Goal: Task Accomplishment & Management: Manage account settings

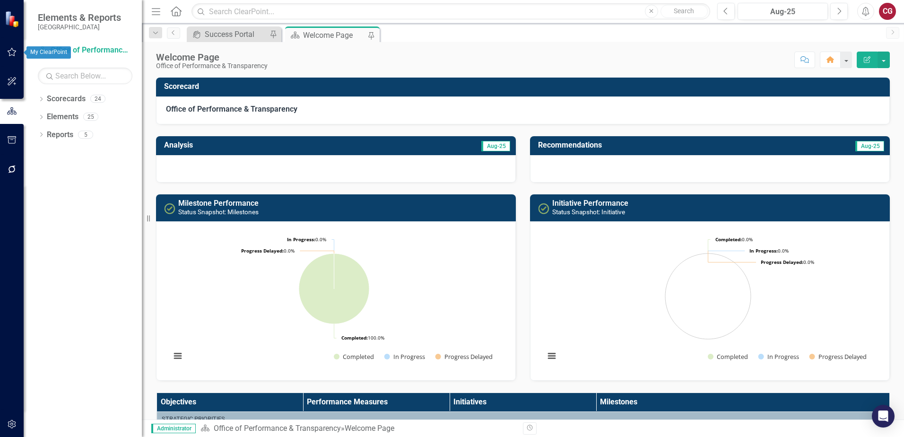
click at [13, 23] on img at bounding box center [13, 19] width 17 height 17
click at [14, 53] on icon "button" at bounding box center [12, 52] width 9 height 9
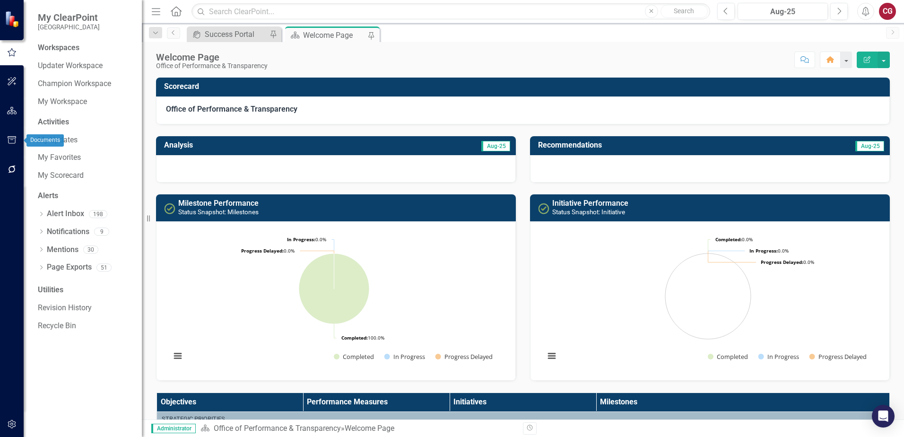
click at [15, 142] on icon "button" at bounding box center [12, 140] width 9 height 8
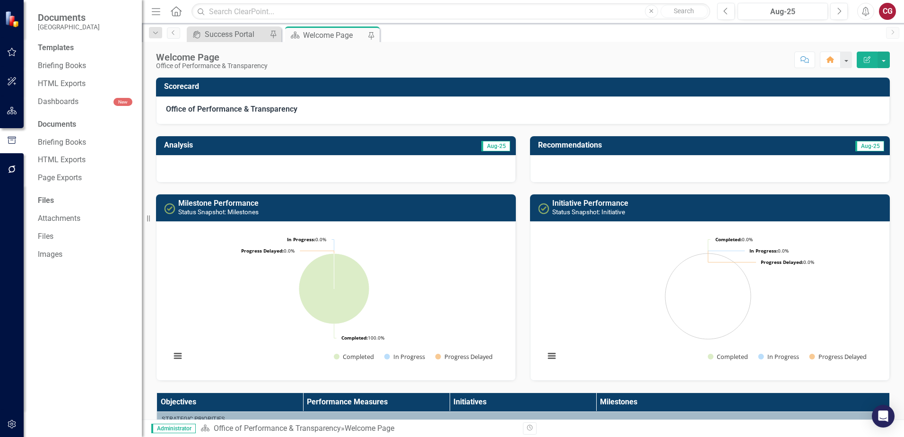
click at [7, 171] on icon "button" at bounding box center [12, 169] width 10 height 8
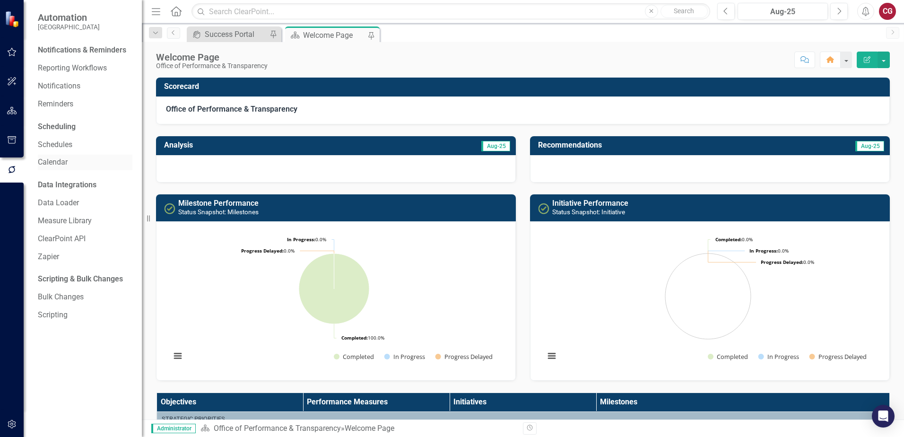
click at [49, 165] on link "Calendar" at bounding box center [85, 162] width 95 height 11
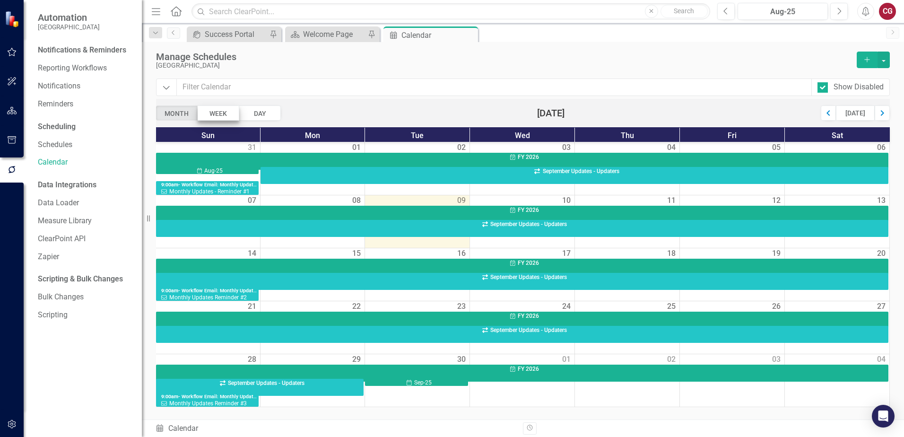
click at [218, 114] on div "Week" at bounding box center [219, 112] width 42 height 15
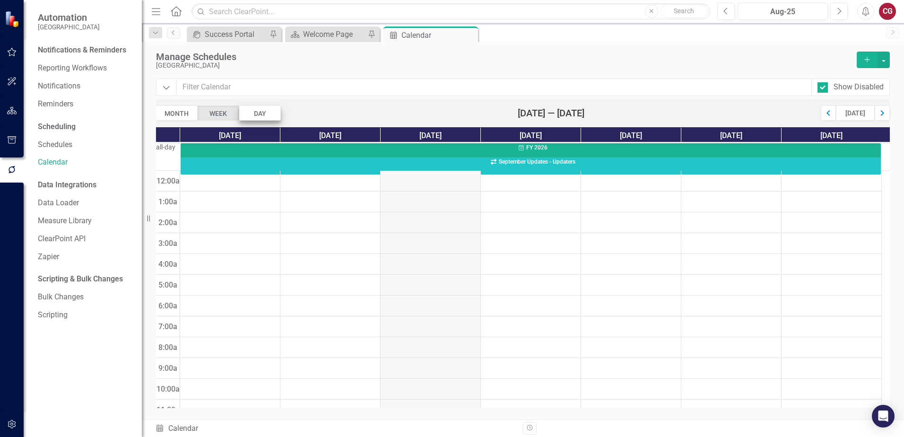
click at [261, 110] on div "Day" at bounding box center [260, 112] width 42 height 15
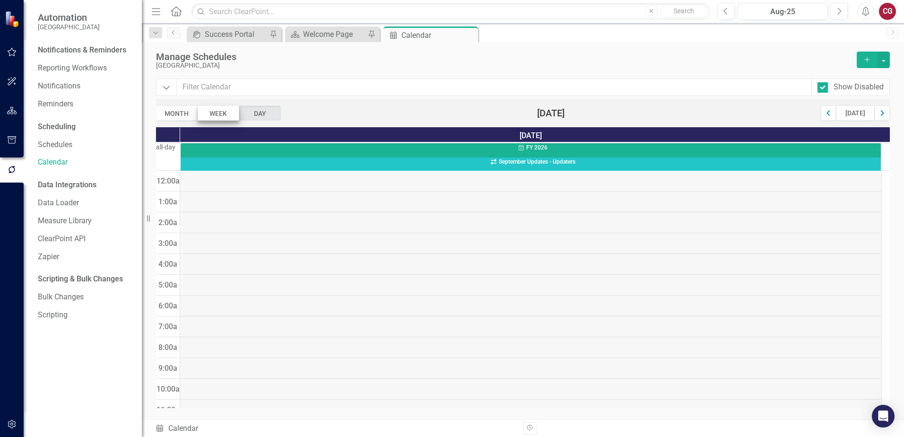
scroll to position [125, 0]
click at [183, 112] on div "Month" at bounding box center [177, 112] width 42 height 15
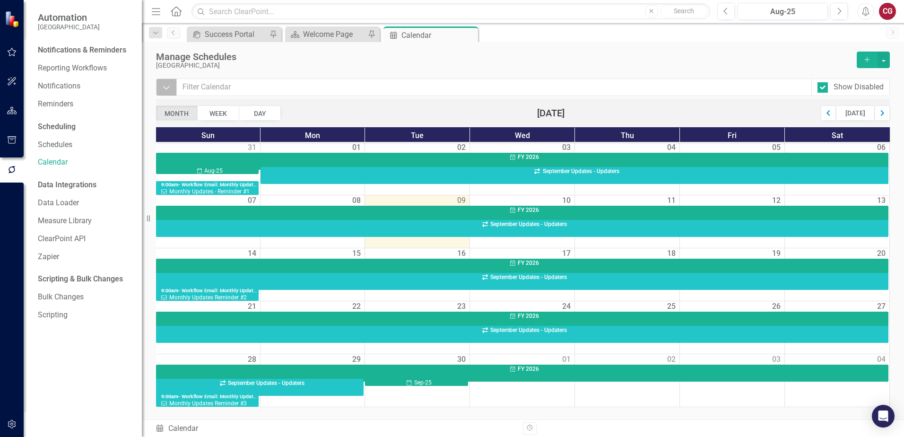
click at [168, 88] on icon "Dropdown" at bounding box center [166, 87] width 9 height 9
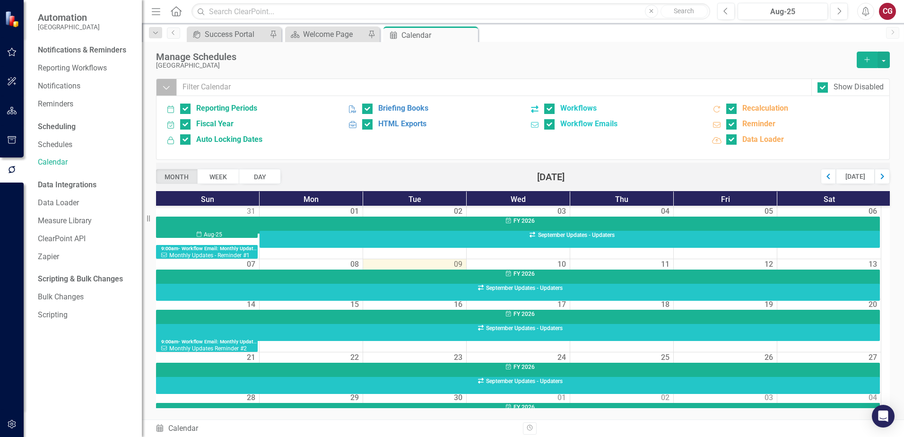
click at [168, 86] on icon "Dropdown" at bounding box center [166, 87] width 9 height 9
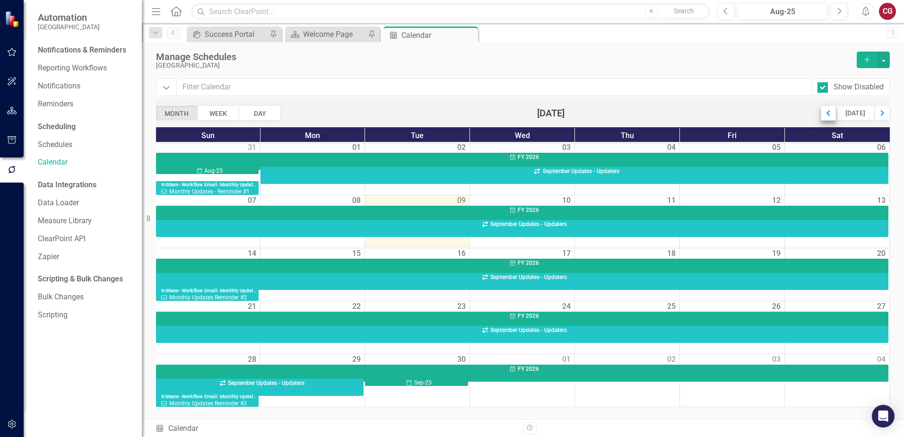
click at [827, 115] on div "Previous" at bounding box center [827, 112] width 15 height 15
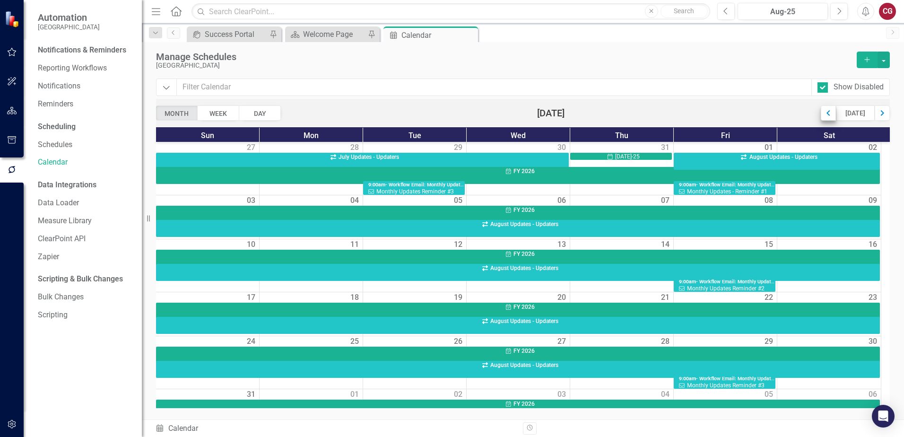
click at [827, 113] on div "Previous" at bounding box center [827, 112] width 15 height 15
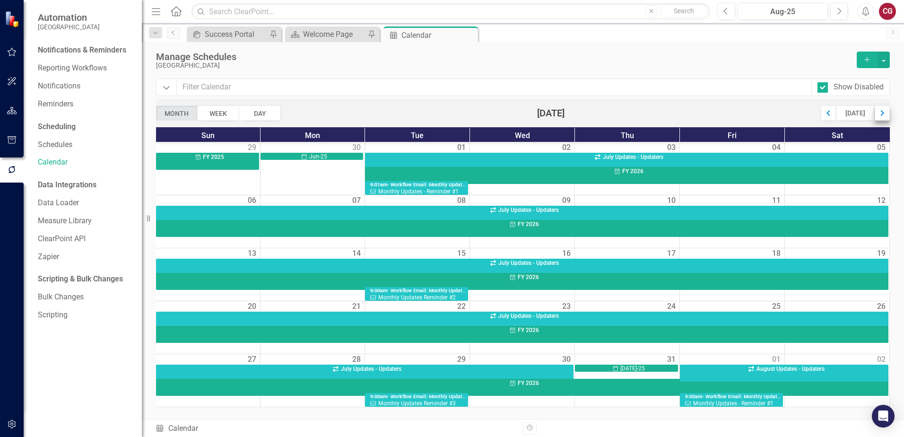
click at [888, 116] on div "Next" at bounding box center [881, 112] width 15 height 15
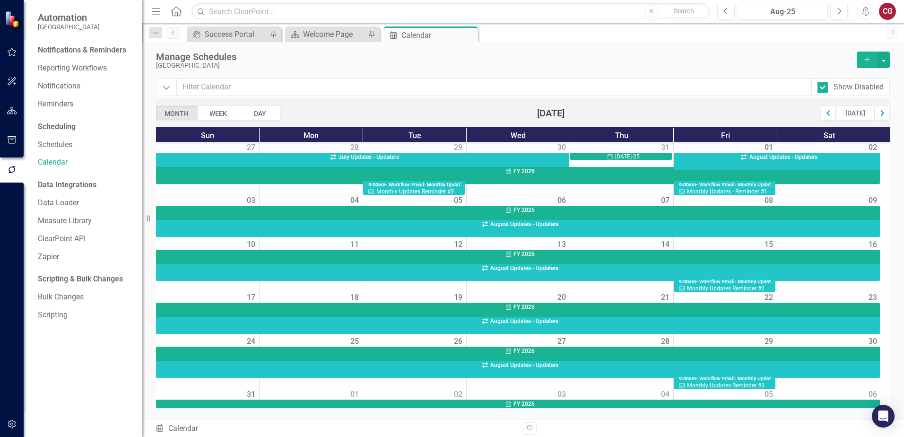
click at [888, 116] on div "Next" at bounding box center [881, 112] width 15 height 15
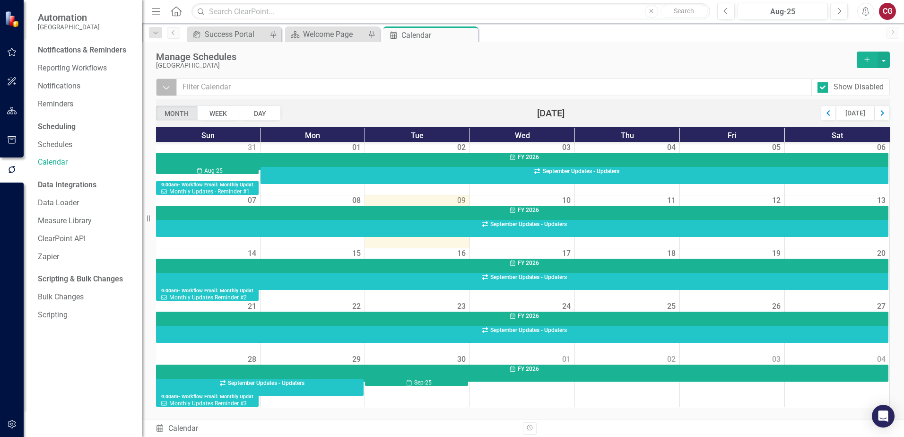
click at [168, 90] on icon "Dropdown" at bounding box center [166, 87] width 9 height 9
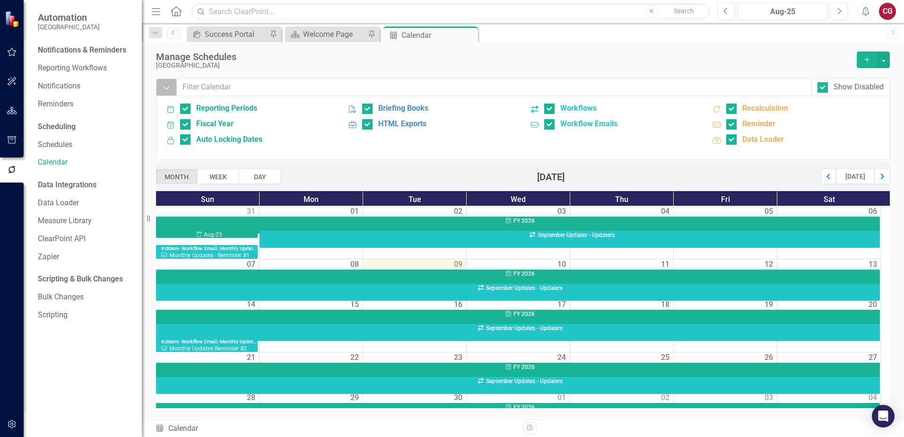
click at [169, 94] on button "Dropdown" at bounding box center [166, 86] width 21 height 17
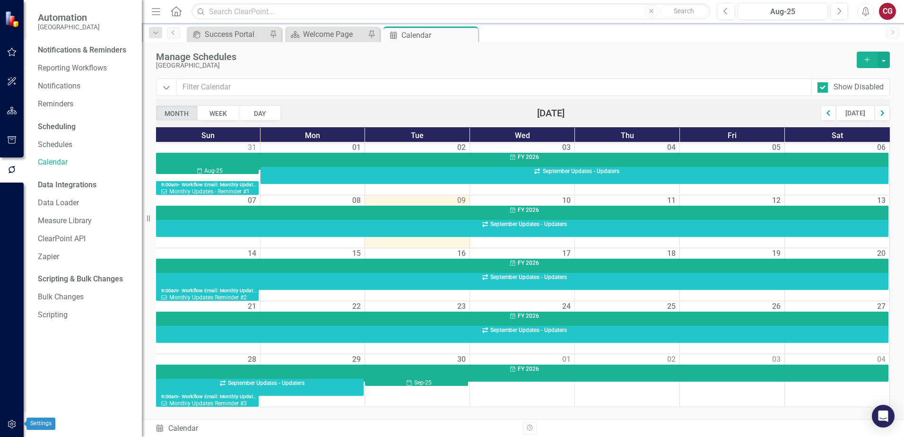
click at [13, 422] on icon "button" at bounding box center [12, 424] width 10 height 8
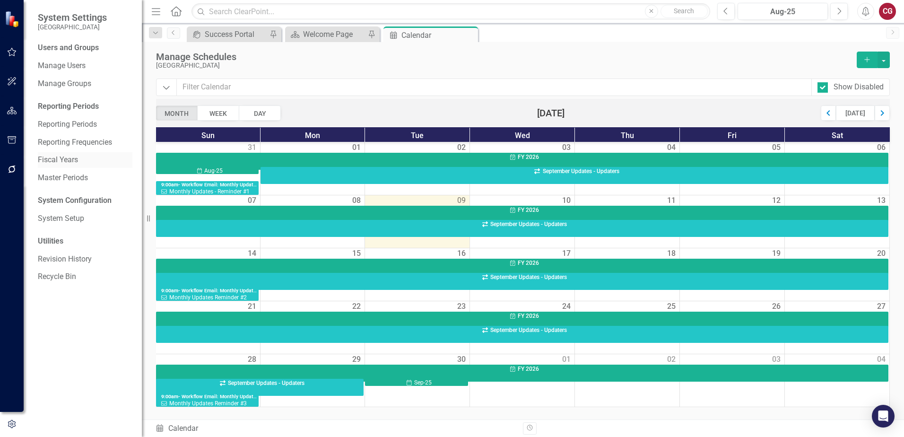
click at [66, 159] on link "Fiscal Years" at bounding box center [85, 160] width 95 height 11
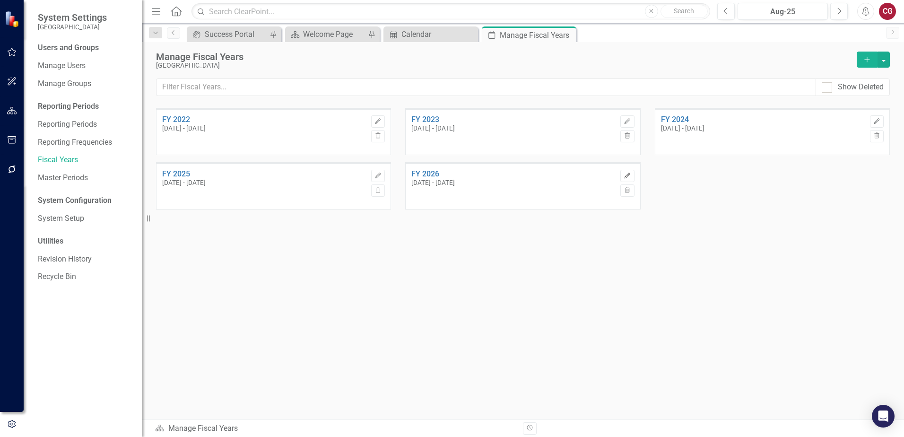
click at [631, 174] on button "Edit" at bounding box center [627, 176] width 14 height 12
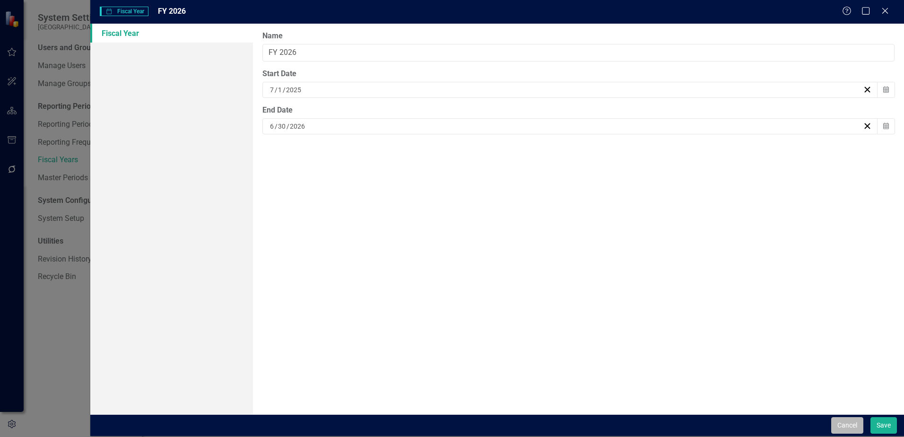
click at [839, 420] on button "Cancel" at bounding box center [847, 425] width 32 height 17
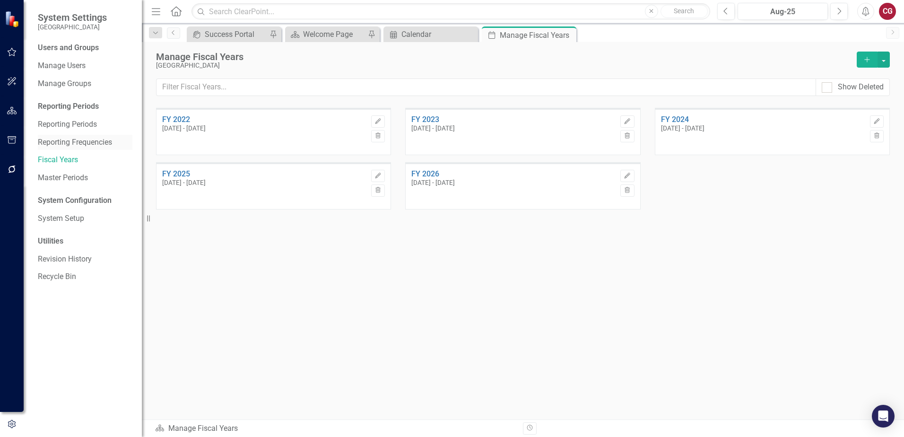
click at [84, 140] on link "Reporting Frequencies" at bounding box center [85, 142] width 95 height 11
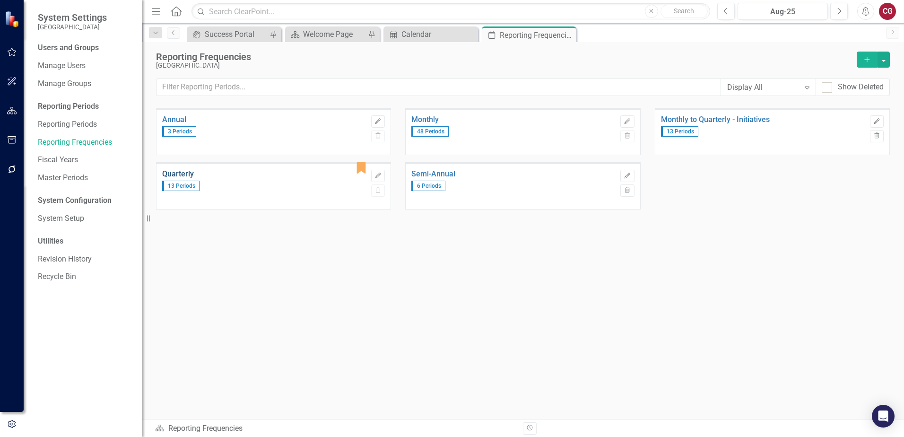
click at [189, 173] on link "Quarterly" at bounding box center [264, 174] width 204 height 9
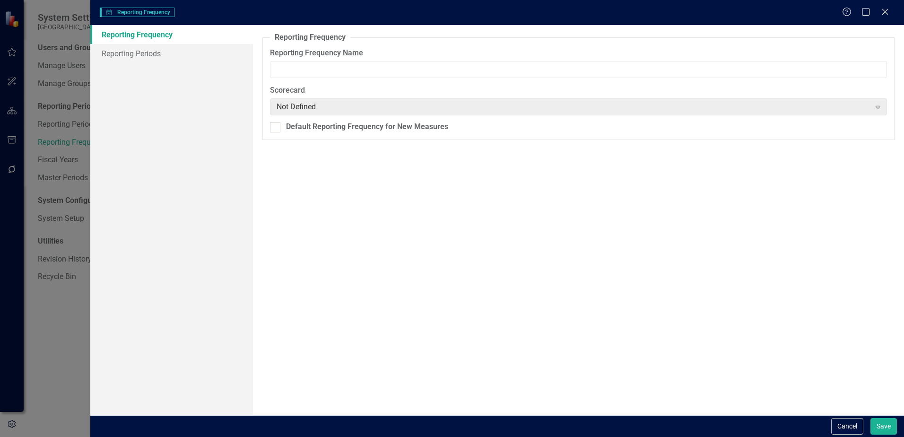
type input "Quarterly"
checkbox input "true"
click at [111, 54] on link "Reporting Periods" at bounding box center [171, 53] width 163 height 19
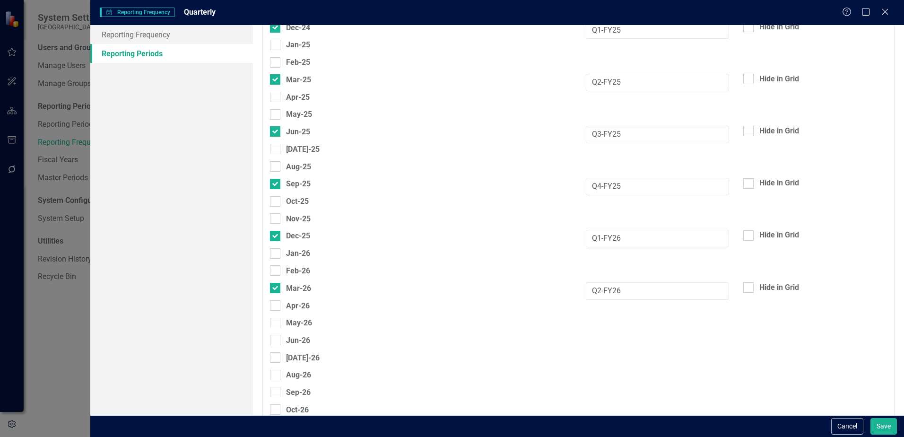
scroll to position [473, 0]
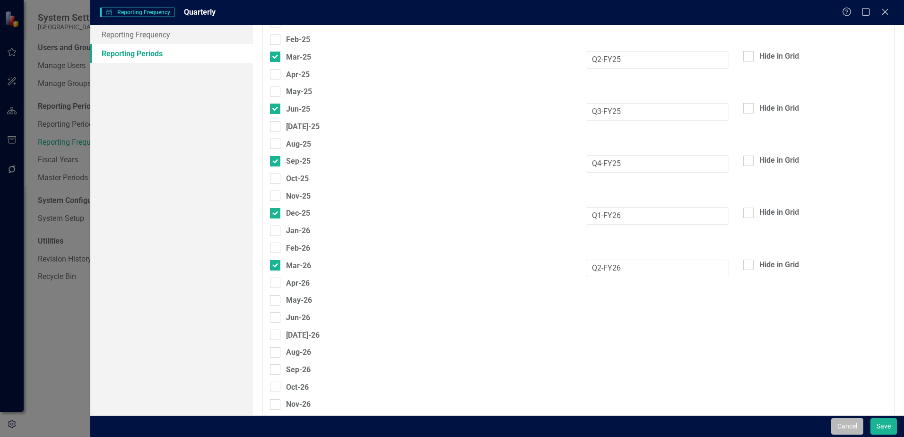
click at [833, 419] on button "Cancel" at bounding box center [847, 426] width 32 height 17
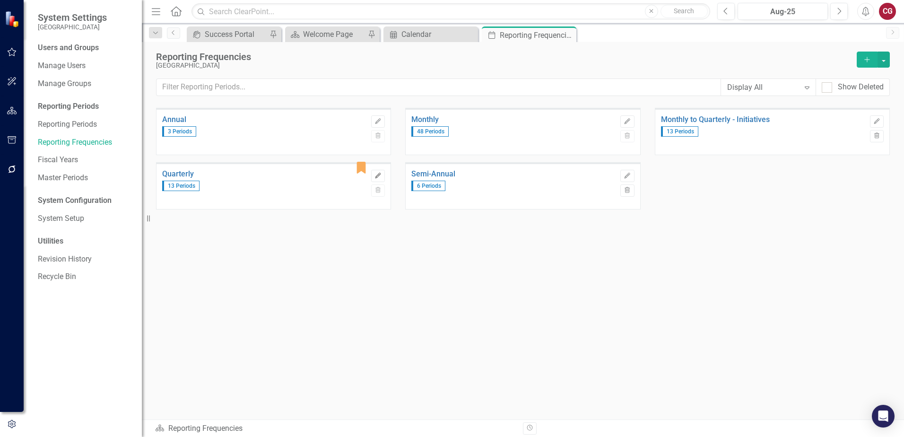
click at [375, 178] on icon "Edit" at bounding box center [377, 176] width 7 height 6
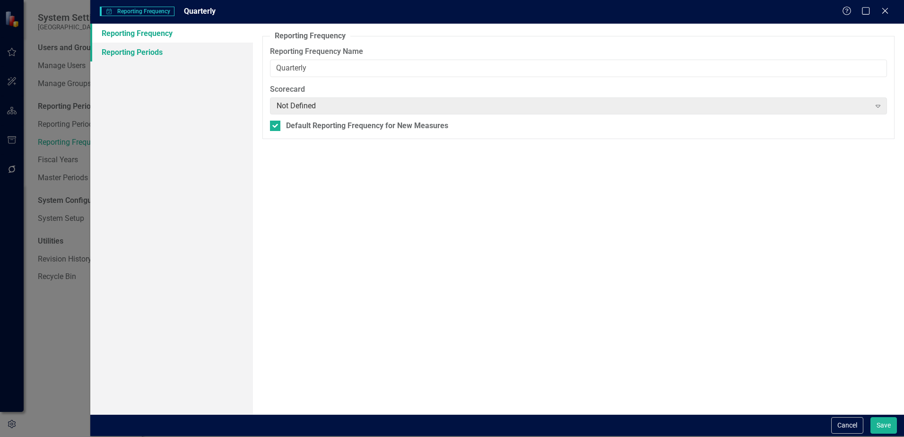
click at [118, 47] on link "Reporting Periods" at bounding box center [171, 52] width 163 height 19
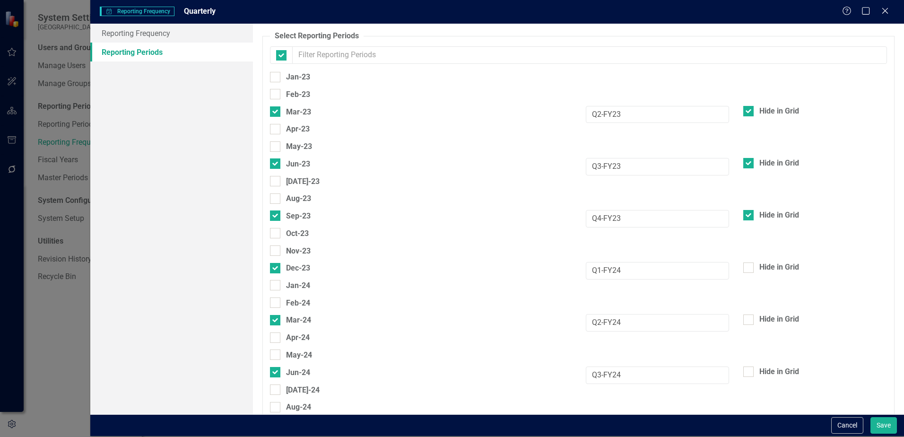
checkbox input "false"
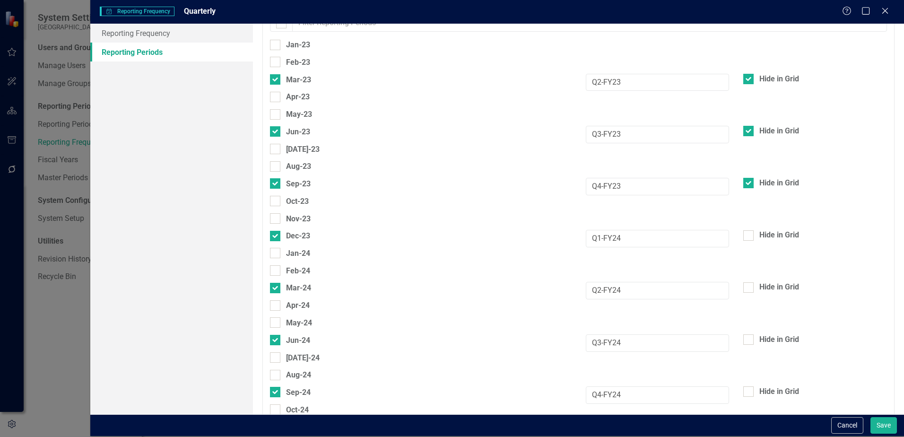
scroll to position [47, 0]
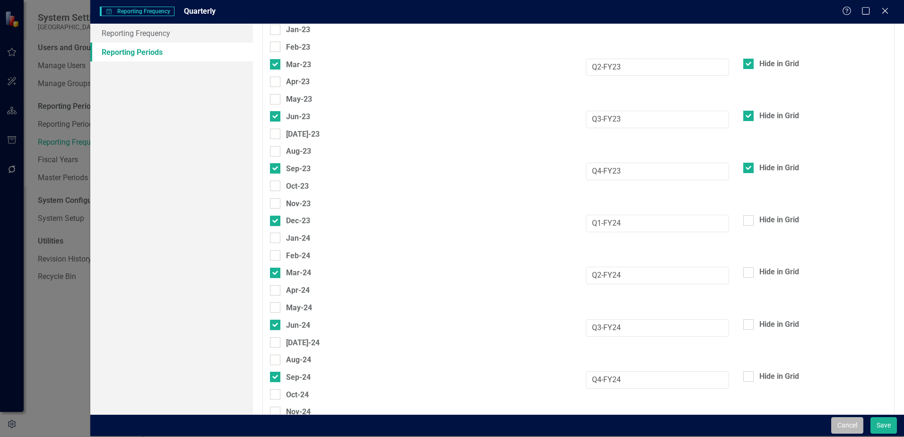
click at [836, 418] on button "Cancel" at bounding box center [847, 425] width 32 height 17
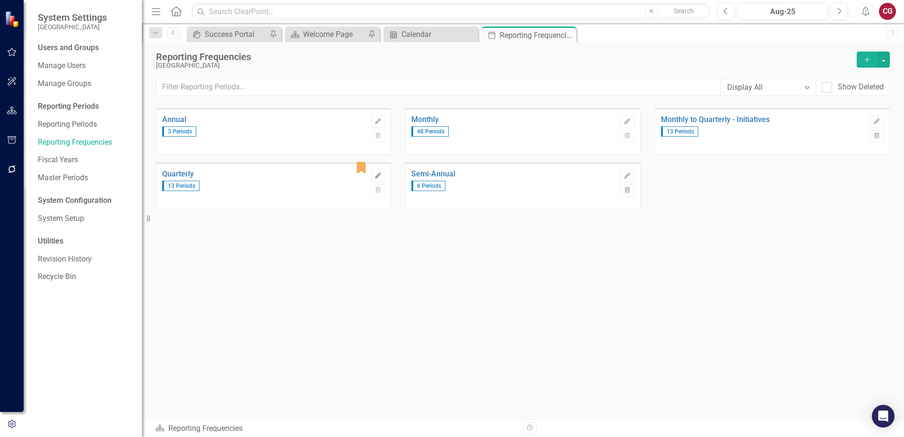
click at [380, 174] on icon "button" at bounding box center [378, 175] width 6 height 6
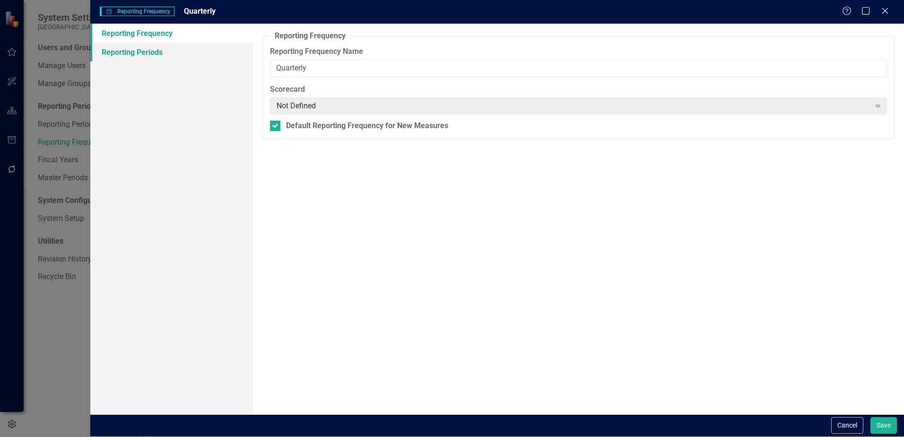
click at [129, 55] on link "Reporting Periods" at bounding box center [171, 52] width 163 height 19
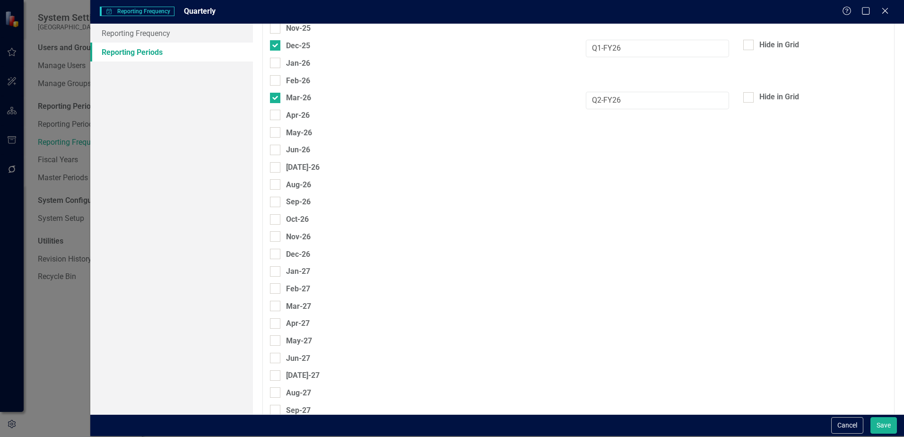
scroll to position [469, 0]
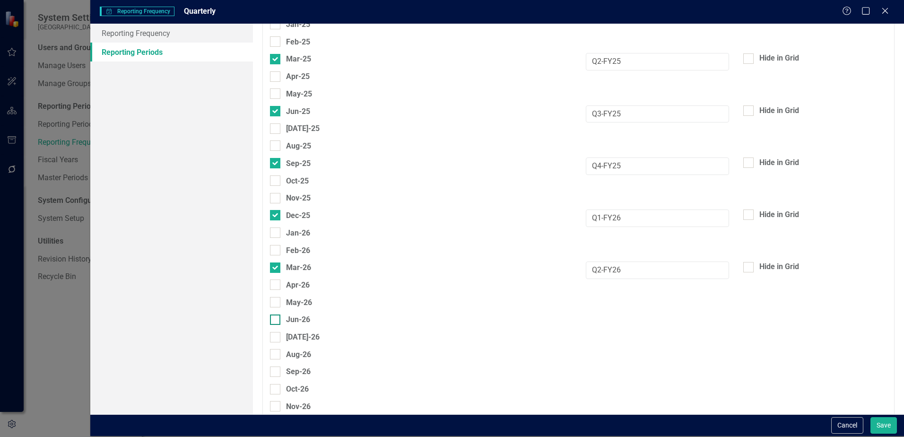
click at [273, 321] on div at bounding box center [275, 319] width 10 height 10
click at [273, 320] on input "Jun-26" at bounding box center [273, 317] width 6 height 6
checkbox input "true"
click at [607, 326] on input "text" at bounding box center [658, 321] width 144 height 17
type input "Q3-FY26"
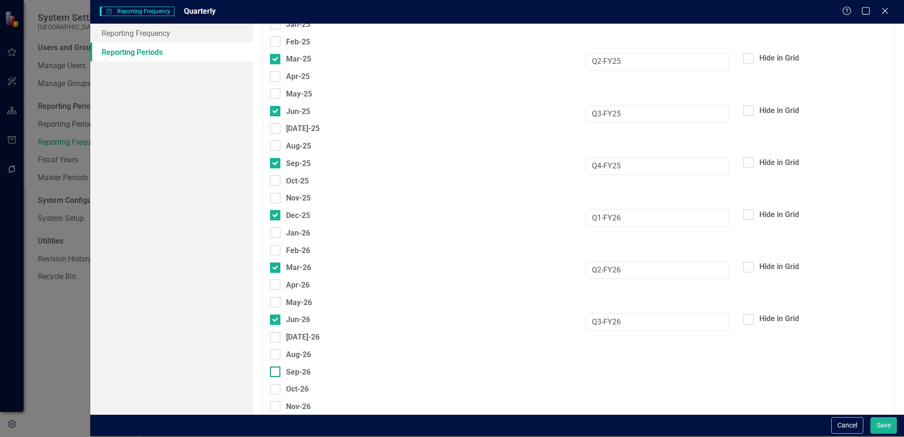
click at [273, 374] on div at bounding box center [275, 371] width 10 height 10
click at [273, 372] on input "Sep-26" at bounding box center [273, 369] width 6 height 6
checkbox input "true"
click at [589, 371] on input "text" at bounding box center [658, 374] width 144 height 17
type input "Q4-FY26"
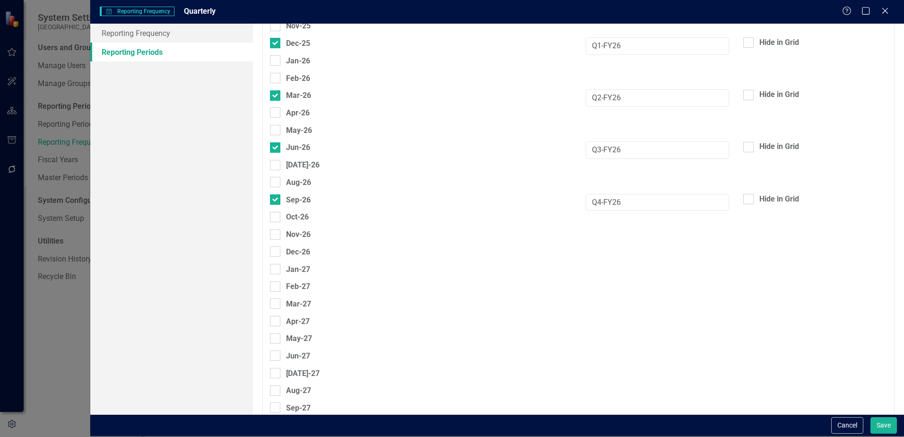
scroll to position [642, 0]
click at [276, 253] on div at bounding box center [275, 250] width 10 height 10
click at [276, 251] on input "Dec-26" at bounding box center [273, 248] width 6 height 6
checkbox input "true"
click at [632, 250] on input "text" at bounding box center [658, 253] width 144 height 17
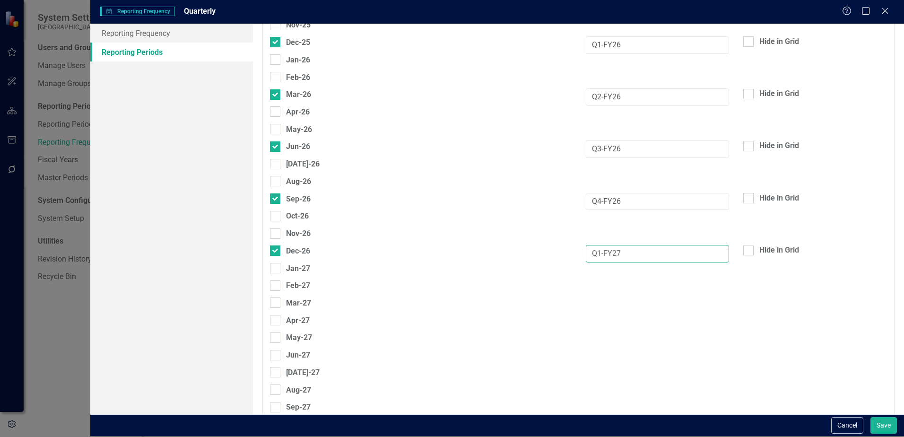
type input "Q1-FY27"
click at [882, 424] on button "Save" at bounding box center [883, 425] width 26 height 17
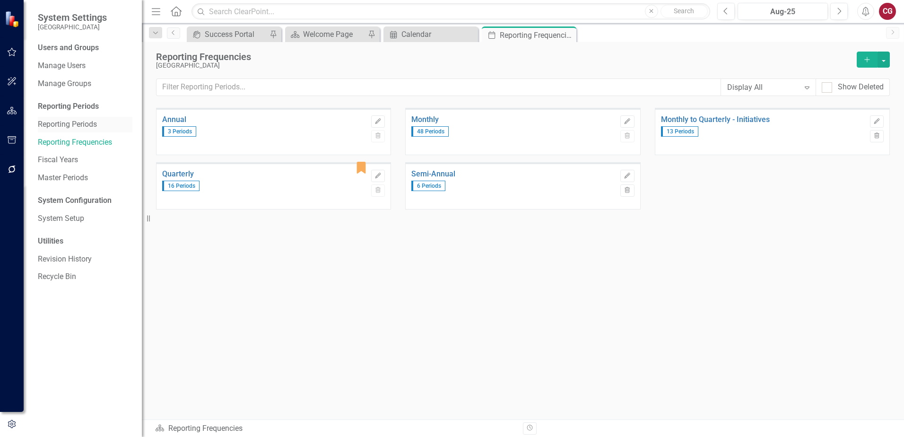
click at [82, 123] on link "Reporting Periods" at bounding box center [85, 124] width 95 height 11
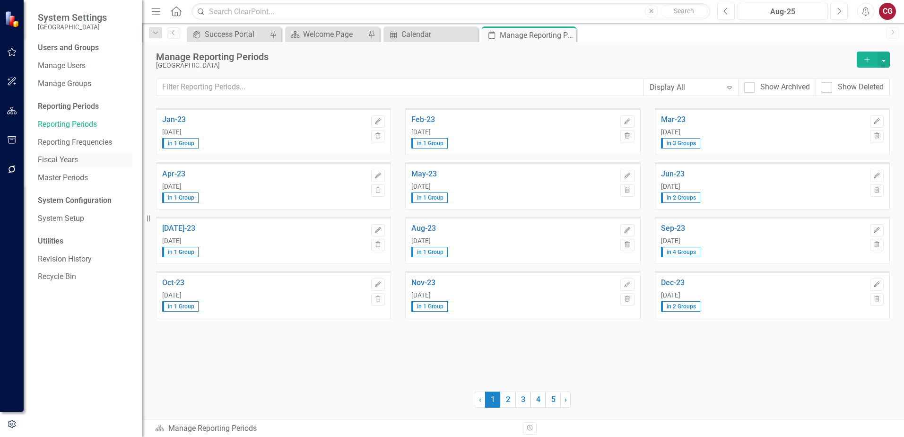
click at [70, 160] on link "Fiscal Years" at bounding box center [85, 160] width 95 height 11
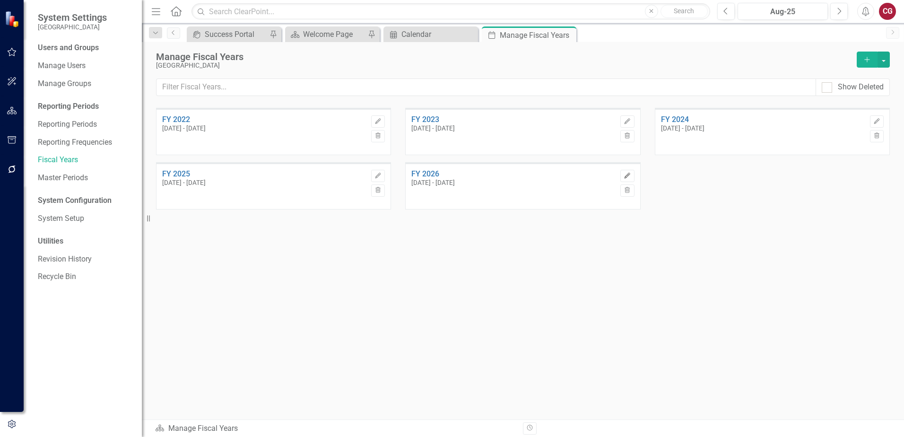
click at [629, 172] on button "Edit" at bounding box center [627, 176] width 14 height 12
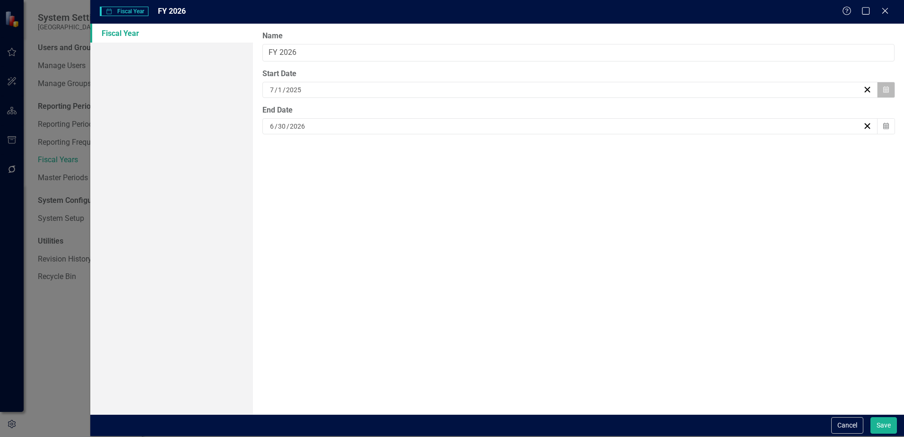
click at [890, 94] on button "Calendar" at bounding box center [886, 90] width 18 height 16
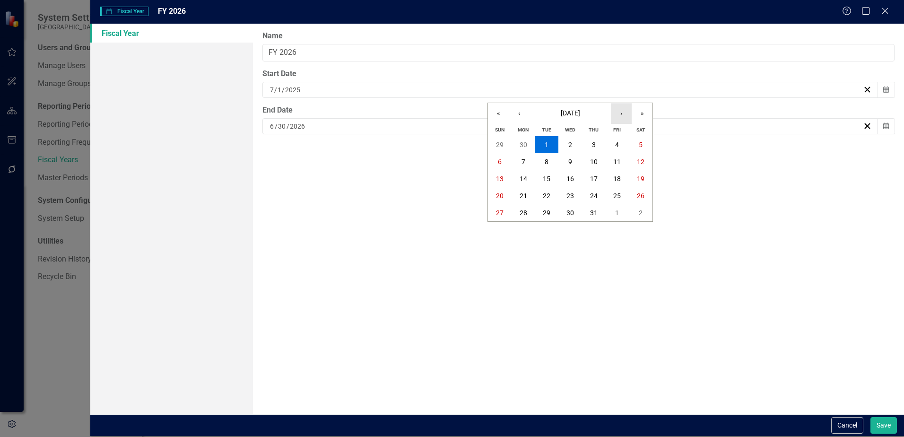
click at [626, 114] on button "›" at bounding box center [621, 113] width 21 height 21
click at [573, 145] on button "1" at bounding box center [570, 144] width 24 height 17
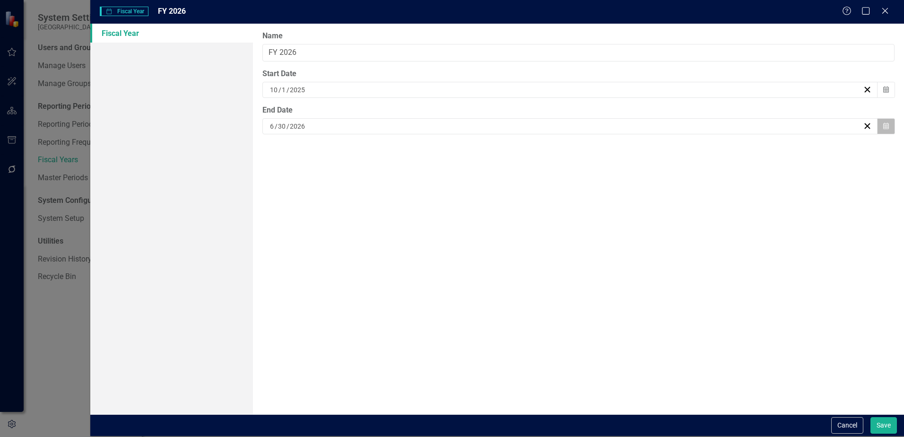
click at [884, 129] on button "Calendar" at bounding box center [886, 126] width 18 height 16
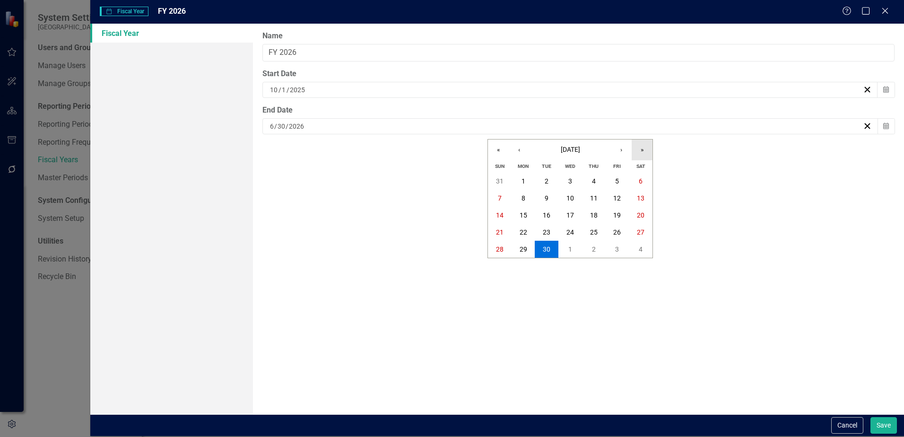
click at [638, 150] on button "»" at bounding box center [641, 149] width 21 height 21
click at [618, 149] on button "›" at bounding box center [621, 149] width 21 height 21
click at [594, 244] on button "30" at bounding box center [594, 249] width 24 height 17
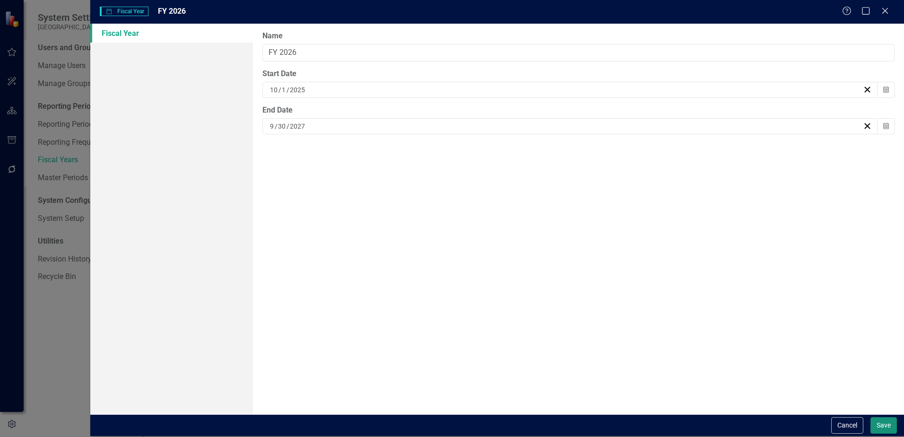
click at [887, 425] on button "Save" at bounding box center [883, 425] width 26 height 17
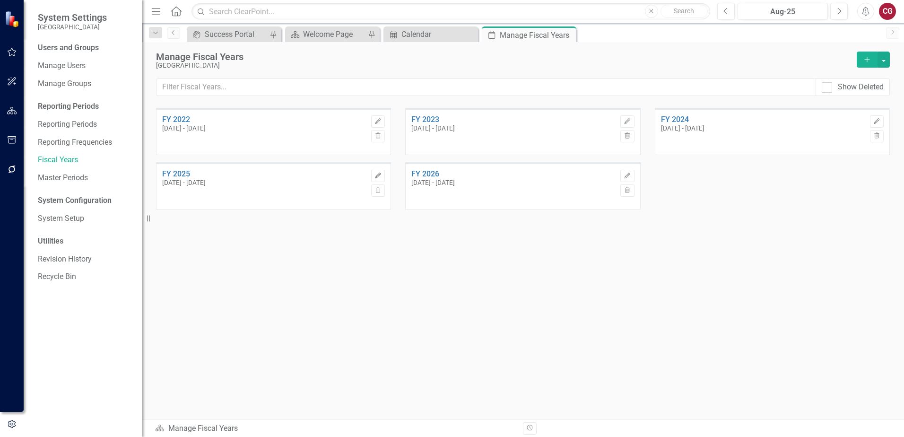
click at [377, 176] on icon "Edit" at bounding box center [377, 176] width 7 height 6
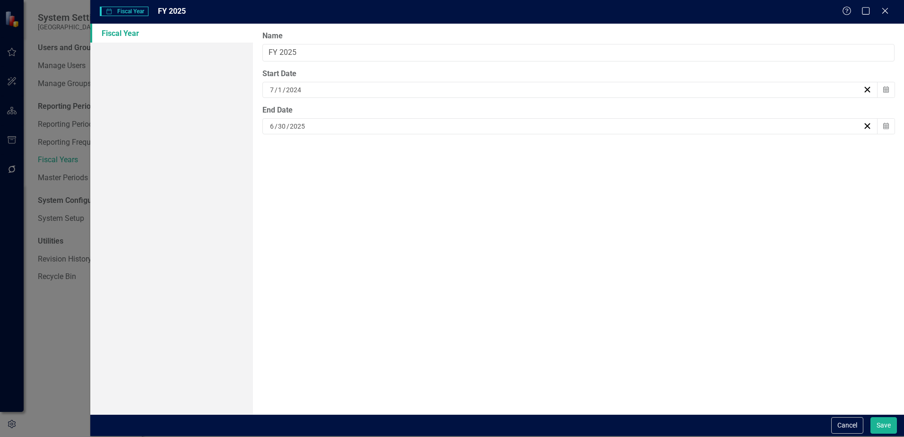
click at [328, 125] on div "6 / 30 / 2025" at bounding box center [565, 125] width 594 height 9
click at [620, 150] on button "›" at bounding box center [621, 149] width 21 height 21
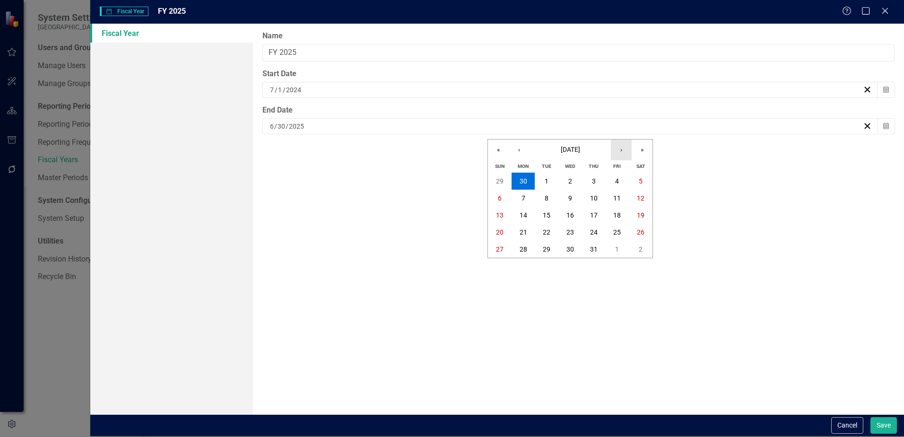
click at [620, 150] on button "›" at bounding box center [621, 149] width 21 height 21
click at [622, 149] on button "›" at bounding box center [621, 149] width 21 height 21
click at [547, 249] on abbr "30" at bounding box center [547, 249] width 8 height 8
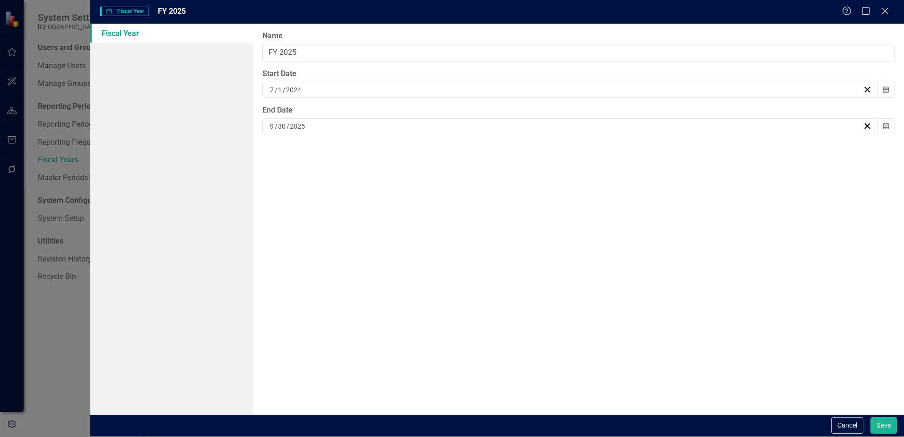
click at [377, 86] on div "7 / 1 / 2024" at bounding box center [565, 89] width 594 height 9
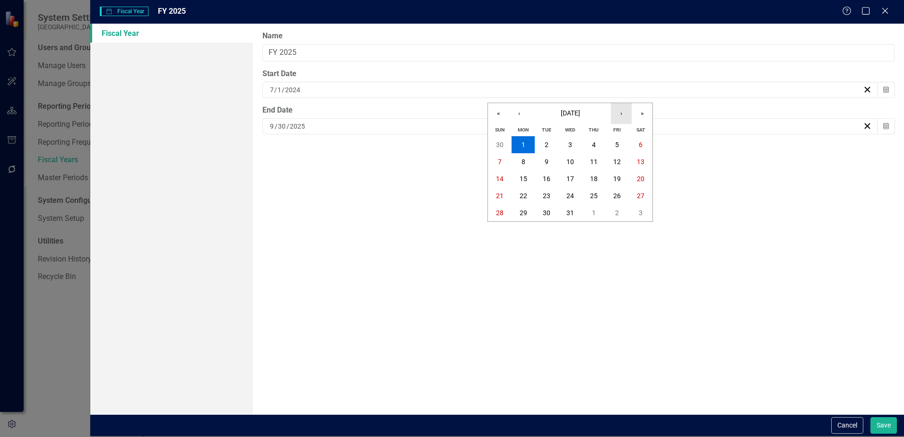
click at [624, 118] on button "›" at bounding box center [621, 113] width 21 height 21
click at [551, 140] on button "1" at bounding box center [546, 144] width 24 height 17
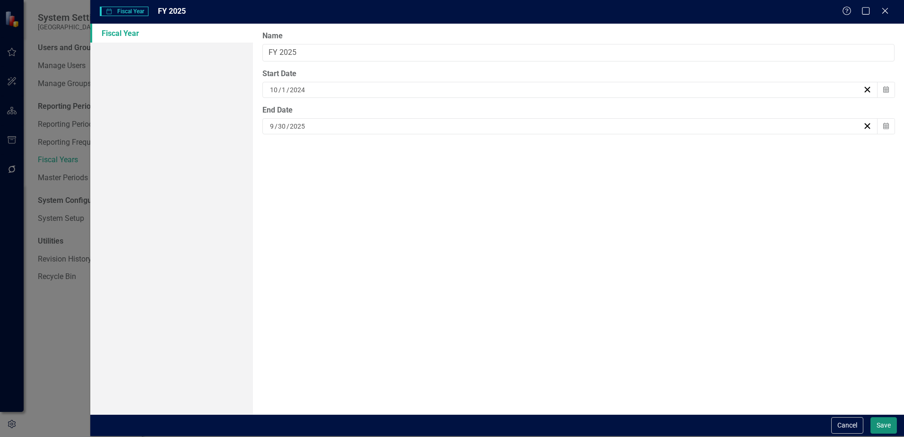
click at [880, 421] on button "Save" at bounding box center [883, 425] width 26 height 17
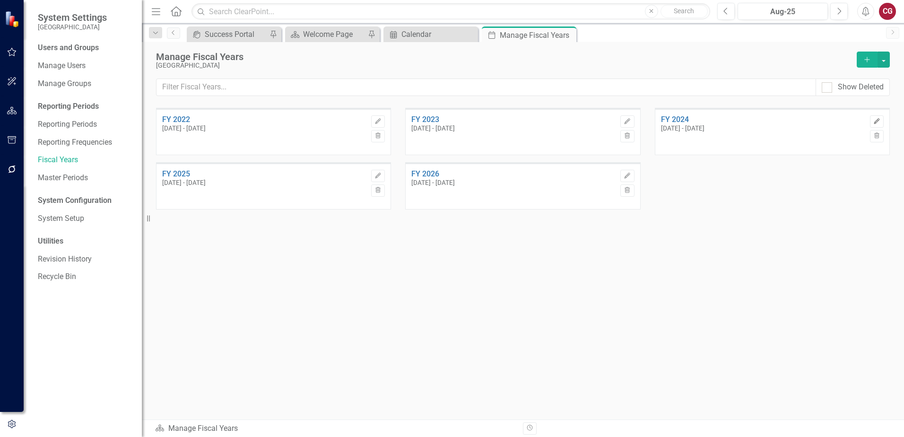
click at [872, 121] on button "Edit" at bounding box center [877, 121] width 14 height 12
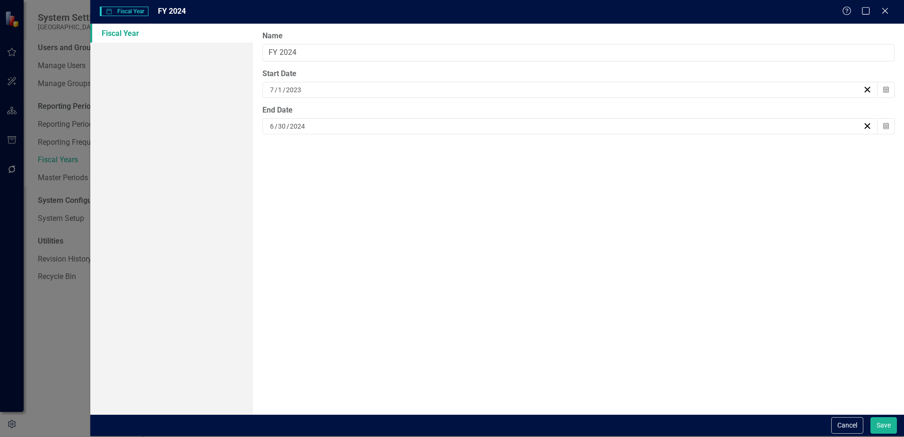
click at [319, 128] on div "6 / 30 / 2024" at bounding box center [565, 125] width 594 height 9
click at [623, 152] on button "›" at bounding box center [621, 149] width 21 height 21
click at [529, 248] on button "30" at bounding box center [523, 249] width 24 height 17
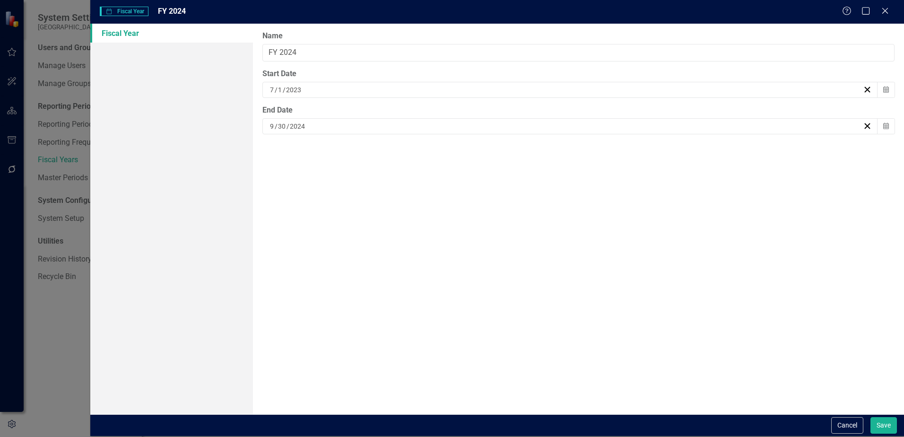
click at [469, 90] on div "7 / 1 / 2023" at bounding box center [565, 89] width 594 height 9
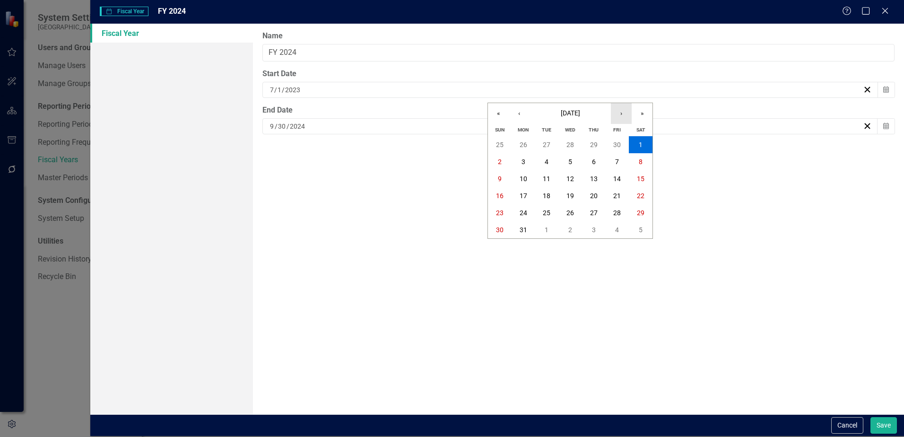
click at [615, 112] on button "›" at bounding box center [621, 113] width 21 height 21
click at [501, 147] on button "1" at bounding box center [500, 144] width 24 height 17
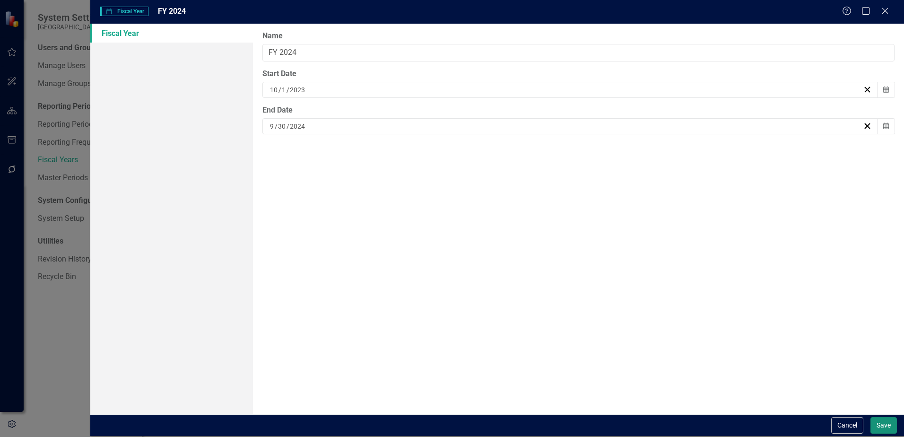
click at [874, 425] on button "Save" at bounding box center [883, 425] width 26 height 17
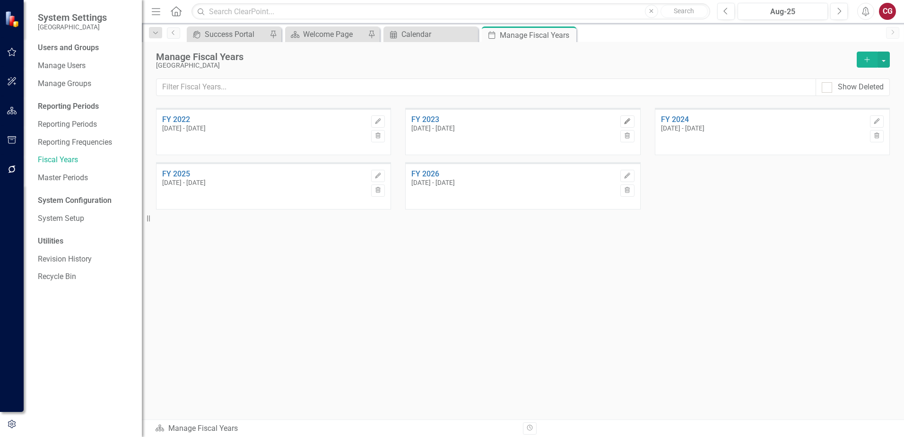
click at [624, 121] on icon "Edit" at bounding box center [626, 122] width 7 height 6
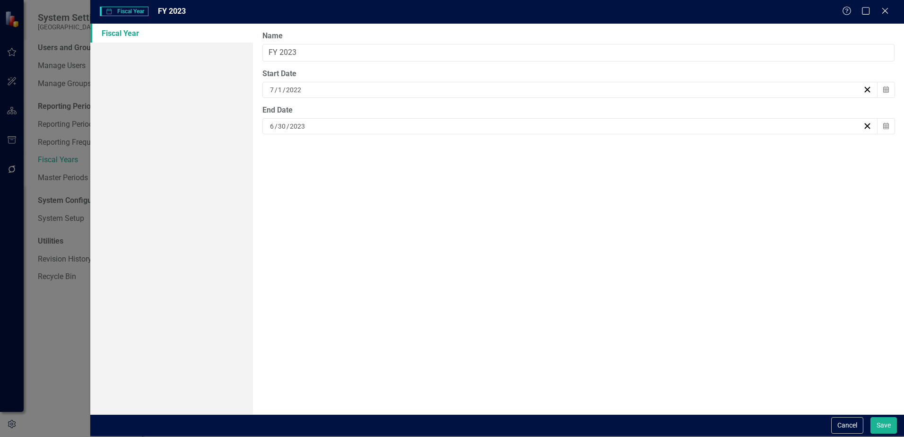
click at [312, 126] on div "6 / 30 / 2023" at bounding box center [565, 125] width 594 height 9
click at [621, 150] on button "›" at bounding box center [621, 149] width 21 height 21
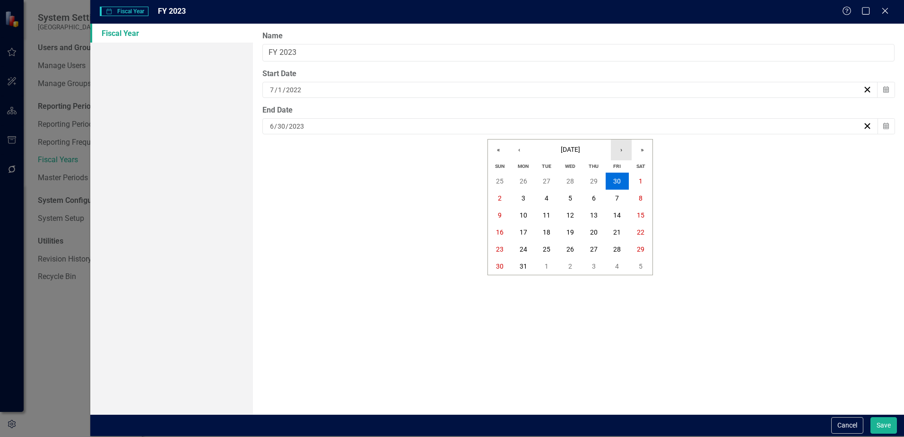
click at [621, 150] on button "›" at bounding box center [621, 149] width 21 height 21
click at [635, 245] on button "30" at bounding box center [641, 249] width 24 height 17
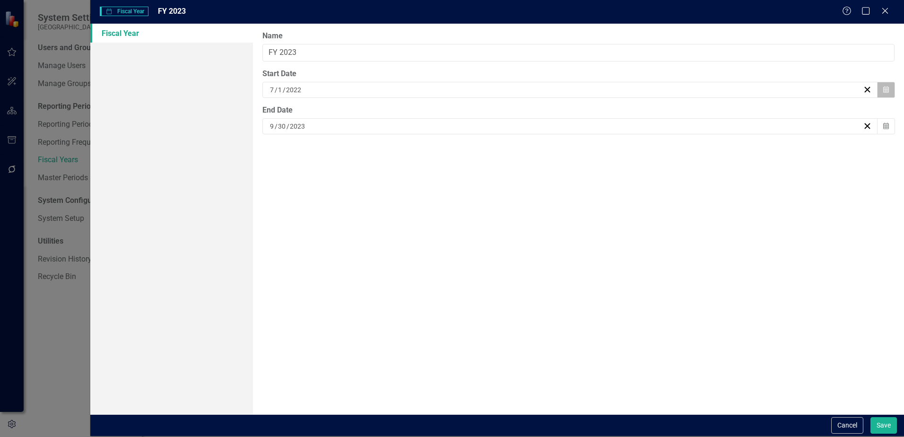
click at [879, 87] on button "Calendar" at bounding box center [886, 90] width 18 height 16
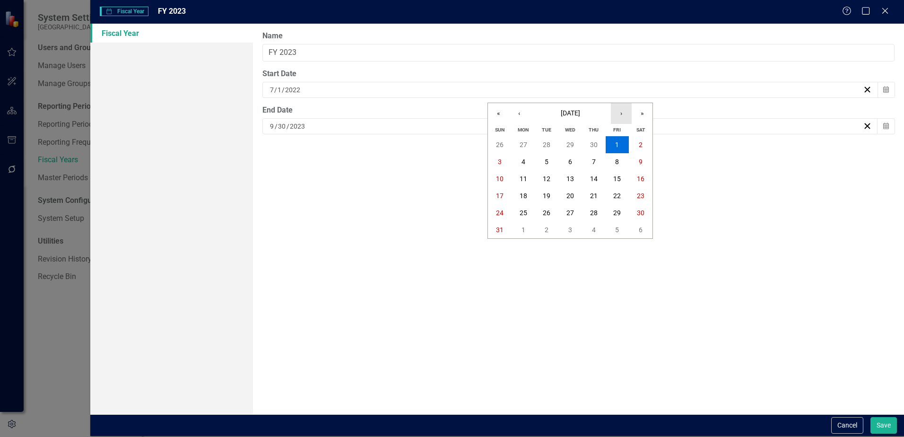
click at [619, 113] on button "›" at bounding box center [621, 113] width 21 height 21
click at [645, 143] on button "1" at bounding box center [641, 144] width 24 height 17
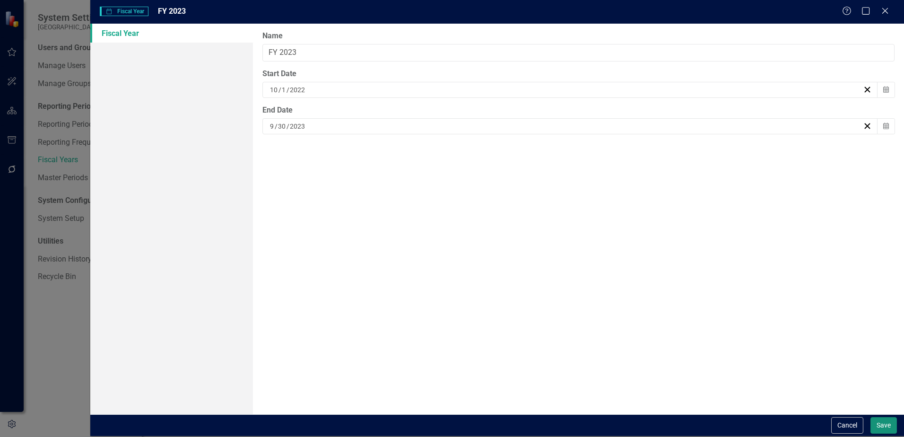
click at [880, 422] on button "Save" at bounding box center [883, 425] width 26 height 17
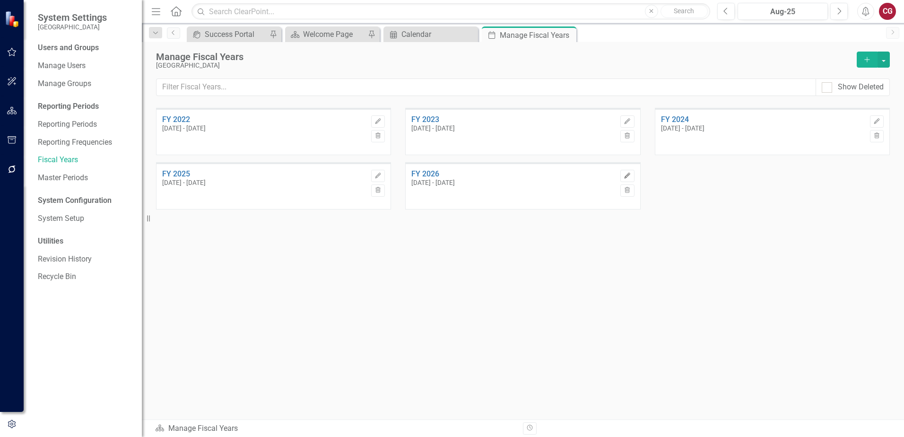
click at [629, 171] on button "Edit" at bounding box center [627, 176] width 14 height 12
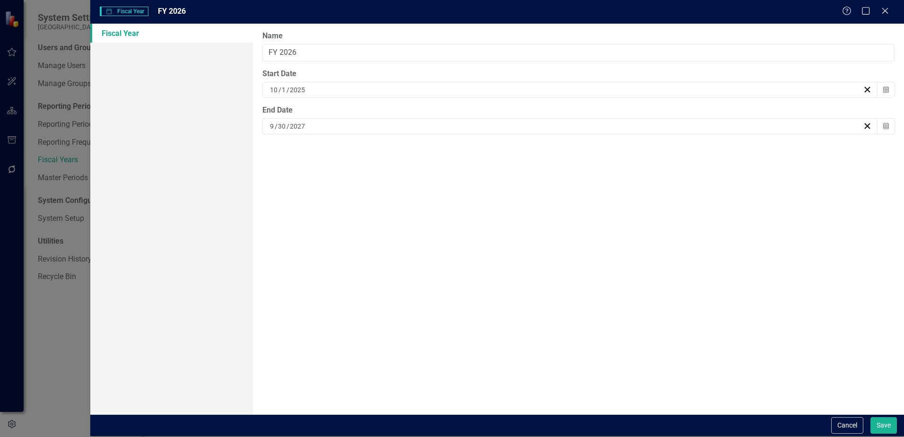
click at [321, 129] on div "9 / 30 / 2027" at bounding box center [565, 125] width 594 height 9
click at [501, 150] on button "«" at bounding box center [498, 149] width 21 height 21
click at [573, 252] on abbr "30" at bounding box center [570, 249] width 8 height 8
click at [882, 420] on button "Save" at bounding box center [883, 425] width 26 height 17
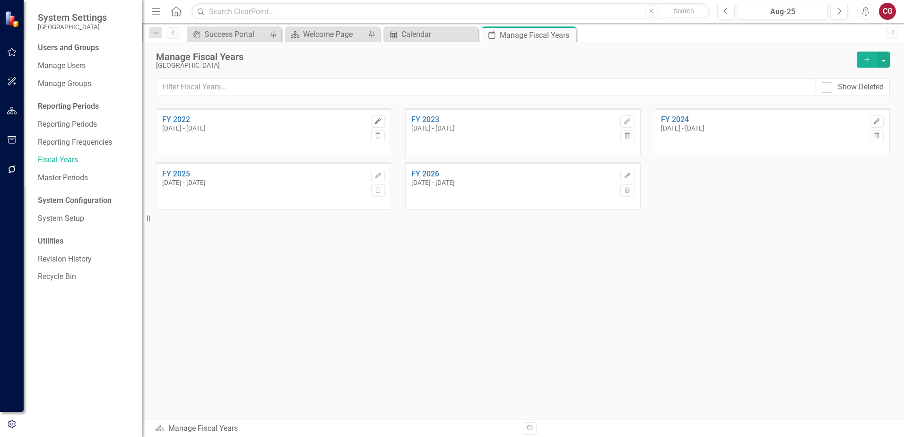
click at [378, 119] on icon "Edit" at bounding box center [377, 122] width 7 height 6
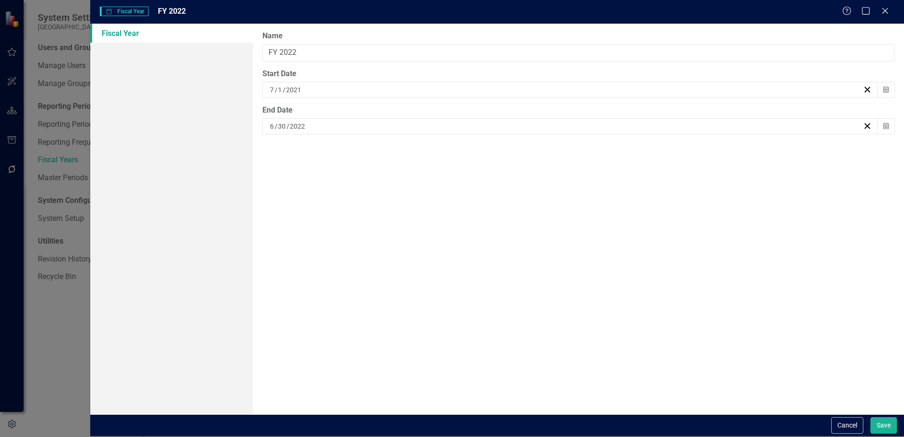
click at [384, 123] on div "6 / 30 / 2022" at bounding box center [565, 125] width 594 height 9
click at [617, 151] on button "›" at bounding box center [621, 149] width 21 height 21
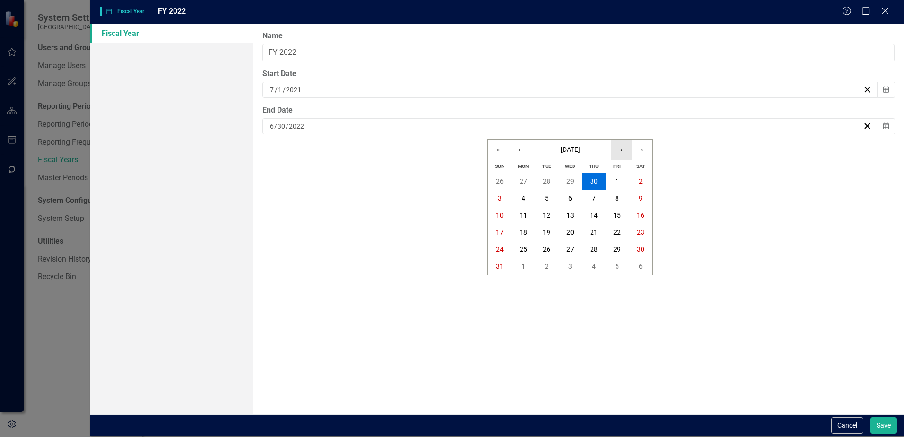
click at [617, 151] on button "›" at bounding box center [621, 149] width 21 height 21
click at [618, 249] on abbr "30" at bounding box center [617, 249] width 8 height 8
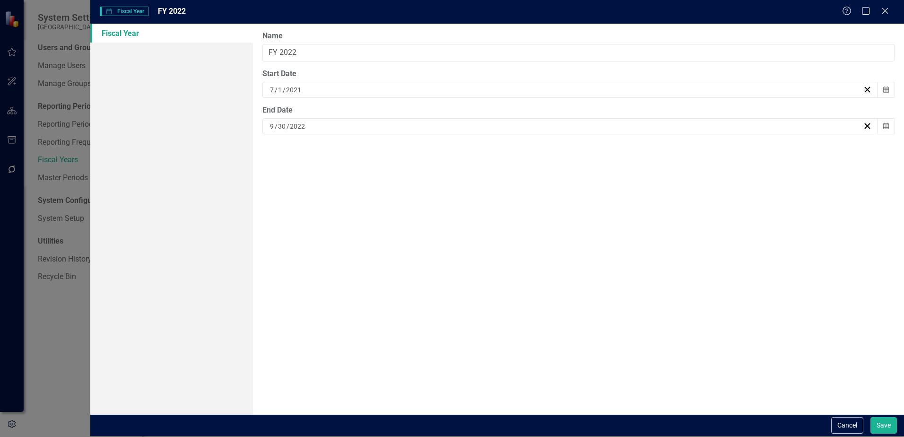
click at [449, 95] on div "7 / 1 / 2021" at bounding box center [569, 90] width 615 height 16
click at [618, 116] on button "›" at bounding box center [621, 113] width 21 height 21
click at [617, 141] on abbr "1" at bounding box center [617, 145] width 4 height 8
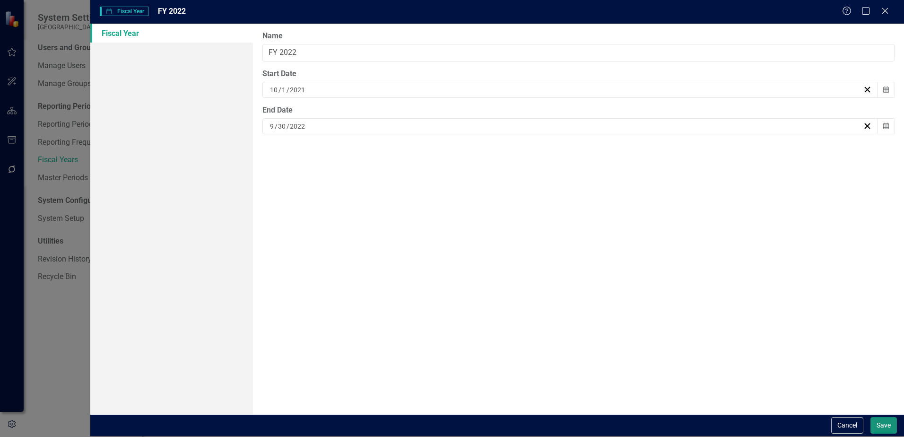
click at [882, 424] on button "Save" at bounding box center [883, 425] width 26 height 17
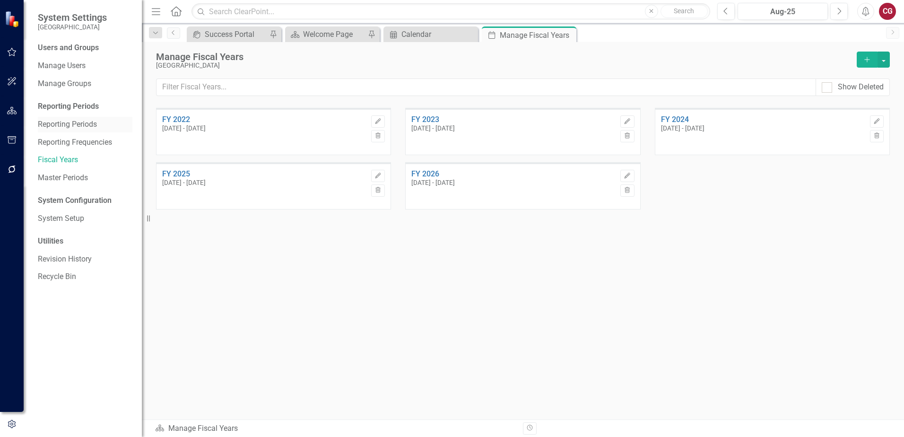
click at [64, 118] on div "Reporting Periods" at bounding box center [85, 125] width 95 height 16
click at [66, 140] on link "Reporting Frequencies" at bounding box center [85, 142] width 95 height 11
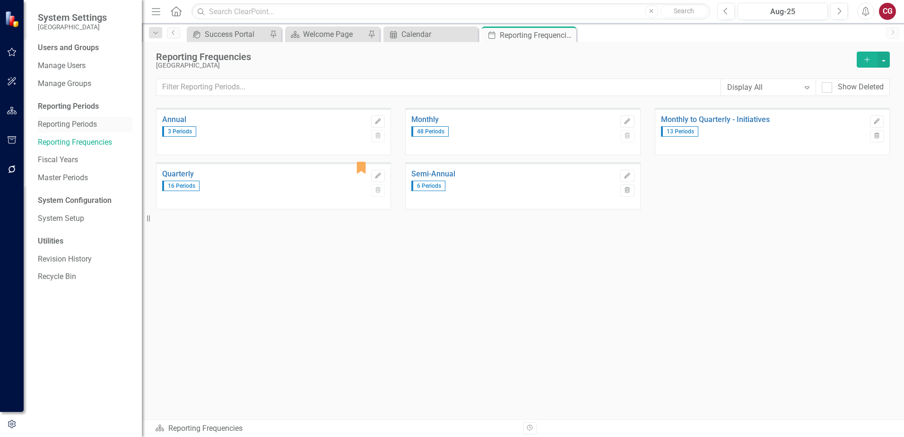
click at [84, 126] on link "Reporting Periods" at bounding box center [85, 124] width 95 height 11
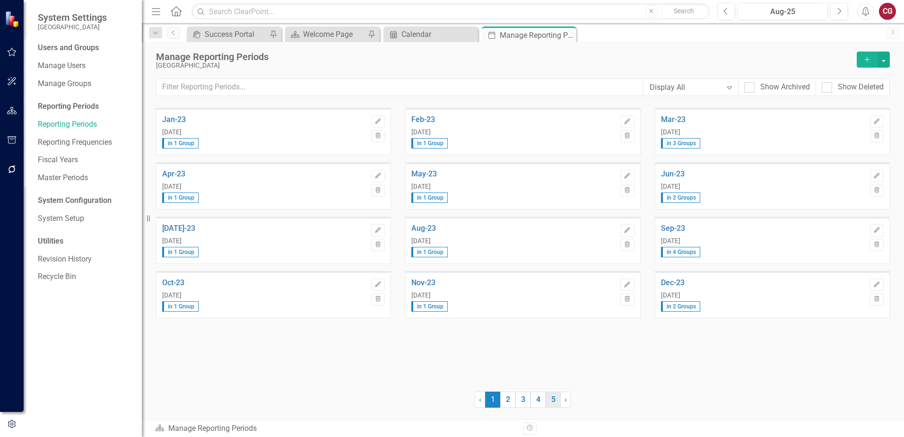
click at [551, 396] on link "5" at bounding box center [552, 399] width 15 height 16
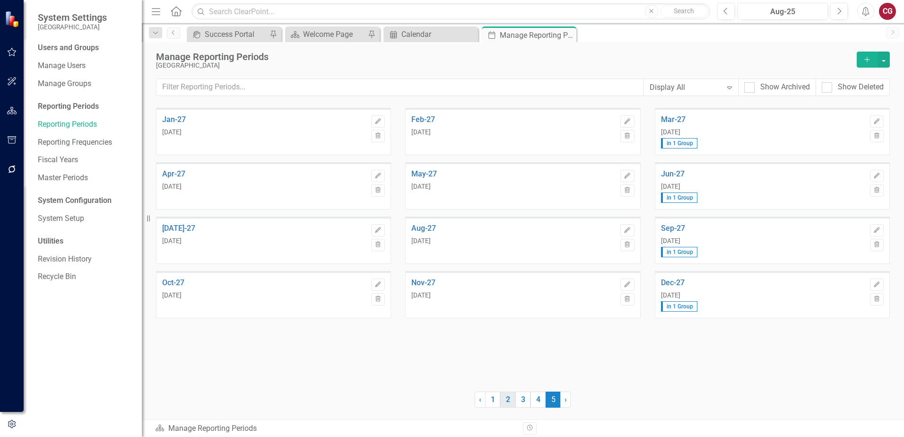
click at [506, 398] on link "2" at bounding box center [507, 399] width 15 height 16
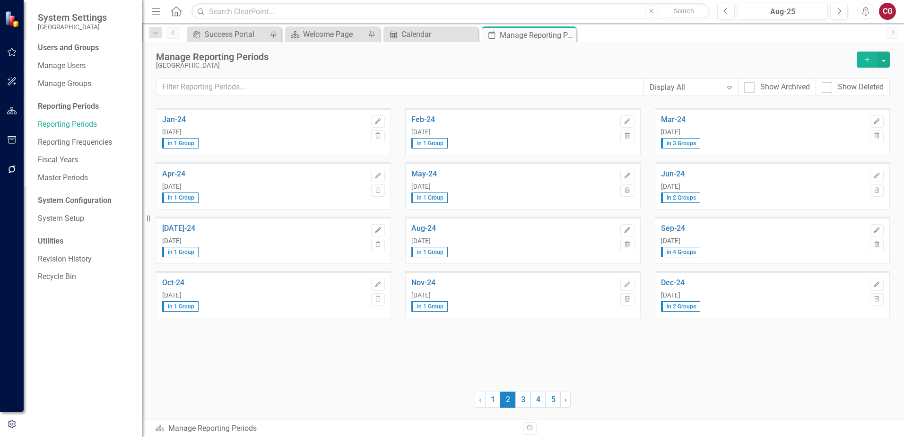
click at [7, 139] on icon "button" at bounding box center [12, 140] width 10 height 8
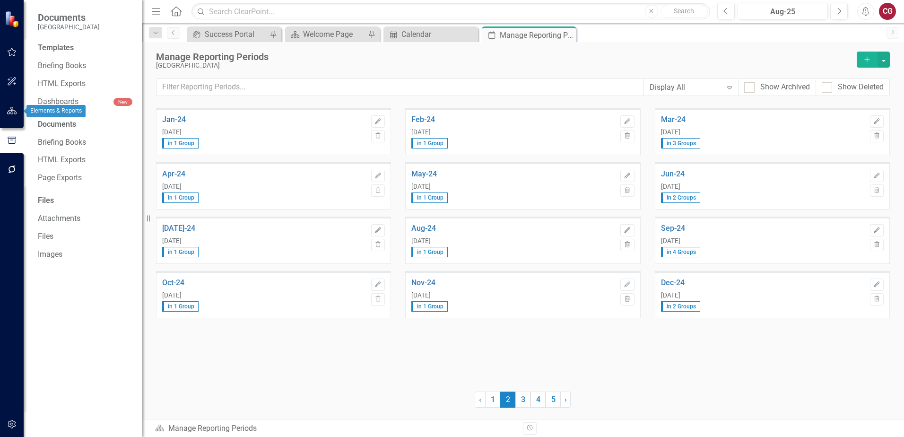
click at [6, 111] on button "button" at bounding box center [11, 111] width 21 height 20
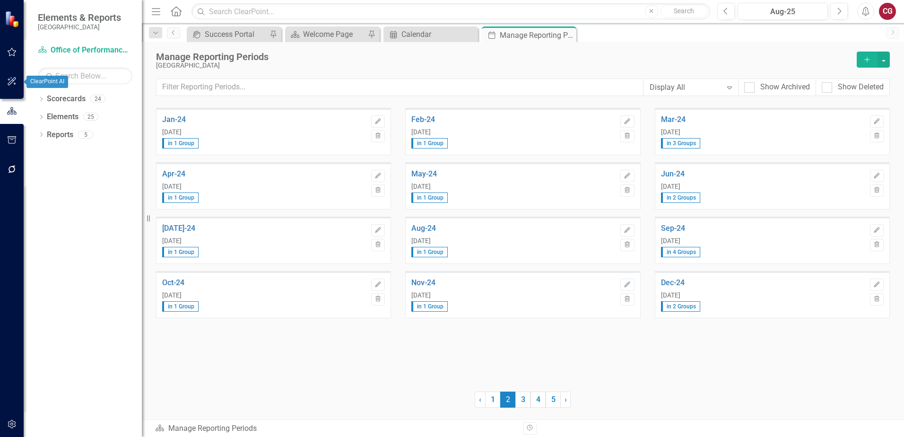
click at [16, 75] on button "button" at bounding box center [11, 82] width 21 height 20
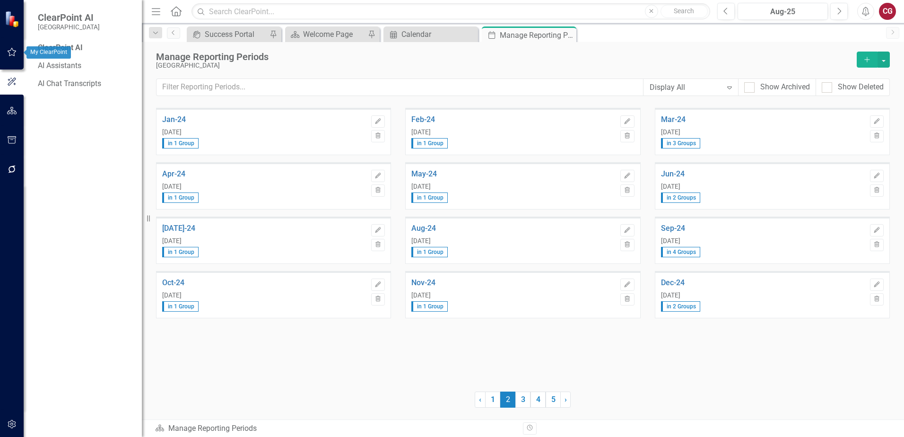
click at [14, 57] on button "button" at bounding box center [11, 53] width 21 height 20
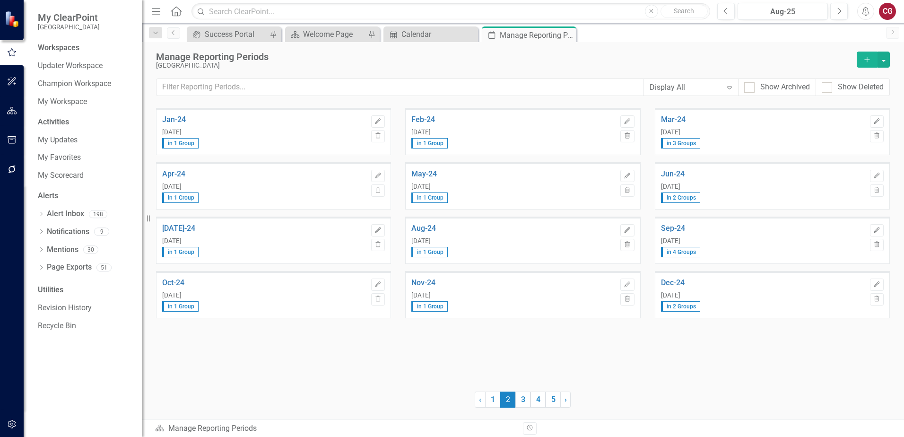
click at [9, 415] on button "button" at bounding box center [11, 424] width 21 height 20
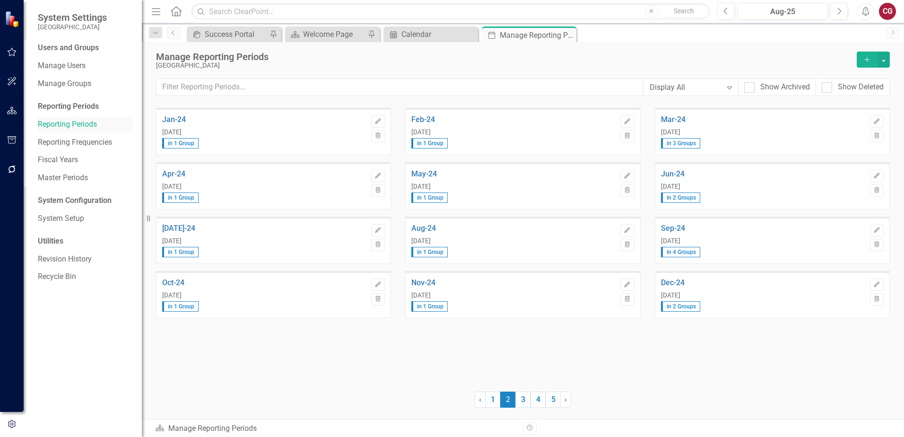
click at [70, 125] on link "Reporting Periods" at bounding box center [85, 124] width 95 height 11
click at [51, 154] on div "Fiscal Years" at bounding box center [85, 160] width 95 height 16
click at [46, 158] on link "Fiscal Years" at bounding box center [85, 160] width 95 height 11
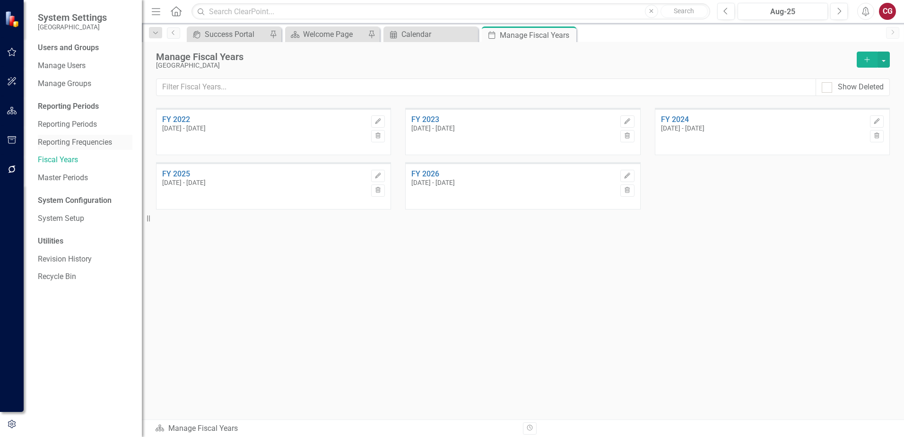
click at [106, 140] on link "Reporting Frequencies" at bounding box center [85, 142] width 95 height 11
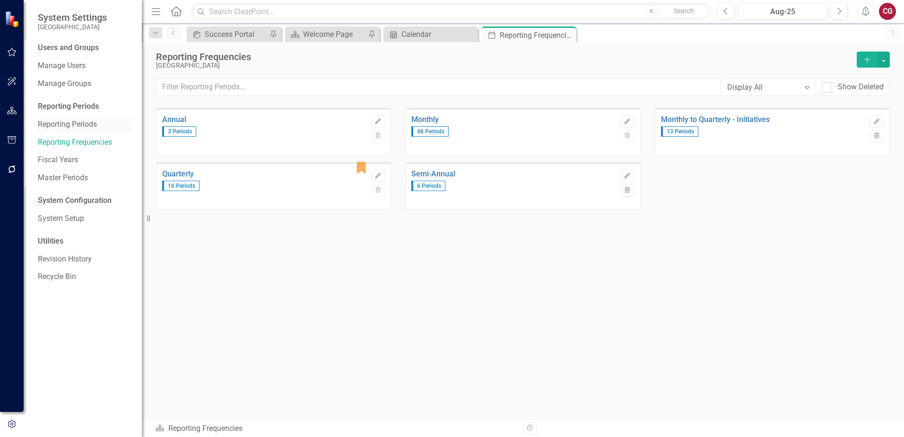
click at [85, 120] on link "Reporting Periods" at bounding box center [85, 124] width 95 height 11
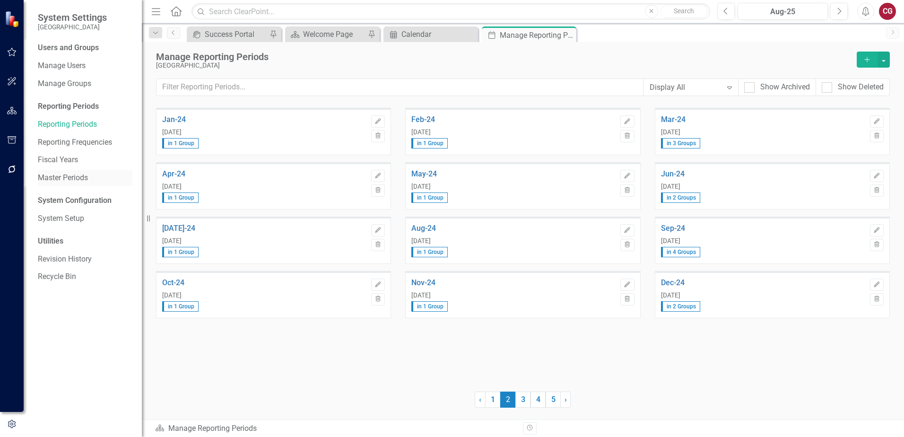
click at [66, 176] on link "Master Periods" at bounding box center [85, 177] width 95 height 11
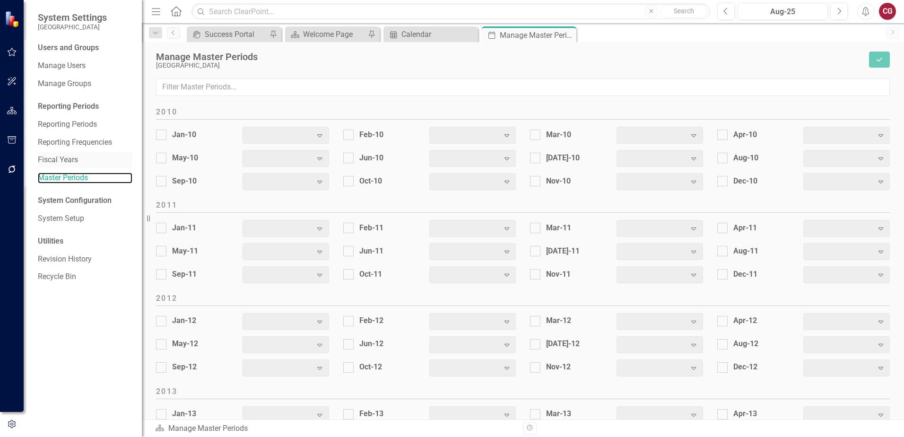
scroll to position [1172, 0]
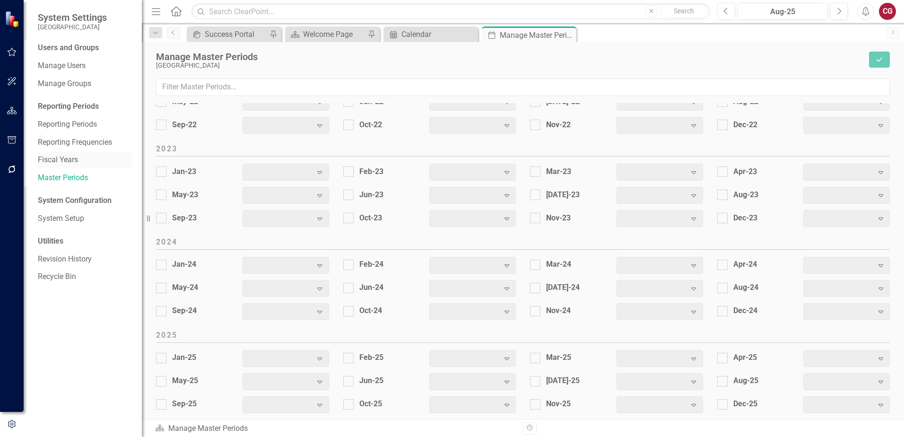
click at [61, 158] on link "Fiscal Years" at bounding box center [85, 160] width 95 height 11
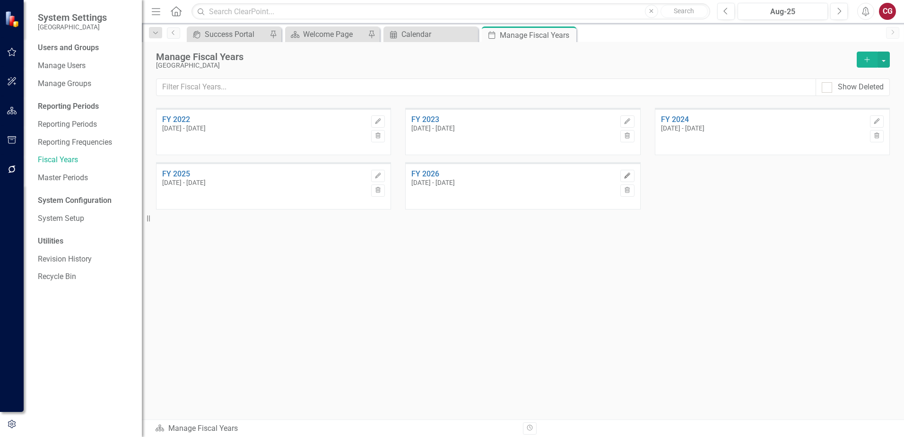
click at [632, 174] on button "Edit" at bounding box center [627, 176] width 14 height 12
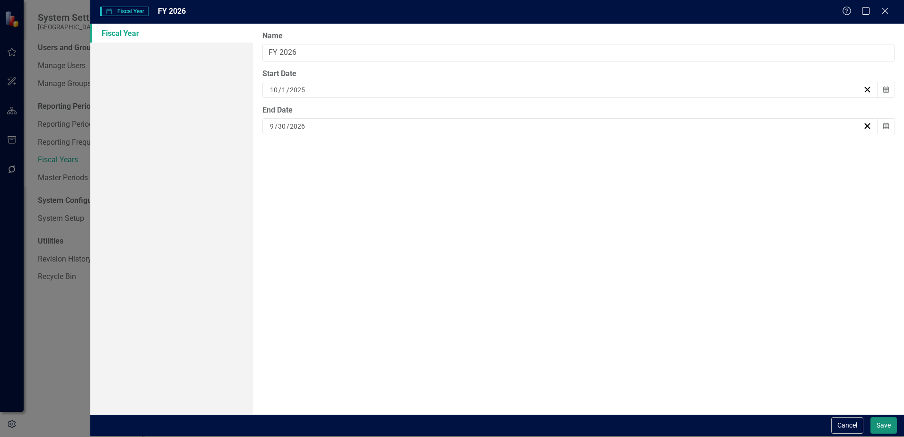
click at [878, 422] on button "Save" at bounding box center [883, 425] width 26 height 17
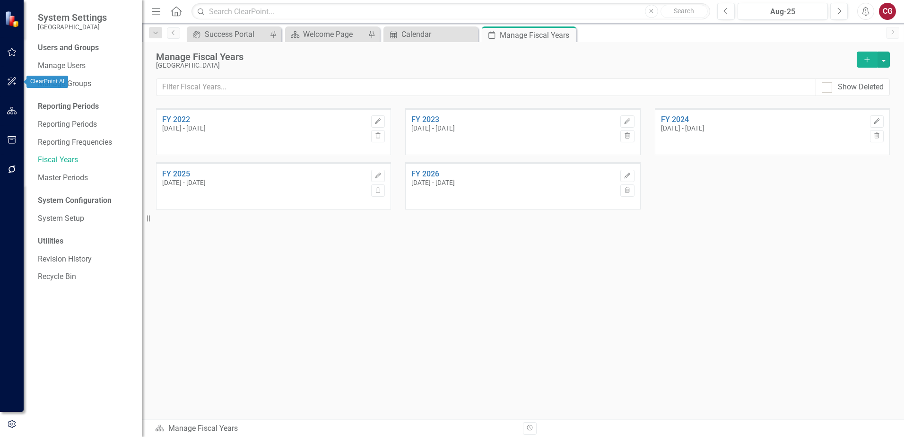
click at [13, 81] on icon "button" at bounding box center [12, 81] width 9 height 9
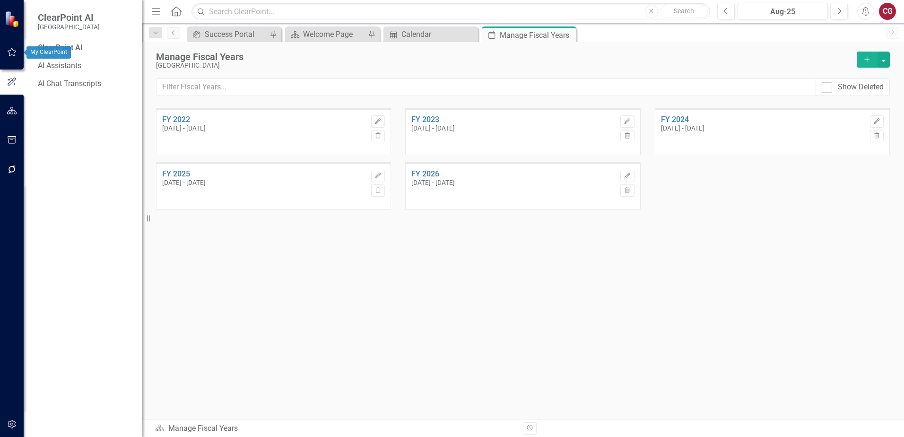
click at [10, 53] on icon "button" at bounding box center [12, 52] width 10 height 8
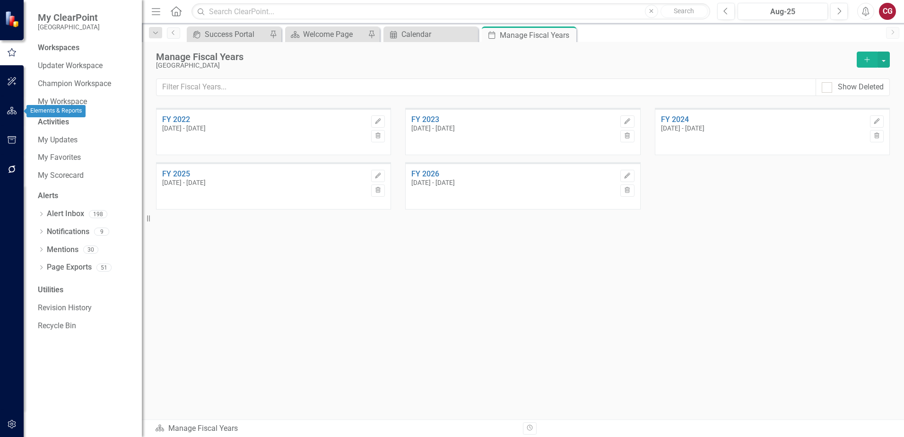
click at [11, 139] on icon "button" at bounding box center [12, 140] width 10 height 8
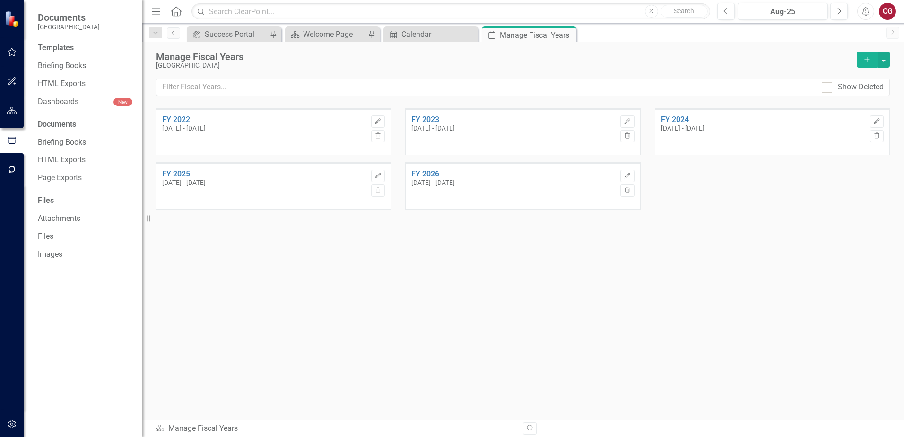
click at [21, 115] on button "button" at bounding box center [11, 111] width 21 height 20
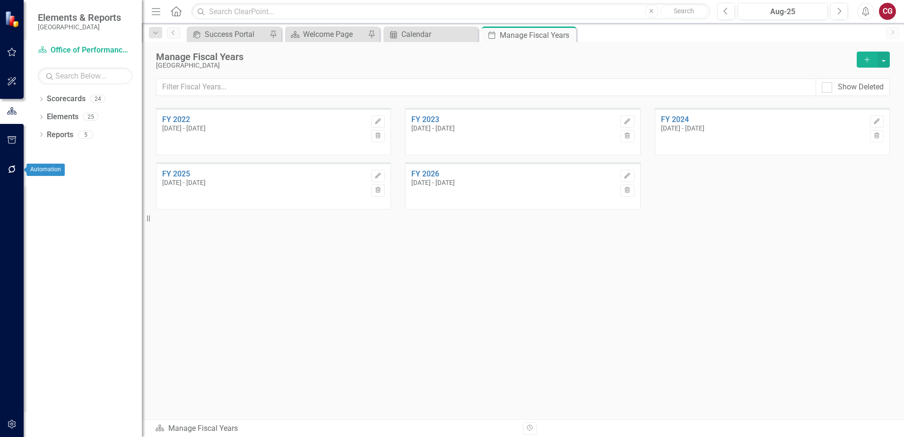
click at [8, 171] on icon "button" at bounding box center [12, 169] width 10 height 8
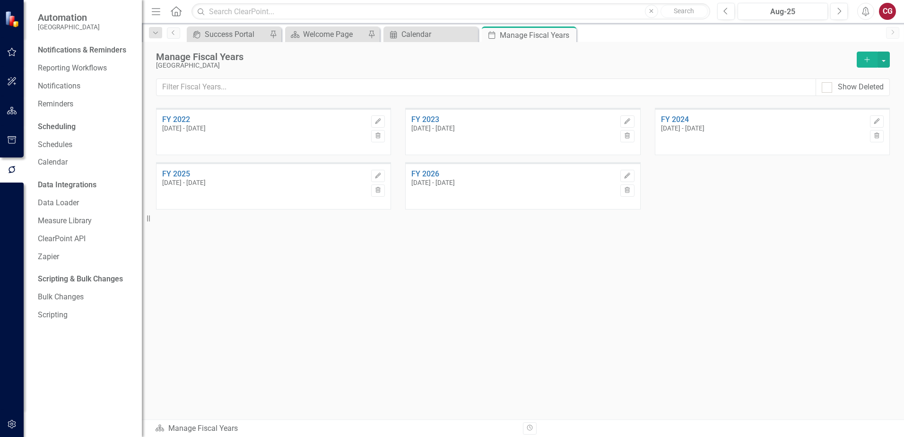
click at [56, 123] on div "Scheduling" at bounding box center [57, 126] width 38 height 11
click at [56, 161] on link "Calendar" at bounding box center [85, 162] width 95 height 11
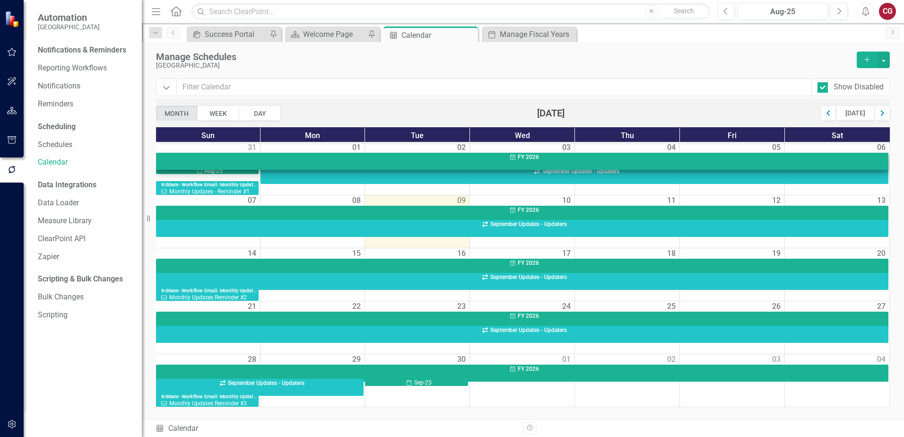
click at [529, 153] on div "Fiscal Year FY 2026" at bounding box center [524, 157] width 726 height 8
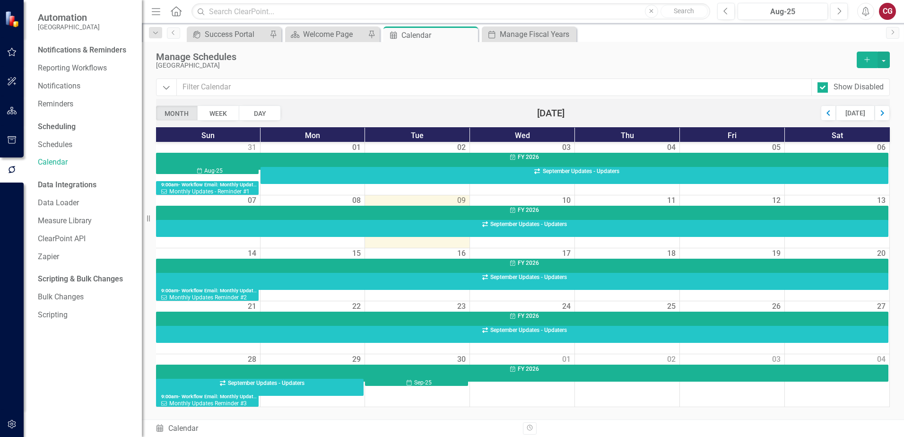
click at [573, 112] on div "September 2025" at bounding box center [551, 112] width 540 height 15
click at [882, 58] on button "button" at bounding box center [883, 60] width 12 height 17
click at [170, 429] on div "Schedules Calendar" at bounding box center [335, 428] width 361 height 11
click at [227, 112] on div "Week" at bounding box center [219, 112] width 42 height 15
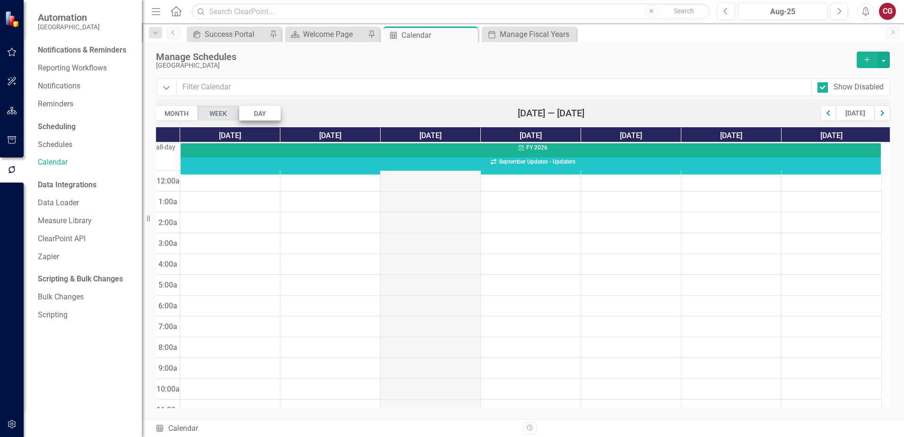
click at [268, 114] on div "Day" at bounding box center [260, 112] width 42 height 15
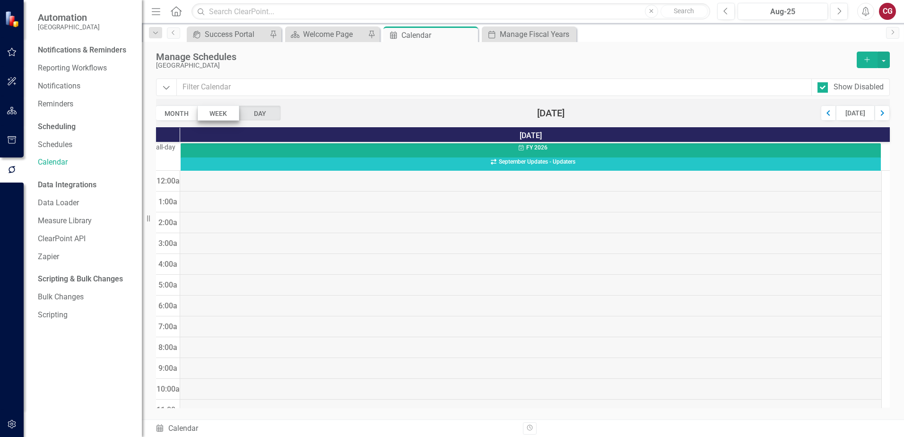
scroll to position [125, 0]
click at [216, 114] on div "Week" at bounding box center [219, 112] width 42 height 15
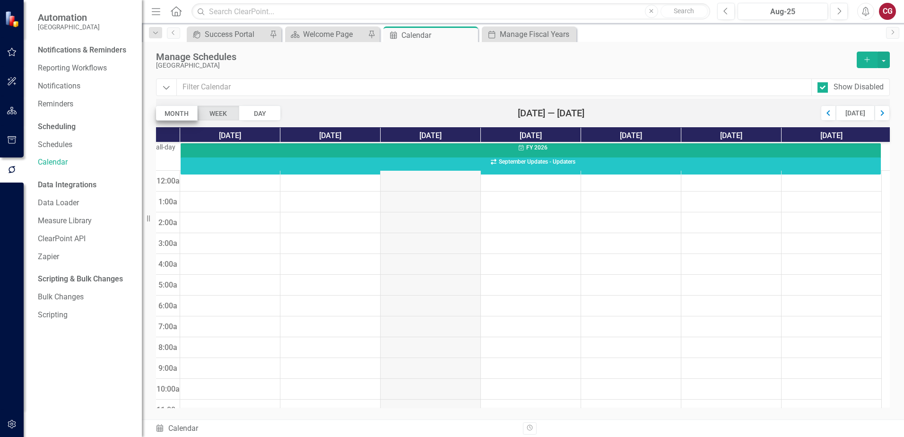
click at [181, 113] on div "Month" at bounding box center [177, 112] width 42 height 15
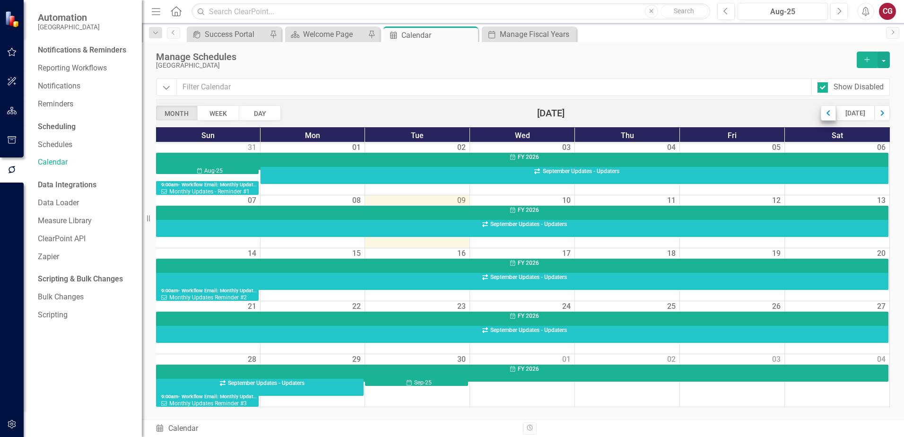
click at [823, 112] on div "Previous" at bounding box center [827, 112] width 15 height 15
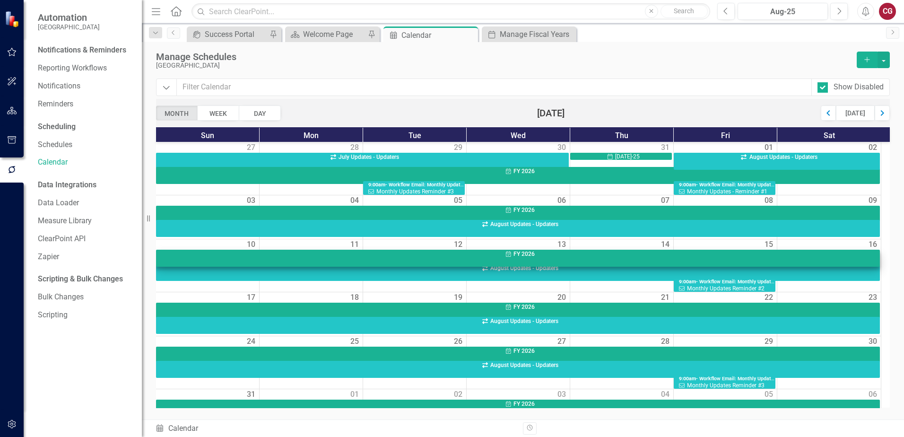
click at [558, 252] on div "Fiscal Year FY 2026" at bounding box center [520, 254] width 718 height 8
click at [553, 260] on div "Fiscal Year FY 2026" at bounding box center [517, 258] width 723 height 17
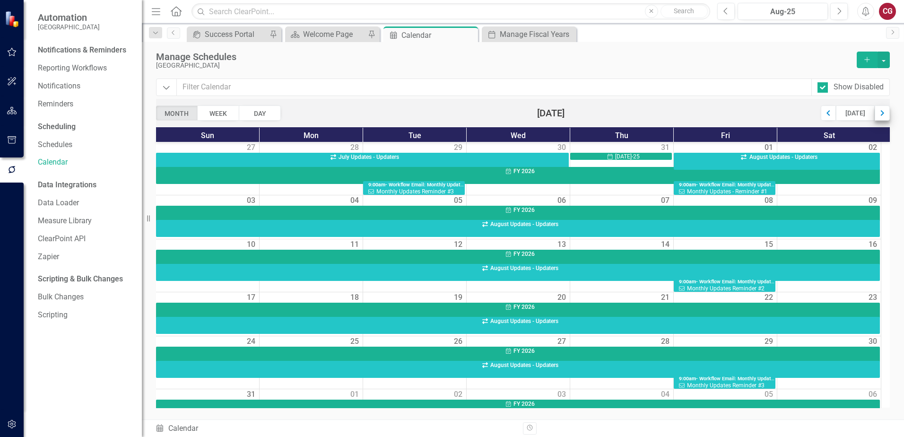
click at [884, 116] on div "Next" at bounding box center [881, 112] width 15 height 15
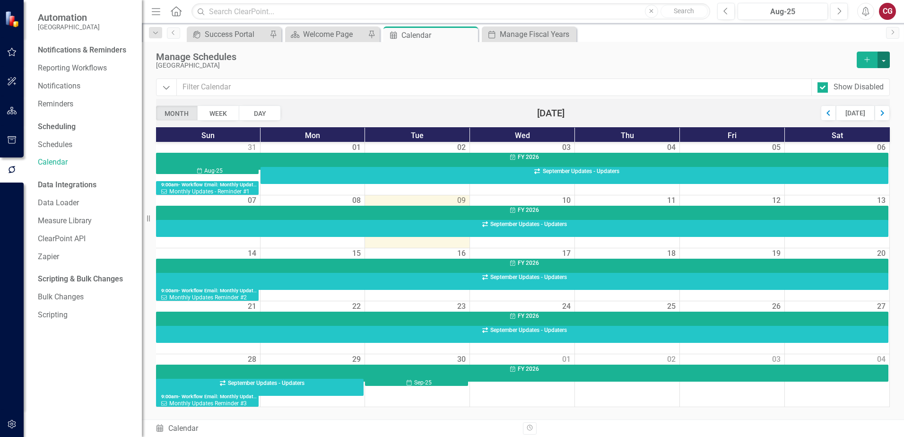
click at [886, 58] on button "button" at bounding box center [883, 60] width 12 height 17
click at [866, 60] on icon "button" at bounding box center [866, 59] width 5 height 5
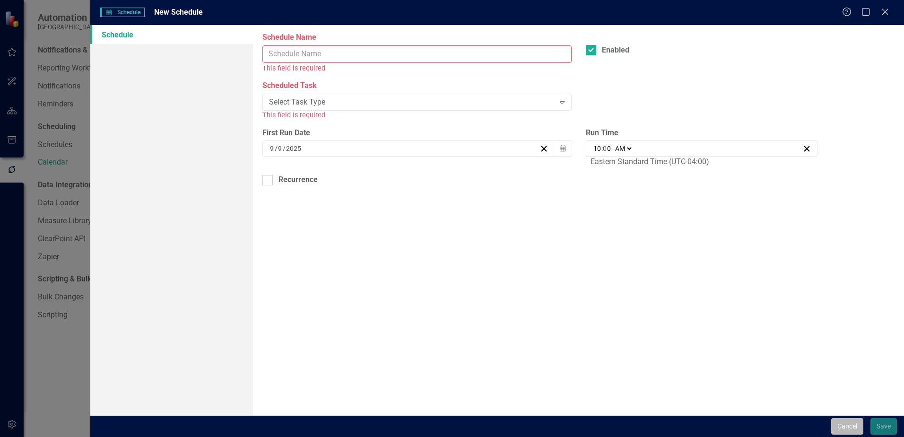
click at [841, 424] on button "Cancel" at bounding box center [847, 426] width 32 height 17
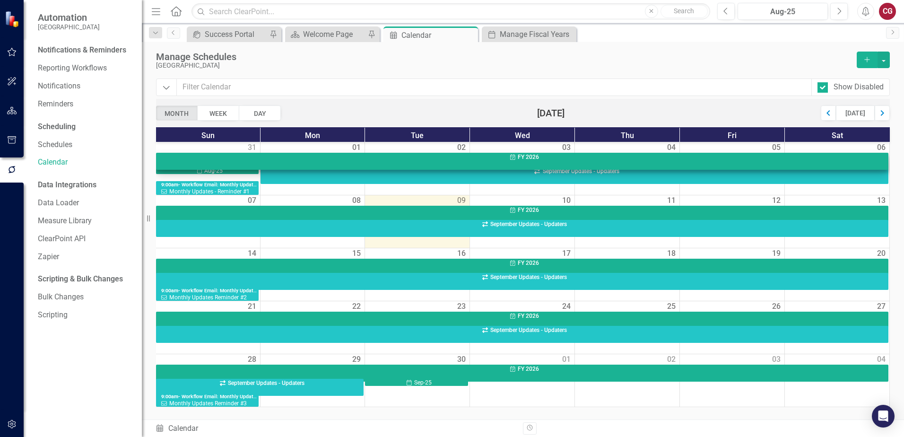
click at [527, 157] on span "FY 2026" at bounding box center [527, 157] width 21 height 7
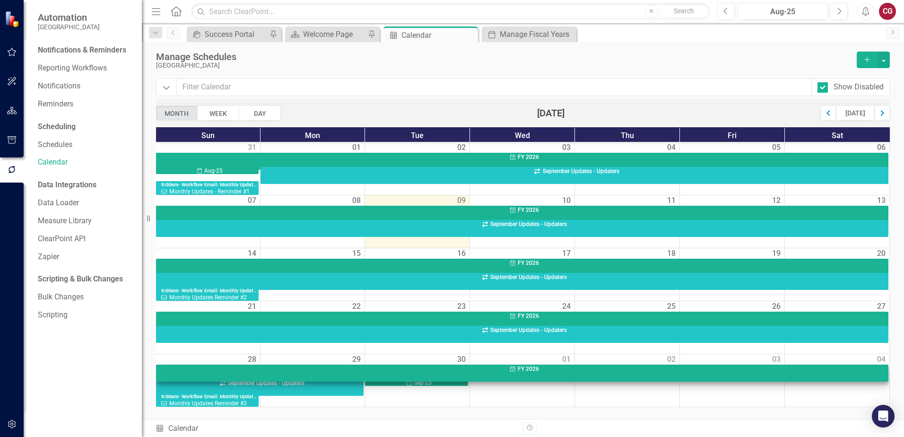
click at [525, 370] on span "FY 2026" at bounding box center [527, 368] width 21 height 7
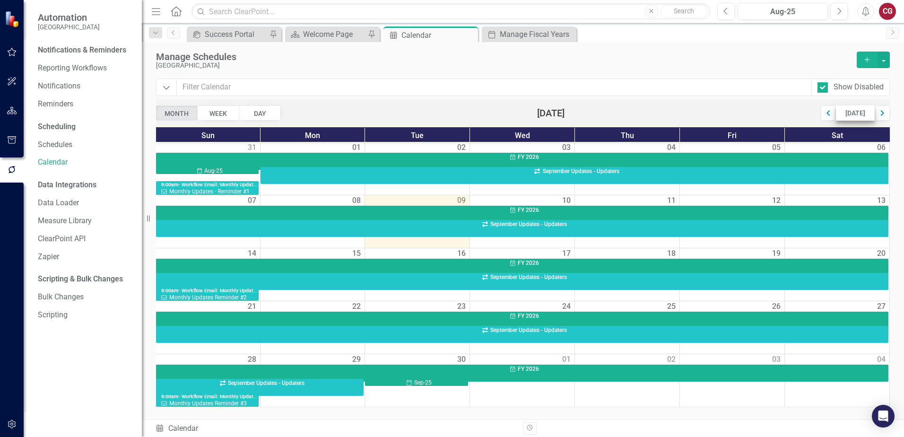
click at [858, 112] on div "Today" at bounding box center [854, 112] width 39 height 15
click at [886, 112] on div "Next" at bounding box center [881, 112] width 15 height 15
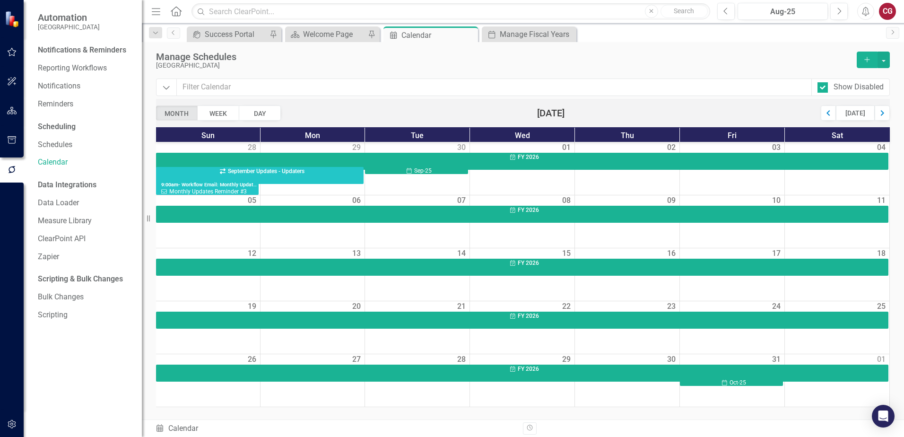
click at [542, 181] on div "1 Oct 2025" at bounding box center [522, 173] width 105 height 43
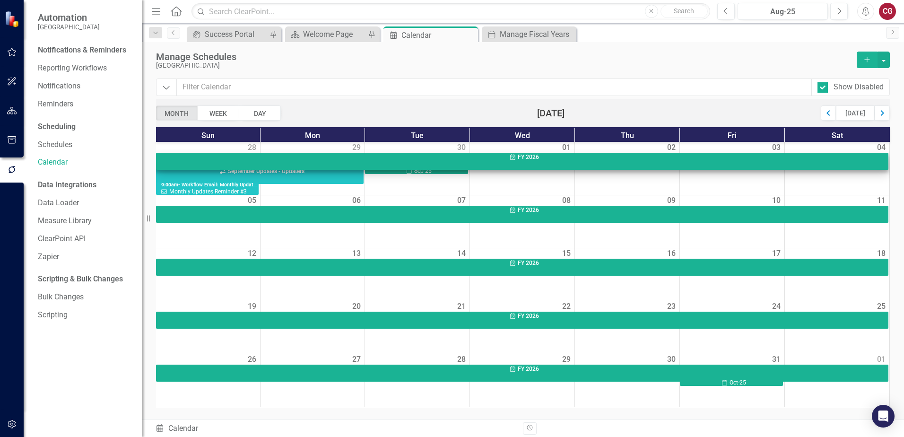
click at [531, 155] on span "FY 2026" at bounding box center [527, 157] width 21 height 7
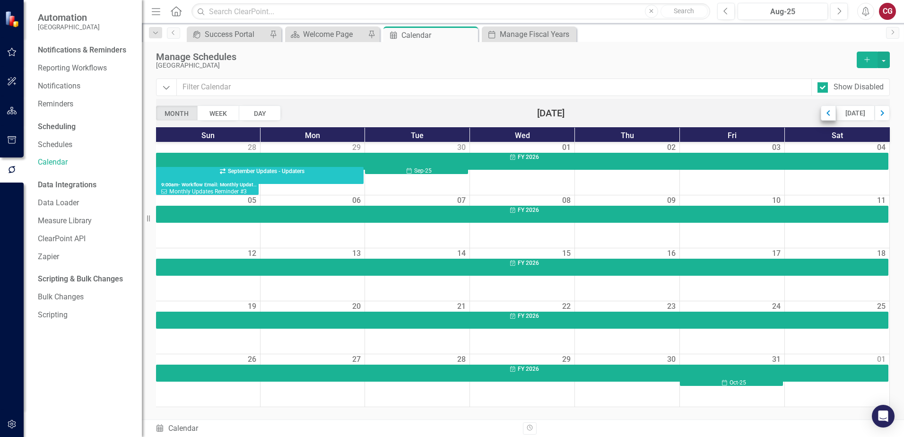
click at [826, 110] on div "Previous" at bounding box center [827, 112] width 15 height 15
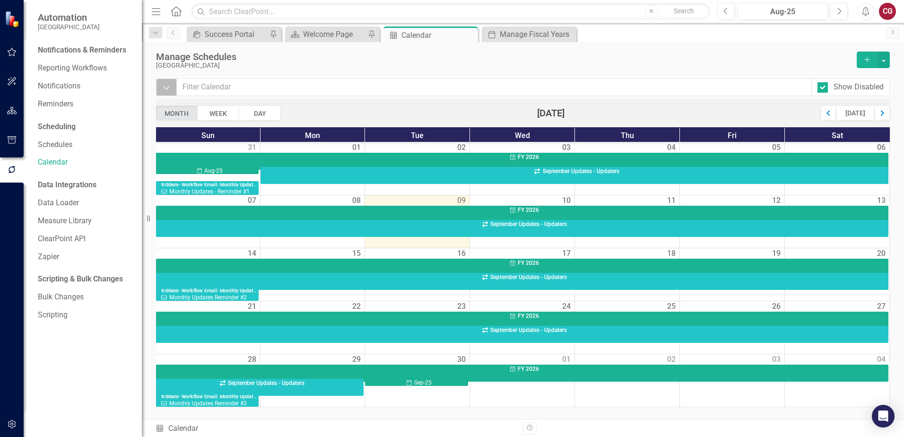
click at [171, 89] on button "Dropdown" at bounding box center [166, 86] width 21 height 17
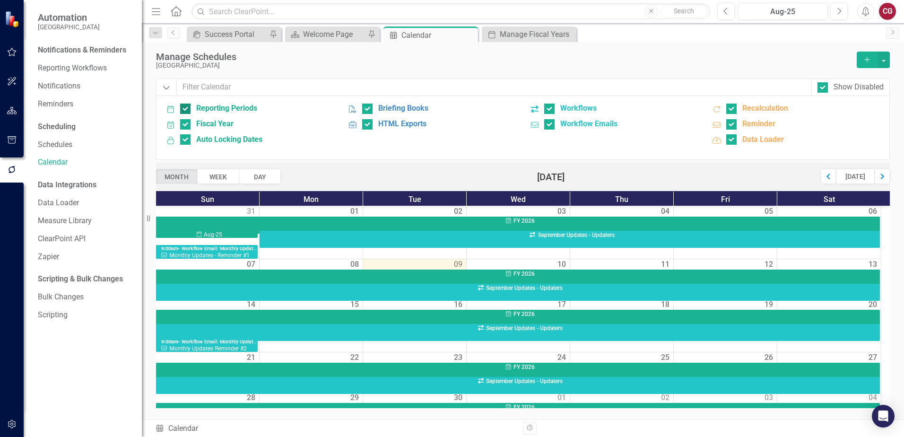
click at [185, 105] on input "Reporting Periods" at bounding box center [183, 106] width 6 height 6
checkbox input "false"
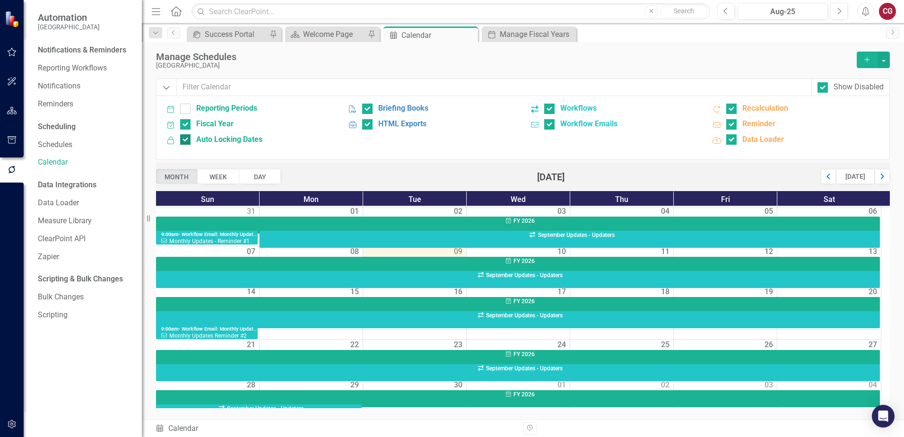
click at [183, 134] on div "Auto Locking Dates" at bounding box center [221, 139] width 82 height 11
click at [183, 134] on input "Auto Locking Dates" at bounding box center [183, 137] width 6 height 6
checkbox input "false"
click at [371, 110] on div at bounding box center [367, 108] width 10 height 10
click at [368, 110] on input "Briefing Books" at bounding box center [365, 106] width 6 height 6
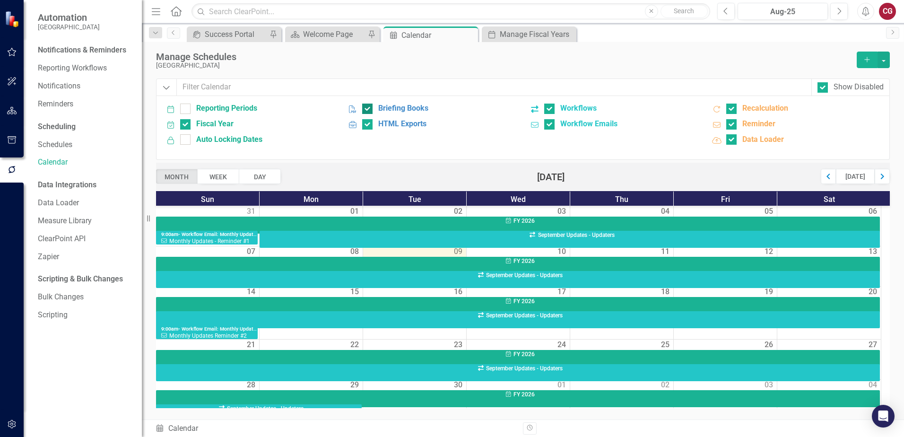
checkbox input "false"
click at [370, 127] on div at bounding box center [367, 124] width 10 height 10
click at [368, 125] on input "HTML Exports" at bounding box center [365, 122] width 6 height 6
checkbox input "false"
click at [555, 108] on div "Workflows" at bounding box center [570, 108] width 52 height 11
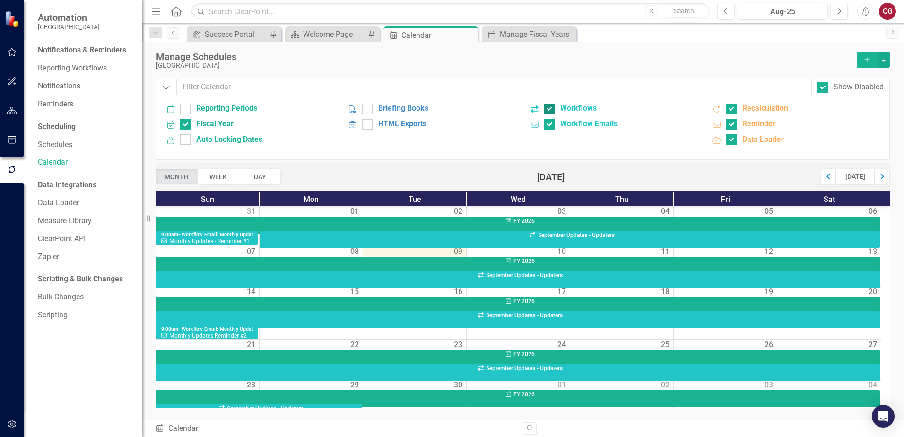
click at [550, 108] on input "Workflows" at bounding box center [547, 106] width 6 height 6
checkbox input "false"
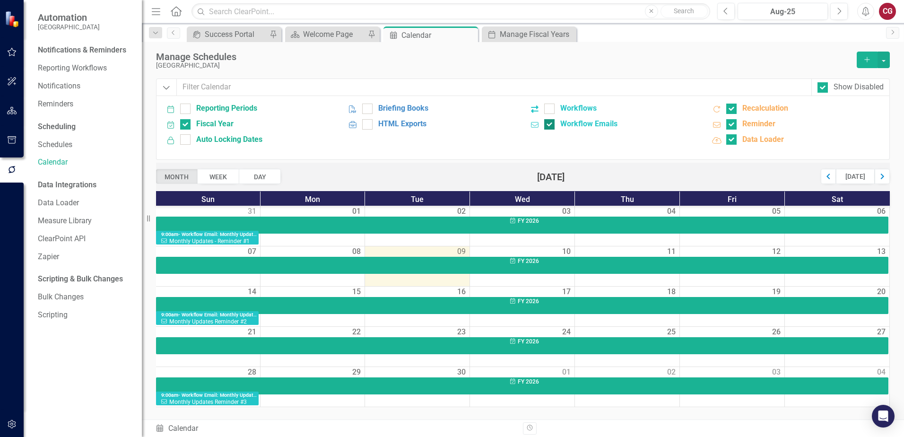
click at [549, 123] on input "Workflow Emails" at bounding box center [547, 122] width 6 height 6
checkbox input "false"
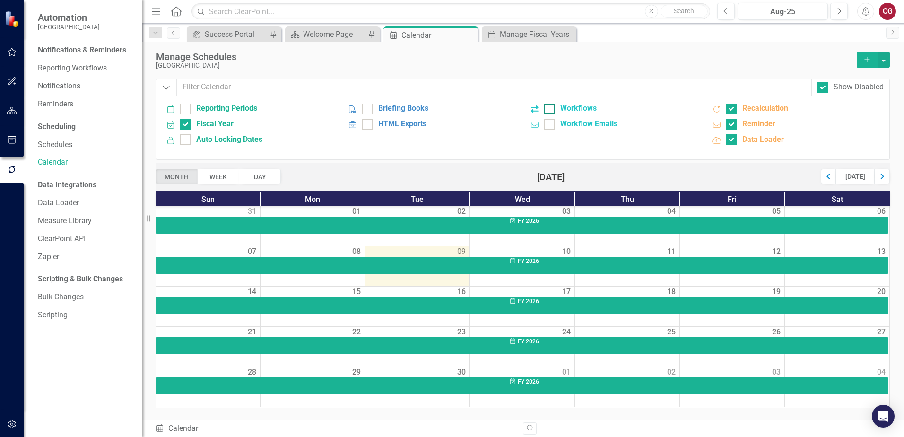
click at [552, 109] on div at bounding box center [549, 108] width 10 height 10
click at [550, 109] on input "Workflows" at bounding box center [547, 106] width 6 height 6
checkbox input "true"
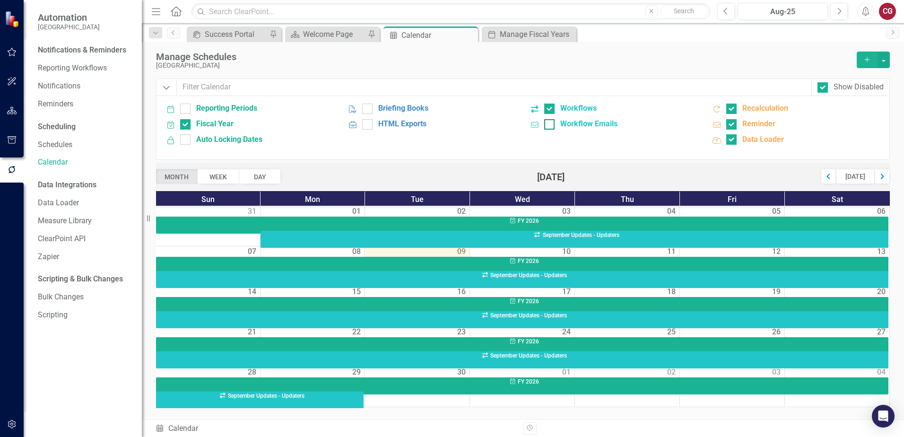
click at [551, 122] on div at bounding box center [549, 124] width 10 height 10
click at [550, 122] on input "Workflow Emails" at bounding box center [547, 122] width 6 height 6
checkbox input "true"
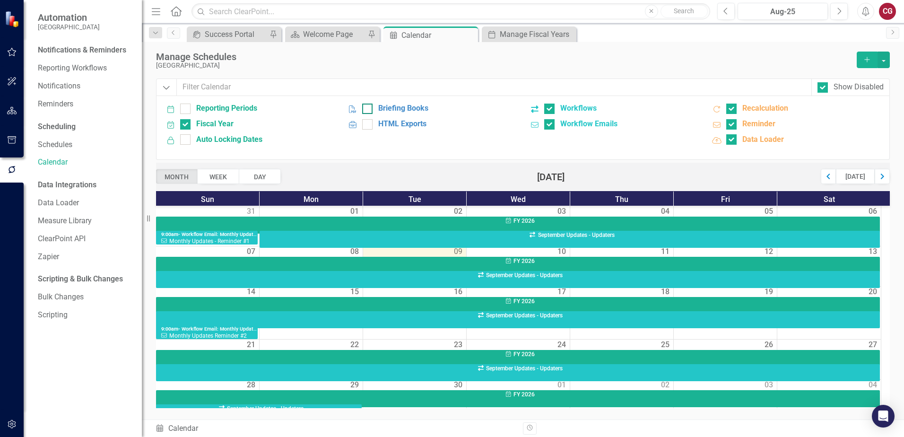
click at [370, 108] on div at bounding box center [367, 108] width 10 height 10
click at [368, 108] on input "Briefing Books" at bounding box center [365, 106] width 6 height 6
checkbox input "true"
click at [369, 126] on div at bounding box center [367, 124] width 10 height 10
click at [368, 125] on input "HTML Exports" at bounding box center [365, 122] width 6 height 6
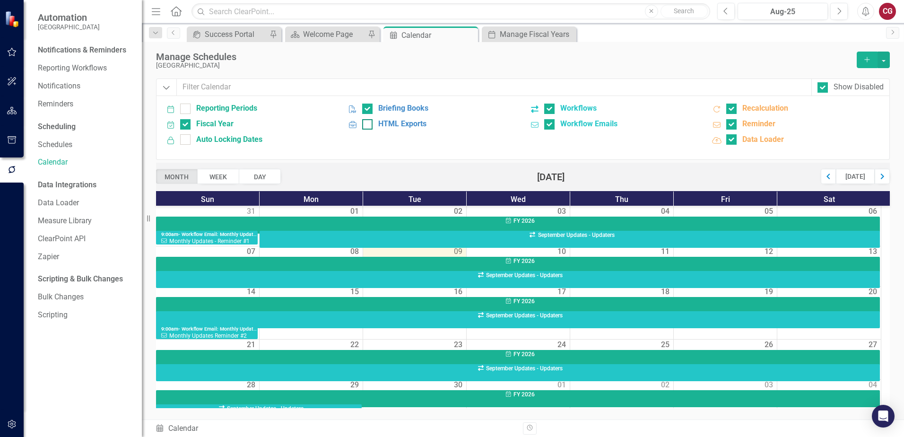
checkbox input "true"
click at [183, 139] on input "Auto Locking Dates" at bounding box center [183, 137] width 6 height 6
checkbox input "true"
click at [186, 109] on input "Reporting Periods" at bounding box center [183, 106] width 6 height 6
checkbox input "true"
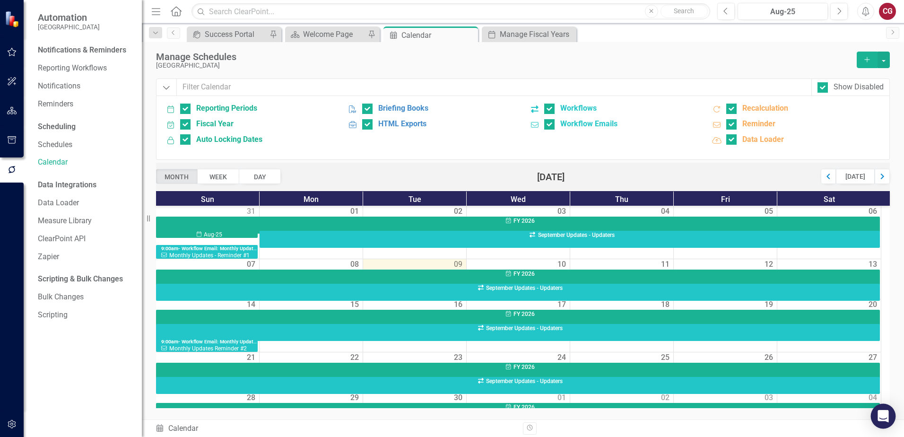
click at [887, 412] on icon "Open Intercom Messenger" at bounding box center [883, 416] width 12 height 12
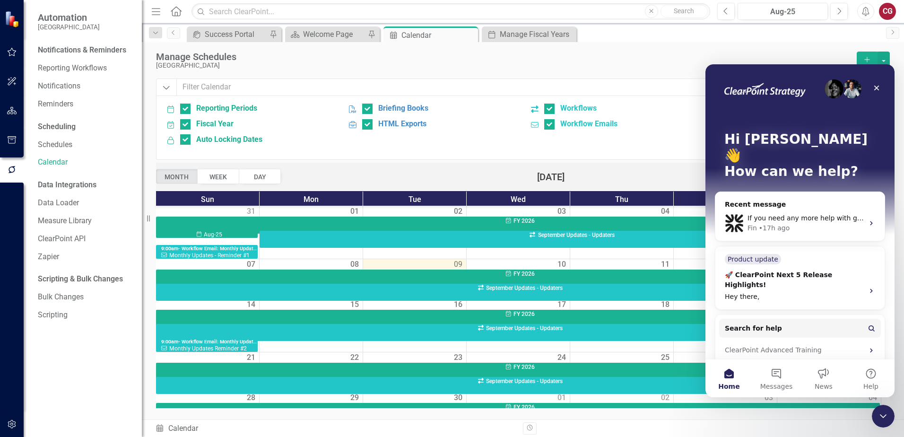
scroll to position [0, 0]
click at [869, 86] on div "Close" at bounding box center [876, 87] width 17 height 17
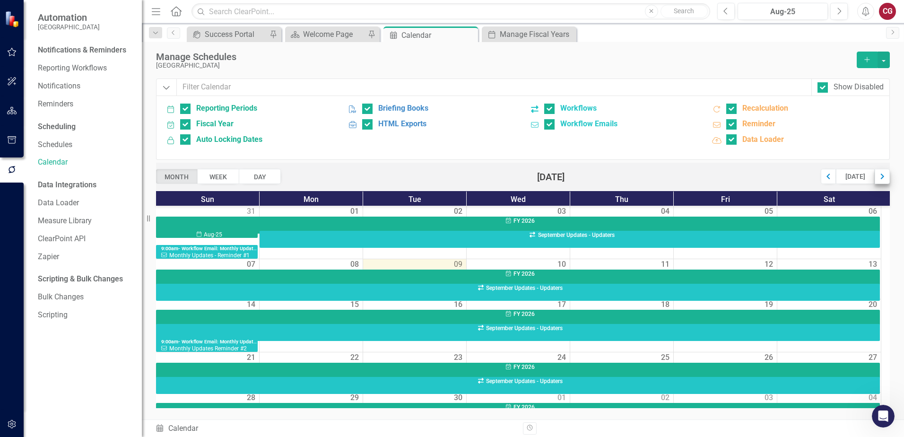
click at [882, 178] on div "Next" at bounding box center [881, 176] width 15 height 15
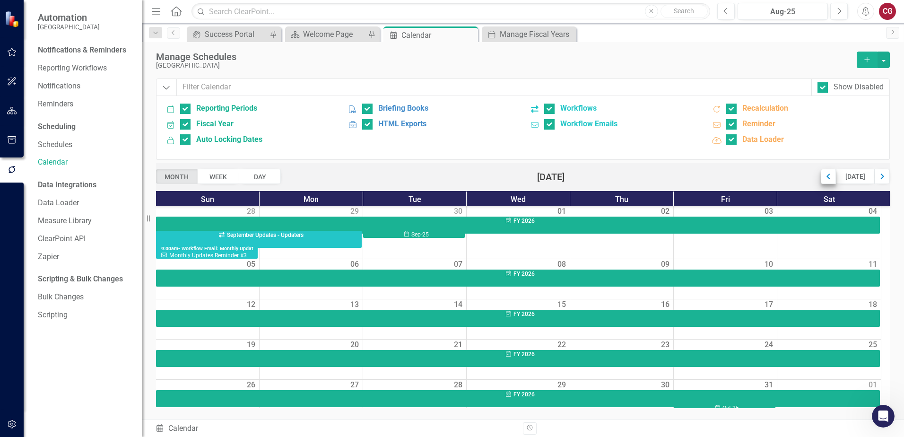
click at [827, 181] on div "Previous" at bounding box center [827, 176] width 15 height 15
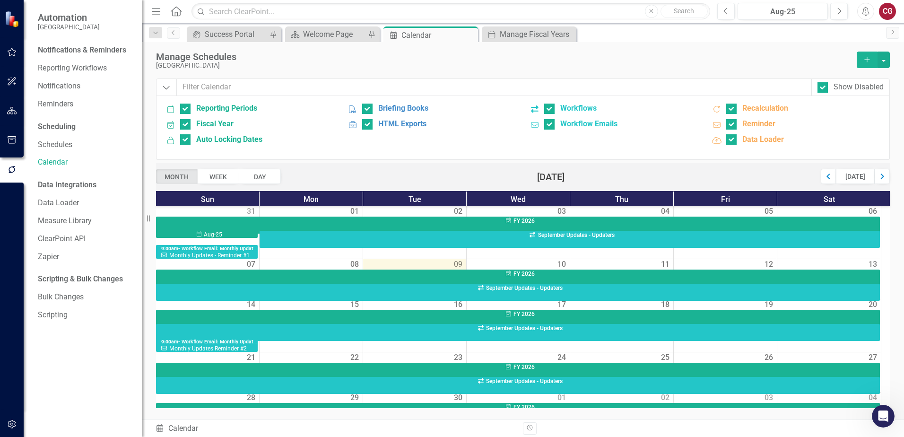
click at [9, 422] on icon "button" at bounding box center [12, 424] width 10 height 8
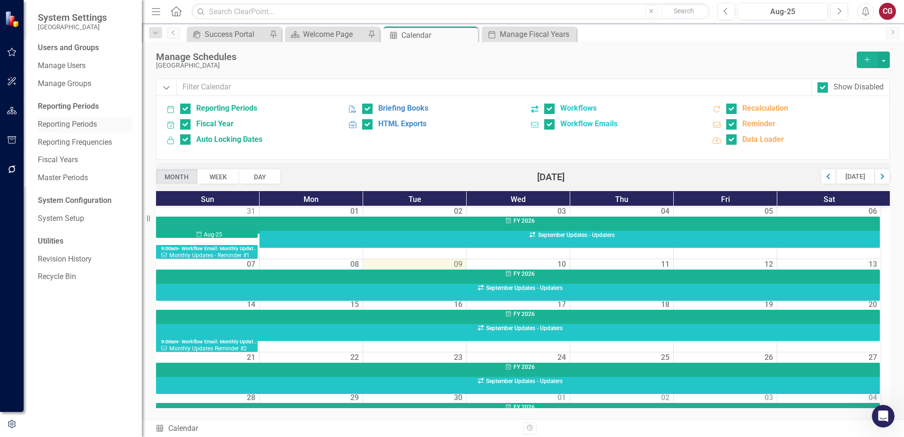
click at [60, 121] on link "Reporting Periods" at bounding box center [85, 124] width 95 height 11
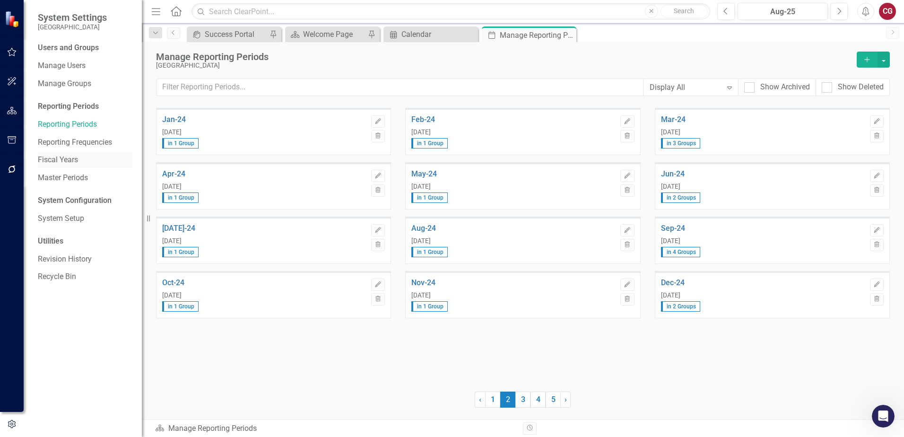
click at [59, 158] on link "Fiscal Years" at bounding box center [85, 160] width 95 height 11
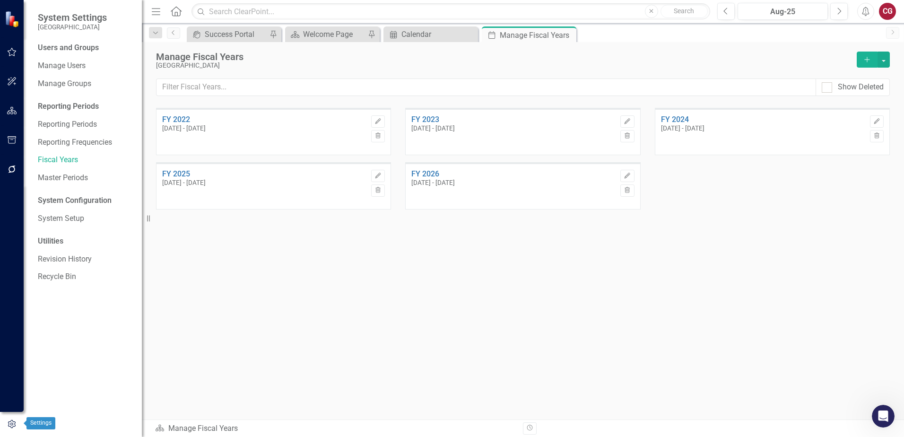
click at [11, 421] on icon "button" at bounding box center [12, 424] width 8 height 9
click at [12, 425] on icon "button" at bounding box center [12, 424] width 8 height 9
click at [59, 122] on link "Reporting Periods" at bounding box center [85, 124] width 95 height 11
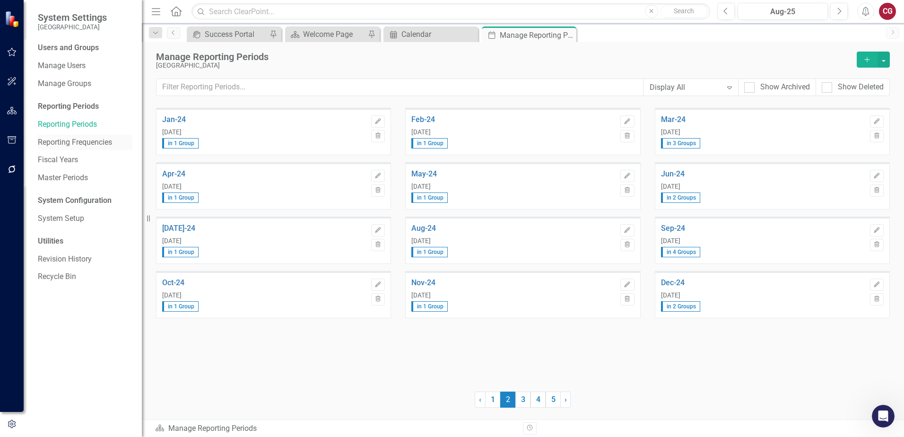
click at [61, 140] on link "Reporting Frequencies" at bounding box center [85, 142] width 95 height 11
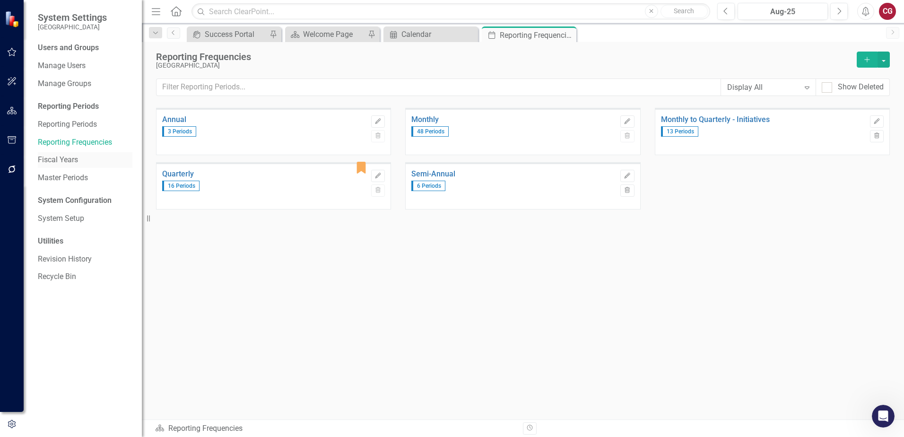
click at [57, 158] on link "Fiscal Years" at bounding box center [85, 160] width 95 height 11
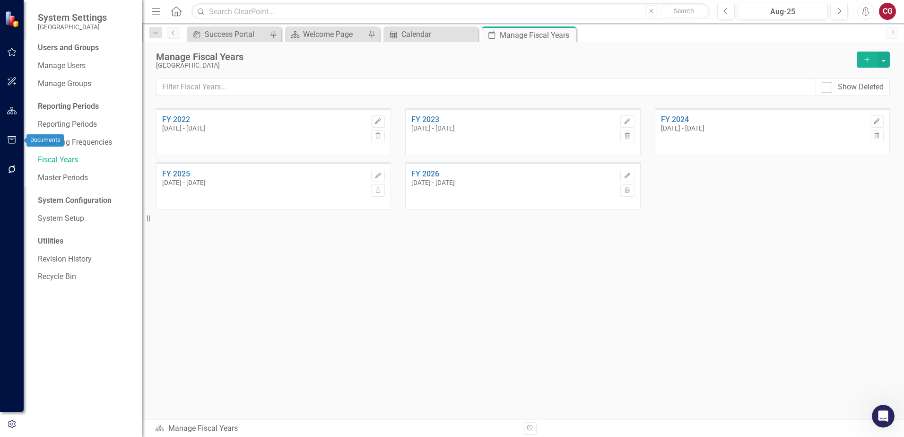
click at [15, 140] on icon "button" at bounding box center [12, 140] width 10 height 8
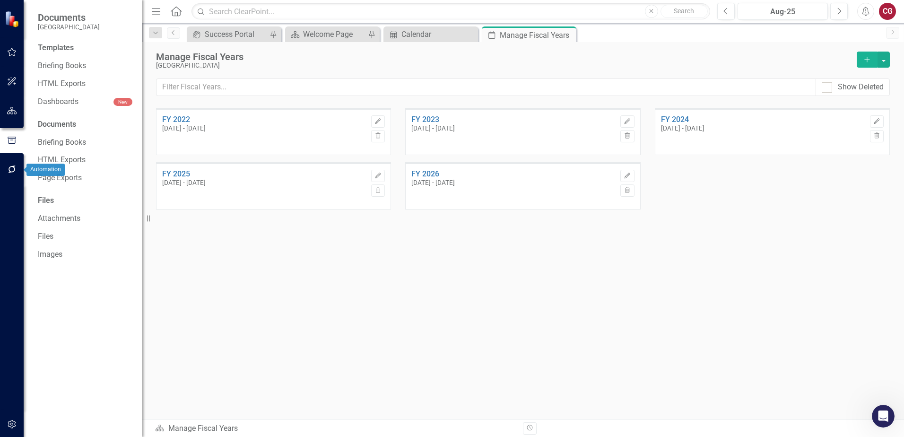
click at [16, 171] on icon "button" at bounding box center [12, 169] width 10 height 8
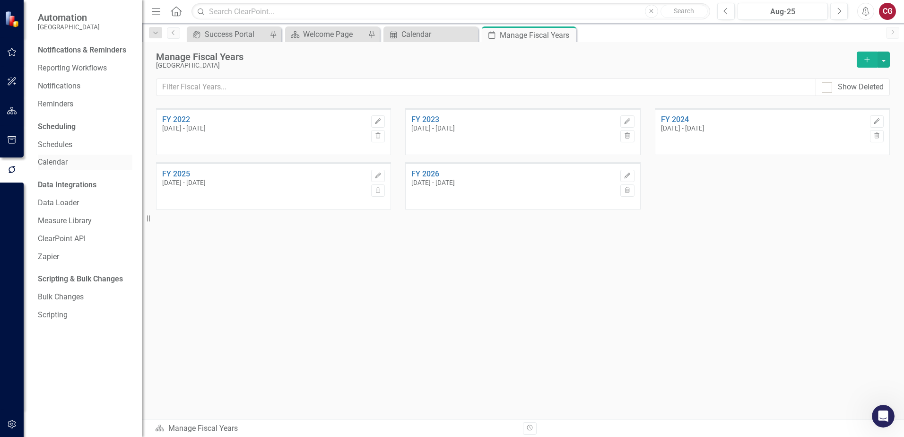
click at [50, 163] on link "Calendar" at bounding box center [85, 162] width 95 height 11
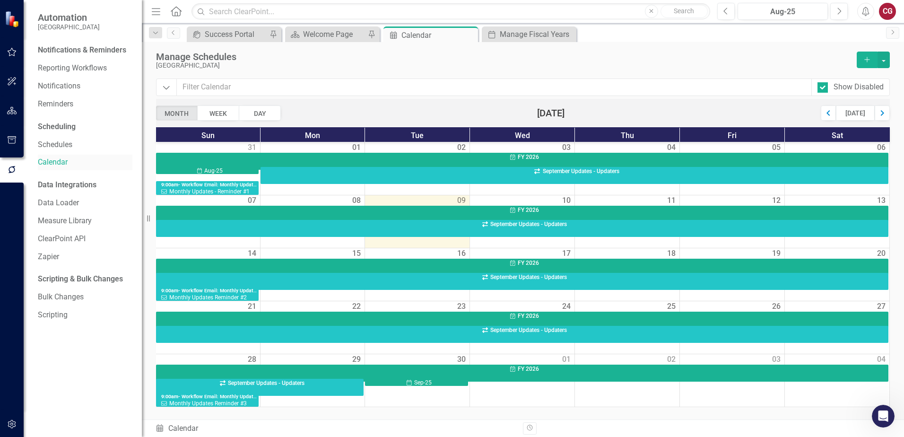
click at [56, 162] on link "Calendar" at bounding box center [85, 162] width 95 height 11
click at [175, 427] on div "Schedules Calendar" at bounding box center [335, 428] width 361 height 11
click at [532, 426] on icon "Revision History" at bounding box center [529, 428] width 7 height 6
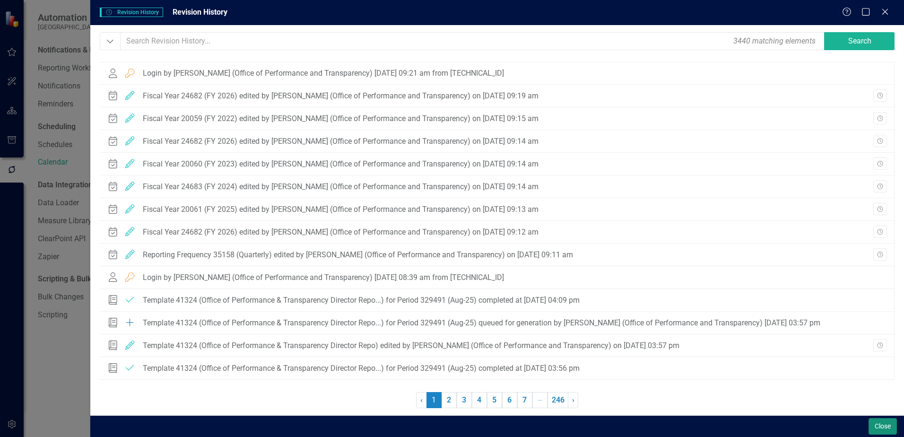
click at [881, 427] on button "Close" at bounding box center [882, 426] width 28 height 17
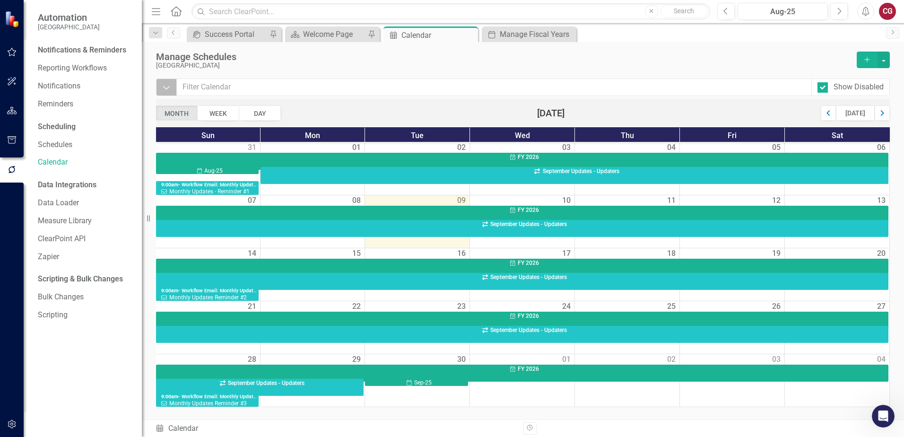
click at [166, 91] on icon "Dropdown" at bounding box center [166, 87] width 9 height 9
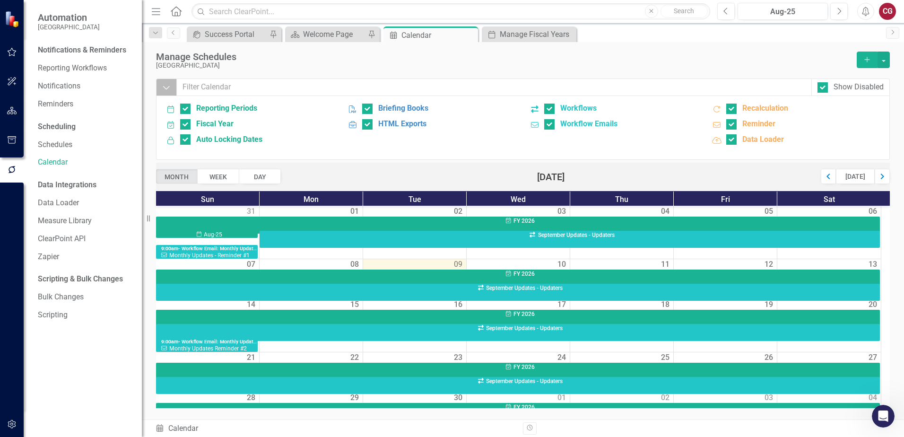
click at [166, 91] on icon "Dropdown" at bounding box center [166, 87] width 9 height 9
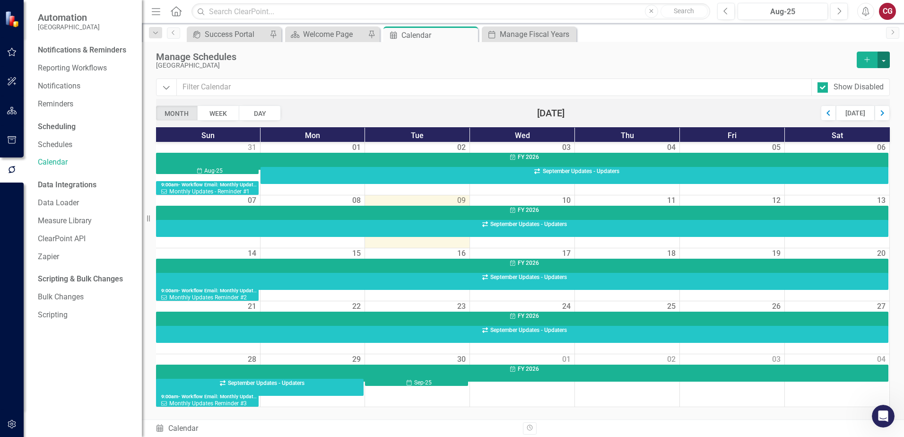
click at [888, 59] on button "button" at bounding box center [883, 60] width 12 height 17
click at [859, 73] on link "Schedule Add Schedule" at bounding box center [851, 77] width 76 height 17
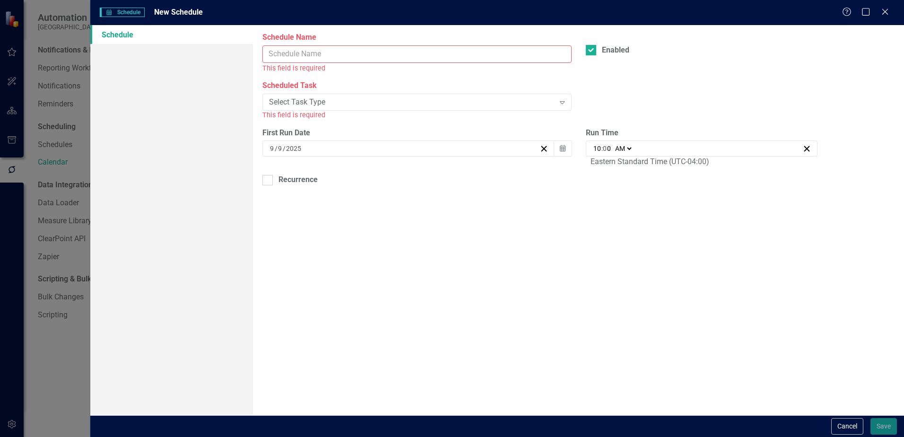
click at [306, 50] on input "Schedule Name" at bounding box center [416, 53] width 309 height 17
click at [714, 61] on div "Enabled" at bounding box center [739, 54] width 323 height 18
click at [843, 422] on button "Cancel" at bounding box center [847, 426] width 32 height 17
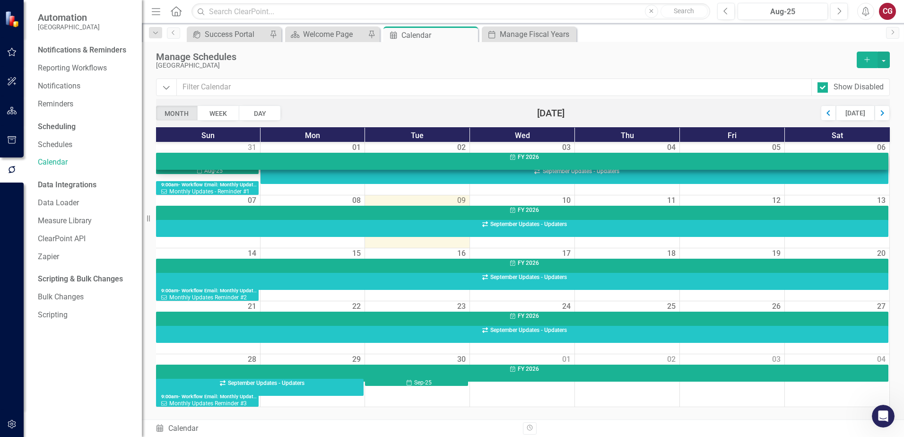
click at [507, 157] on div "Fiscal Year FY 2026" at bounding box center [524, 157] width 726 height 8
click at [529, 155] on span "FY 2026" at bounding box center [527, 157] width 21 height 7
click at [521, 157] on span "FY 2026" at bounding box center [527, 157] width 21 height 7
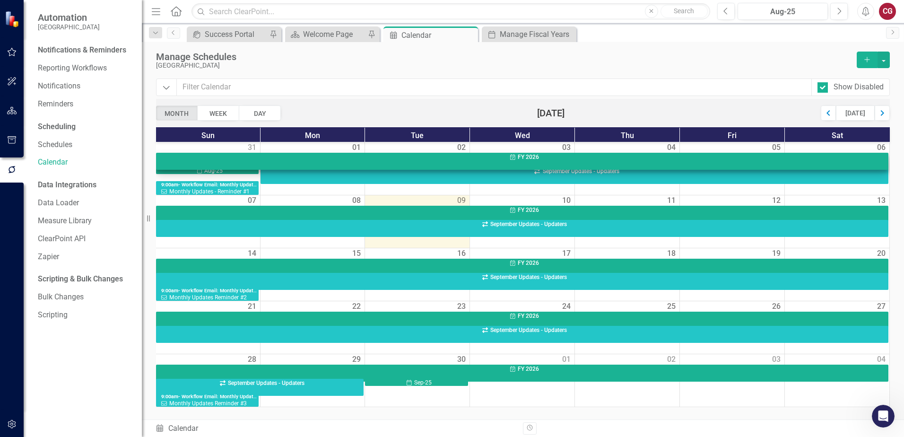
click at [570, 154] on div "Fiscal Year FY 2026" at bounding box center [524, 157] width 726 height 8
click at [570, 155] on div "Fiscal Year FY 2026" at bounding box center [524, 157] width 726 height 8
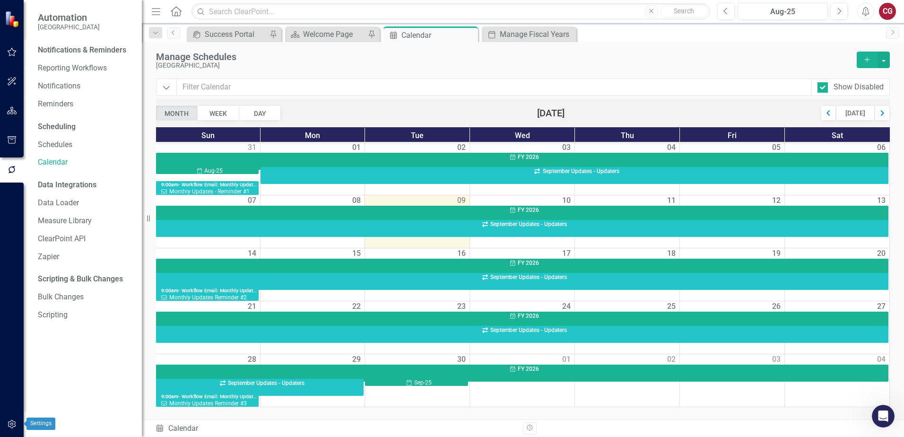
click at [8, 425] on icon "button" at bounding box center [12, 424] width 10 height 8
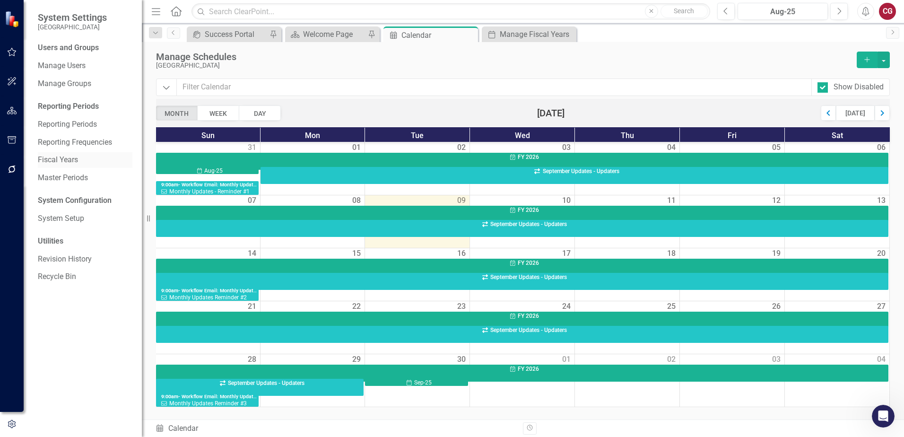
click at [60, 156] on link "Fiscal Years" at bounding box center [85, 160] width 95 height 11
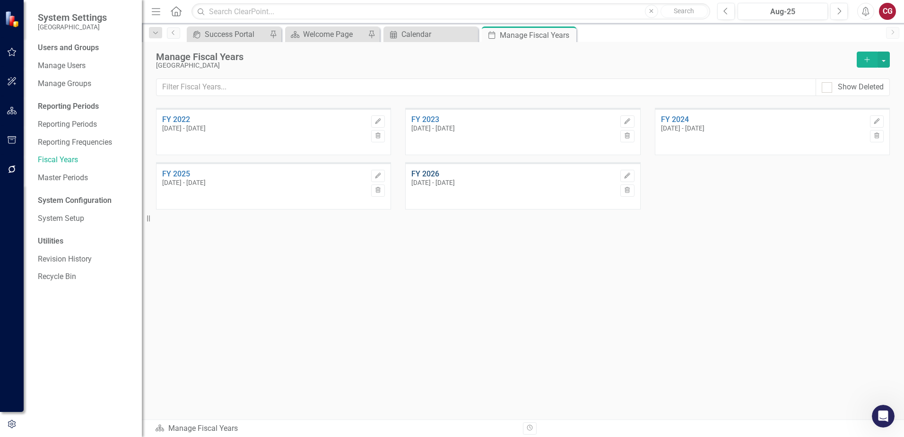
click at [427, 173] on link "FY 2026" at bounding box center [513, 174] width 204 height 9
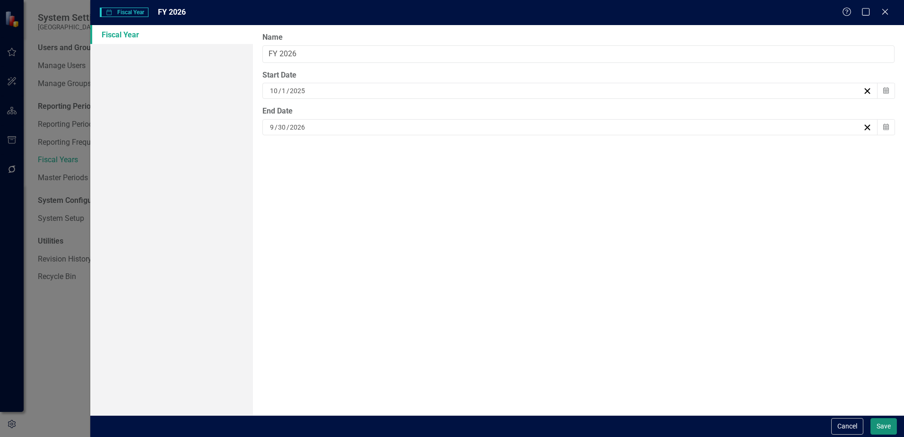
click at [876, 426] on button "Save" at bounding box center [883, 426] width 26 height 17
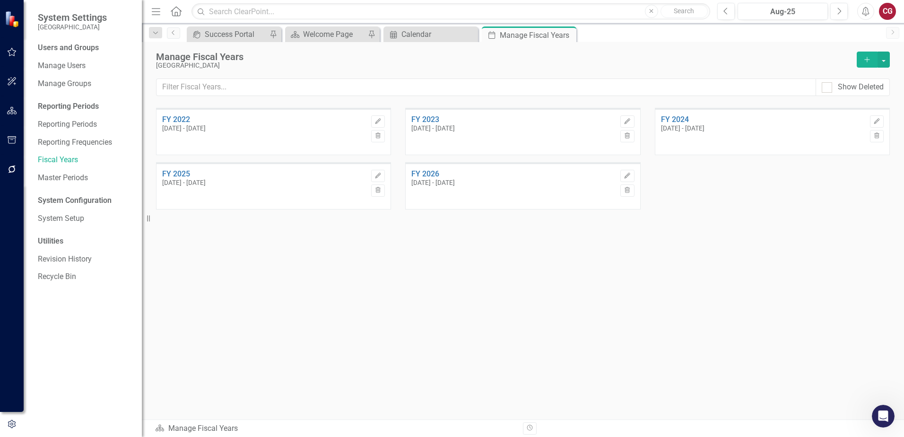
click at [887, 14] on div "CG" at bounding box center [886, 11] width 17 height 17
click at [859, 129] on link "Logout Log Out" at bounding box center [857, 136] width 75 height 17
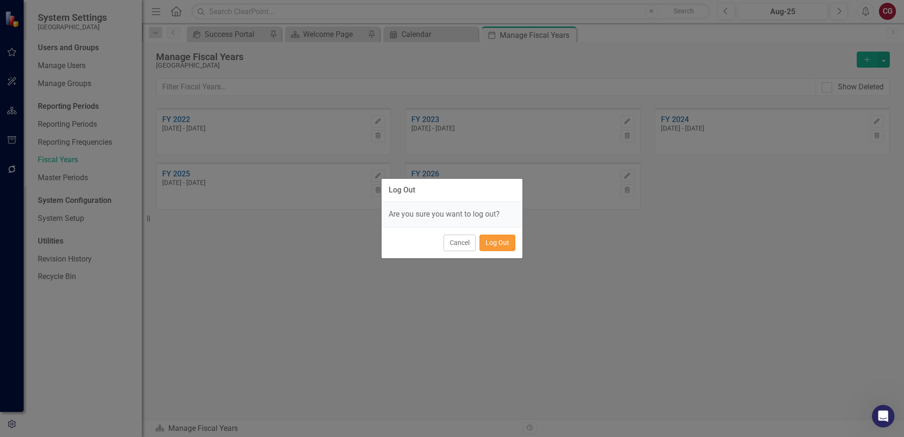
click at [488, 237] on button "Log Out" at bounding box center [497, 242] width 36 height 17
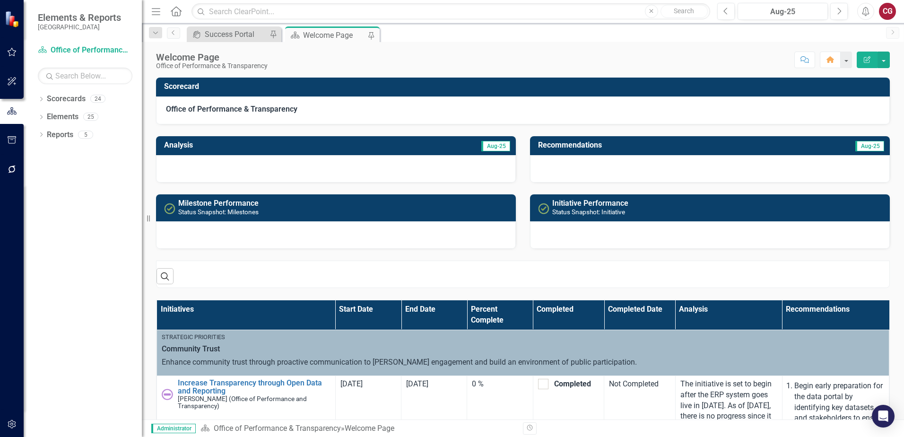
click at [18, 136] on button "button" at bounding box center [11, 140] width 21 height 20
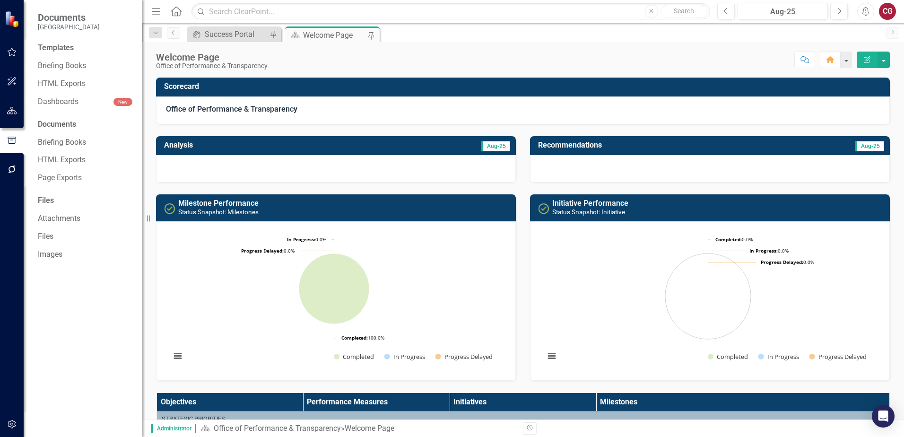
click at [12, 170] on icon "button" at bounding box center [12, 169] width 10 height 8
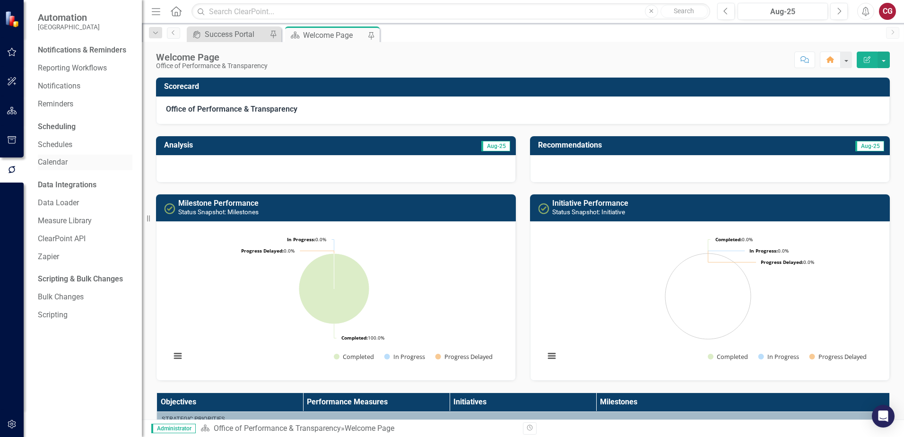
click at [57, 160] on link "Calendar" at bounding box center [85, 162] width 95 height 11
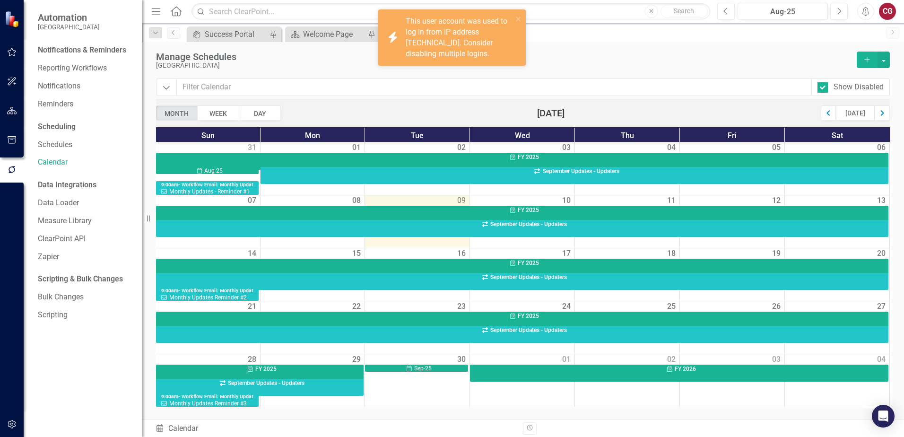
click at [13, 424] on icon "button" at bounding box center [12, 424] width 8 height 9
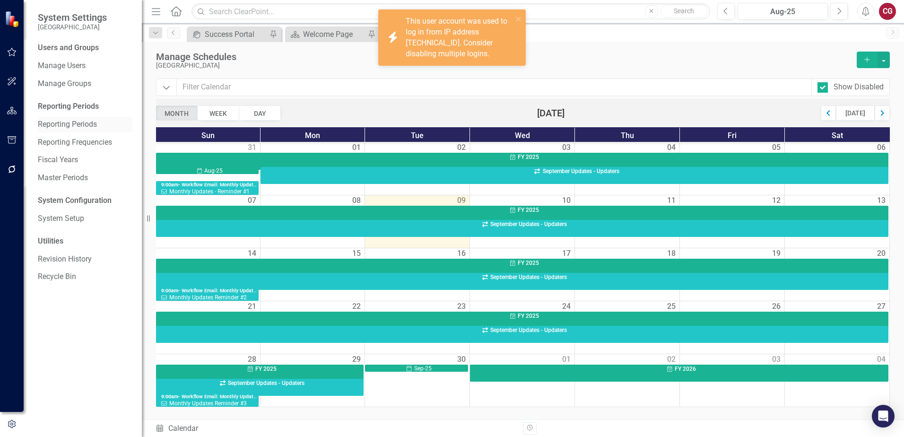
click at [55, 123] on link "Reporting Periods" at bounding box center [85, 124] width 95 height 11
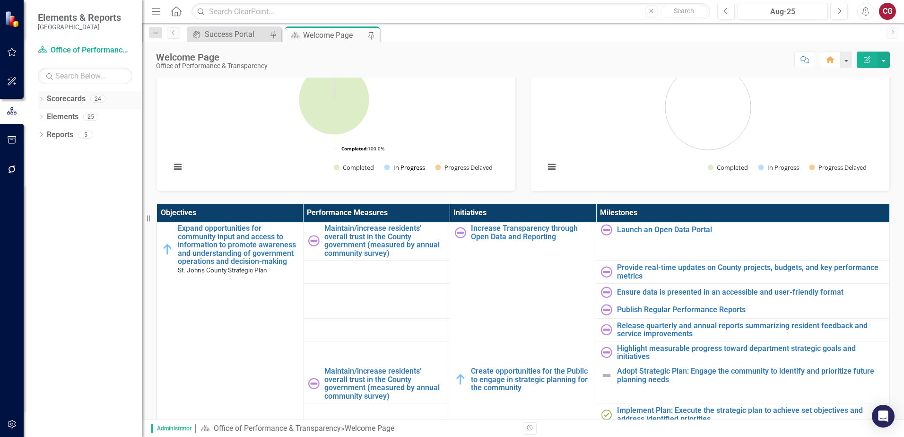
scroll to position [95, 0]
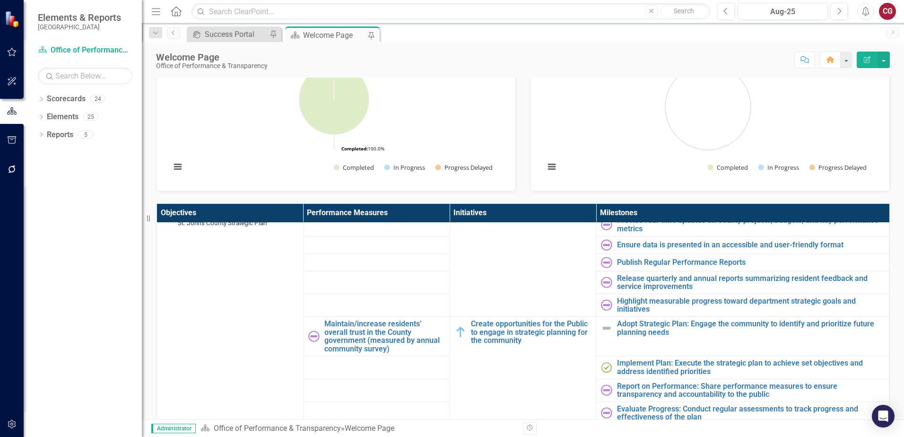
click at [37, 100] on div "Dropdown Scorecards 24 Dropdown St. Johns County Strategic Plan Animal Control …" at bounding box center [83, 263] width 118 height 345
click at [40, 100] on icon "Dropdown" at bounding box center [41, 99] width 7 height 5
click at [44, 117] on icon "Dropdown" at bounding box center [46, 116] width 7 height 6
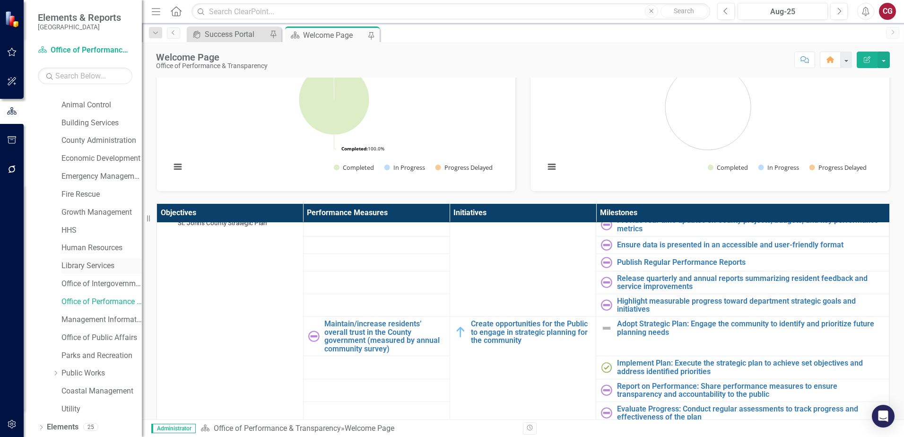
scroll to position [48, 0]
click at [70, 391] on link "Utility" at bounding box center [101, 390] width 80 height 11
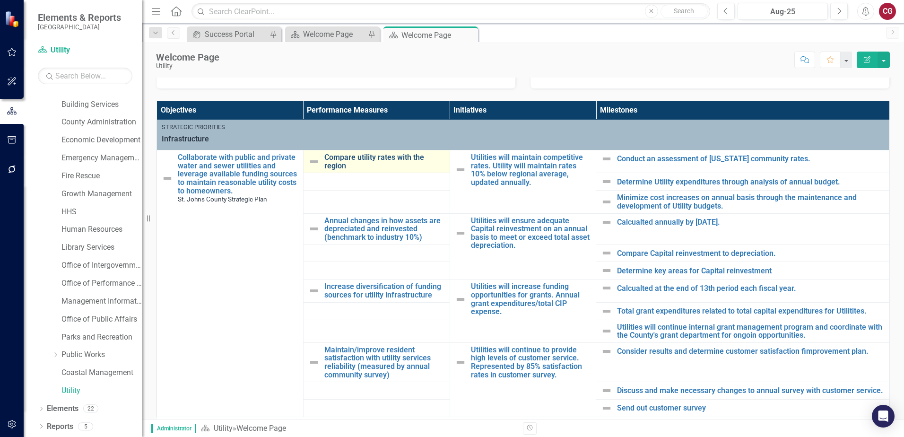
click at [360, 159] on link "Compare utility rates with the region" at bounding box center [384, 161] width 121 height 17
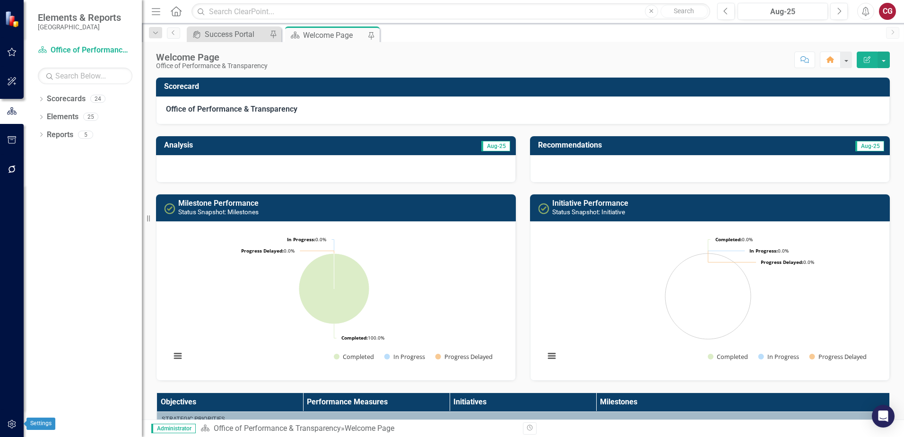
click at [21, 425] on button "button" at bounding box center [11, 424] width 21 height 20
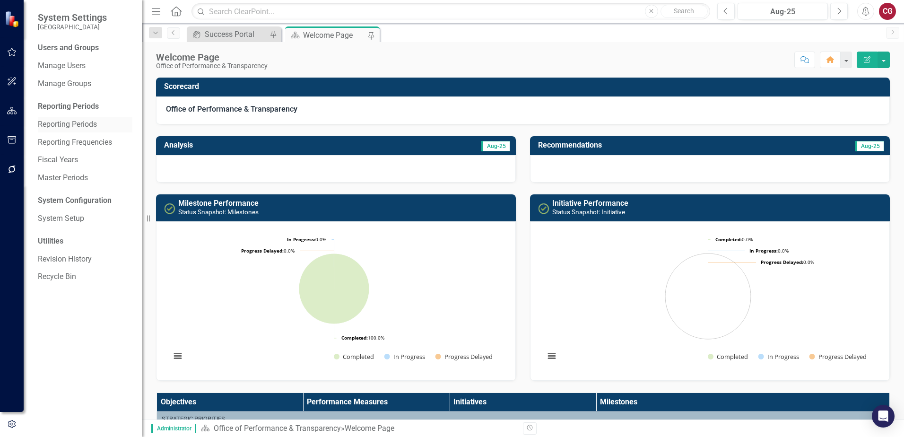
click at [79, 121] on link "Reporting Periods" at bounding box center [85, 124] width 95 height 11
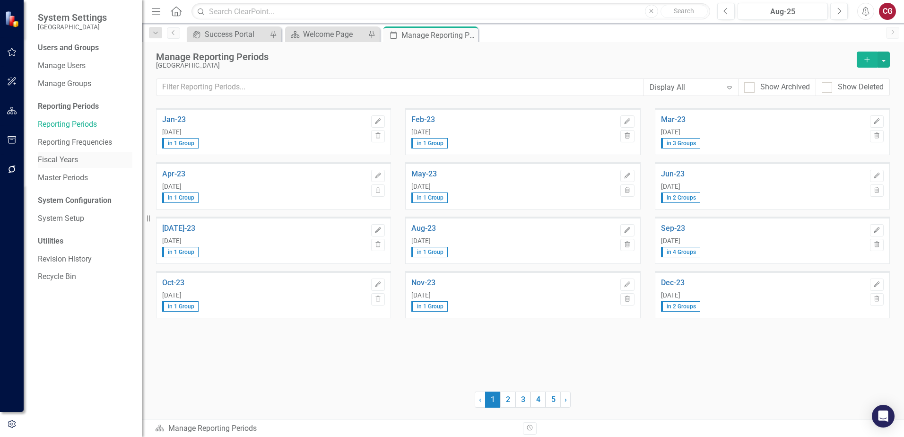
click at [62, 161] on link "Fiscal Years" at bounding box center [85, 160] width 95 height 11
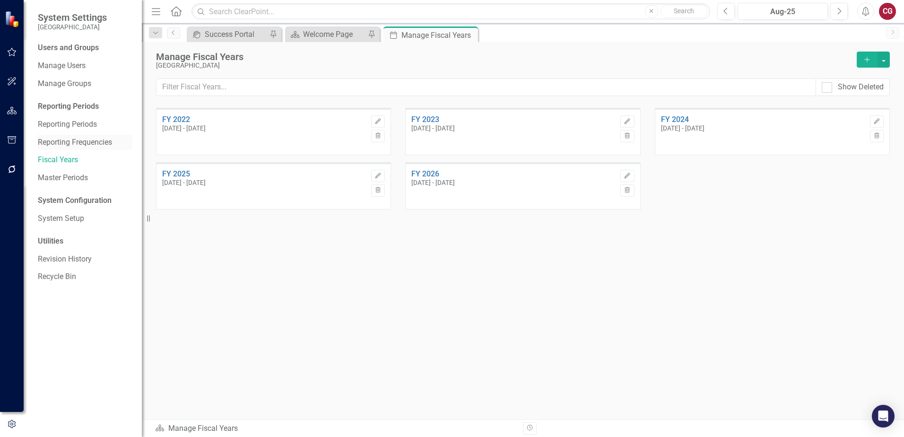
click at [60, 143] on link "Reporting Frequencies" at bounding box center [85, 142] width 95 height 11
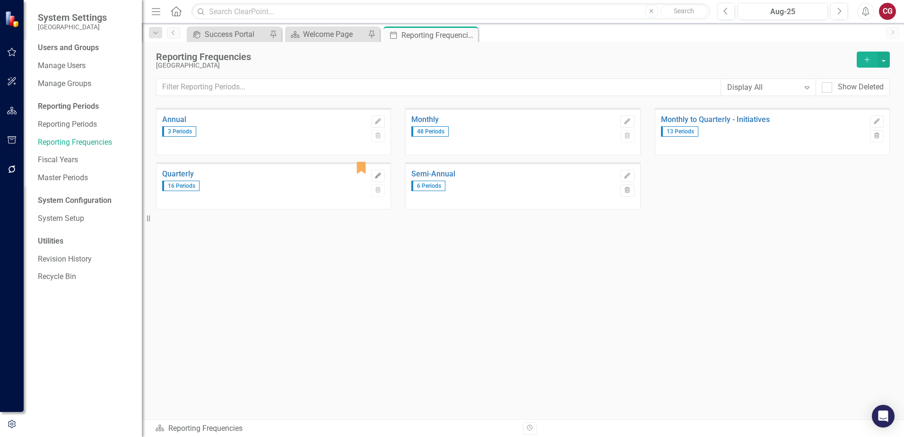
click at [377, 177] on icon "button" at bounding box center [378, 175] width 6 height 6
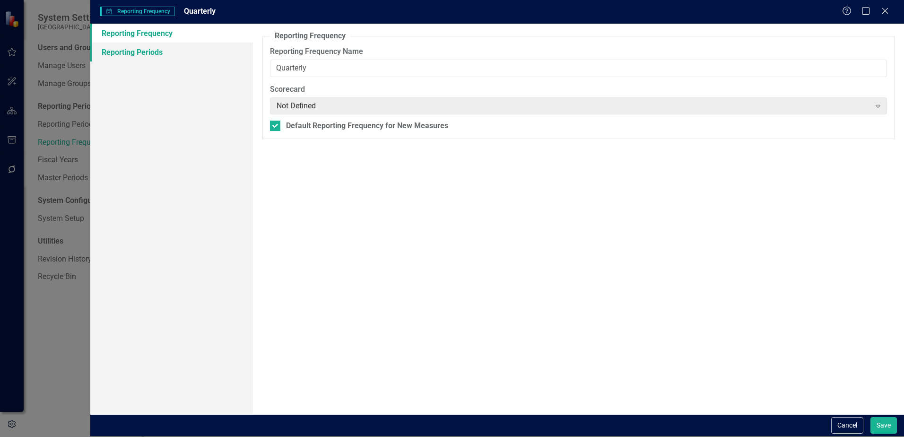
click at [133, 53] on link "Reporting Periods" at bounding box center [171, 52] width 163 height 19
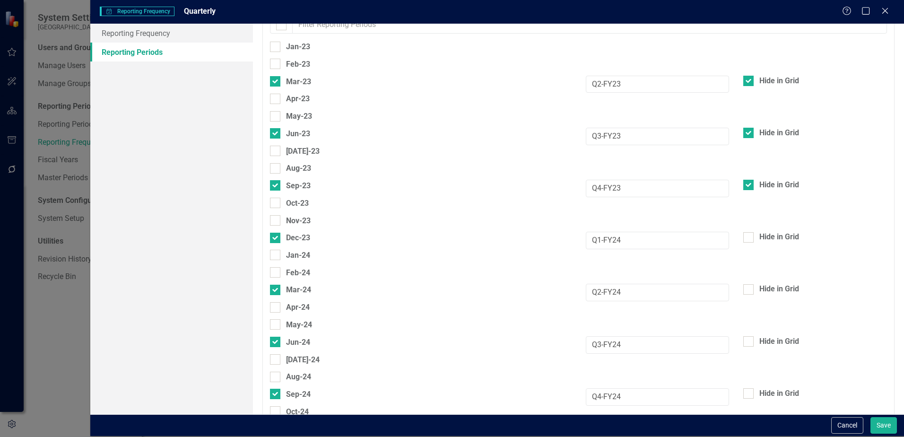
scroll to position [47, 0]
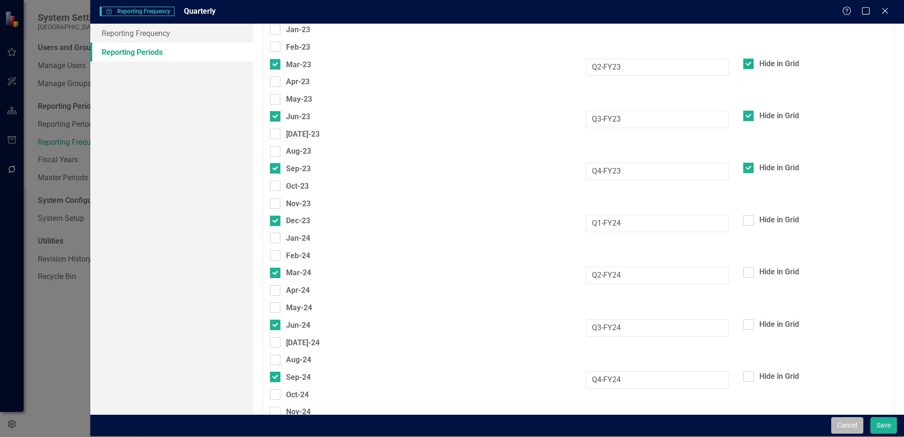
click at [848, 423] on button "Cancel" at bounding box center [847, 425] width 32 height 17
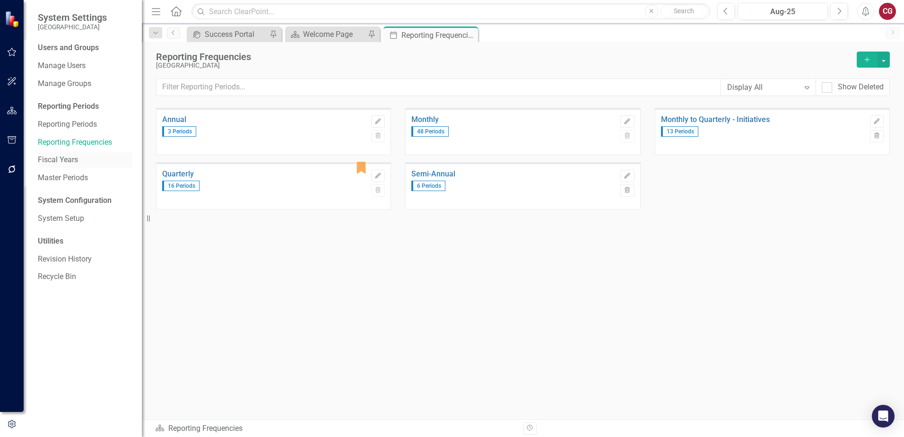
click at [55, 162] on link "Fiscal Years" at bounding box center [85, 160] width 95 height 11
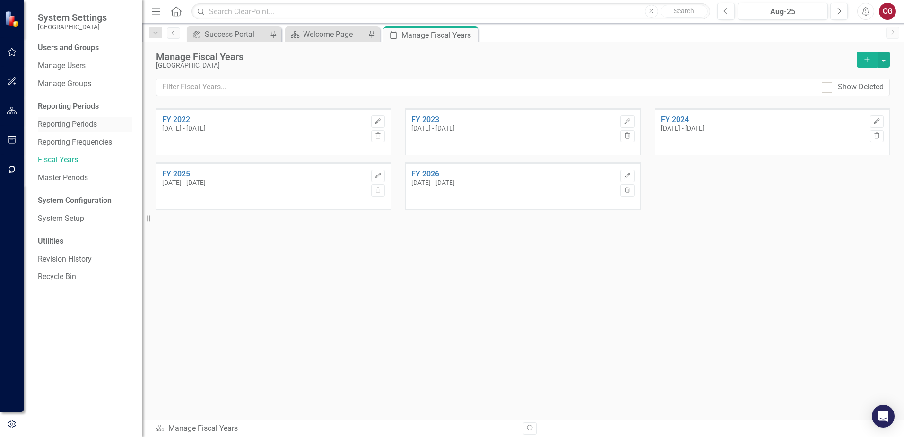
click at [58, 129] on link "Reporting Periods" at bounding box center [85, 124] width 95 height 11
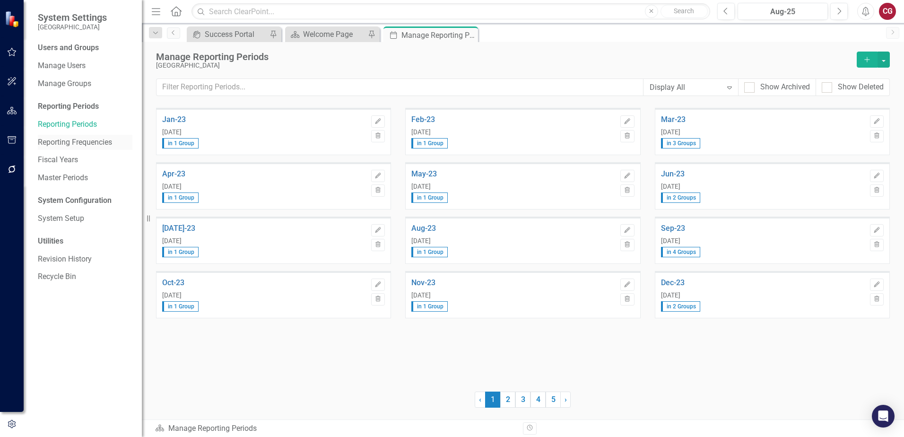
click at [105, 142] on link "Reporting Frequencies" at bounding box center [85, 142] width 95 height 11
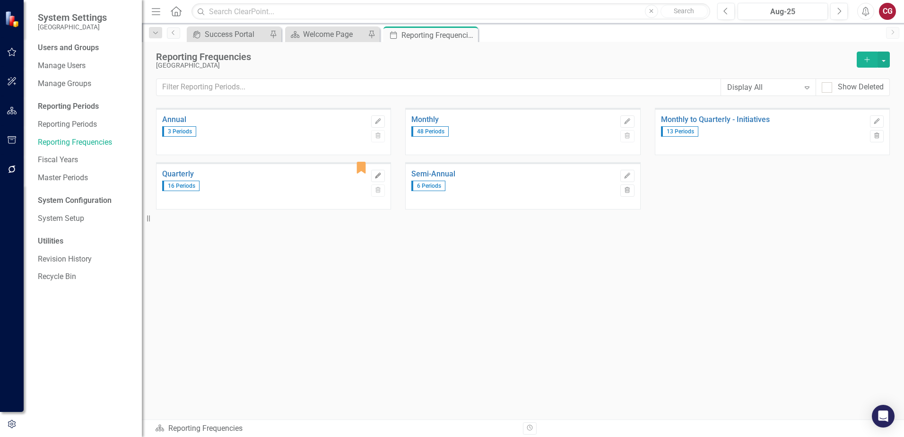
click at [378, 174] on icon "button" at bounding box center [378, 175] width 6 height 6
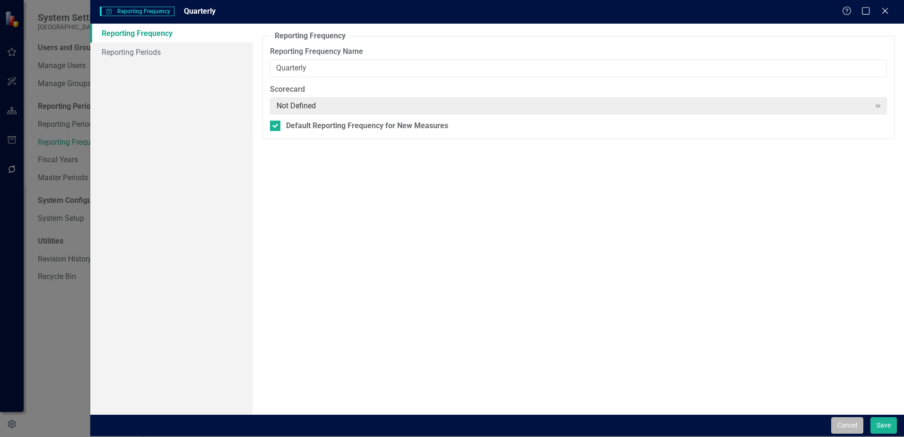
click at [845, 420] on button "Cancel" at bounding box center [847, 425] width 32 height 17
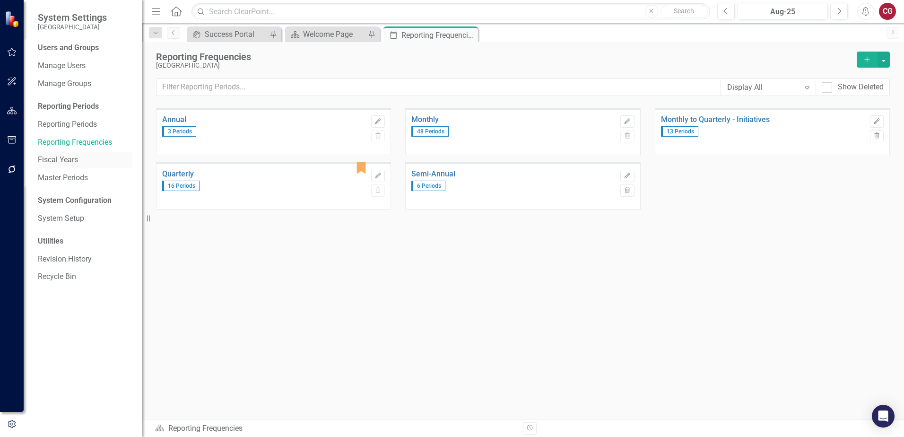
click at [64, 165] on link "Fiscal Years" at bounding box center [85, 160] width 95 height 11
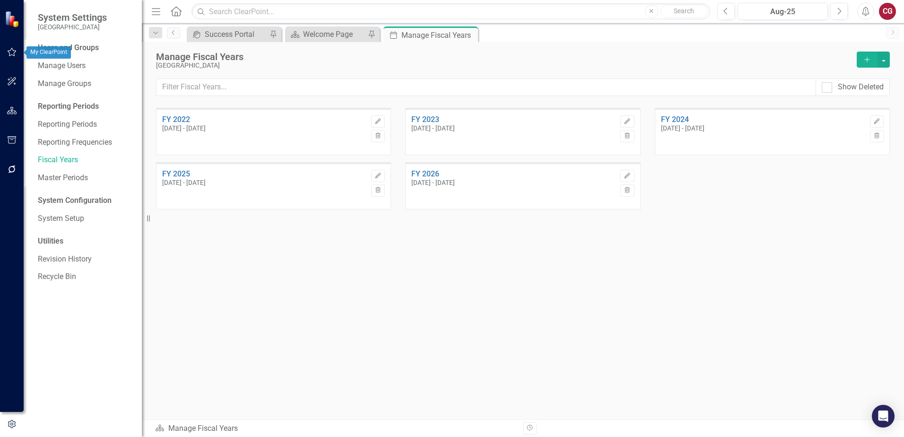
click at [16, 52] on icon "button" at bounding box center [12, 52] width 9 height 9
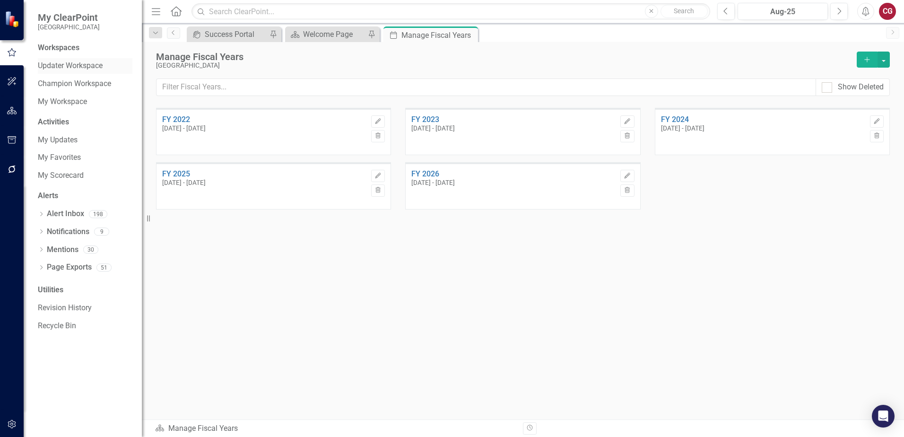
click at [73, 63] on link "Updater Workspace" at bounding box center [85, 65] width 95 height 11
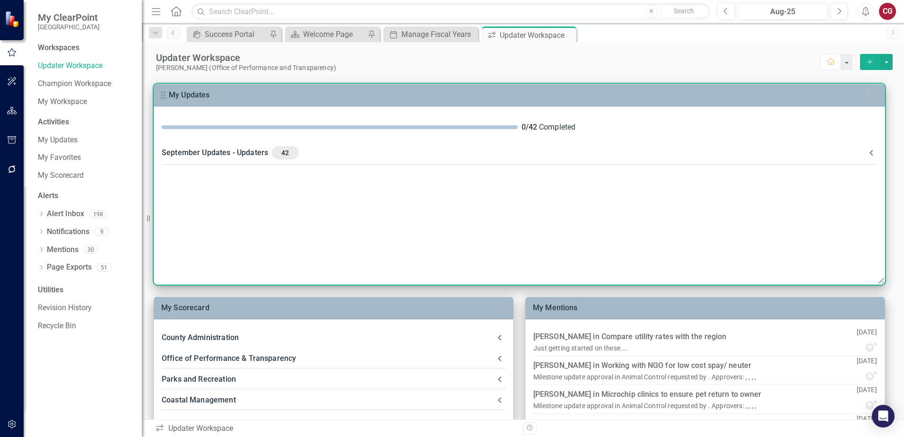
click at [244, 153] on div "September Updates - Updaters 42" at bounding box center [514, 152] width 704 height 13
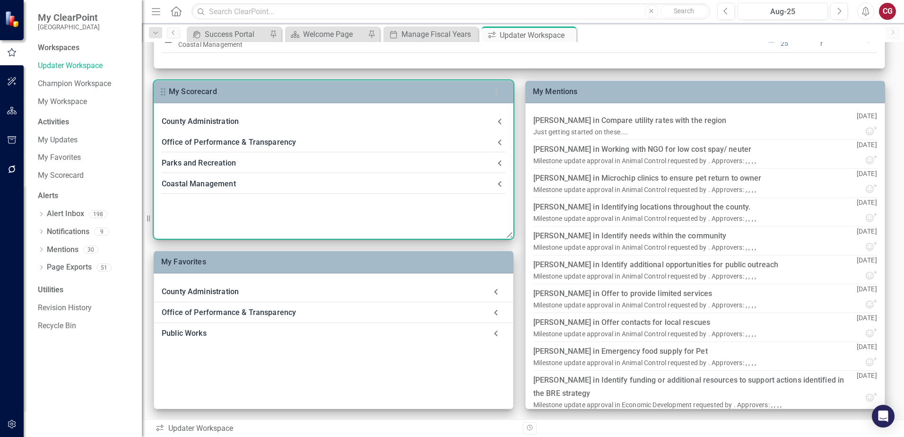
scroll to position [217, 0]
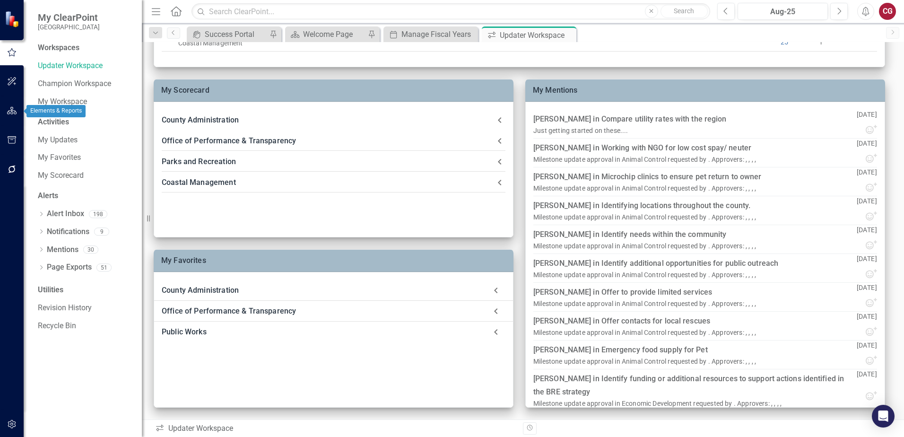
click at [13, 109] on icon "button" at bounding box center [12, 111] width 10 height 8
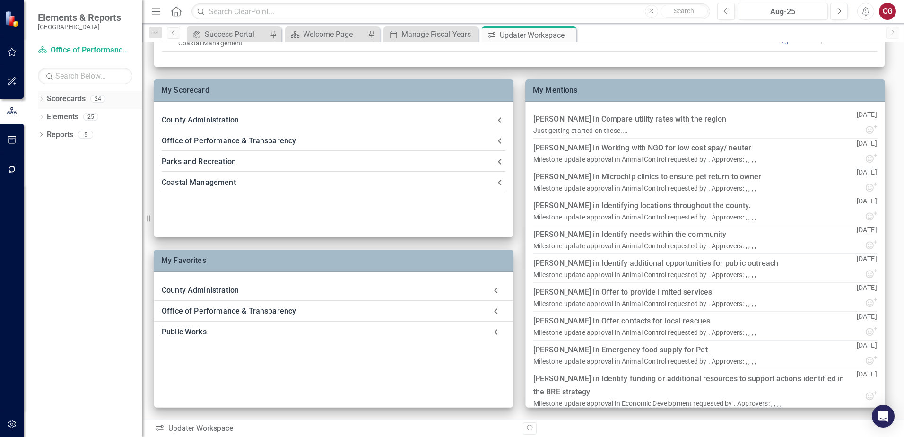
click at [42, 100] on icon "Dropdown" at bounding box center [41, 99] width 7 height 5
click at [47, 117] on icon "Dropdown" at bounding box center [46, 116] width 7 height 6
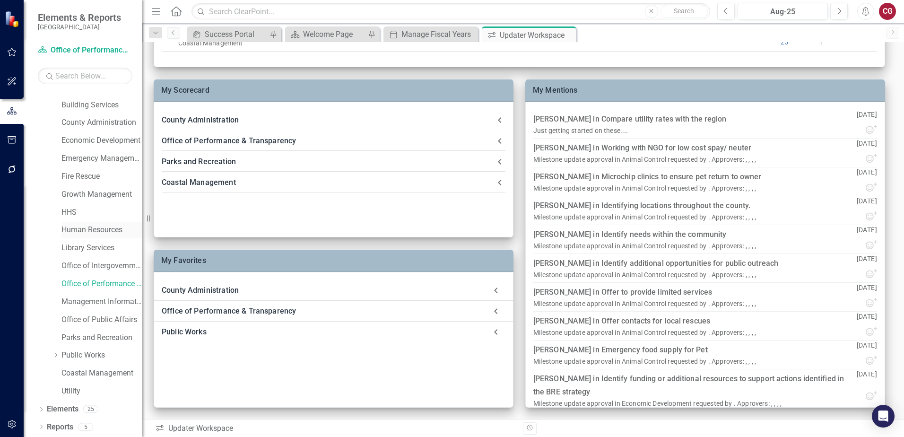
scroll to position [48, 0]
click at [83, 138] on link "Economic Development" at bounding box center [101, 140] width 80 height 11
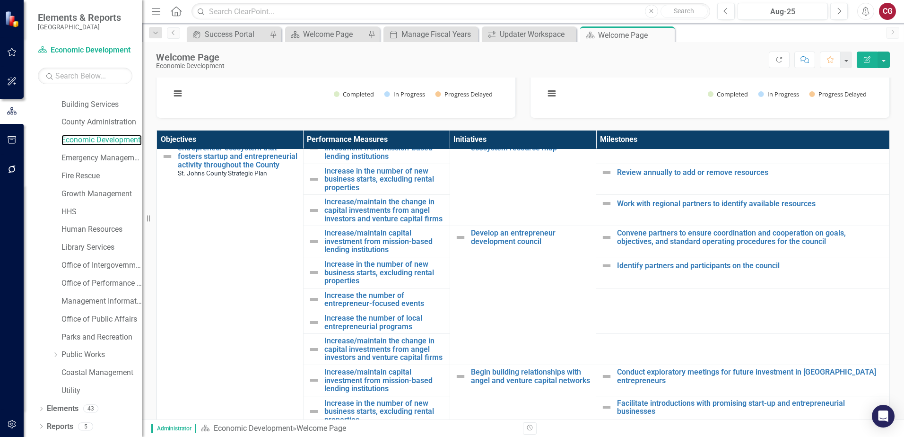
scroll to position [142, 0]
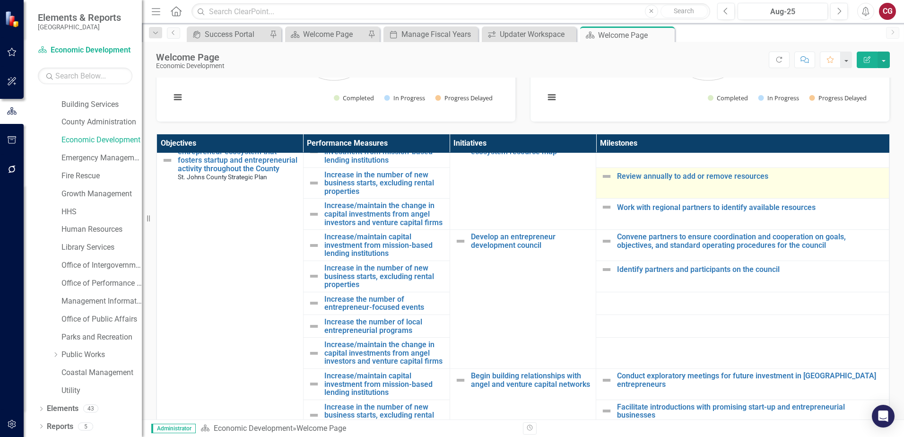
click at [601, 171] on img at bounding box center [606, 176] width 11 height 11
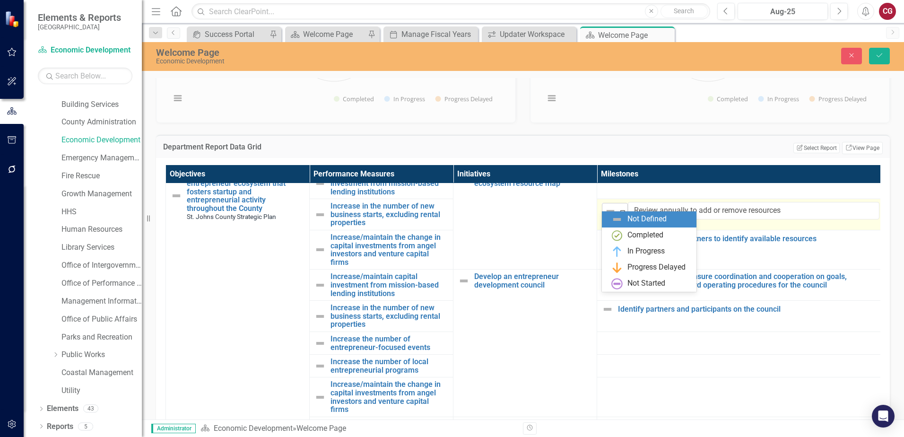
click at [612, 206] on img at bounding box center [609, 211] width 11 height 11
click at [659, 177] on th "Milestones" at bounding box center [740, 174] width 287 height 18
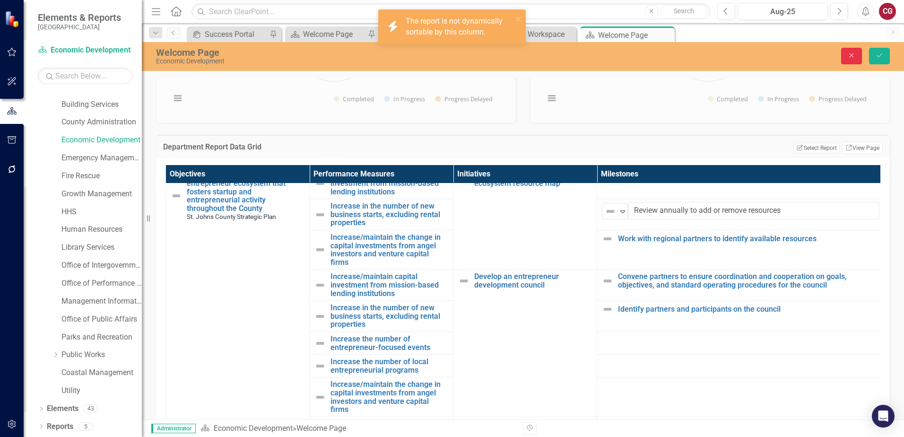
click at [846, 60] on button "Close" at bounding box center [851, 56] width 21 height 17
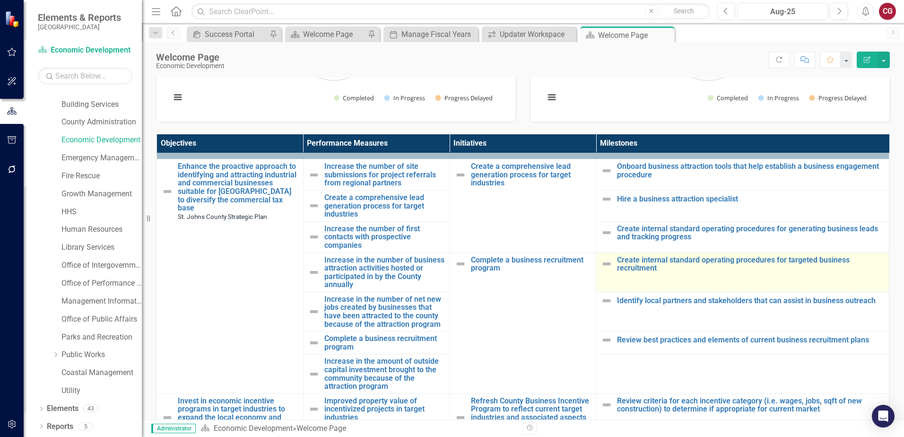
scroll to position [0, 0]
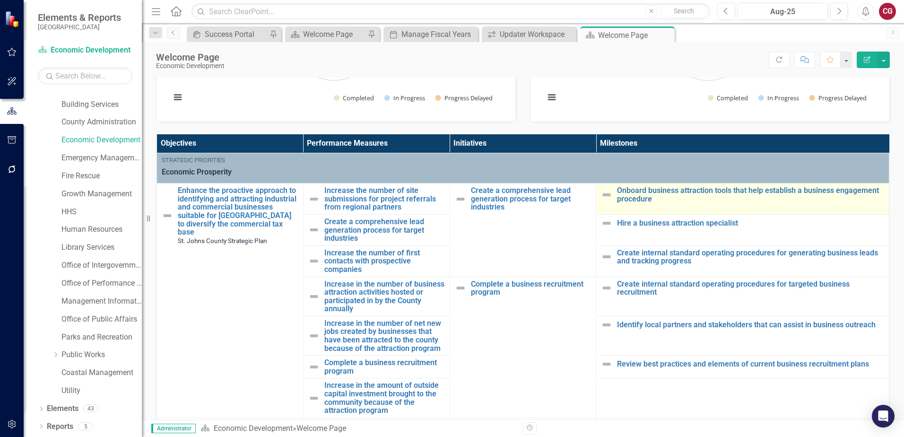
click at [601, 193] on img at bounding box center [606, 194] width 11 height 11
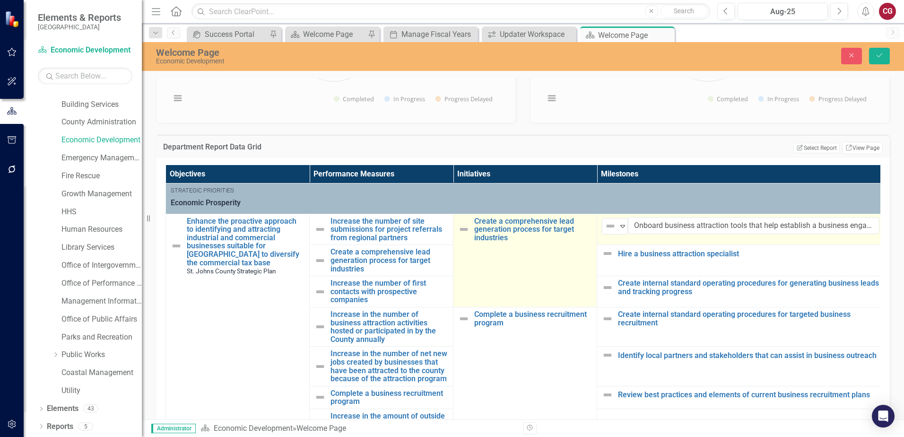
click at [464, 228] on img at bounding box center [463, 229] width 11 height 11
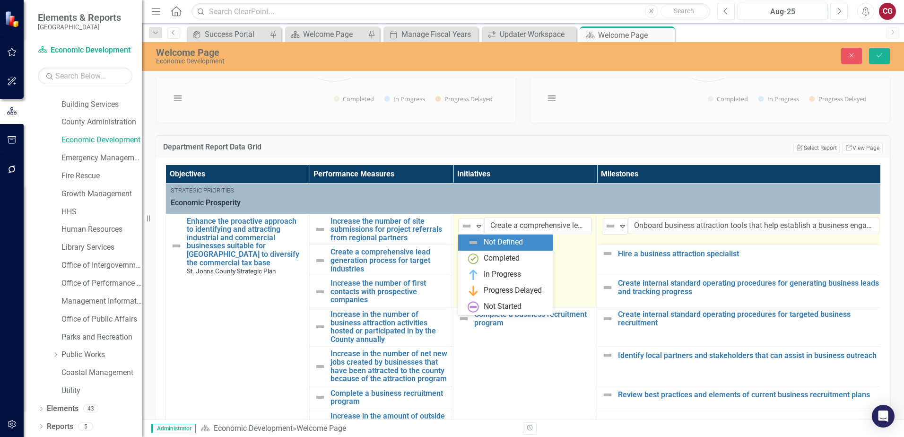
click at [464, 228] on img at bounding box center [466, 225] width 11 height 11
click at [544, 176] on th "Initiatives" at bounding box center [525, 174] width 144 height 18
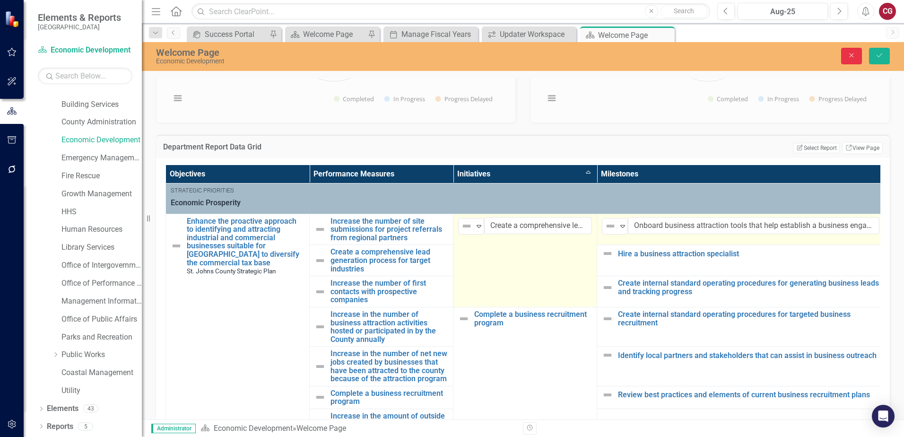
click at [846, 59] on button "Close" at bounding box center [851, 56] width 21 height 17
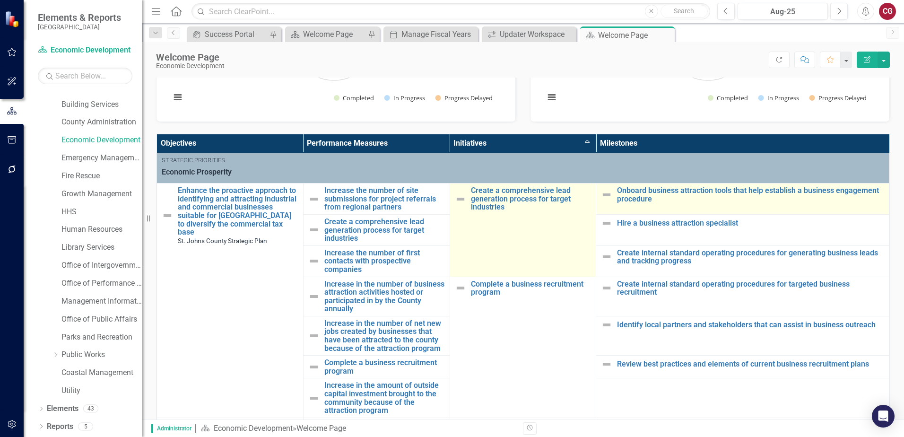
click at [20, 112] on button "button" at bounding box center [12, 111] width 24 height 16
click at [11, 172] on icon "button" at bounding box center [12, 169] width 8 height 8
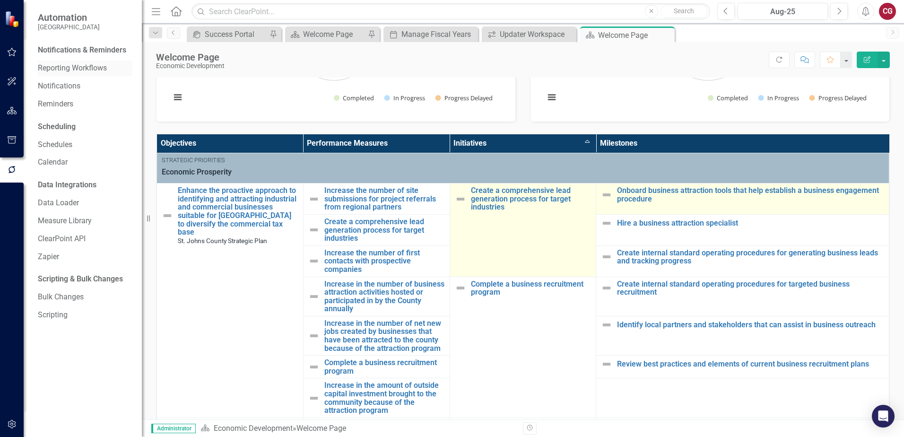
click at [73, 66] on link "Reporting Workflows" at bounding box center [85, 68] width 95 height 11
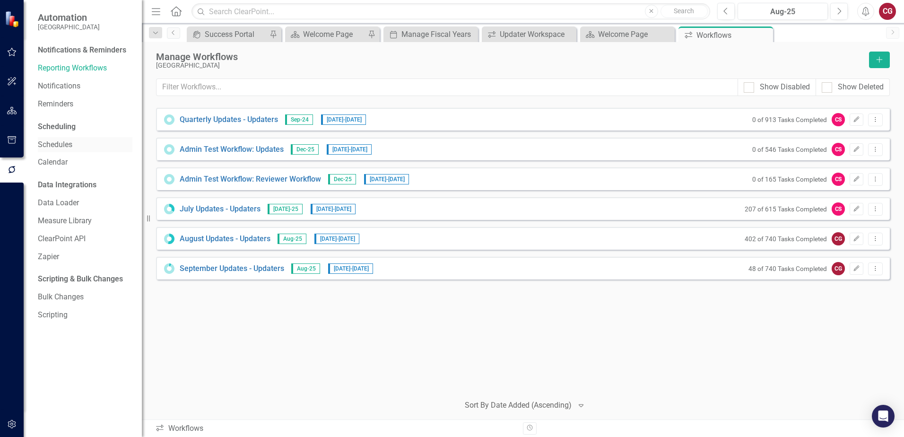
click at [52, 145] on link "Schedules" at bounding box center [85, 144] width 95 height 11
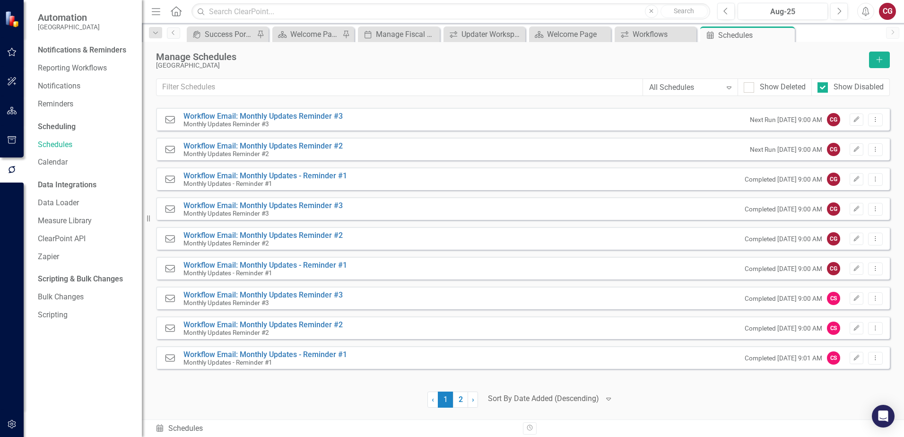
click at [15, 420] on button "button" at bounding box center [11, 424] width 21 height 20
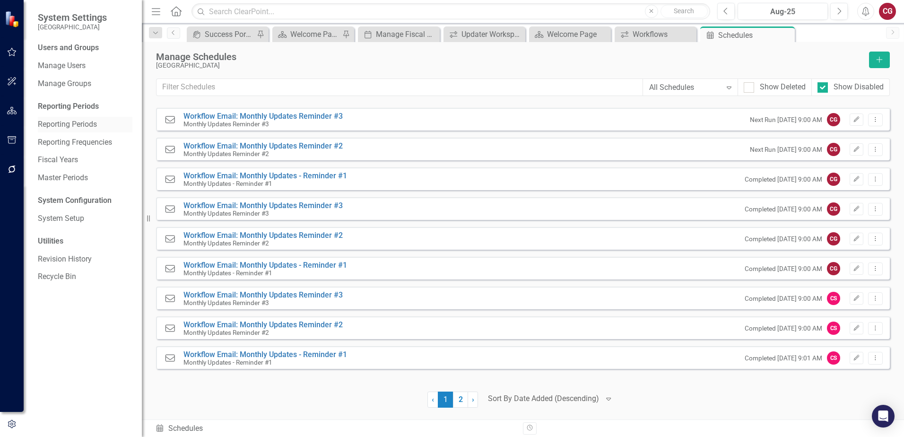
click at [74, 128] on link "Reporting Periods" at bounding box center [85, 124] width 95 height 11
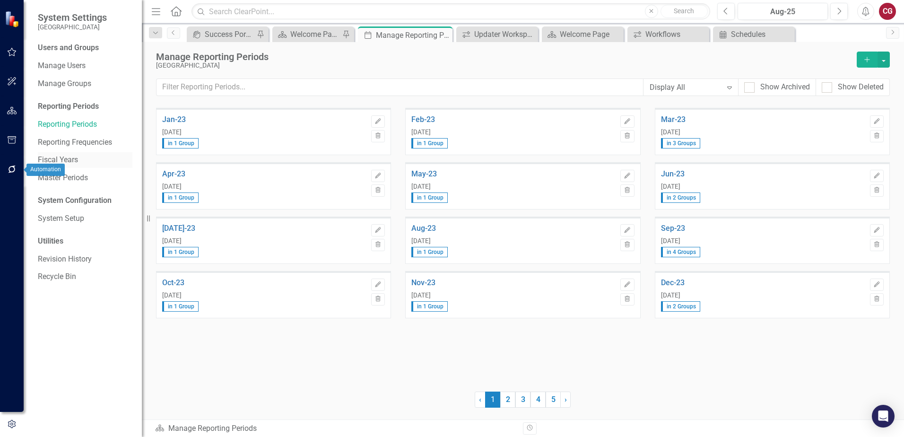
click at [58, 157] on link "Fiscal Years" at bounding box center [85, 160] width 95 height 11
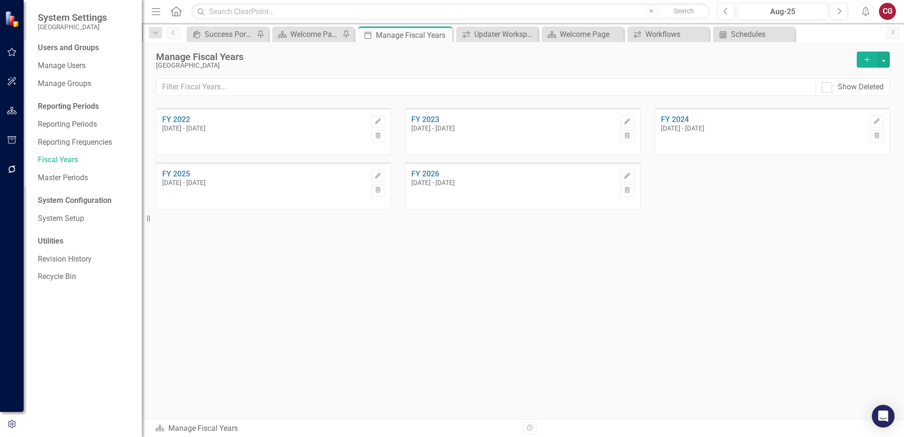
click at [283, 256] on div "FY 2022 Oct 1, 2021 - Sep 30, 2022 Edit Trash FY 2023 Oct 1, 2022 - Sep 30, 202…" at bounding box center [522, 245] width 733 height 275
click at [15, 111] on icon "button" at bounding box center [12, 111] width 10 height 8
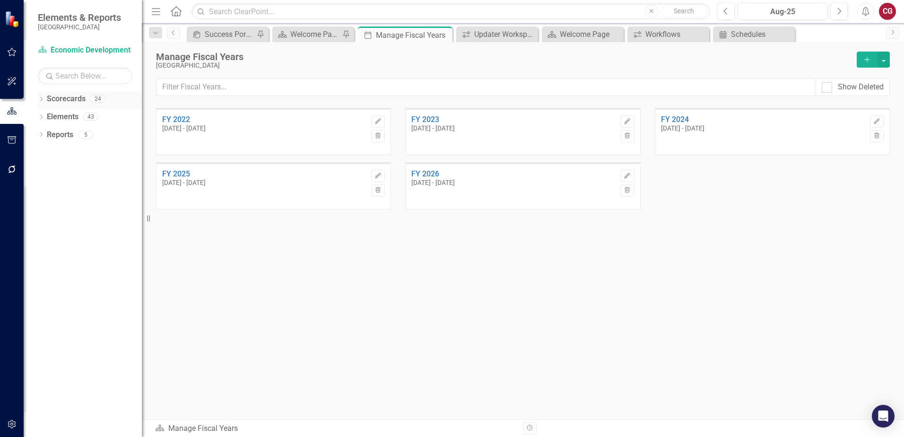
click at [43, 103] on div "Dropdown" at bounding box center [41, 100] width 7 height 8
click at [44, 118] on icon "Dropdown" at bounding box center [46, 116] width 7 height 6
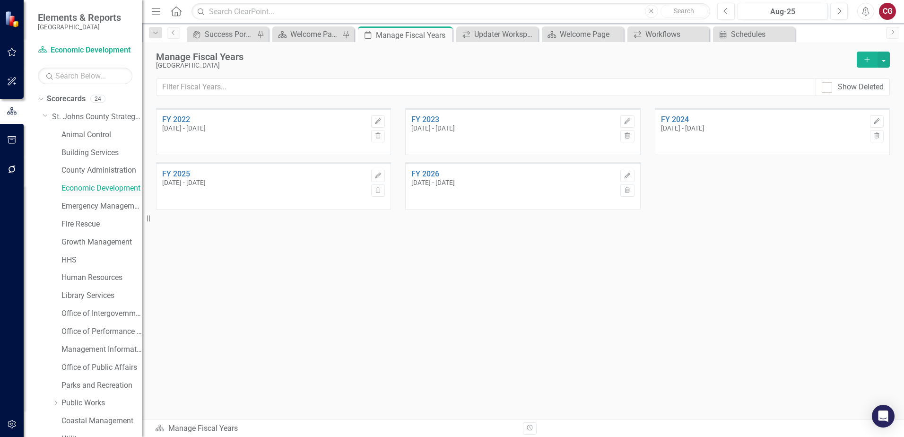
click at [79, 192] on link "Economic Development" at bounding box center [101, 188] width 80 height 11
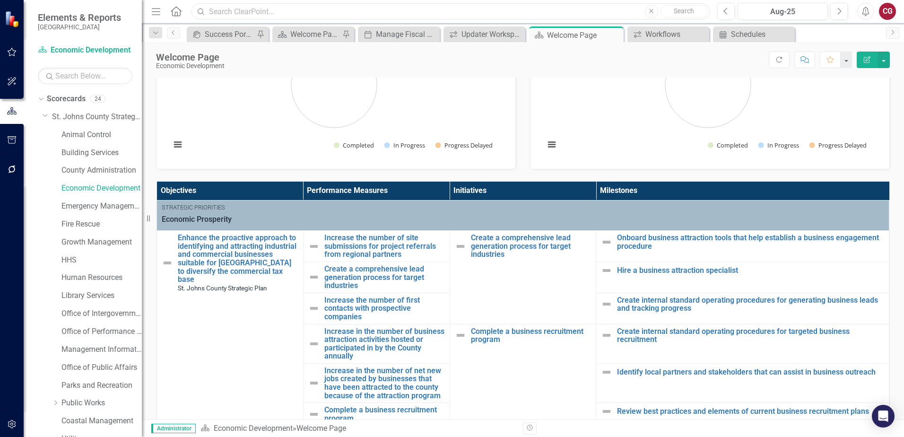
click at [329, 10] on input "text" at bounding box center [450, 11] width 518 height 17
type input "O"
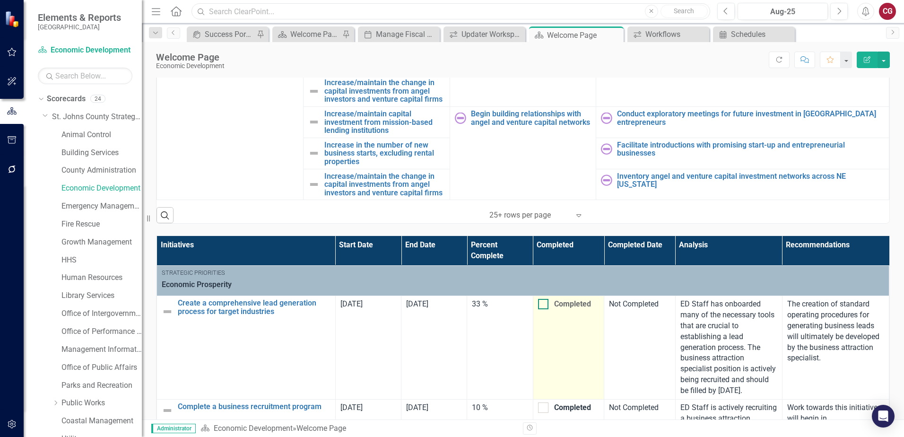
scroll to position [425, 0]
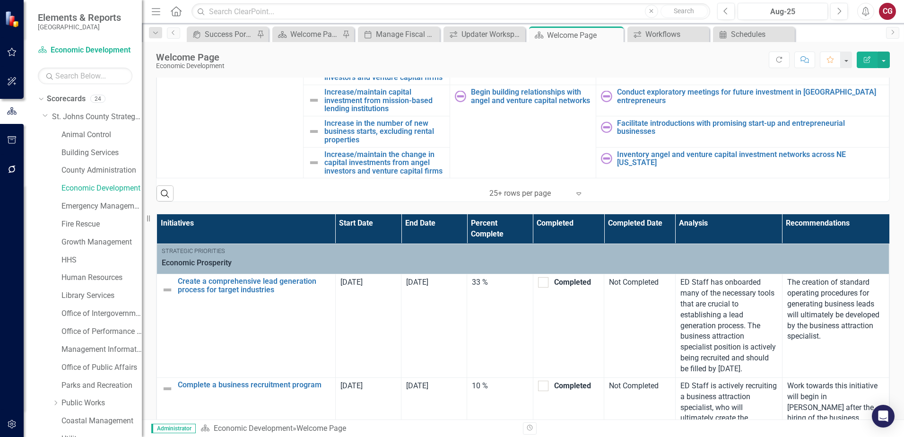
click at [575, 196] on icon "Expand" at bounding box center [578, 193] width 9 height 8
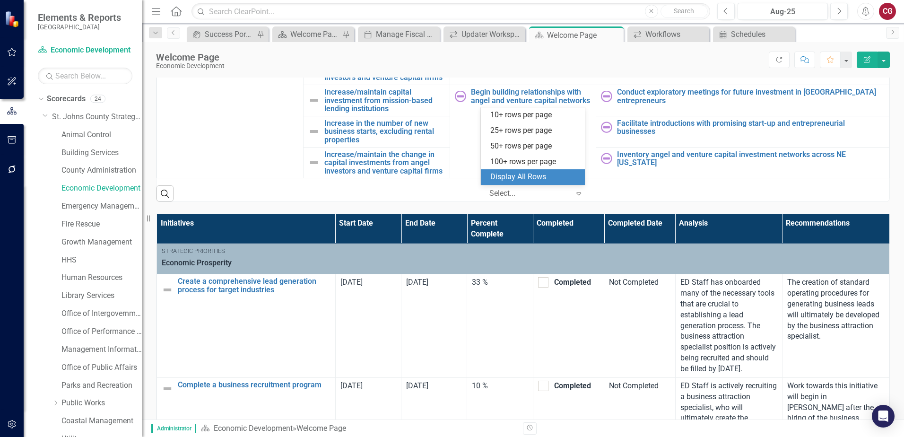
click at [538, 170] on div "Display All Rows" at bounding box center [533, 177] width 104 height 16
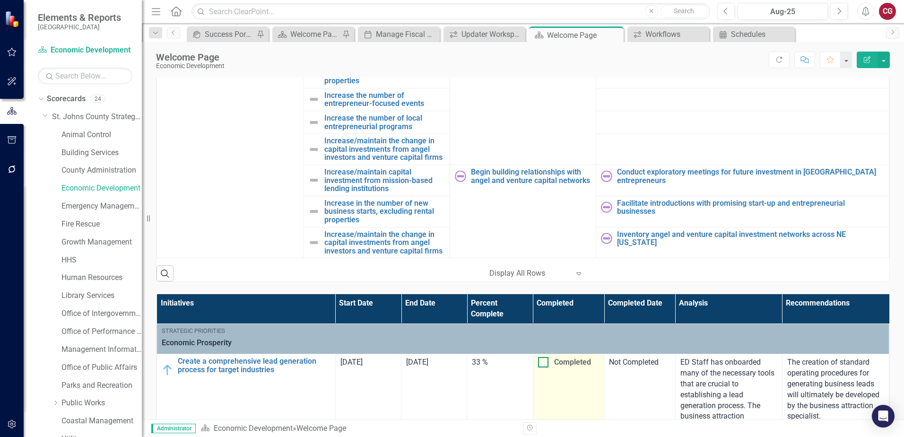
scroll to position [378, 0]
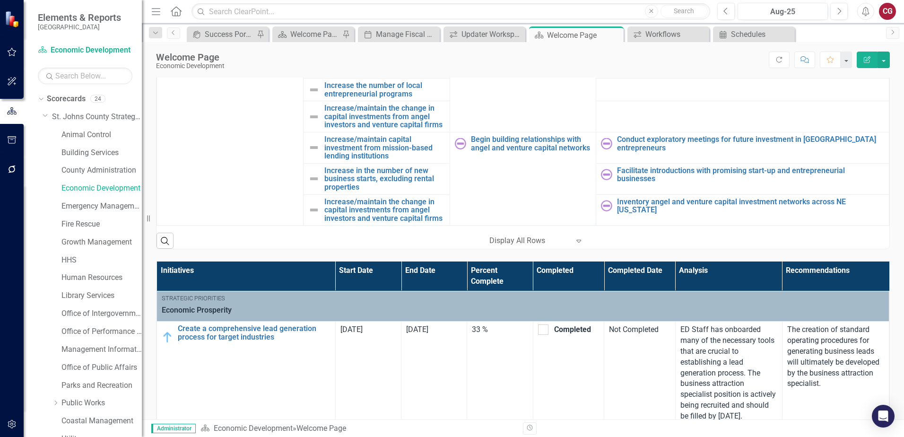
click at [576, 242] on icon at bounding box center [578, 241] width 5 height 3
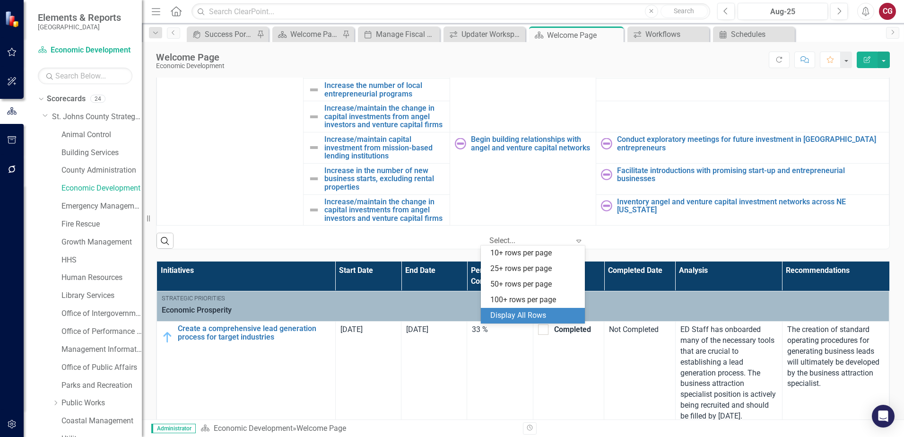
click at [534, 314] on div "Display All Rows" at bounding box center [534, 315] width 89 height 11
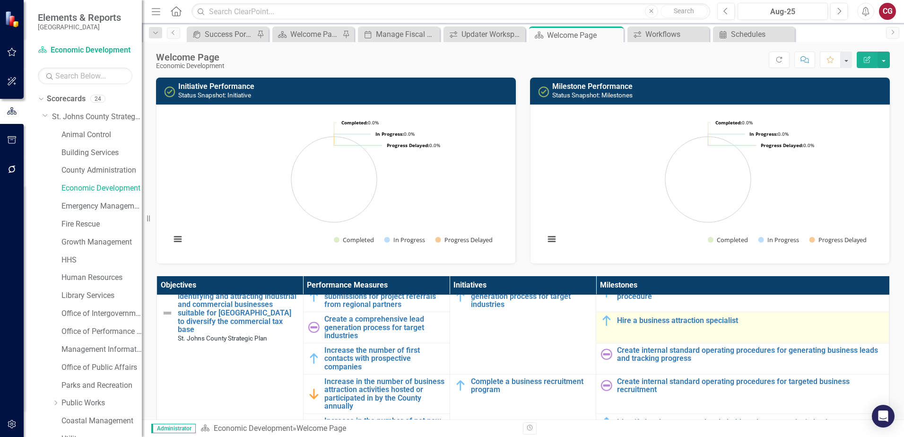
scroll to position [0, 0]
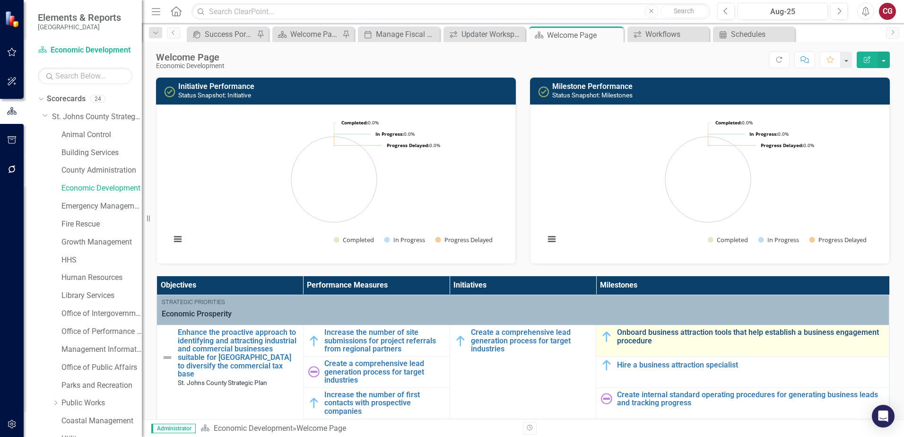
click at [646, 334] on link "Onboard business attraction tools that help establish a business engagement pro…" at bounding box center [750, 336] width 267 height 17
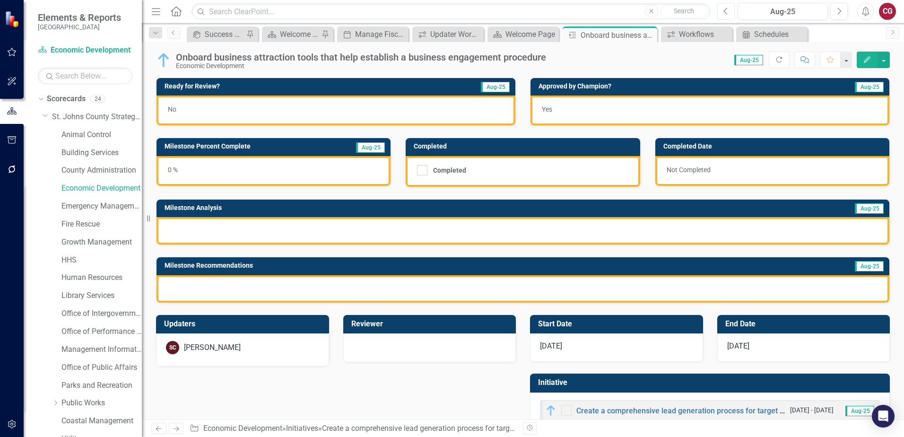
click at [724, 15] on icon "Previous" at bounding box center [725, 11] width 5 height 9
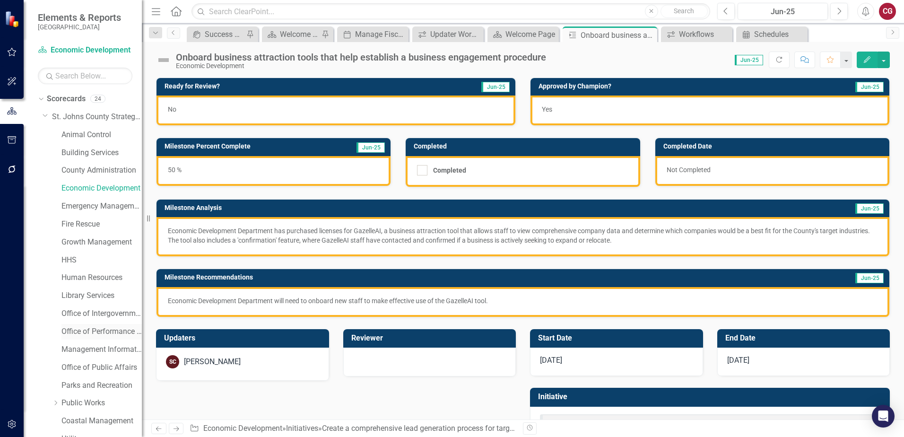
scroll to position [48, 0]
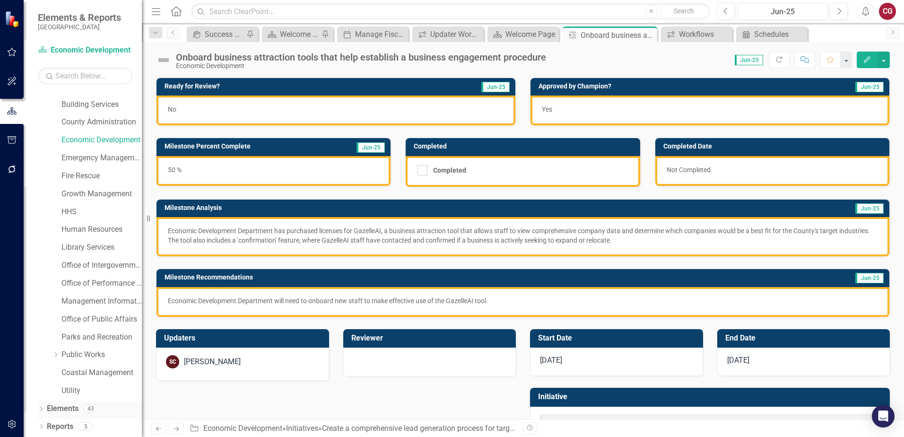
click at [71, 408] on link "Elements" at bounding box center [63, 408] width 32 height 11
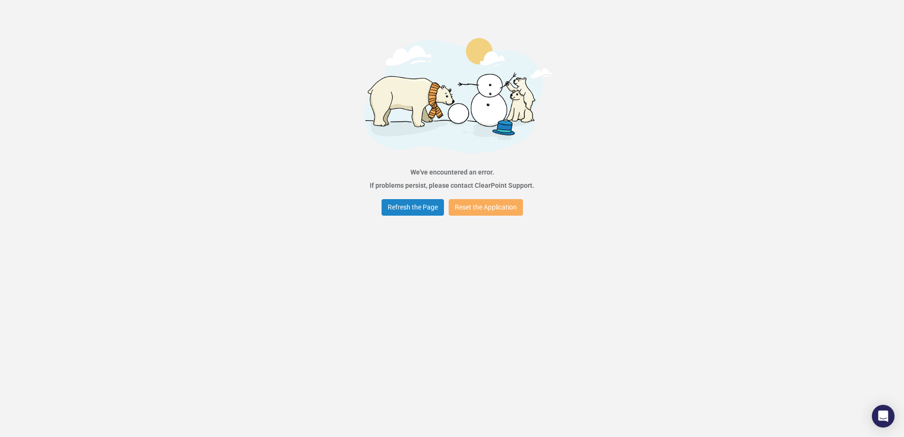
click at [426, 216] on div "Refresh the Page Reset the Application" at bounding box center [452, 207] width 146 height 21
click at [424, 211] on button "Refresh the Page" at bounding box center [412, 207] width 62 height 17
drag, startPoint x: 398, startPoint y: 207, endPoint x: 397, endPoint y: 200, distance: 6.7
click at [398, 207] on button "Refresh the Page" at bounding box center [412, 207] width 62 height 17
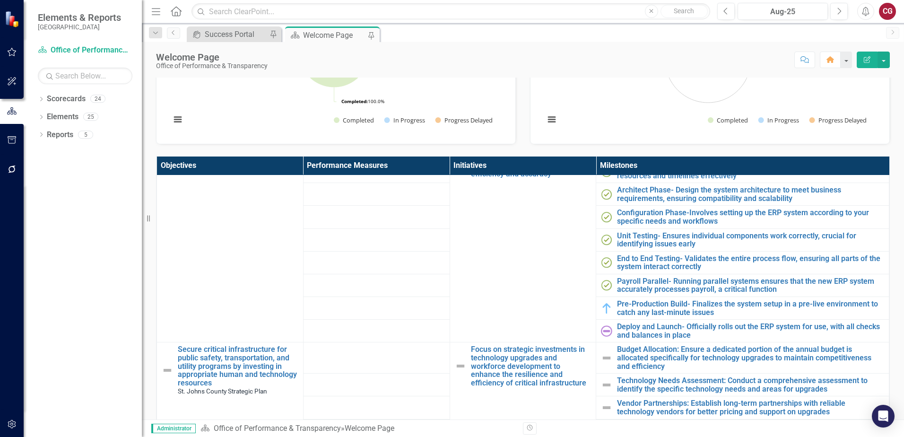
scroll to position [709, 0]
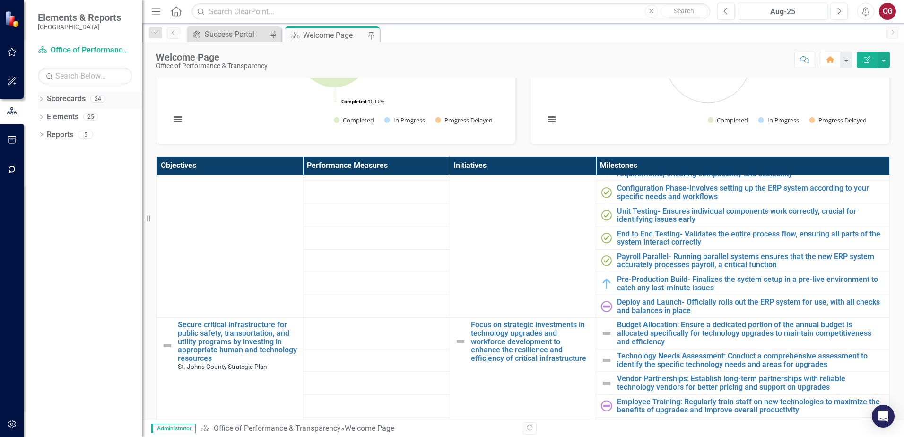
click at [43, 102] on icon "Dropdown" at bounding box center [41, 99] width 7 height 5
click at [46, 119] on icon "Dropdown" at bounding box center [46, 116] width 7 height 6
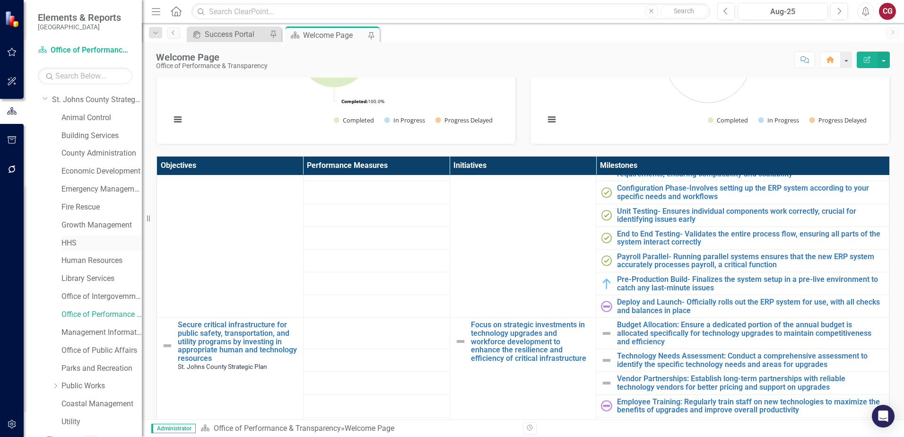
scroll to position [0, 0]
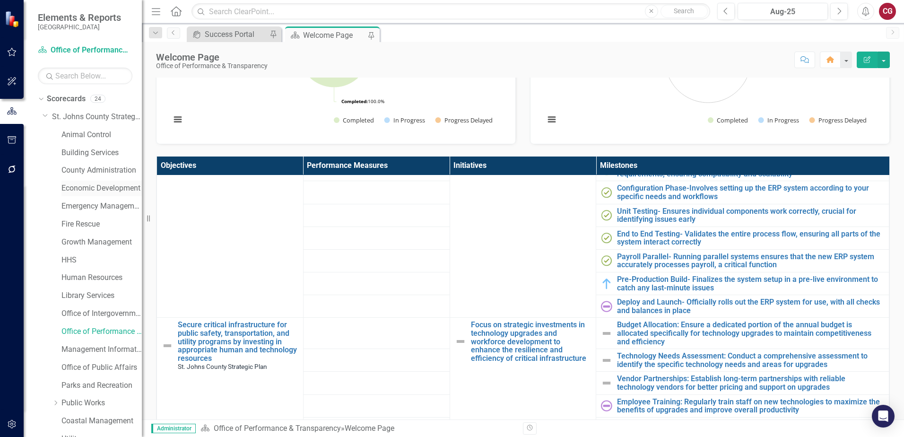
click at [95, 189] on link "Economic Development" at bounding box center [101, 188] width 80 height 11
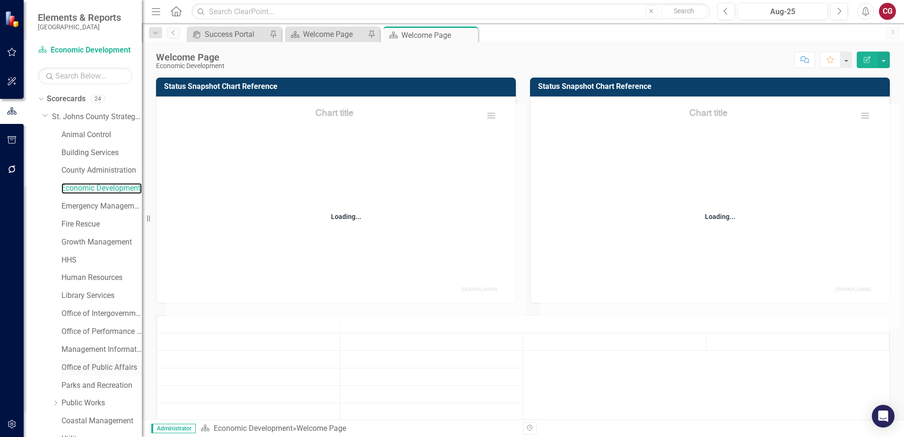
scroll to position [48, 0]
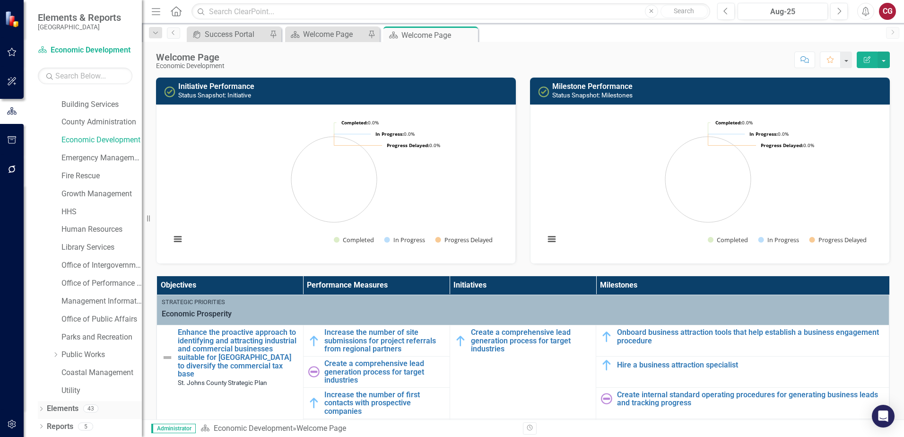
click at [57, 409] on link "Elements" at bounding box center [63, 408] width 32 height 11
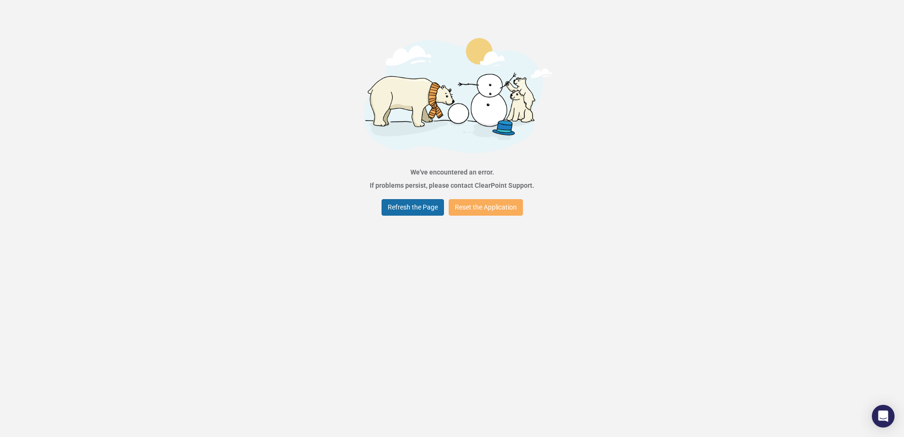
click at [411, 210] on button "Refresh the Page" at bounding box center [412, 207] width 62 height 17
click at [463, 203] on button "Reset the Application" at bounding box center [485, 207] width 74 height 17
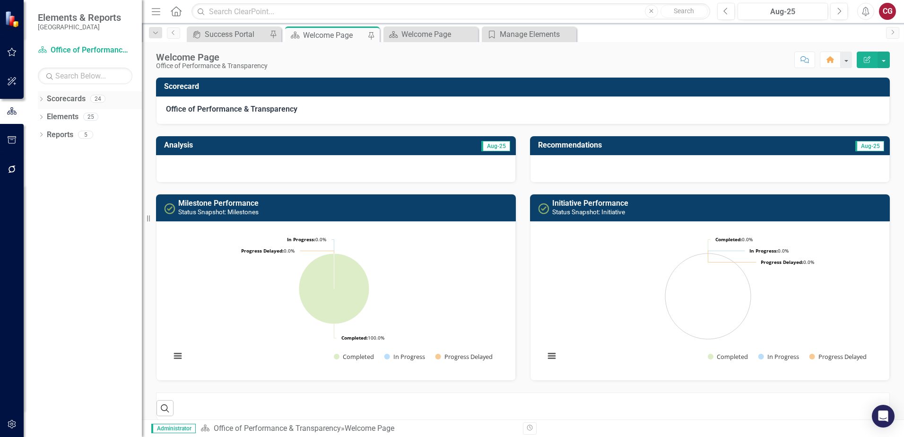
click at [43, 98] on icon "Dropdown" at bounding box center [41, 99] width 7 height 5
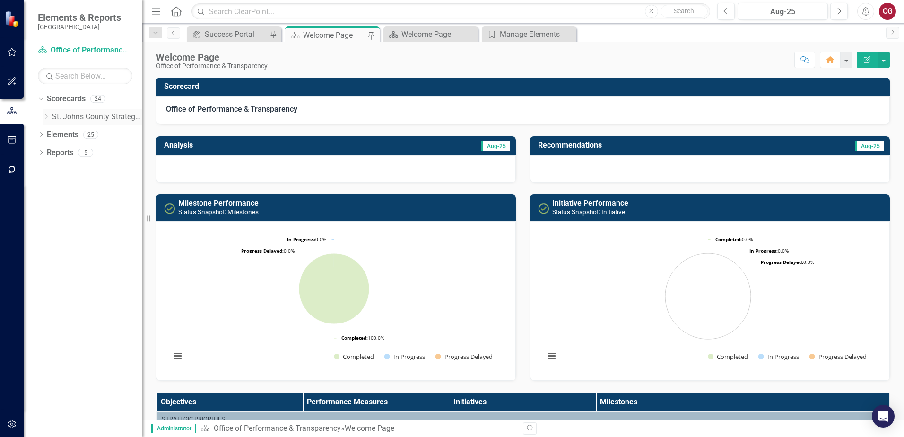
click at [42, 116] on div "Dropdown Scorecards 24 Dropdown [GEOGRAPHIC_DATA] Strategic Plan Animal Control…" at bounding box center [90, 109] width 104 height 36
click at [47, 118] on icon "Dropdown" at bounding box center [46, 116] width 7 height 6
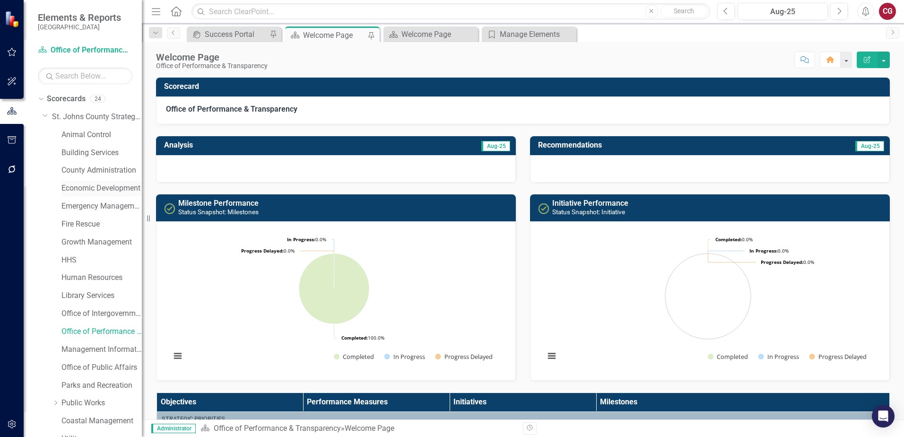
click at [79, 191] on link "Economic Development" at bounding box center [101, 188] width 80 height 11
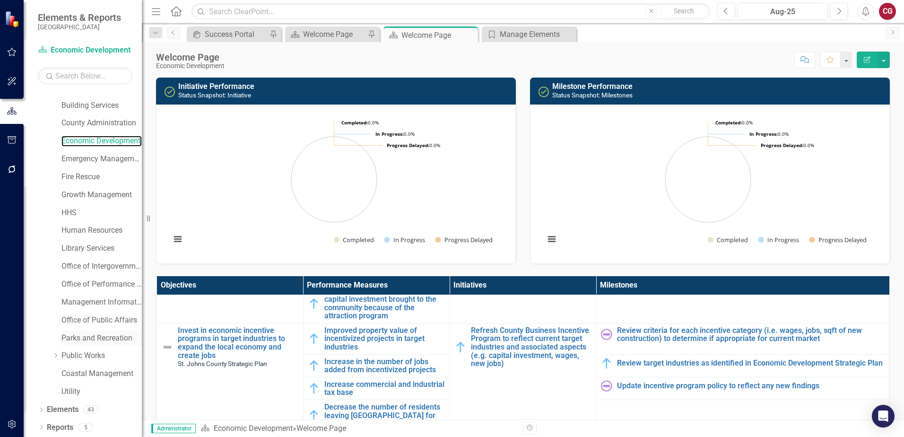
scroll to position [48, 0]
click at [53, 407] on link "Elements" at bounding box center [63, 408] width 32 height 11
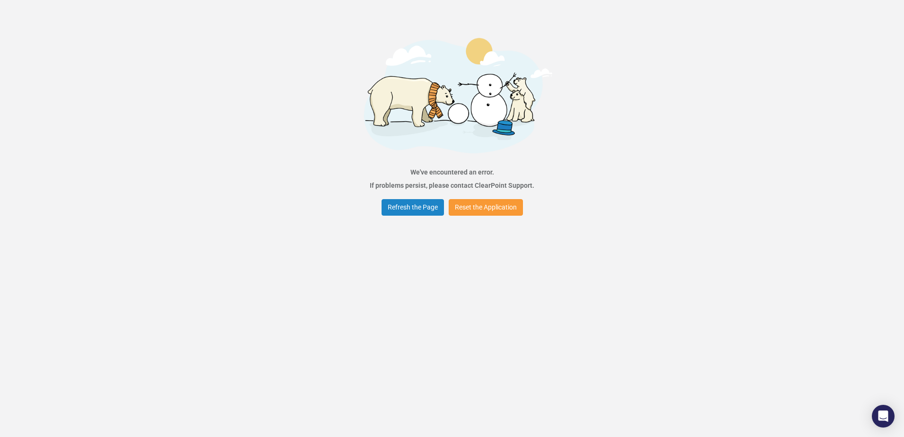
click at [464, 208] on button "Reset the Application" at bounding box center [485, 207] width 74 height 17
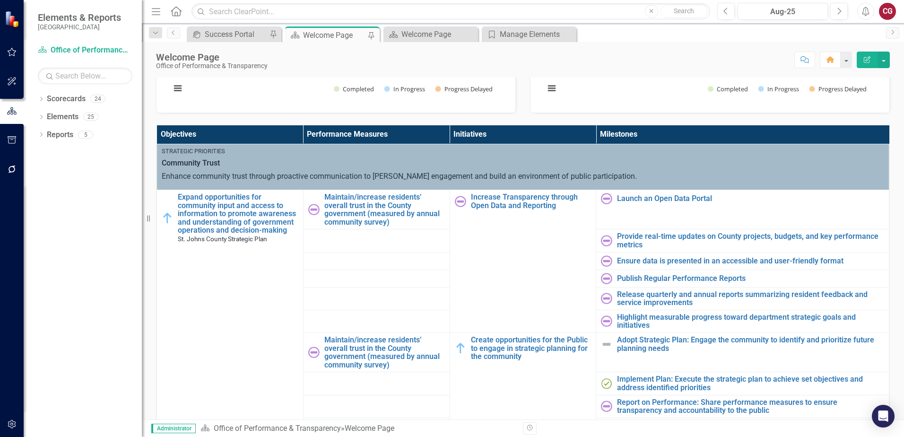
scroll to position [284, 0]
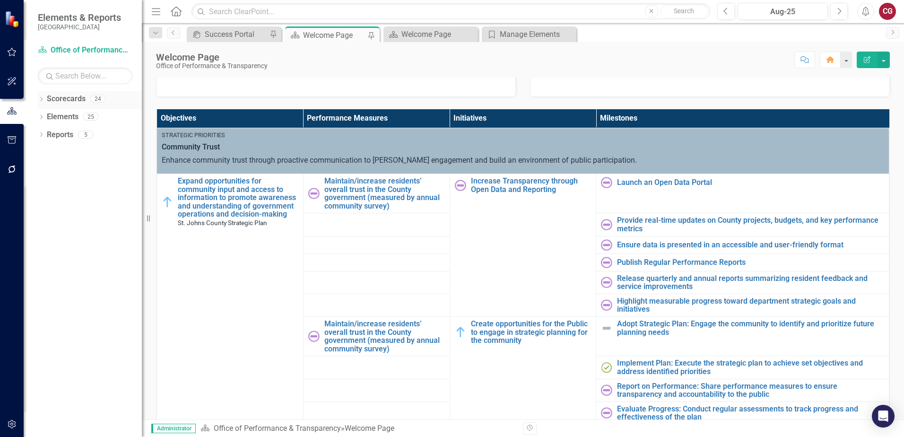
click at [41, 98] on icon "Dropdown" at bounding box center [41, 99] width 7 height 5
click at [51, 135] on link "Elements" at bounding box center [63, 134] width 32 height 11
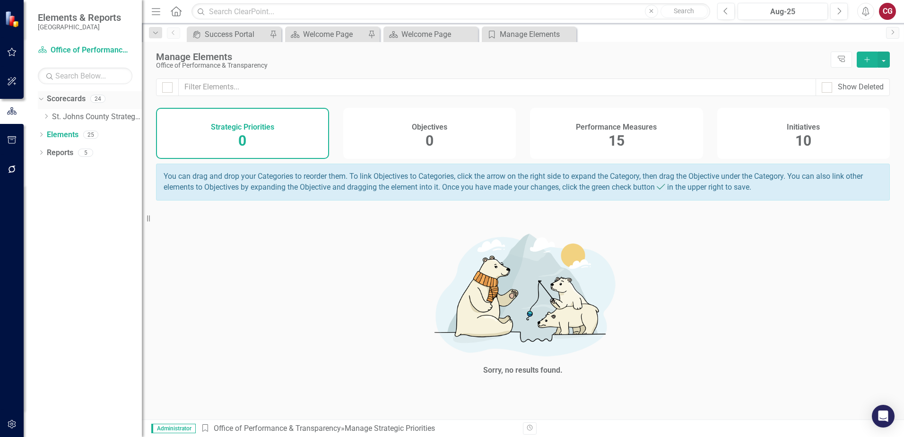
click at [40, 98] on icon "Dropdown" at bounding box center [39, 98] width 5 height 7
click at [41, 95] on div "Dropdown Scorecards 24" at bounding box center [90, 100] width 104 height 18
click at [40, 99] on icon "Dropdown" at bounding box center [41, 99] width 7 height 5
click at [47, 115] on icon at bounding box center [46, 116] width 2 height 5
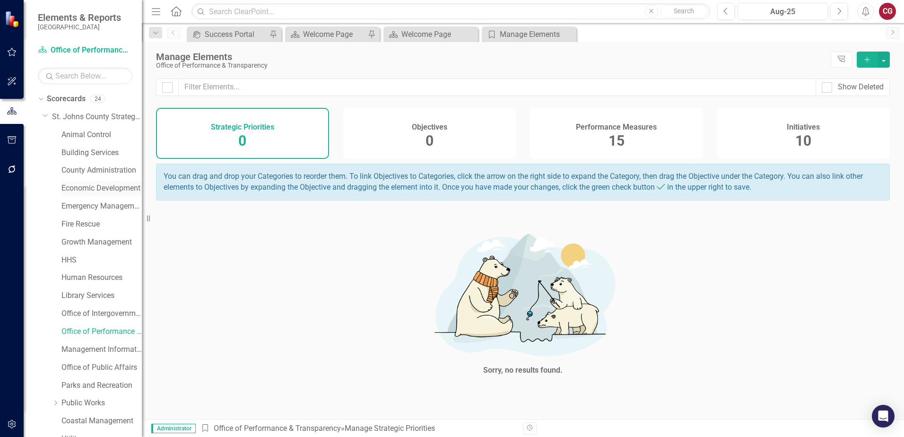
click at [86, 190] on link "Economic Development" at bounding box center [101, 188] width 80 height 11
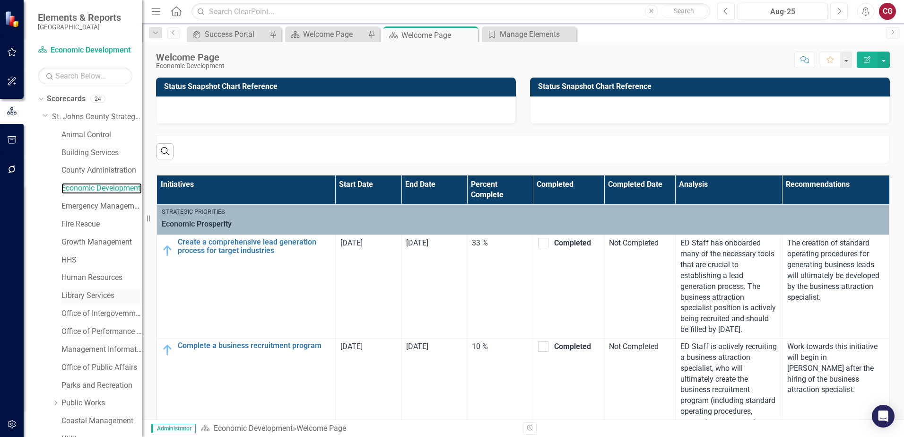
scroll to position [48, 0]
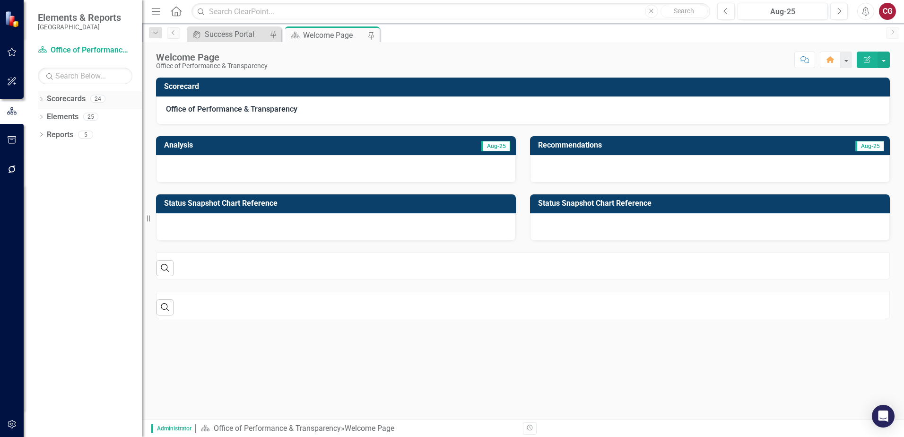
click at [40, 98] on icon "Dropdown" at bounding box center [41, 99] width 7 height 5
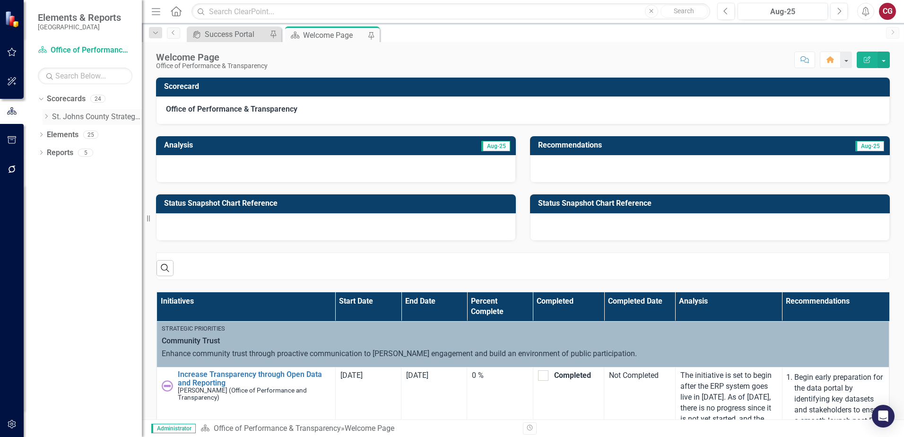
click at [46, 117] on icon "Dropdown" at bounding box center [46, 116] width 7 height 6
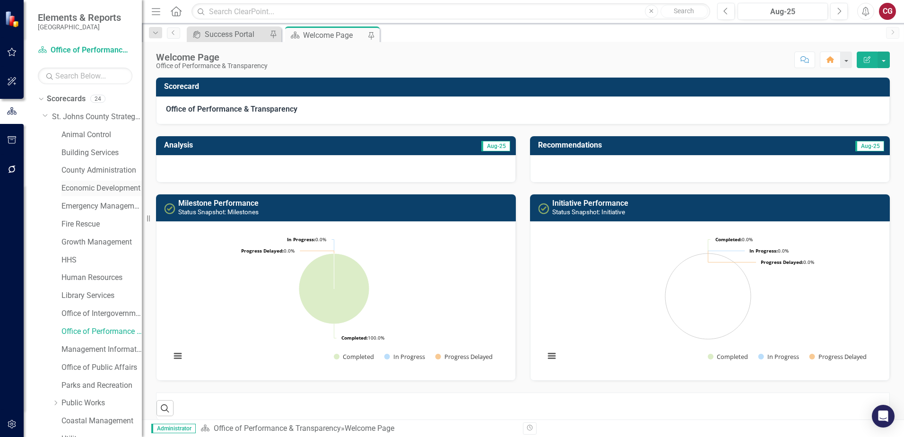
click at [82, 188] on link "Economic Development" at bounding box center [101, 188] width 80 height 11
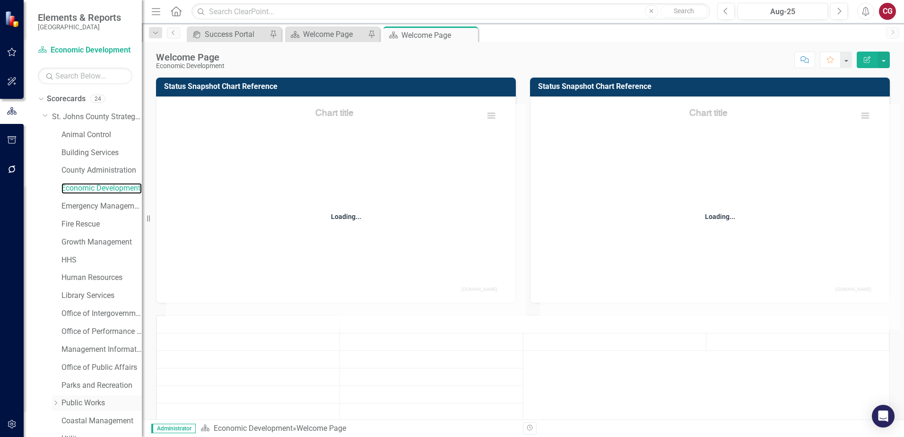
scroll to position [48, 0]
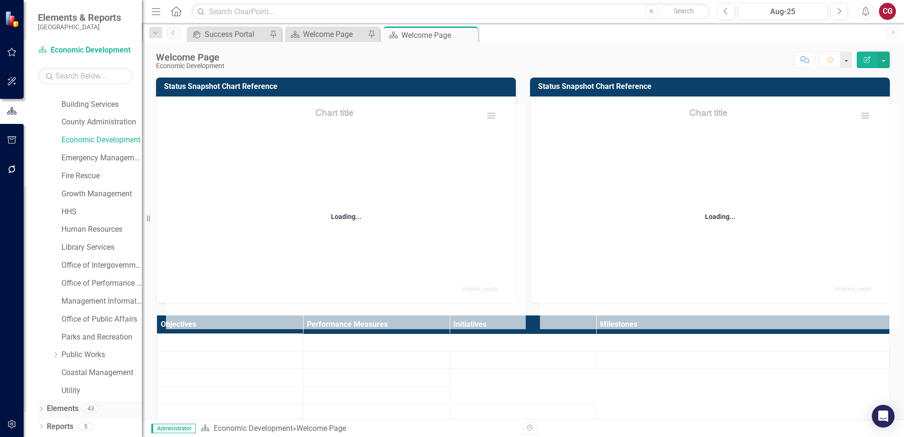
click at [63, 407] on link "Elements" at bounding box center [63, 408] width 32 height 11
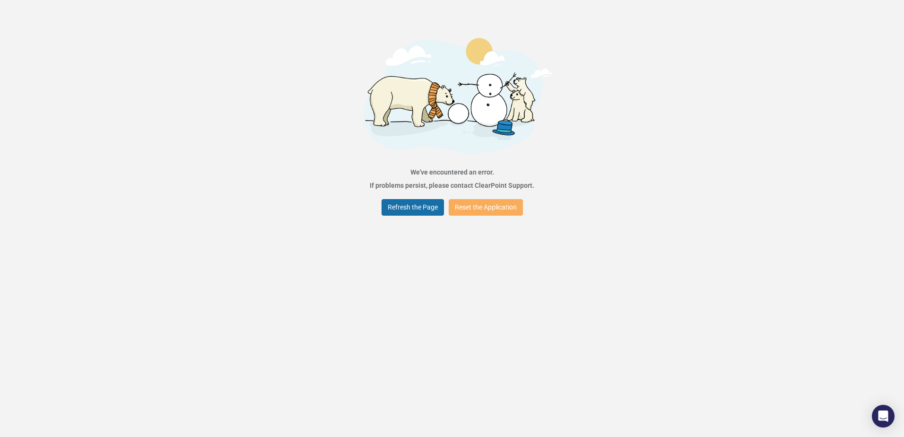
click at [419, 204] on button "Refresh the Page" at bounding box center [412, 207] width 62 height 17
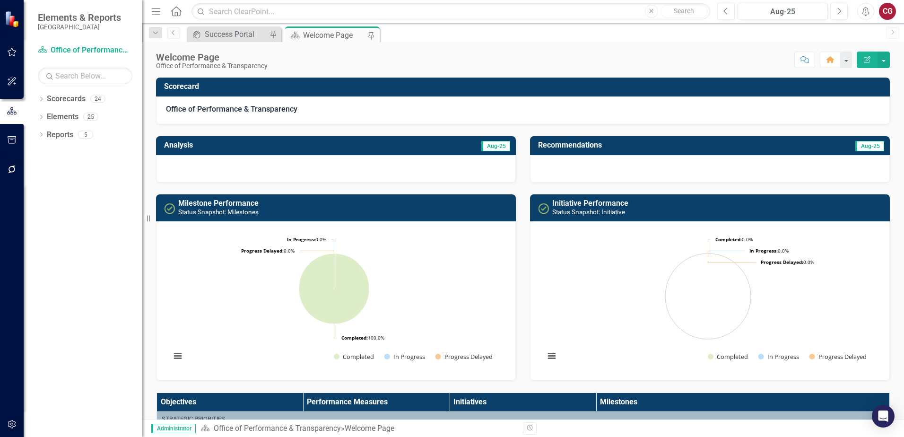
click at [37, 100] on div "Dropdown Scorecards 24 Dropdown [GEOGRAPHIC_DATA] Strategic Plan Animal Control…" at bounding box center [83, 263] width 118 height 345
click at [41, 100] on icon "Dropdown" at bounding box center [41, 99] width 7 height 5
click at [44, 114] on icon "Dropdown" at bounding box center [46, 116] width 7 height 6
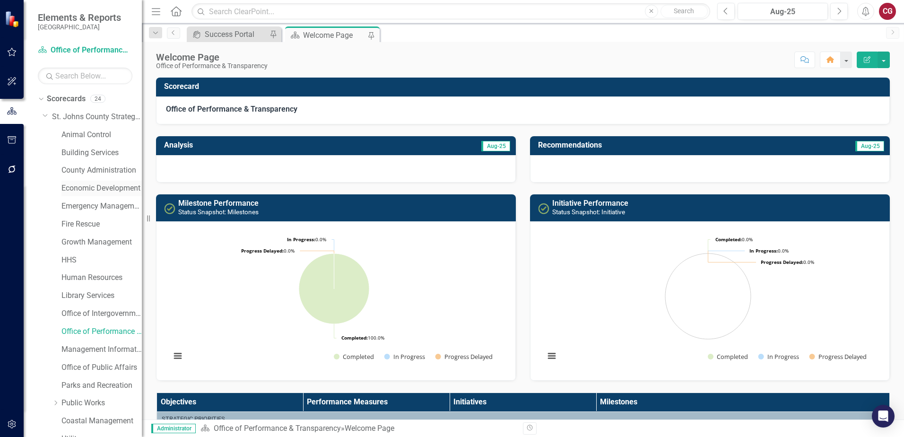
click at [89, 184] on link "Economic Development" at bounding box center [101, 188] width 80 height 11
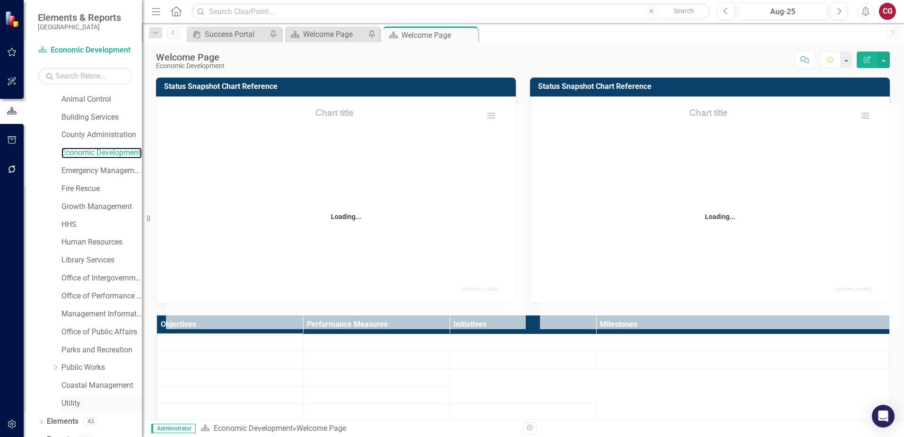
scroll to position [48, 0]
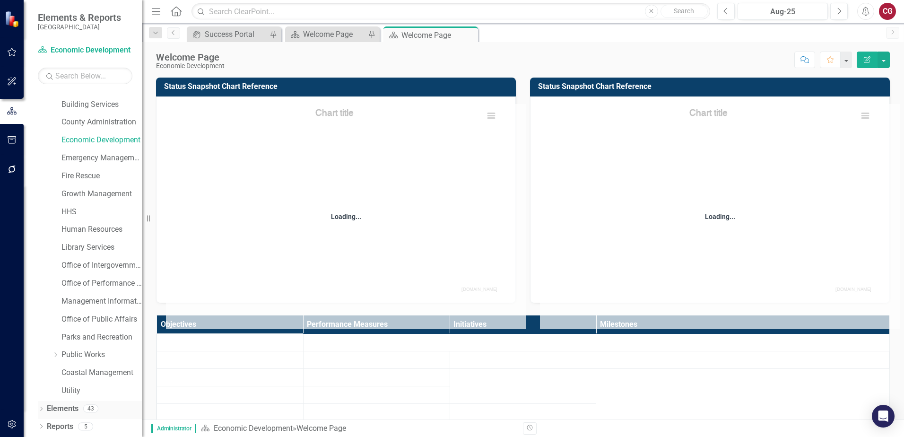
click at [69, 406] on link "Elements" at bounding box center [63, 408] width 32 height 11
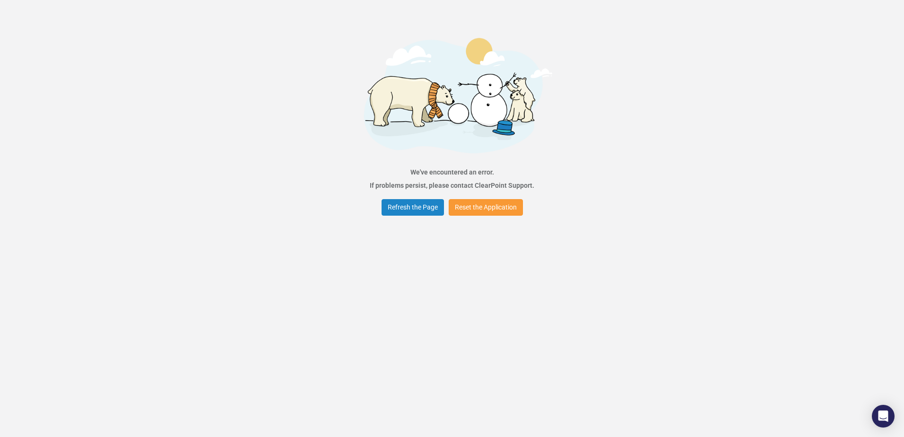
click at [473, 207] on button "Reset the Application" at bounding box center [485, 207] width 74 height 17
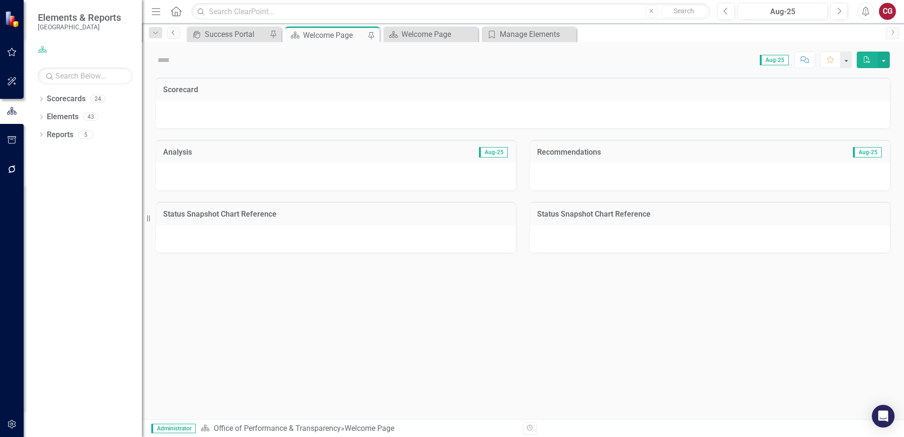
click at [173, 34] on icon at bounding box center [173, 32] width 2 height 5
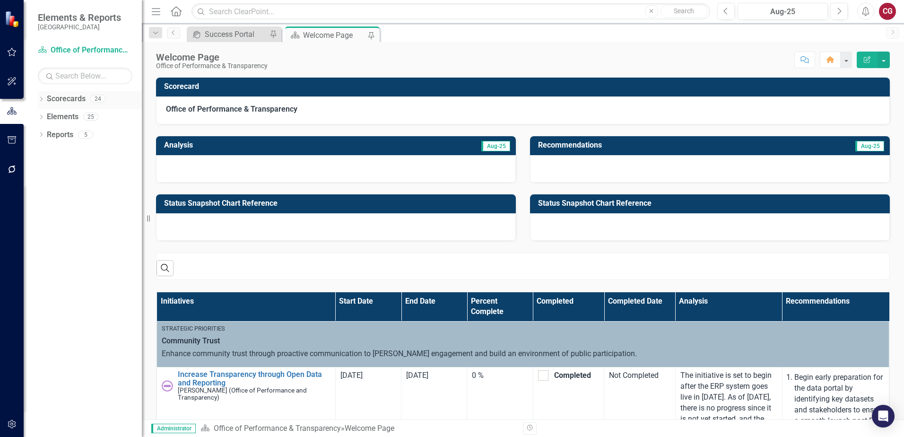
click at [40, 98] on icon "Dropdown" at bounding box center [41, 99] width 7 height 5
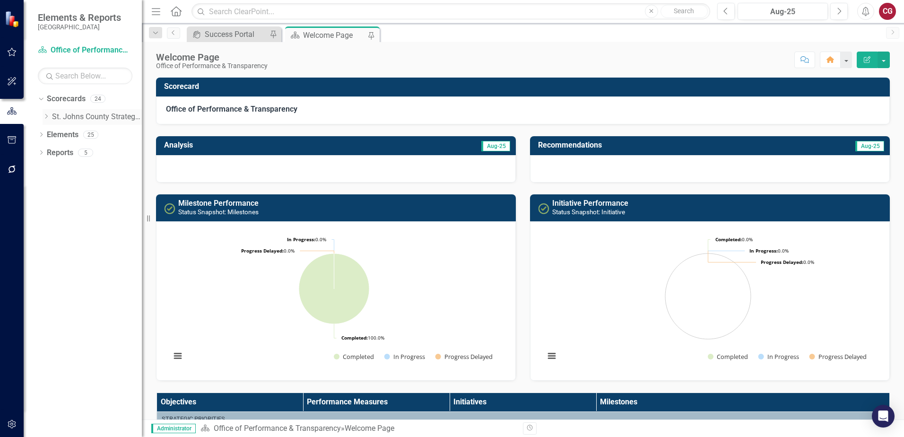
click at [44, 115] on icon "Dropdown" at bounding box center [46, 116] width 7 height 6
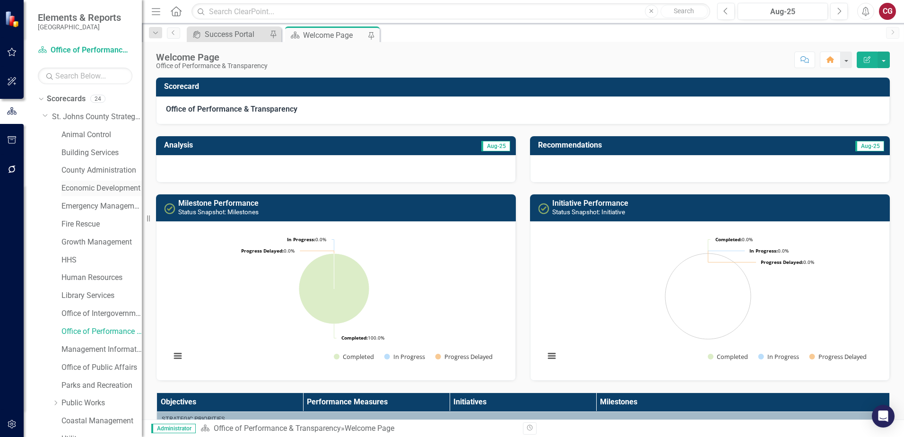
click at [76, 186] on link "Economic Development" at bounding box center [101, 188] width 80 height 11
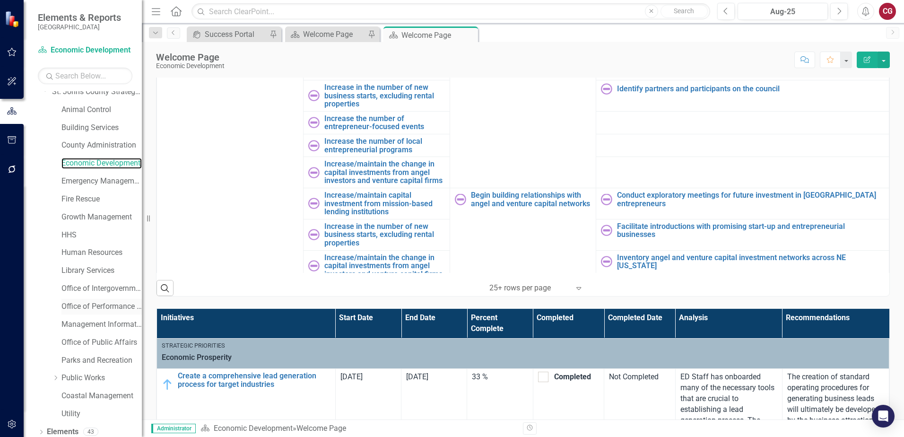
scroll to position [48, 0]
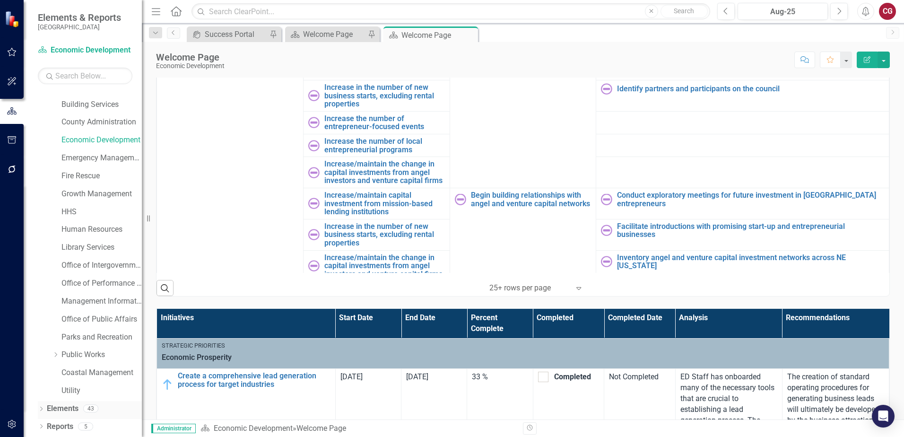
click at [59, 409] on link "Elements" at bounding box center [63, 408] width 32 height 11
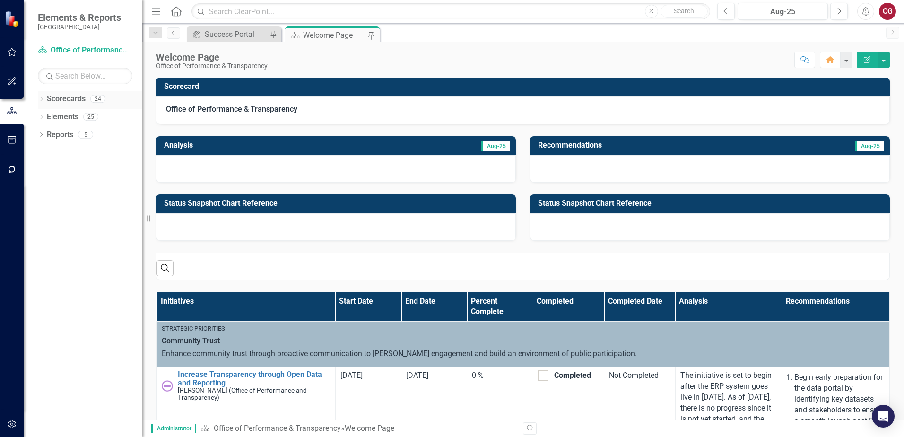
click at [43, 98] on icon "Dropdown" at bounding box center [41, 99] width 7 height 5
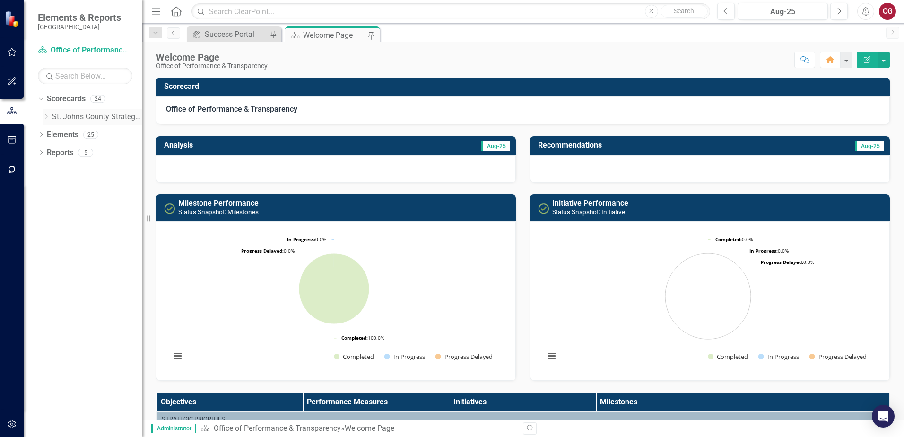
click at [47, 116] on icon at bounding box center [46, 116] width 2 height 5
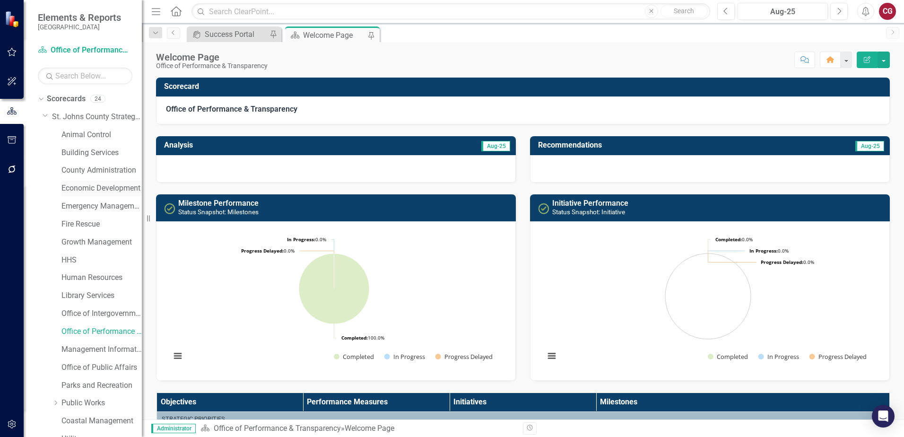
click at [85, 186] on link "Economic Development" at bounding box center [101, 188] width 80 height 11
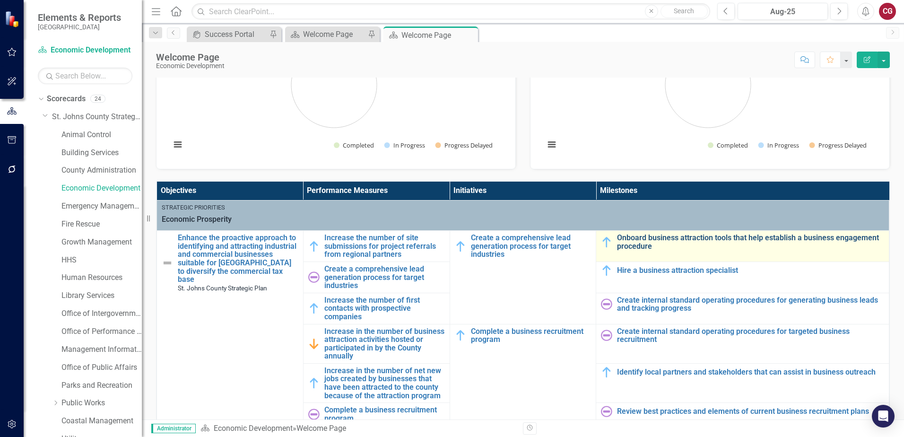
click at [655, 243] on link "Onboard business attraction tools that help establish a business engagement pro…" at bounding box center [750, 241] width 267 height 17
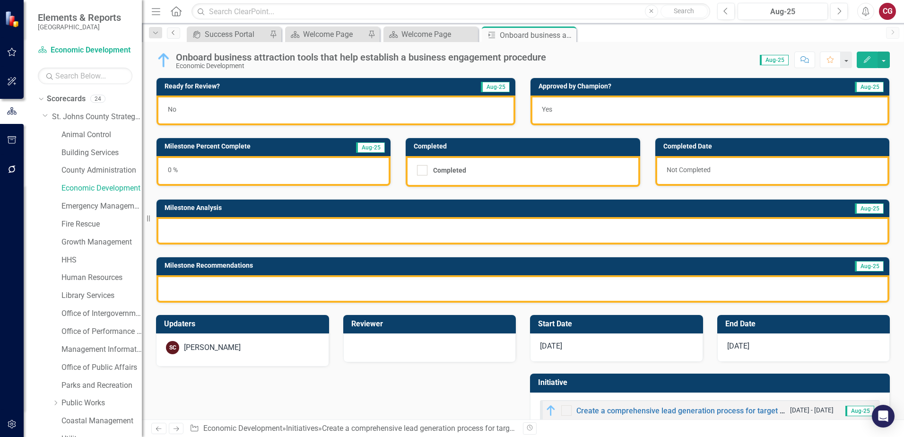
click at [176, 34] on icon "Previous" at bounding box center [174, 33] width 8 height 6
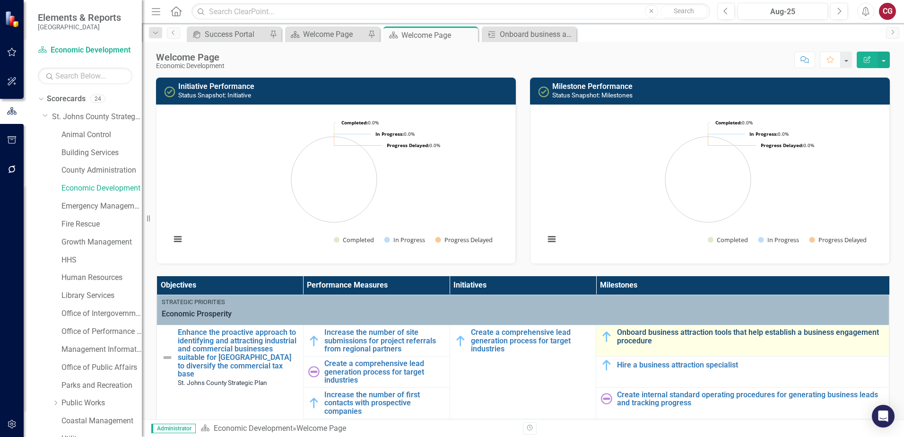
drag, startPoint x: 901, startPoint y: 84, endPoint x: 707, endPoint y: 333, distance: 315.2
click at [707, 333] on link "Onboard business attraction tools that help establish a business engagement pro…" at bounding box center [750, 336] width 267 height 17
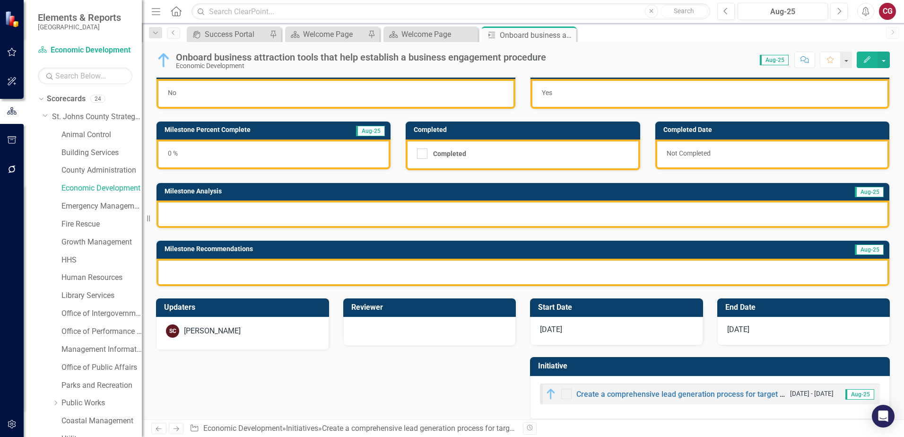
scroll to position [26, 0]
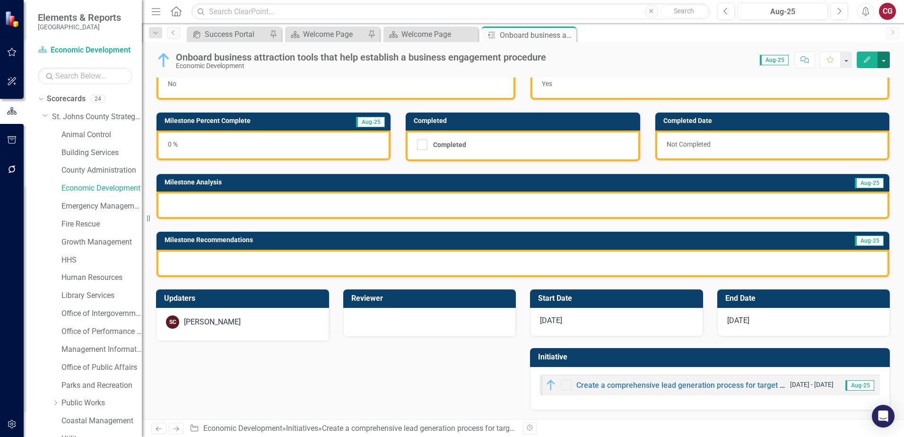
click at [882, 60] on button "button" at bounding box center [883, 60] width 12 height 17
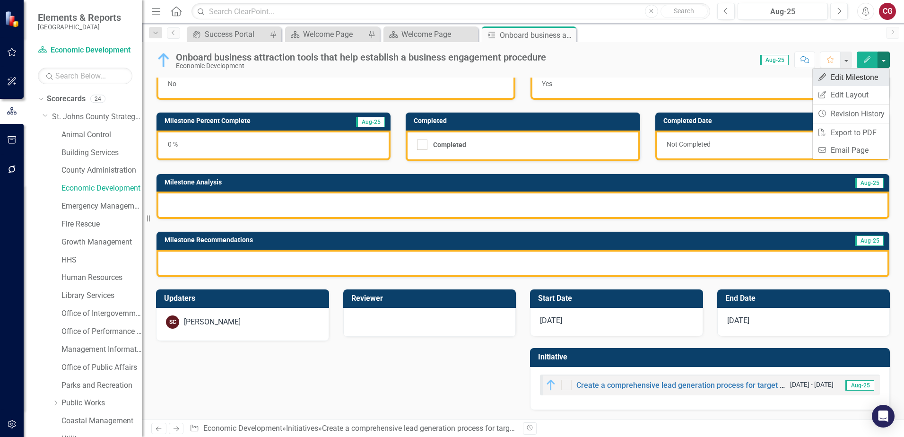
click at [862, 75] on link "Edit Edit Milestone" at bounding box center [850, 77] width 77 height 17
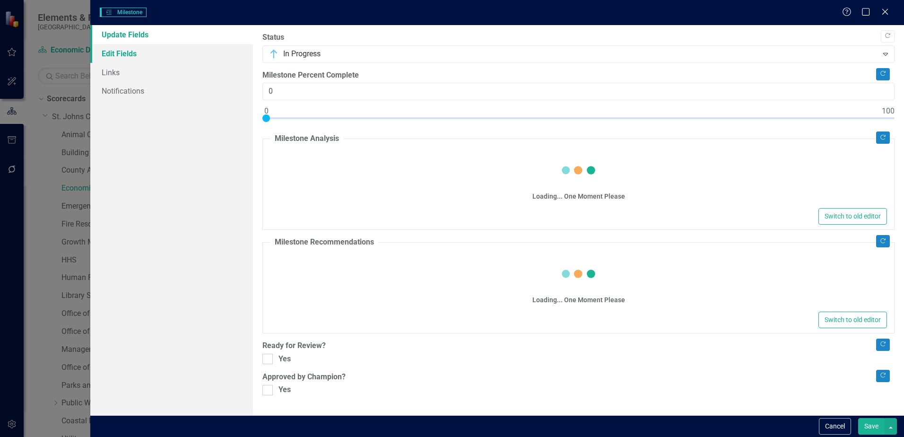
checkbox input "true"
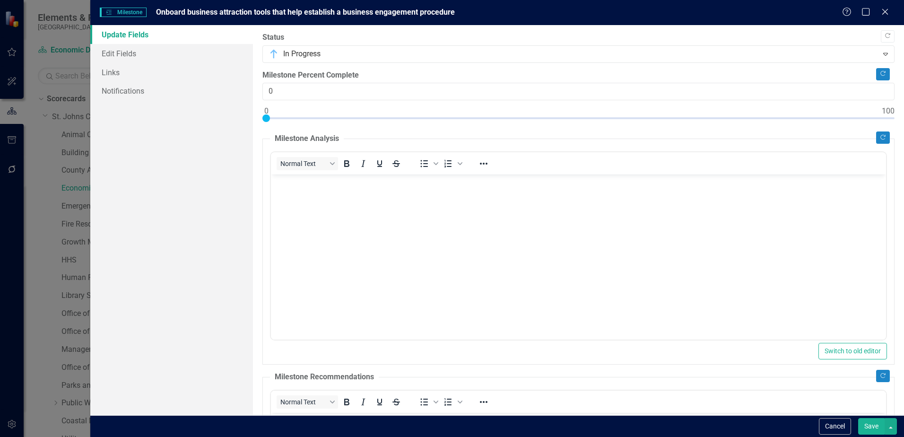
scroll to position [0, 0]
click at [114, 54] on link "Edit Fields" at bounding box center [171, 53] width 163 height 19
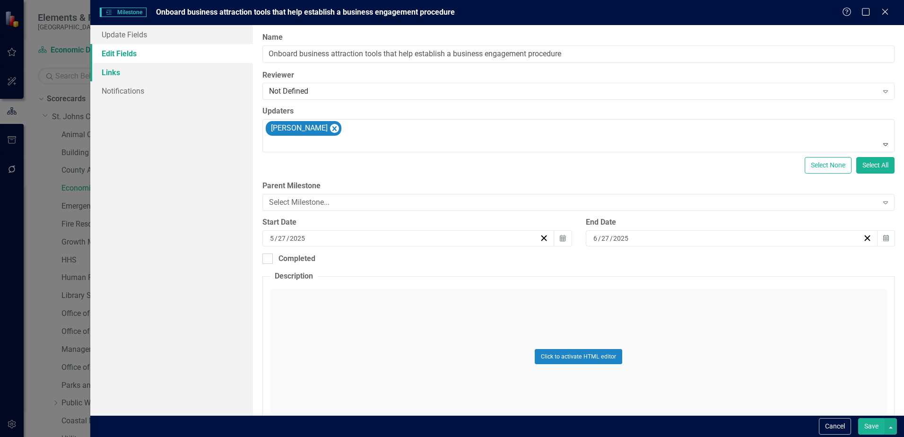
click at [123, 69] on link "Links" at bounding box center [171, 72] width 163 height 19
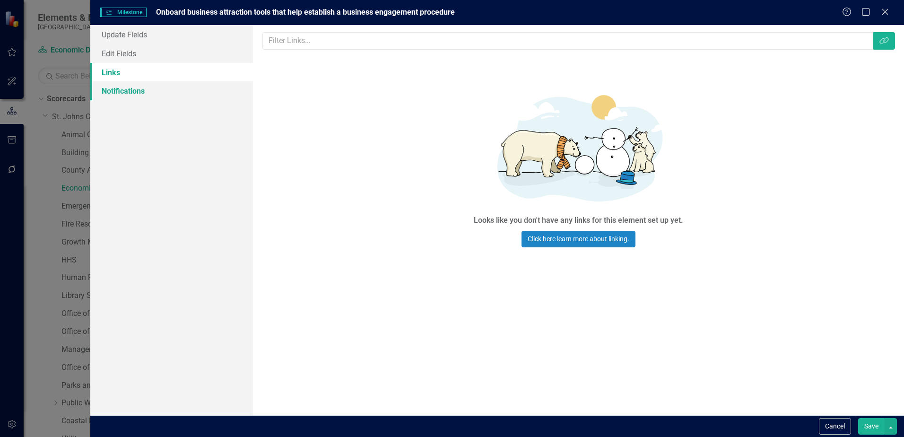
click at [107, 95] on link "Notifications" at bounding box center [171, 90] width 163 height 19
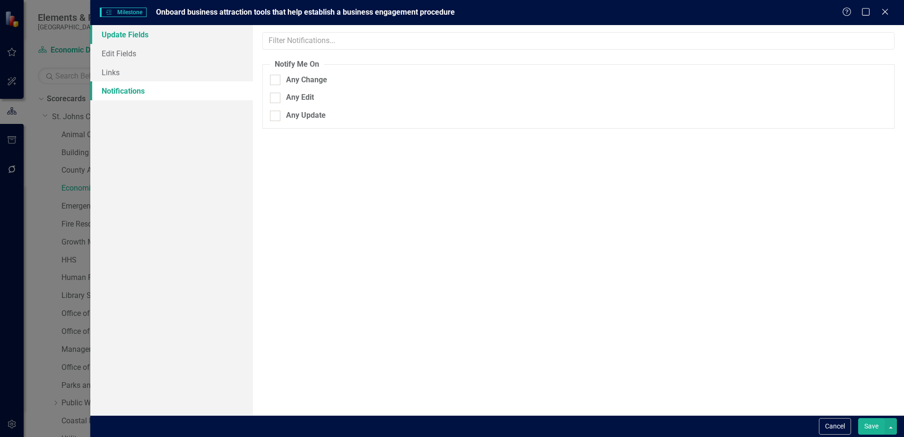
click at [117, 30] on link "Update Fields" at bounding box center [171, 34] width 163 height 19
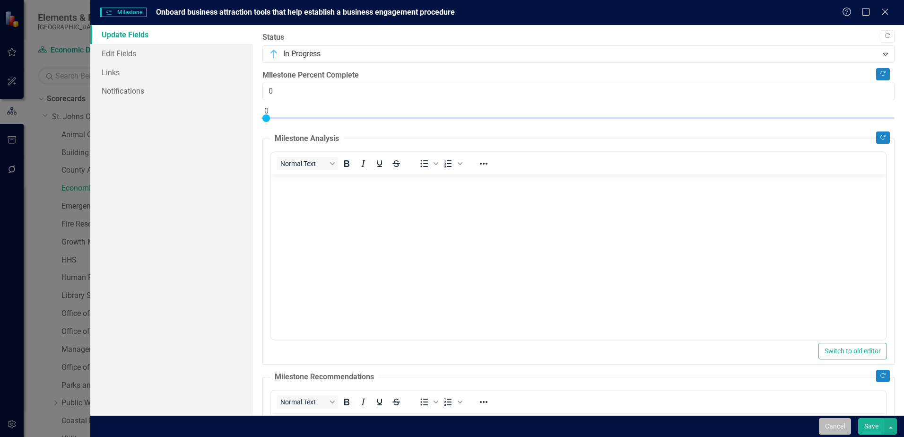
click at [835, 428] on button "Cancel" at bounding box center [834, 426] width 32 height 17
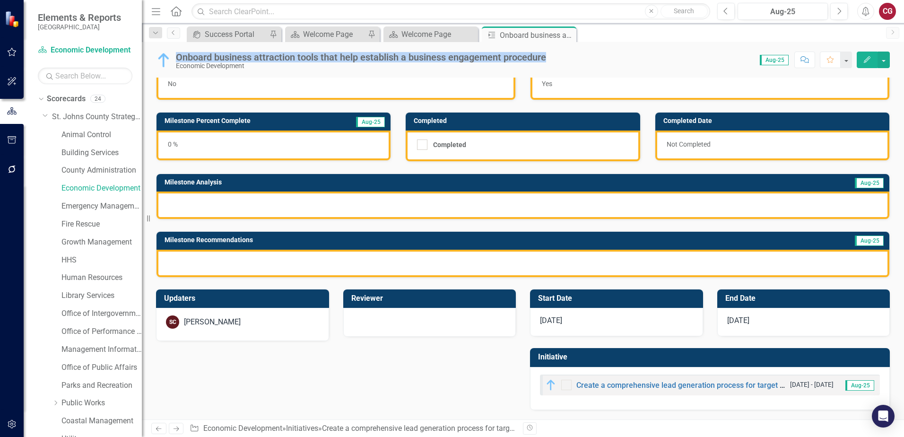
drag, startPoint x: 551, startPoint y: 57, endPoint x: 175, endPoint y: 52, distance: 375.7
click at [175, 52] on div "Onboard business attraction tools that help establish a business engagement pro…" at bounding box center [353, 61] width 395 height 18
drag, startPoint x: 175, startPoint y: 52, endPoint x: 206, endPoint y: 55, distance: 30.9
copy div "Onboard business attraction tools that help establish a business engagement pro…"
click at [174, 32] on icon "Previous" at bounding box center [174, 33] width 8 height 6
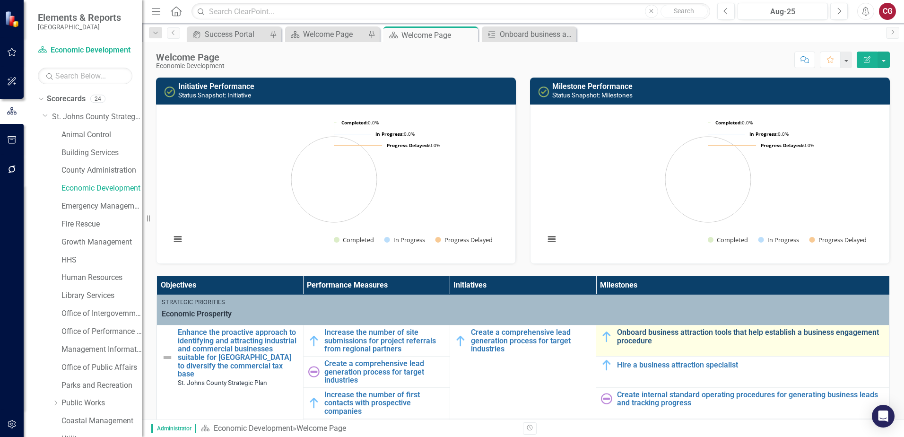
click at [676, 344] on link "Onboard business attraction tools that help establish a business engagement pro…" at bounding box center [750, 336] width 267 height 17
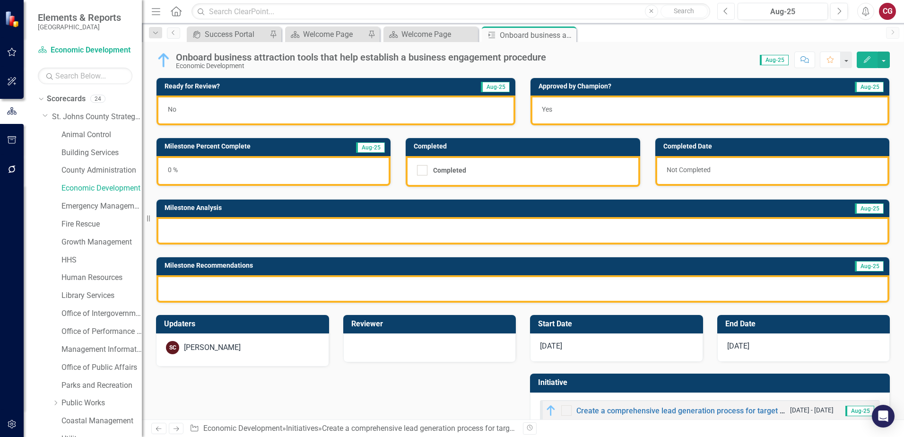
click at [733, 13] on button "Previous" at bounding box center [725, 11] width 17 height 17
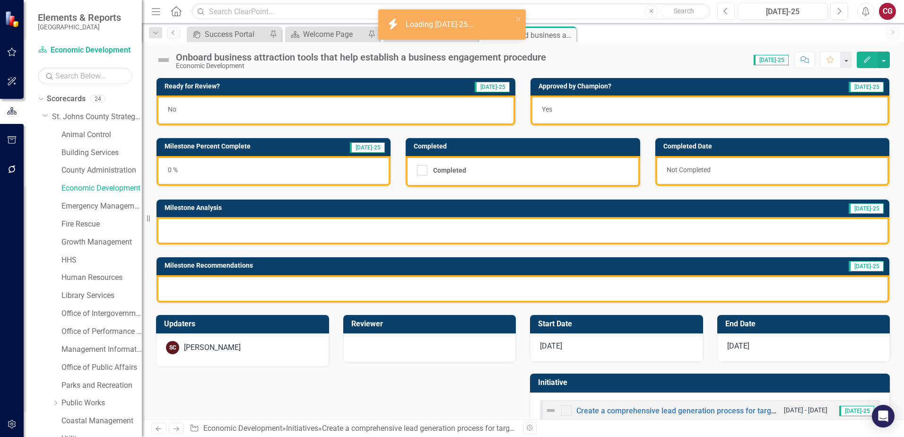
click at [728, 13] on button "Previous" at bounding box center [725, 11] width 17 height 17
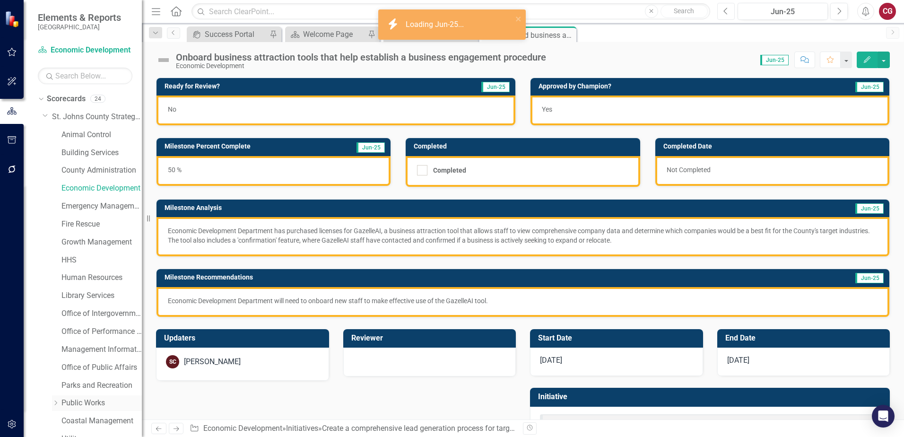
scroll to position [48, 0]
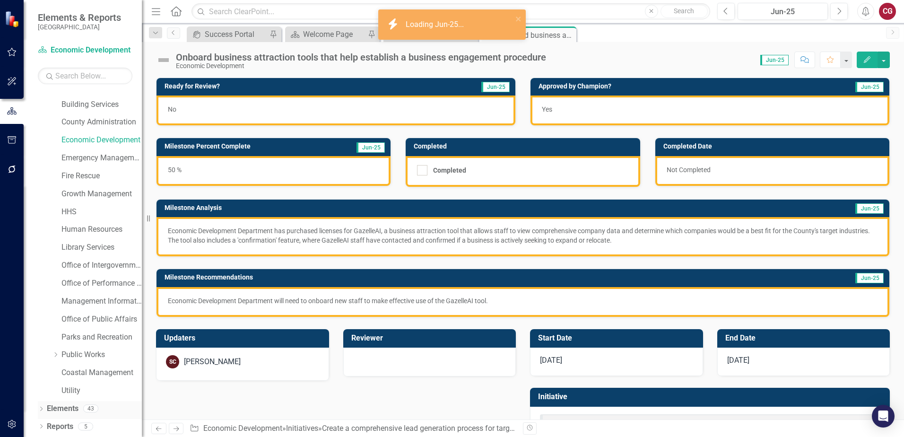
click at [71, 407] on link "Elements" at bounding box center [63, 408] width 32 height 11
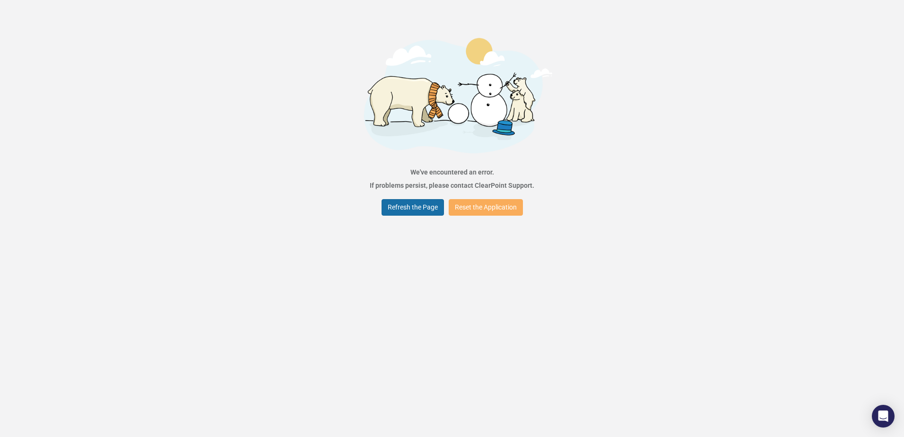
click at [397, 204] on button "Refresh the Page" at bounding box center [412, 207] width 62 height 17
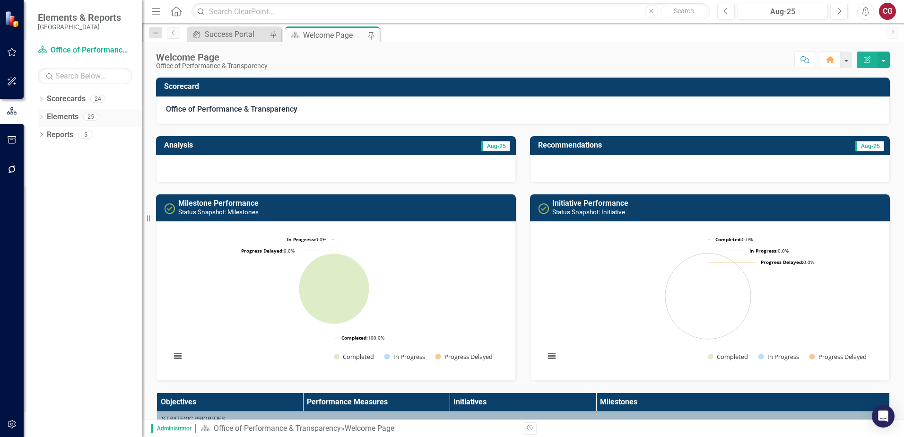
click at [41, 116] on icon "Dropdown" at bounding box center [41, 117] width 7 height 5
click at [42, 100] on icon "Dropdown" at bounding box center [41, 99] width 7 height 5
click at [45, 117] on icon "Dropdown" at bounding box center [46, 116] width 7 height 6
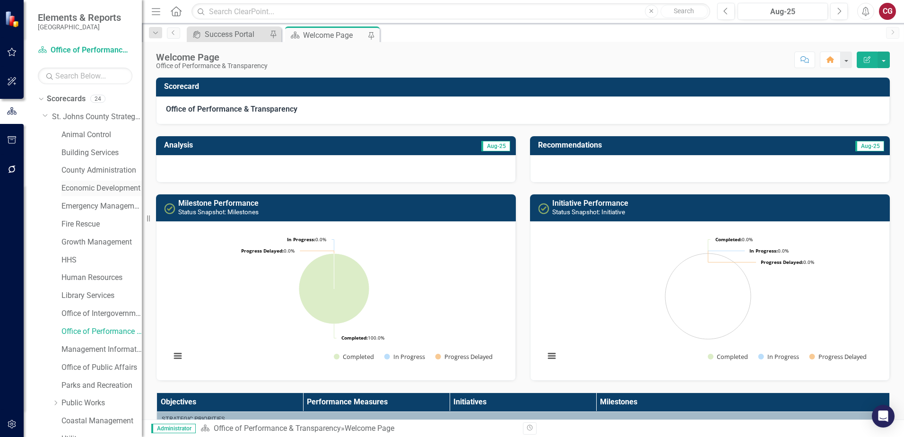
click at [74, 187] on link "Economic Development" at bounding box center [101, 188] width 80 height 11
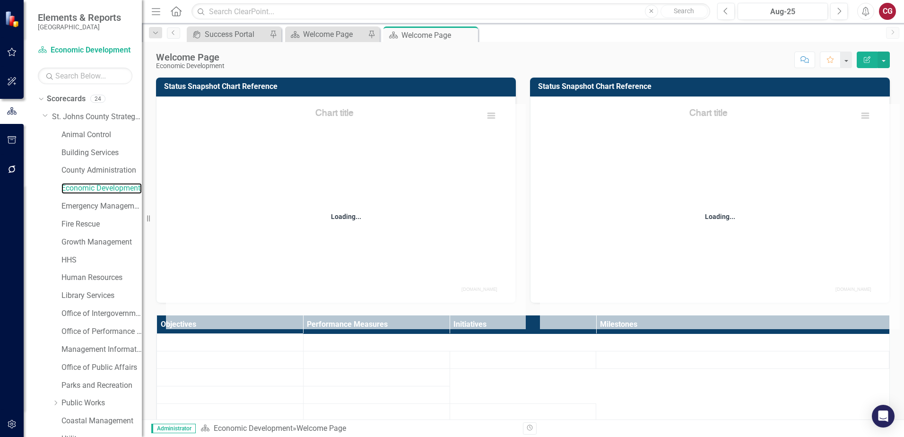
scroll to position [102, 0]
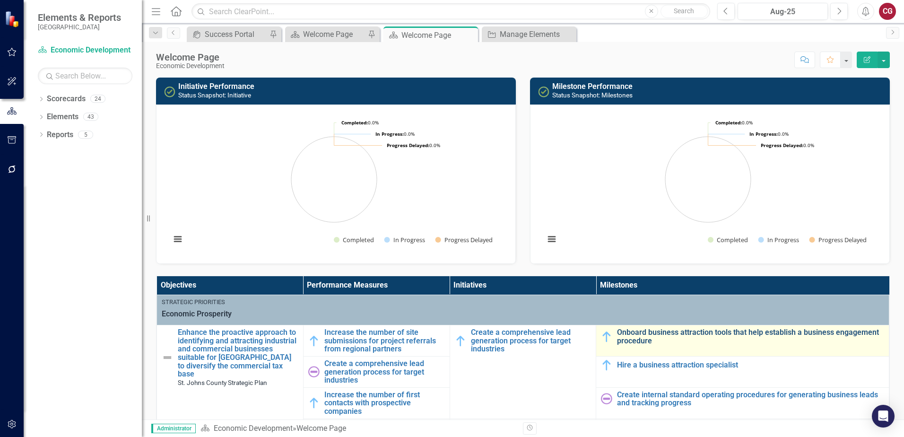
click at [644, 336] on link "Onboard business attraction tools that help establish a business engagement pro…" at bounding box center [750, 336] width 267 height 17
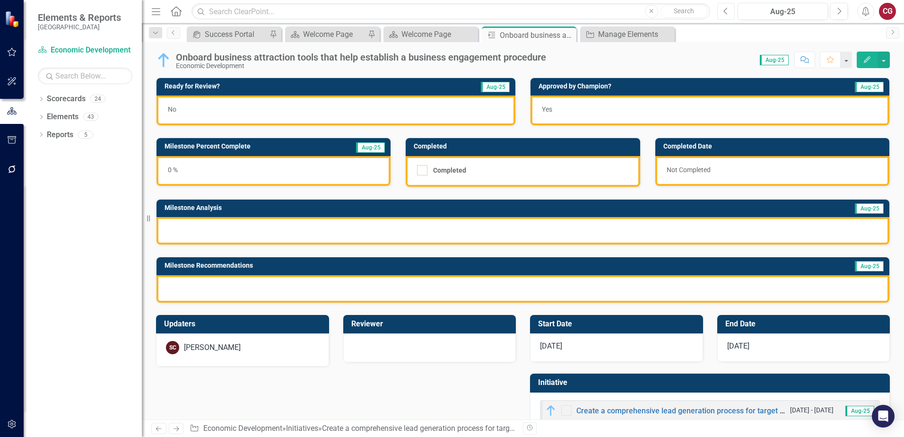
click at [727, 12] on icon "Previous" at bounding box center [725, 11] width 5 height 9
click at [848, 59] on button "button" at bounding box center [845, 60] width 12 height 17
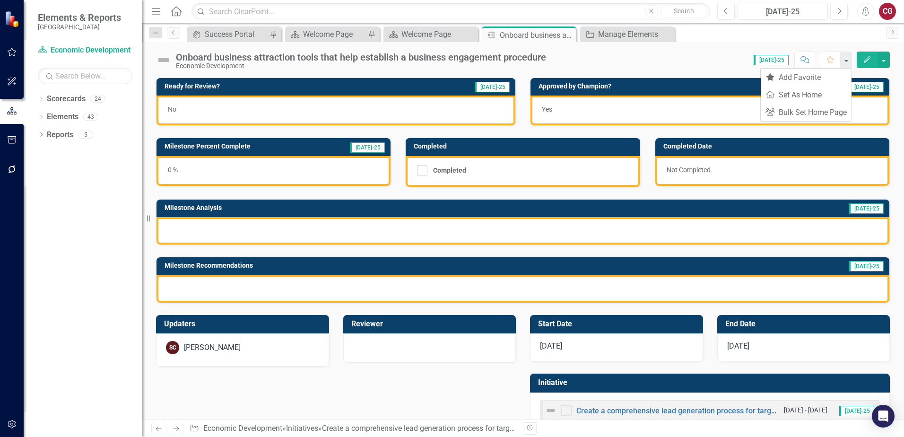
click at [820, 31] on div "icon.portal Success Portal Pin Scorecard Welcome Page Pin Scorecard Welcome Pag…" at bounding box center [533, 33] width 696 height 15
click at [888, 61] on button "button" at bounding box center [883, 60] width 12 height 17
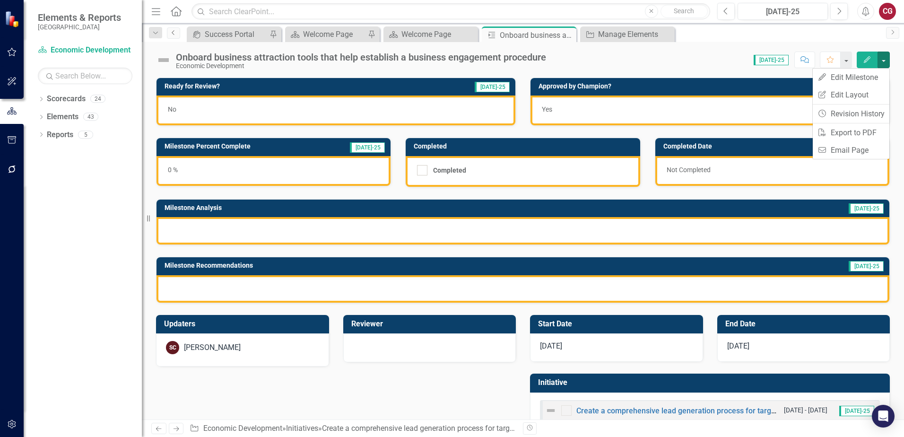
click at [172, 34] on icon "Previous" at bounding box center [174, 33] width 8 height 6
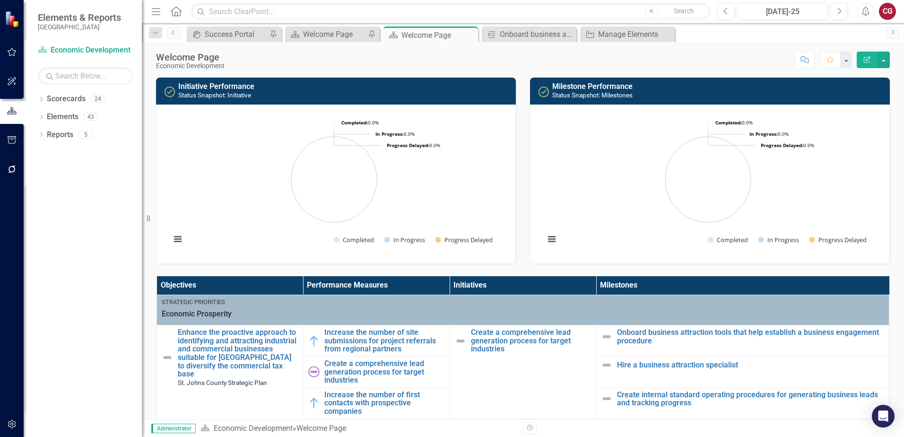
click at [11, 428] on icon "button" at bounding box center [12, 424] width 8 height 9
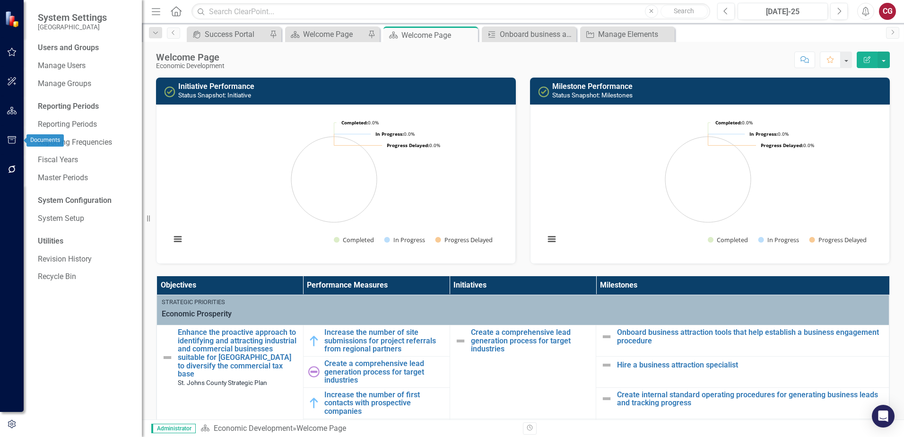
click at [9, 175] on button "button" at bounding box center [11, 170] width 21 height 20
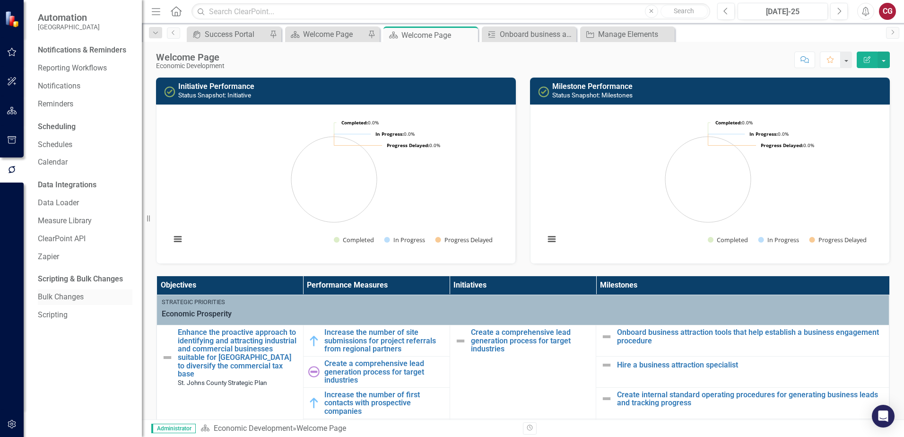
click at [68, 296] on link "Bulk Changes" at bounding box center [85, 297] width 95 height 11
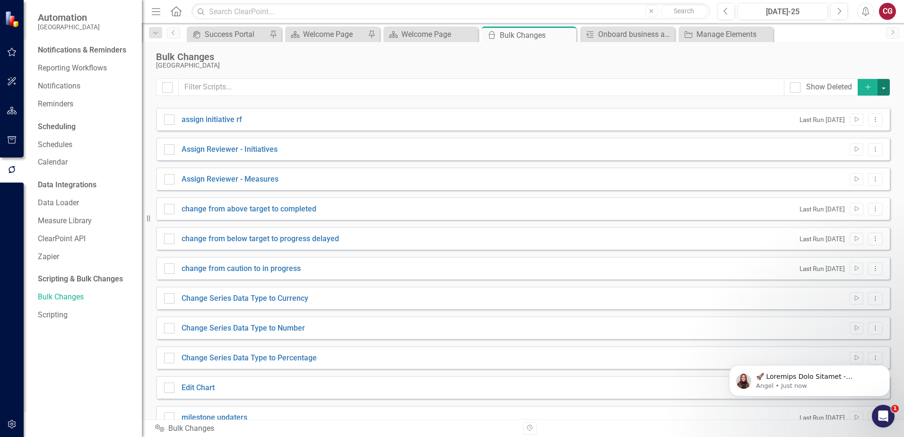
click at [879, 87] on button "button" at bounding box center [883, 87] width 12 height 17
click at [883, 417] on icon "Open Intercom Messenger" at bounding box center [882, 415] width 16 height 16
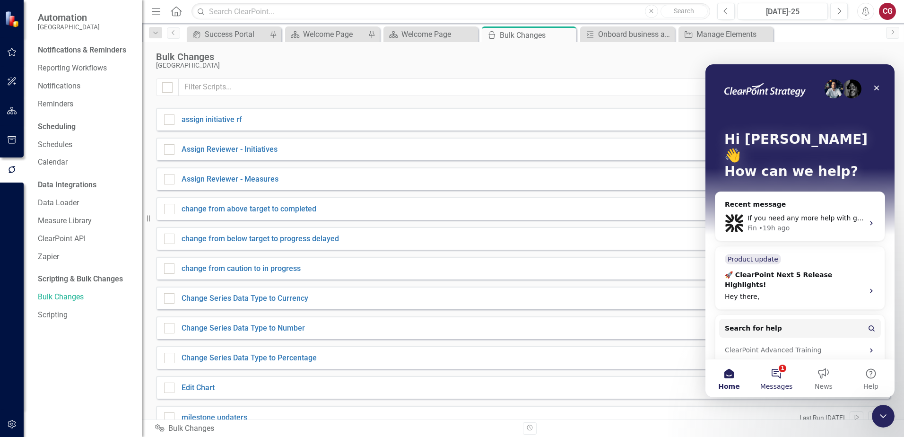
click at [777, 378] on button "1 Messages" at bounding box center [775, 378] width 47 height 38
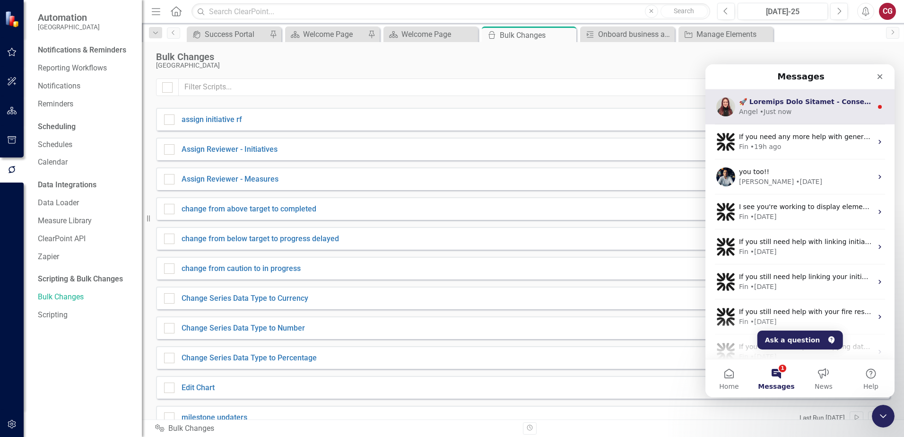
click at [816, 113] on div "Angel • Just now" at bounding box center [805, 112] width 133 height 10
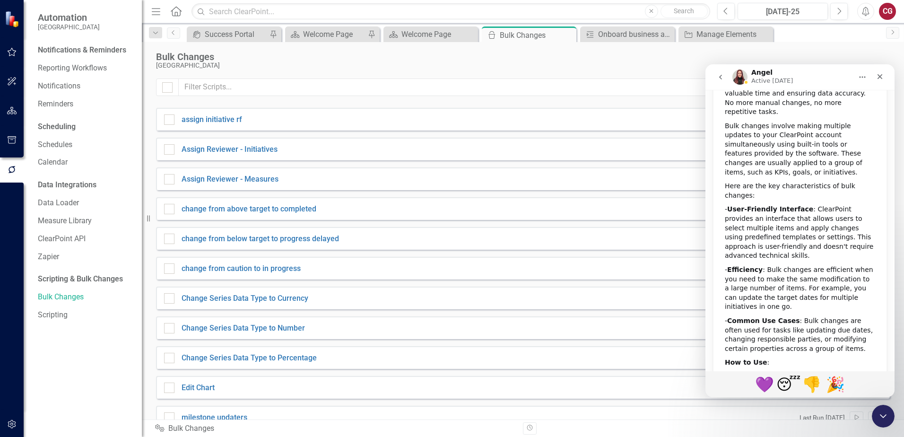
scroll to position [295, 0]
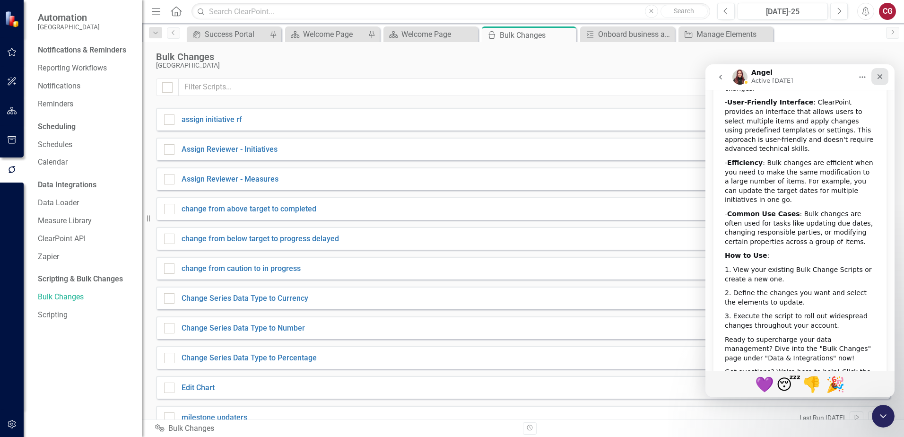
click at [884, 73] on div "Close" at bounding box center [879, 76] width 17 height 17
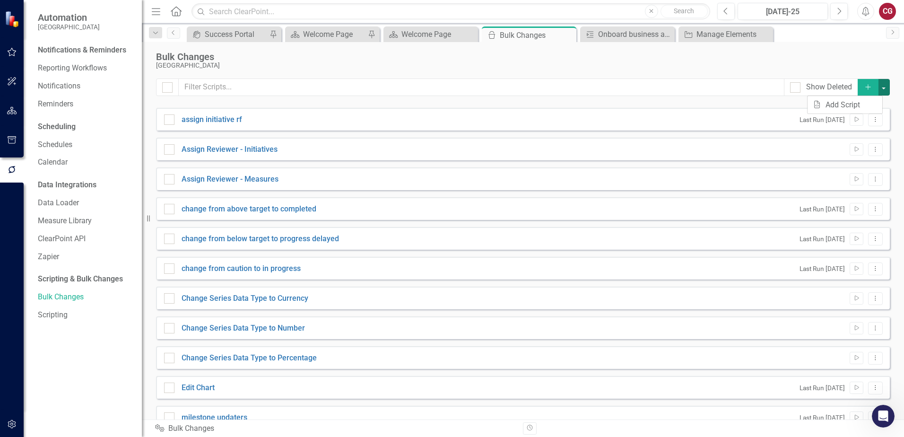
click at [869, 84] on button "Add" at bounding box center [867, 87] width 21 height 17
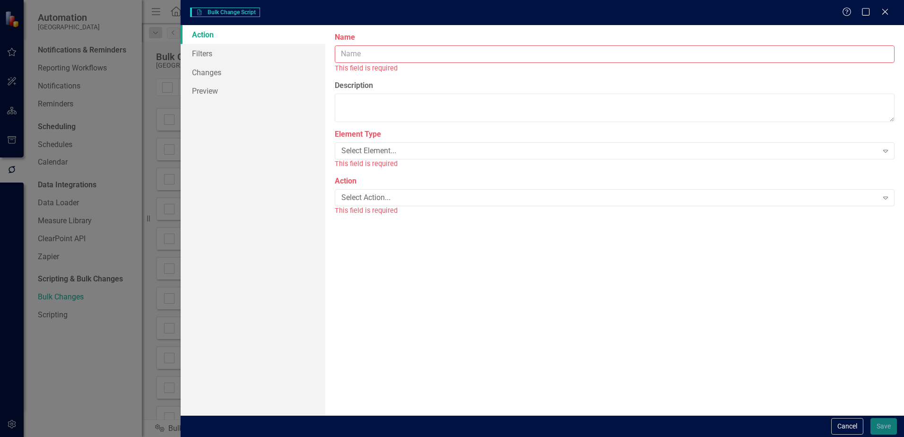
click at [342, 45] on input "Name" at bounding box center [615, 53] width 560 height 17
click at [362, 106] on textarea "Description" at bounding box center [615, 108] width 560 height 28
click at [201, 51] on link "Filters" at bounding box center [253, 53] width 145 height 19
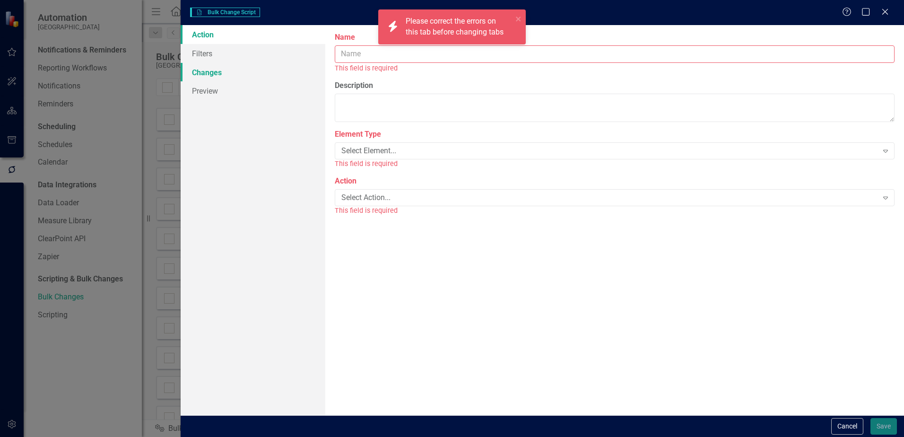
click at [202, 71] on link "Changes" at bounding box center [253, 72] width 145 height 19
click at [215, 39] on link "Action" at bounding box center [253, 34] width 145 height 19
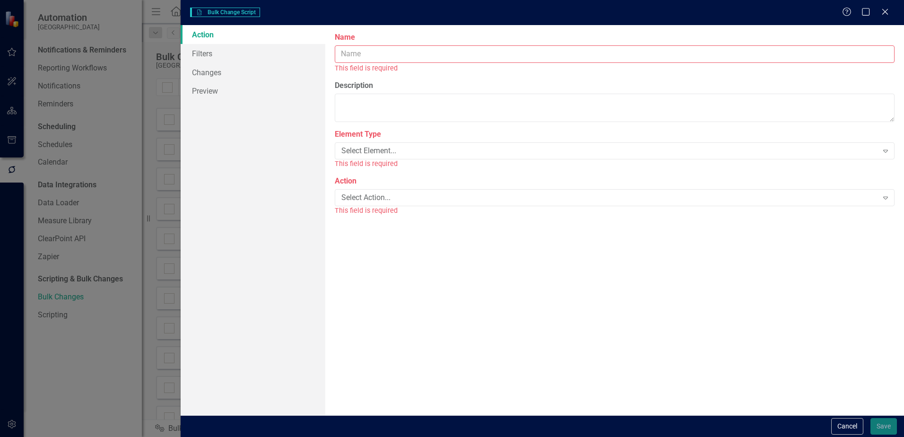
click at [414, 49] on input "Name" at bounding box center [615, 53] width 560 height 17
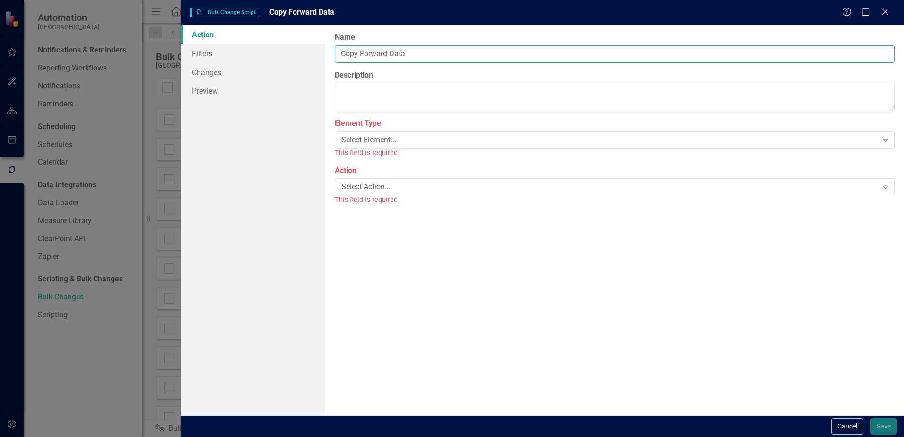
type input "Copy Forward Data"
click at [396, 99] on textarea "Description" at bounding box center [615, 97] width 560 height 28
click at [384, 132] on div "Select Element... Expand" at bounding box center [615, 139] width 560 height 17
click at [376, 90] on textarea "Description" at bounding box center [615, 97] width 560 height 28
click at [366, 97] on textarea "Description" at bounding box center [615, 97] width 560 height 28
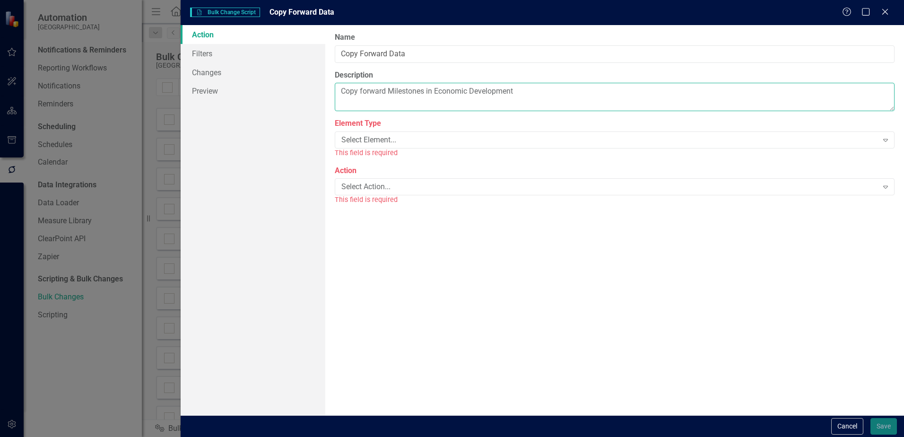
type textarea "Copy forward Milestones in Economic Development"
drag, startPoint x: 373, startPoint y: 151, endPoint x: 377, endPoint y: 145, distance: 6.8
click at [374, 151] on div "This field is required" at bounding box center [615, 152] width 560 height 11
click at [379, 143] on div "Select Element..." at bounding box center [609, 140] width 536 height 11
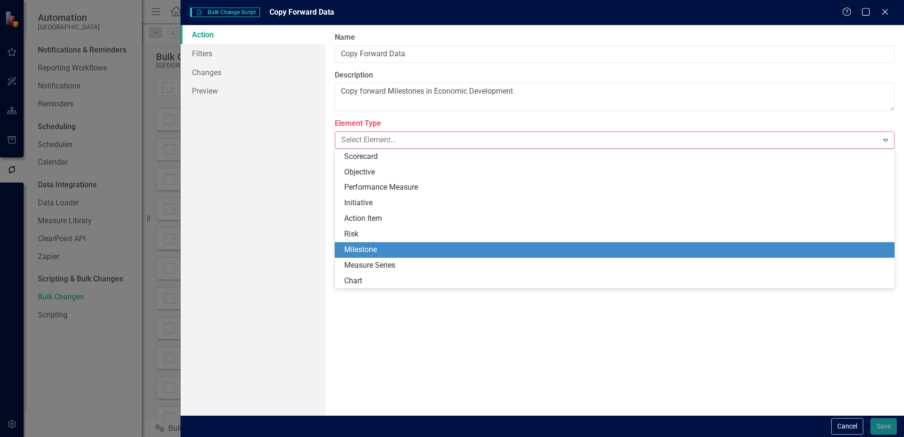
click at [370, 252] on div "Milestone" at bounding box center [616, 249] width 544 height 11
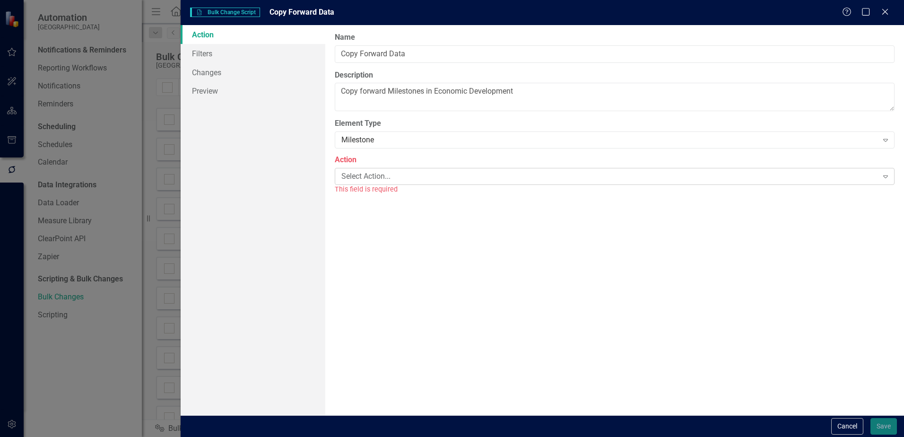
click at [371, 178] on div "Select Action..." at bounding box center [609, 176] width 536 height 11
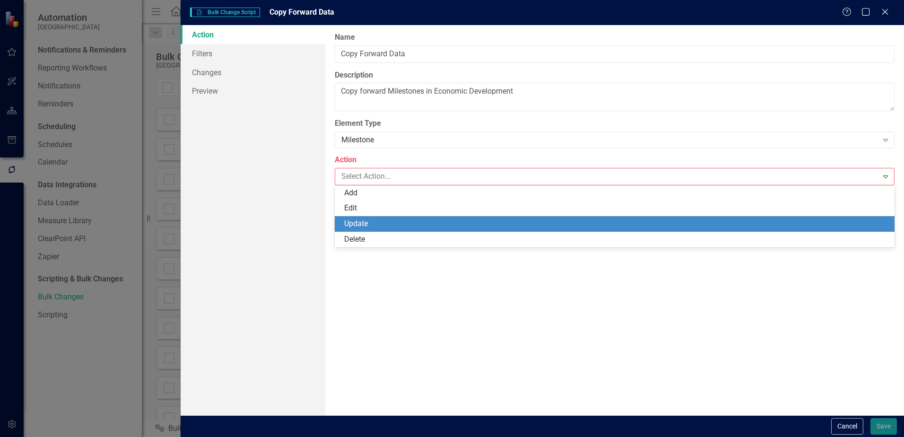
click at [364, 224] on div "Update" at bounding box center [616, 223] width 544 height 11
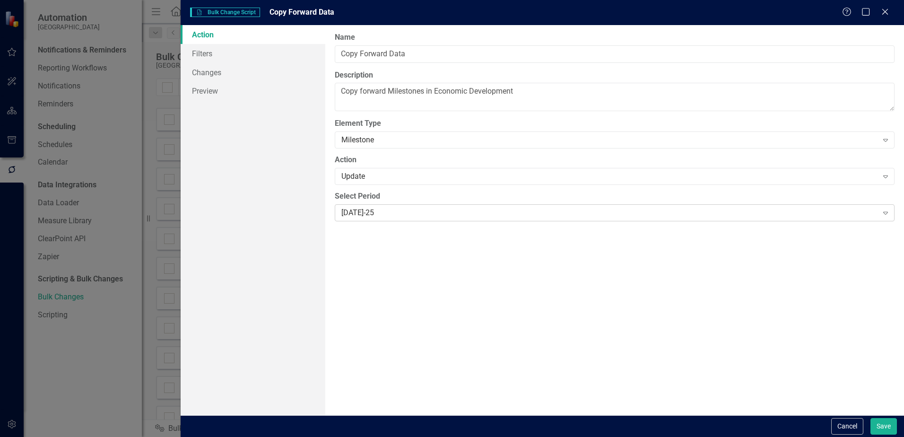
click at [380, 210] on div "[DATE]-25" at bounding box center [609, 212] width 536 height 11
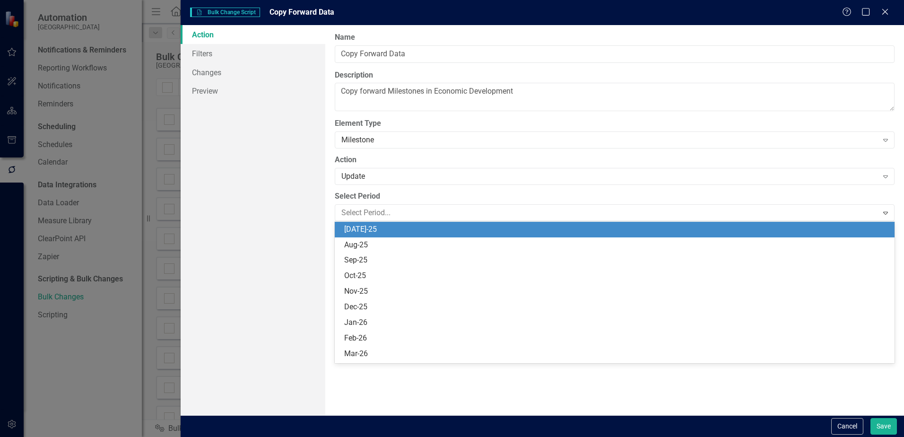
scroll to position [418, 0]
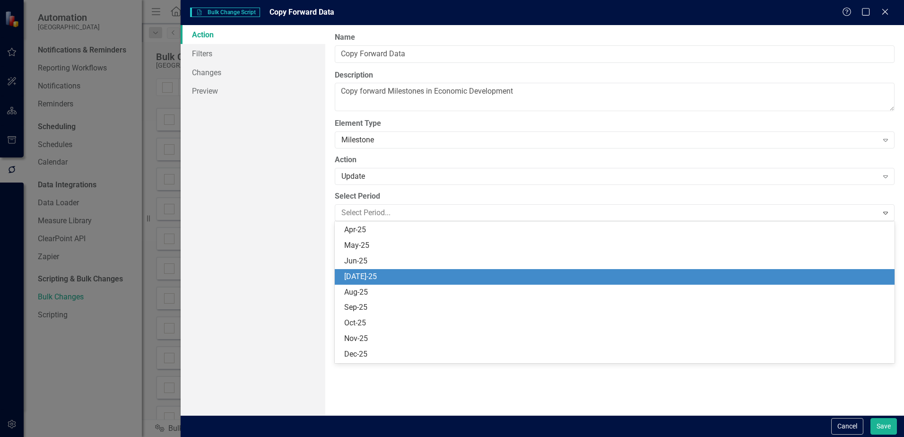
click at [382, 271] on div "[DATE]-25" at bounding box center [616, 276] width 544 height 11
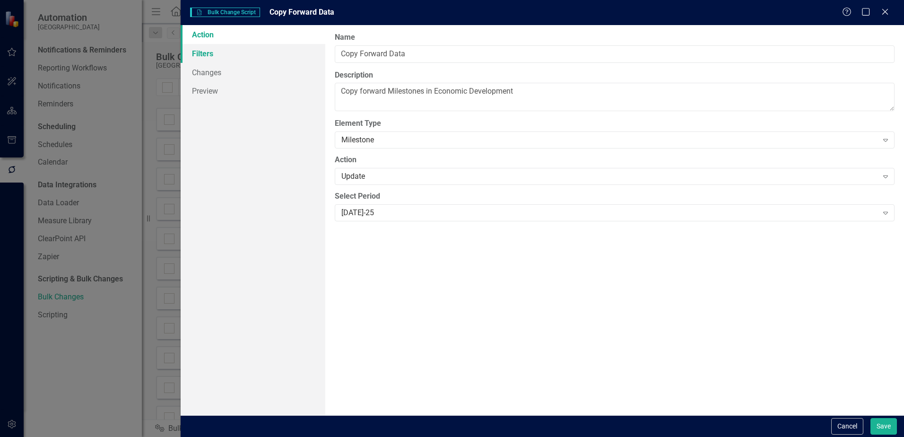
click at [209, 56] on link "Filters" at bounding box center [253, 53] width 145 height 19
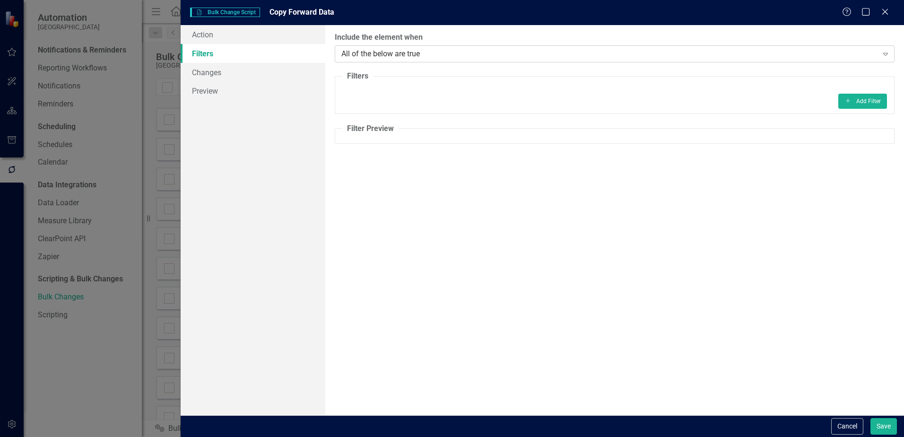
click at [386, 51] on div "All of the below are true" at bounding box center [609, 53] width 536 height 11
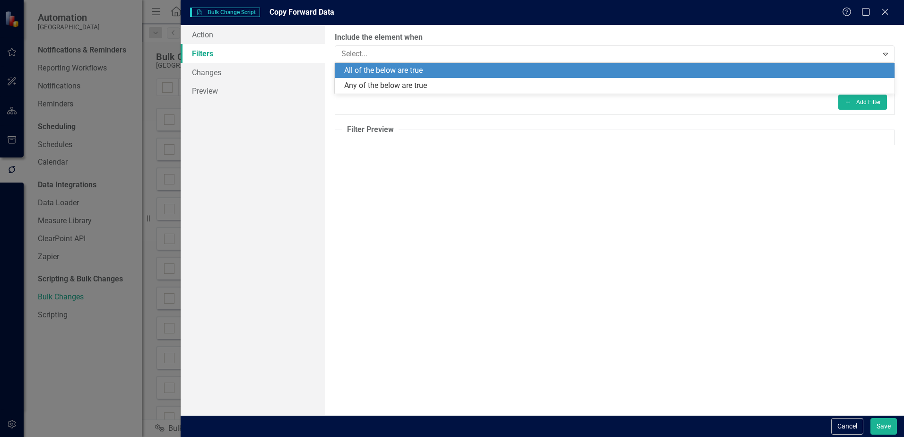
click at [257, 124] on div "Action Filters Changes Preview" at bounding box center [253, 220] width 145 height 390
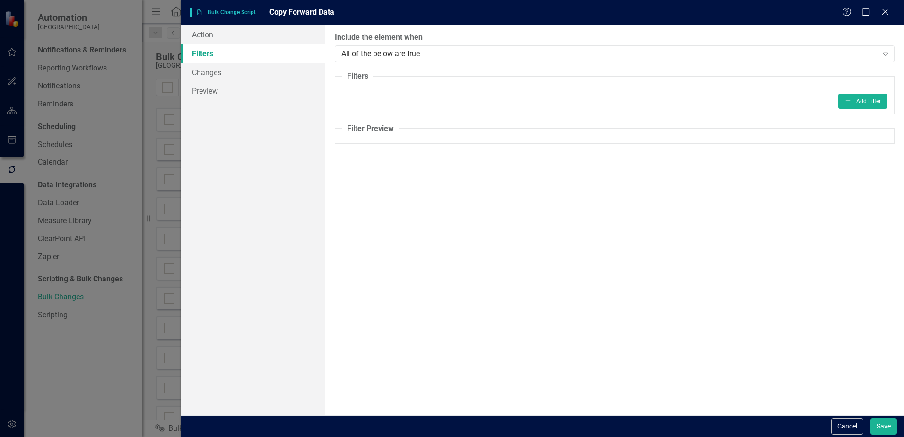
click at [355, 87] on fieldset "Filters Add Add Filter" at bounding box center [615, 92] width 560 height 43
click at [842, 99] on button "Add Add Filter" at bounding box center [862, 101] width 49 height 15
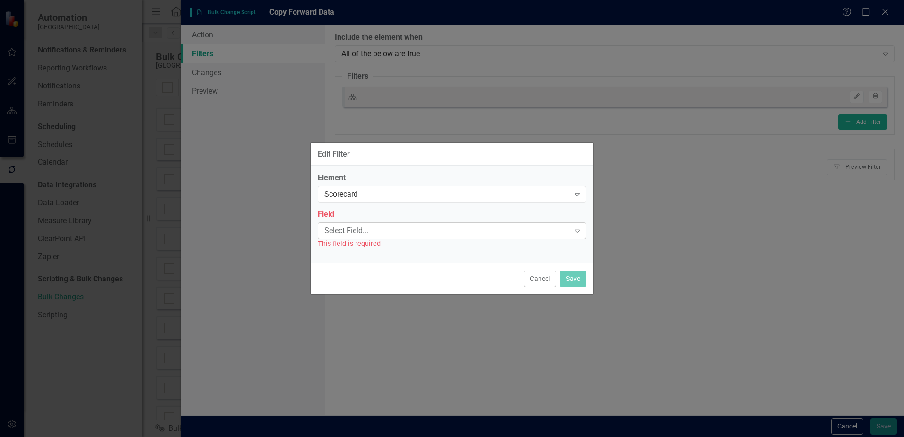
click at [427, 233] on div "Select Field..." at bounding box center [446, 230] width 245 height 11
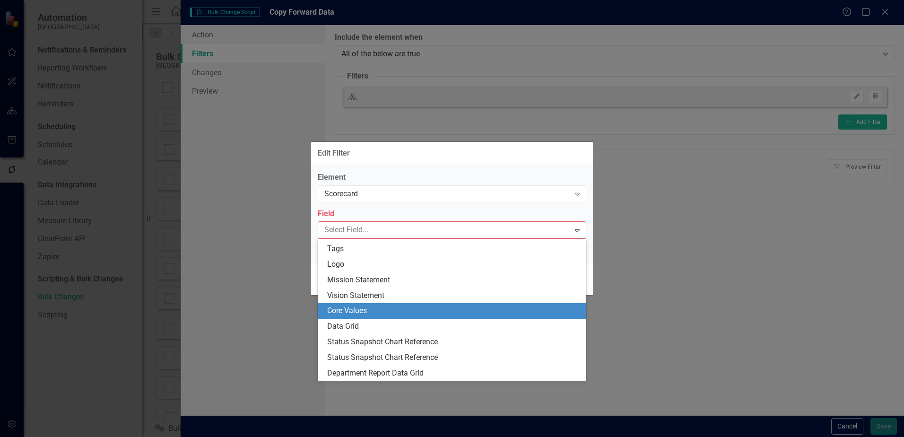
scroll to position [0, 0]
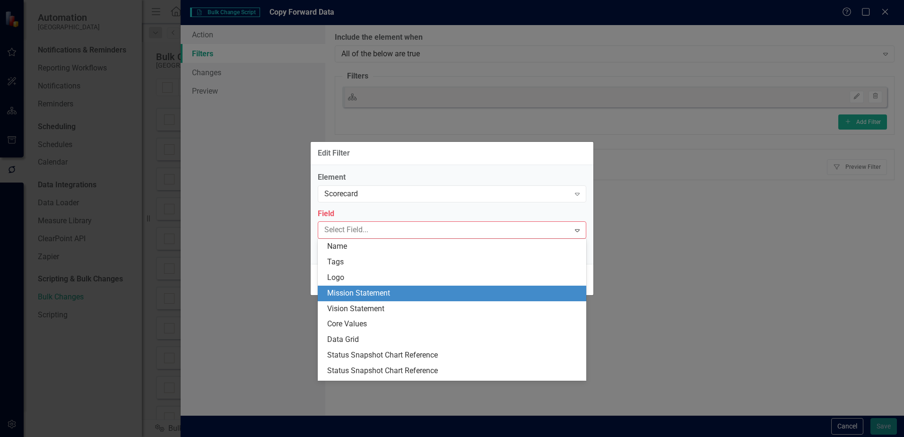
click at [670, 292] on div "Edit Filter Element Scorecard Expand Field 10 results available. Use Up and Dow…" at bounding box center [452, 218] width 904 height 437
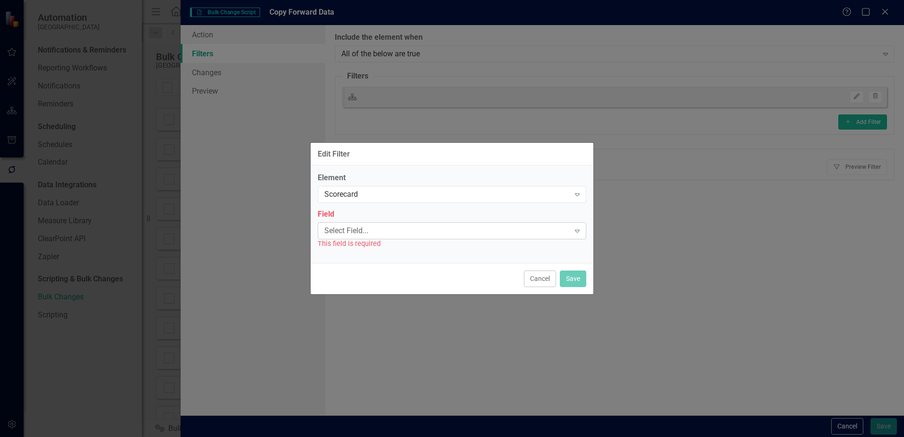
click at [549, 224] on div "Select Field... Expand" at bounding box center [452, 230] width 268 height 17
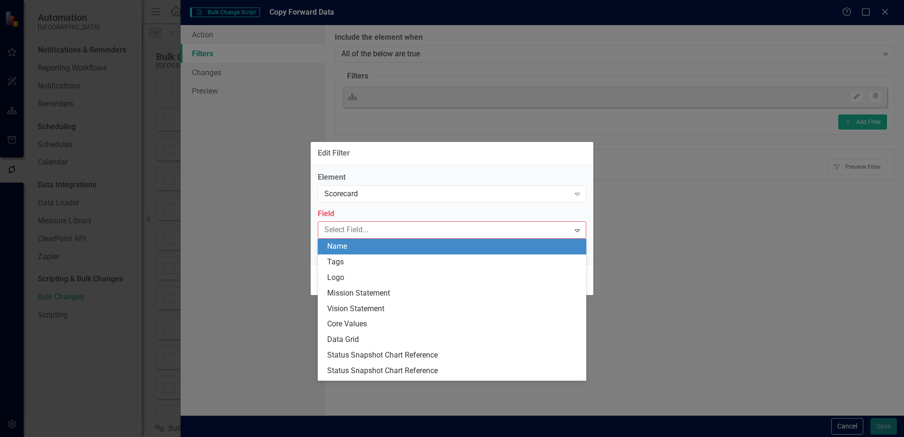
click at [707, 229] on div "Edit Filter Element Scorecard Expand Field 10 results available. Use Up and Dow…" at bounding box center [452, 218] width 904 height 437
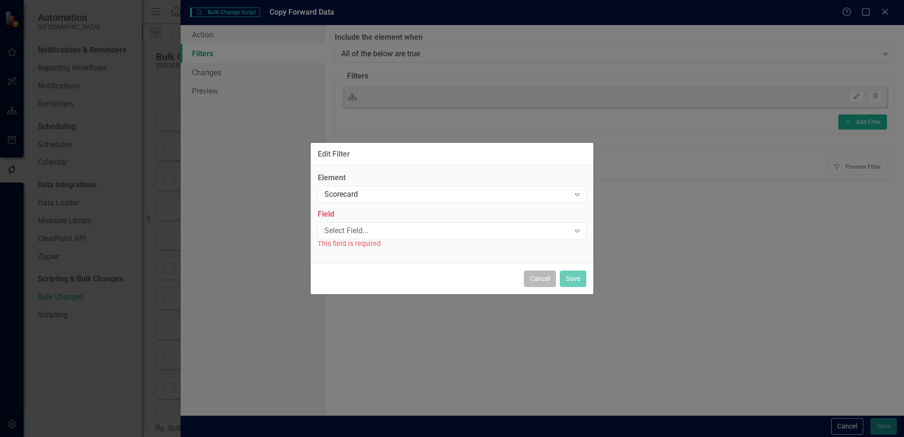
click at [531, 275] on button "Cancel" at bounding box center [540, 278] width 32 height 17
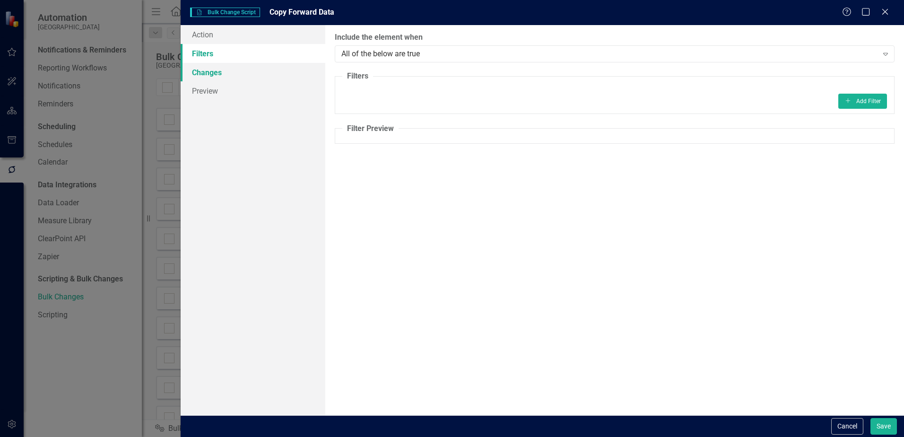
click at [224, 70] on link "Changes" at bounding box center [253, 72] width 145 height 19
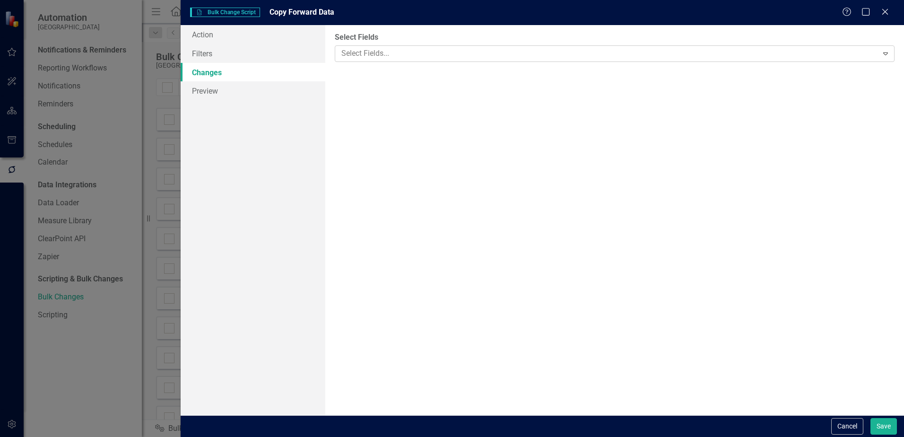
click at [429, 52] on div at bounding box center [607, 53] width 540 height 13
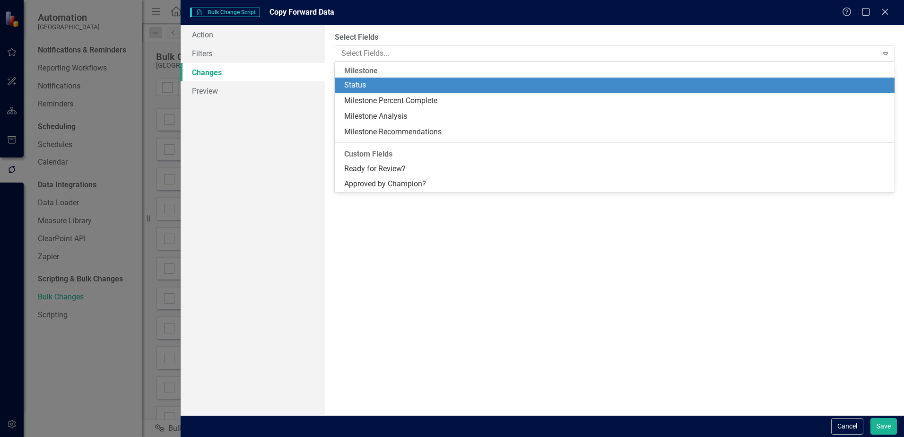
click at [373, 68] on div "Milestone" at bounding box center [615, 71] width 560 height 14
click at [377, 89] on div "Status" at bounding box center [616, 85] width 544 height 11
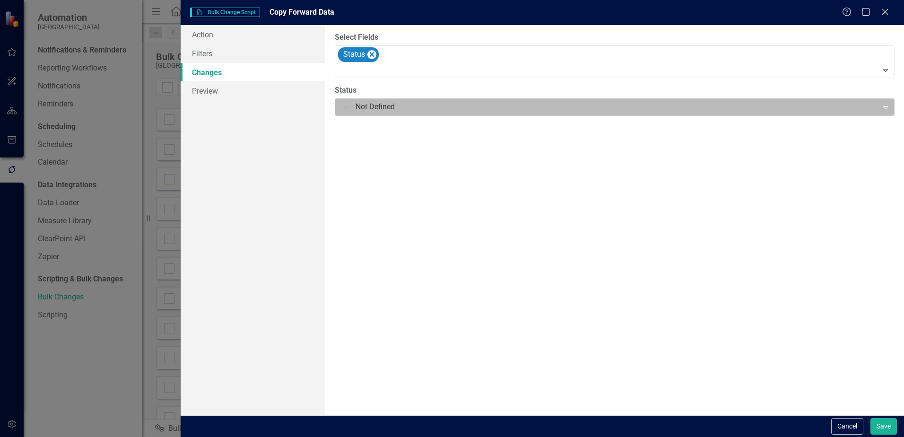
click at [369, 105] on div at bounding box center [606, 107] width 530 height 13
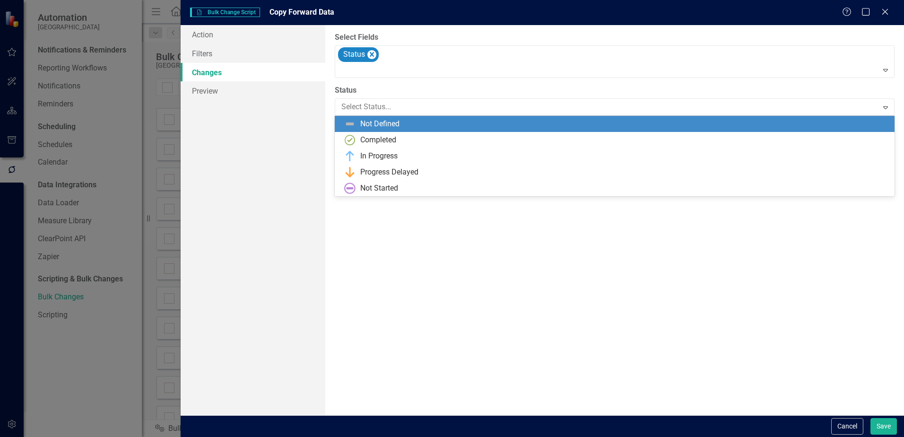
click at [382, 94] on label "Status" at bounding box center [615, 90] width 560 height 11
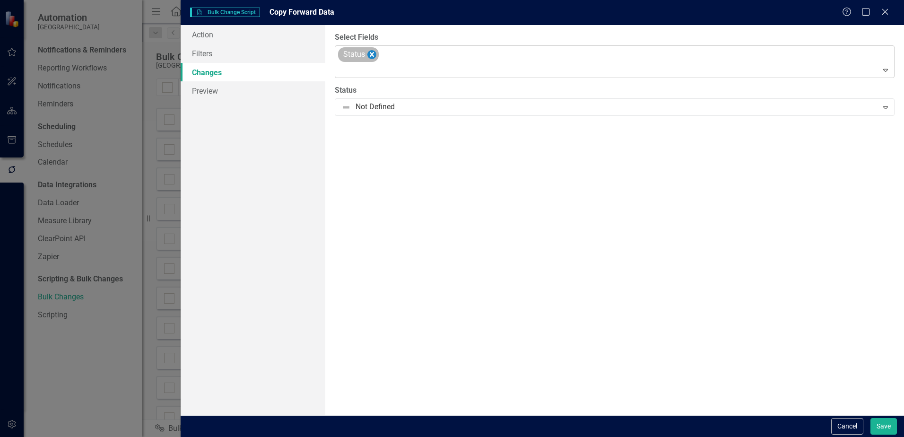
click at [375, 51] on icon "Remove Status" at bounding box center [371, 55] width 9 height 12
click at [391, 48] on div at bounding box center [607, 53] width 540 height 13
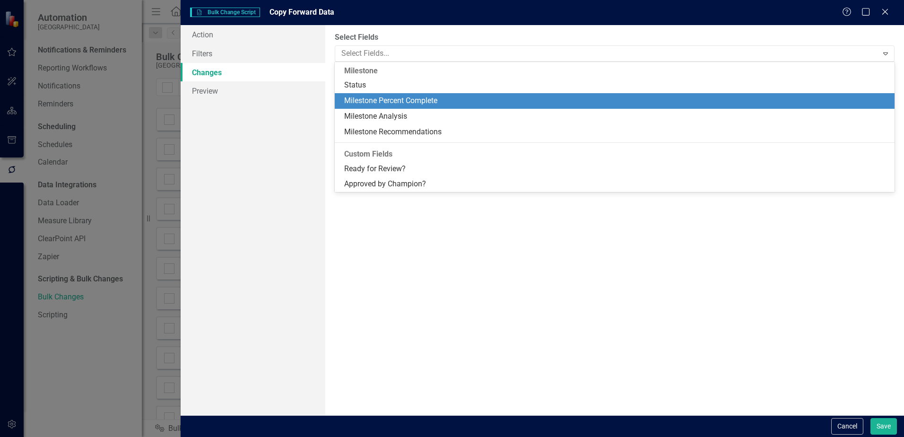
click at [375, 104] on div "Milestone Percent Complete" at bounding box center [616, 100] width 544 height 11
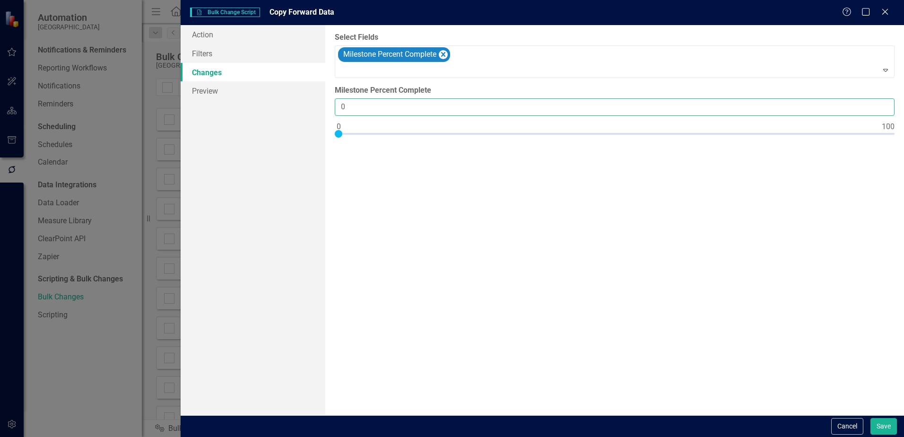
click at [362, 105] on input "0" at bounding box center [615, 106] width 560 height 17
click at [841, 428] on button "Cancel" at bounding box center [847, 426] width 32 height 17
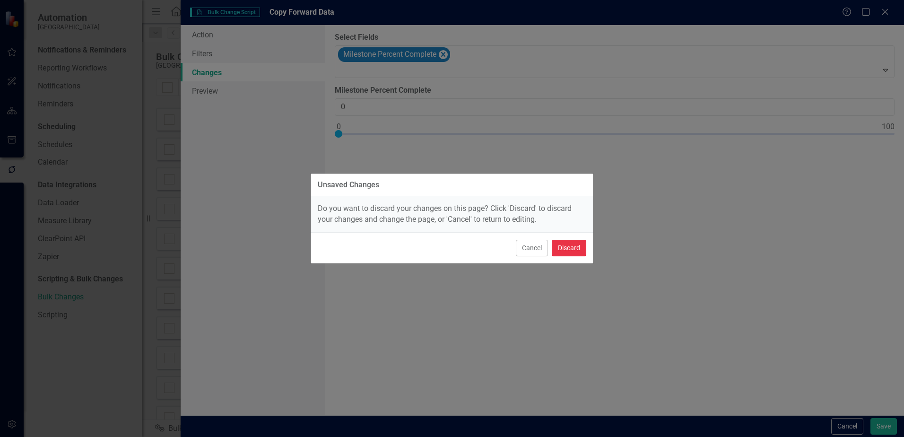
click at [572, 250] on button "Discard" at bounding box center [568, 248] width 34 height 17
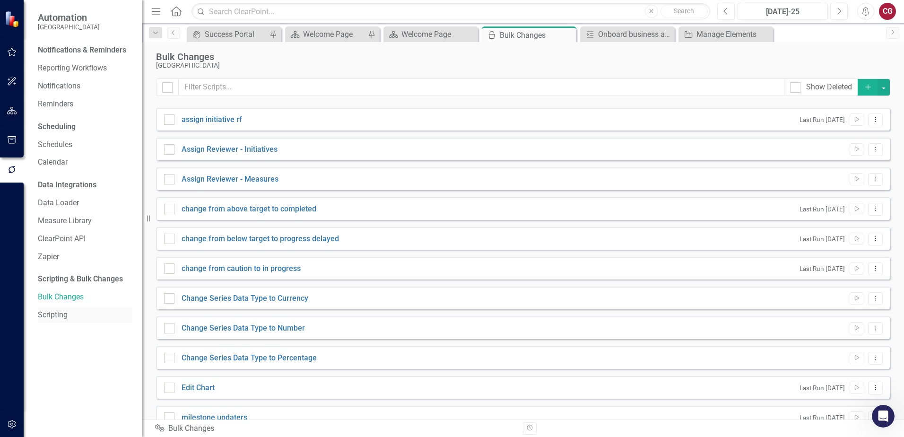
click at [64, 313] on link "Scripting" at bounding box center [85, 315] width 95 height 11
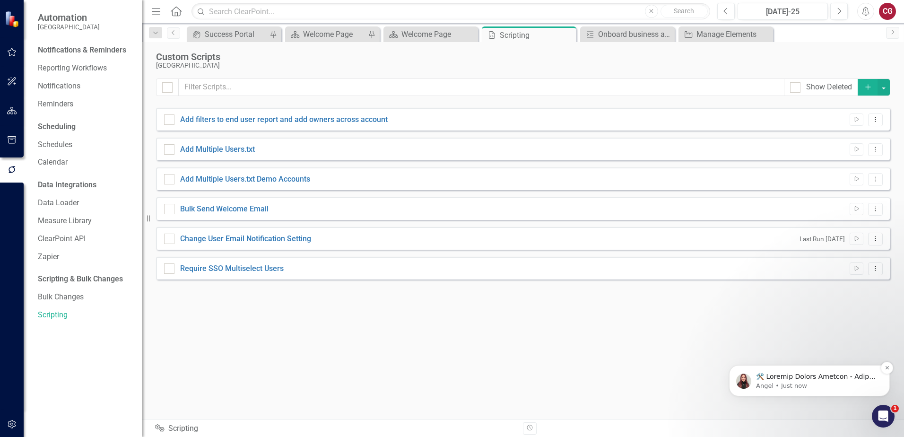
click at [797, 378] on p "Notification stack" at bounding box center [817, 376] width 122 height 9
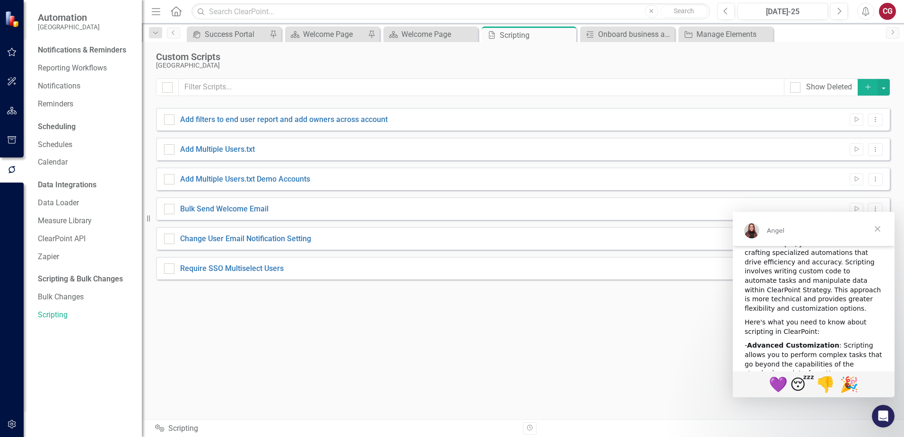
scroll to position [142, 0]
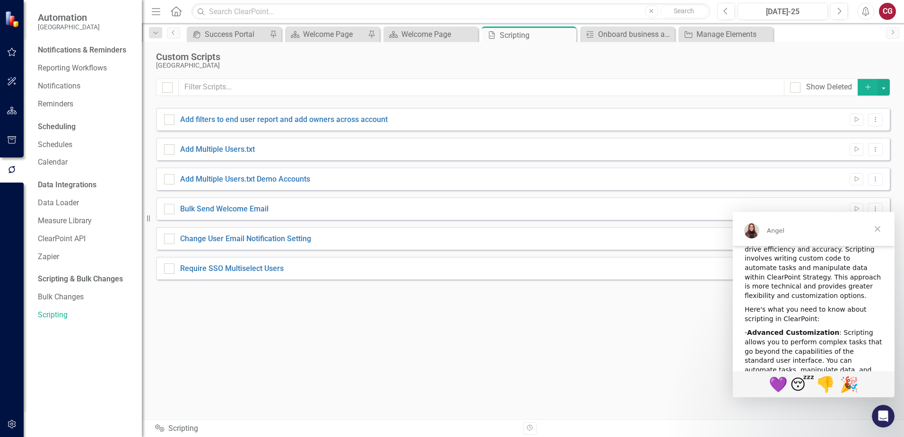
click at [875, 227] on span "Close" at bounding box center [877, 229] width 34 height 34
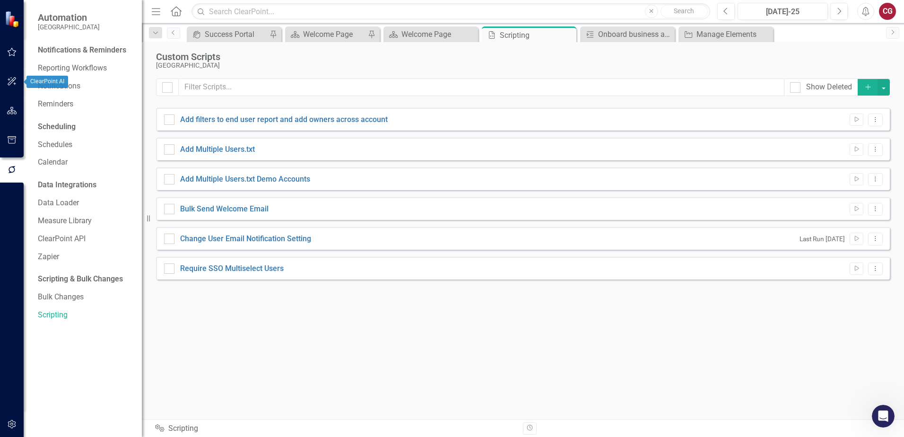
click at [15, 86] on button "button" at bounding box center [11, 82] width 21 height 20
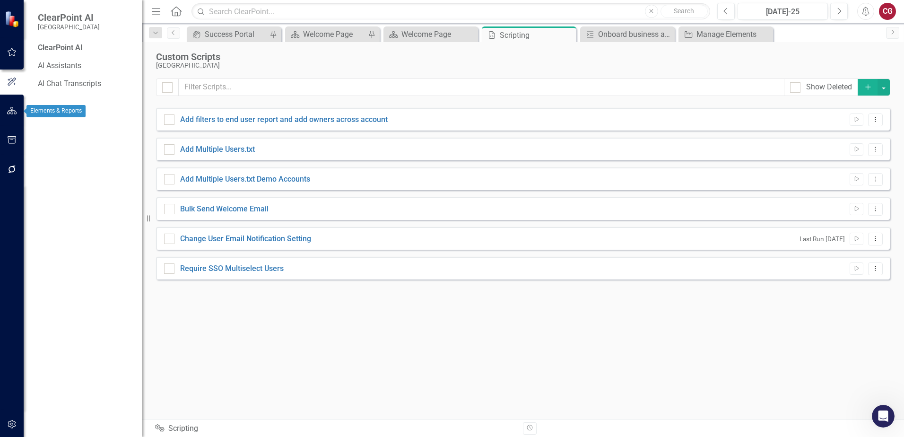
click at [12, 113] on icon "button" at bounding box center [12, 111] width 10 height 8
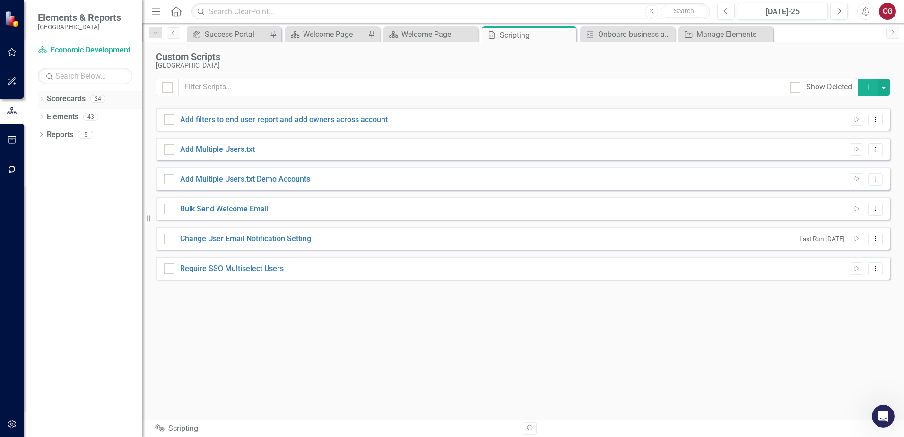
click at [43, 98] on icon "Dropdown" at bounding box center [41, 99] width 7 height 5
click at [44, 116] on icon "Dropdown" at bounding box center [46, 116] width 7 height 6
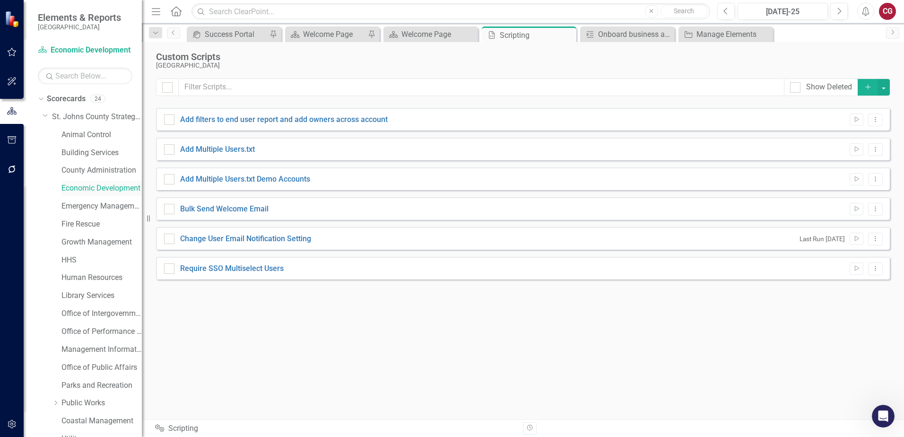
click at [75, 185] on link "Economic Development" at bounding box center [101, 188] width 80 height 11
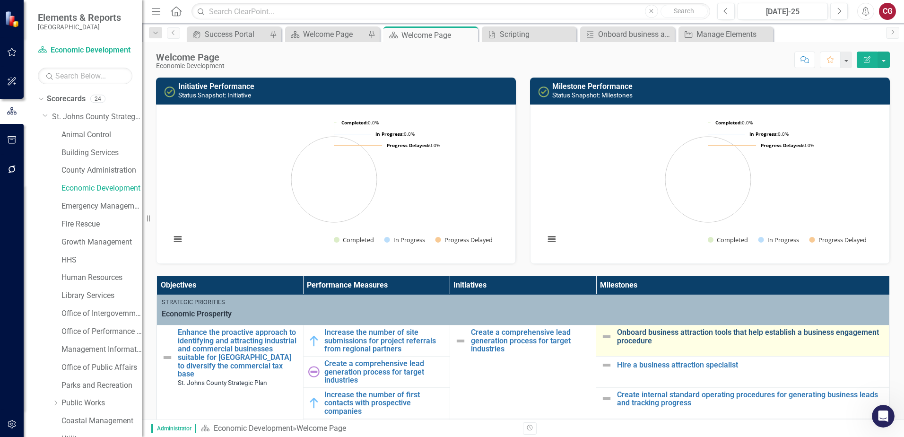
click at [644, 341] on link "Onboard business attraction tools that help establish a business engagement pro…" at bounding box center [750, 336] width 267 height 17
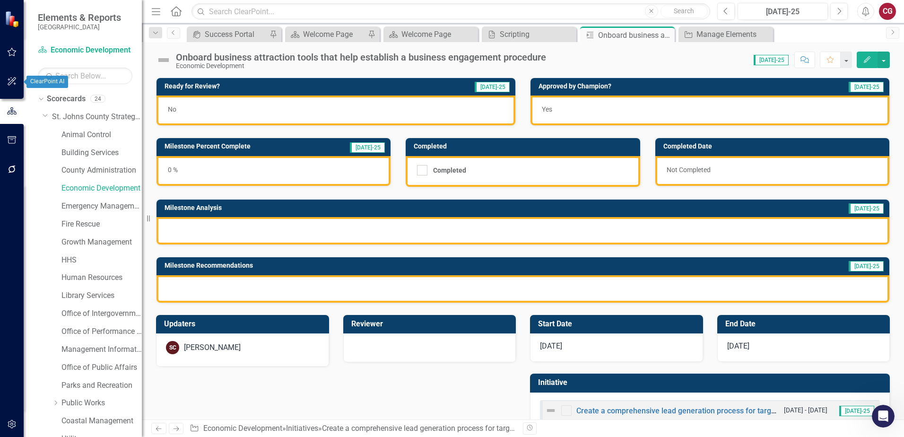
click at [10, 80] on icon "button" at bounding box center [12, 82] width 10 height 8
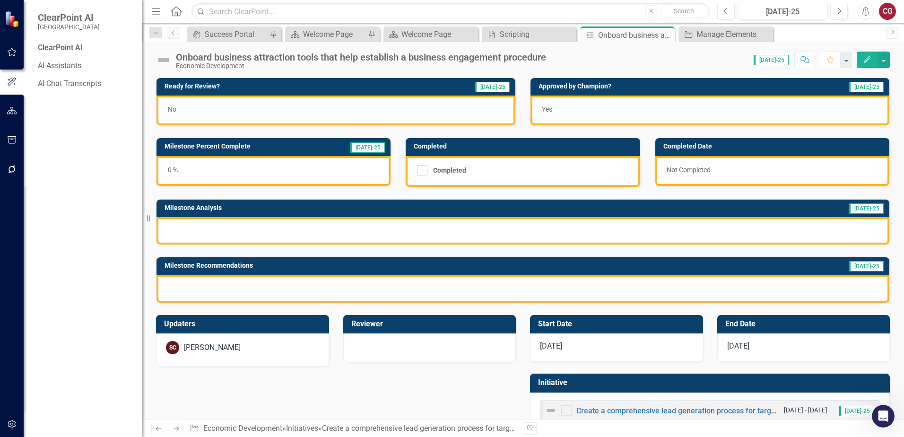
click at [70, 48] on div "ClearPoint AI" at bounding box center [85, 48] width 95 height 11
click at [69, 62] on link "AI Assistants" at bounding box center [85, 65] width 95 height 11
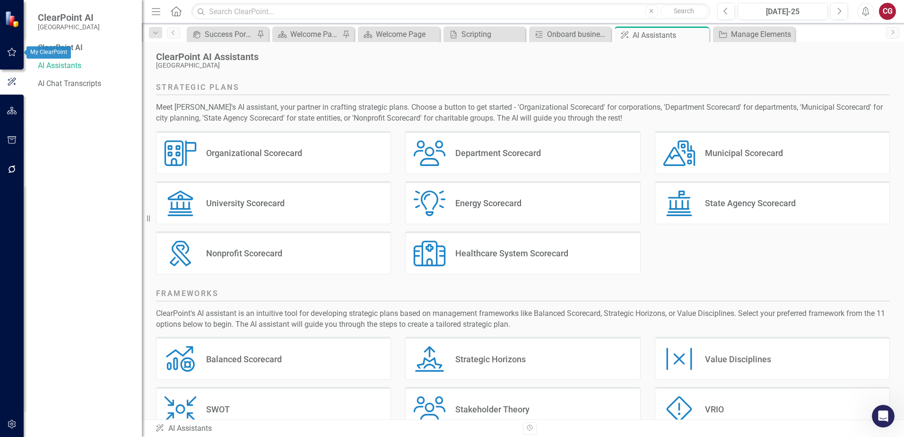
click at [13, 56] on icon "button" at bounding box center [12, 52] width 9 height 9
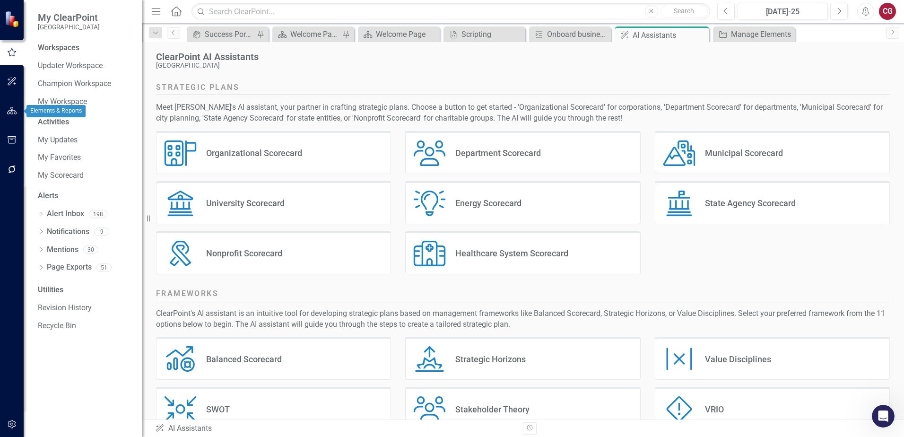
click at [9, 113] on icon "button" at bounding box center [12, 111] width 10 height 8
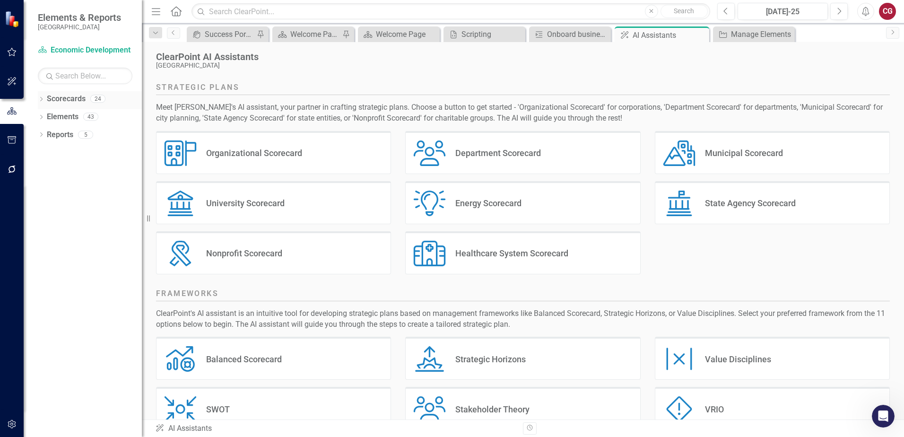
click at [43, 99] on icon at bounding box center [41, 99] width 2 height 4
click at [44, 117] on icon "Dropdown" at bounding box center [46, 116] width 7 height 6
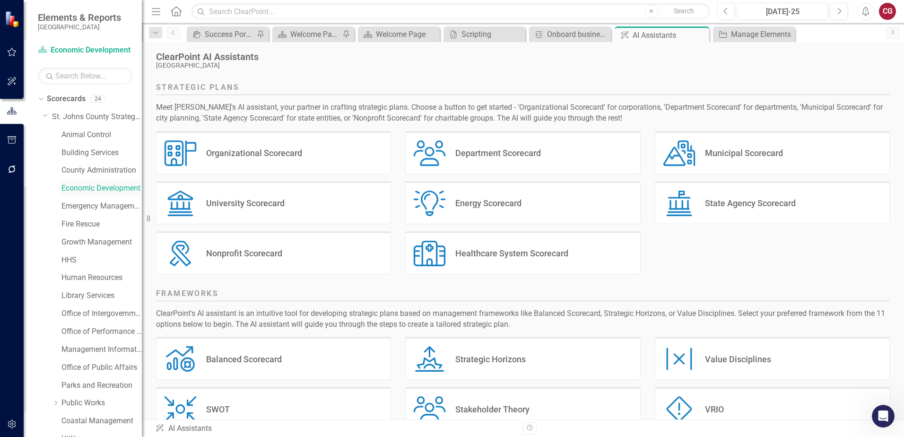
click at [98, 187] on link "Economic Development" at bounding box center [101, 188] width 80 height 11
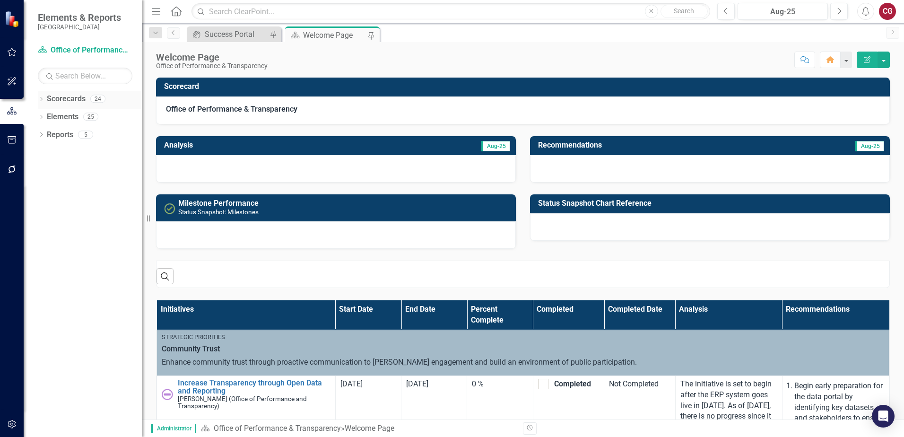
click at [39, 98] on icon "Dropdown" at bounding box center [41, 99] width 7 height 5
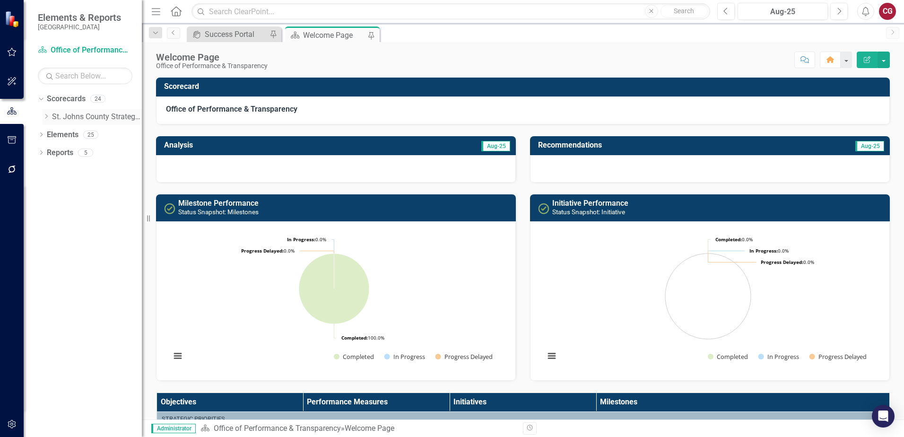
click at [47, 119] on icon "Dropdown" at bounding box center [46, 116] width 7 height 6
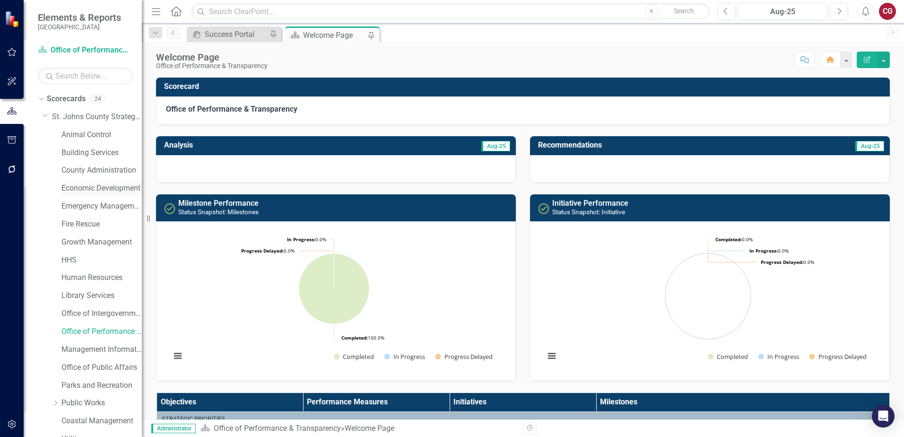
click at [85, 191] on link "Economic Development" at bounding box center [101, 188] width 80 height 11
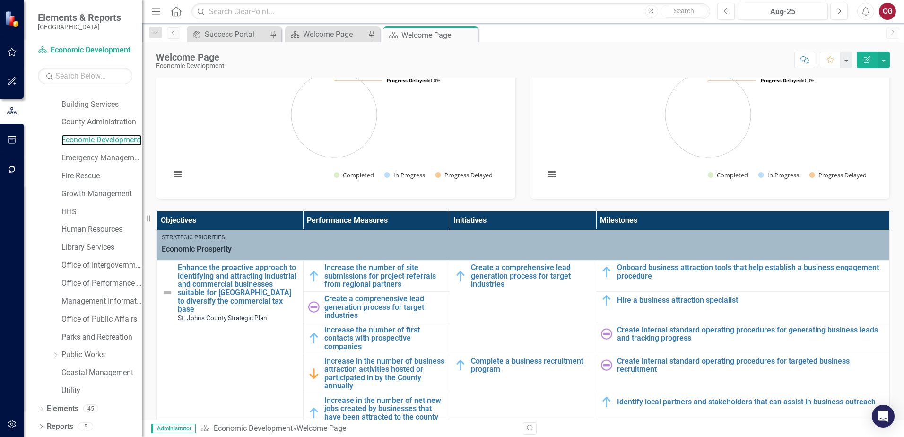
scroll to position [8, 0]
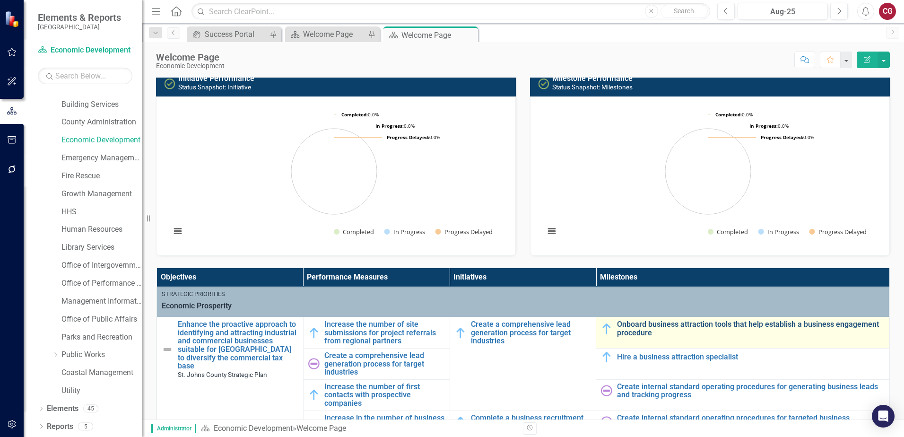
click at [634, 328] on link "Onboard business attraction tools that help establish a business engagement pro…" at bounding box center [750, 328] width 267 height 17
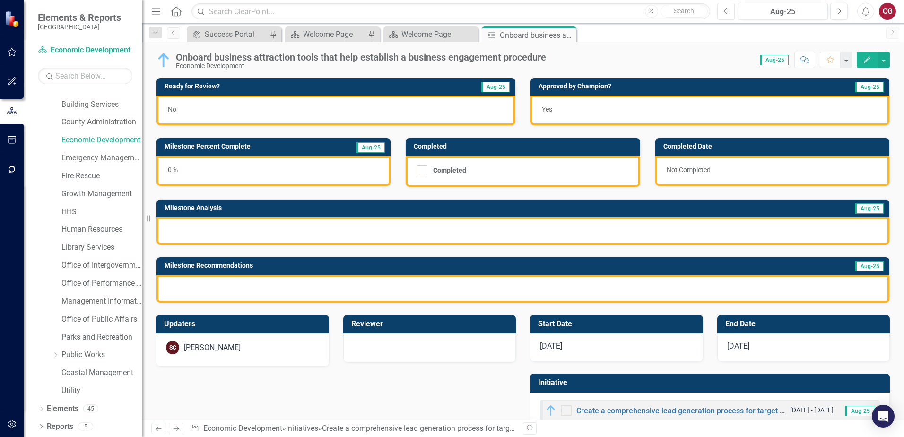
click at [727, 14] on icon "Previous" at bounding box center [725, 11] width 5 height 9
click at [299, 112] on div "No" at bounding box center [335, 110] width 359 height 30
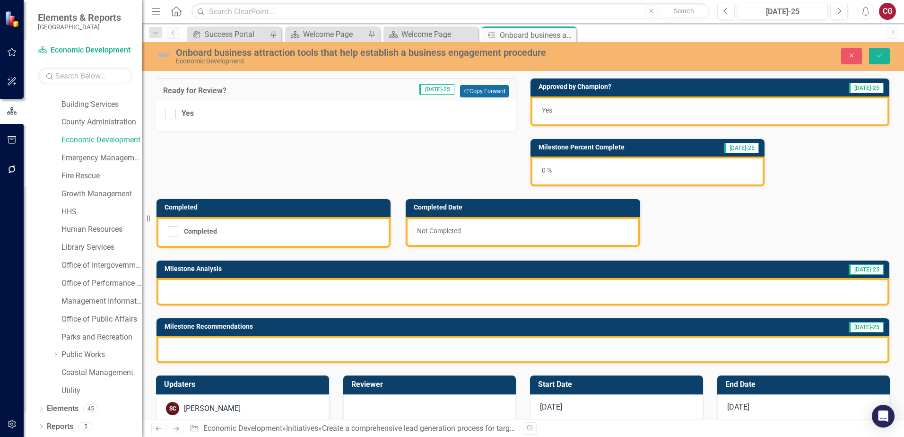
click at [496, 95] on button "Copy Forward Copy Forward" at bounding box center [484, 91] width 49 height 12
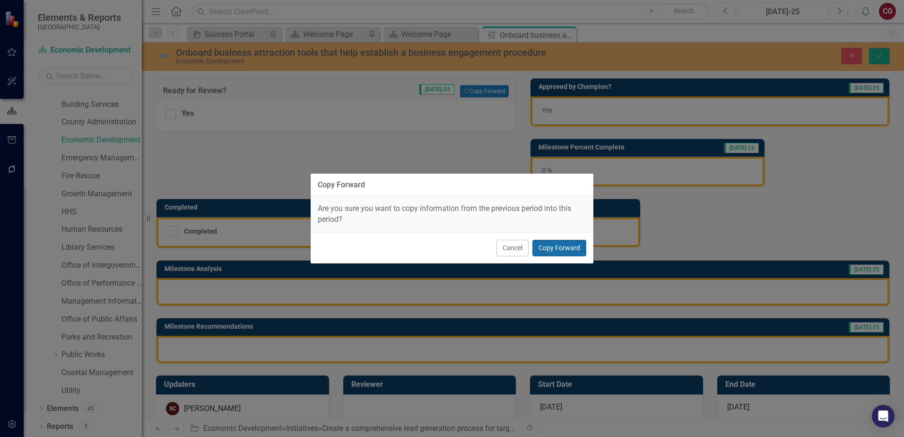
click at [566, 241] on button "Copy Forward" at bounding box center [559, 248] width 54 height 17
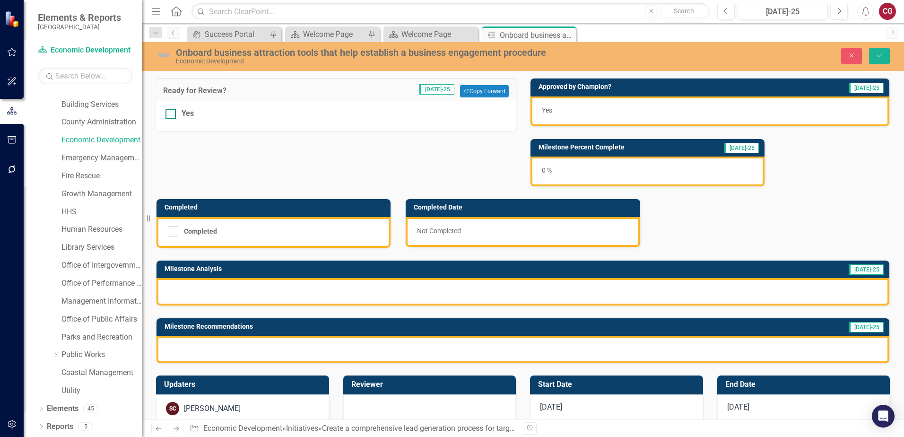
click at [174, 114] on div at bounding box center [170, 114] width 10 height 10
click at [172, 114] on input "Yes" at bounding box center [168, 112] width 6 height 6
checkbox input "true"
click at [612, 172] on div "0 %" at bounding box center [647, 171] width 234 height 30
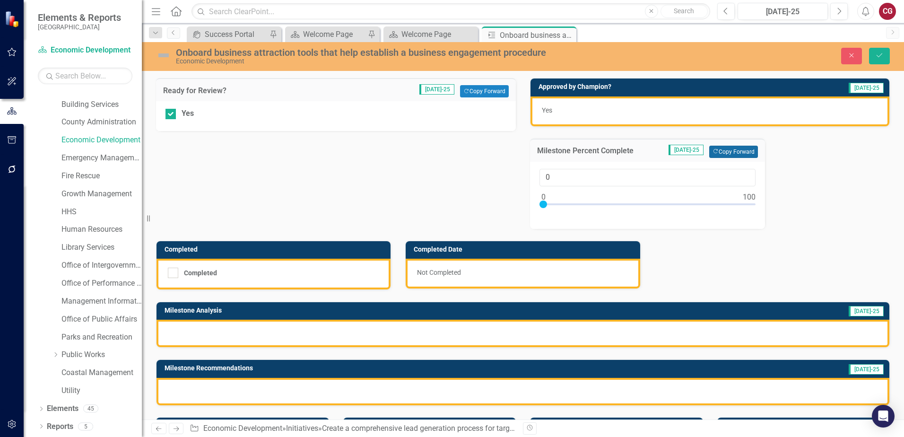
click at [737, 153] on button "Copy Forward Copy Forward" at bounding box center [733, 152] width 49 height 12
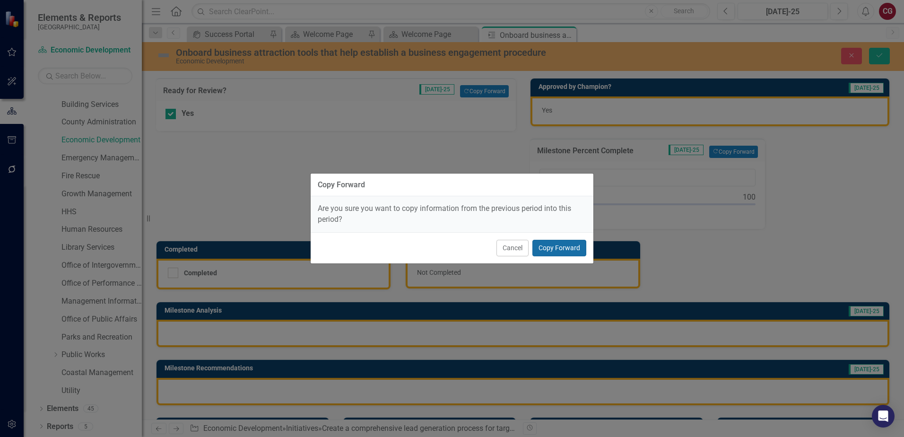
click at [553, 243] on button "Copy Forward" at bounding box center [559, 248] width 54 height 17
type input "50"
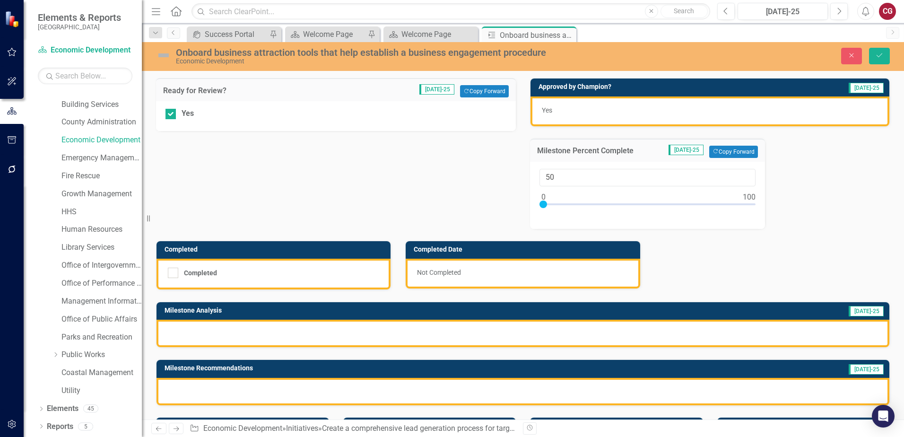
click at [225, 288] on div "Completed" at bounding box center [273, 273] width 234 height 31
click at [248, 334] on div at bounding box center [522, 332] width 732 height 27
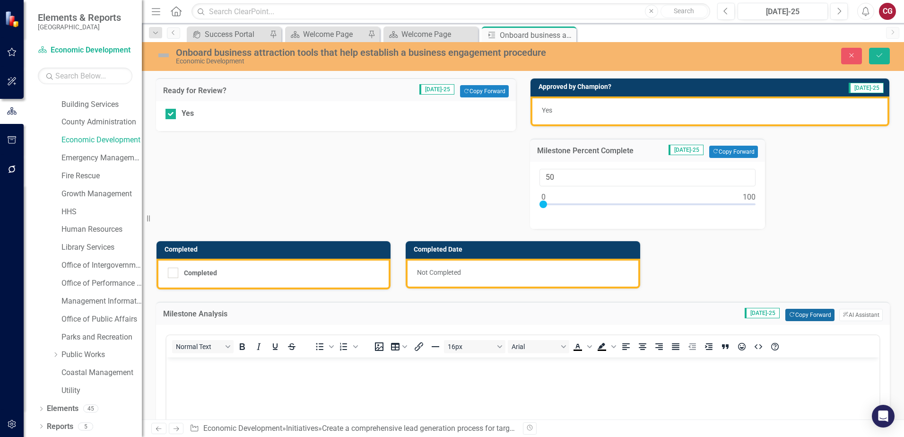
click at [803, 314] on button "Copy Forward Copy Forward" at bounding box center [809, 315] width 49 height 12
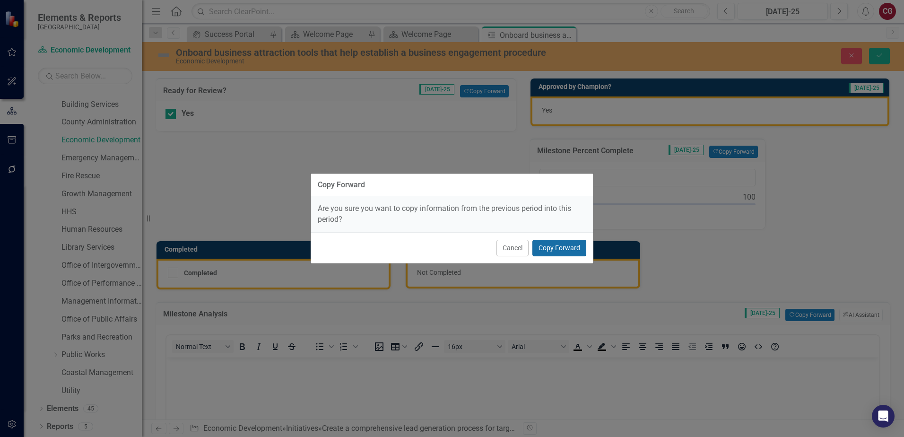
click at [577, 253] on button "Copy Forward" at bounding box center [559, 248] width 54 height 17
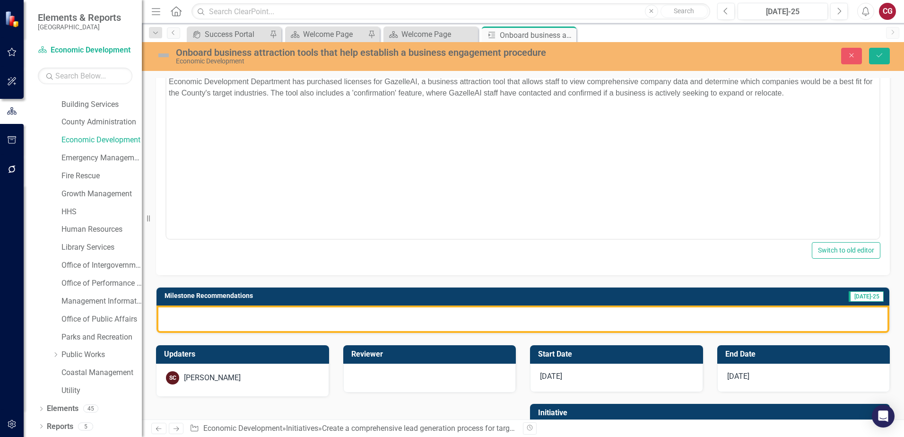
scroll to position [331, 0]
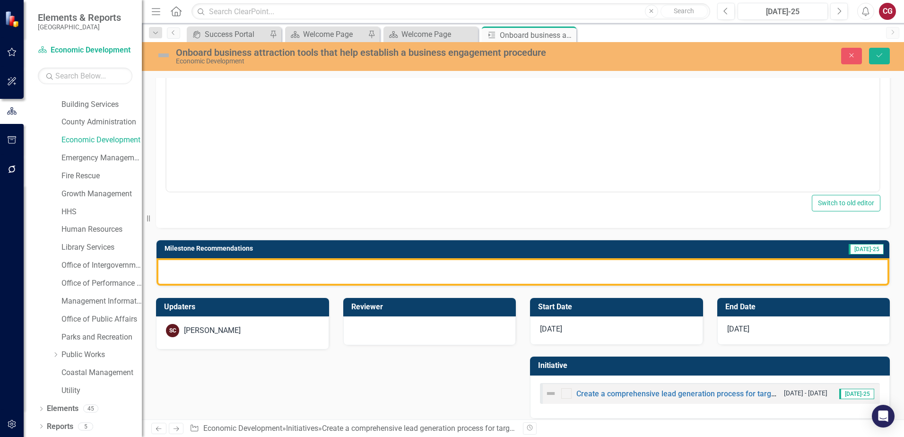
click at [580, 276] on div at bounding box center [522, 271] width 732 height 27
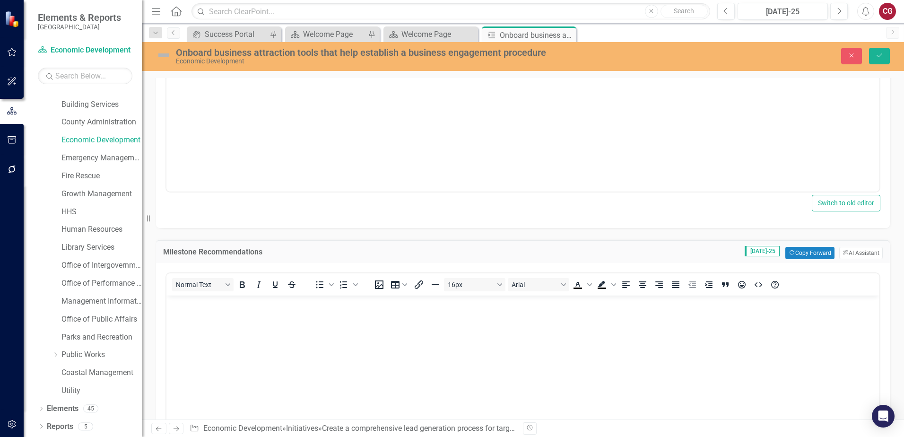
scroll to position [0, 0]
click at [801, 258] on button "Copy Forward Copy Forward" at bounding box center [809, 253] width 49 height 12
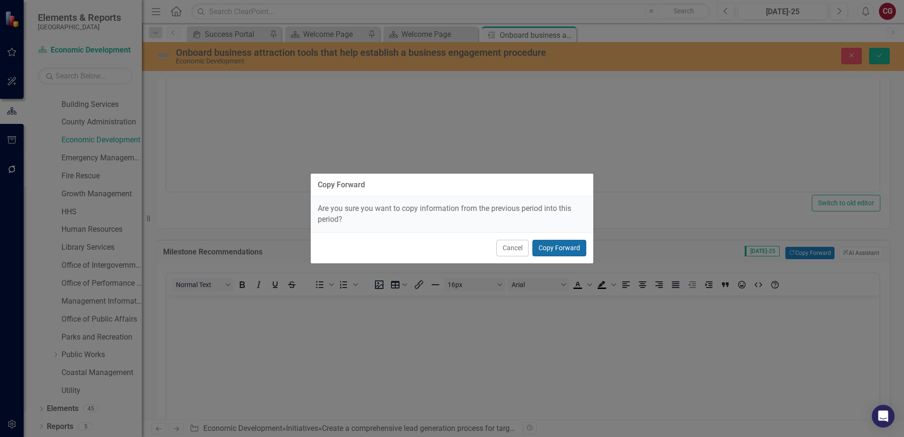
click at [564, 245] on button "Copy Forward" at bounding box center [559, 248] width 54 height 17
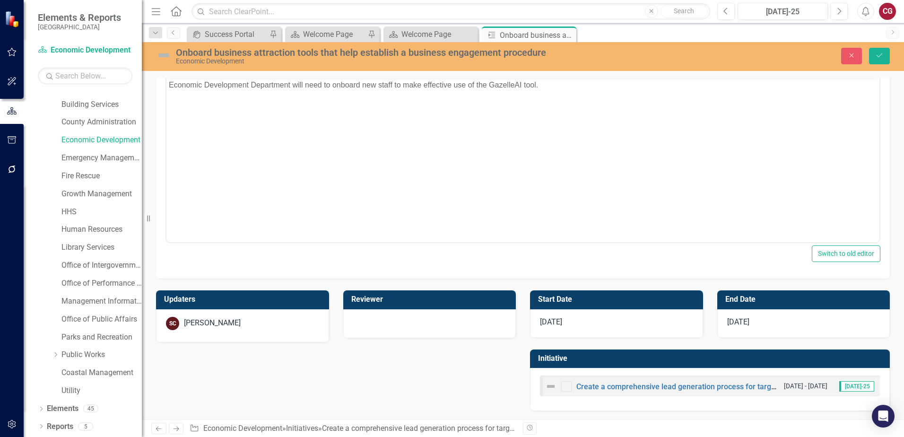
scroll to position [550, 0]
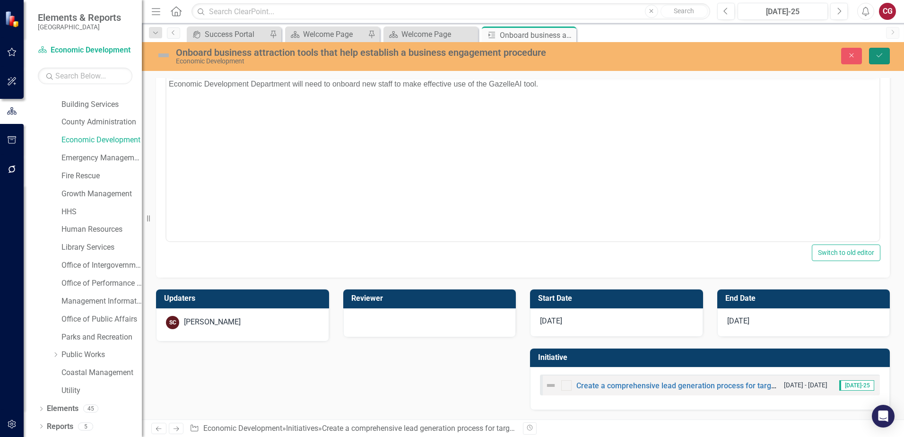
click at [872, 53] on button "Save" at bounding box center [879, 56] width 21 height 17
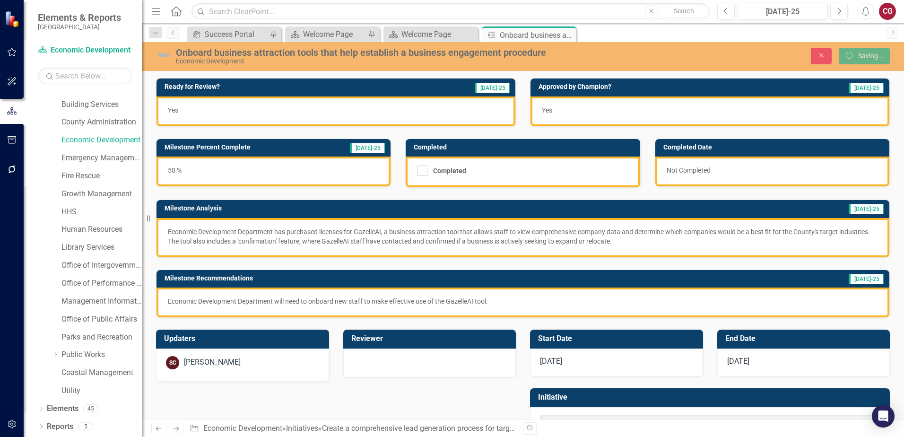
scroll to position [0, 0]
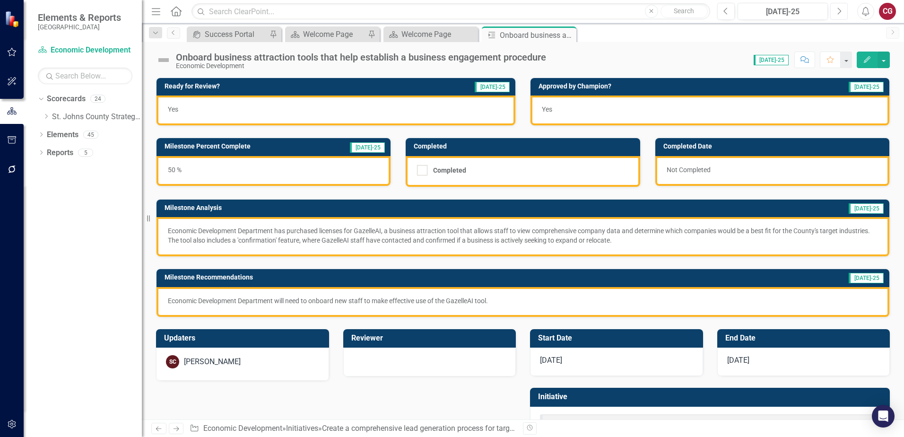
click at [835, 14] on button "Next" at bounding box center [838, 11] width 17 height 17
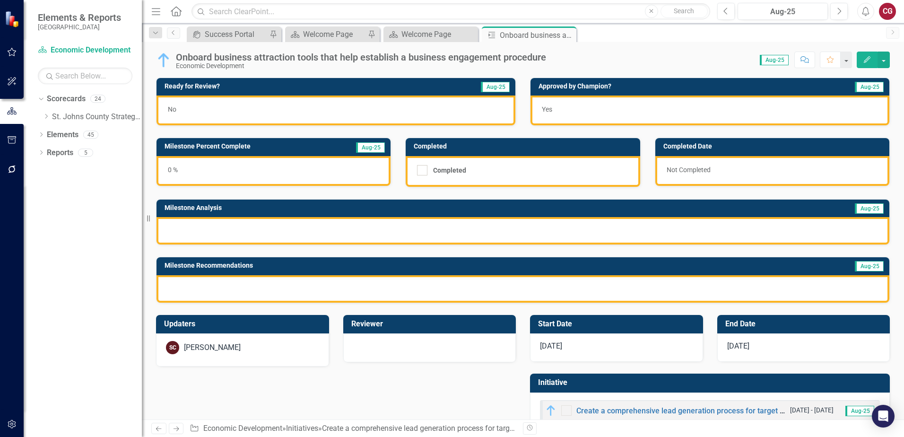
click at [379, 112] on div "No" at bounding box center [335, 110] width 359 height 30
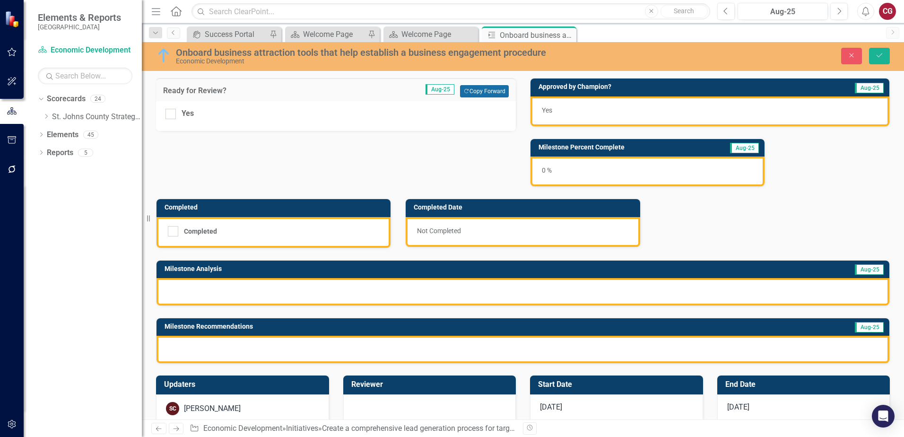
click at [474, 89] on button "Copy Forward Copy Forward" at bounding box center [484, 91] width 49 height 12
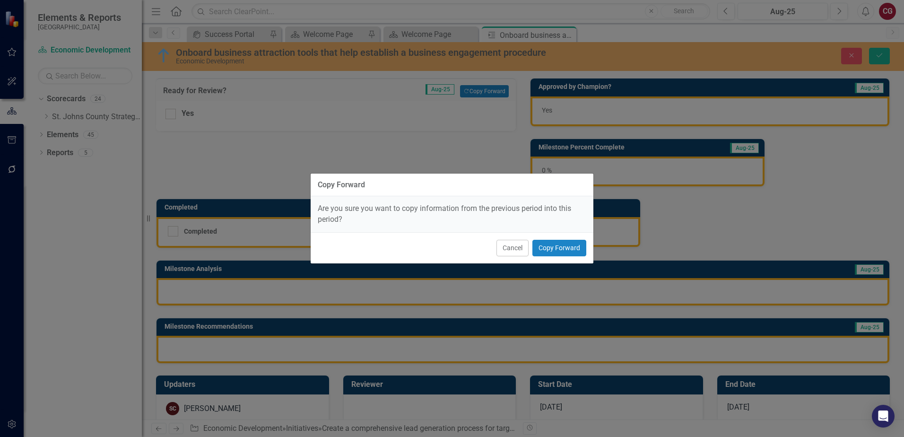
click at [564, 256] on div "Cancel Copy Forward" at bounding box center [451, 247] width 283 height 31
click at [564, 248] on button "Copy Forward" at bounding box center [559, 248] width 54 height 17
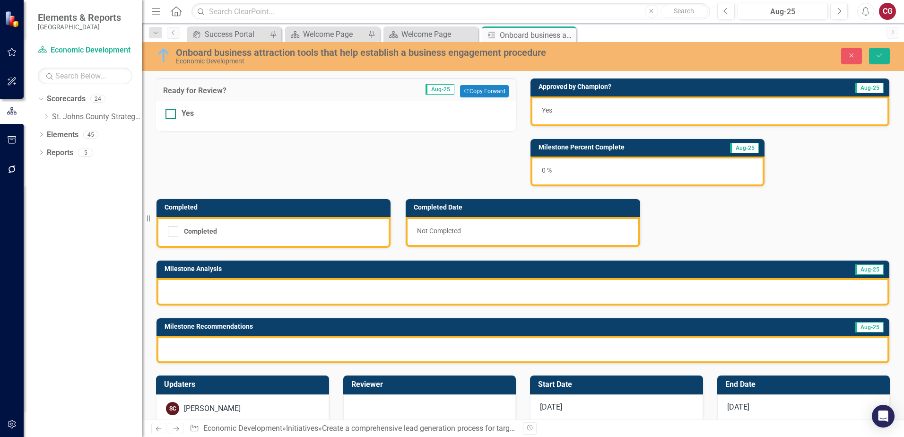
click at [170, 118] on div at bounding box center [170, 114] width 10 height 10
click at [170, 115] on input "Yes" at bounding box center [168, 112] width 6 height 6
checkbox input "true"
click at [603, 164] on div "0 %" at bounding box center [647, 171] width 234 height 30
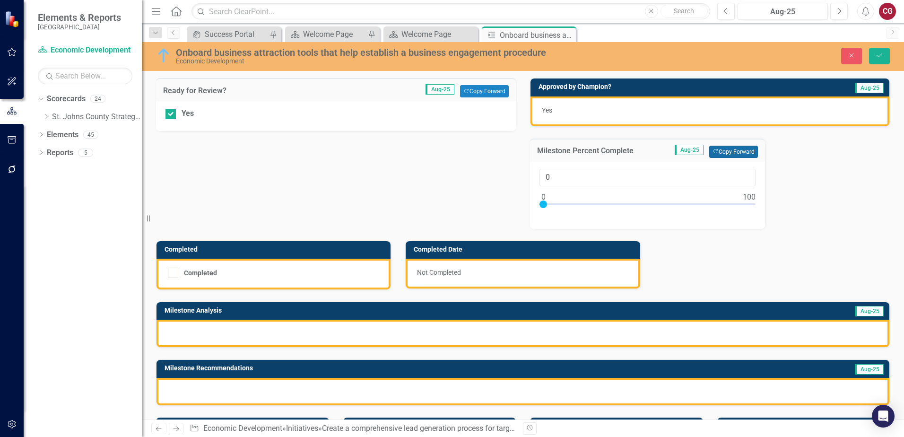
click at [729, 152] on button "Copy Forward Copy Forward" at bounding box center [733, 152] width 49 height 12
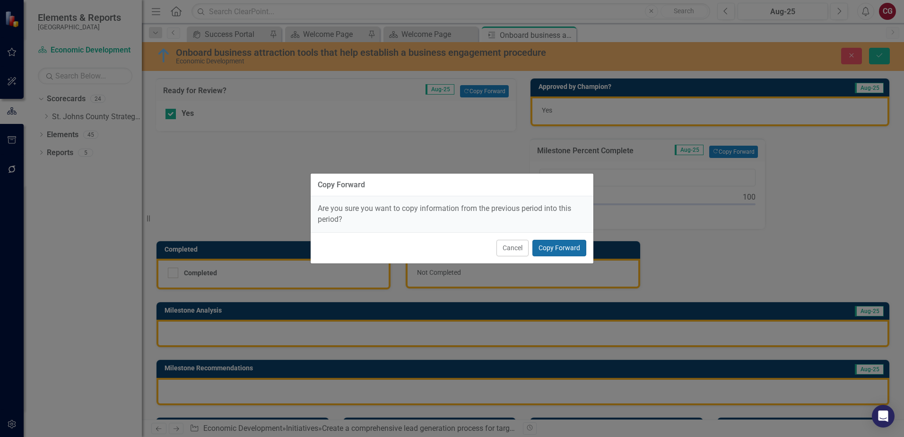
click at [550, 248] on button "Copy Forward" at bounding box center [559, 248] width 54 height 17
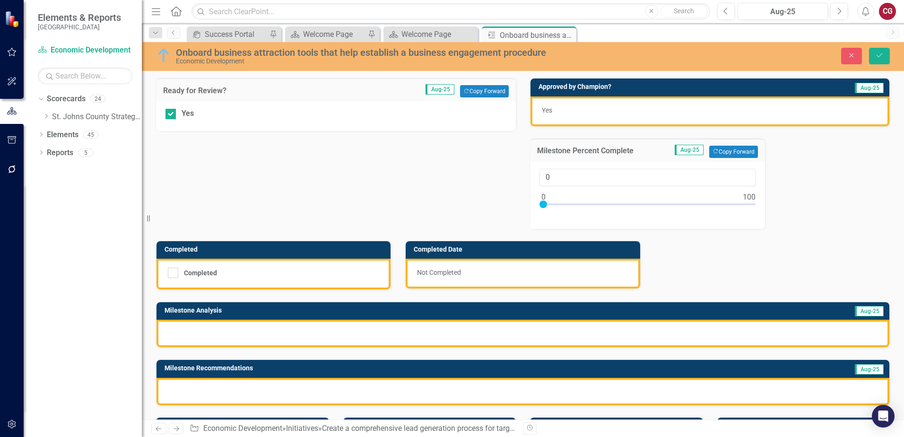
click at [324, 332] on div at bounding box center [522, 332] width 732 height 27
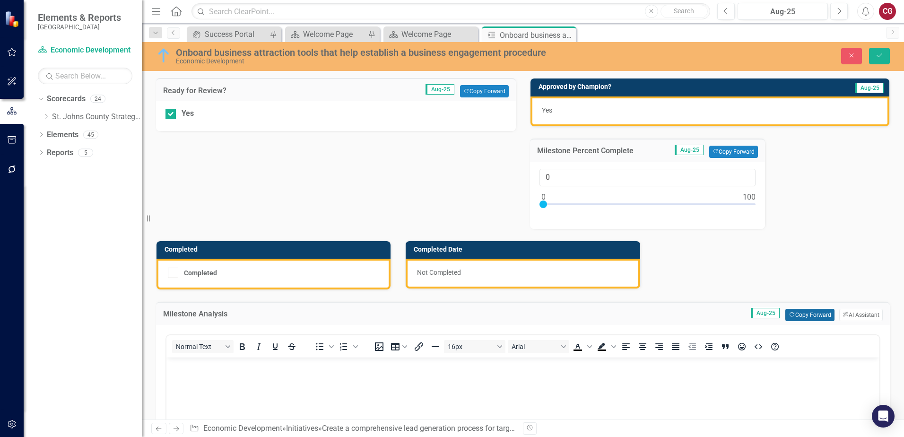
click at [809, 315] on button "Copy Forward Copy Forward" at bounding box center [809, 315] width 49 height 12
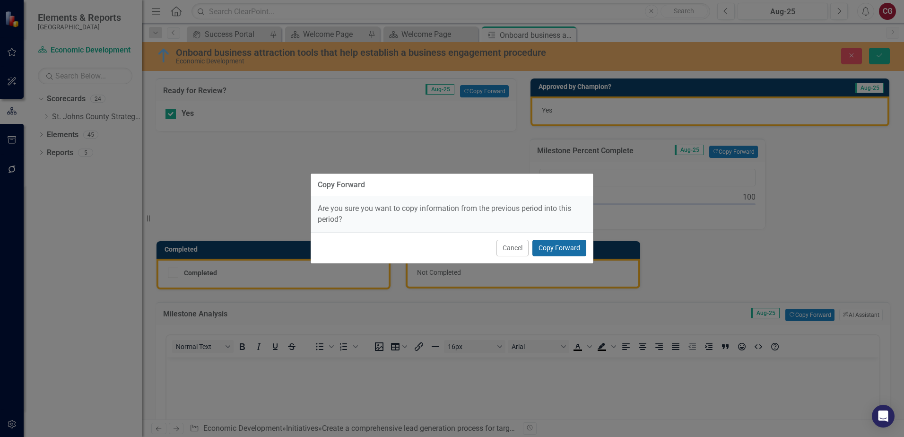
click at [570, 252] on button "Copy Forward" at bounding box center [559, 248] width 54 height 17
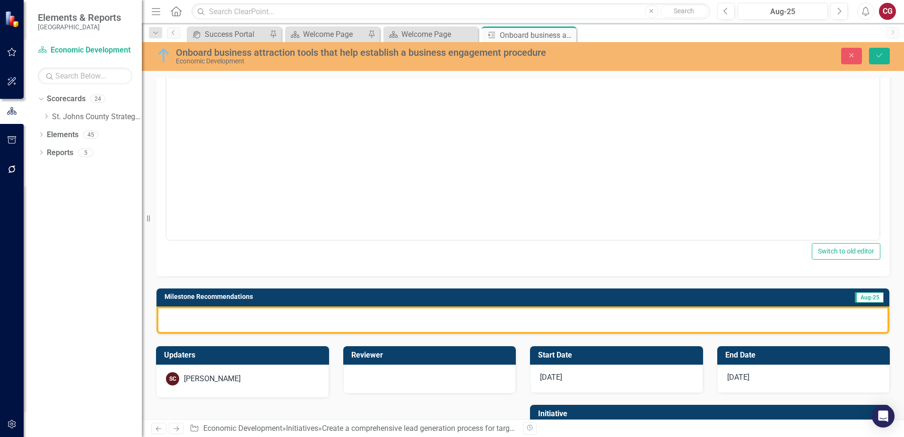
scroll to position [284, 0]
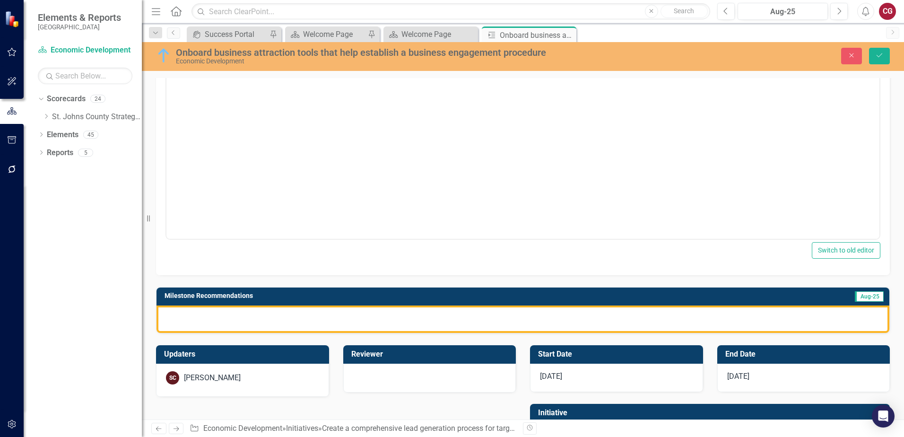
click at [352, 318] on div at bounding box center [522, 318] width 732 height 27
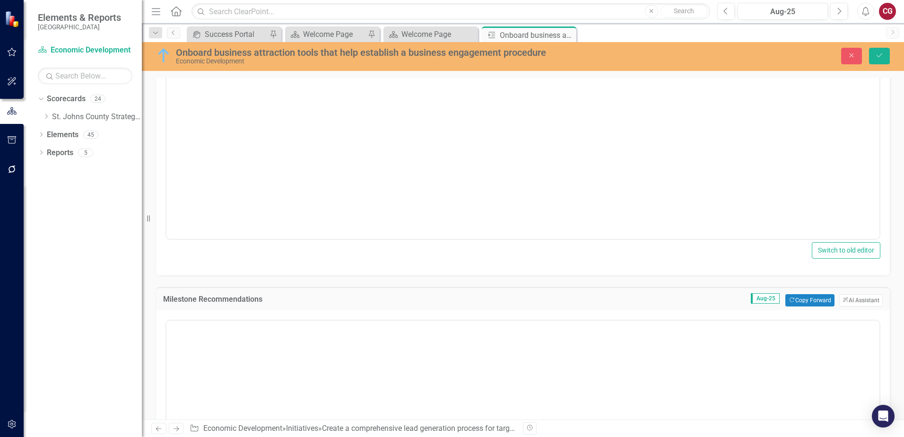
scroll to position [0, 0]
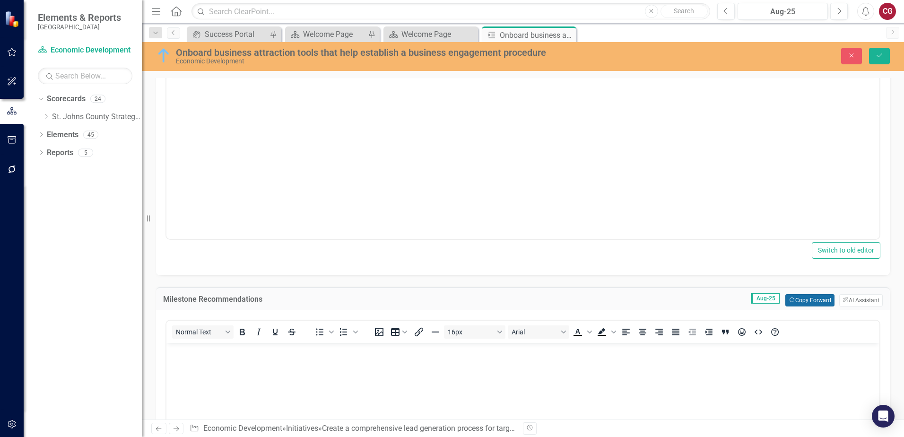
click at [804, 303] on button "Copy Forward Copy Forward" at bounding box center [809, 300] width 49 height 12
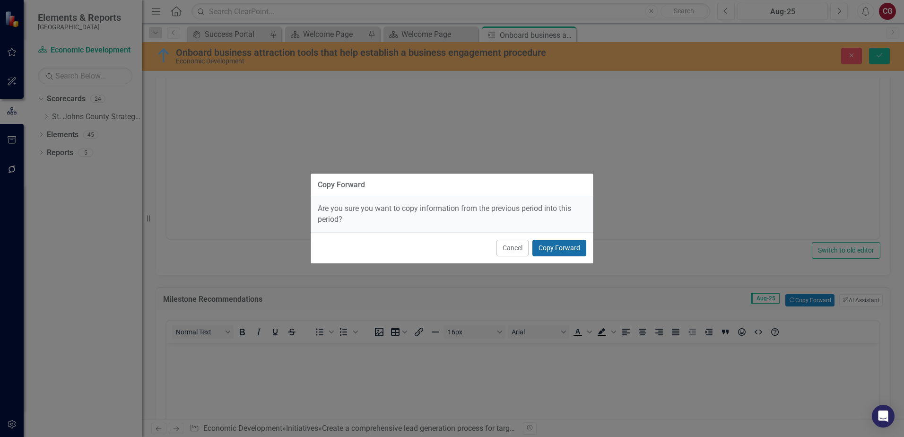
click at [569, 248] on button "Copy Forward" at bounding box center [559, 248] width 54 height 17
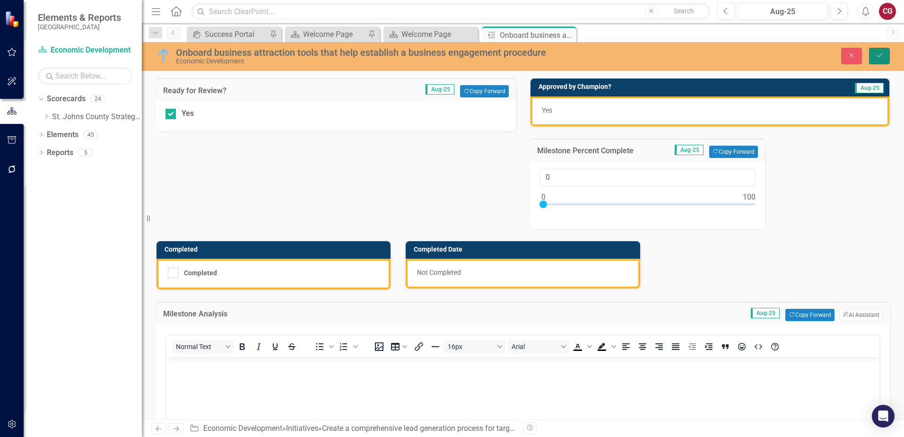
click at [878, 54] on icon "Save" at bounding box center [879, 55] width 9 height 7
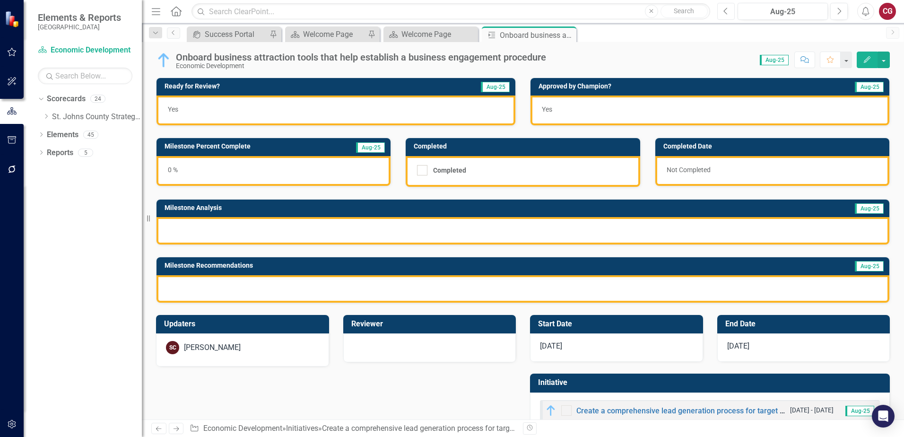
click at [722, 15] on button "Previous" at bounding box center [725, 11] width 17 height 17
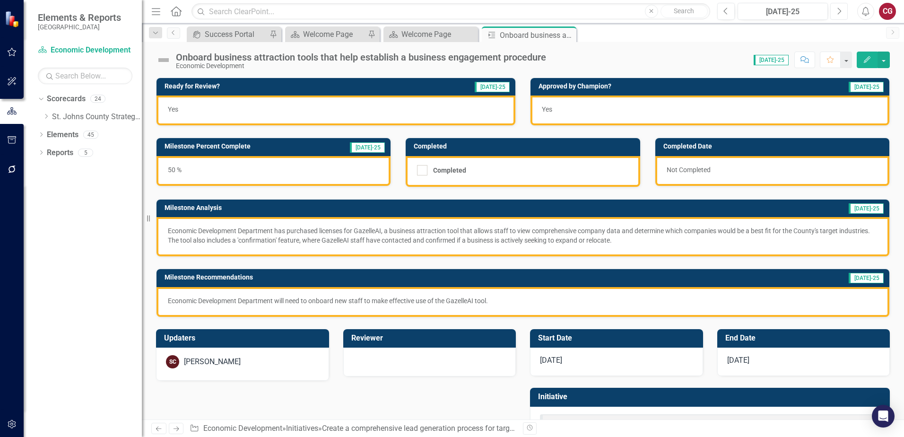
click at [844, 12] on button "Next" at bounding box center [838, 11] width 17 height 17
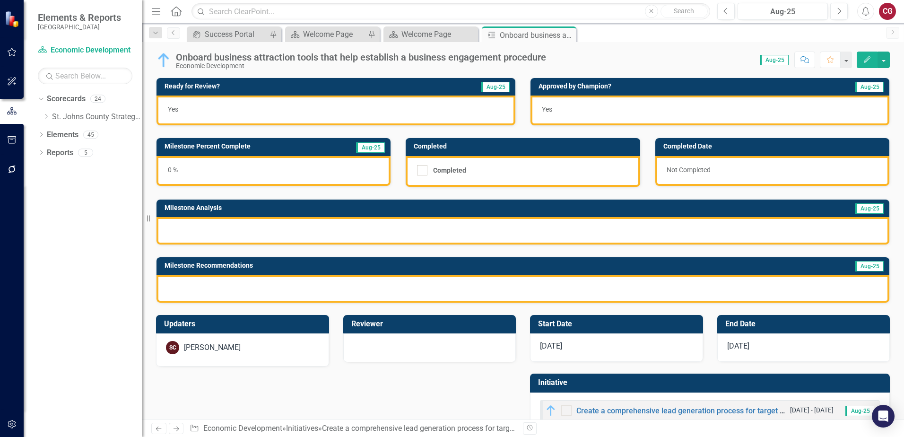
click at [279, 107] on div "Yes" at bounding box center [335, 110] width 359 height 30
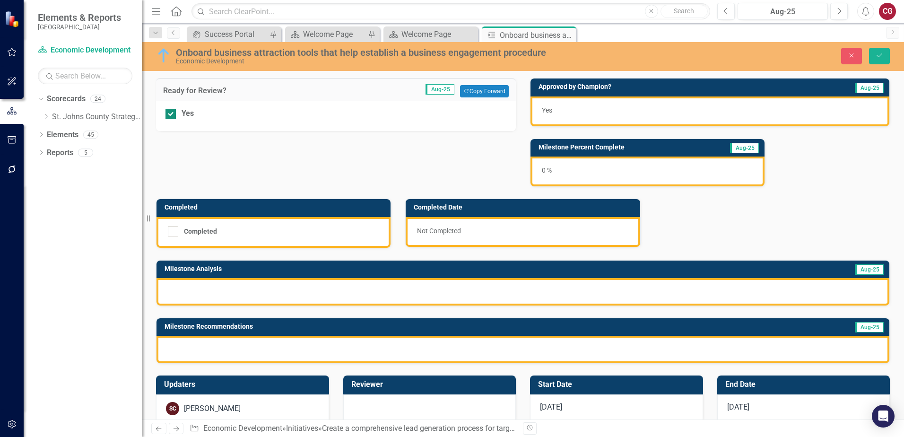
click at [179, 113] on div "Yes" at bounding box center [335, 113] width 341 height 11
click at [172, 113] on input "Yes" at bounding box center [168, 112] width 6 height 6
checkbox input "false"
click at [881, 55] on icon "Save" at bounding box center [879, 55] width 9 height 7
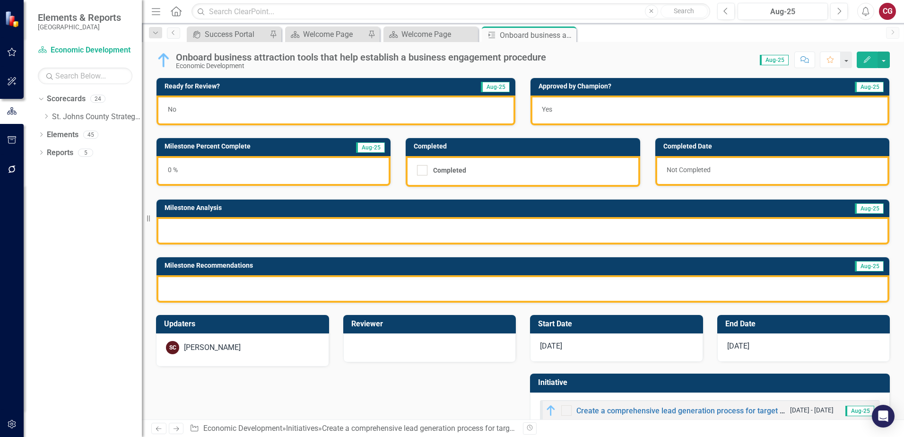
click at [263, 178] on div "0 %" at bounding box center [273, 171] width 234 height 30
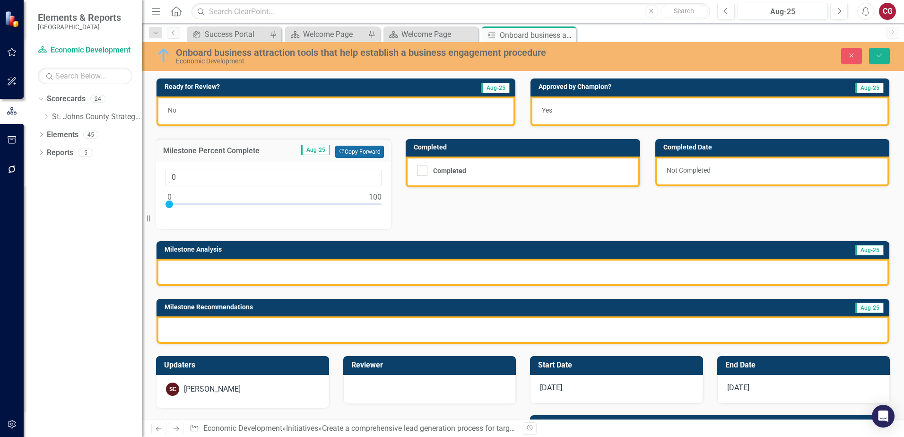
click at [344, 151] on button "Copy Forward Copy Forward" at bounding box center [359, 152] width 49 height 12
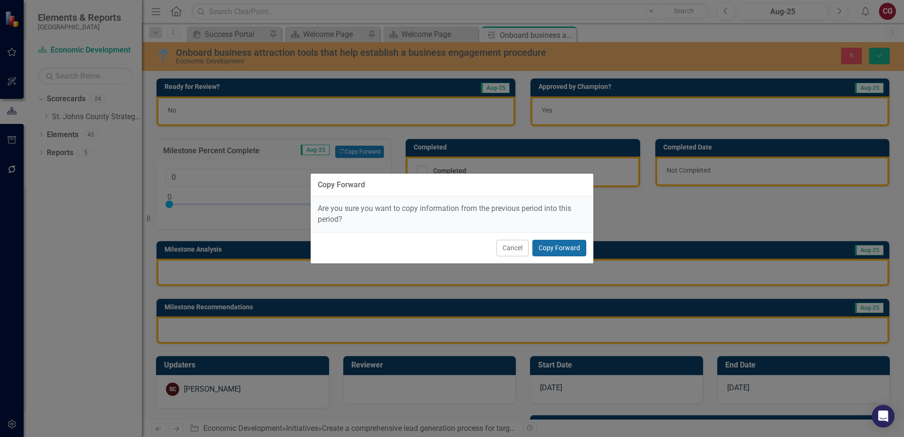
click at [558, 243] on button "Copy Forward" at bounding box center [559, 248] width 54 height 17
type input "50"
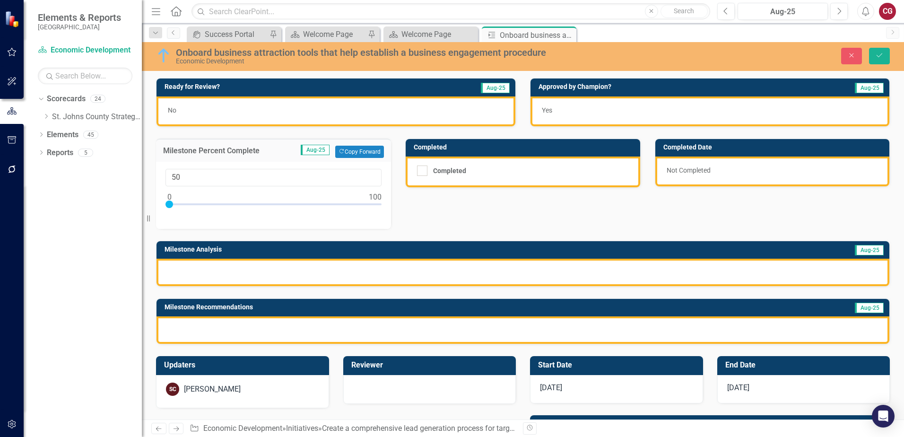
click at [360, 279] on div at bounding box center [522, 271] width 732 height 27
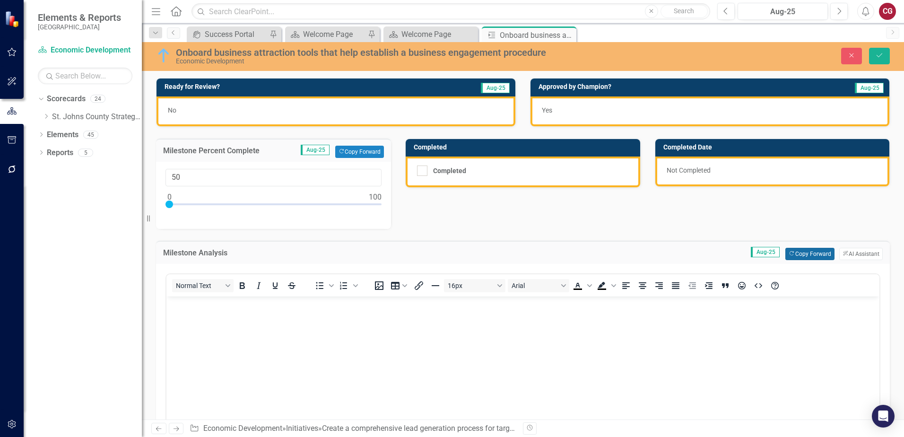
click at [795, 257] on button "Copy Forward Copy Forward" at bounding box center [809, 254] width 49 height 12
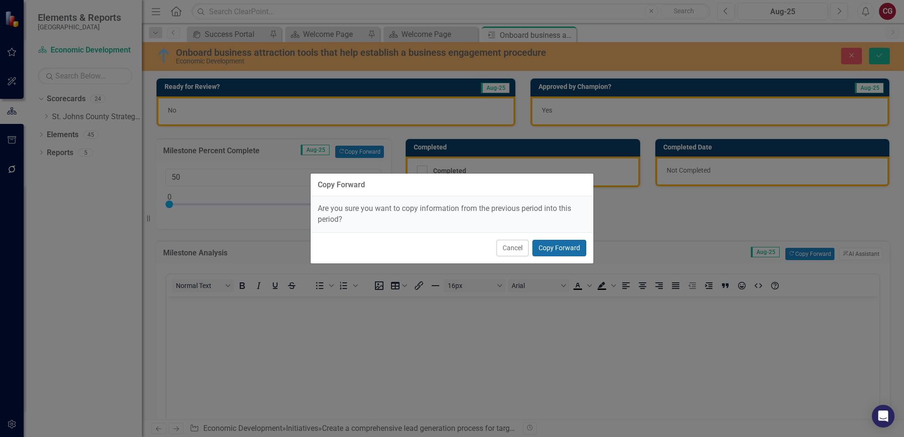
click at [573, 250] on button "Copy Forward" at bounding box center [559, 248] width 54 height 17
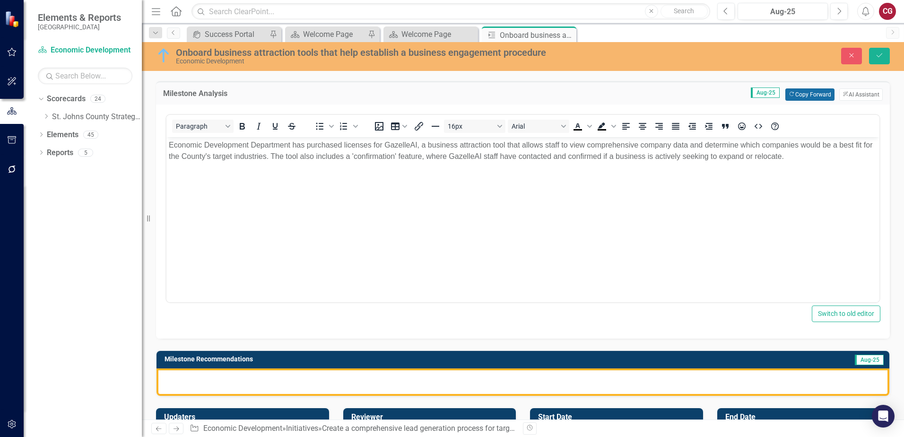
scroll to position [189, 0]
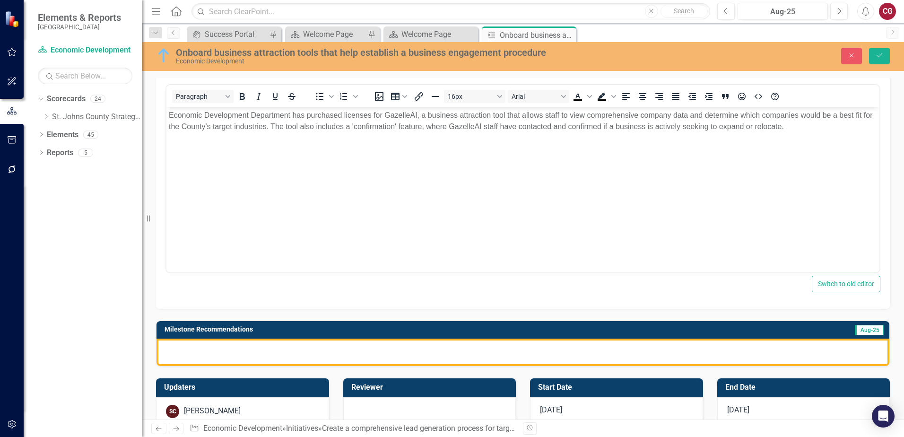
click at [381, 358] on div at bounding box center [522, 351] width 732 height 27
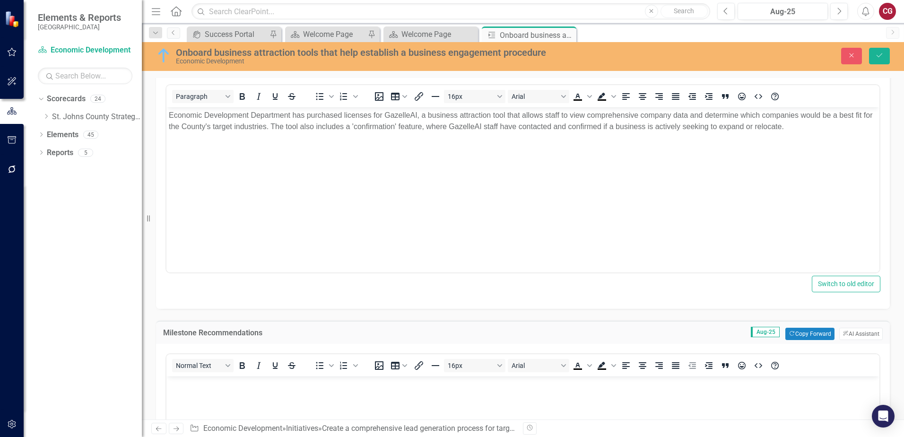
scroll to position [0, 0]
click at [798, 335] on button "Copy Forward Copy Forward" at bounding box center [809, 333] width 49 height 12
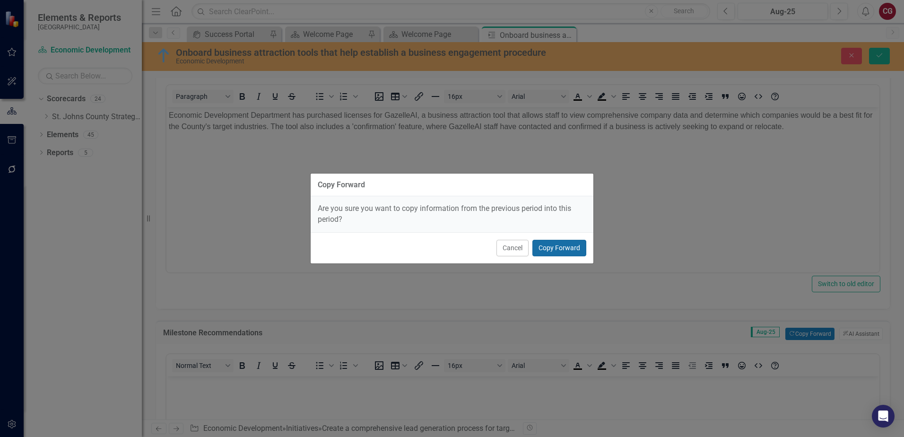
click at [557, 246] on button "Copy Forward" at bounding box center [559, 248] width 54 height 17
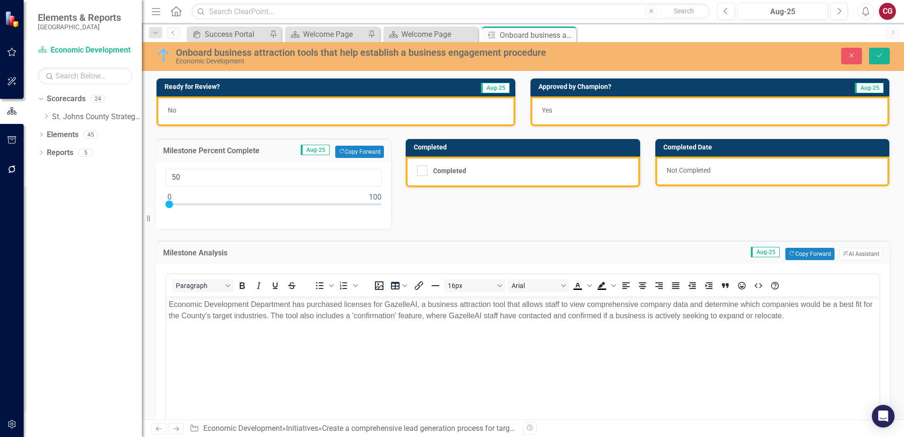
click at [252, 115] on div "No" at bounding box center [335, 111] width 359 height 30
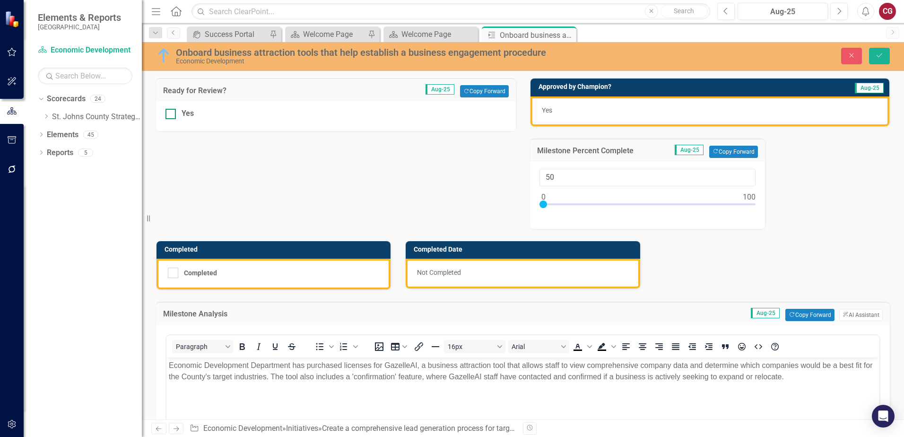
click at [170, 118] on div at bounding box center [170, 114] width 10 height 10
click at [170, 115] on input "Yes" at bounding box center [168, 112] width 6 height 6
checkbox input "true"
click at [884, 52] on button "Save" at bounding box center [879, 56] width 21 height 17
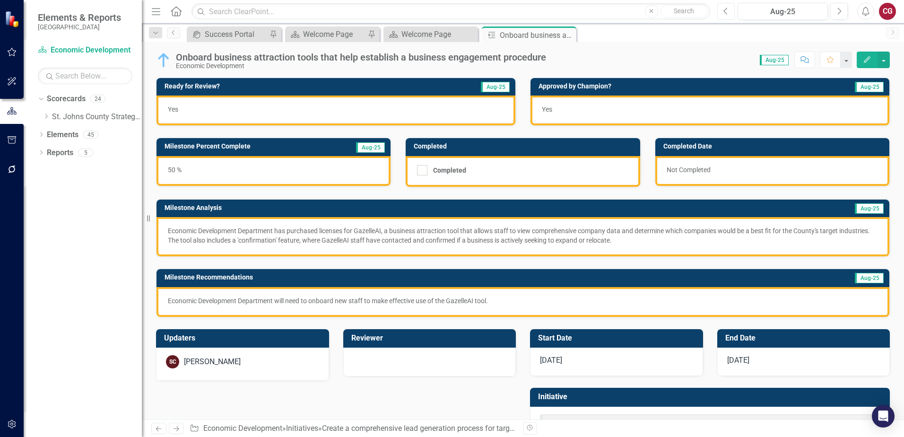
click at [723, 12] on icon "Previous" at bounding box center [725, 11] width 5 height 9
click at [844, 10] on button "Next" at bounding box center [838, 11] width 17 height 17
click at [45, 116] on icon "Dropdown" at bounding box center [46, 116] width 7 height 6
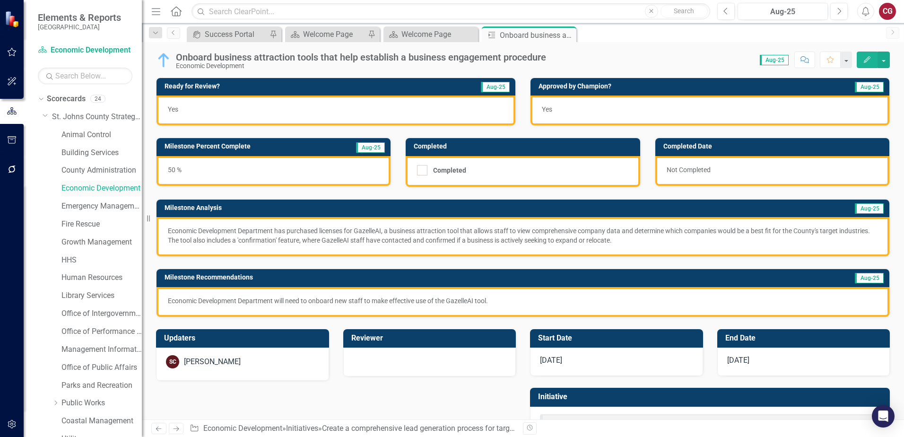
click at [68, 189] on link "Economic Development" at bounding box center [101, 188] width 80 height 11
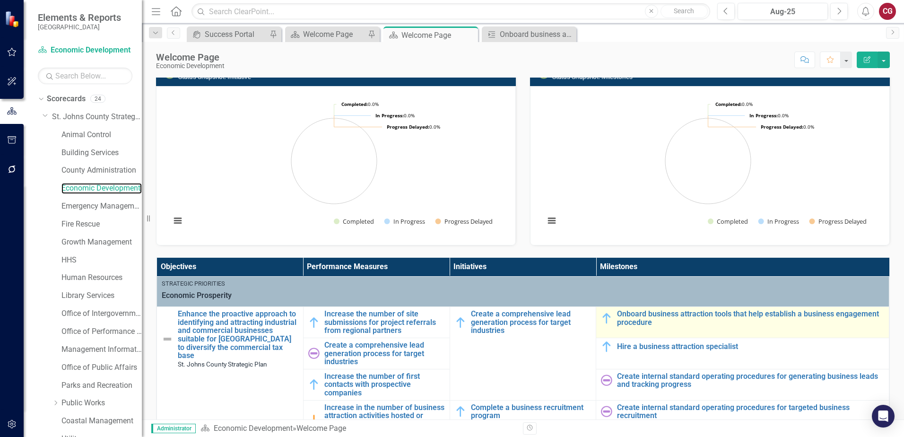
scroll to position [47, 0]
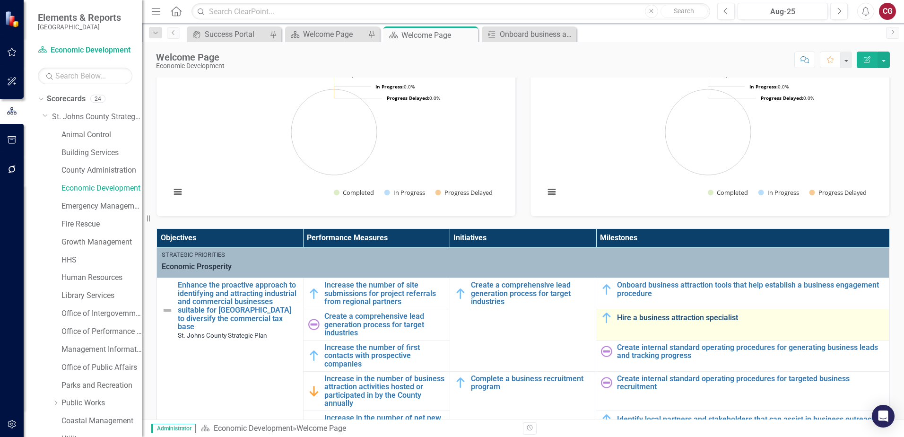
click at [658, 313] on link "Hire a business attraction specialist" at bounding box center [750, 317] width 267 height 9
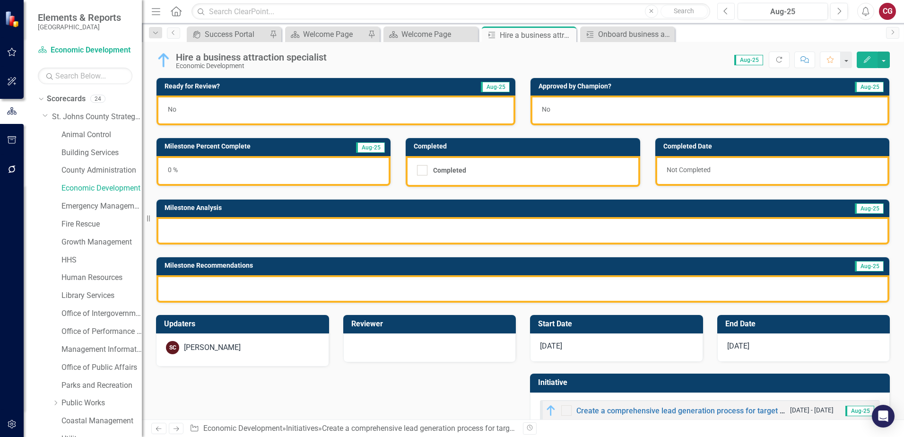
click at [722, 9] on button "Previous" at bounding box center [725, 11] width 17 height 17
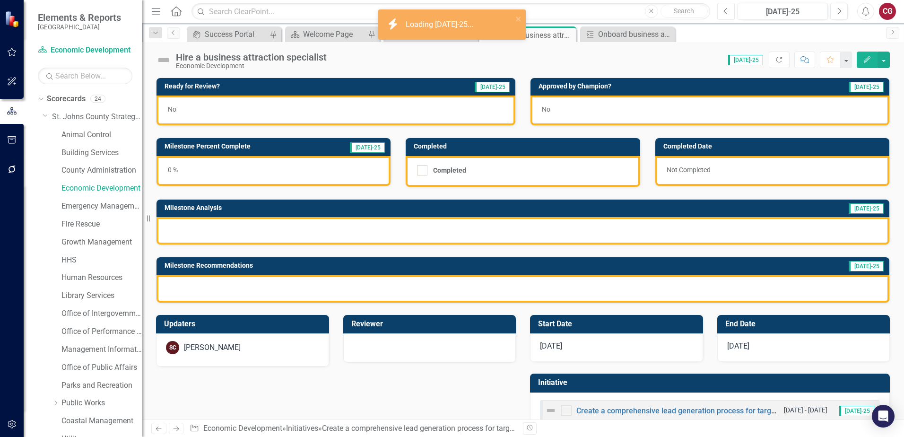
click at [722, 9] on button "Previous" at bounding box center [725, 11] width 17 height 17
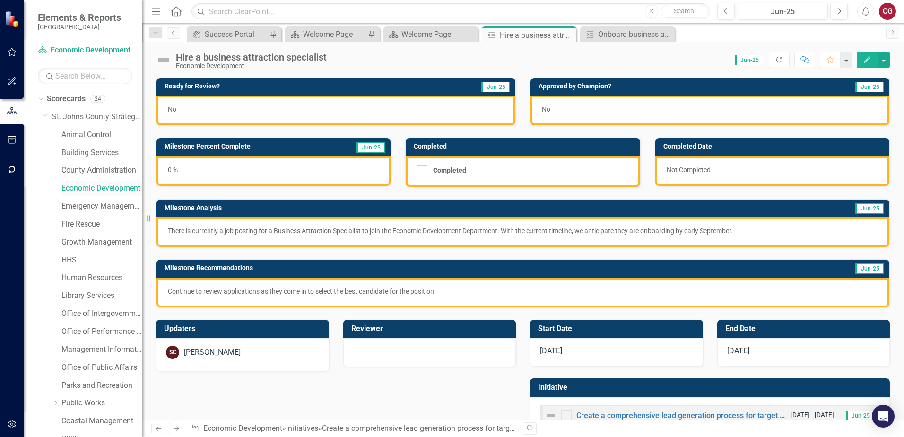
click at [76, 185] on link "Economic Development" at bounding box center [101, 188] width 80 height 11
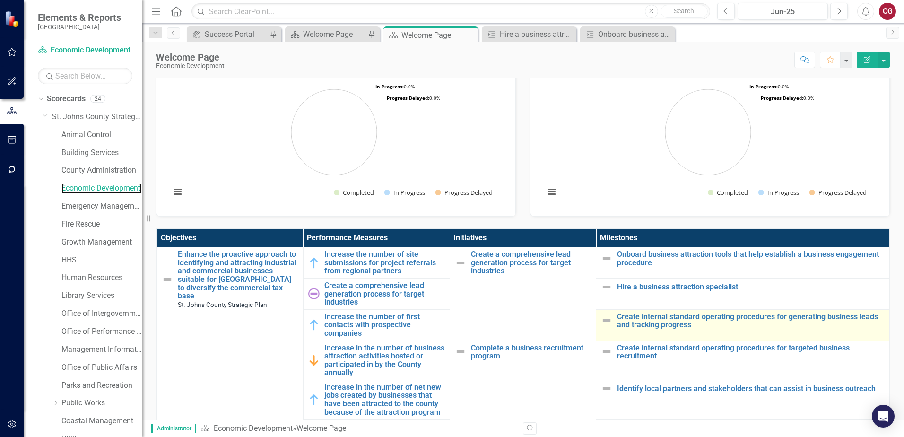
scroll to position [47, 0]
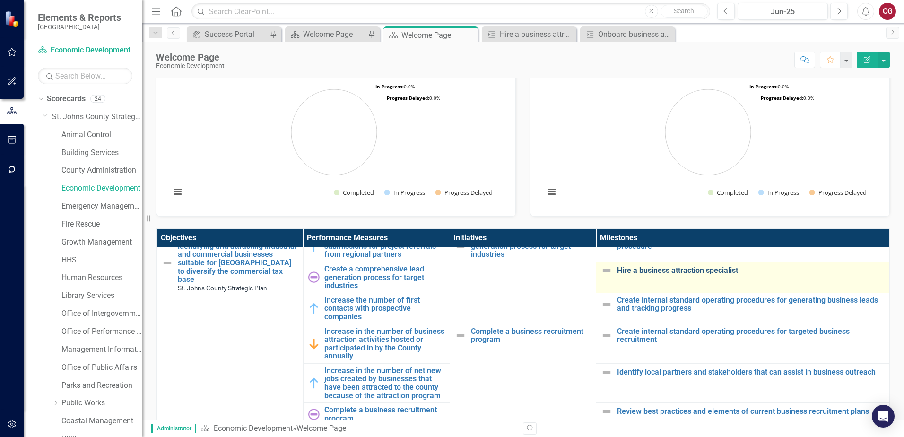
click at [697, 271] on link "Hire a business attraction specialist" at bounding box center [750, 270] width 267 height 9
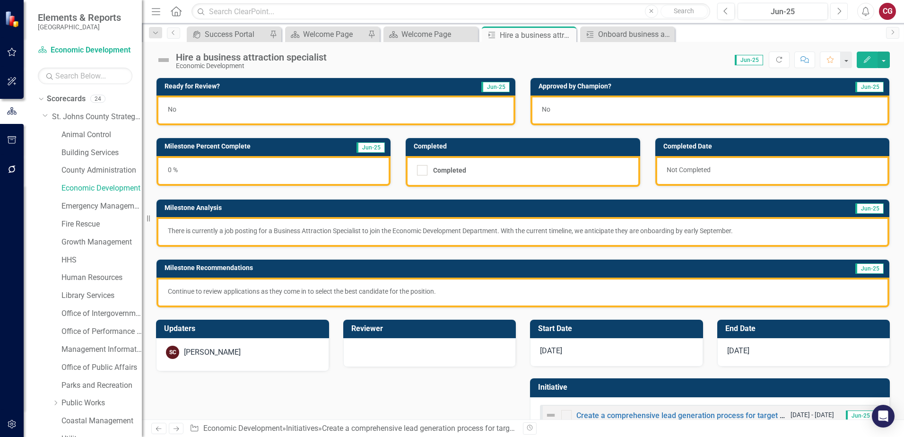
click at [839, 15] on button "Next" at bounding box center [838, 11] width 17 height 17
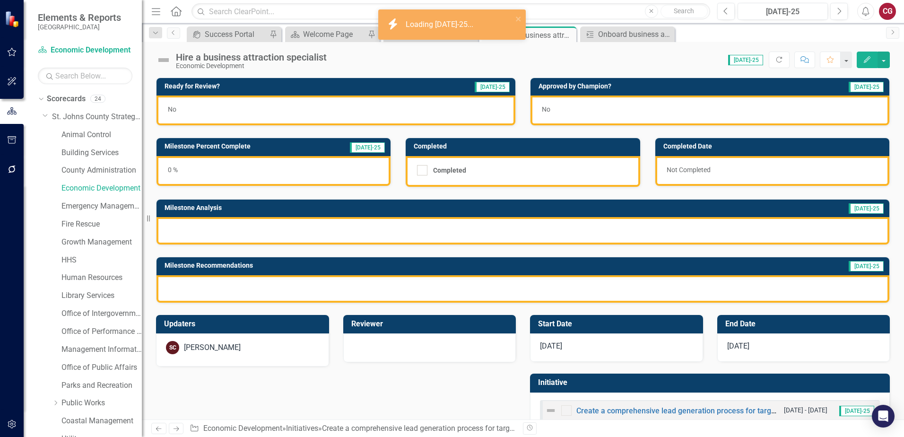
click at [276, 173] on div "0 %" at bounding box center [273, 171] width 234 height 30
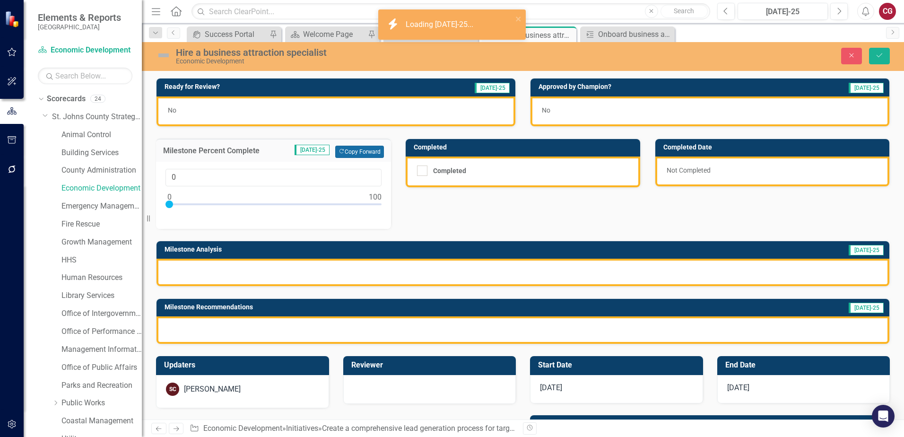
click at [352, 151] on button "Copy Forward Copy Forward" at bounding box center [359, 152] width 49 height 12
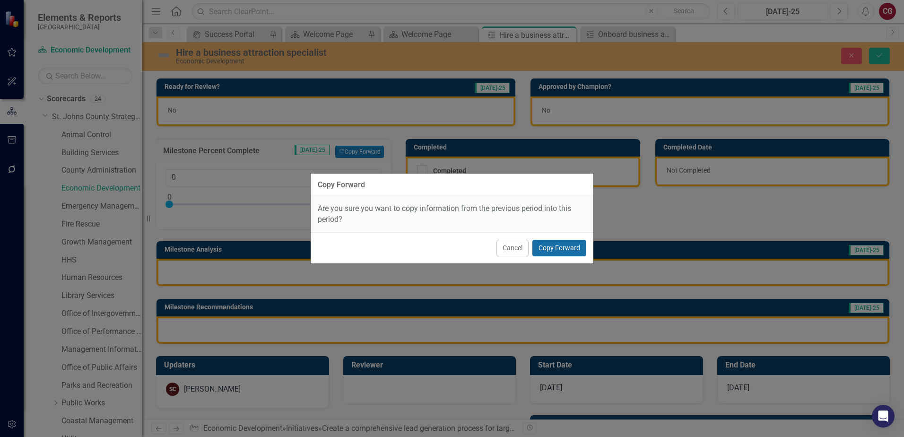
click at [553, 250] on button "Copy Forward" at bounding box center [559, 248] width 54 height 17
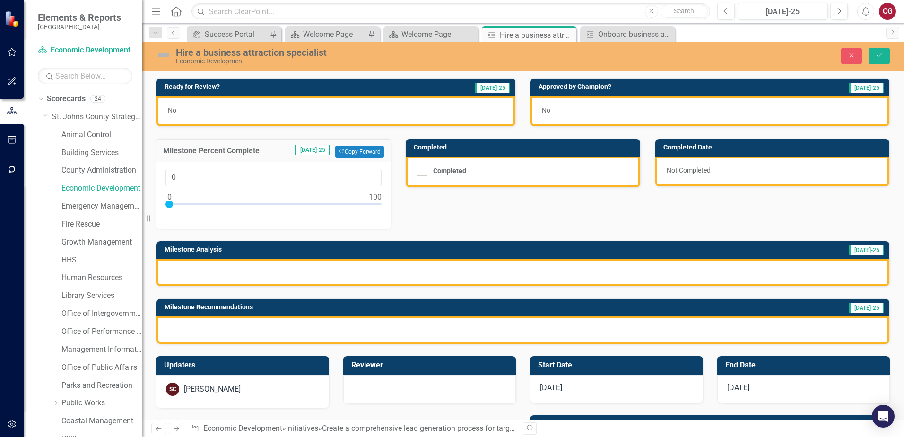
click at [301, 275] on div at bounding box center [522, 271] width 732 height 27
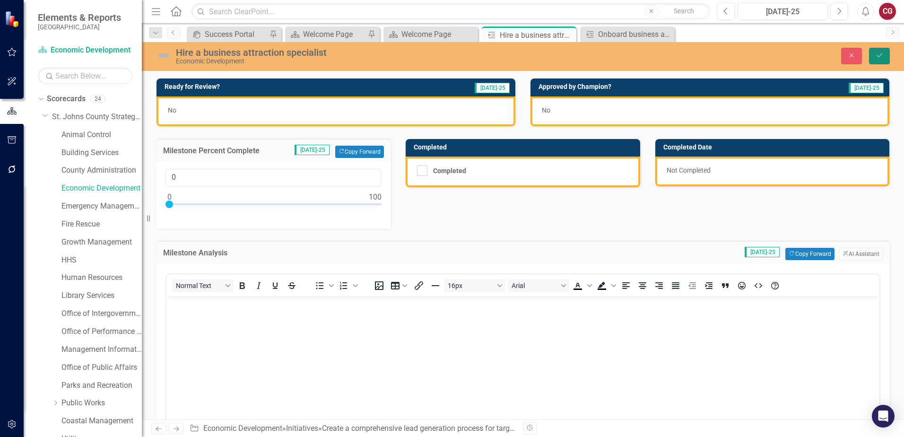
click at [881, 60] on button "Save" at bounding box center [879, 56] width 21 height 17
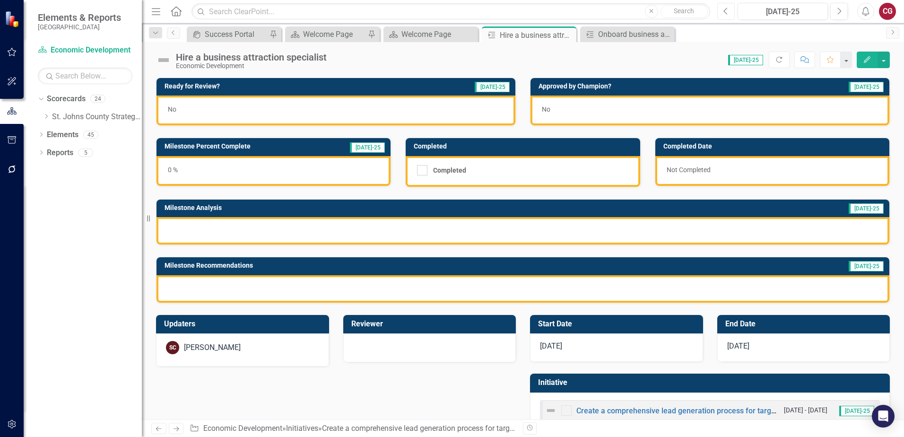
click at [728, 14] on button "Previous" at bounding box center [725, 11] width 17 height 17
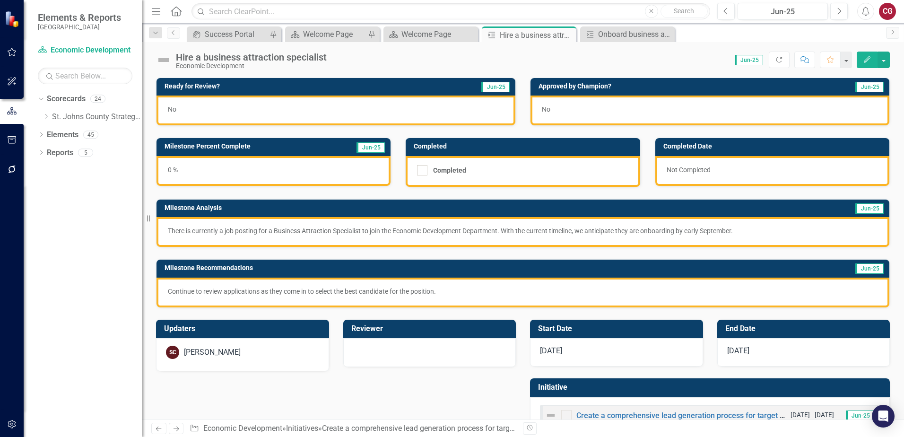
click at [300, 119] on div "No" at bounding box center [335, 110] width 359 height 30
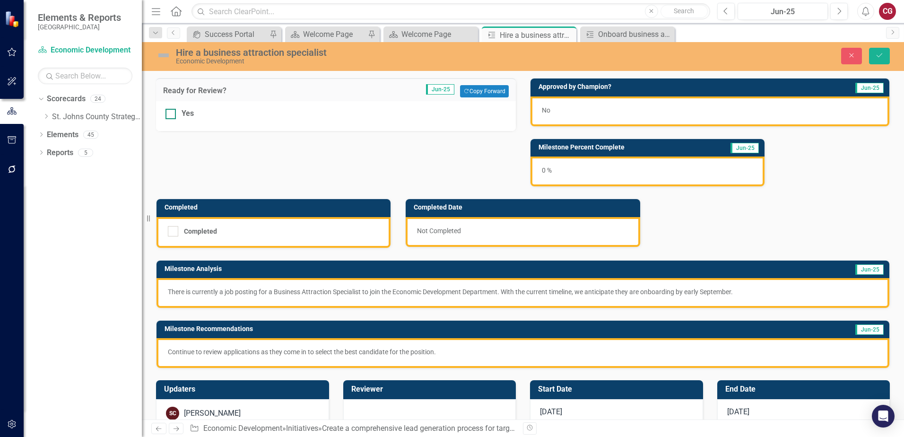
click at [181, 111] on div "Yes" at bounding box center [335, 113] width 341 height 11
click at [172, 111] on input "Yes" at bounding box center [168, 112] width 6 height 6
click at [178, 116] on div "Yes" at bounding box center [335, 113] width 341 height 11
click at [172, 115] on input "Yes" at bounding box center [168, 112] width 6 height 6
checkbox input "false"
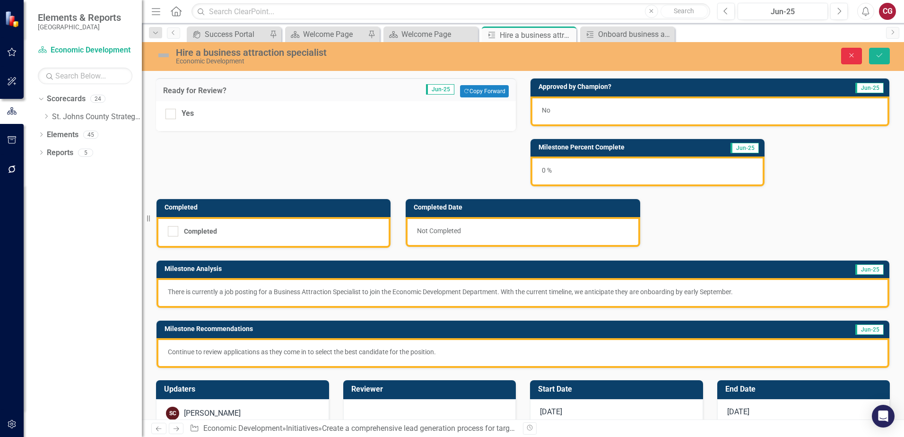
click at [855, 57] on icon "Close" at bounding box center [851, 55] width 9 height 7
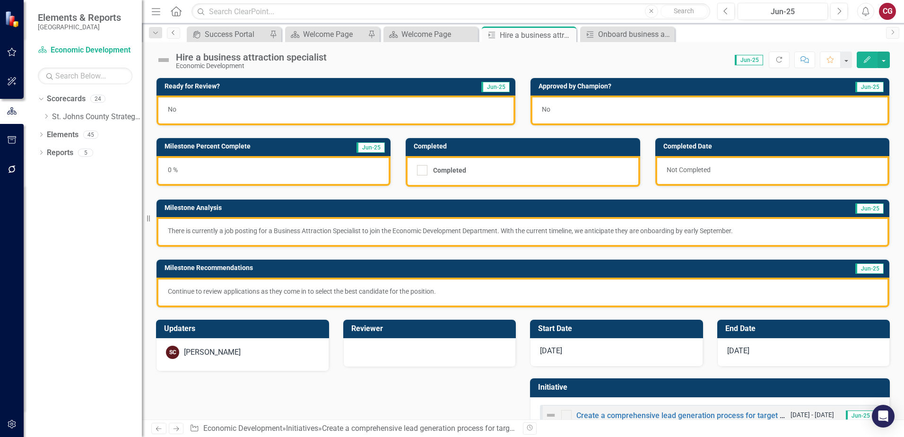
click at [176, 38] on link "Previous" at bounding box center [173, 32] width 13 height 11
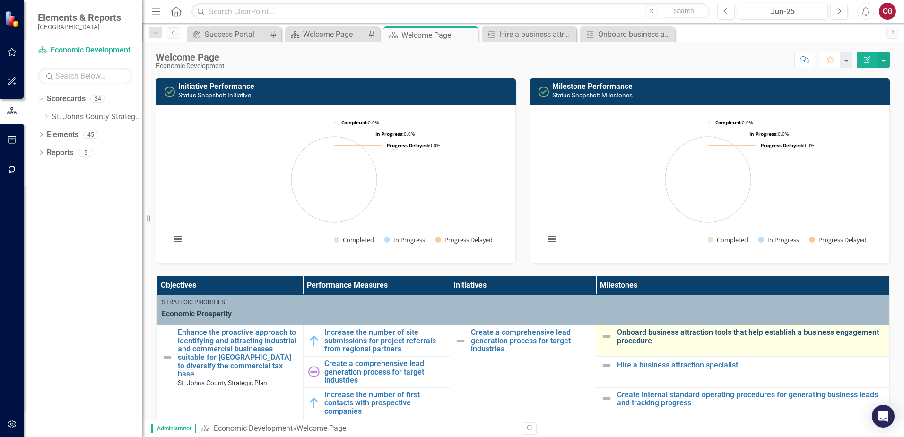
click at [665, 336] on link "Onboard business attraction tools that help establish a business engagement pro…" at bounding box center [750, 336] width 267 height 17
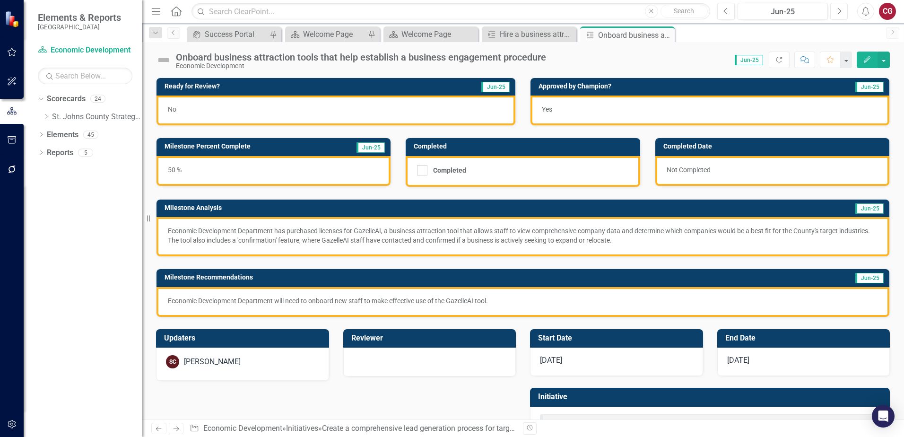
click at [838, 14] on icon "Next" at bounding box center [838, 11] width 5 height 9
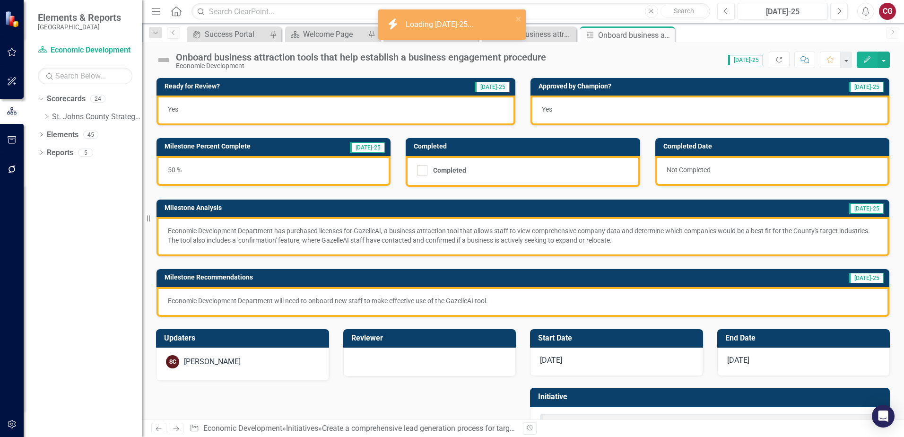
click at [366, 108] on div "Yes" at bounding box center [335, 110] width 359 height 30
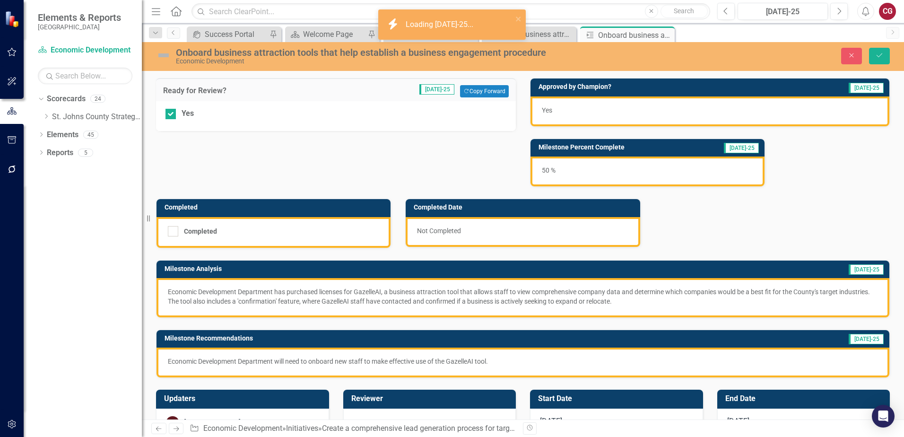
click at [163, 115] on div "Yes" at bounding box center [336, 116] width 360 height 30
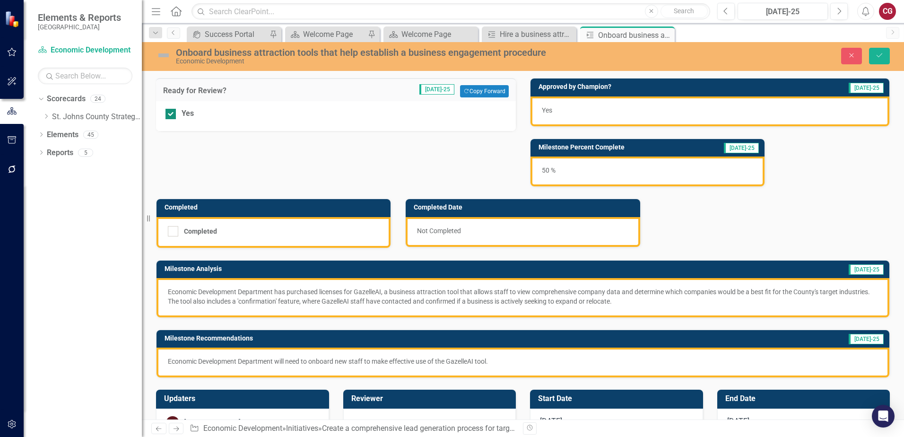
click at [169, 115] on div at bounding box center [170, 114] width 10 height 10
click at [169, 115] on input "Yes" at bounding box center [168, 112] width 6 height 6
checkbox input "false"
click at [802, 114] on div "Yes" at bounding box center [709, 111] width 359 height 30
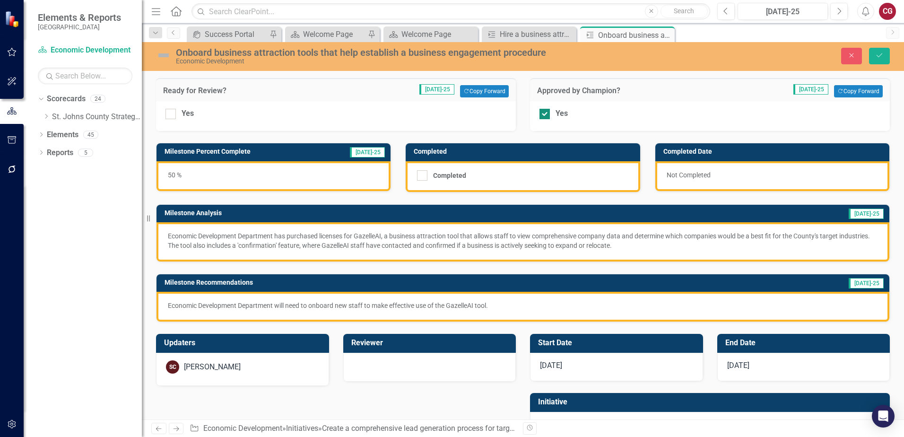
click at [542, 111] on div at bounding box center [544, 114] width 10 height 10
click at [542, 111] on input "Yes" at bounding box center [542, 112] width 6 height 6
checkbox input "false"
click at [882, 55] on icon "Save" at bounding box center [879, 55] width 9 height 7
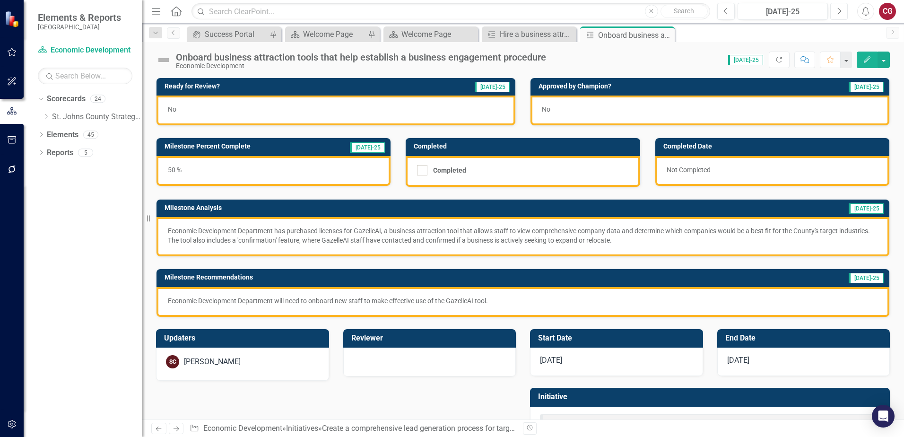
click at [840, 16] on button "Next" at bounding box center [838, 11] width 17 height 17
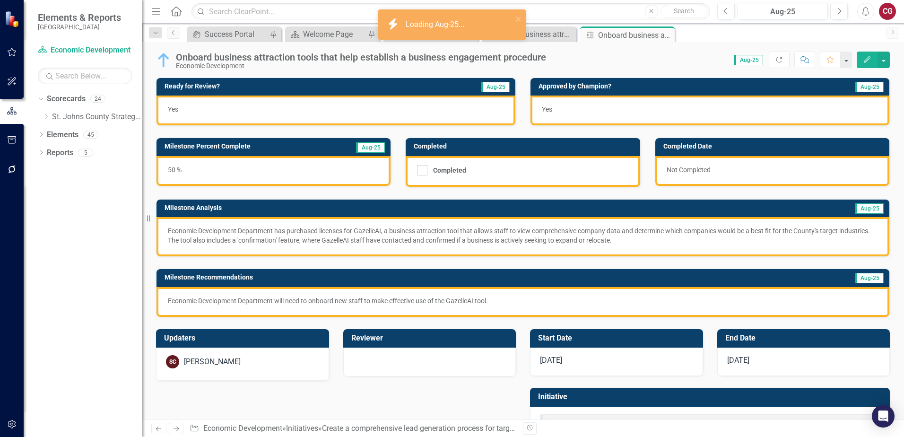
click at [248, 117] on div "Yes" at bounding box center [335, 110] width 359 height 30
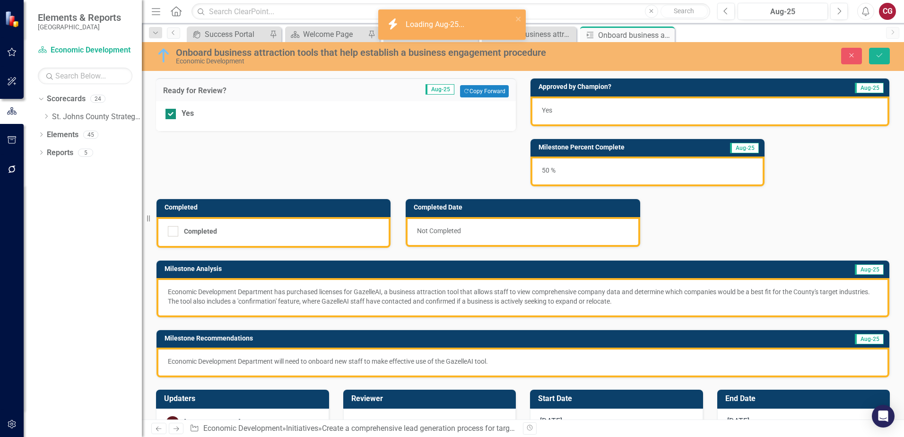
click at [168, 119] on div at bounding box center [170, 114] width 10 height 10
click at [168, 115] on input "Yes" at bounding box center [168, 112] width 6 height 6
checkbox input "false"
click at [799, 117] on div "Yes" at bounding box center [709, 111] width 359 height 30
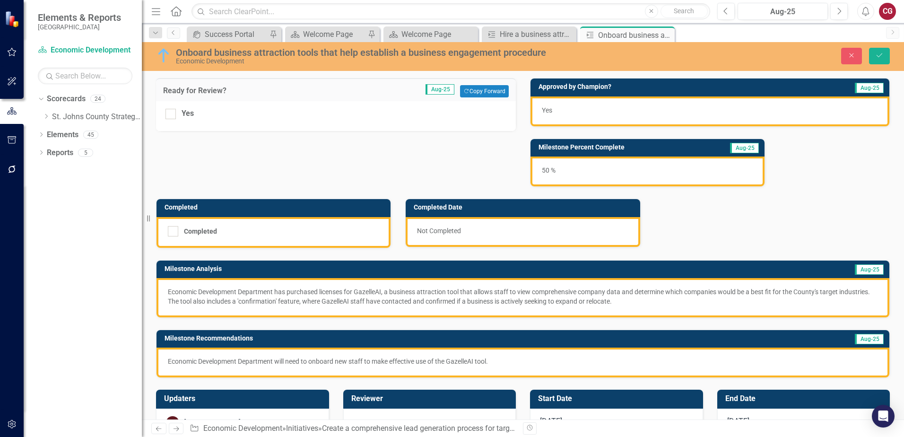
click at [799, 117] on div "Yes" at bounding box center [709, 111] width 359 height 30
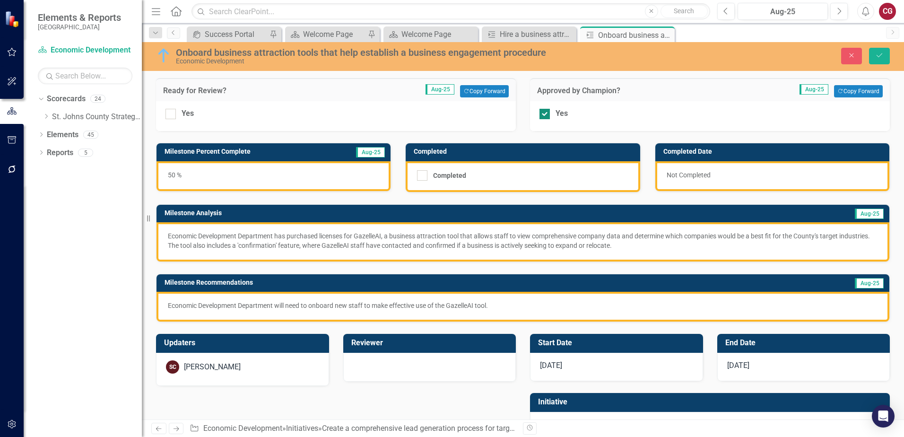
click at [541, 115] on div at bounding box center [544, 114] width 10 height 10
click at [541, 115] on input "Yes" at bounding box center [542, 112] width 6 height 6
checkbox input "false"
click at [888, 53] on button "Save" at bounding box center [879, 56] width 21 height 17
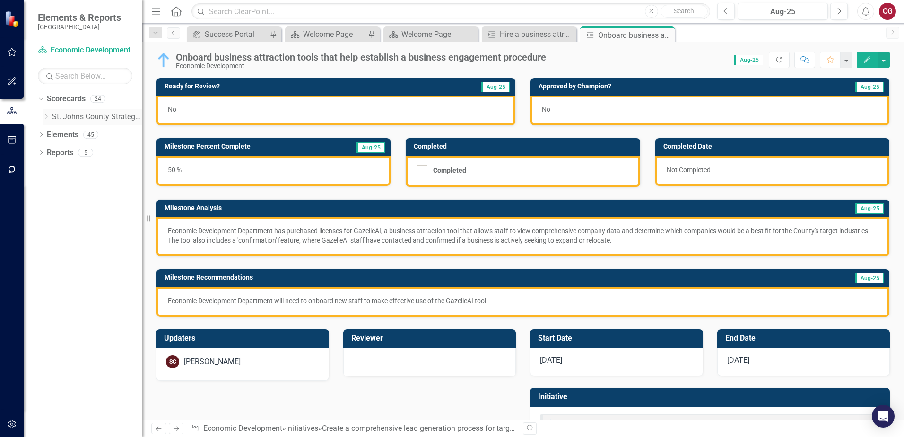
click at [43, 113] on icon "Dropdown" at bounding box center [46, 116] width 7 height 6
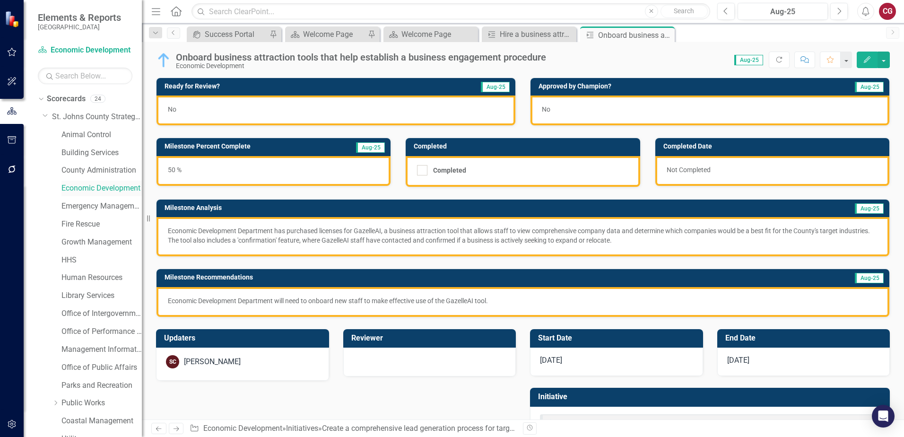
click at [72, 191] on link "Economic Development" at bounding box center [101, 188] width 80 height 11
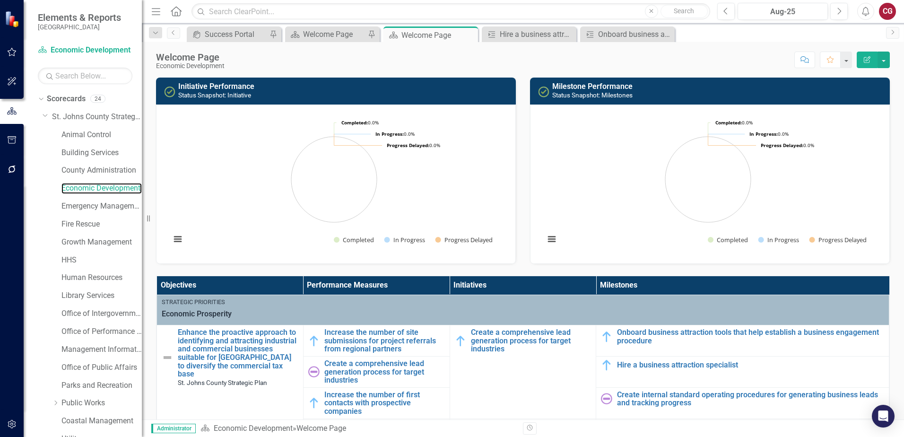
scroll to position [95, 0]
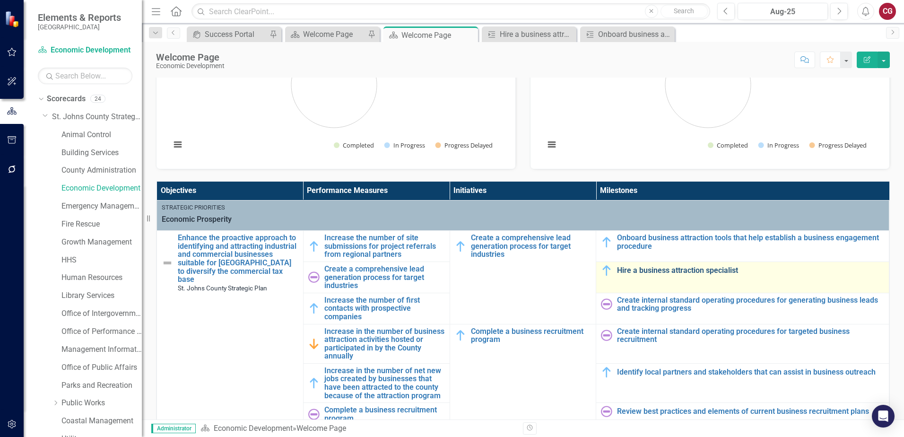
click at [676, 272] on link "Hire a business attraction specialist" at bounding box center [750, 270] width 267 height 9
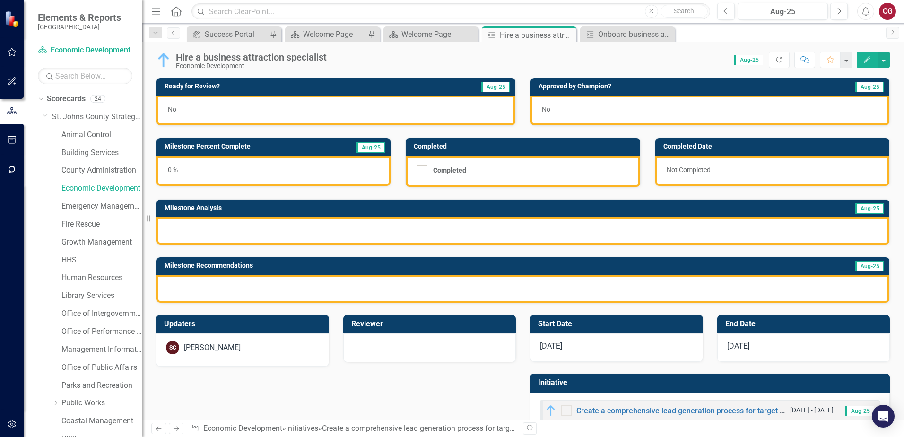
click at [316, 232] on div at bounding box center [522, 230] width 732 height 27
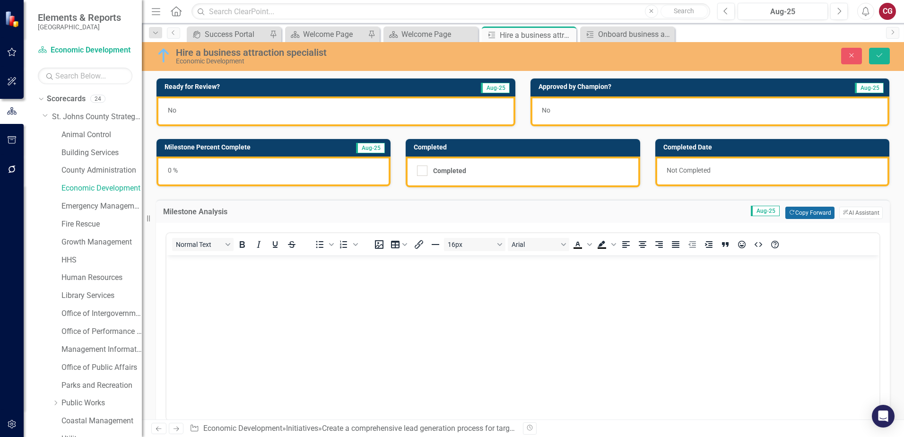
click at [785, 215] on button "Copy Forward Copy Forward" at bounding box center [809, 213] width 49 height 12
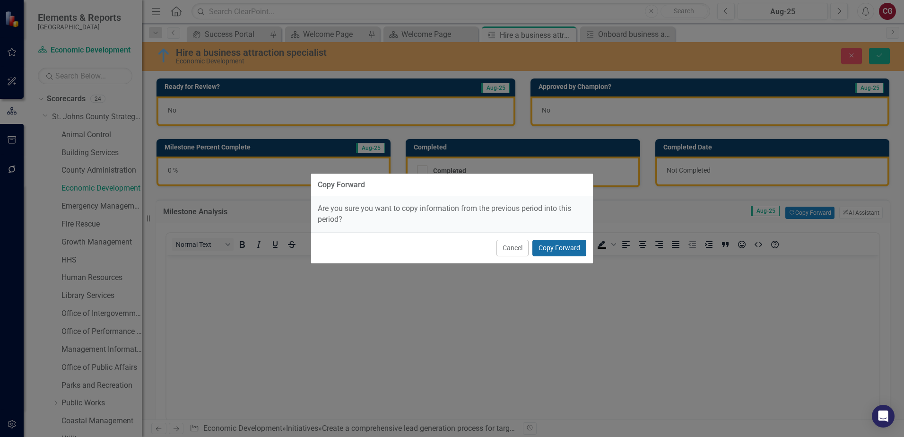
click at [568, 244] on button "Copy Forward" at bounding box center [559, 248] width 54 height 17
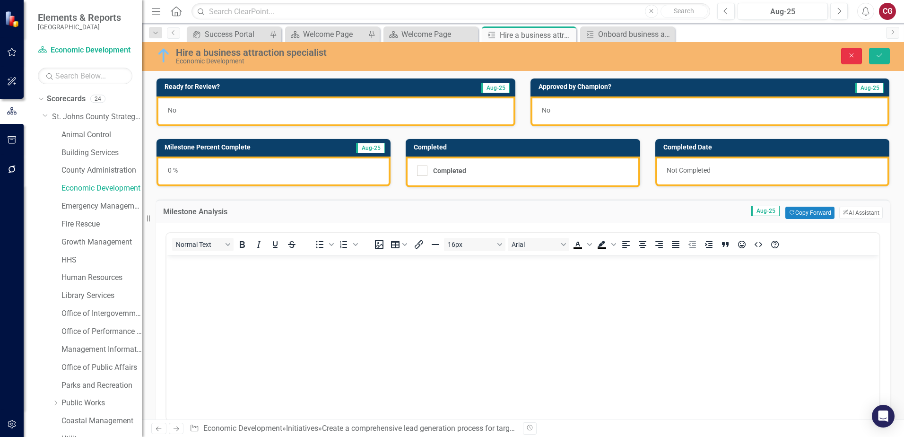
click at [844, 56] on button "Close" at bounding box center [851, 56] width 21 height 17
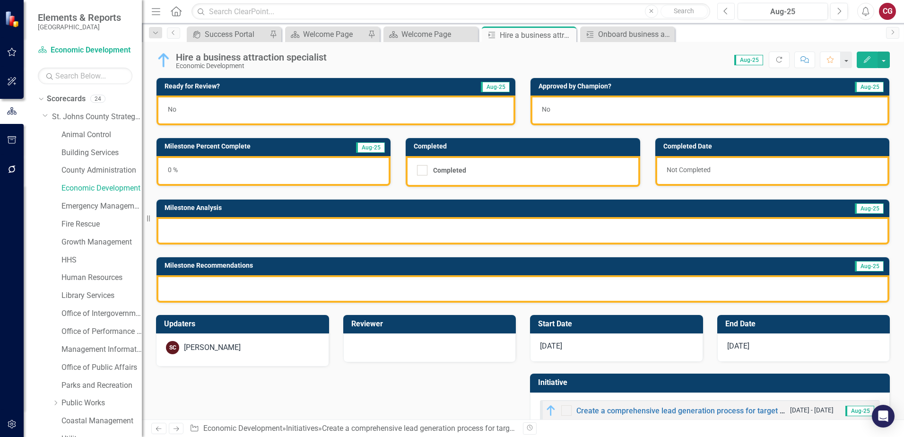
click at [727, 15] on icon "Previous" at bounding box center [725, 11] width 5 height 9
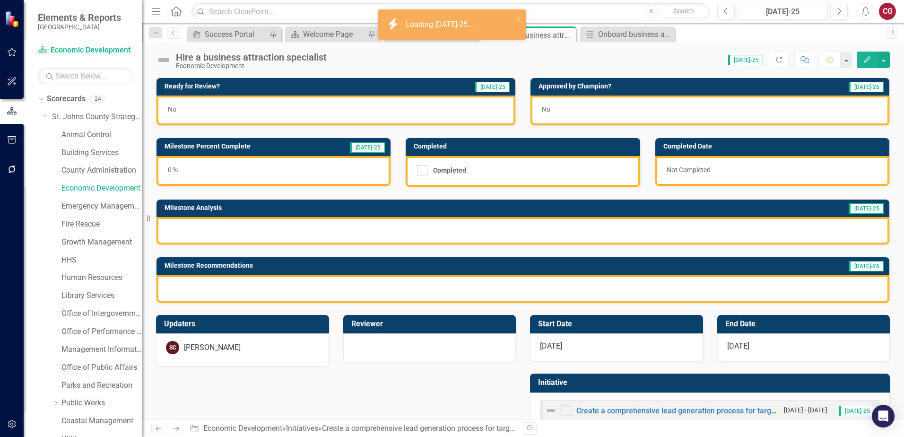
click at [388, 115] on div "No" at bounding box center [335, 110] width 359 height 30
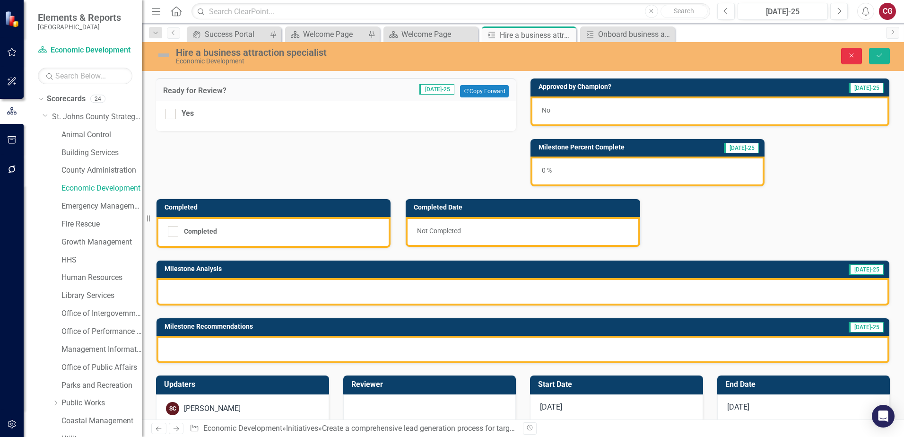
click at [844, 54] on button "Close" at bounding box center [851, 56] width 21 height 17
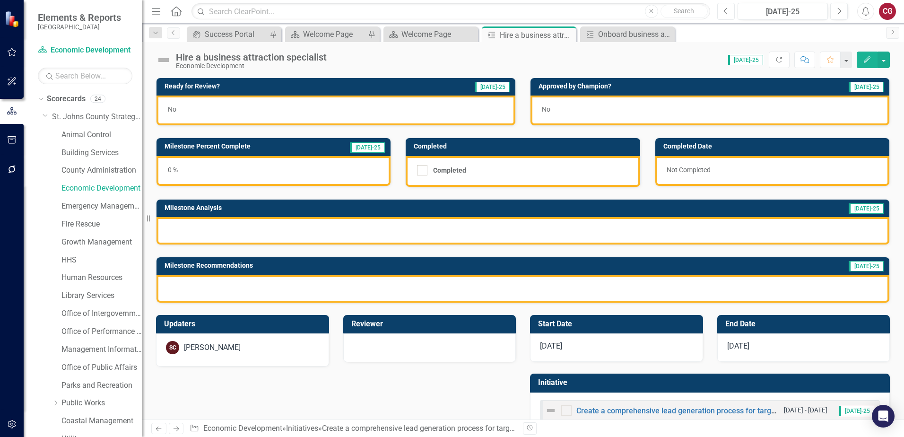
click at [725, 14] on icon "Previous" at bounding box center [725, 11] width 5 height 9
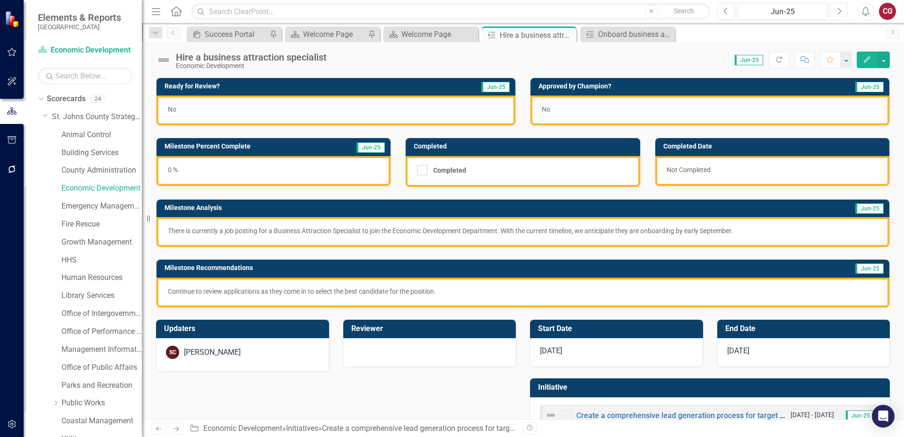
click at [839, 13] on icon "Next" at bounding box center [838, 11] width 5 height 9
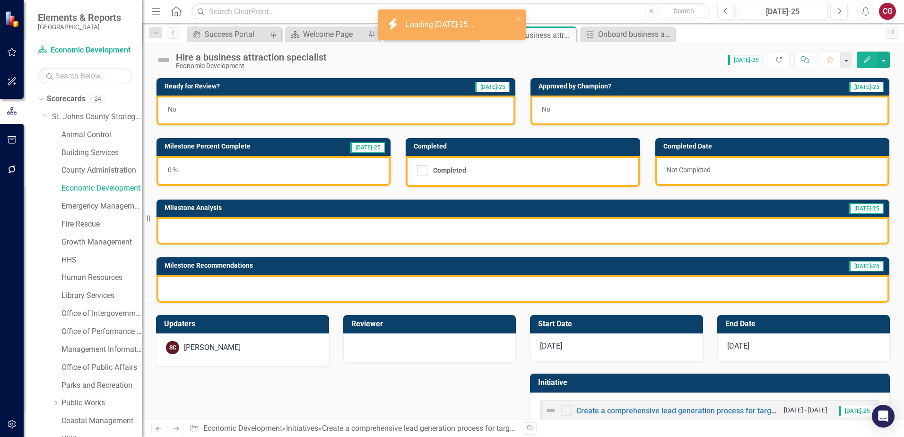
click at [291, 228] on div at bounding box center [522, 230] width 732 height 27
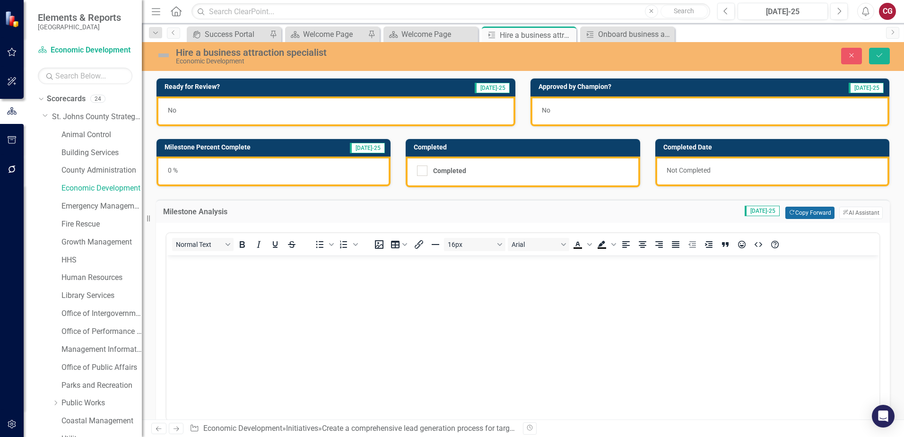
click at [793, 215] on button "Copy Forward Copy Forward" at bounding box center [809, 213] width 49 height 12
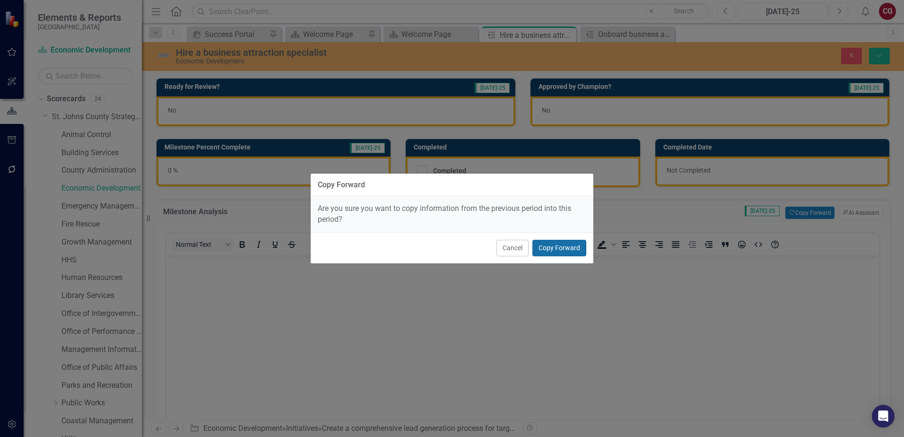
click at [555, 246] on button "Copy Forward" at bounding box center [559, 248] width 54 height 17
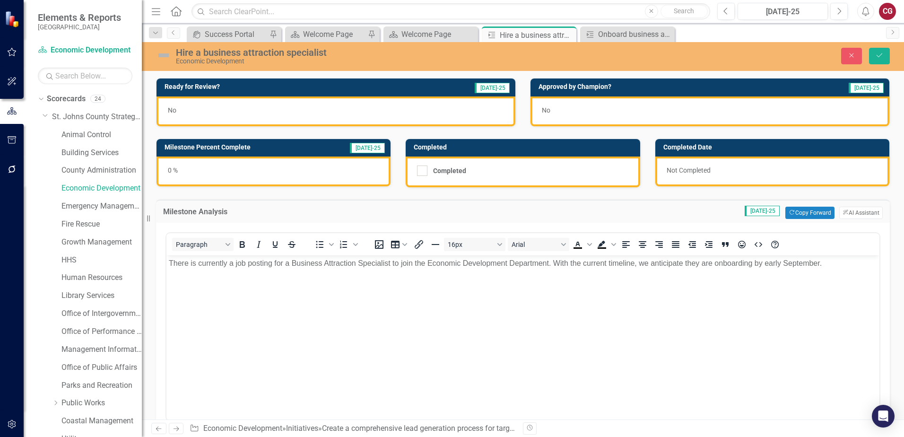
click at [301, 176] on div "0 %" at bounding box center [273, 171] width 234 height 30
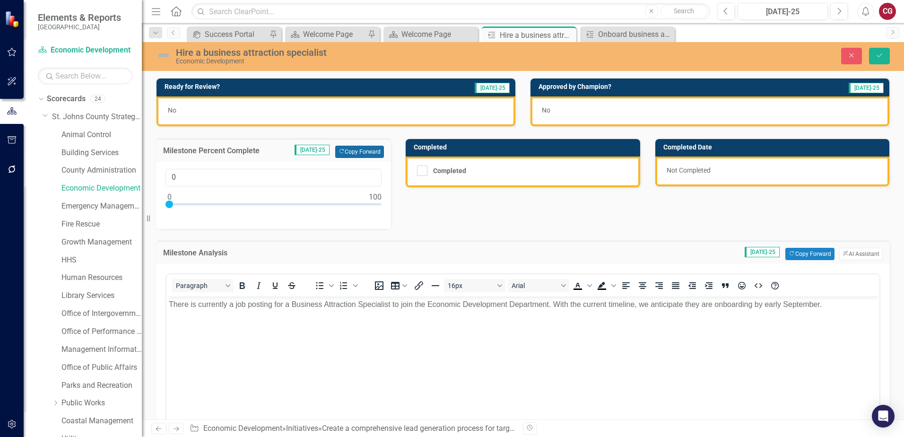
click at [358, 156] on button "Copy Forward Copy Forward" at bounding box center [359, 152] width 49 height 12
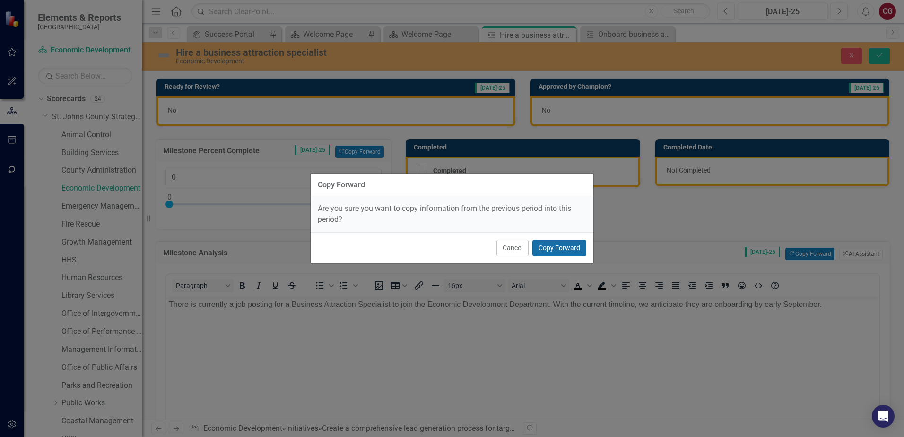
click at [547, 242] on button "Copy Forward" at bounding box center [559, 248] width 54 height 17
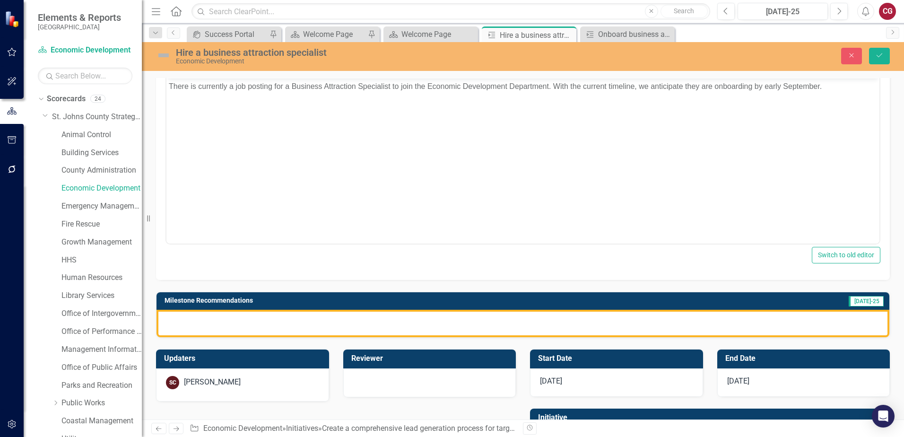
scroll to position [278, 0]
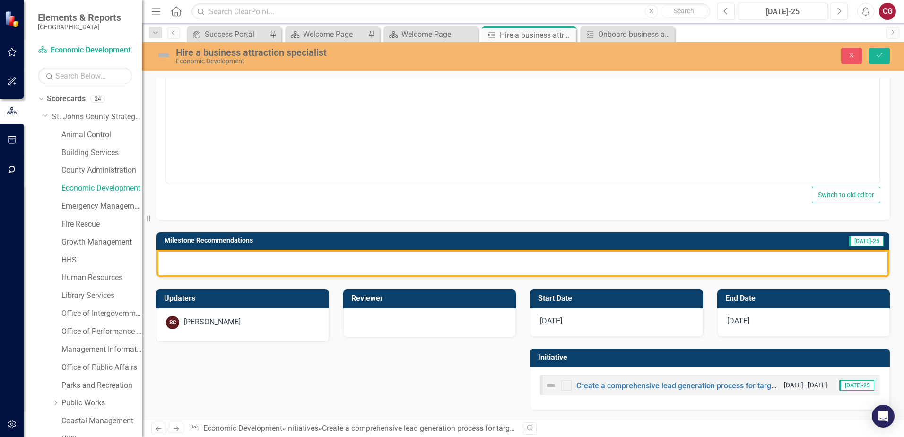
click at [357, 276] on div at bounding box center [522, 263] width 732 height 27
click at [359, 262] on div at bounding box center [522, 263] width 732 height 27
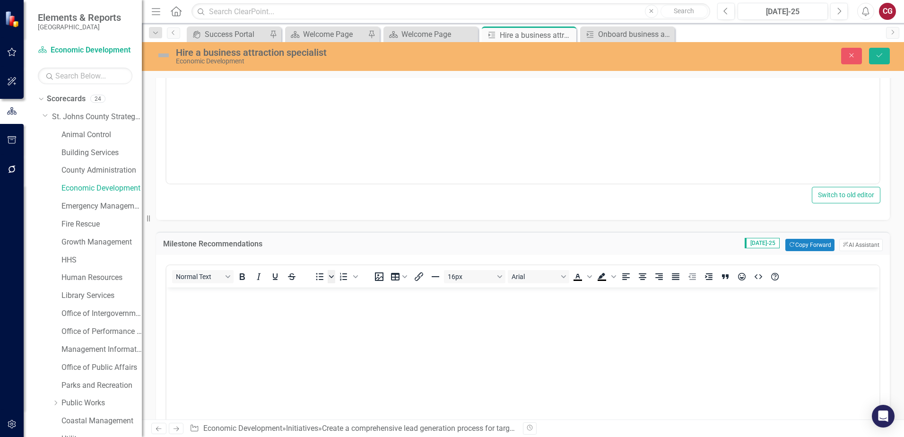
scroll to position [0, 0]
click at [792, 250] on button "Copy Forward Copy Forward" at bounding box center [809, 245] width 49 height 12
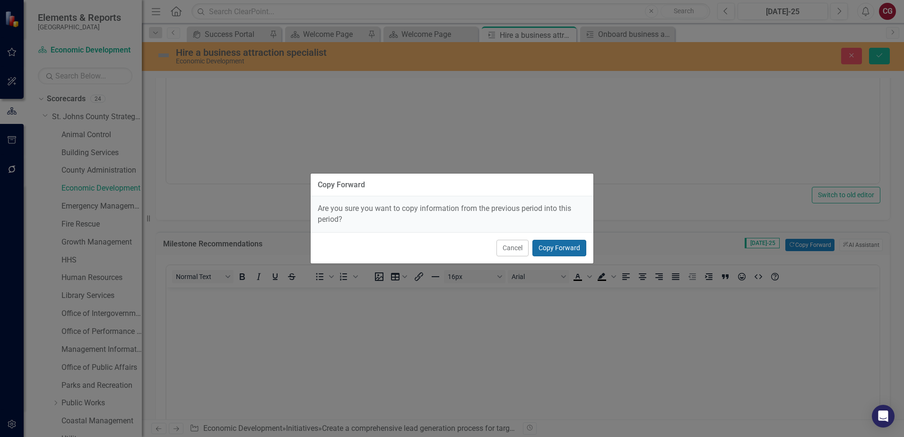
click at [572, 249] on button "Copy Forward" at bounding box center [559, 248] width 54 height 17
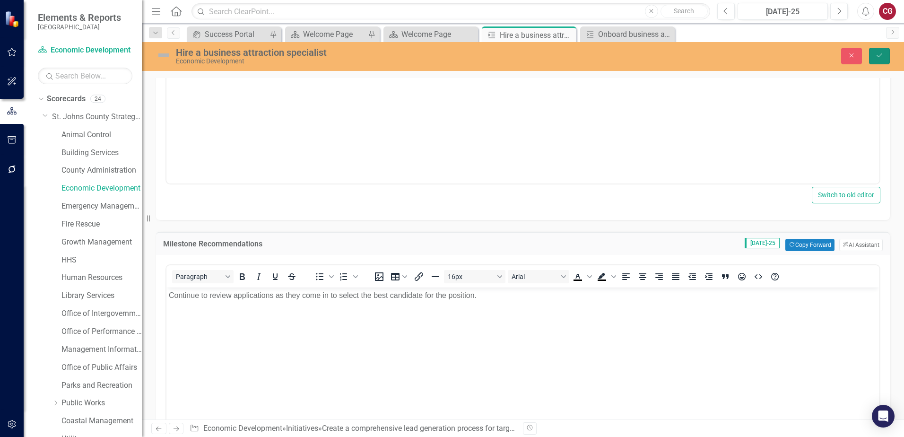
click at [877, 61] on button "Save" at bounding box center [879, 56] width 21 height 17
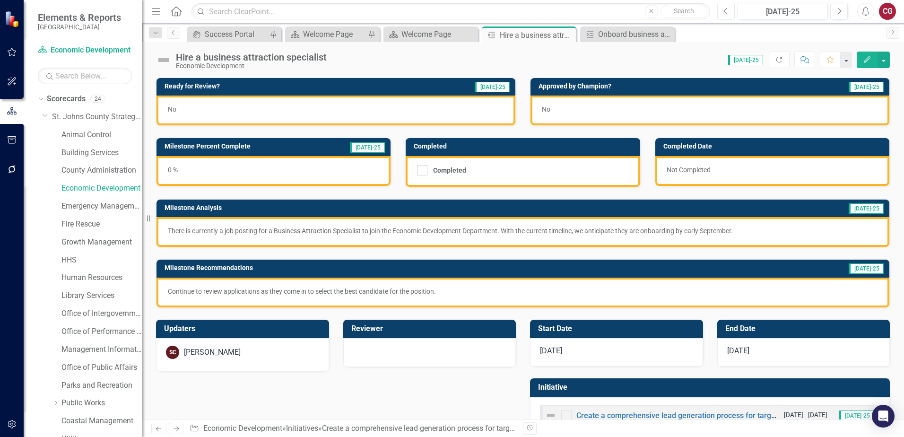
click at [729, 14] on button "Previous" at bounding box center [725, 11] width 17 height 17
click at [836, 16] on button "Next" at bounding box center [838, 11] width 17 height 17
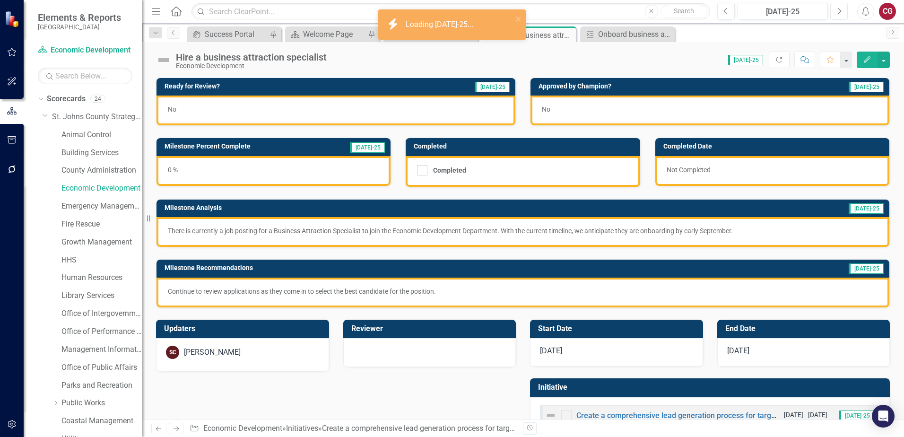
scroll to position [30, 0]
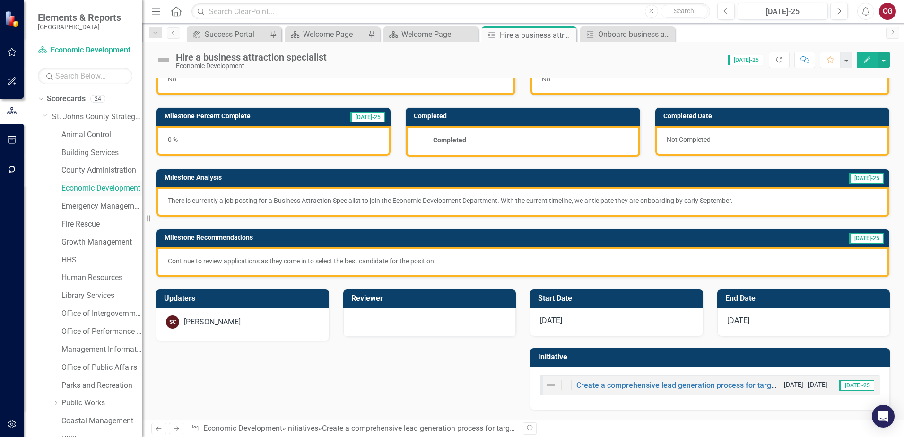
click at [86, 191] on link "Economic Development" at bounding box center [101, 188] width 80 height 11
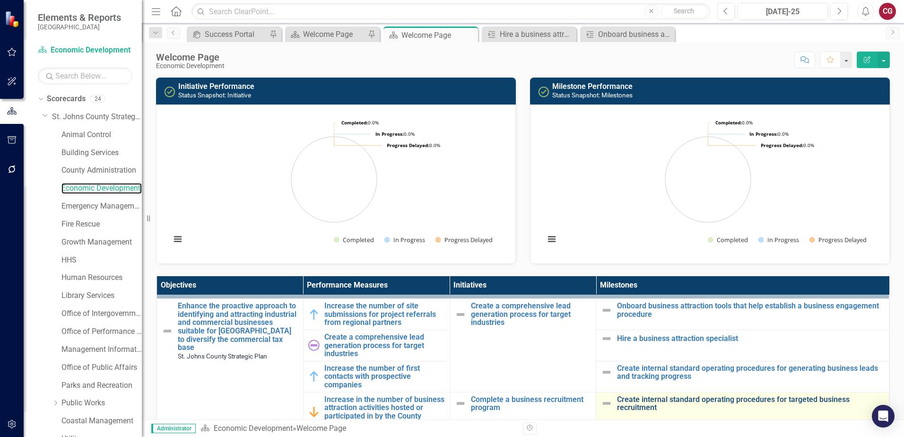
scroll to position [95, 0]
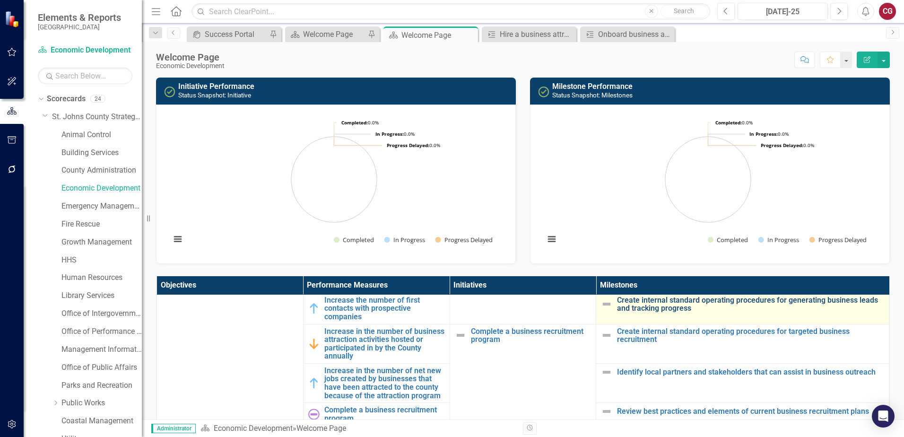
click at [649, 299] on link "Create internal standard operating procedures for generating business leads and…" at bounding box center [750, 304] width 267 height 17
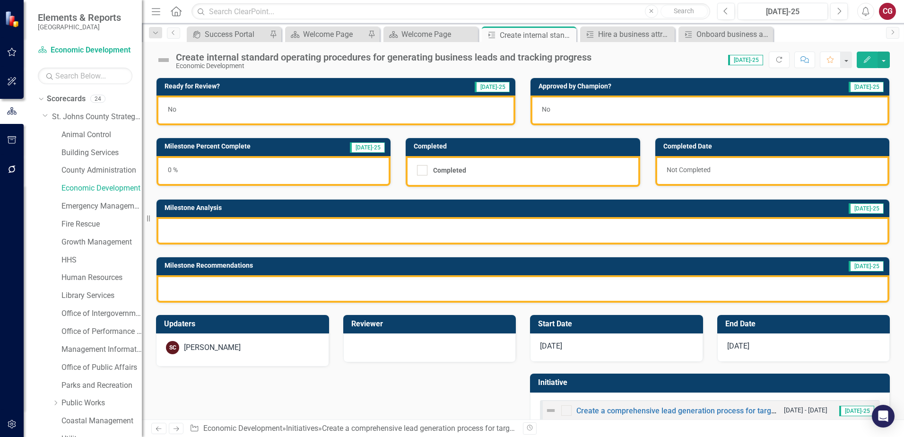
click at [273, 176] on div "0 %" at bounding box center [273, 171] width 234 height 30
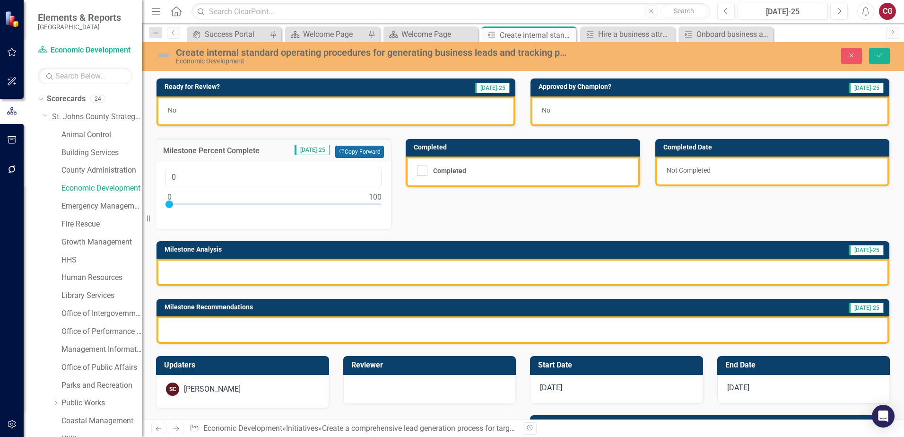
click at [369, 151] on button "Copy Forward Copy Forward" at bounding box center [359, 152] width 49 height 12
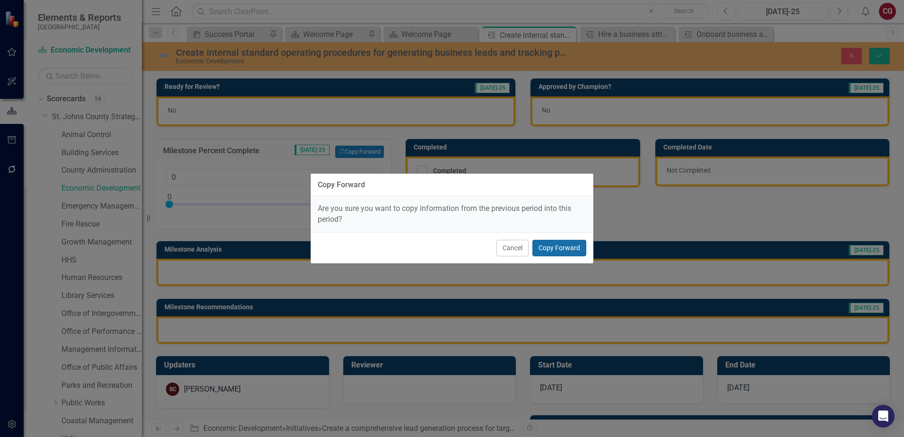
click at [555, 245] on button "Copy Forward" at bounding box center [559, 248] width 54 height 17
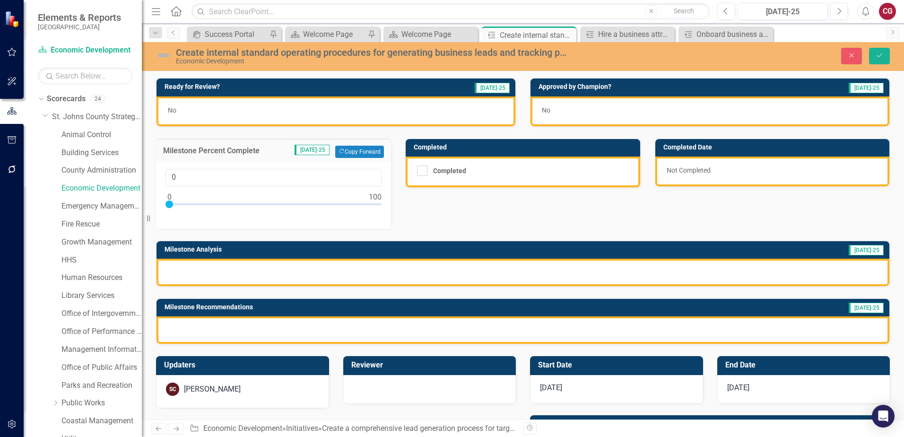
click at [419, 269] on div at bounding box center [522, 271] width 732 height 27
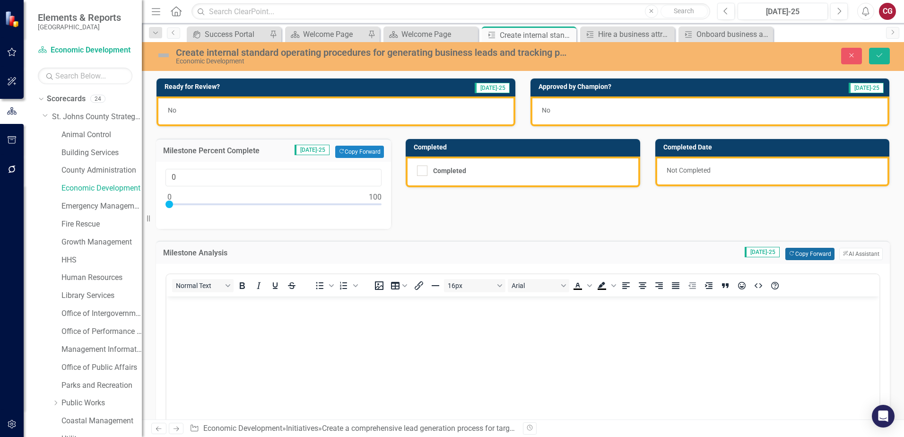
click at [807, 256] on button "Copy Forward Copy Forward" at bounding box center [809, 254] width 49 height 12
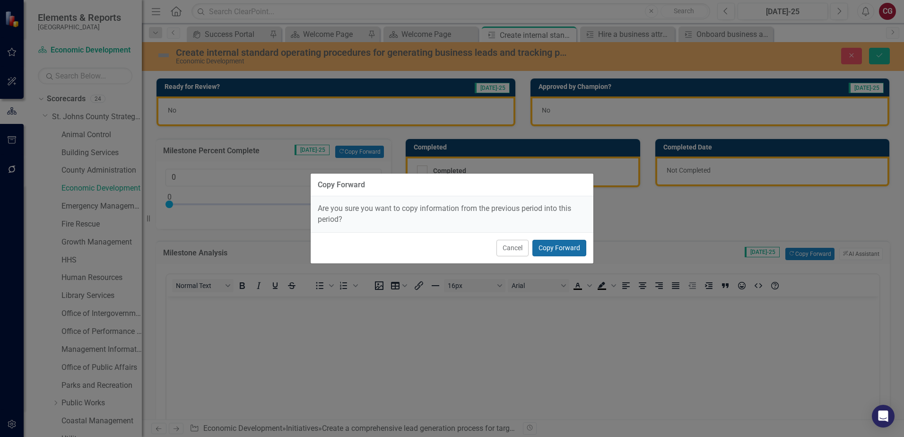
click at [567, 255] on button "Copy Forward" at bounding box center [559, 248] width 54 height 17
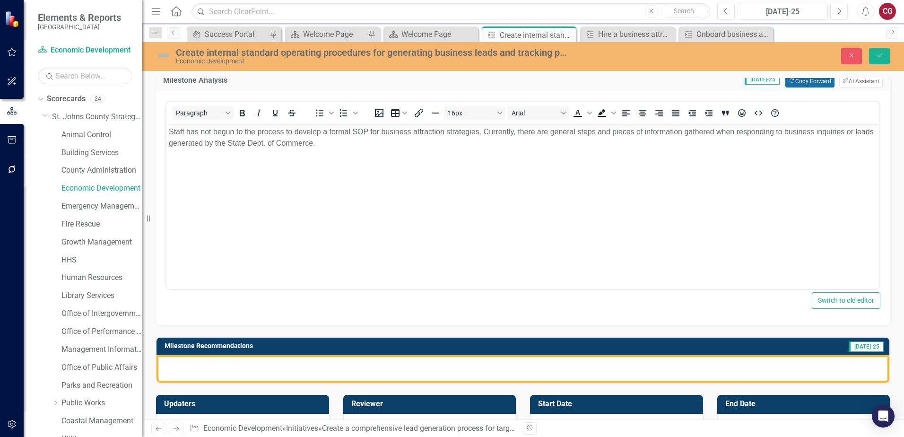
scroll to position [189, 0]
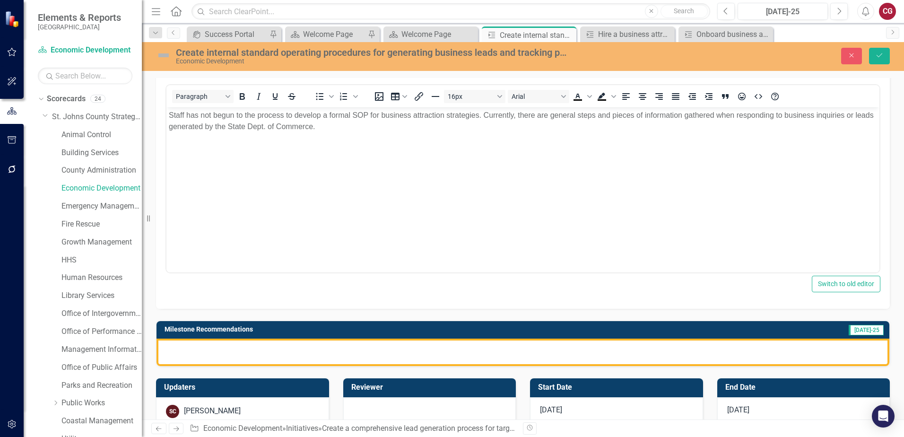
click at [517, 345] on div at bounding box center [522, 351] width 732 height 27
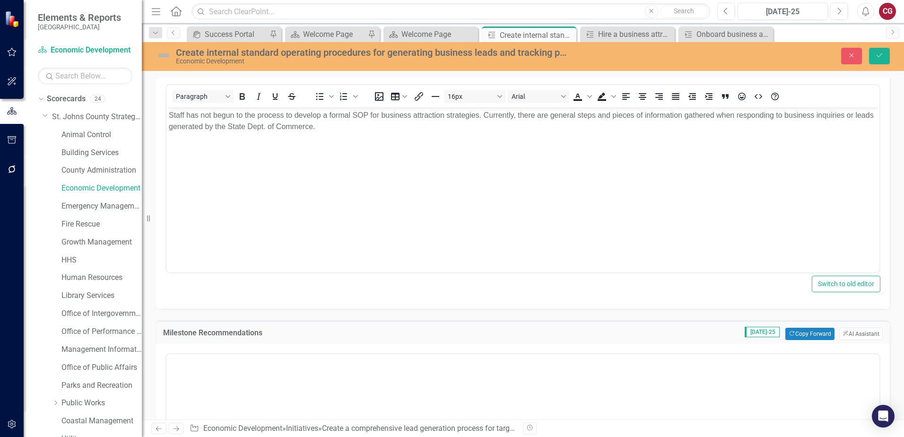
scroll to position [0, 0]
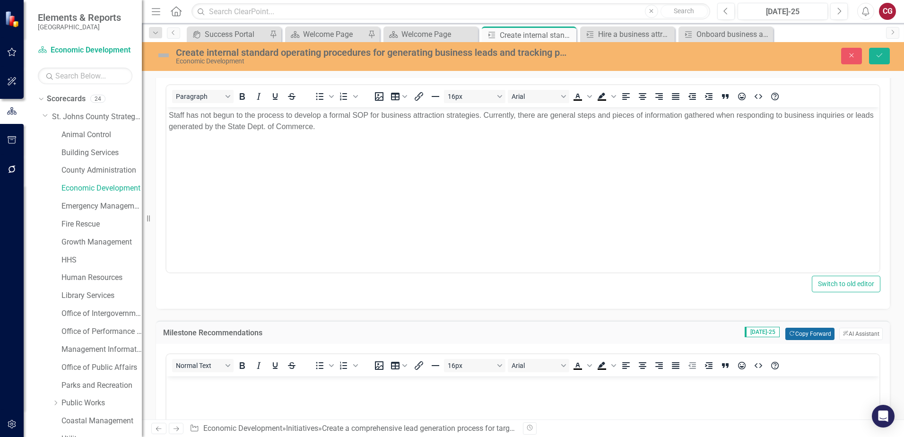
click at [805, 331] on button "Copy Forward Copy Forward" at bounding box center [809, 333] width 49 height 12
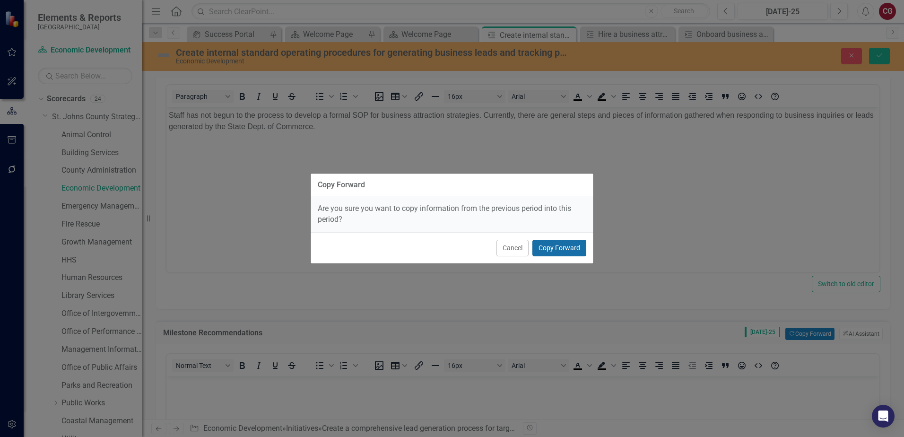
drag, startPoint x: 543, startPoint y: 249, endPoint x: 377, endPoint y: 141, distance: 197.9
click at [543, 249] on button "Copy Forward" at bounding box center [559, 248] width 54 height 17
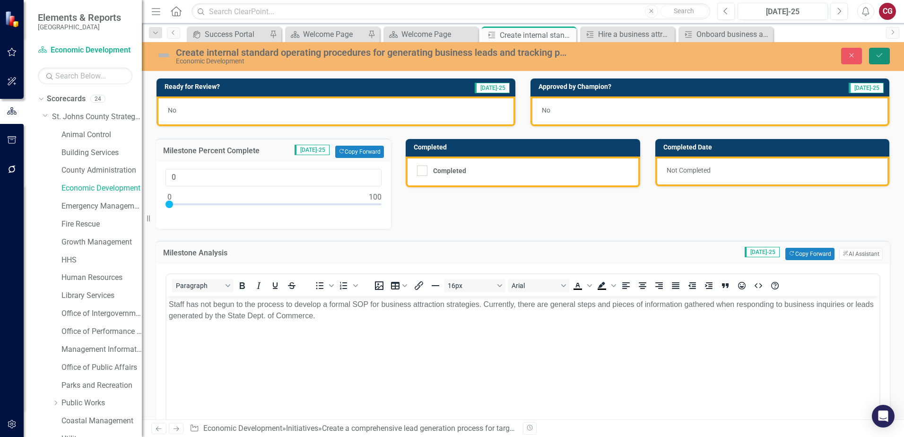
click at [876, 59] on button "Save" at bounding box center [879, 56] width 21 height 17
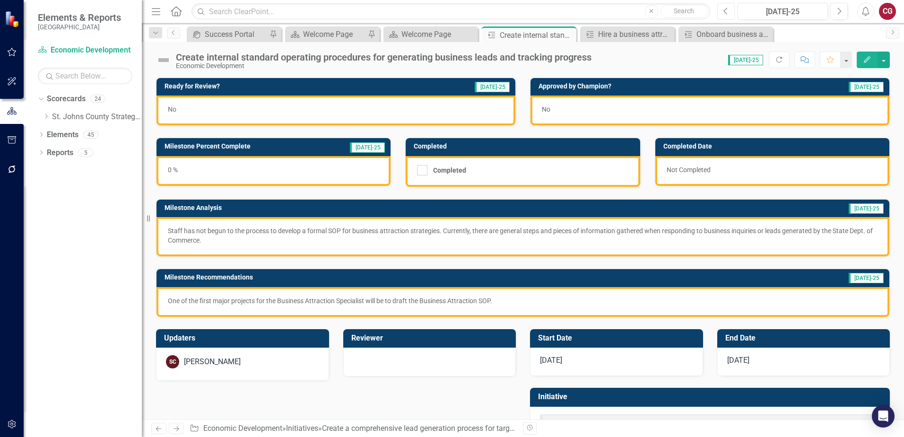
click at [722, 15] on button "Previous" at bounding box center [725, 11] width 17 height 17
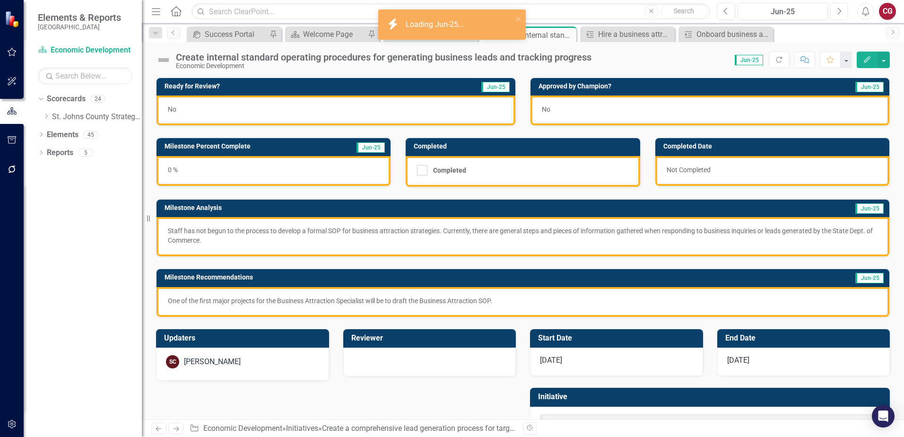
click at [837, 11] on icon "Next" at bounding box center [838, 11] width 5 height 9
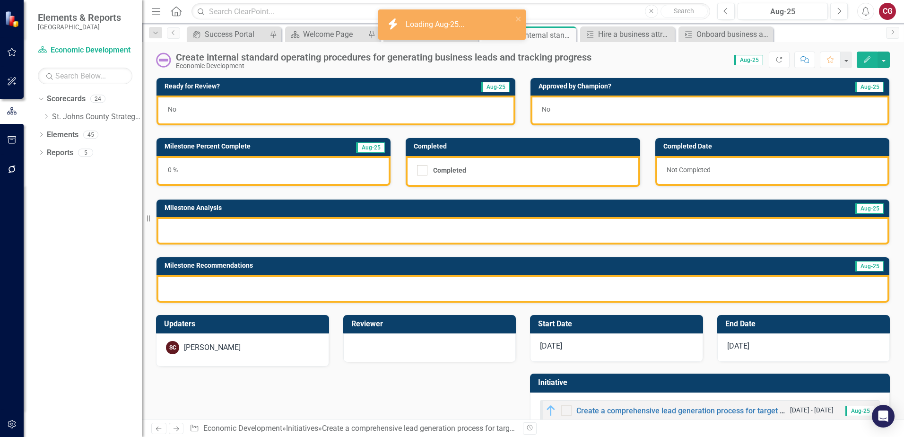
click at [315, 173] on div "0 %" at bounding box center [273, 171] width 234 height 30
click at [310, 221] on div at bounding box center [522, 230] width 732 height 27
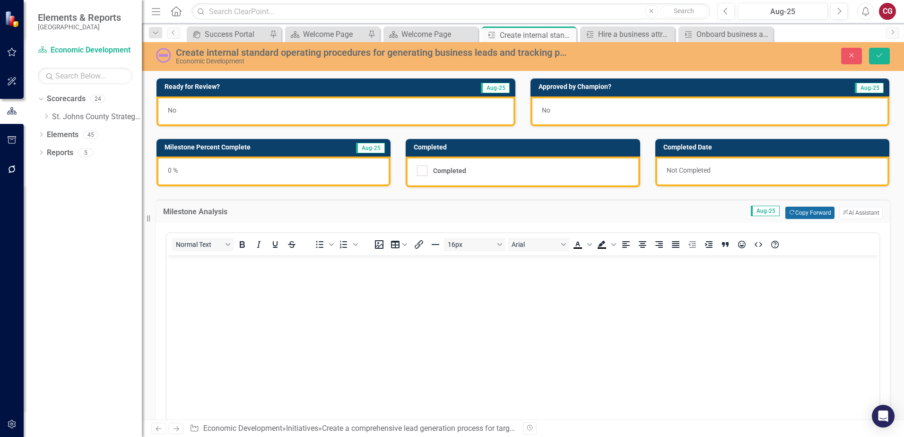
click at [795, 214] on button "Copy Forward Copy Forward" at bounding box center [809, 213] width 49 height 12
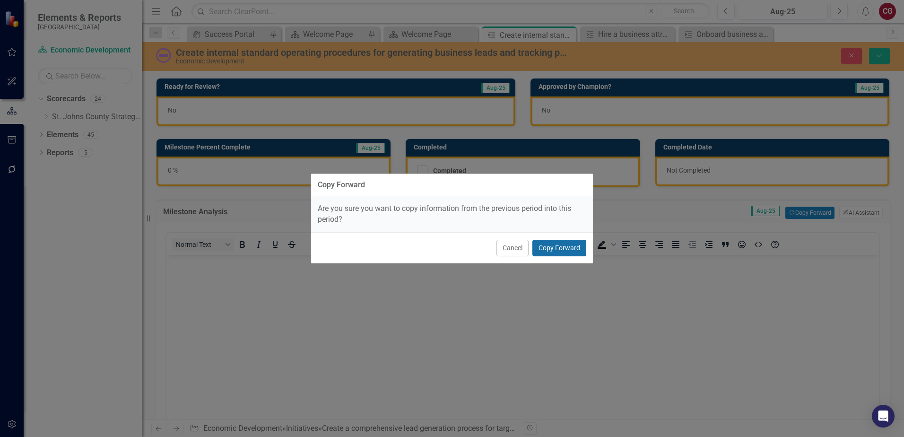
click at [569, 242] on button "Copy Forward" at bounding box center [559, 248] width 54 height 17
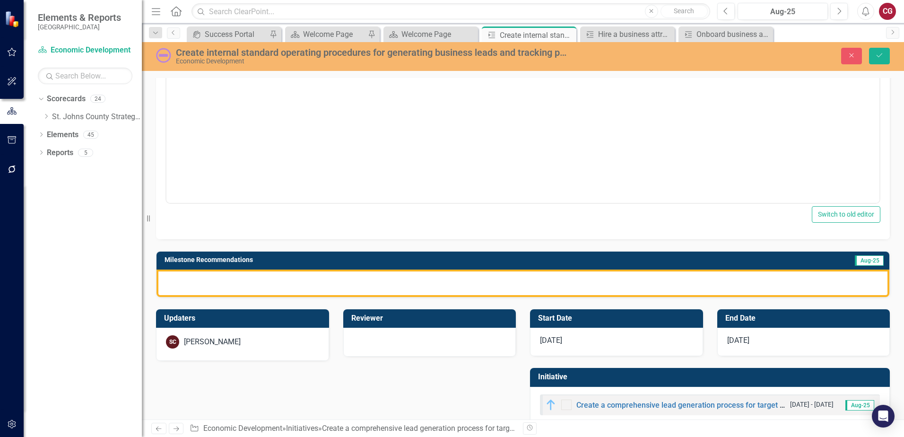
scroll to position [236, 0]
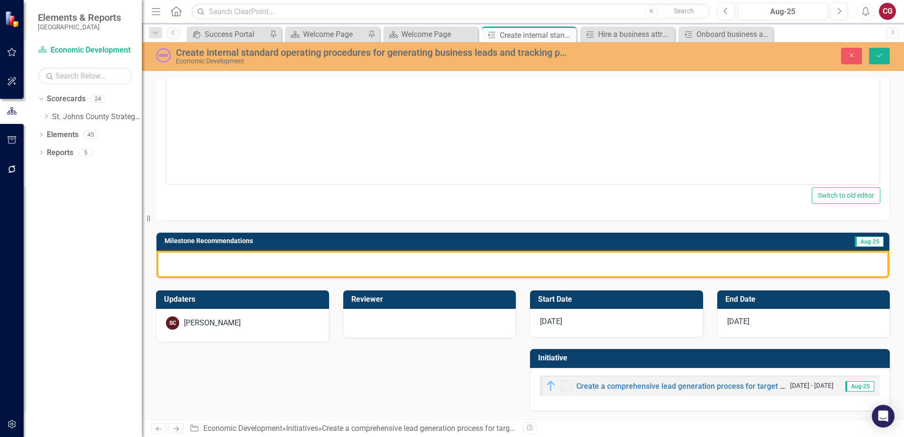
click at [642, 266] on div at bounding box center [522, 263] width 732 height 27
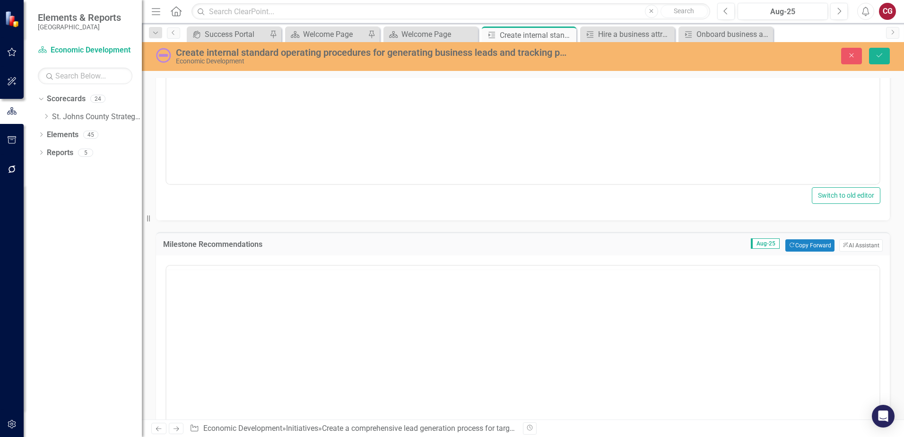
scroll to position [0, 0]
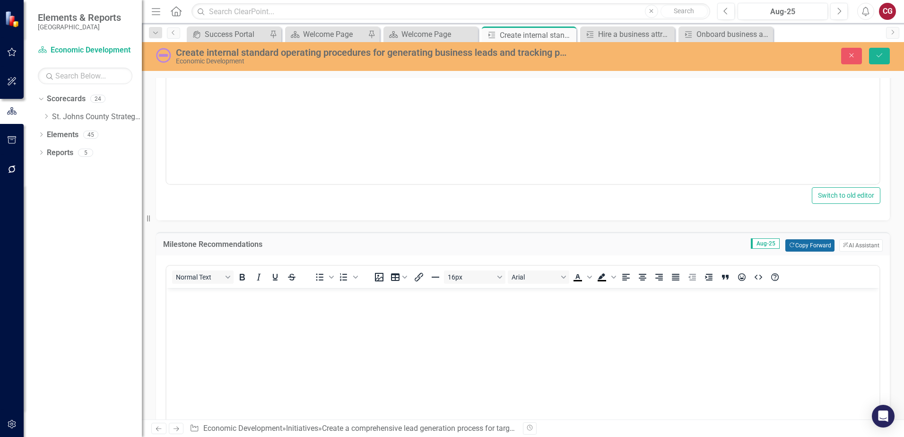
click at [788, 244] on icon "Copy Forward" at bounding box center [791, 244] width 6 height 5
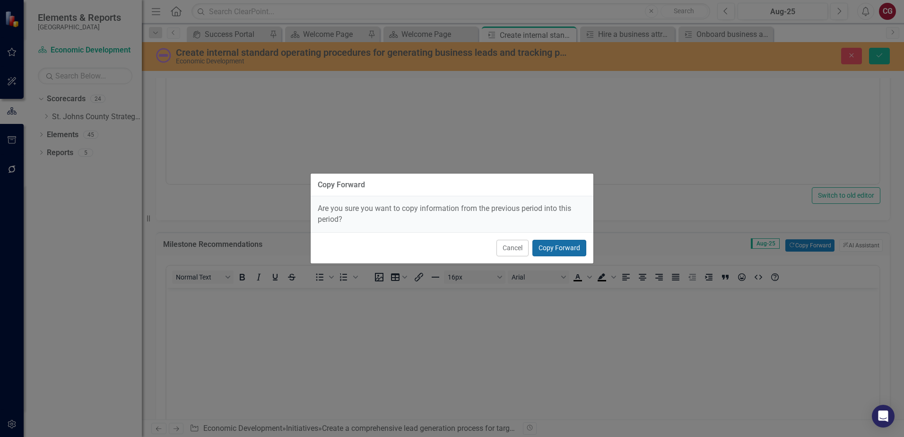
click at [567, 249] on button "Copy Forward" at bounding box center [559, 248] width 54 height 17
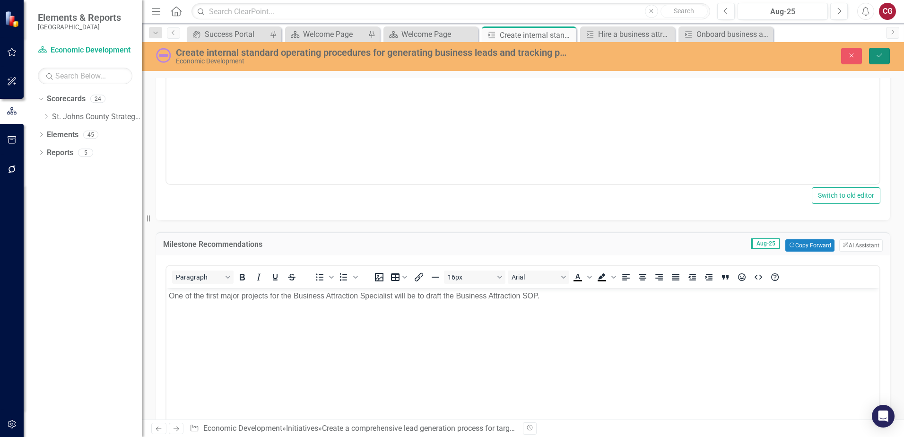
click at [881, 55] on icon "Save" at bounding box center [879, 55] width 9 height 7
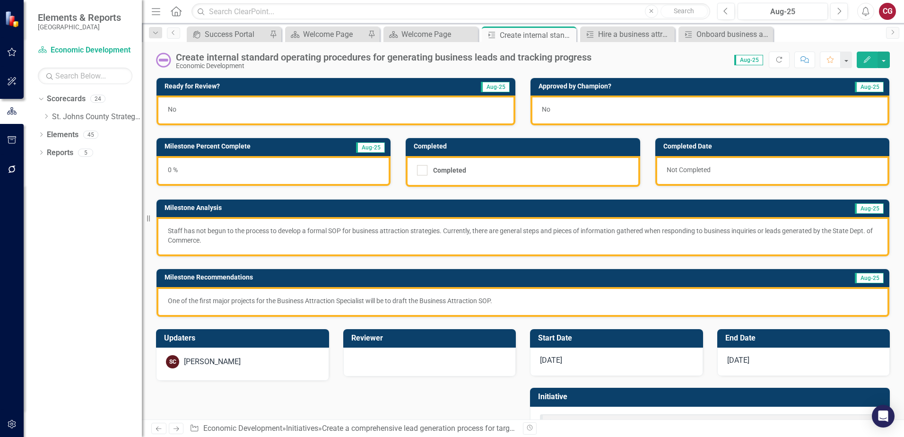
scroll to position [40, 0]
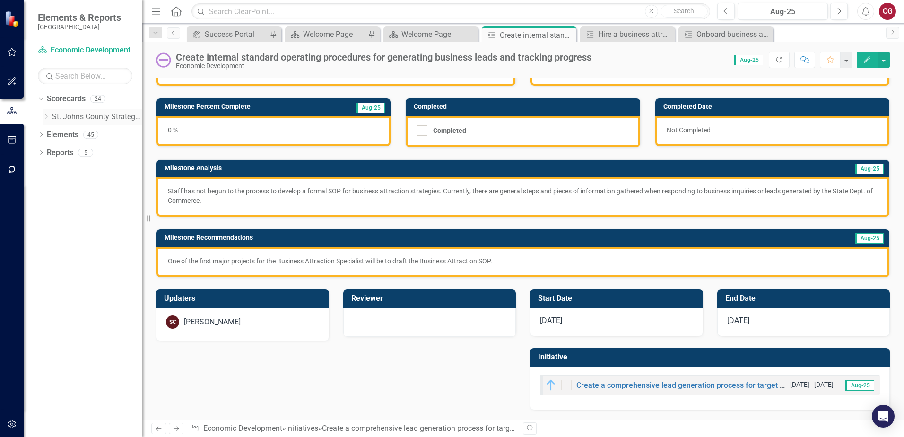
click at [46, 116] on icon "Dropdown" at bounding box center [46, 116] width 7 height 6
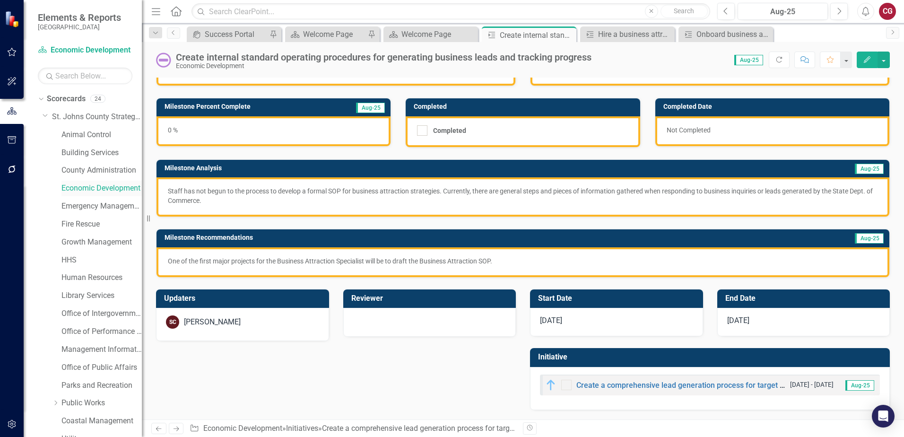
click at [76, 186] on link "Economic Development" at bounding box center [101, 188] width 80 height 11
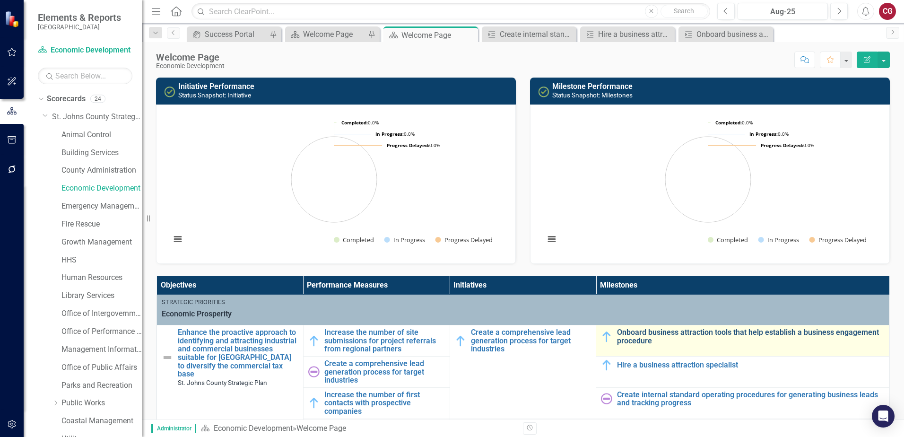
click at [667, 337] on link "Onboard business attraction tools that help establish a business engagement pro…" at bounding box center [750, 336] width 267 height 17
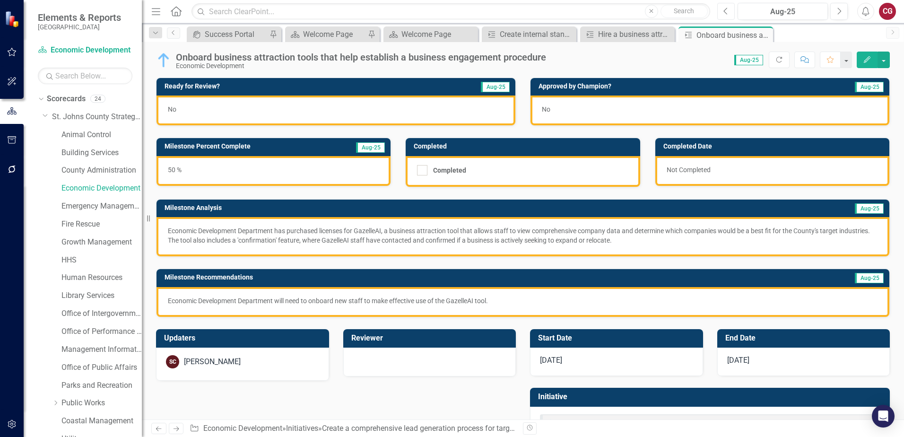
click at [729, 7] on button "Previous" at bounding box center [725, 11] width 17 height 17
click at [78, 186] on link "Economic Development" at bounding box center [101, 188] width 80 height 11
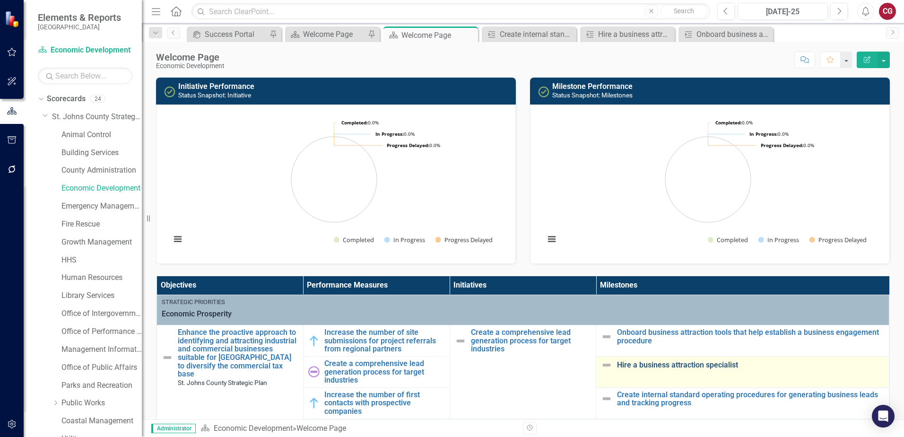
click at [650, 366] on link "Hire a business attraction specialist" at bounding box center [750, 365] width 267 height 9
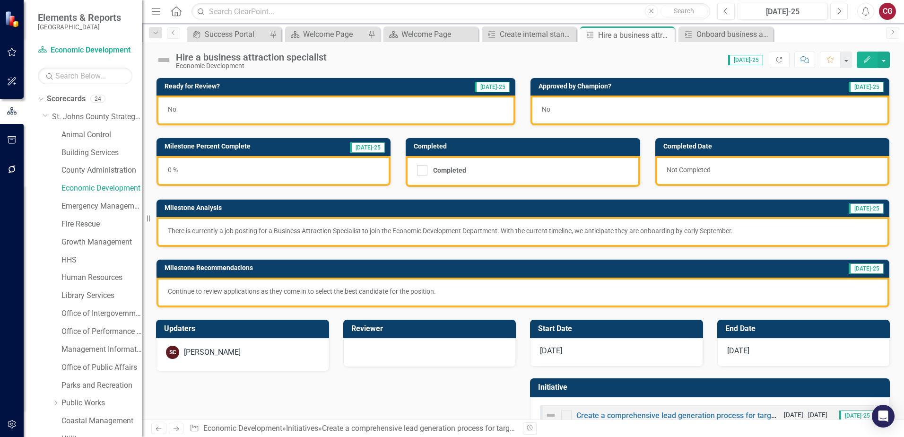
click at [845, 9] on button "Next" at bounding box center [838, 11] width 17 height 17
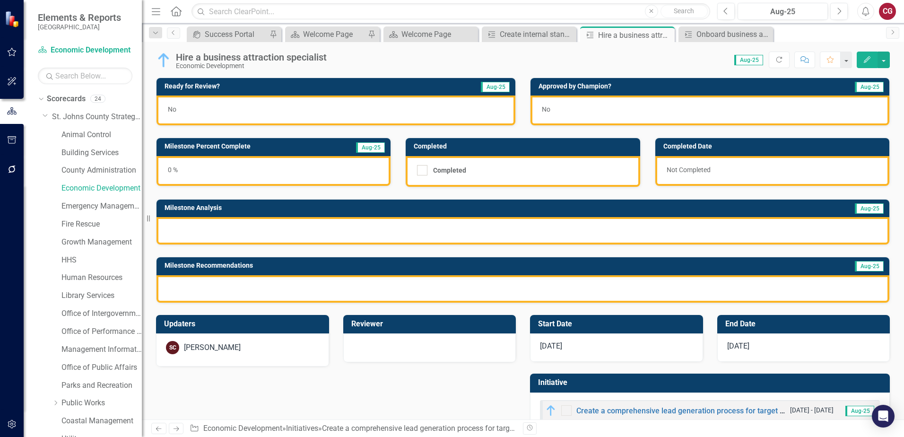
click at [368, 235] on div at bounding box center [522, 230] width 732 height 27
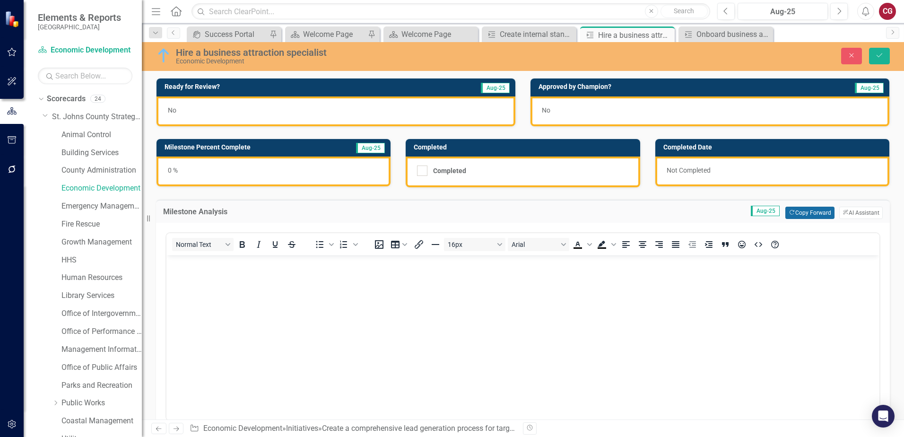
click at [794, 217] on button "Copy Forward Copy Forward" at bounding box center [809, 213] width 49 height 12
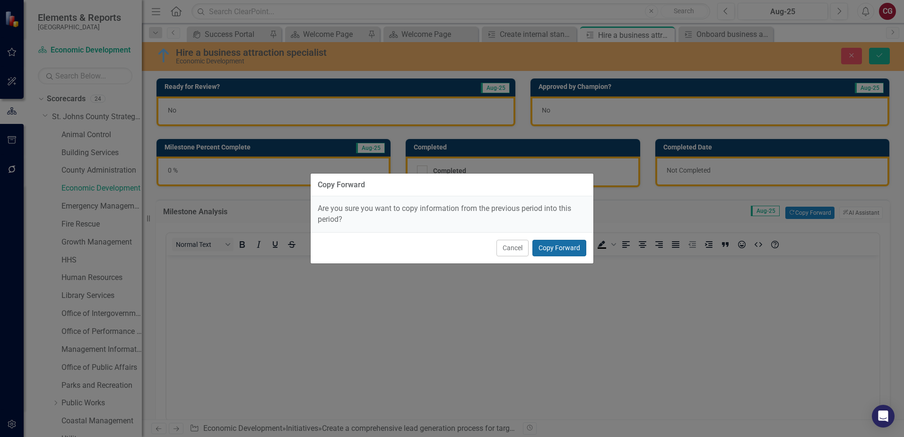
click at [560, 244] on button "Copy Forward" at bounding box center [559, 248] width 54 height 17
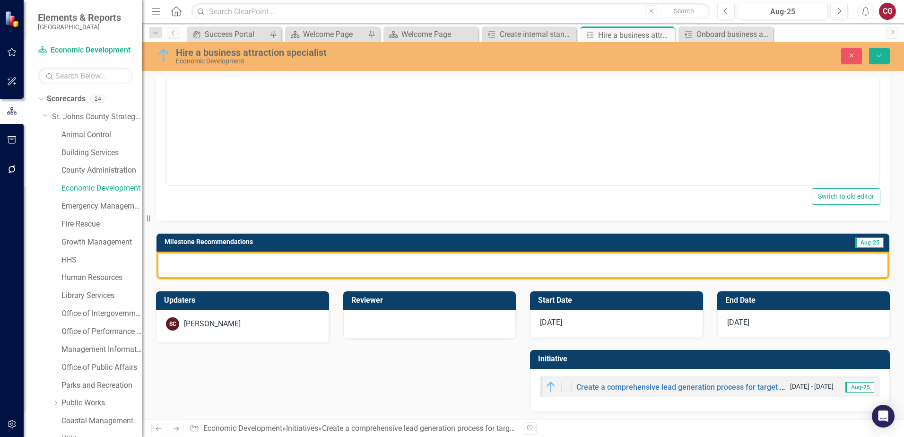
scroll to position [236, 0]
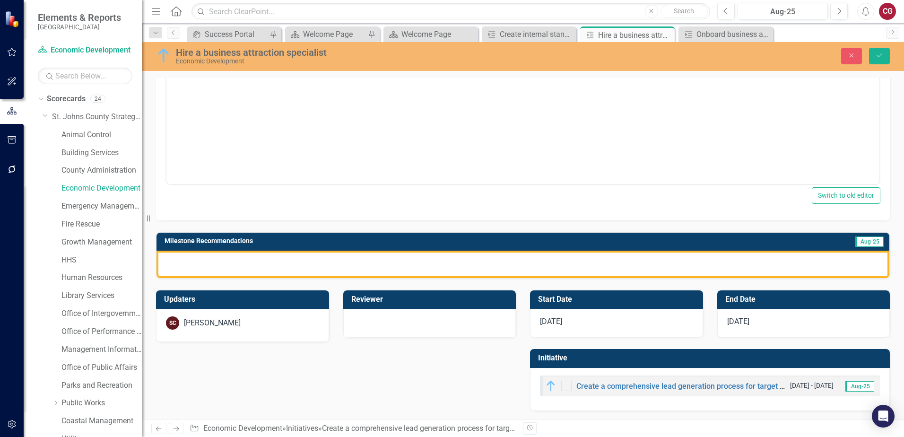
click at [447, 269] on div at bounding box center [522, 263] width 732 height 27
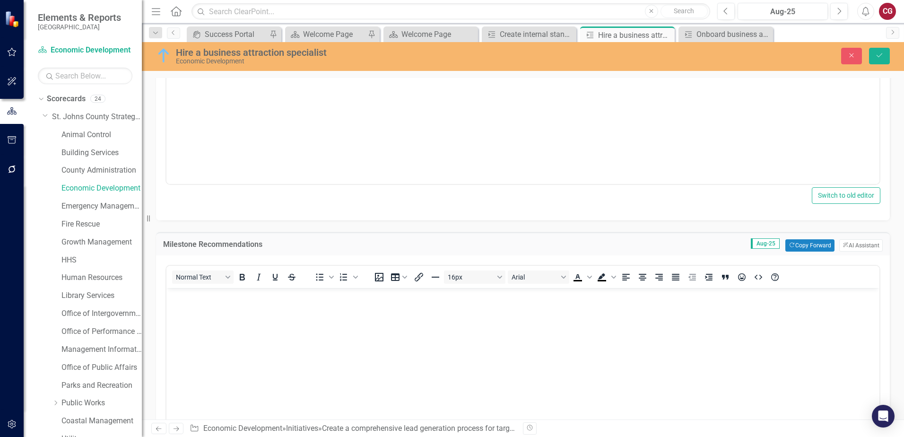
scroll to position [0, 0]
click at [800, 245] on button "Copy Forward Copy Forward" at bounding box center [809, 245] width 49 height 12
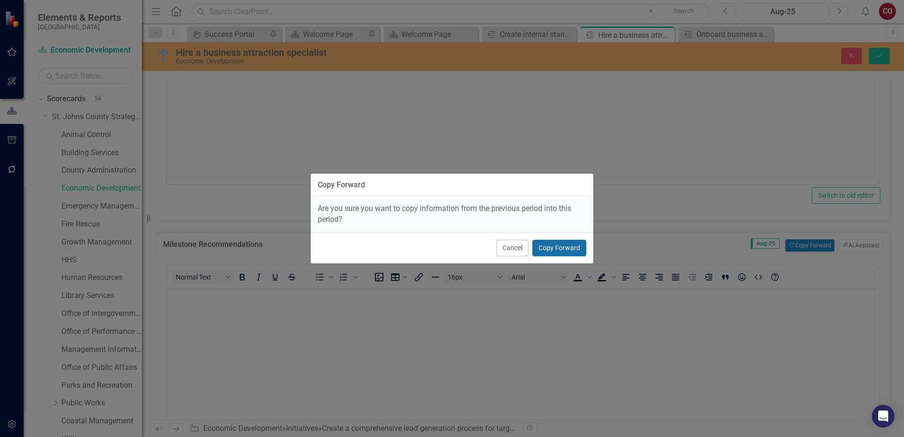
click at [557, 246] on button "Copy Forward" at bounding box center [559, 248] width 54 height 17
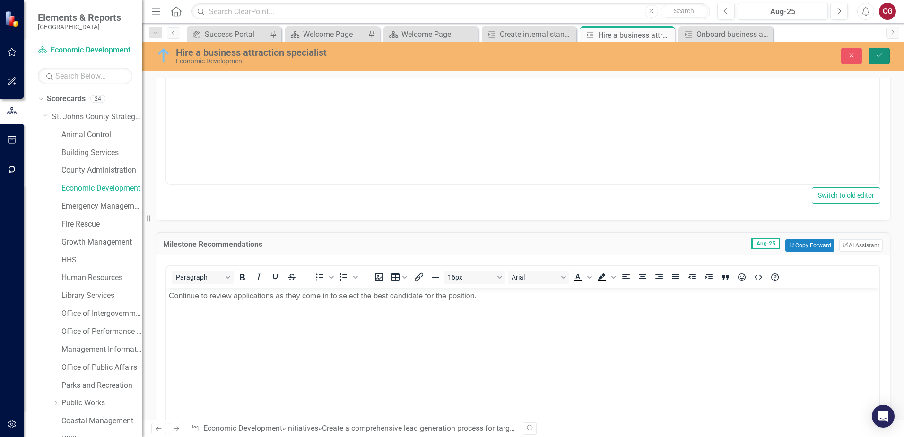
click at [884, 60] on button "Save" at bounding box center [879, 56] width 21 height 17
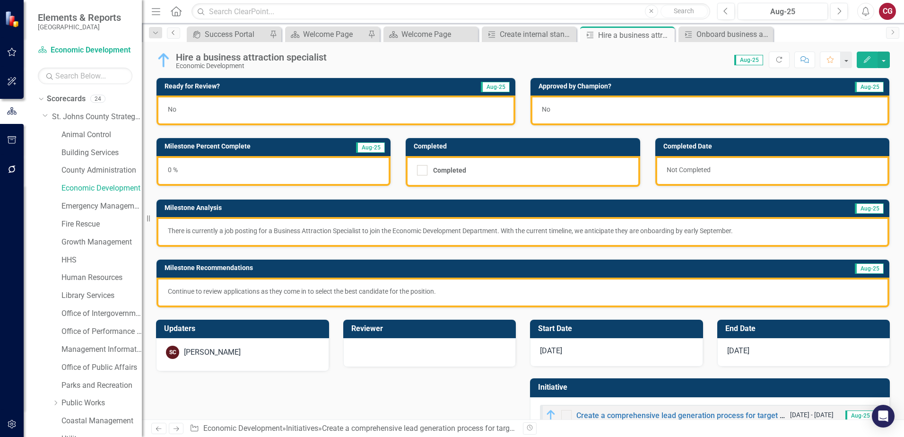
click at [172, 34] on icon "Previous" at bounding box center [174, 33] width 8 height 6
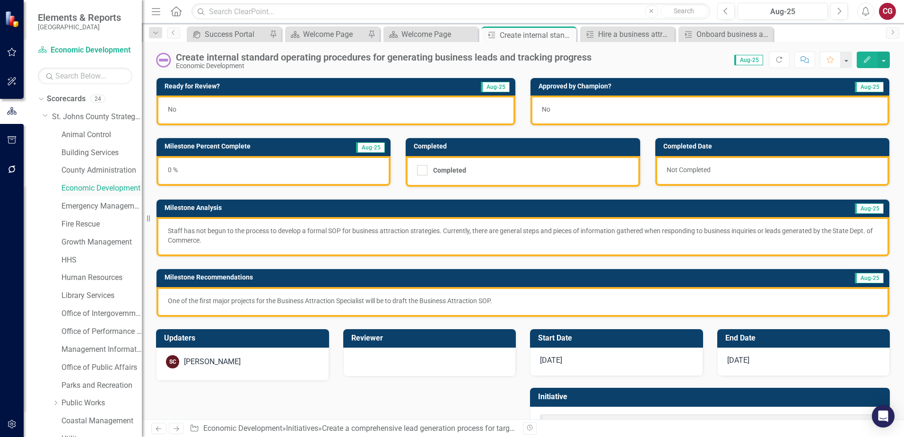
click at [87, 184] on link "Economic Development" at bounding box center [101, 188] width 80 height 11
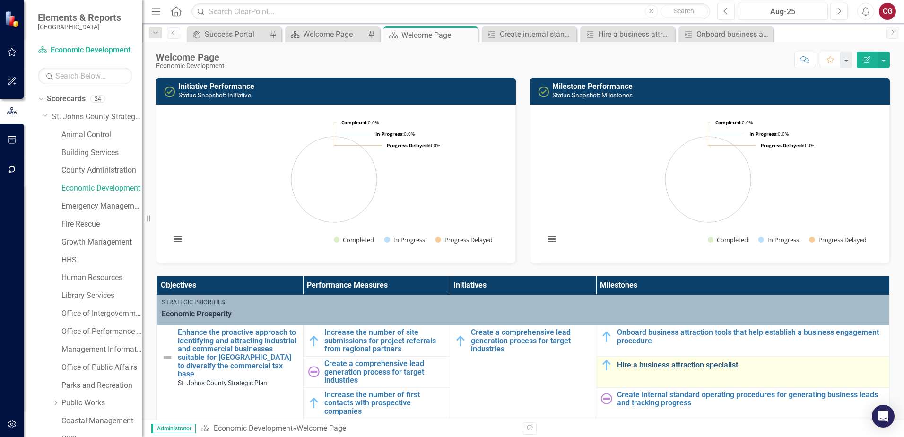
click at [650, 367] on link "Hire a business attraction specialist" at bounding box center [750, 365] width 267 height 9
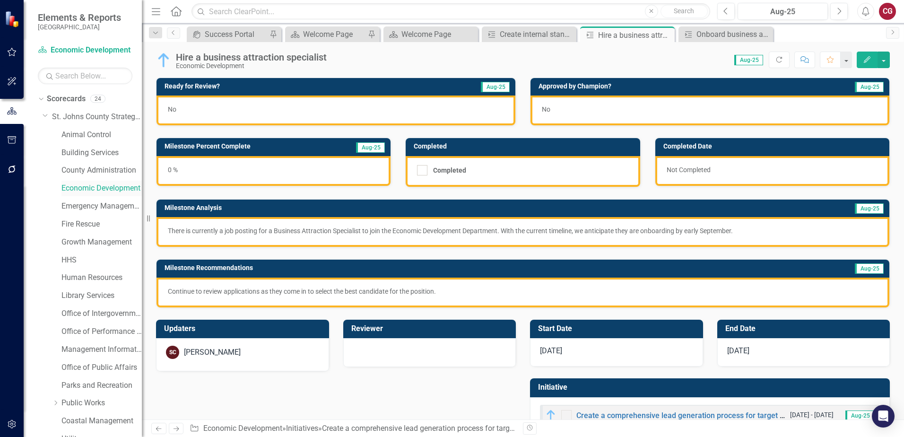
click at [86, 188] on link "Economic Development" at bounding box center [101, 188] width 80 height 11
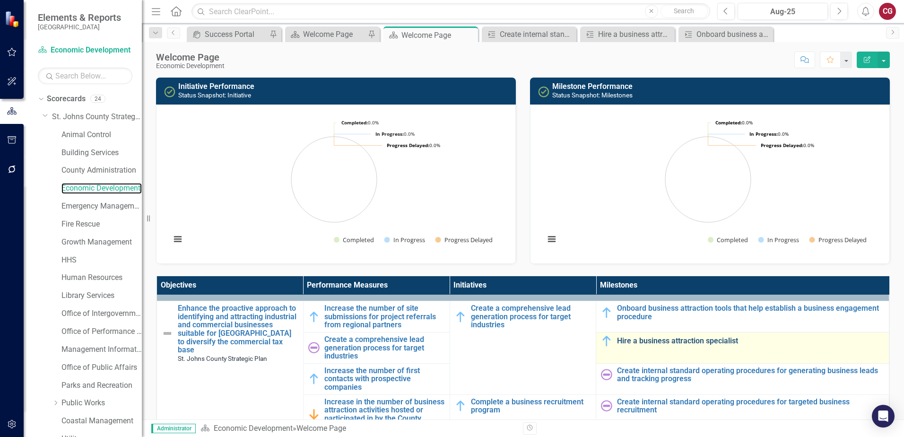
scroll to position [47, 0]
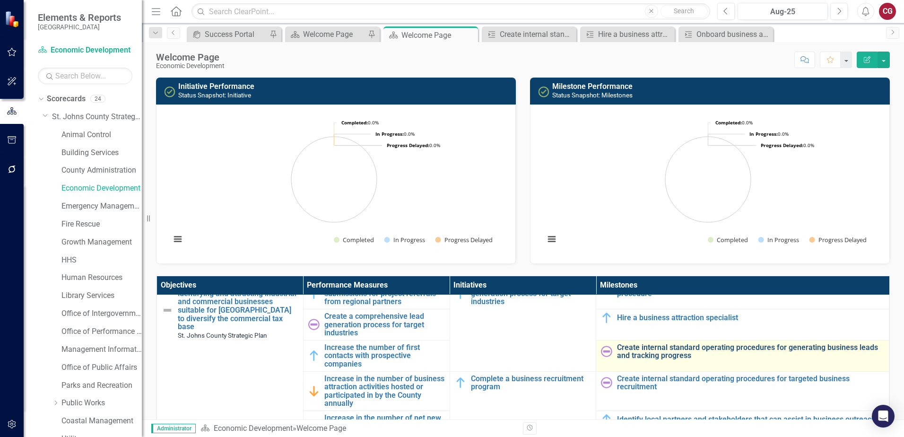
click at [669, 352] on link "Create internal standard operating procedures for generating business leads and…" at bounding box center [750, 351] width 267 height 17
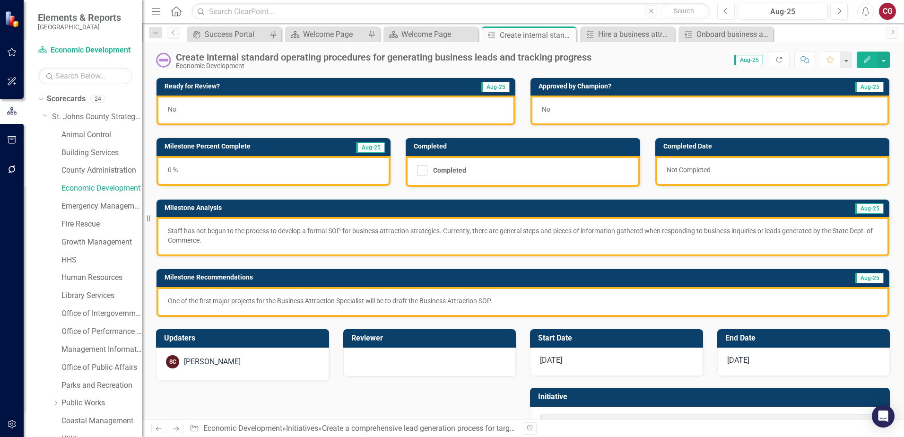
click at [723, 15] on icon "Previous" at bounding box center [725, 11] width 5 height 9
click at [85, 189] on link "Economic Development" at bounding box center [101, 188] width 80 height 11
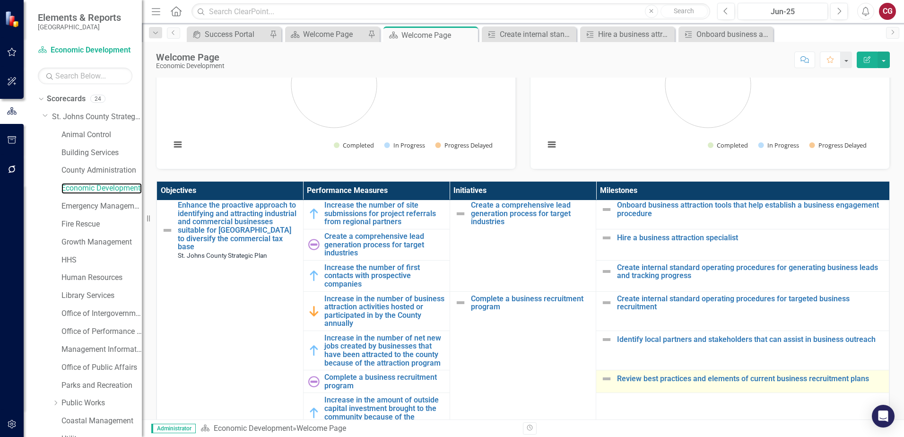
scroll to position [47, 0]
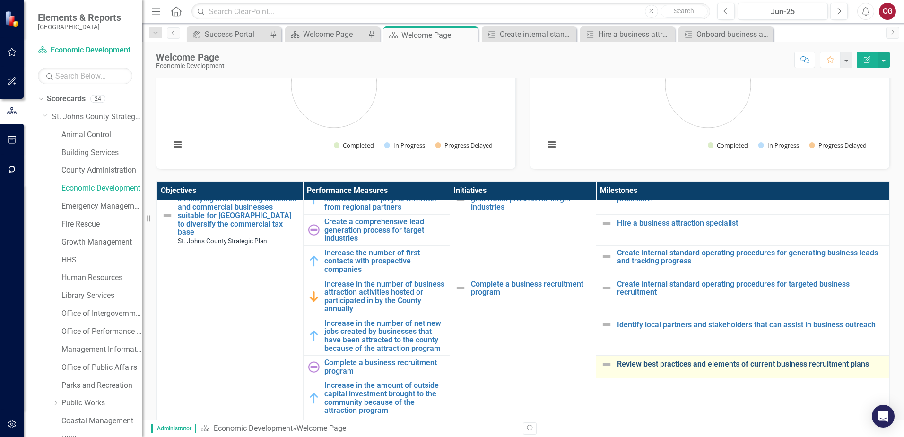
click at [623, 364] on link "Review best practices and elements of current business recruitment plans" at bounding box center [750, 364] width 267 height 9
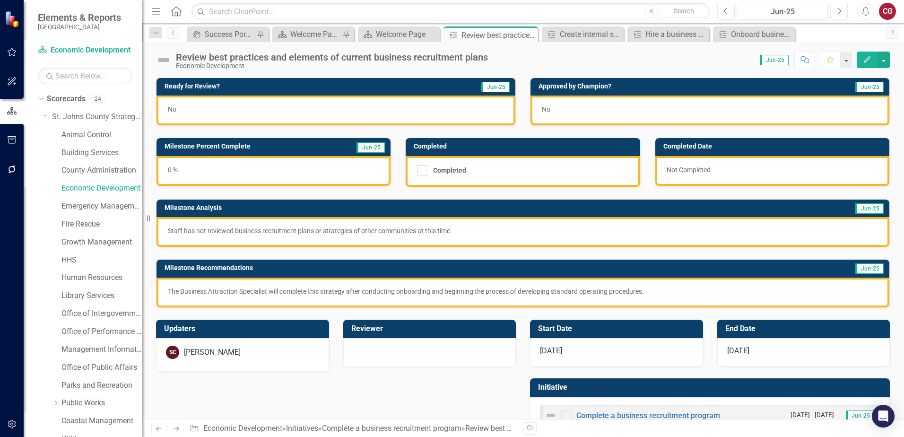
click at [842, 14] on button "Next" at bounding box center [838, 11] width 17 height 17
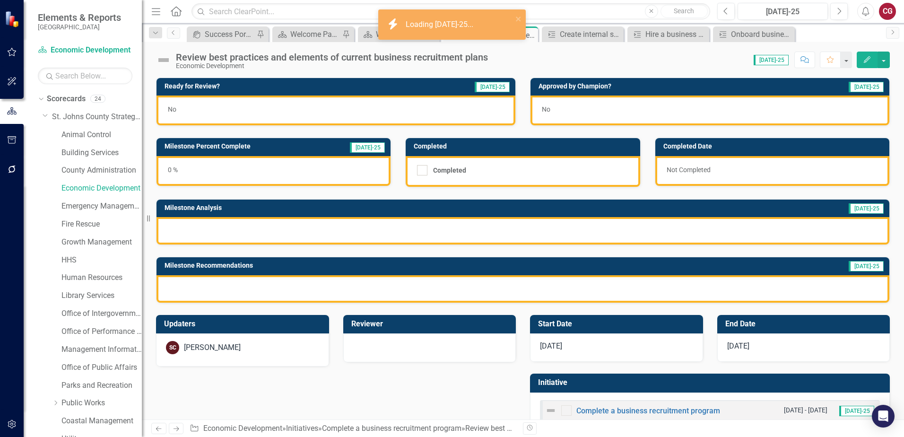
click at [266, 180] on div "0 %" at bounding box center [273, 171] width 234 height 30
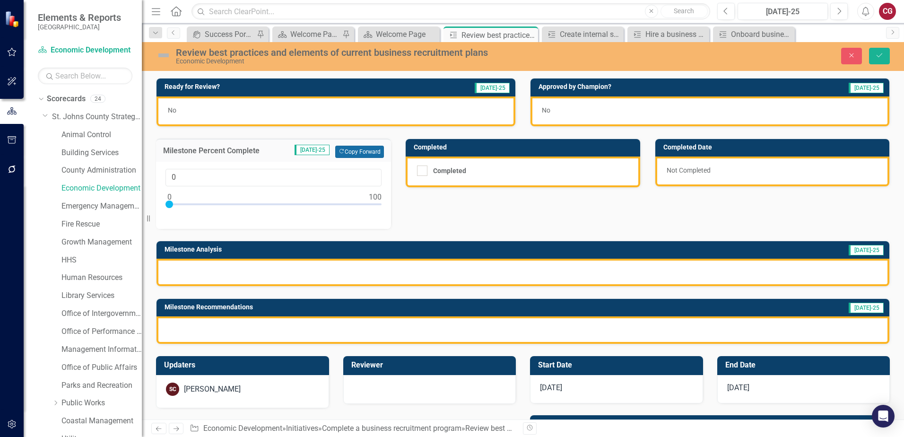
click at [368, 155] on button "Copy Forward Copy Forward" at bounding box center [359, 152] width 49 height 12
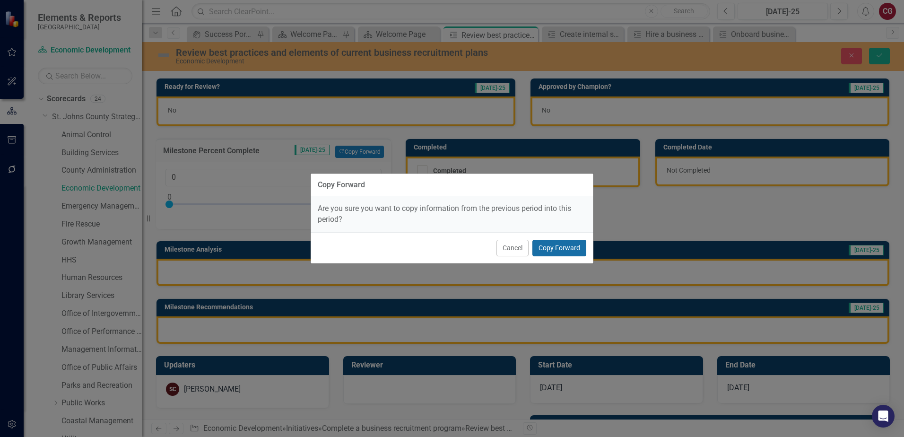
click at [557, 250] on button "Copy Forward" at bounding box center [559, 248] width 54 height 17
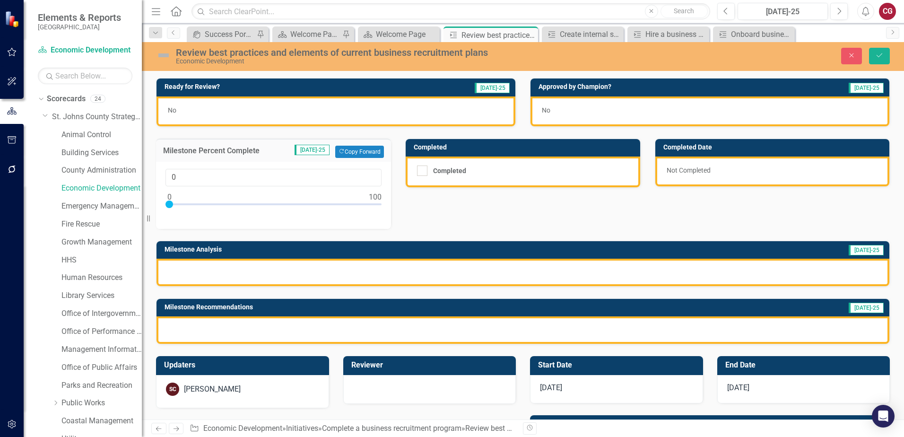
click at [414, 269] on div at bounding box center [522, 271] width 732 height 27
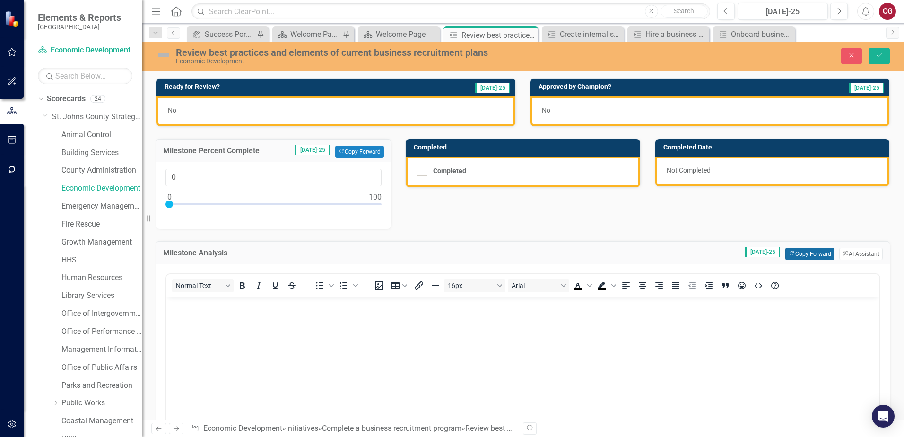
click at [796, 254] on button "Copy Forward Copy Forward" at bounding box center [809, 254] width 49 height 12
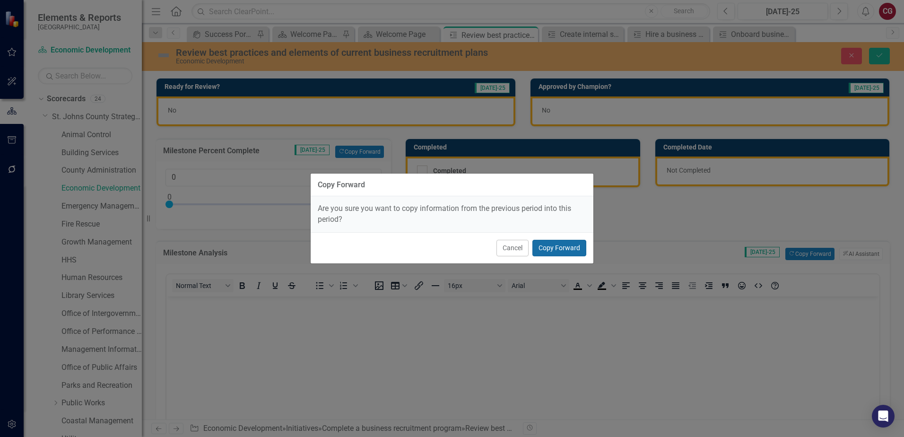
click at [574, 250] on button "Copy Forward" at bounding box center [559, 248] width 54 height 17
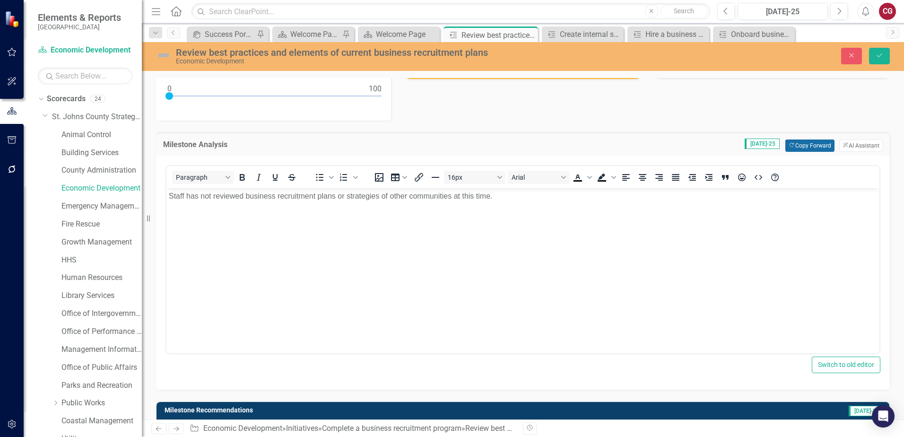
scroll to position [142, 0]
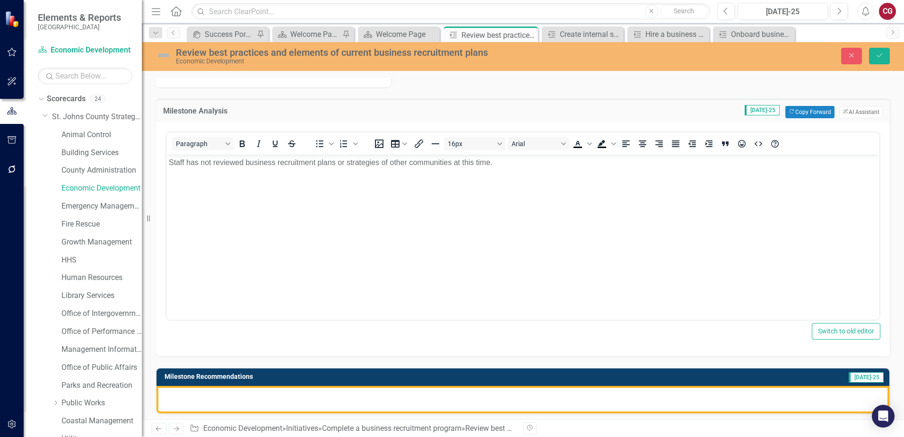
click at [433, 391] on div at bounding box center [522, 399] width 732 height 27
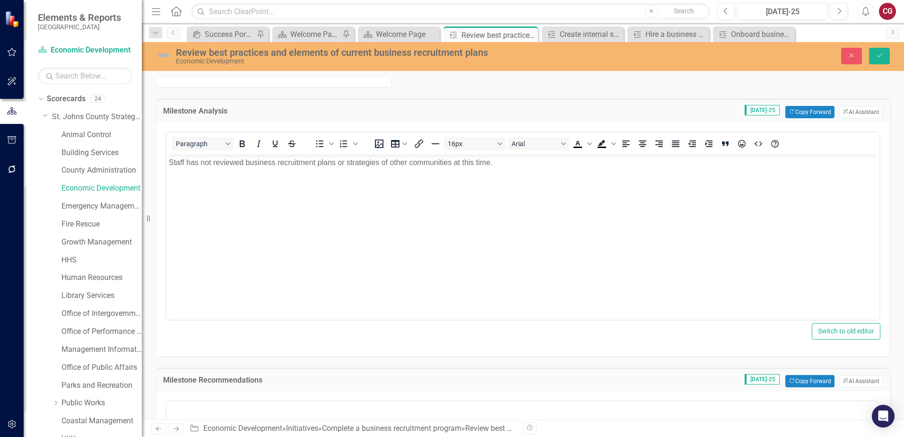
scroll to position [0, 0]
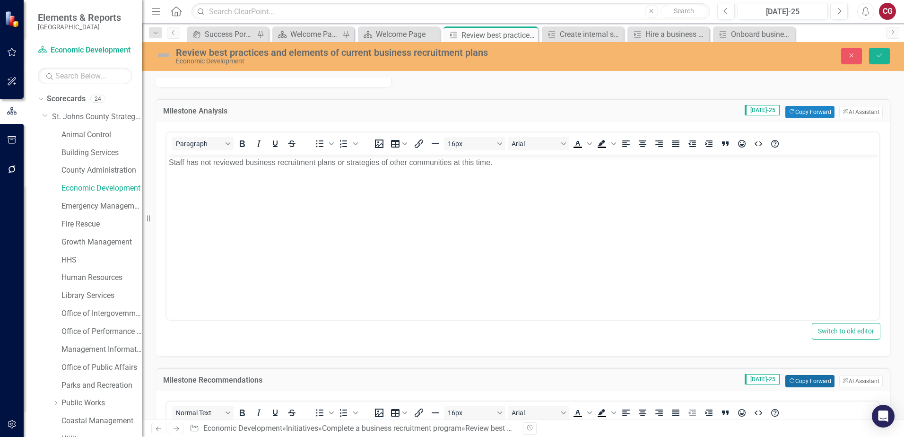
click at [791, 380] on button "Copy Forward Copy Forward" at bounding box center [809, 381] width 49 height 12
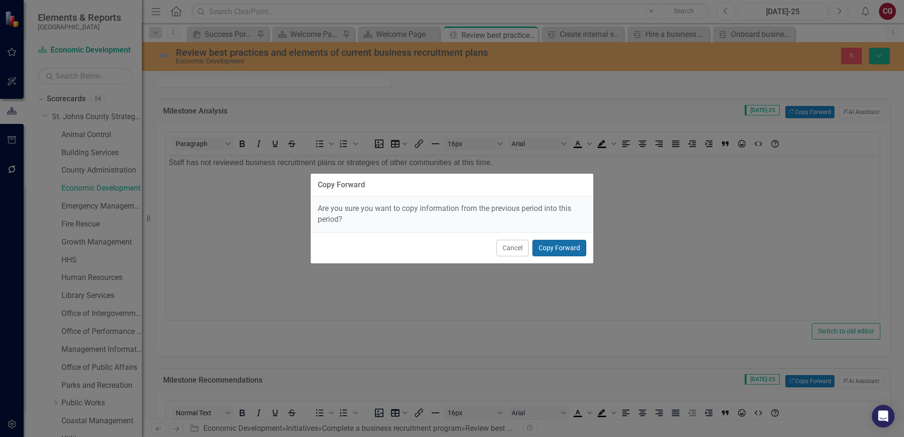
click at [572, 244] on button "Copy Forward" at bounding box center [559, 248] width 54 height 17
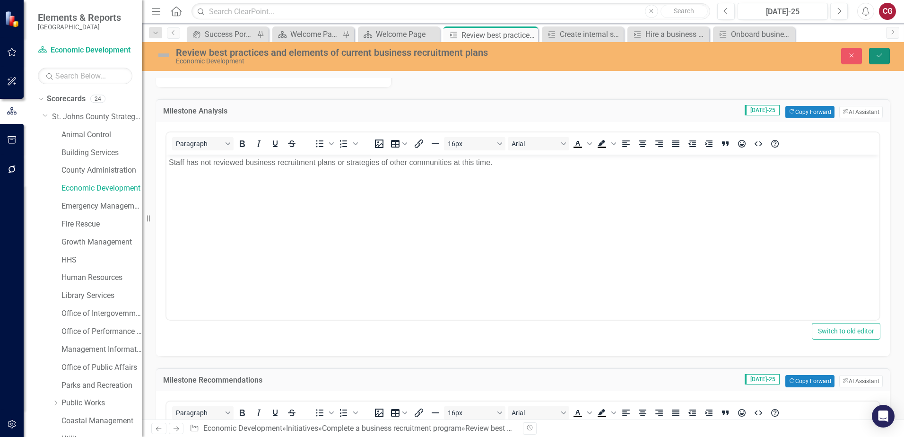
click at [882, 63] on button "Save" at bounding box center [879, 56] width 21 height 17
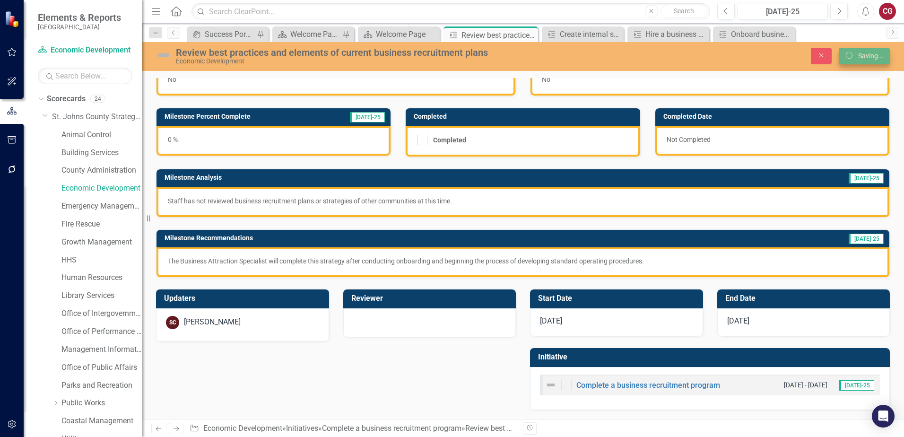
scroll to position [31, 0]
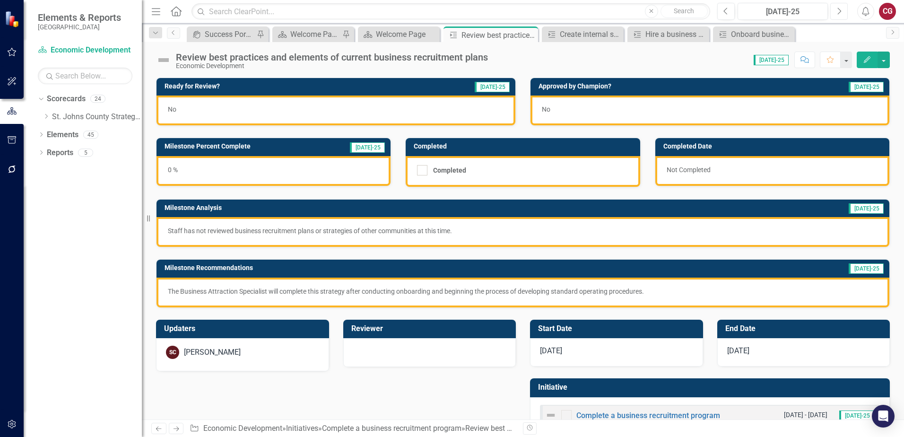
click at [836, 13] on icon "Next" at bounding box center [838, 11] width 5 height 9
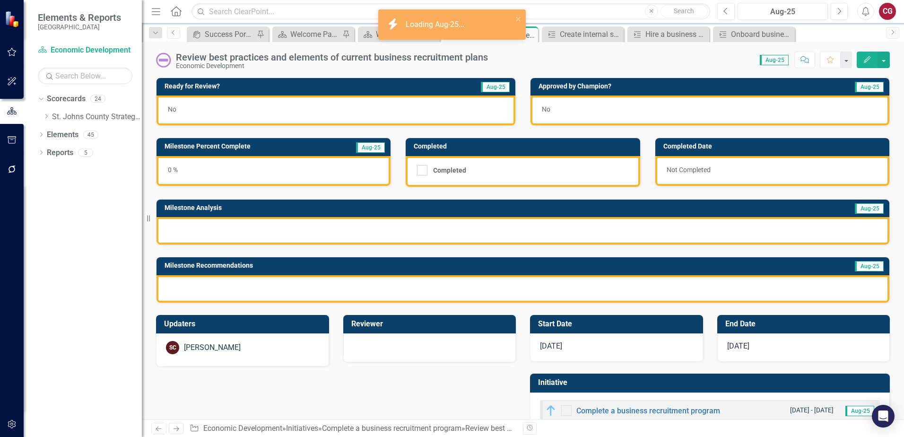
click at [301, 237] on div at bounding box center [522, 230] width 732 height 27
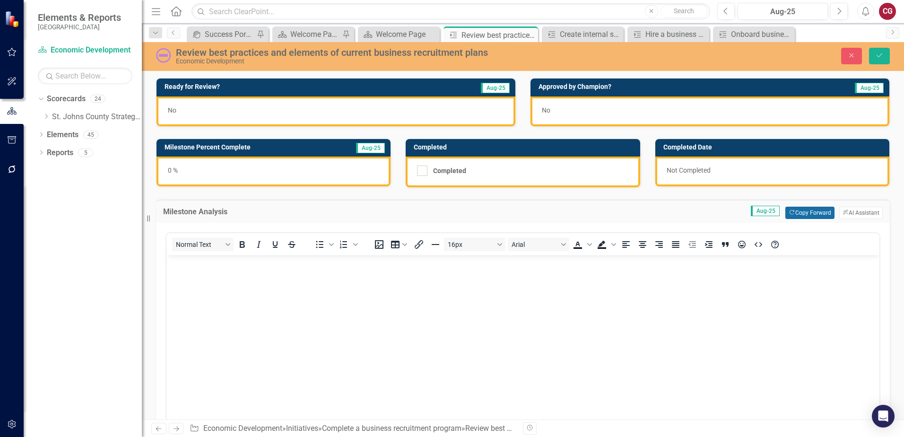
click at [790, 208] on button "Copy Forward Copy Forward" at bounding box center [809, 213] width 49 height 12
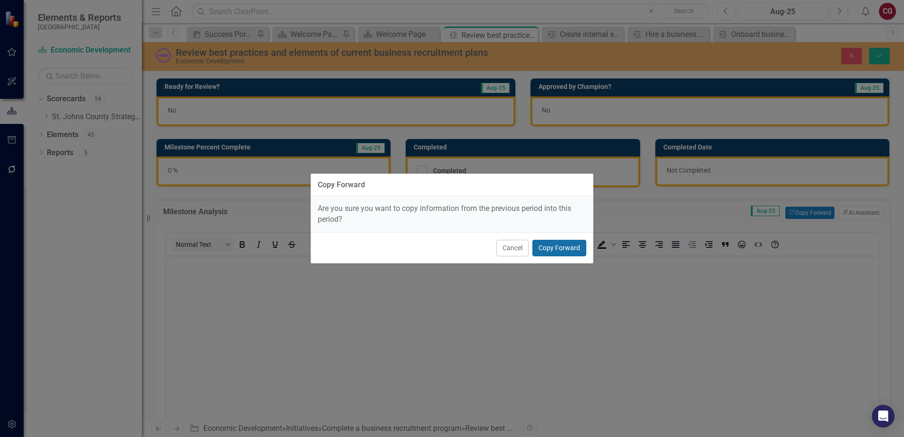
click at [565, 247] on button "Copy Forward" at bounding box center [559, 248] width 54 height 17
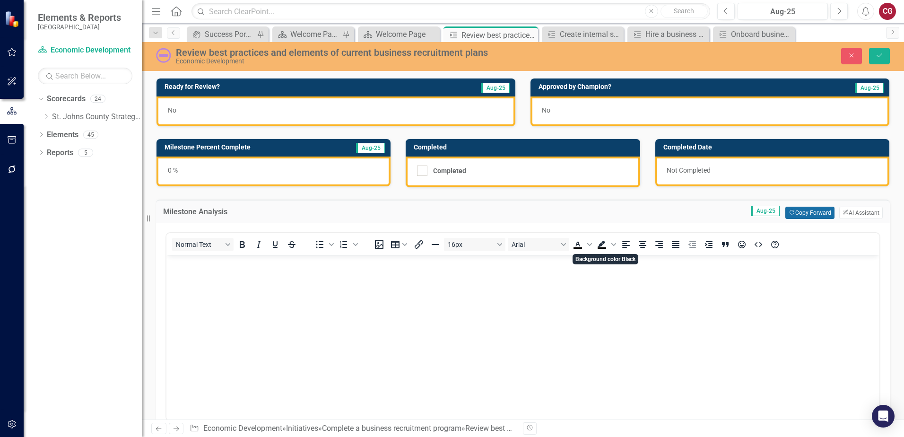
scroll to position [47, 0]
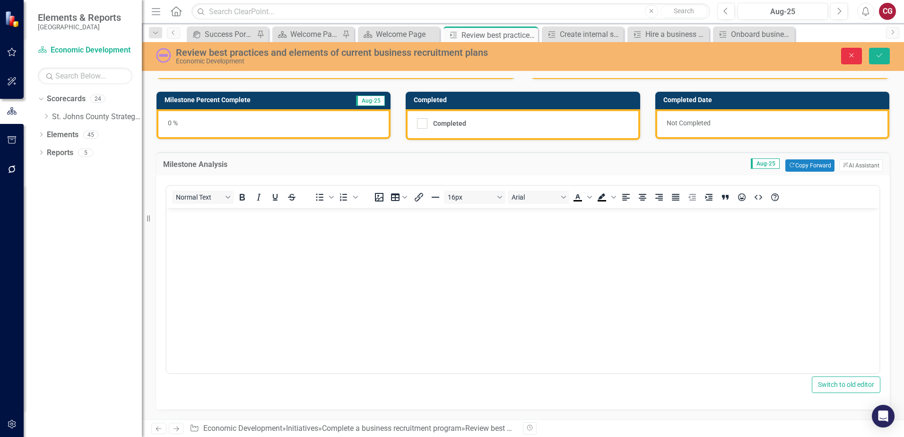
click at [847, 61] on button "Close" at bounding box center [851, 56] width 21 height 17
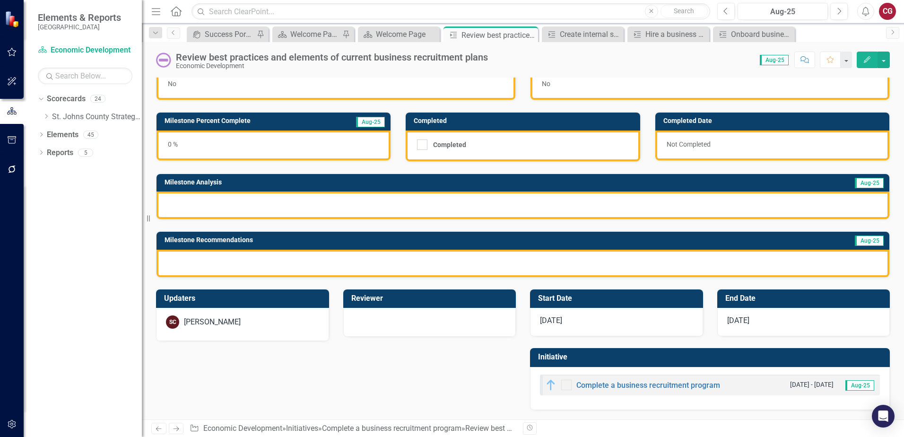
scroll to position [26, 0]
click at [604, 207] on div at bounding box center [522, 204] width 732 height 27
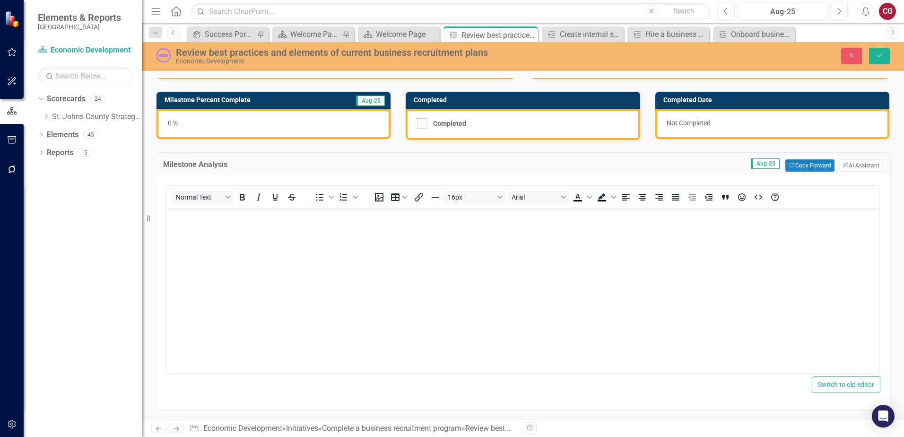
scroll to position [0, 0]
click at [801, 168] on button "Copy Forward Copy Forward" at bounding box center [809, 165] width 49 height 12
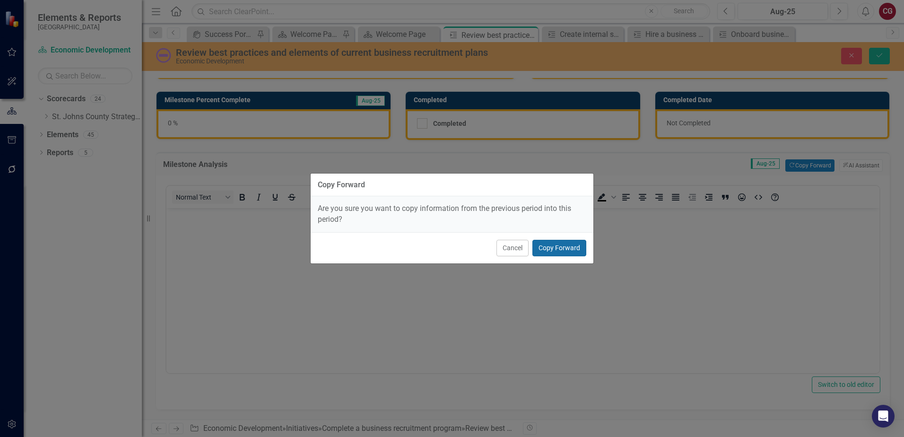
click at [567, 253] on button "Copy Forward" at bounding box center [559, 248] width 54 height 17
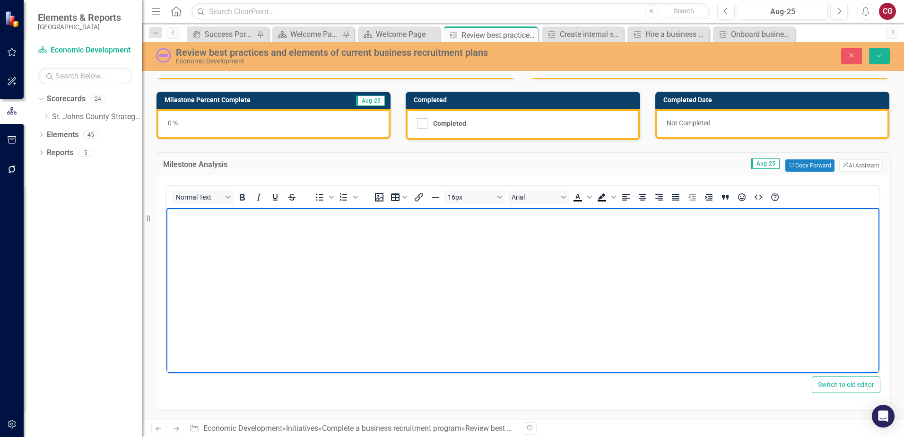
click at [569, 237] on body "Rich Text Area. Press ALT-0 for help." at bounding box center [522, 279] width 713 height 142
click at [846, 60] on button "Close" at bounding box center [851, 56] width 21 height 17
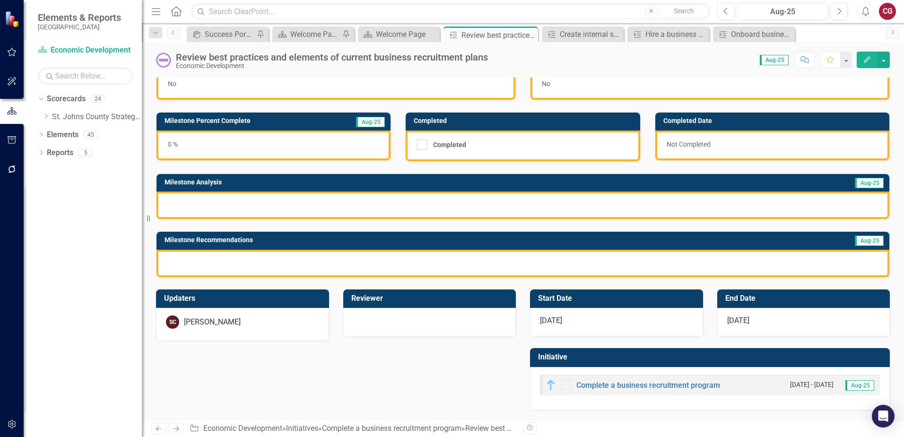
scroll to position [26, 0]
click at [47, 116] on icon at bounding box center [46, 116] width 2 height 5
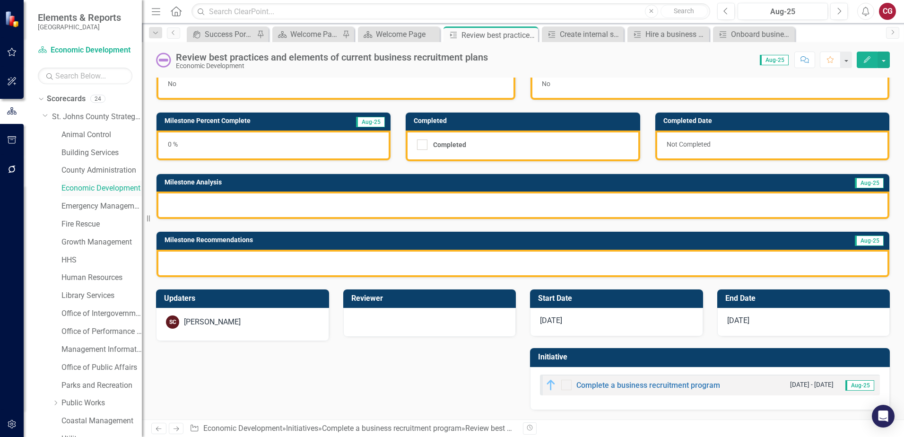
click at [86, 185] on link "Economic Development" at bounding box center [101, 188] width 80 height 11
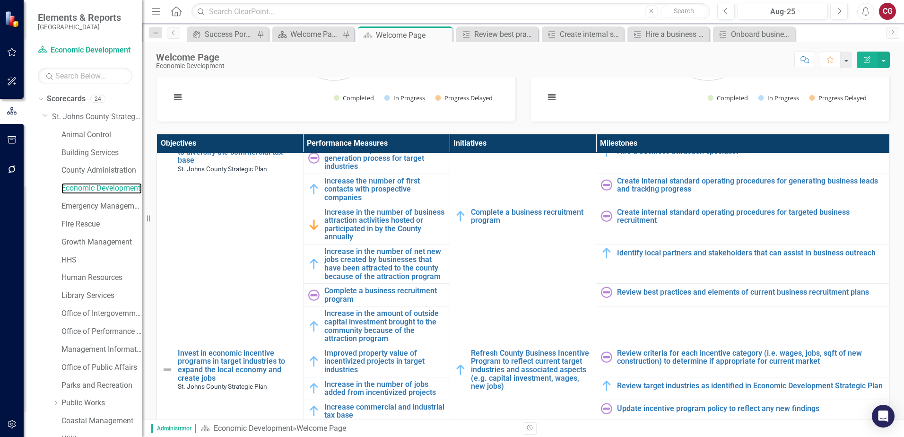
scroll to position [142, 0]
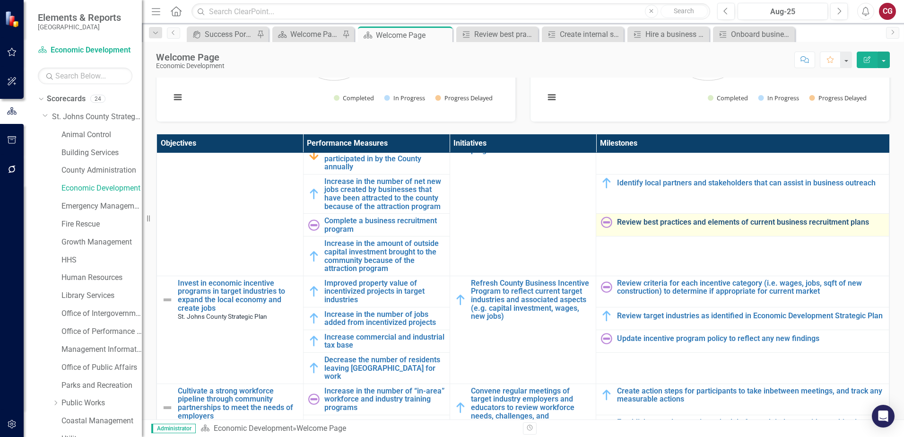
click at [682, 223] on link "Review best practices and elements of current business recruitment plans" at bounding box center [750, 222] width 267 height 9
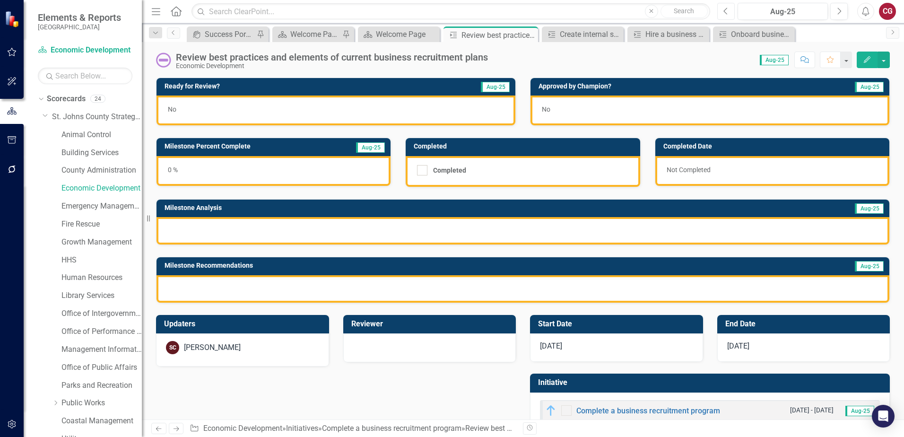
click at [728, 17] on button "Previous" at bounding box center [725, 11] width 17 height 17
click at [730, 13] on button "Previous" at bounding box center [725, 11] width 17 height 17
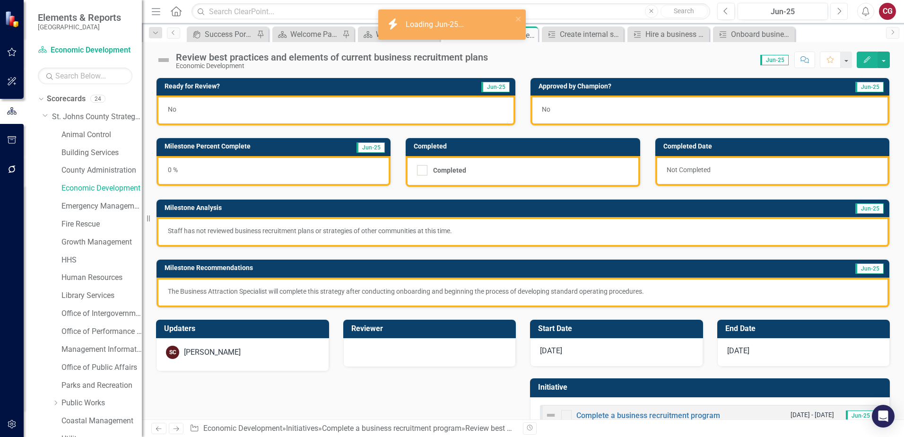
click at [838, 11] on icon "Next" at bounding box center [838, 11] width 5 height 9
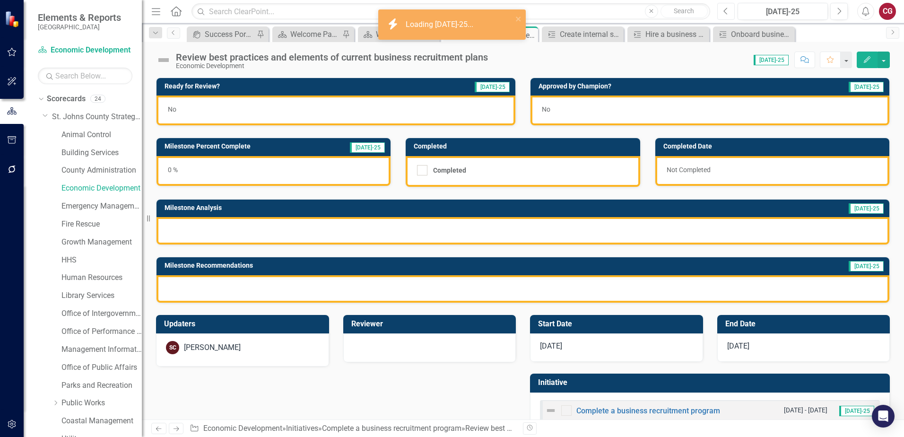
click at [726, 16] on button "Previous" at bounding box center [725, 11] width 17 height 17
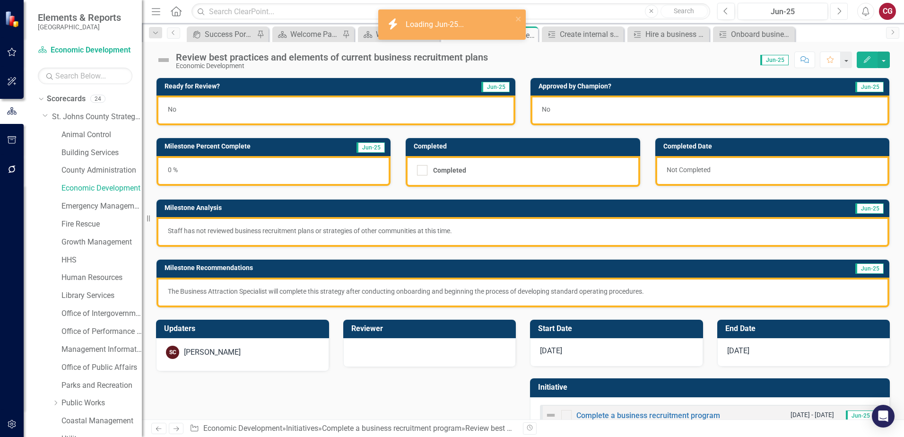
click at [843, 13] on button "Next" at bounding box center [838, 11] width 17 height 17
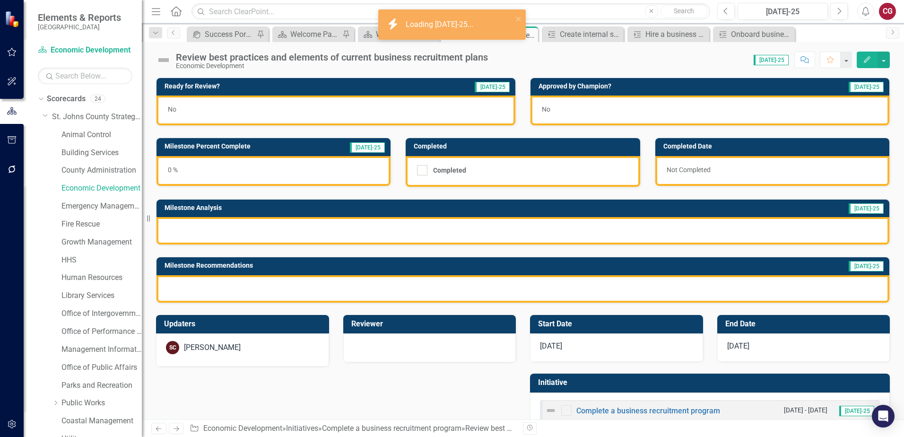
click at [259, 230] on div at bounding box center [522, 230] width 732 height 27
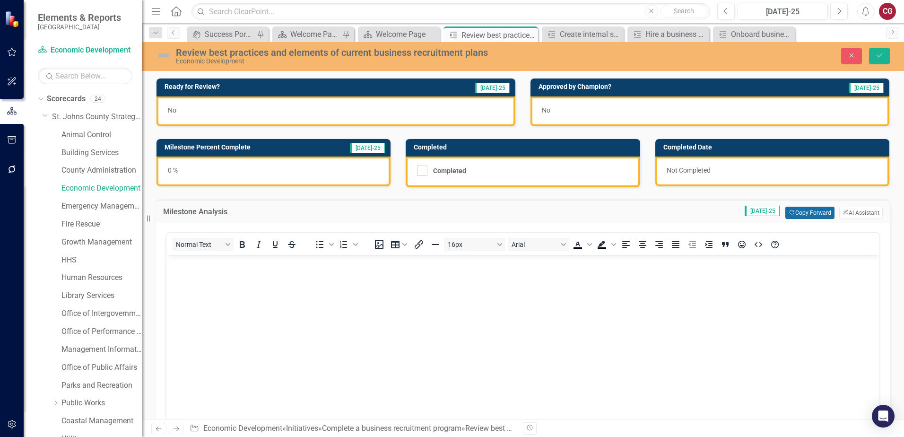
click at [790, 216] on button "Copy Forward Copy Forward" at bounding box center [809, 213] width 49 height 12
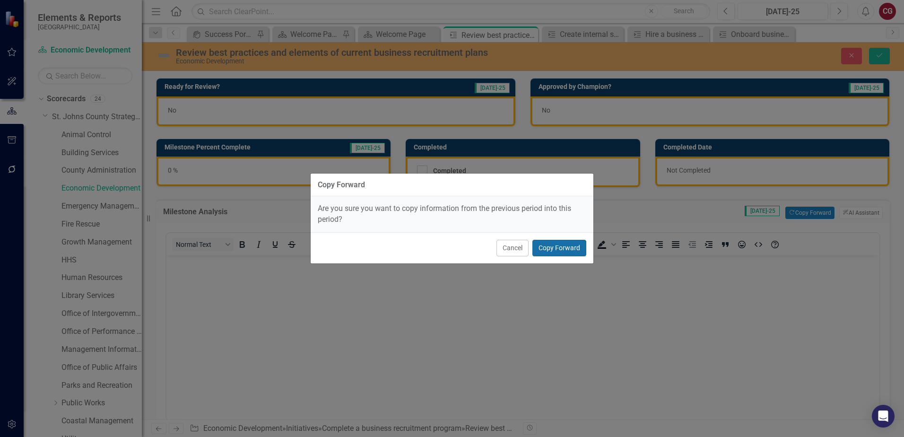
click at [560, 248] on button "Copy Forward" at bounding box center [559, 248] width 54 height 17
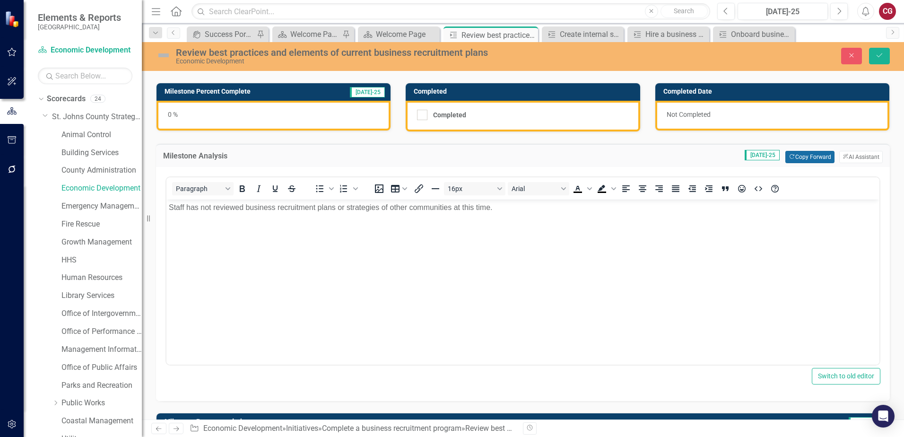
scroll to position [142, 0]
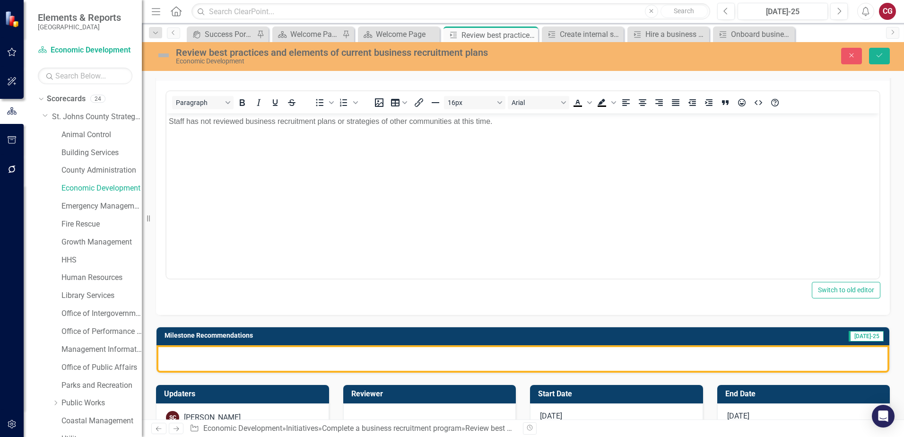
click at [406, 364] on div at bounding box center [522, 358] width 732 height 27
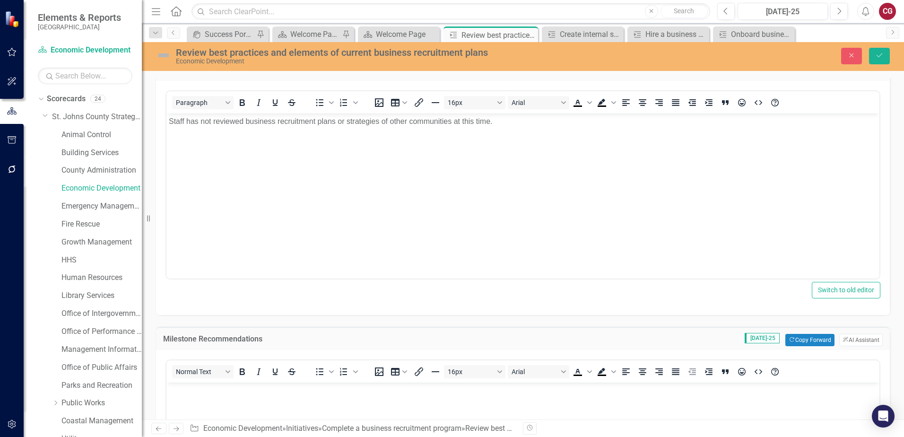
scroll to position [0, 0]
click at [792, 338] on button "Copy Forward Copy Forward" at bounding box center [809, 340] width 49 height 12
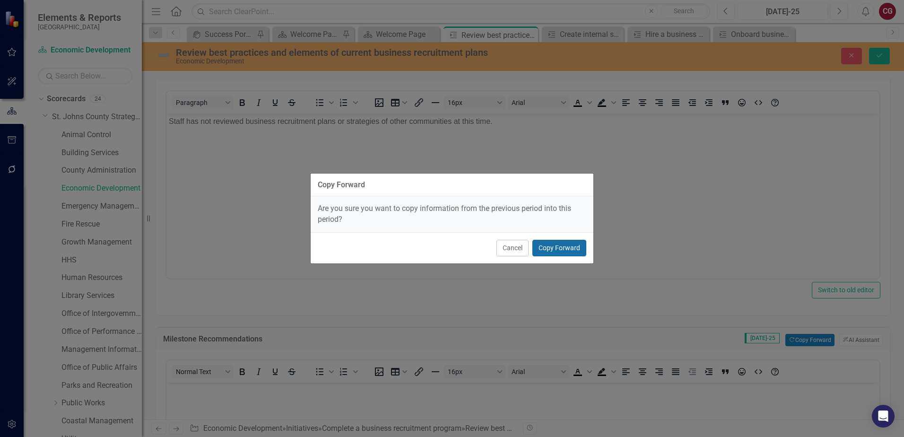
click at [572, 243] on button "Copy Forward" at bounding box center [559, 248] width 54 height 17
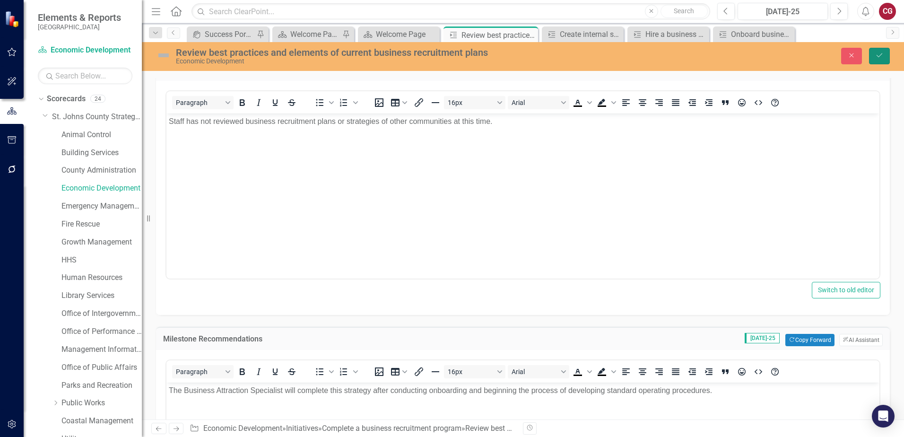
click at [877, 58] on icon "Save" at bounding box center [879, 55] width 9 height 7
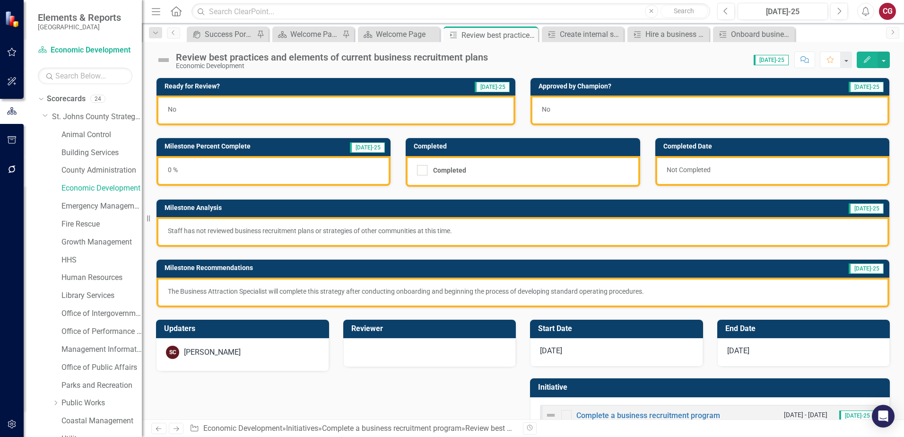
click at [298, 169] on div "0 %" at bounding box center [273, 171] width 234 height 30
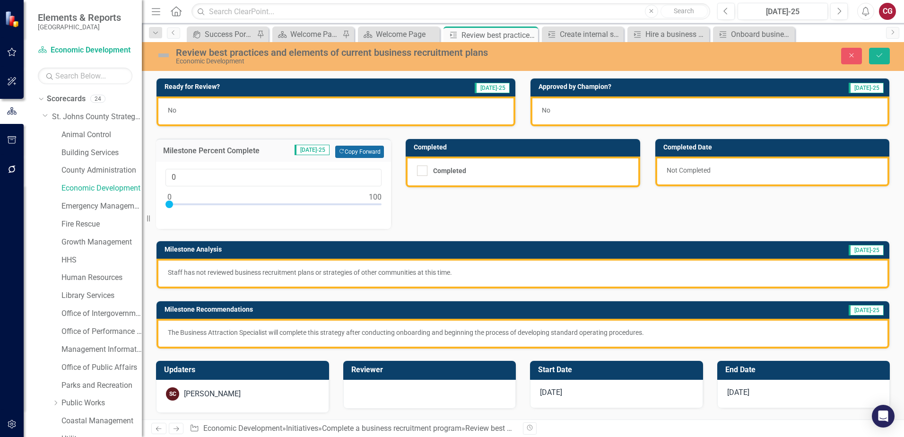
click at [355, 146] on button "Copy Forward Copy Forward" at bounding box center [359, 152] width 49 height 12
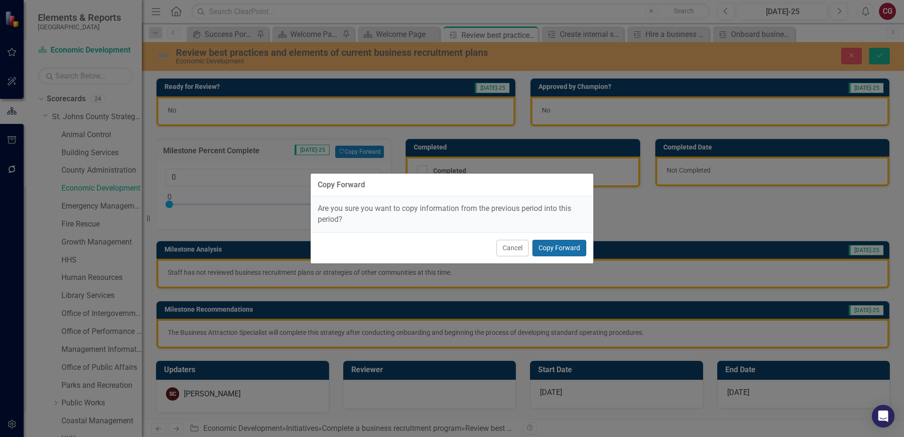
click at [551, 247] on button "Copy Forward" at bounding box center [559, 248] width 54 height 17
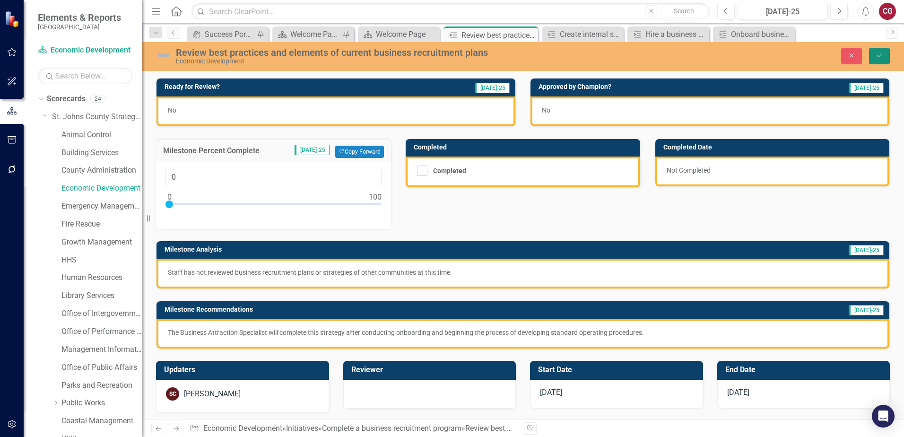
click at [881, 59] on button "Save" at bounding box center [879, 56] width 21 height 17
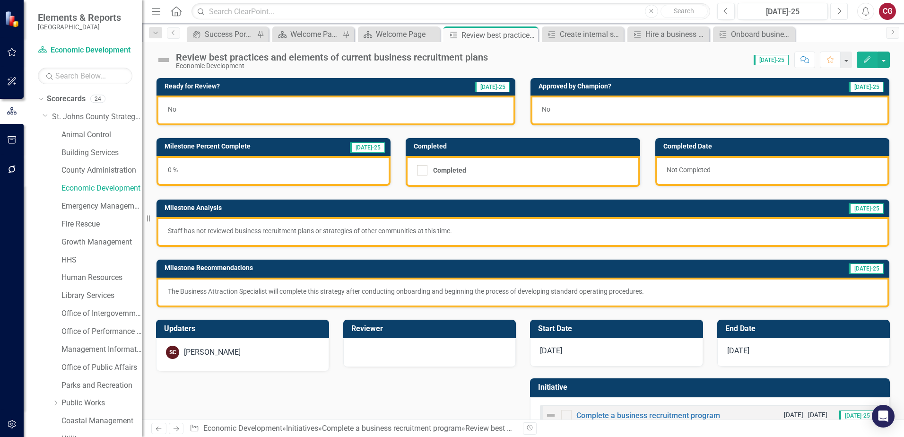
click at [837, 11] on icon "Next" at bounding box center [838, 11] width 5 height 9
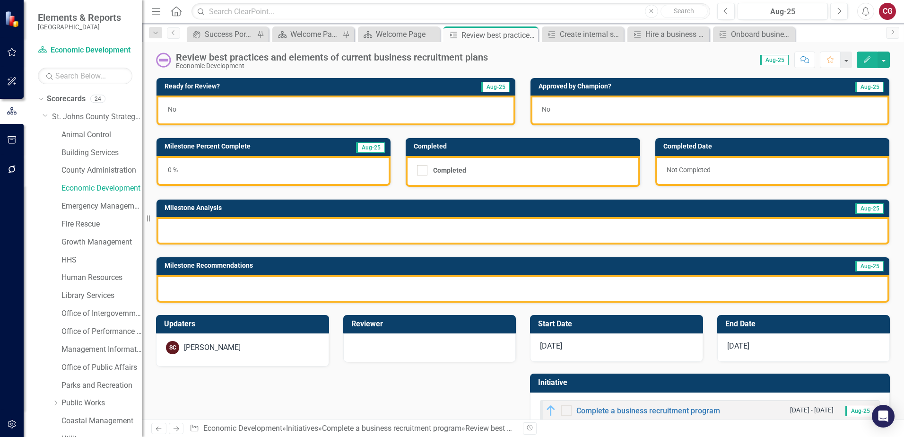
click at [251, 235] on div at bounding box center [522, 230] width 732 height 27
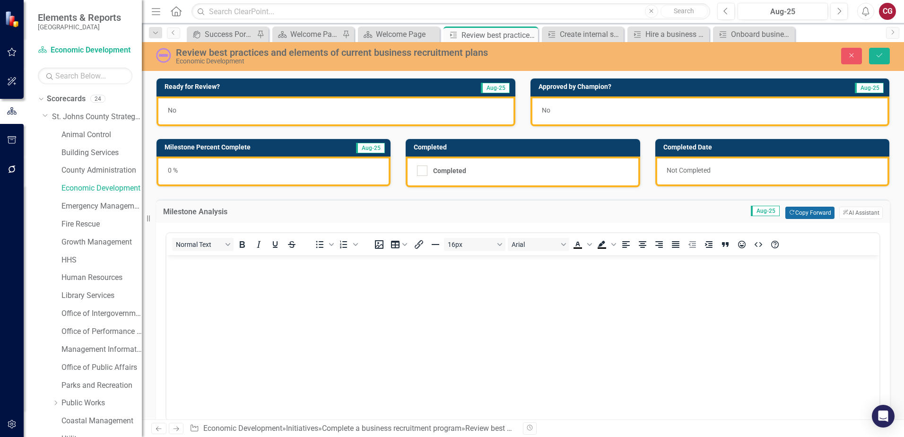
click at [787, 212] on button "Copy Forward Copy Forward" at bounding box center [809, 213] width 49 height 12
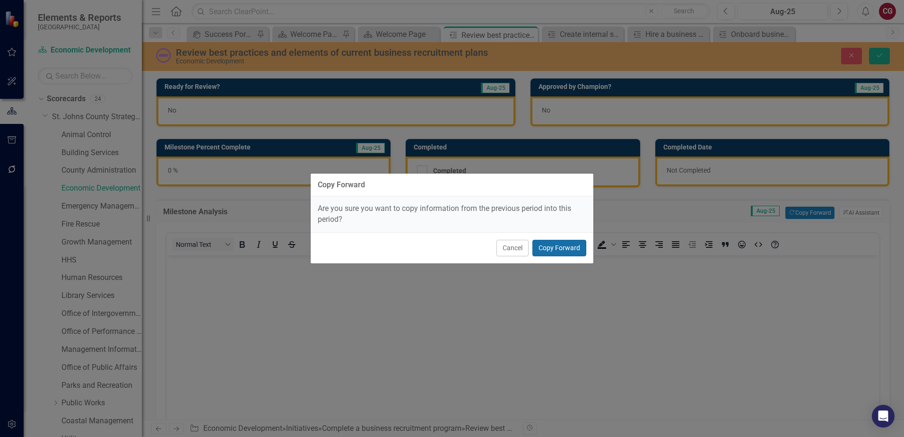
click at [563, 248] on button "Copy Forward" at bounding box center [559, 248] width 54 height 17
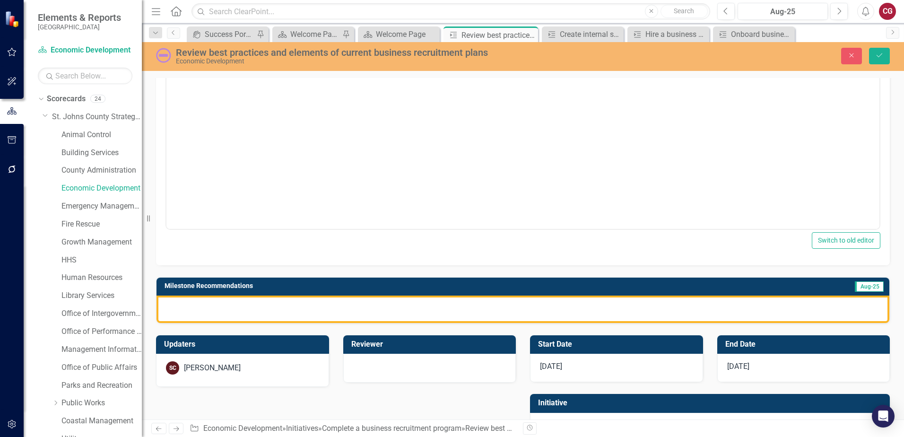
scroll to position [236, 0]
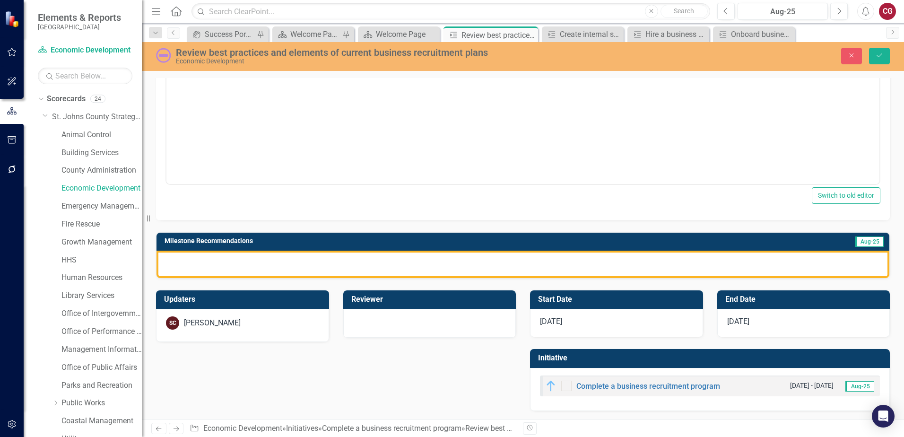
click at [413, 263] on div at bounding box center [522, 263] width 732 height 27
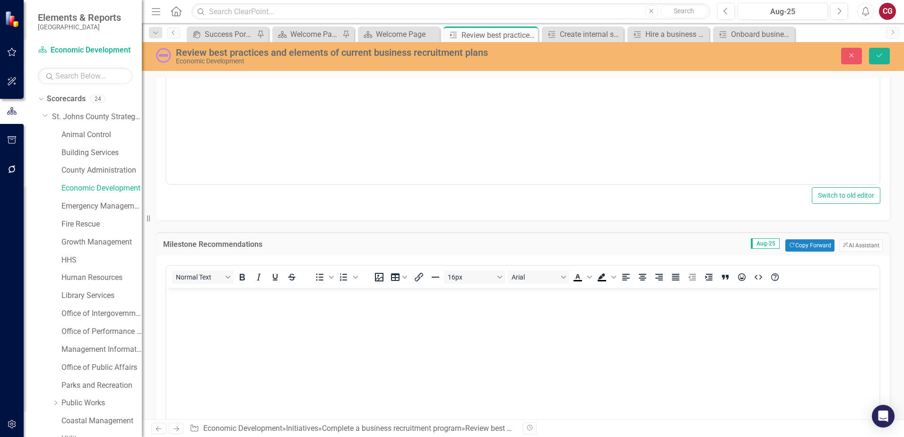
scroll to position [0, 0]
click at [799, 242] on button "Copy Forward Copy Forward" at bounding box center [809, 245] width 49 height 12
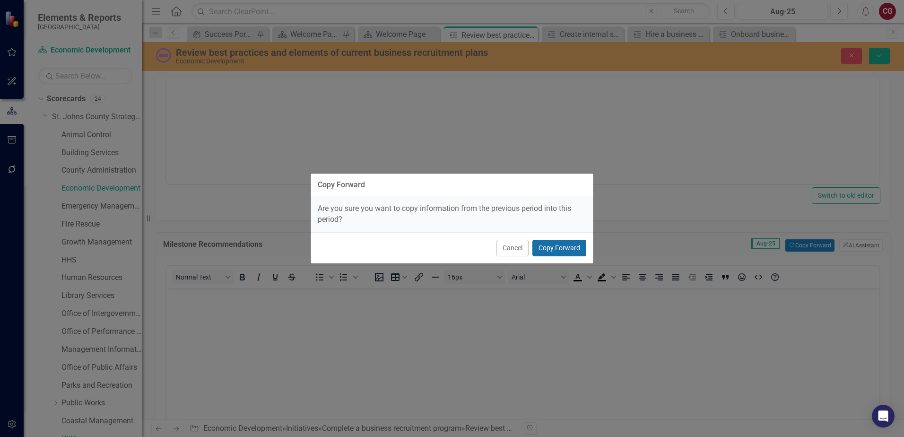
click at [553, 253] on button "Copy Forward" at bounding box center [559, 248] width 54 height 17
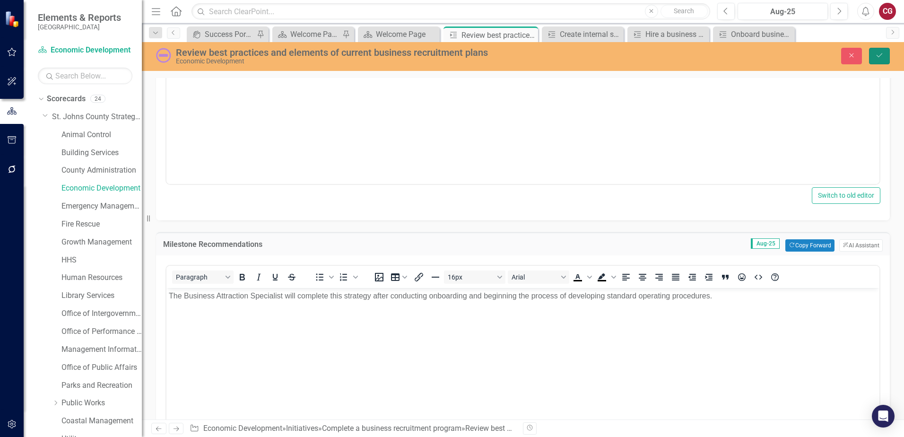
click at [881, 54] on icon "submit" at bounding box center [879, 55] width 6 height 4
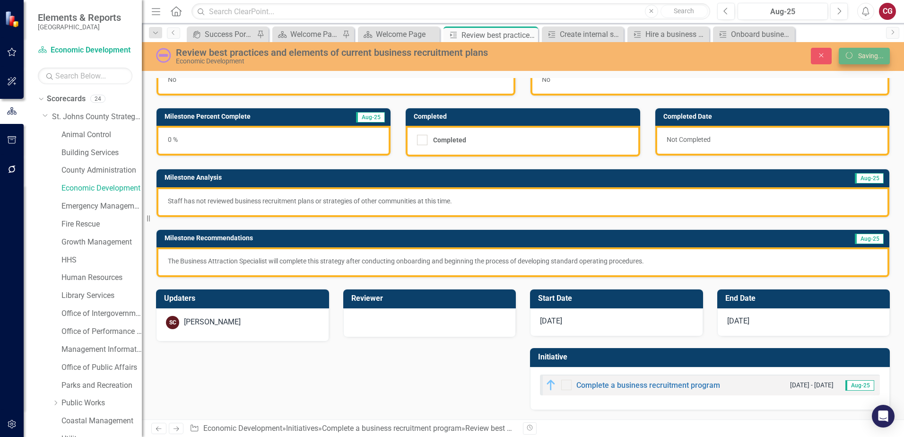
scroll to position [31, 0]
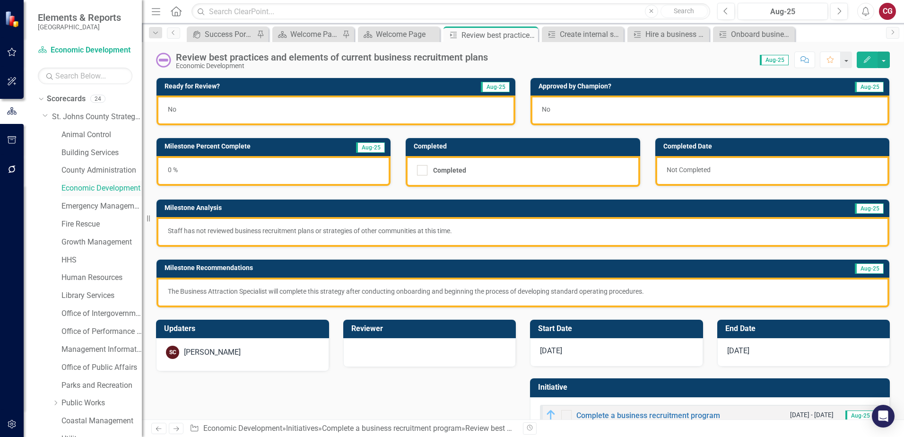
click at [105, 188] on link "Economic Development" at bounding box center [101, 188] width 80 height 11
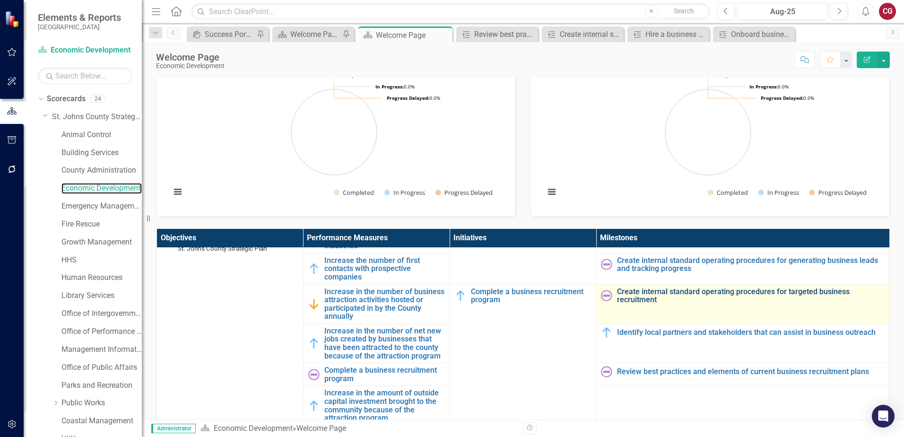
scroll to position [95, 0]
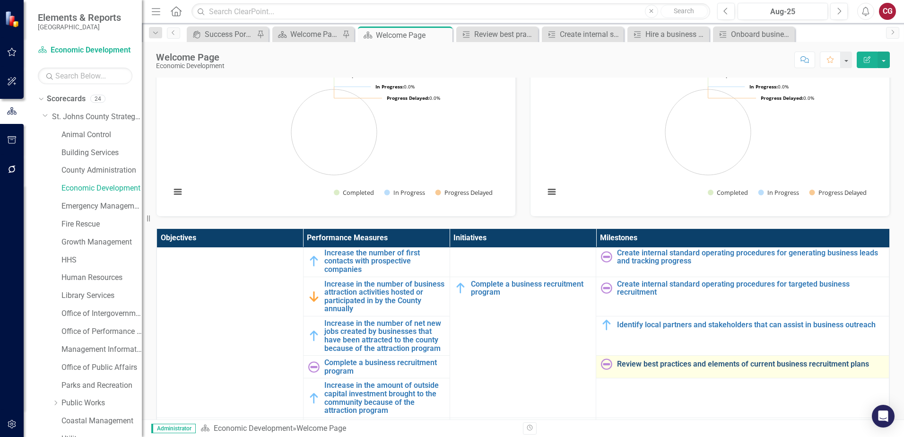
click at [632, 367] on link "Review best practices and elements of current business recruitment plans" at bounding box center [750, 364] width 267 height 9
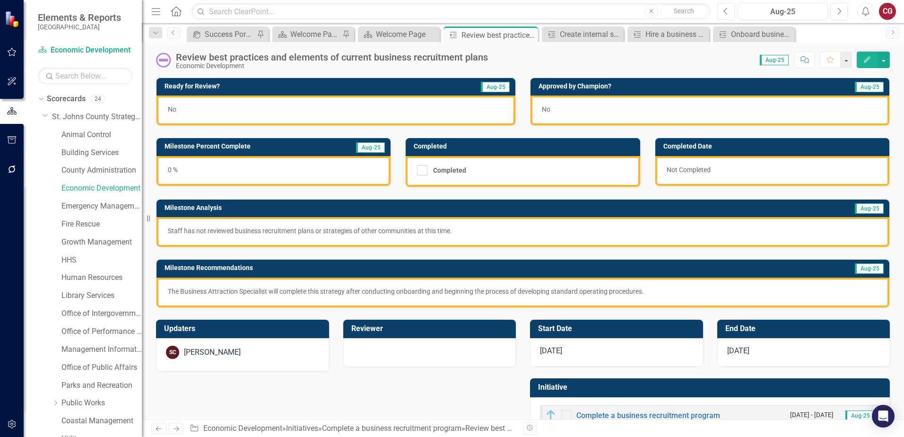
click at [724, 17] on button "Previous" at bounding box center [725, 11] width 17 height 17
click at [96, 191] on link "Economic Development" at bounding box center [101, 188] width 80 height 11
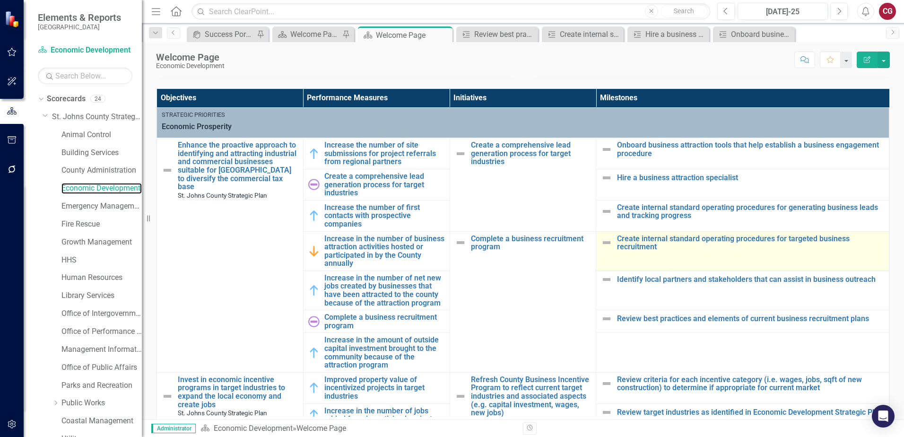
scroll to position [189, 0]
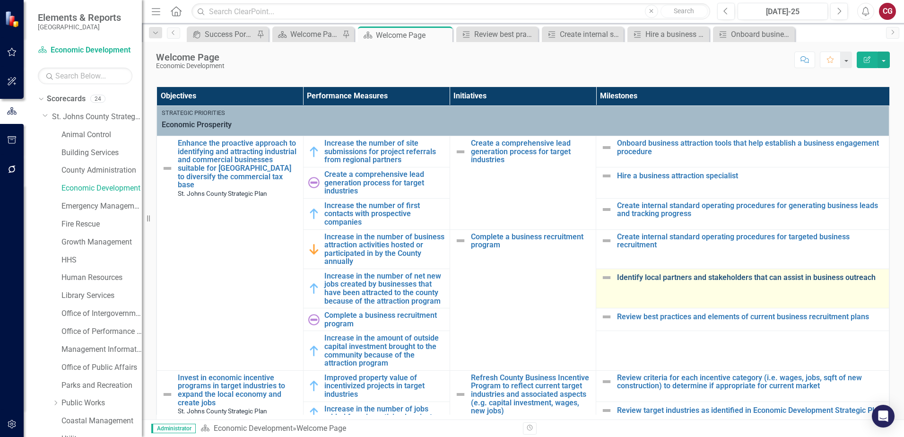
click at [681, 277] on link "Identify local partners and stakeholders that can assist in business outreach" at bounding box center [750, 277] width 267 height 9
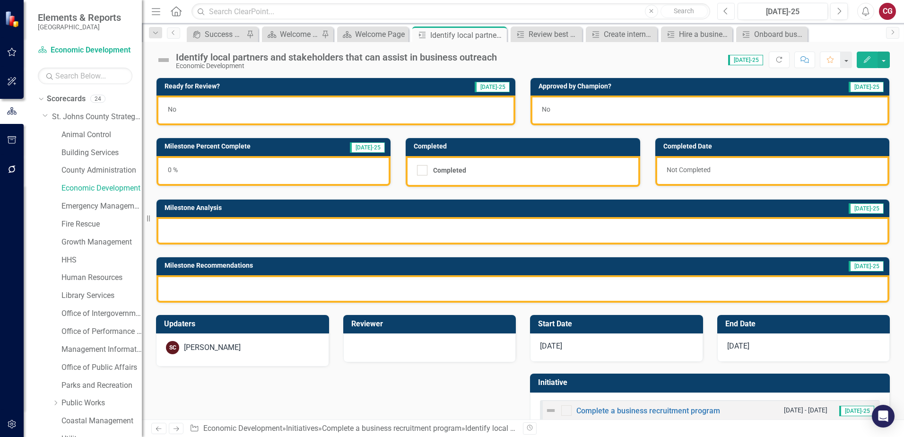
click at [726, 12] on icon "Previous" at bounding box center [725, 11] width 5 height 9
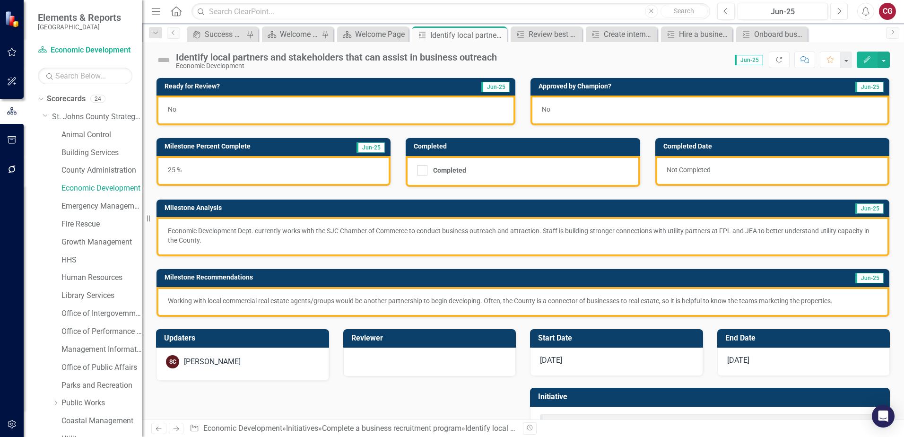
click at [844, 13] on button "Next" at bounding box center [838, 11] width 17 height 17
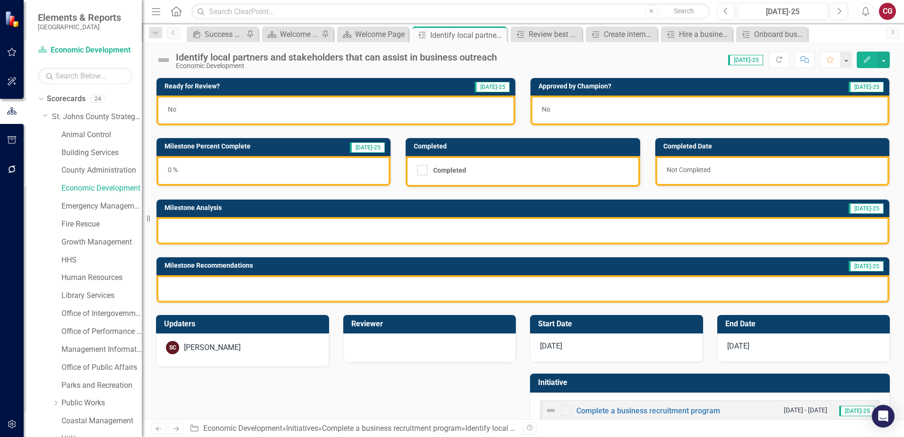
click at [289, 177] on div "0 %" at bounding box center [273, 171] width 234 height 30
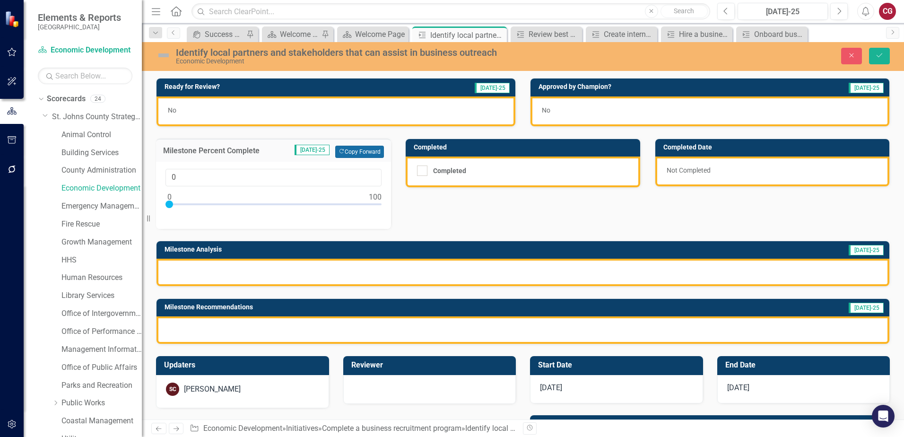
click at [366, 156] on button "Copy Forward Copy Forward" at bounding box center [359, 152] width 49 height 12
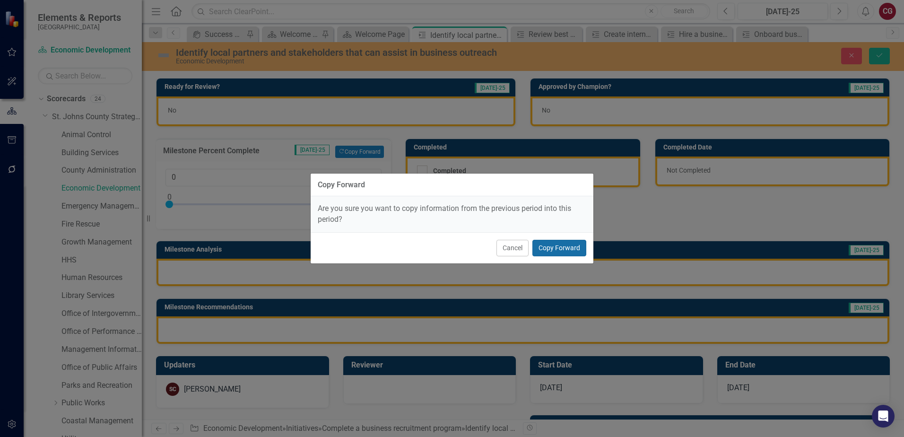
click at [568, 243] on button "Copy Forward" at bounding box center [559, 248] width 54 height 17
type input "25"
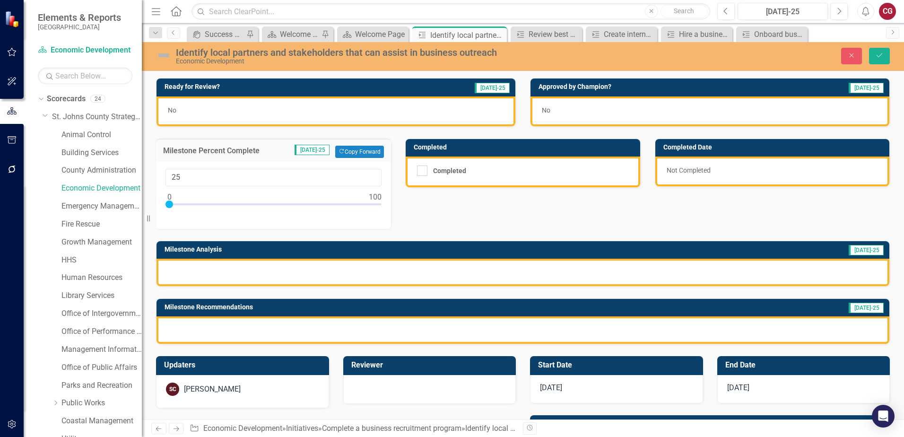
click at [490, 276] on div at bounding box center [522, 271] width 732 height 27
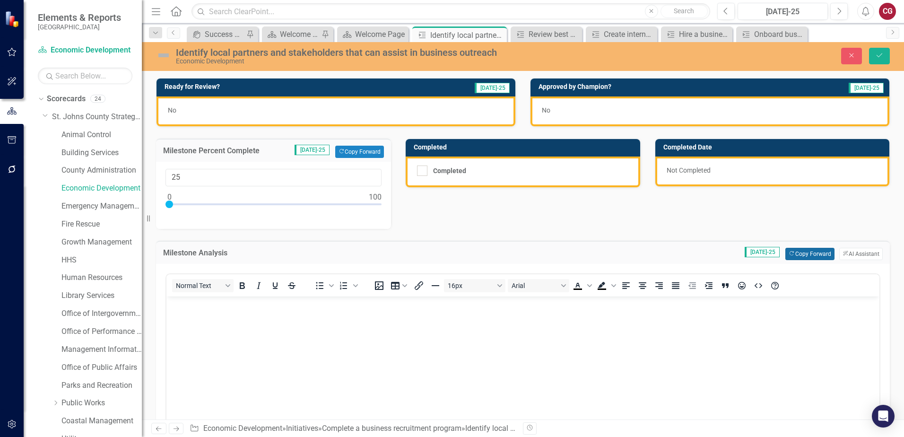
click at [788, 254] on icon "Copy Forward" at bounding box center [791, 253] width 6 height 5
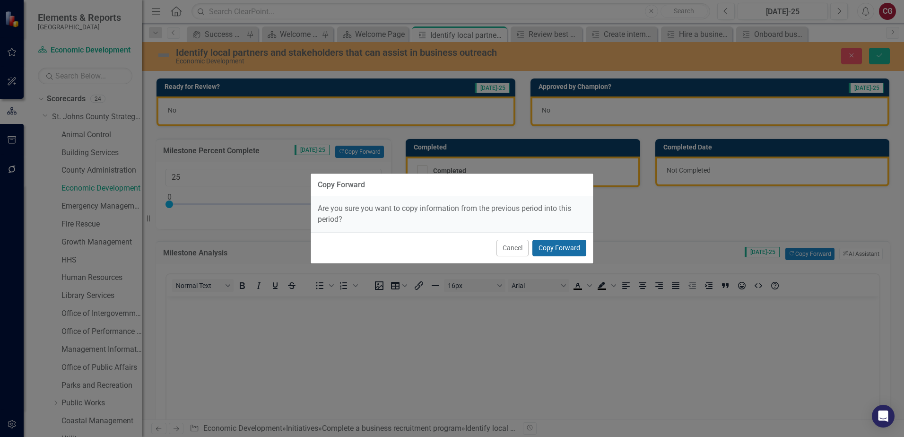
click at [568, 249] on button "Copy Forward" at bounding box center [559, 248] width 54 height 17
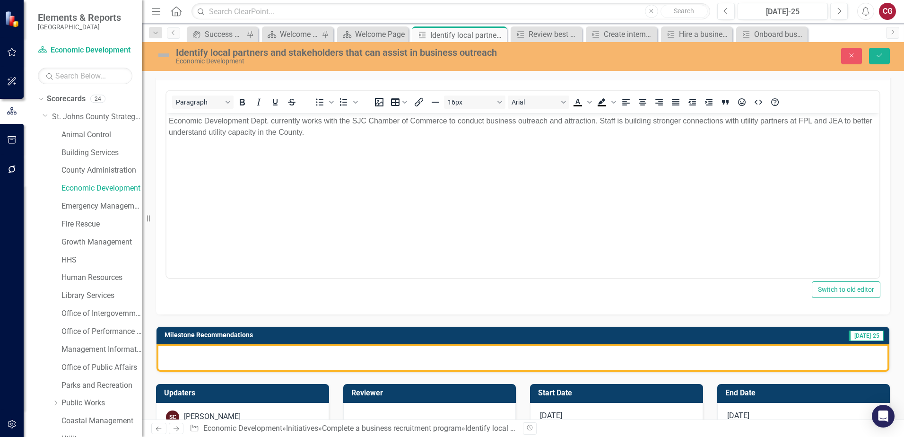
scroll to position [189, 0]
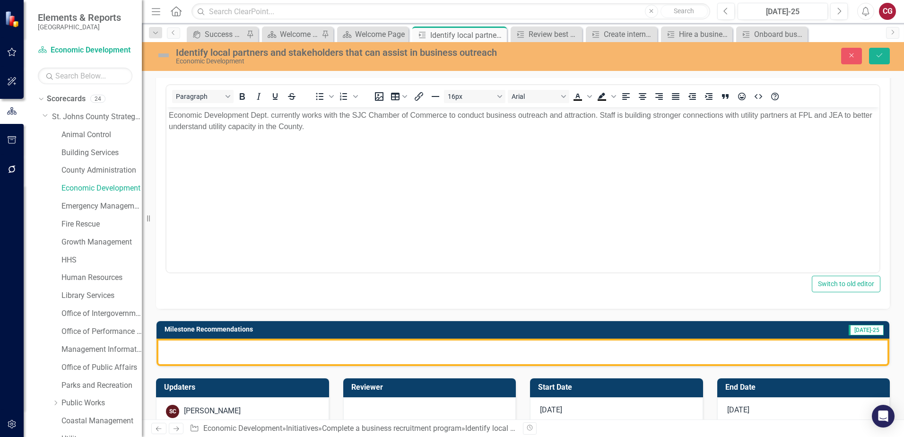
click at [352, 349] on div at bounding box center [522, 351] width 732 height 27
click at [352, 348] on div at bounding box center [522, 351] width 732 height 27
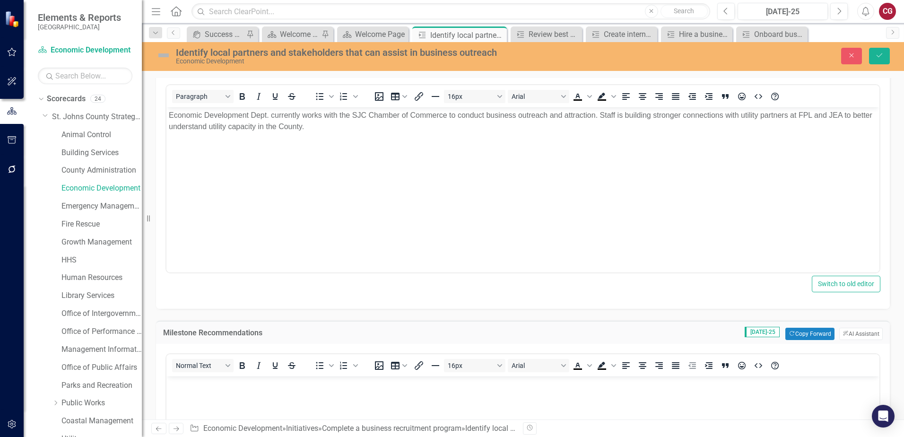
scroll to position [0, 0]
click at [803, 331] on button "Copy Forward Copy Forward" at bounding box center [809, 333] width 49 height 12
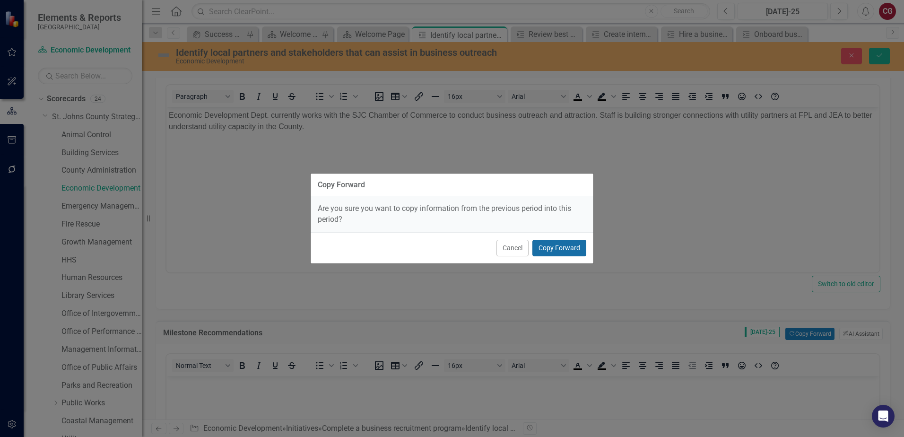
drag, startPoint x: 562, startPoint y: 252, endPoint x: 396, endPoint y: 145, distance: 197.5
click at [562, 252] on button "Copy Forward" at bounding box center [559, 248] width 54 height 17
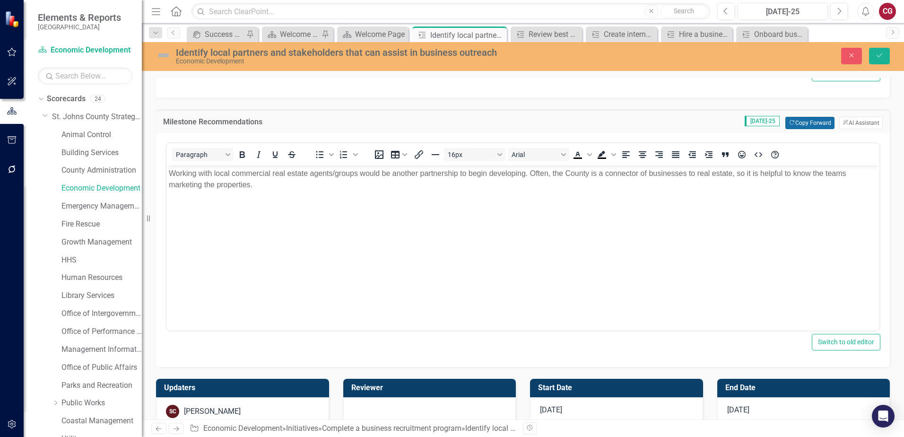
scroll to position [425, 0]
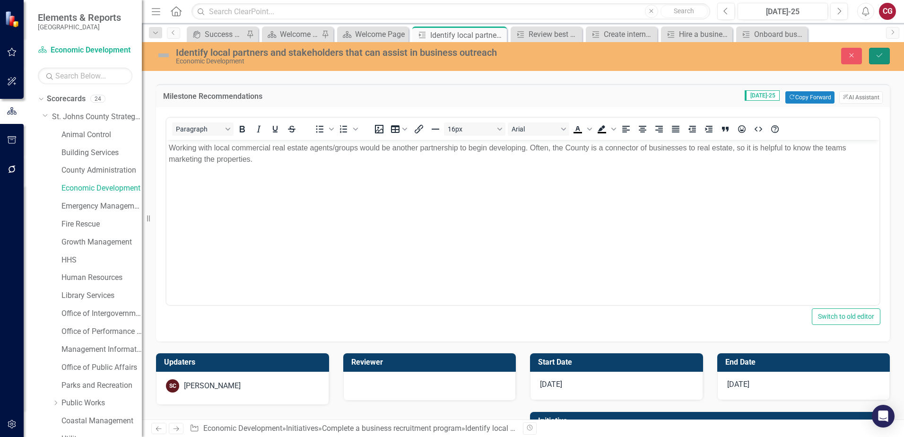
click at [887, 52] on button "Save" at bounding box center [879, 56] width 21 height 17
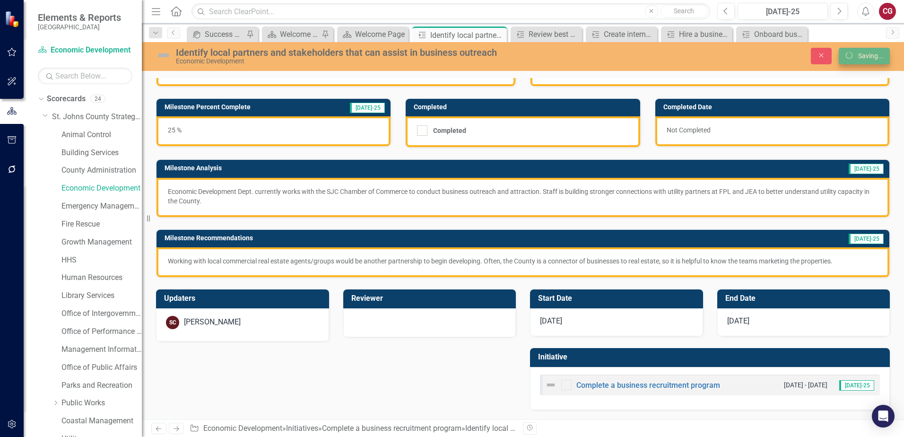
scroll to position [40, 0]
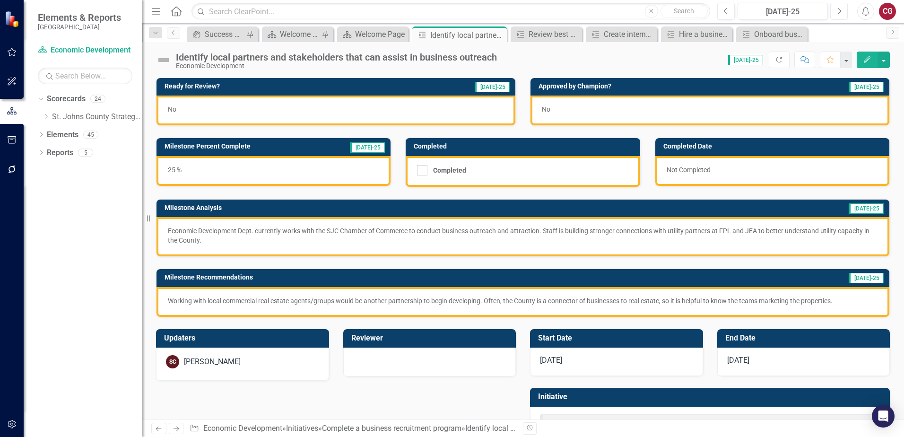
click at [839, 14] on icon "Next" at bounding box center [838, 11] width 5 height 9
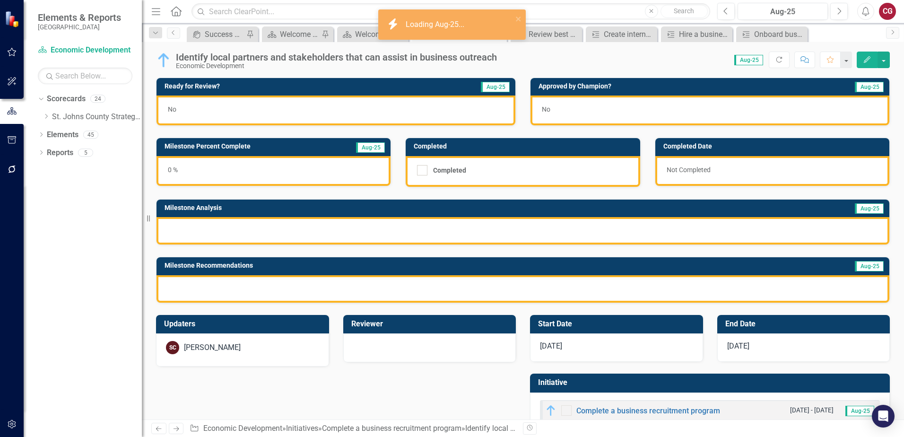
click at [294, 177] on div "0 %" at bounding box center [273, 171] width 234 height 30
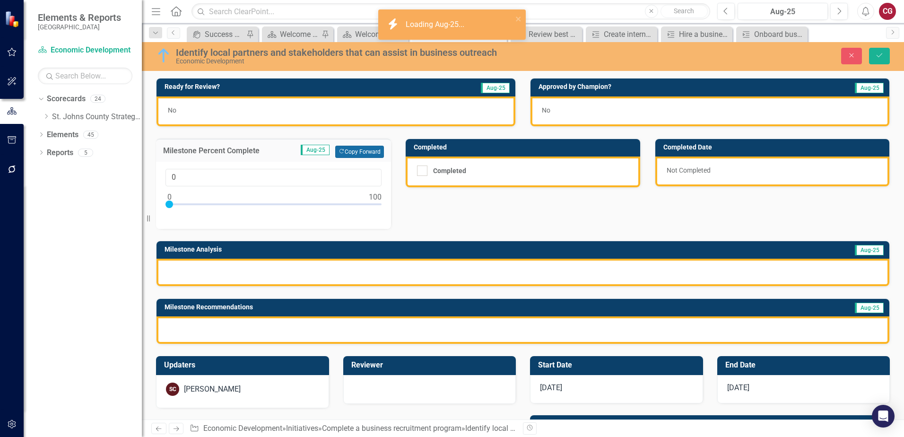
click at [358, 152] on button "Copy Forward Copy Forward" at bounding box center [359, 152] width 49 height 12
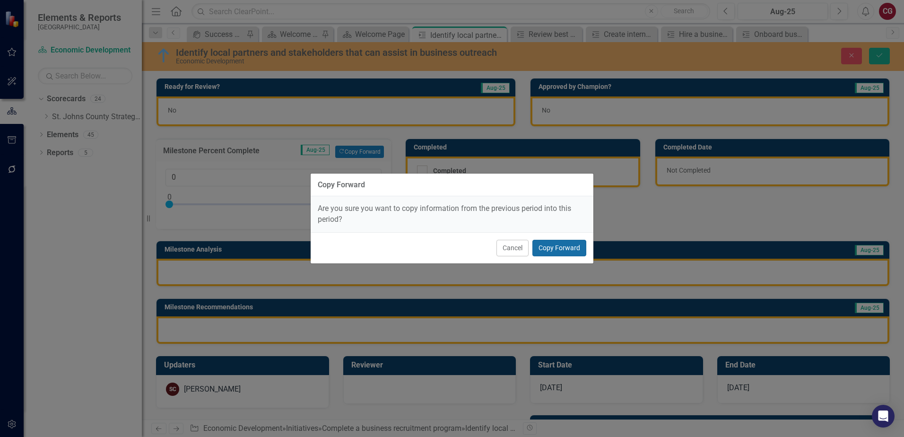
click at [544, 247] on button "Copy Forward" at bounding box center [559, 248] width 54 height 17
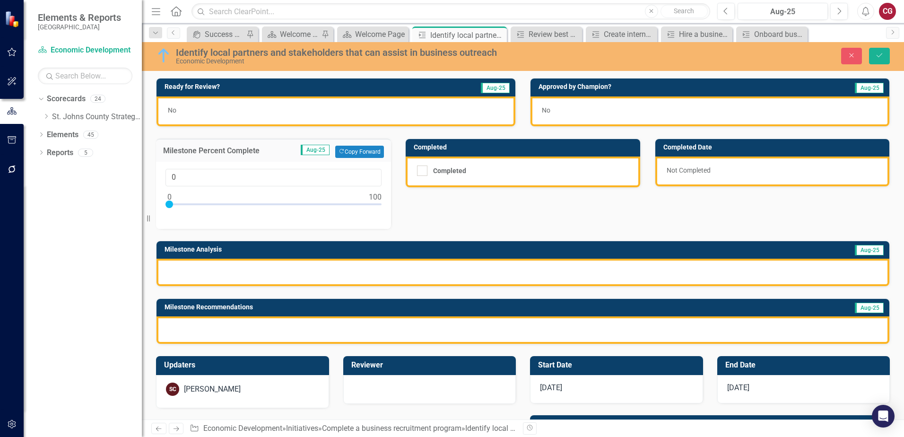
click at [514, 270] on div at bounding box center [522, 271] width 732 height 27
click at [358, 154] on button "Copy Forward Copy Forward" at bounding box center [359, 152] width 49 height 12
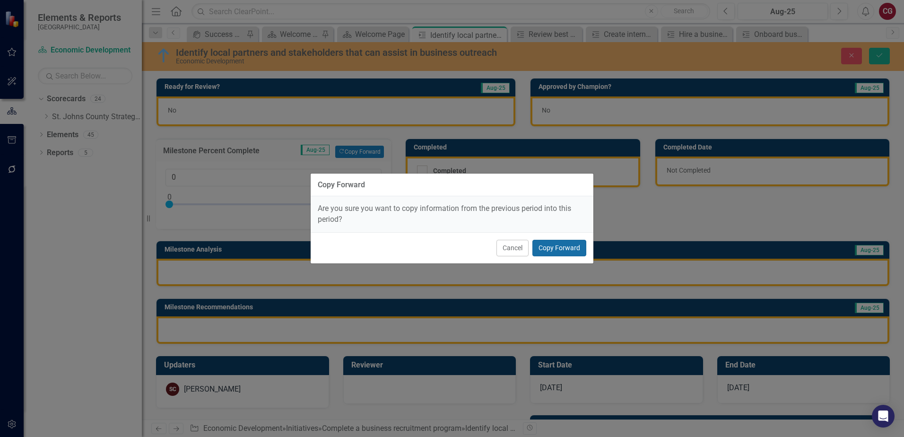
click at [547, 242] on button "Copy Forward" at bounding box center [559, 248] width 54 height 17
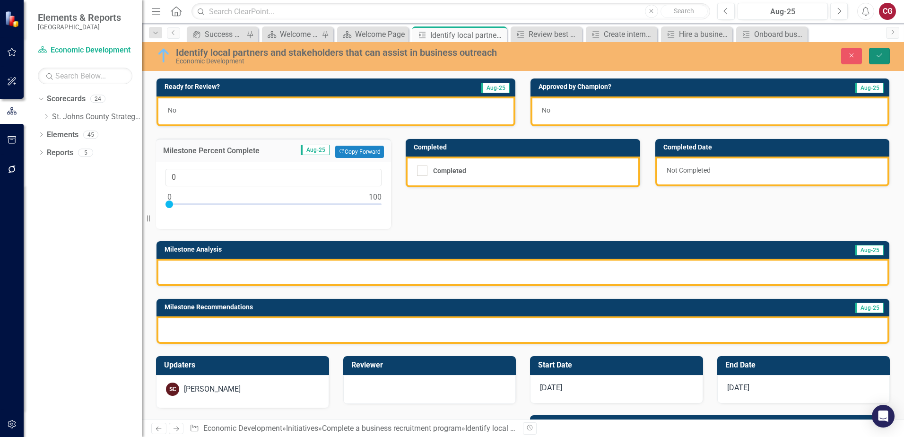
click at [880, 60] on button "Save" at bounding box center [879, 56] width 21 height 17
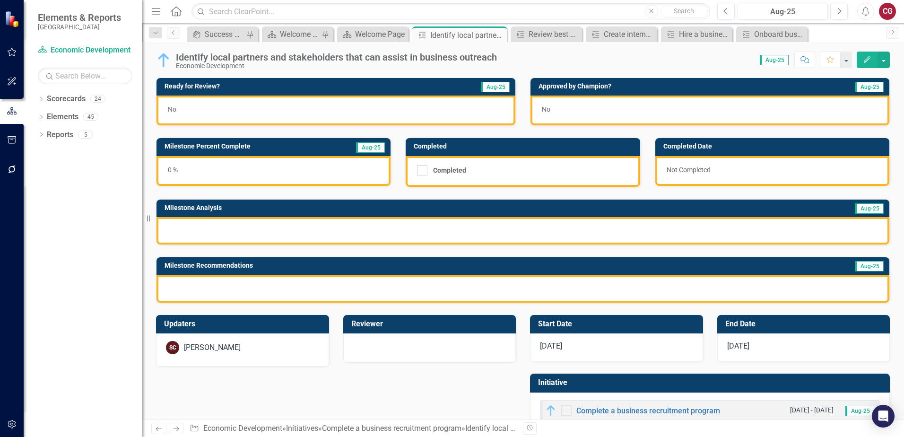
click at [284, 178] on div "0 %" at bounding box center [273, 171] width 234 height 30
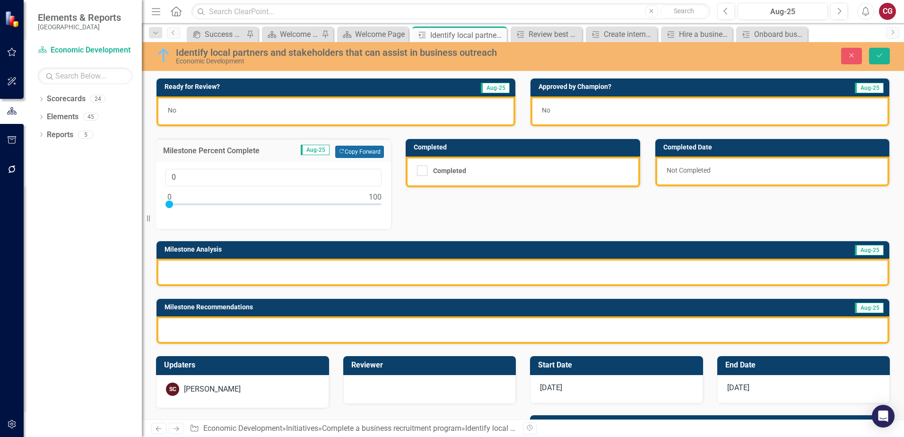
click at [367, 149] on button "Copy Forward Copy Forward" at bounding box center [359, 152] width 49 height 12
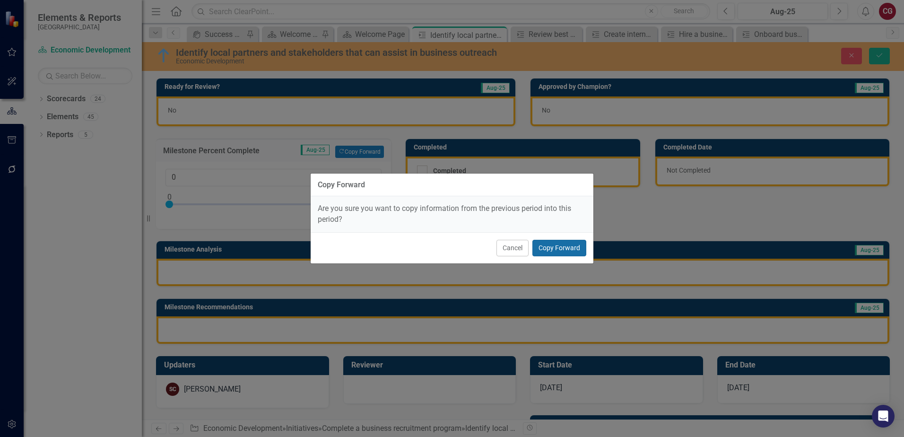
click at [575, 248] on button "Copy Forward" at bounding box center [559, 248] width 54 height 17
type input "25"
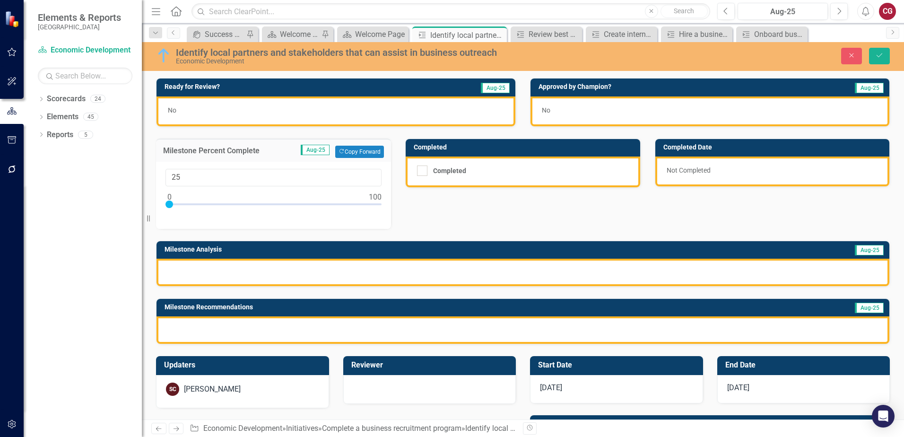
click at [267, 262] on div at bounding box center [522, 271] width 732 height 27
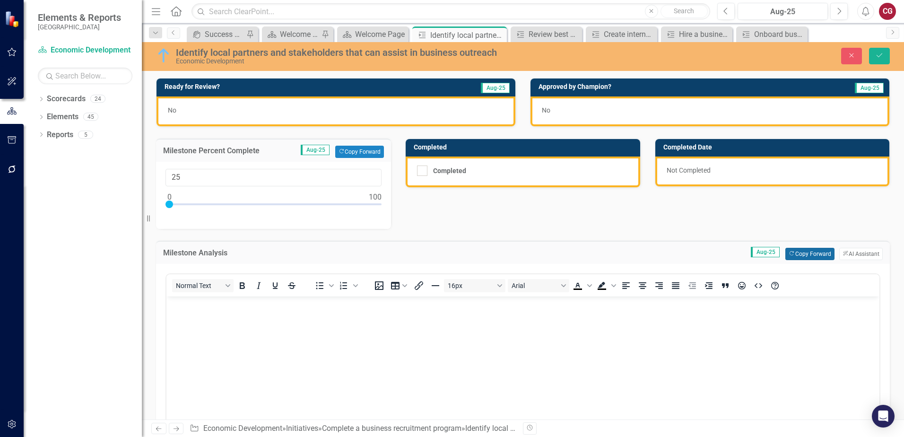
click at [797, 258] on button "Copy Forward Copy Forward" at bounding box center [809, 254] width 49 height 12
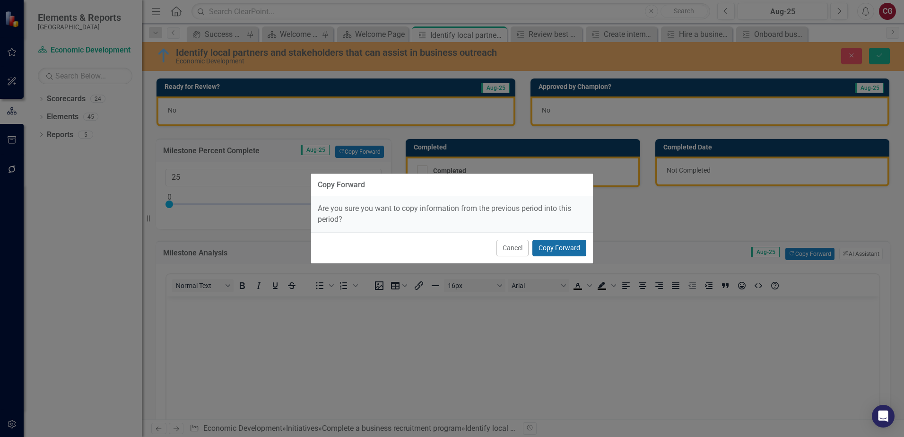
click at [545, 245] on button "Copy Forward" at bounding box center [559, 248] width 54 height 17
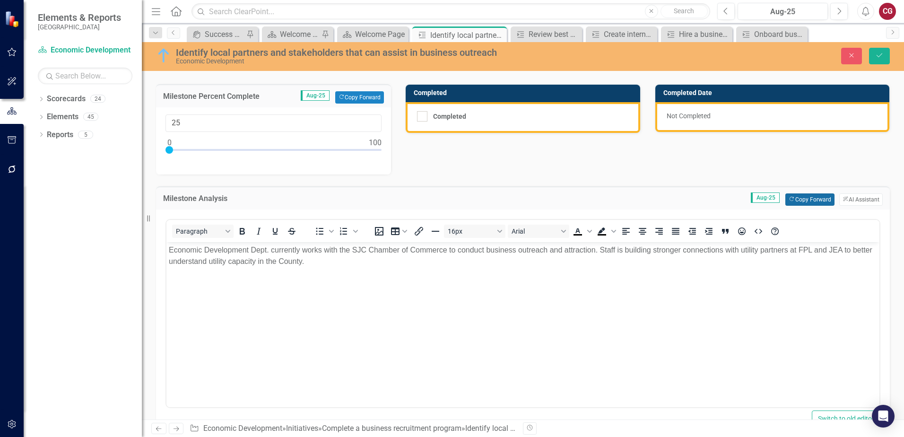
scroll to position [236, 0]
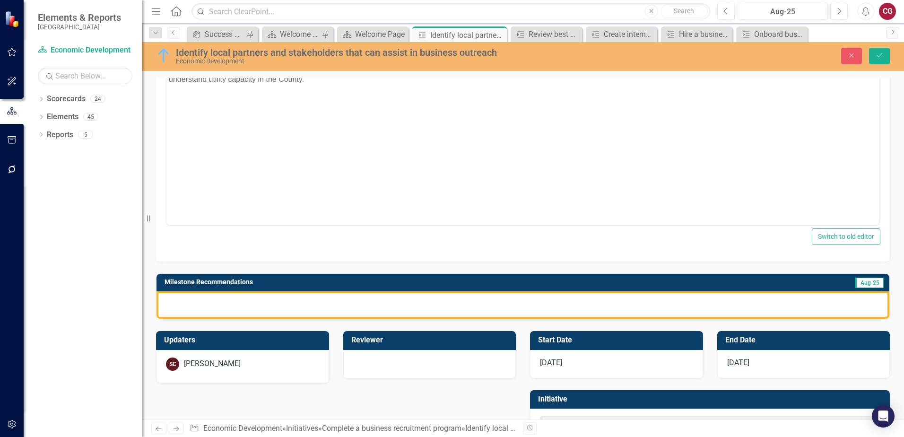
click at [506, 305] on div at bounding box center [522, 304] width 732 height 27
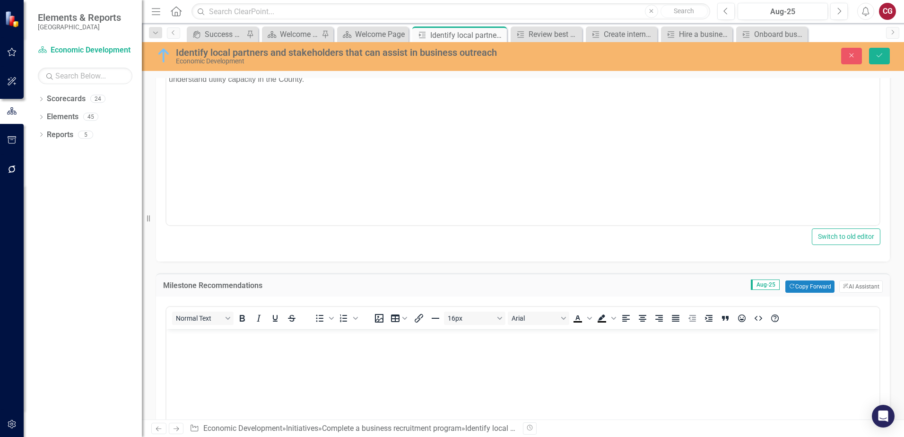
scroll to position [0, 0]
click at [796, 283] on button "Copy Forward Copy Forward" at bounding box center [809, 286] width 49 height 12
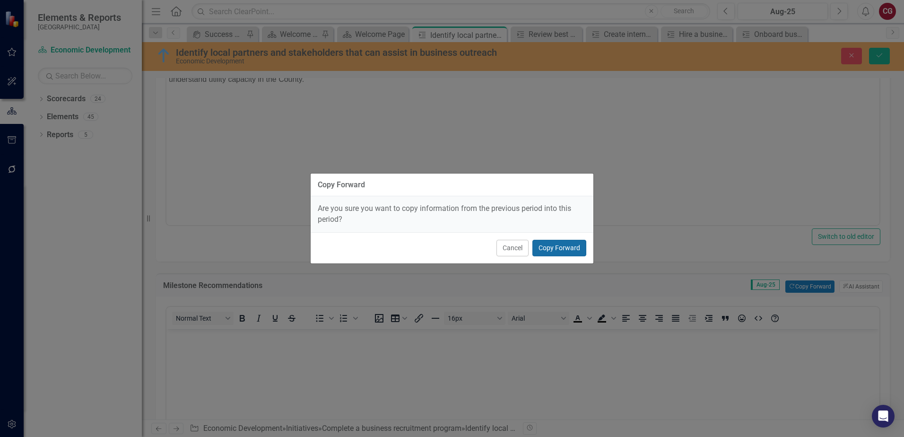
click at [577, 249] on button "Copy Forward" at bounding box center [559, 248] width 54 height 17
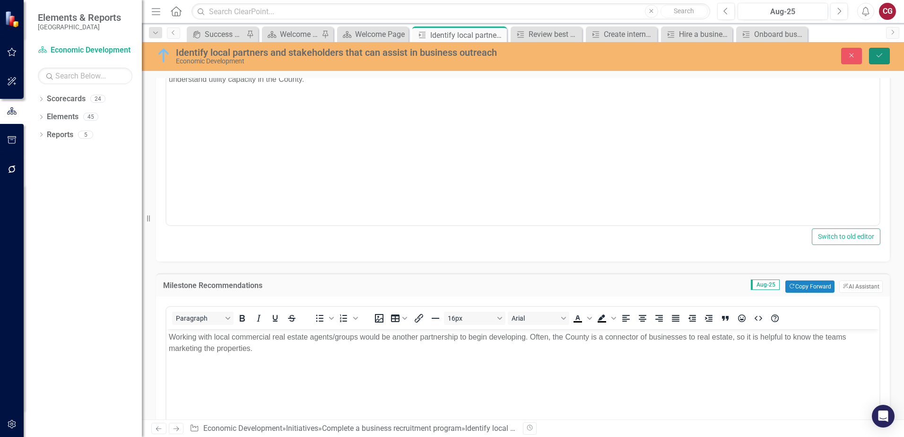
click at [884, 60] on button "Save" at bounding box center [879, 56] width 21 height 17
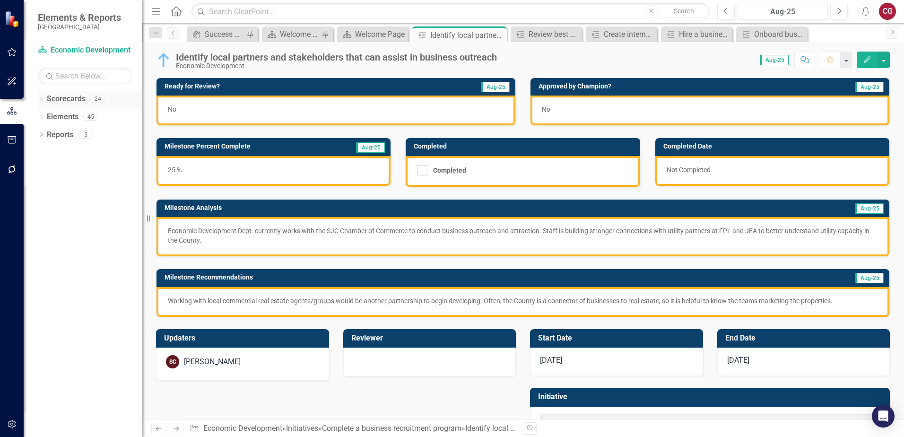
click at [38, 99] on div "Dropdown Scorecards 24 Dropdown St. Johns County Strategic Plan Animal Control …" at bounding box center [83, 263] width 118 height 345
click at [42, 97] on icon "Dropdown" at bounding box center [41, 99] width 7 height 5
click at [45, 118] on icon "Dropdown" at bounding box center [46, 116] width 7 height 6
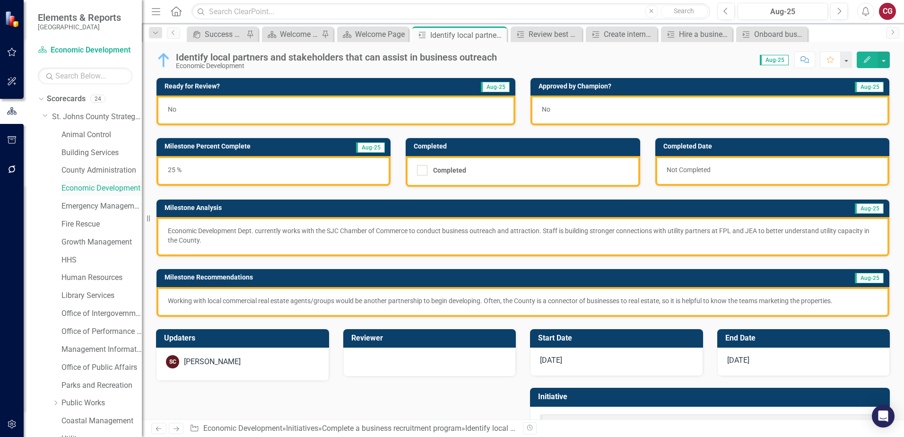
click at [84, 189] on link "Economic Development" at bounding box center [101, 188] width 80 height 11
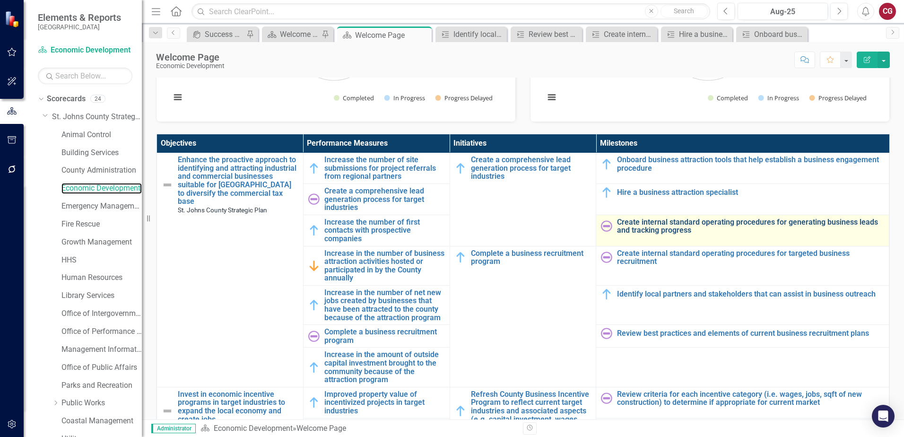
scroll to position [47, 0]
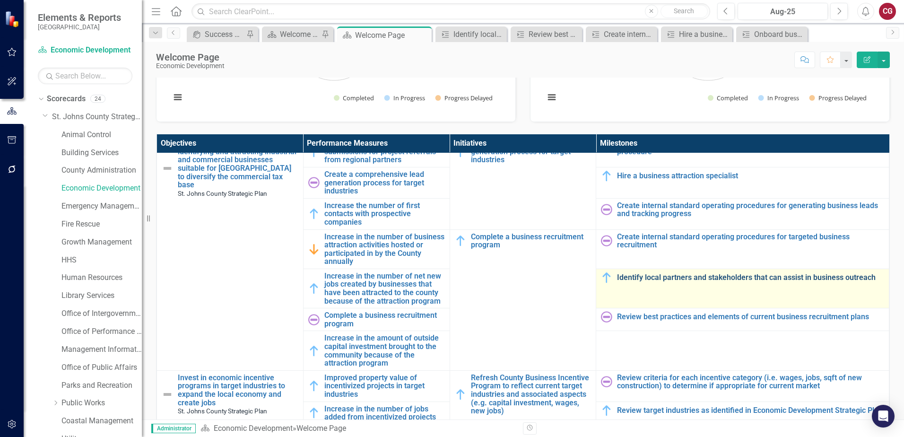
click at [685, 276] on link "Identify local partners and stakeholders that can assist in business outreach" at bounding box center [750, 277] width 267 height 9
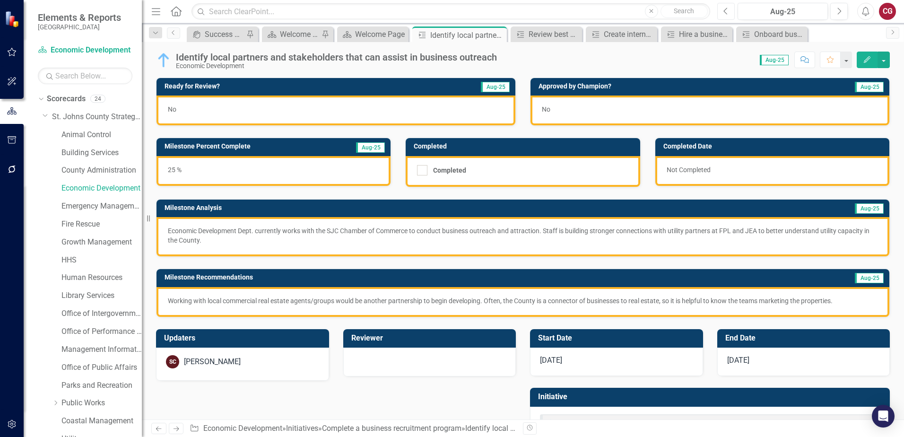
click at [729, 15] on button "Previous" at bounding box center [725, 11] width 17 height 17
click at [105, 186] on link "Economic Development" at bounding box center [101, 188] width 80 height 11
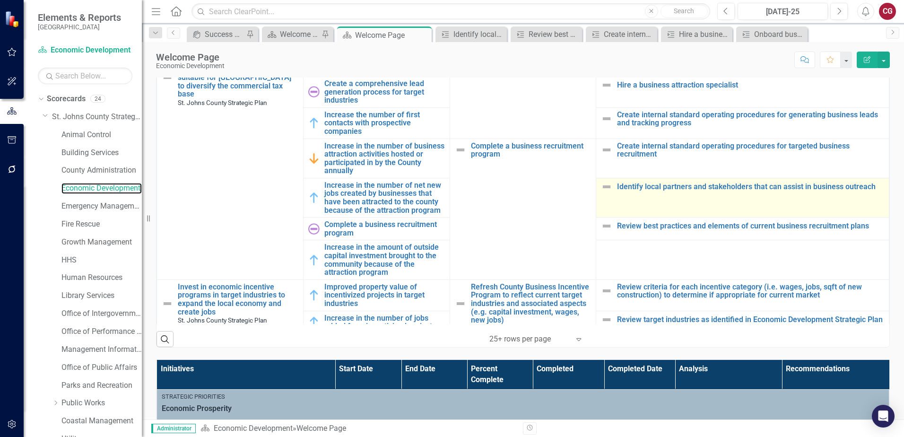
scroll to position [284, 0]
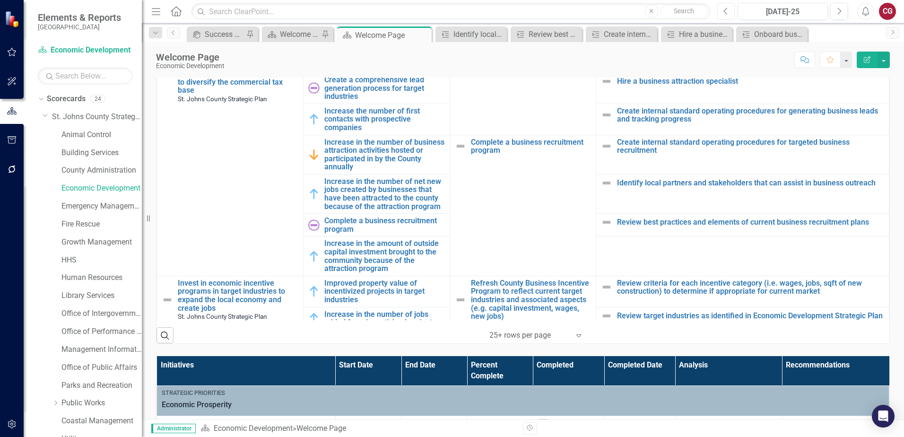
click at [724, 14] on icon "Previous" at bounding box center [725, 11] width 5 height 9
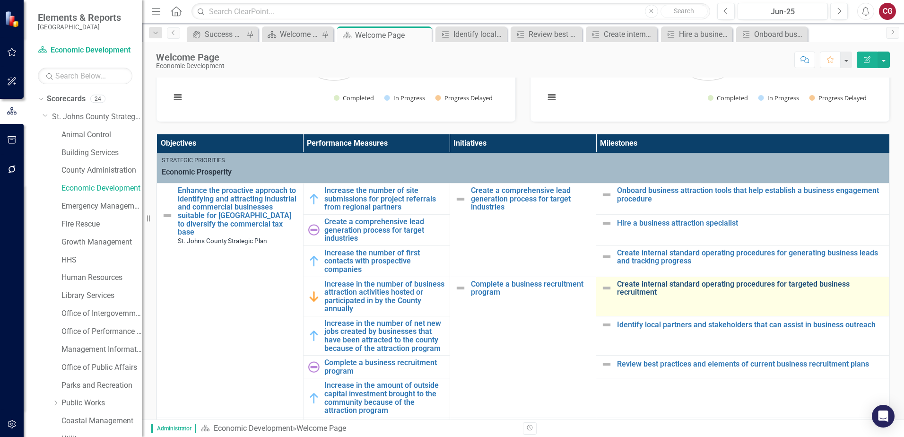
click at [658, 285] on link "Create internal standard operating procedures for targeted business recruitment" at bounding box center [750, 288] width 267 height 17
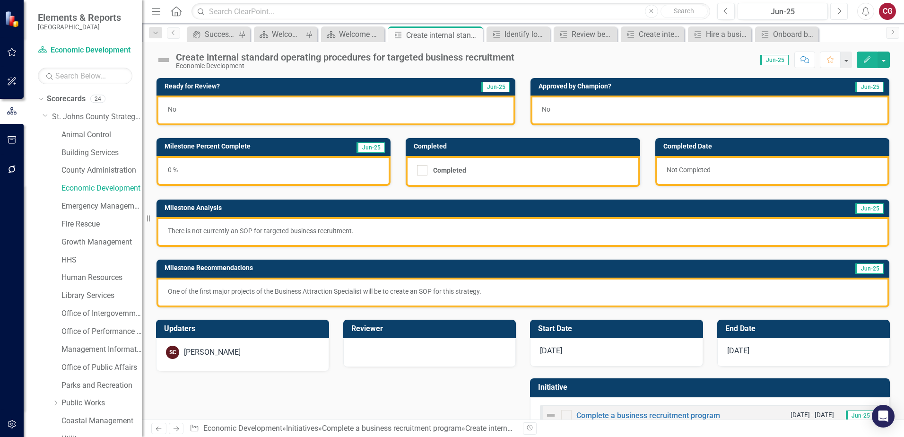
click at [843, 17] on button "Next" at bounding box center [838, 11] width 17 height 17
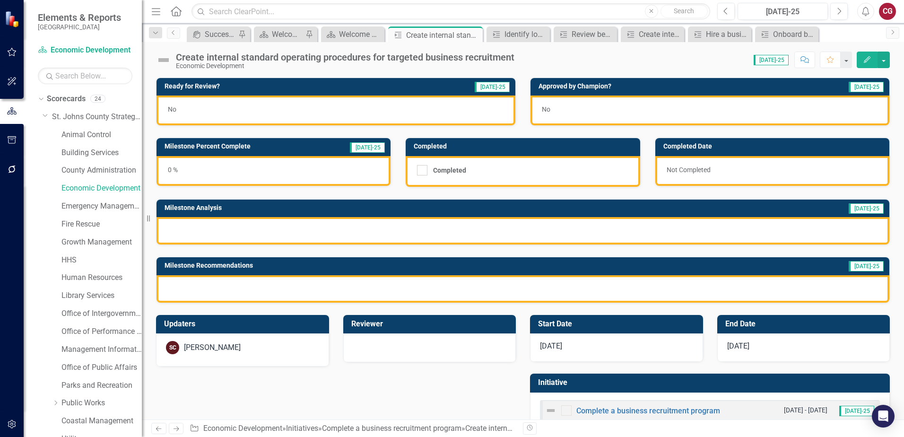
click at [232, 234] on div at bounding box center [522, 230] width 732 height 27
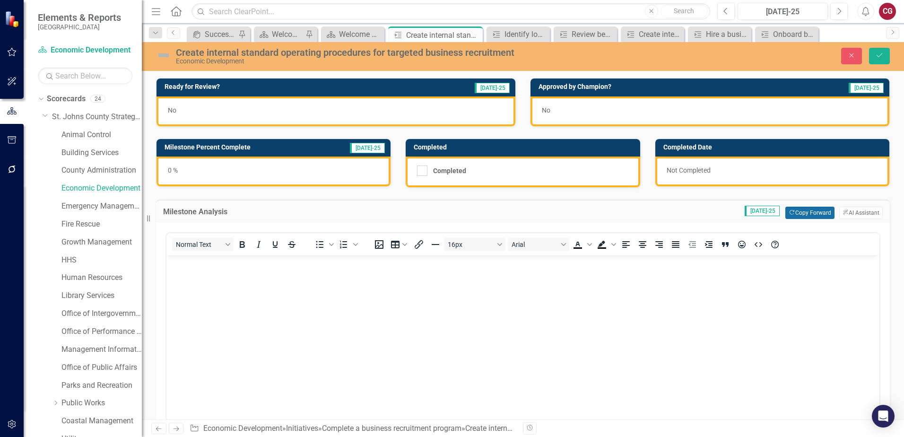
click at [798, 211] on button "Copy Forward Copy Forward" at bounding box center [809, 213] width 49 height 12
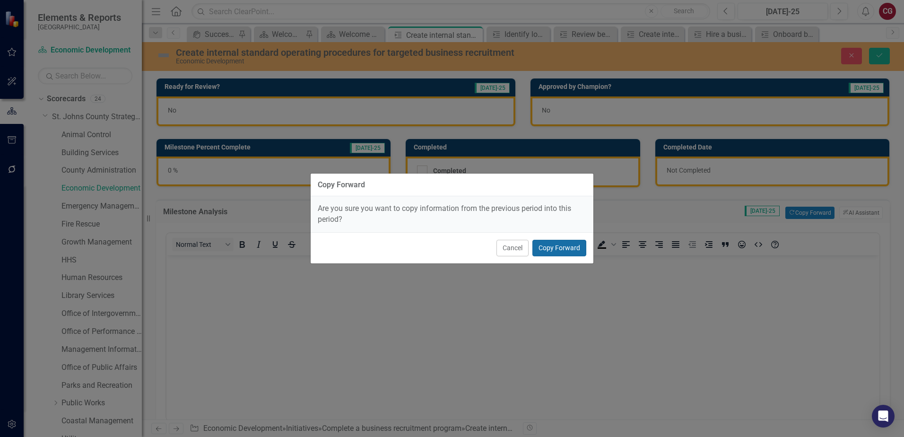
click at [581, 251] on button "Copy Forward" at bounding box center [559, 248] width 54 height 17
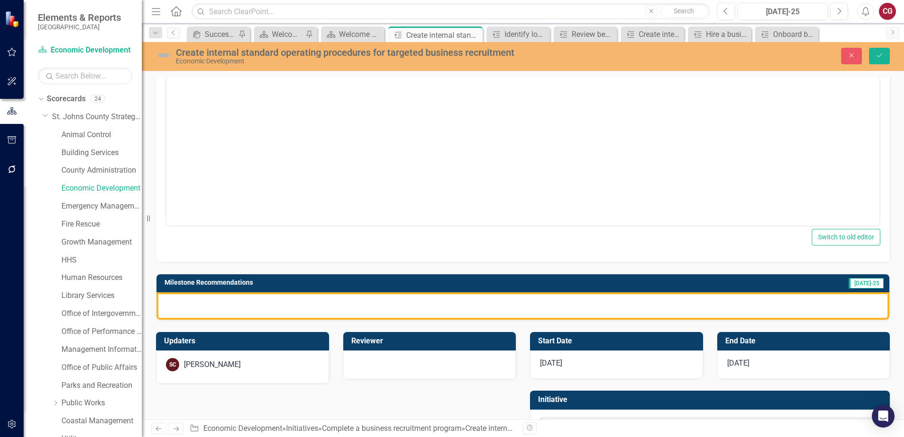
scroll to position [237, 0]
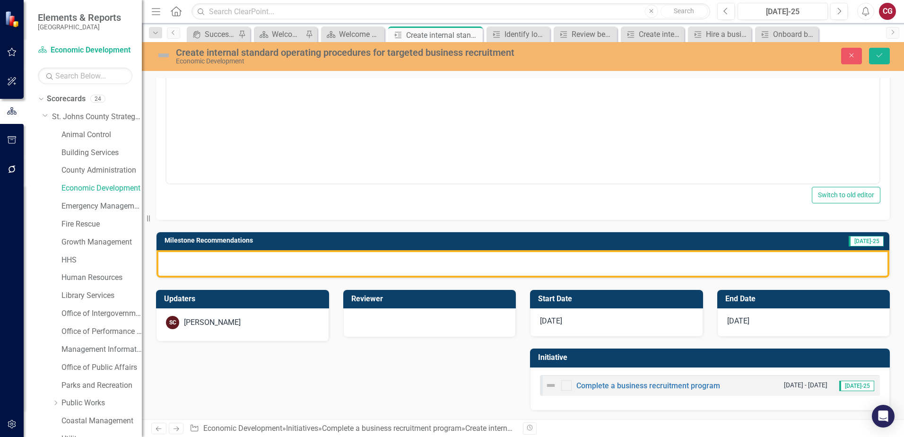
click at [372, 270] on div at bounding box center [522, 263] width 732 height 27
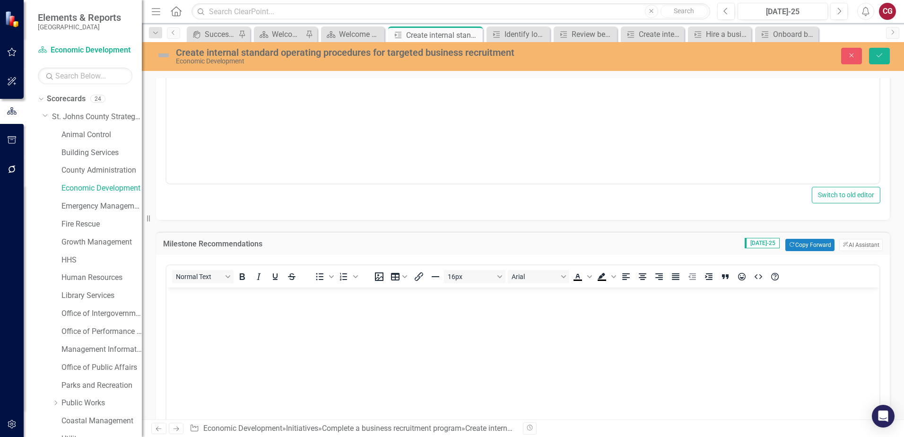
scroll to position [0, 0]
click at [786, 243] on button "Copy Forward Copy Forward" at bounding box center [809, 245] width 49 height 12
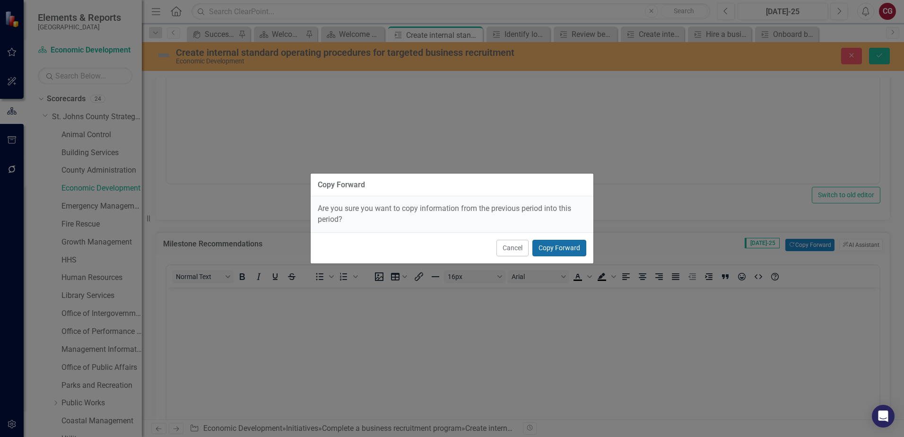
click at [568, 248] on button "Copy Forward" at bounding box center [559, 248] width 54 height 17
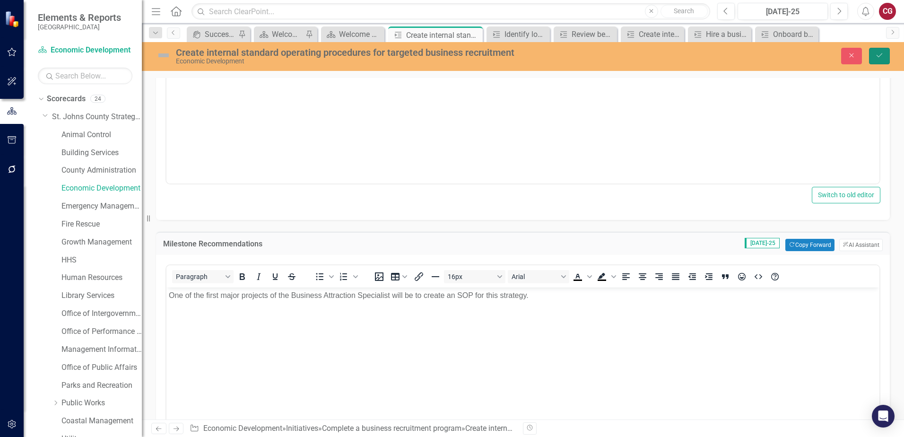
click at [878, 58] on icon "Save" at bounding box center [879, 55] width 9 height 7
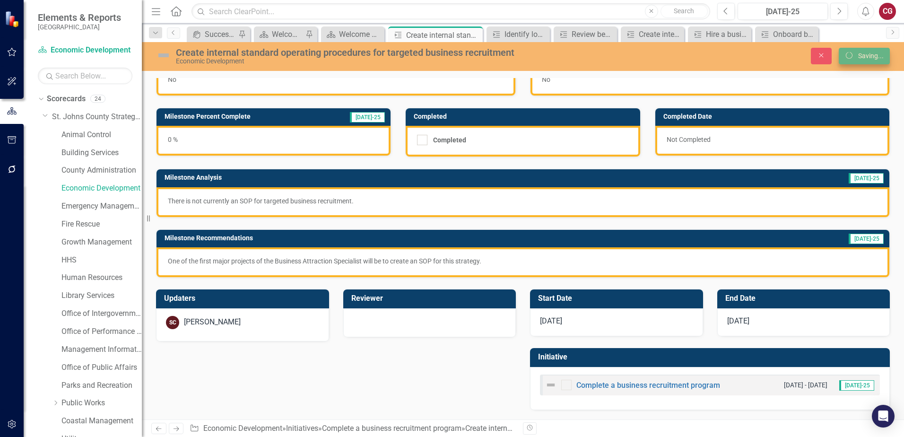
scroll to position [31, 0]
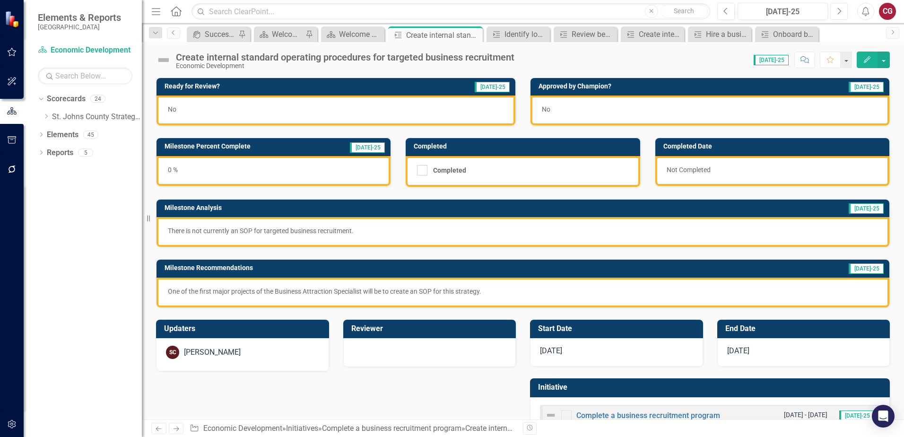
click at [836, 12] on icon "Next" at bounding box center [838, 11] width 5 height 9
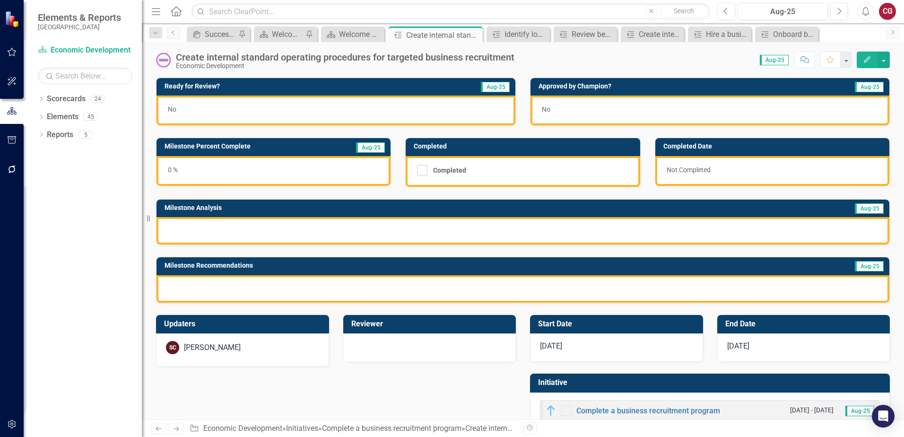
click at [228, 178] on div "0 %" at bounding box center [273, 171] width 234 height 30
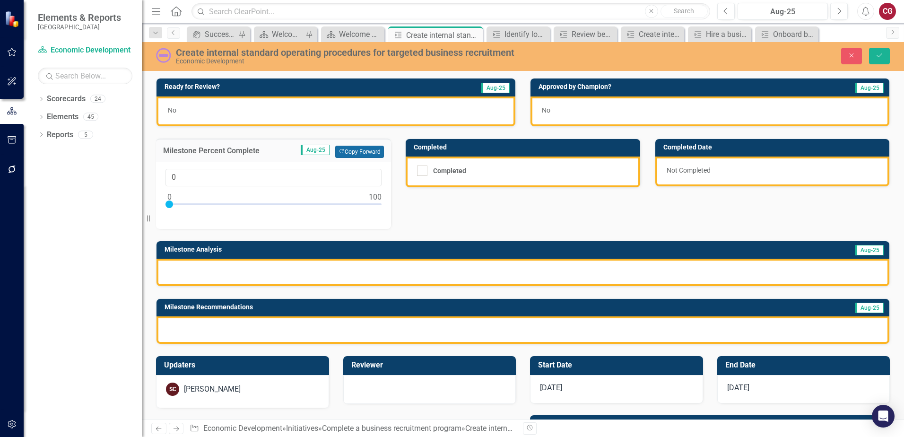
click at [366, 154] on button "Copy Forward Copy Forward" at bounding box center [359, 152] width 49 height 12
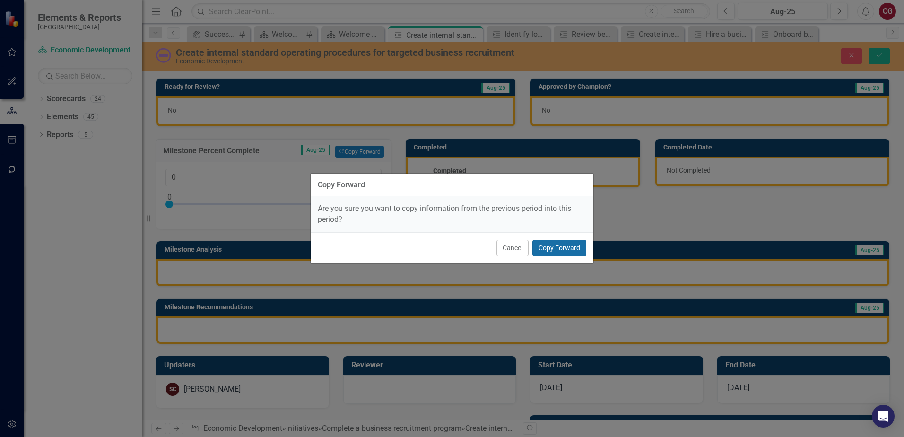
click at [562, 241] on button "Copy Forward" at bounding box center [559, 248] width 54 height 17
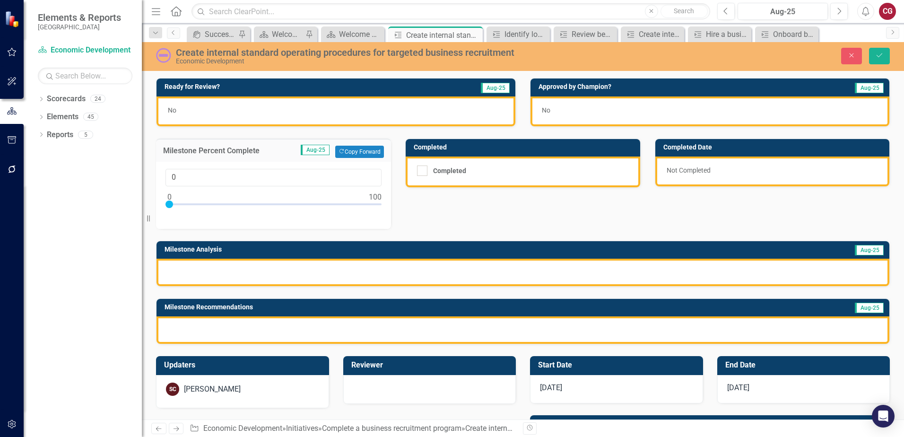
click at [293, 279] on div at bounding box center [522, 271] width 732 height 27
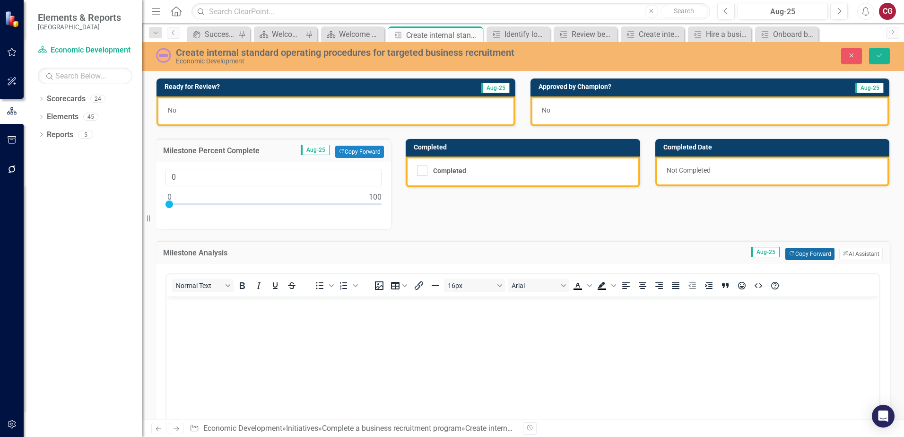
click at [792, 255] on button "Copy Forward Copy Forward" at bounding box center [809, 254] width 49 height 12
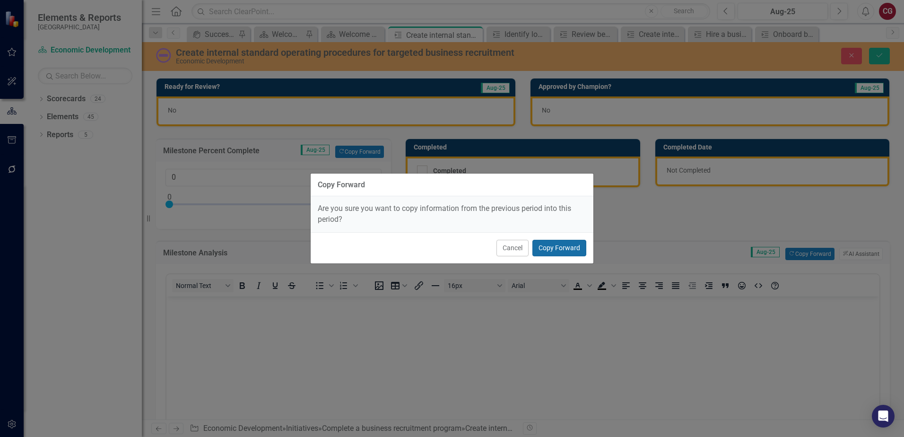
click at [563, 250] on button "Copy Forward" at bounding box center [559, 248] width 54 height 17
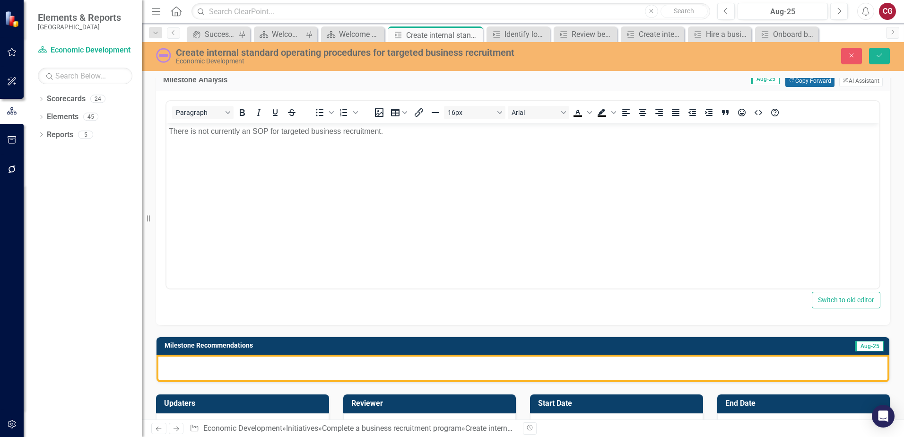
scroll to position [236, 0]
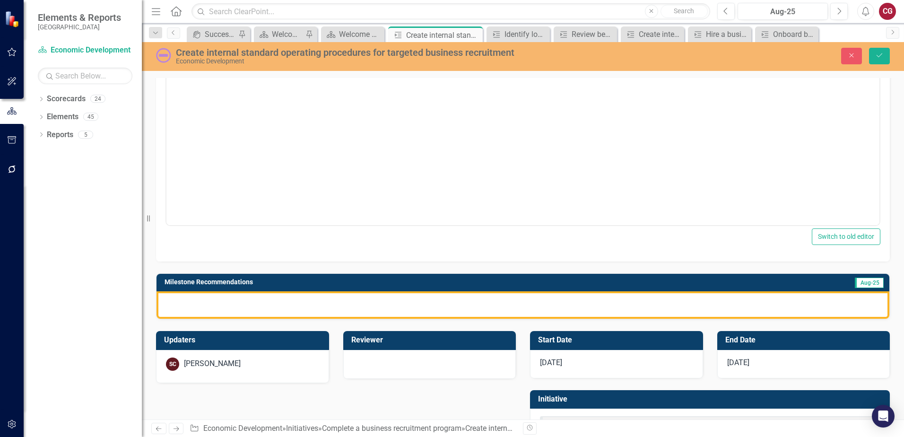
click at [474, 305] on div at bounding box center [522, 304] width 732 height 27
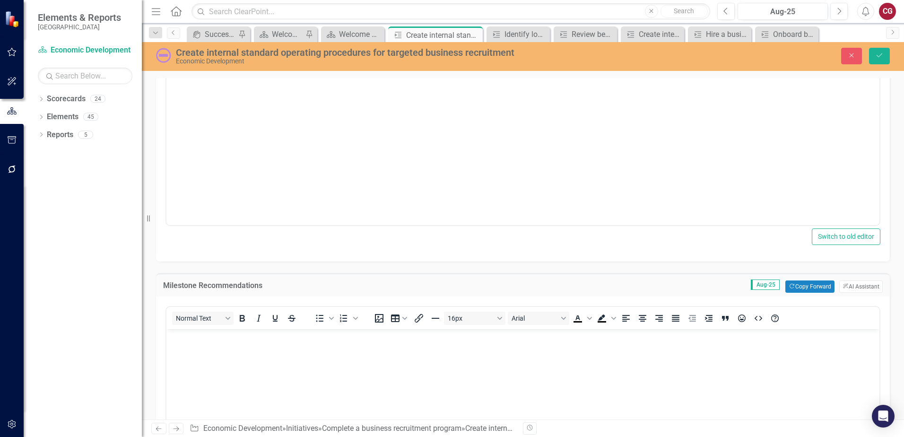
scroll to position [0, 0]
click at [803, 284] on button "Copy Forward Copy Forward" at bounding box center [809, 286] width 49 height 12
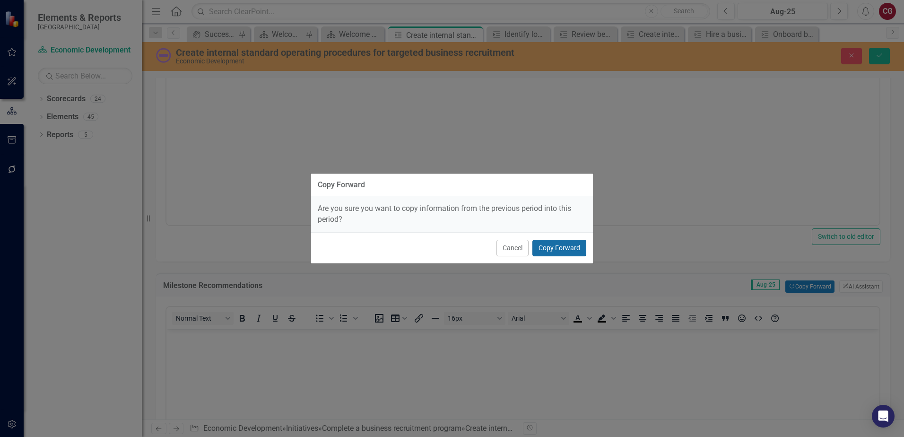
click at [548, 253] on button "Copy Forward" at bounding box center [559, 248] width 54 height 17
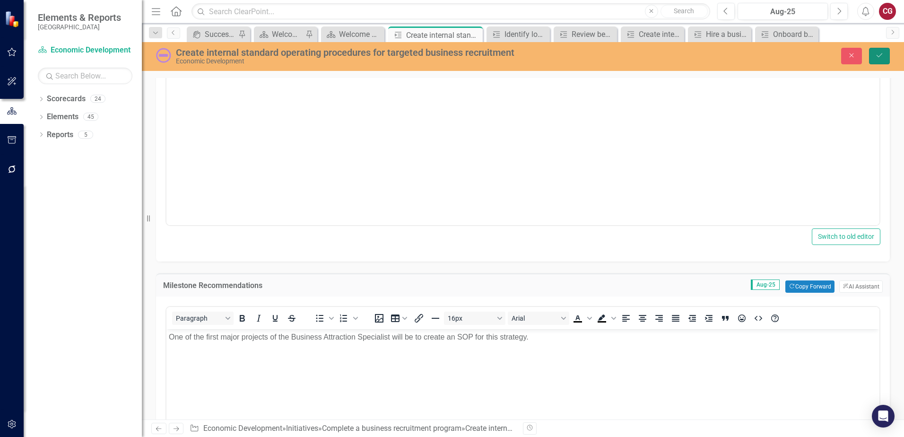
click at [884, 54] on button "Save" at bounding box center [879, 56] width 21 height 17
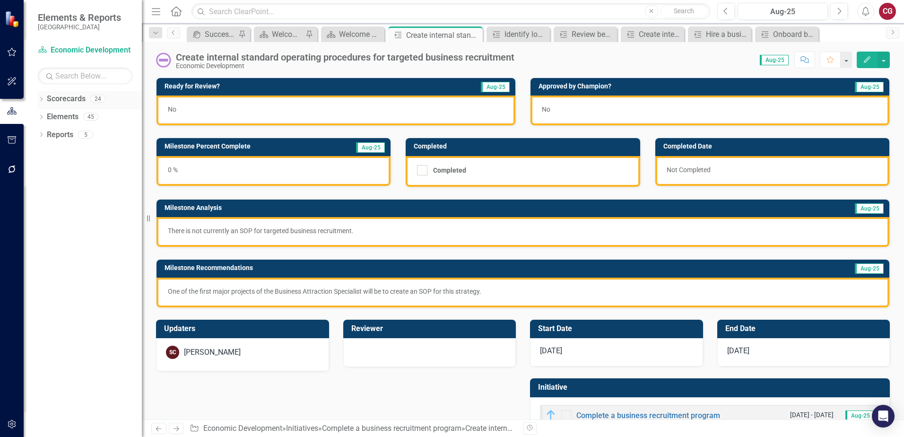
click at [42, 97] on icon "Dropdown" at bounding box center [41, 99] width 7 height 5
click at [45, 117] on icon "Dropdown" at bounding box center [46, 116] width 7 height 6
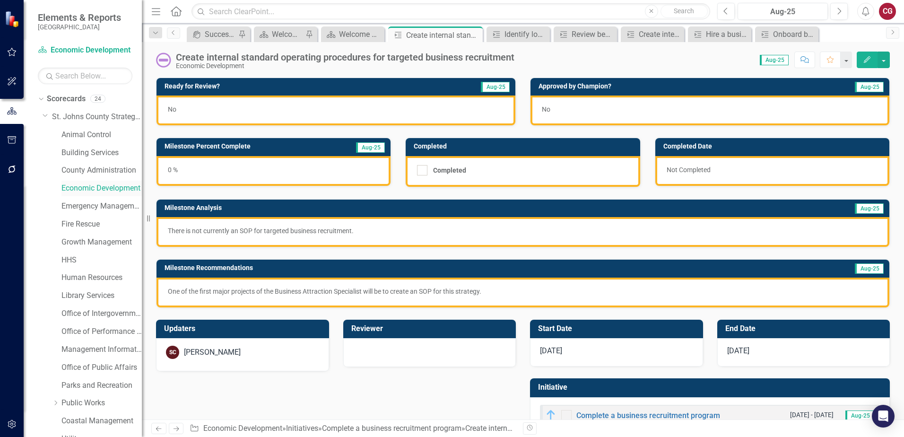
click at [89, 189] on link "Economic Development" at bounding box center [101, 188] width 80 height 11
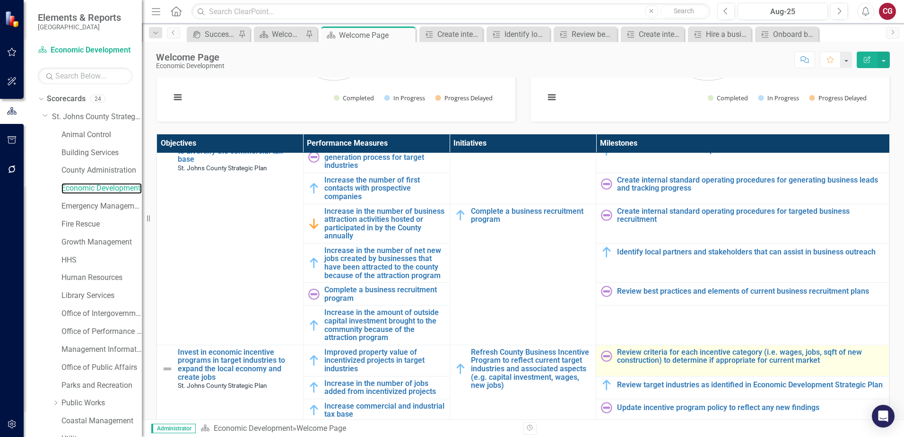
scroll to position [47, 0]
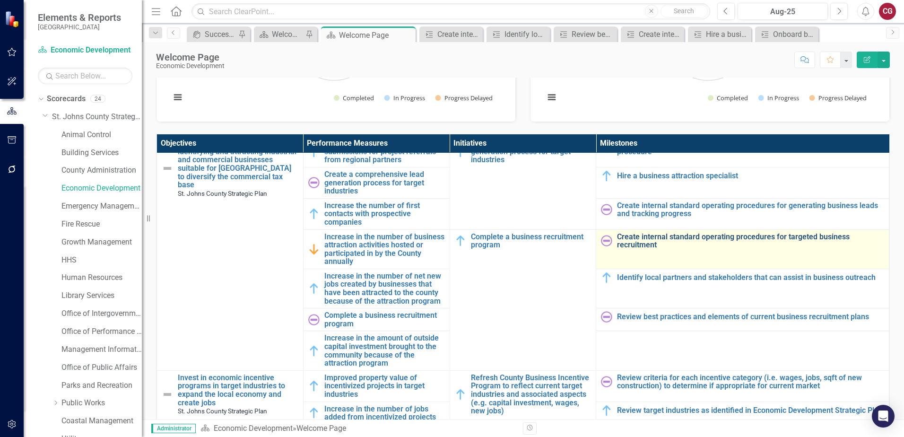
click at [637, 239] on link "Create internal standard operating procedures for targeted business recruitment" at bounding box center [750, 241] width 267 height 17
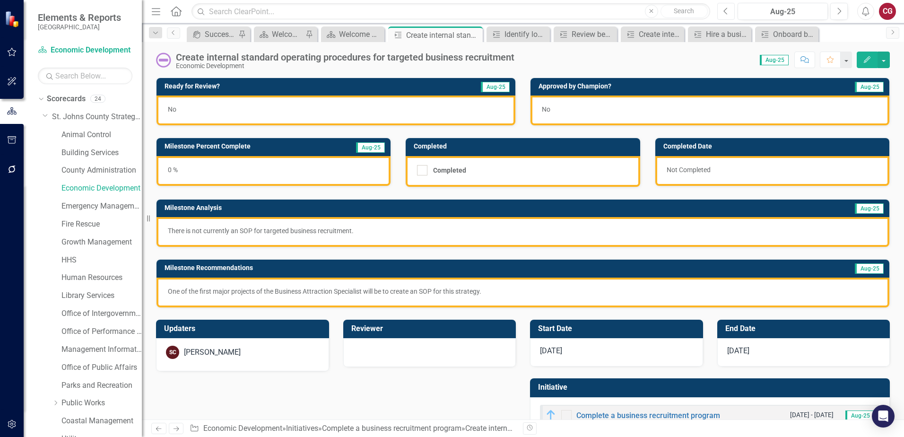
click at [722, 14] on button "Previous" at bounding box center [725, 11] width 17 height 17
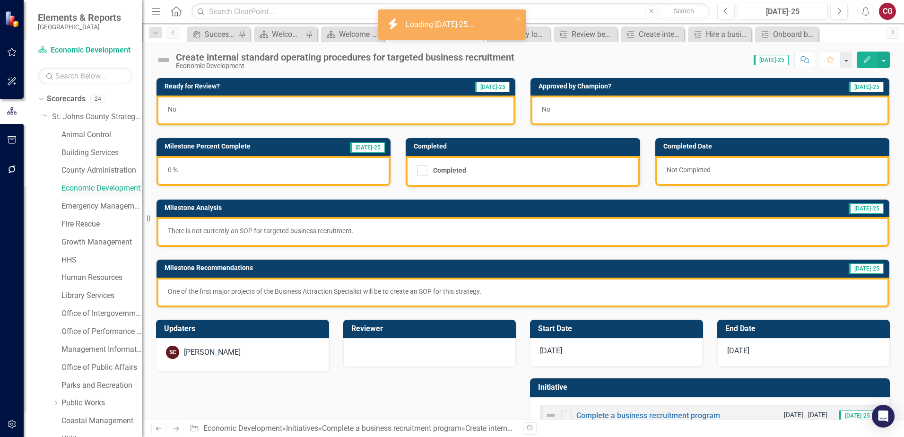
click at [78, 191] on link "Economic Development" at bounding box center [101, 188] width 80 height 11
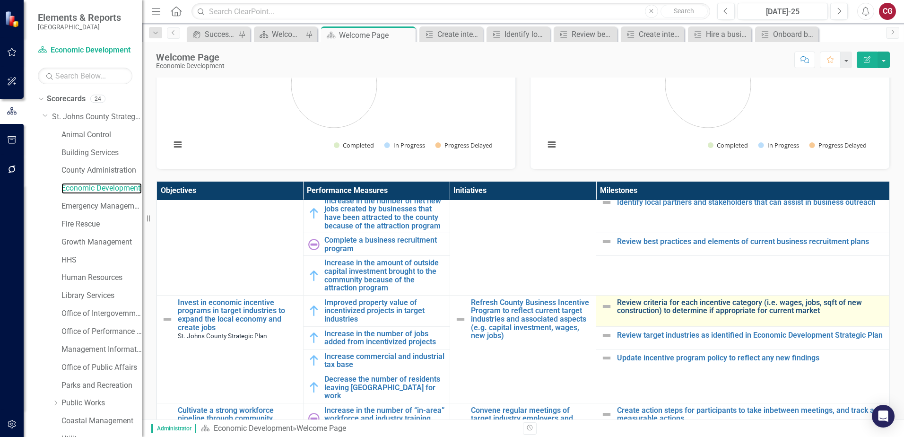
scroll to position [189, 0]
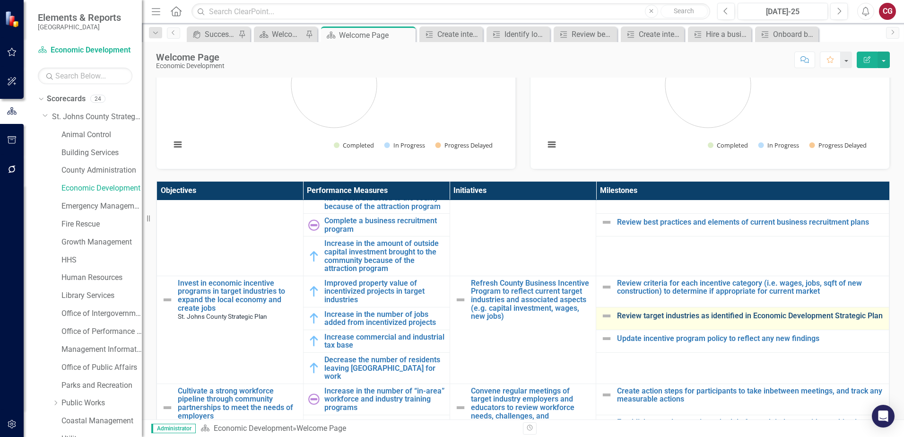
click at [660, 319] on link "Review target industries as identified in Economic Development Strategic Plan" at bounding box center [750, 315] width 267 height 9
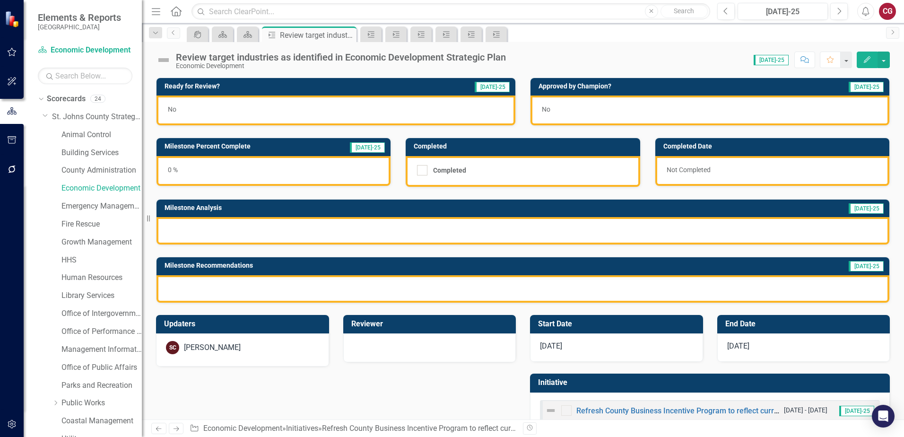
click at [280, 229] on div at bounding box center [522, 230] width 732 height 27
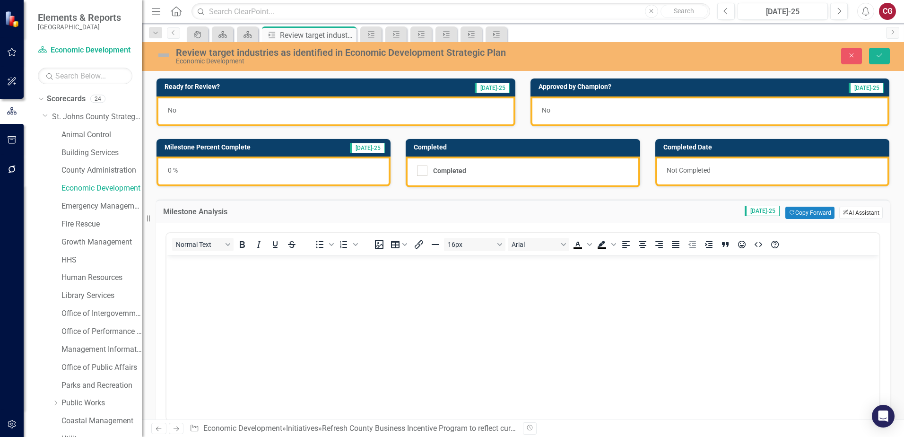
click at [848, 215] on button "ClearPoint AI AI Assistant" at bounding box center [860, 213] width 43 height 12
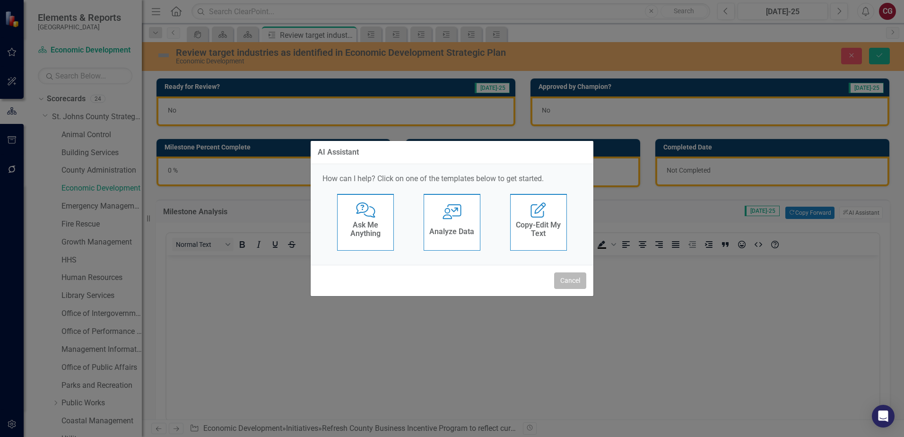
click at [583, 277] on button "Cancel" at bounding box center [570, 280] width 32 height 17
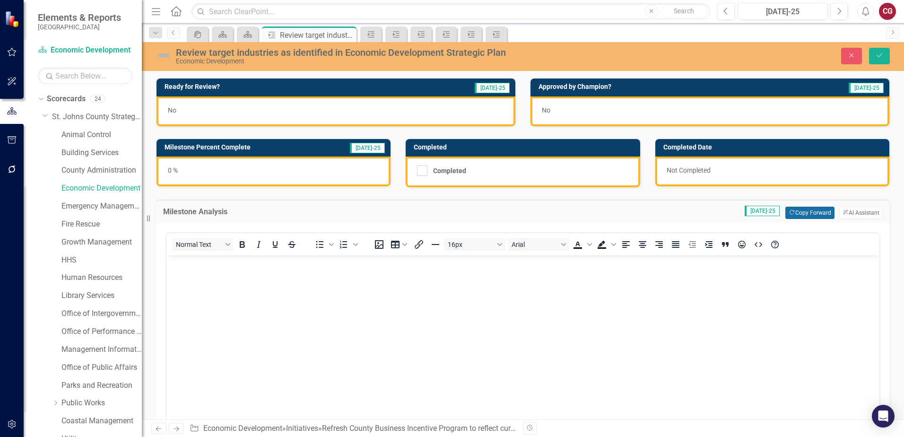
click at [800, 213] on button "Copy Forward Copy Forward" at bounding box center [809, 213] width 49 height 12
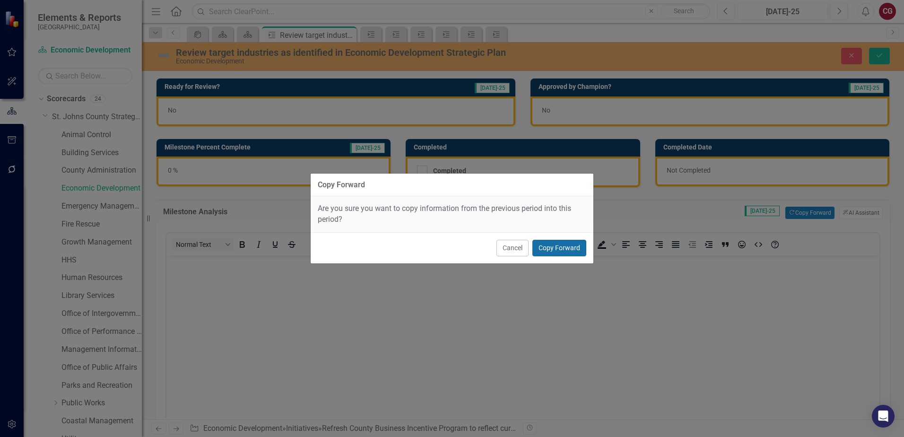
click at [567, 242] on button "Copy Forward" at bounding box center [559, 248] width 54 height 17
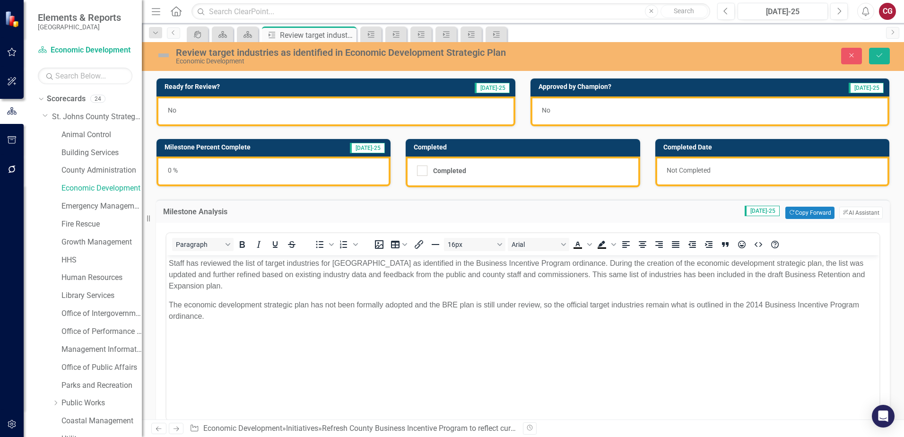
click at [352, 170] on div "0 %" at bounding box center [273, 171] width 234 height 30
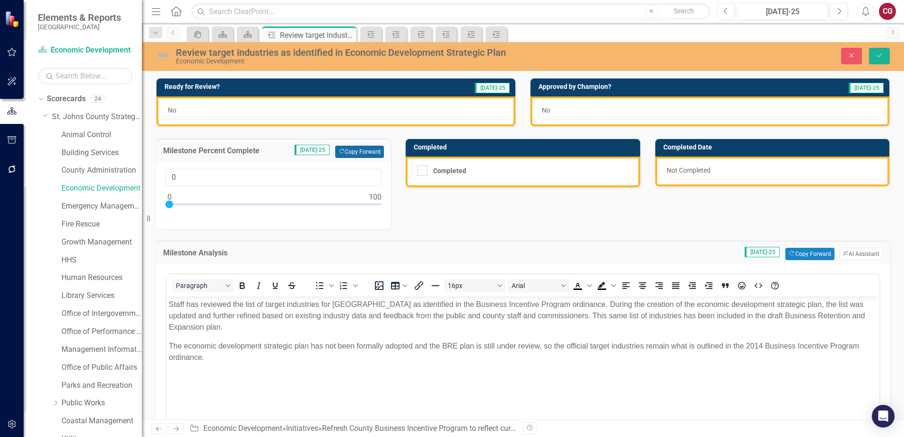
click at [358, 150] on button "Copy Forward Copy Forward" at bounding box center [359, 152] width 49 height 12
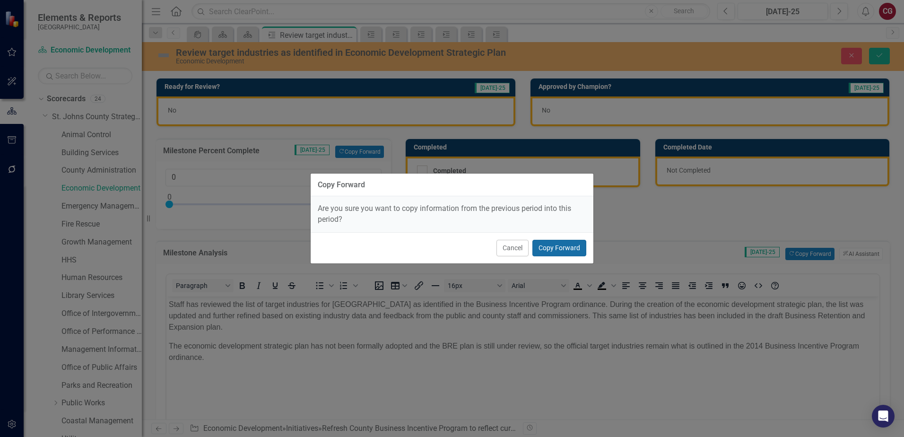
click at [569, 249] on button "Copy Forward" at bounding box center [559, 248] width 54 height 17
type input "50"
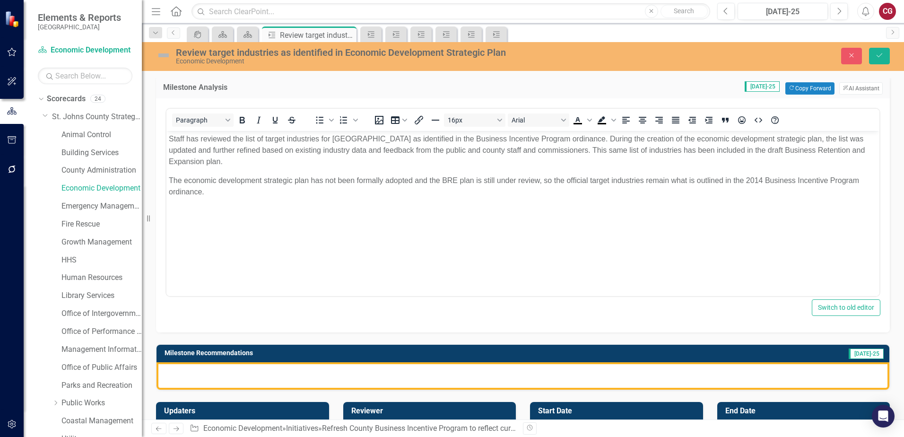
scroll to position [189, 0]
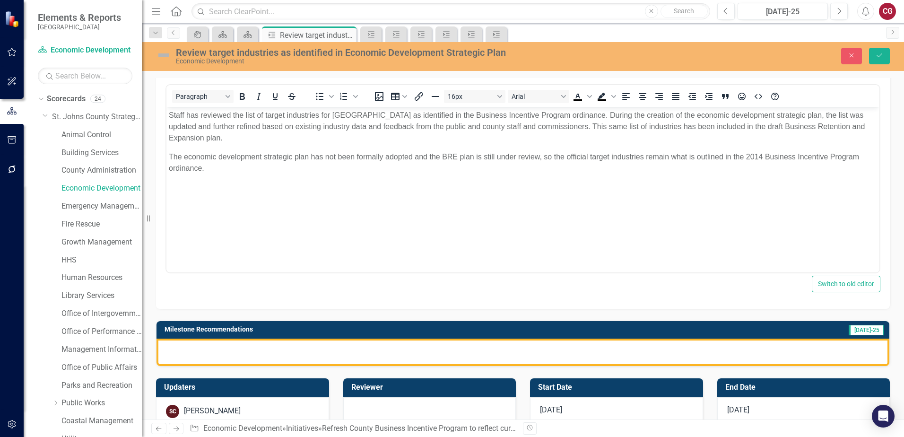
click at [330, 342] on div at bounding box center [522, 351] width 732 height 27
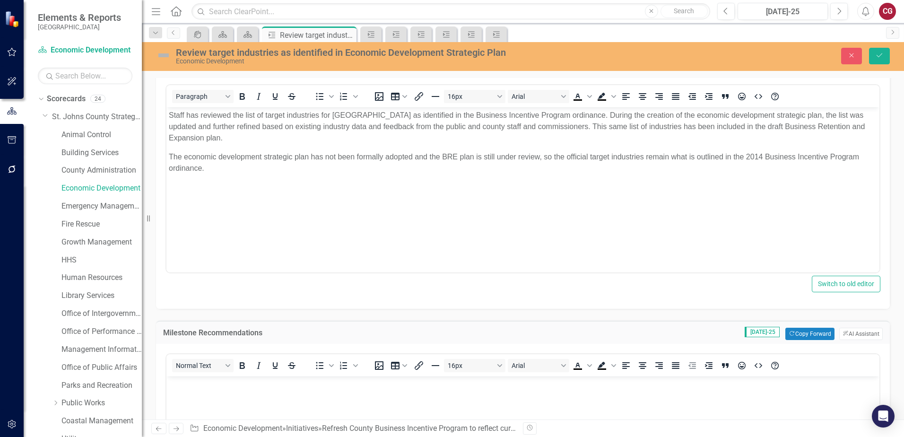
scroll to position [0, 0]
click at [797, 335] on button "Copy Forward Copy Forward" at bounding box center [809, 333] width 49 height 12
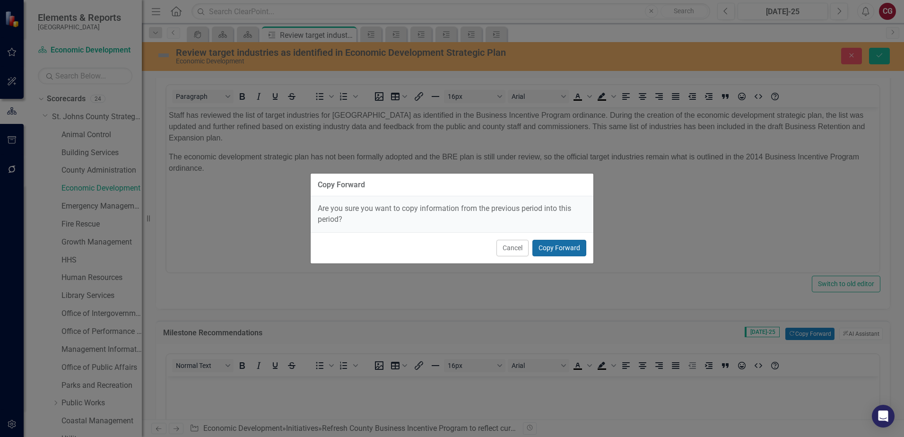
click at [560, 250] on button "Copy Forward" at bounding box center [559, 248] width 54 height 17
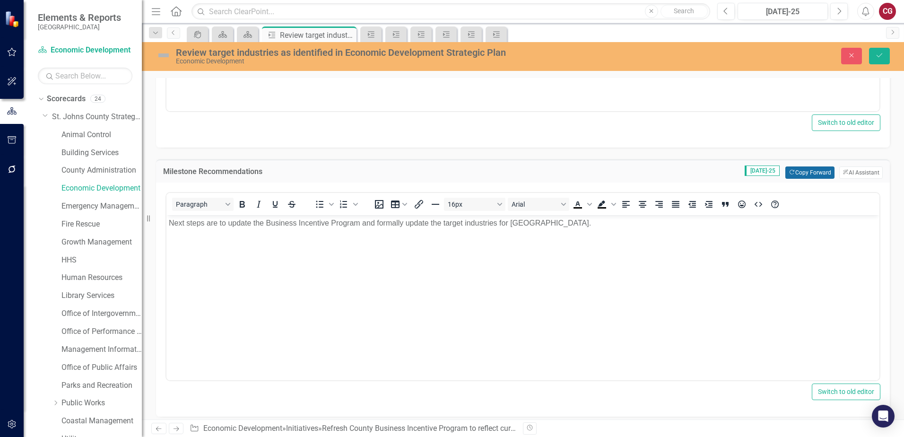
scroll to position [378, 0]
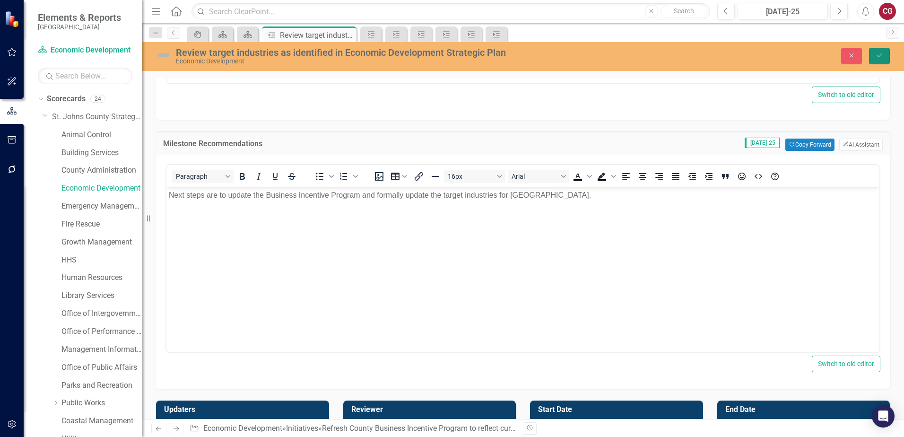
click at [878, 58] on icon "Save" at bounding box center [879, 55] width 9 height 7
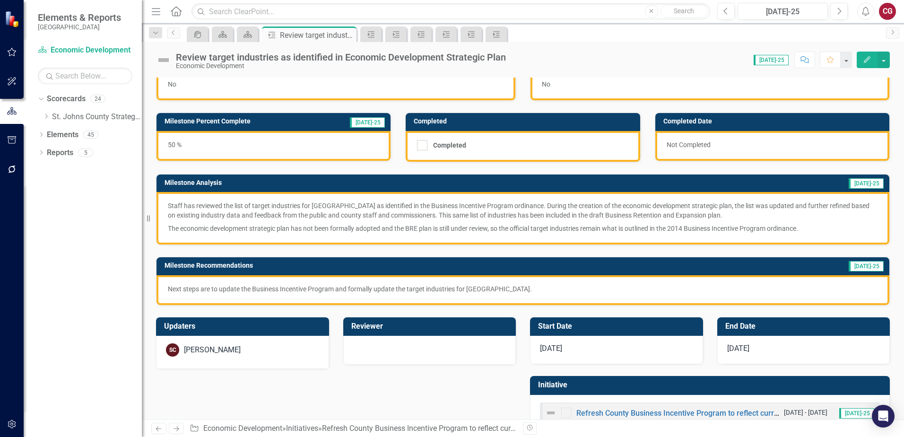
scroll to position [53, 0]
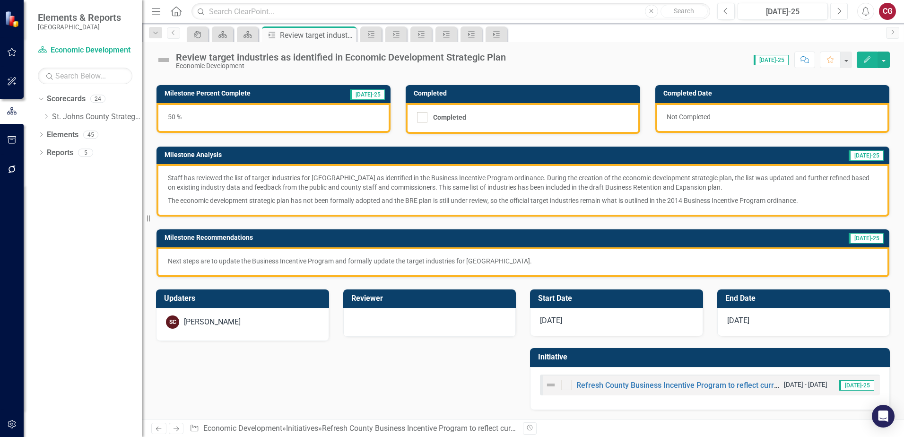
click at [842, 9] on button "Next" at bounding box center [838, 11] width 17 height 17
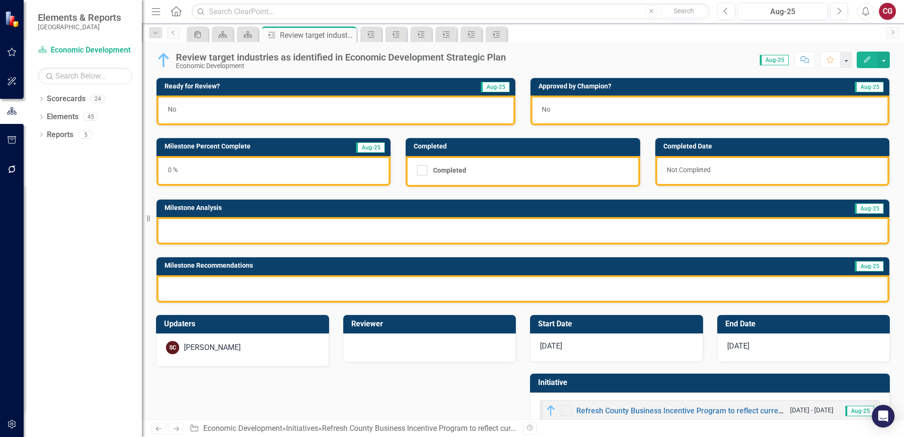
click at [242, 172] on div "0 %" at bounding box center [273, 171] width 234 height 30
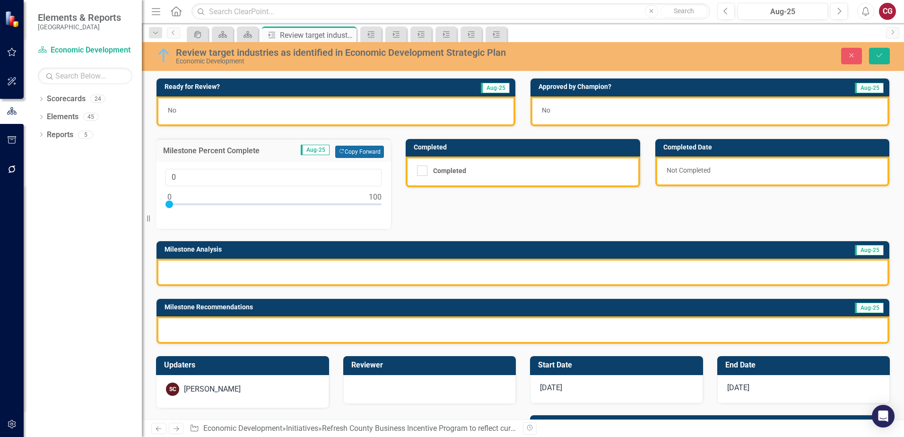
click at [366, 152] on button "Copy Forward Copy Forward" at bounding box center [359, 152] width 49 height 12
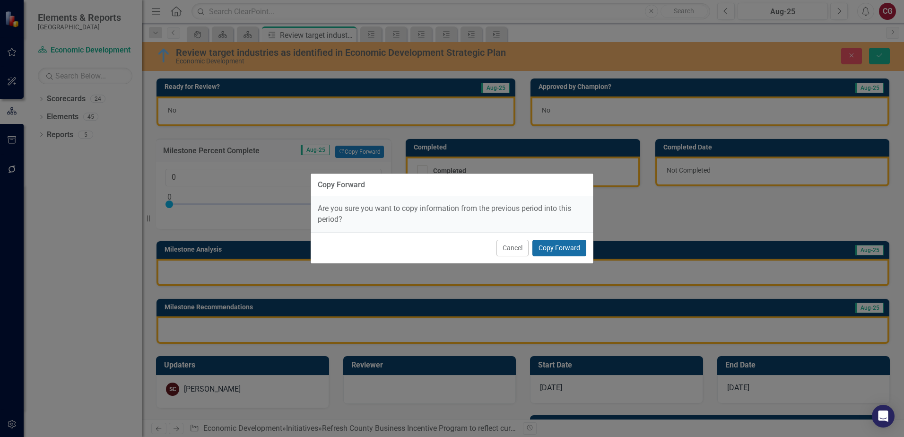
click at [550, 247] on button "Copy Forward" at bounding box center [559, 248] width 54 height 17
type input "50"
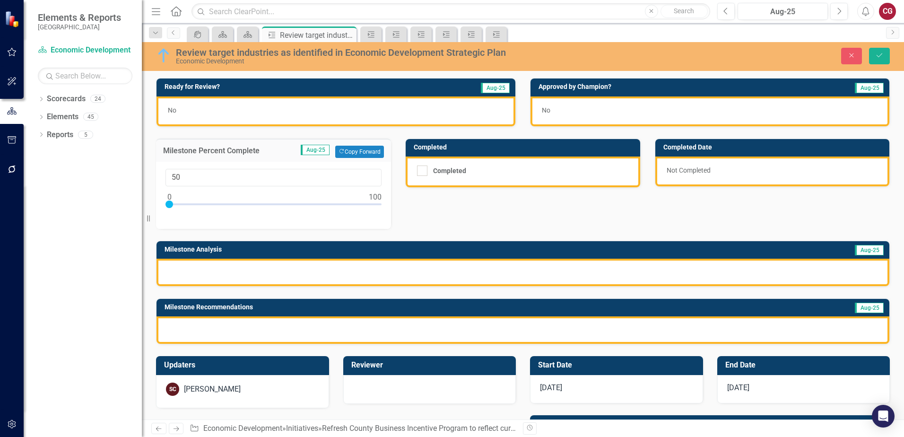
click at [440, 277] on div at bounding box center [522, 271] width 732 height 27
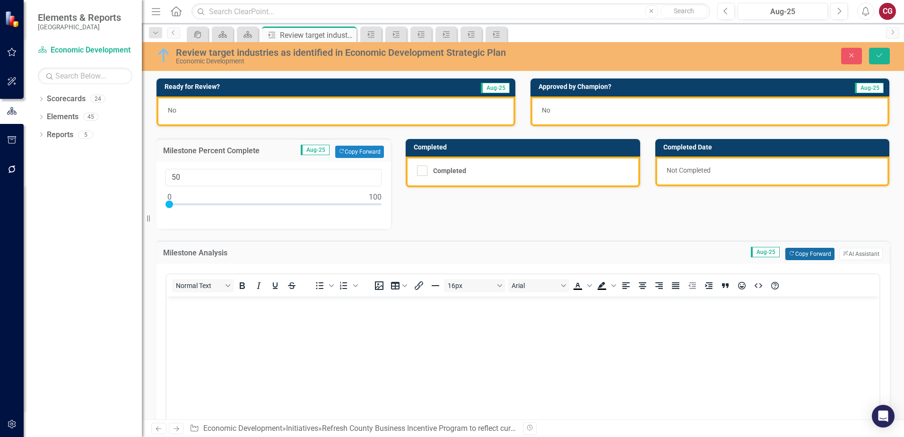
click at [802, 253] on button "Copy Forward Copy Forward" at bounding box center [809, 254] width 49 height 12
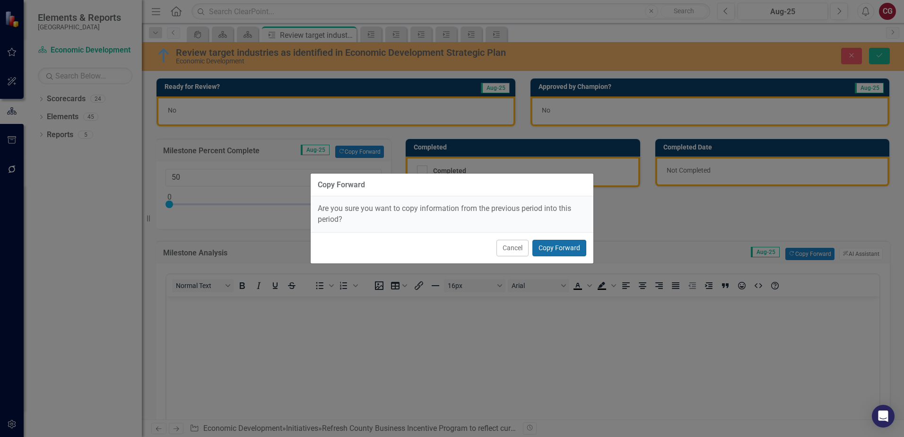
click at [566, 251] on button "Copy Forward" at bounding box center [559, 248] width 54 height 17
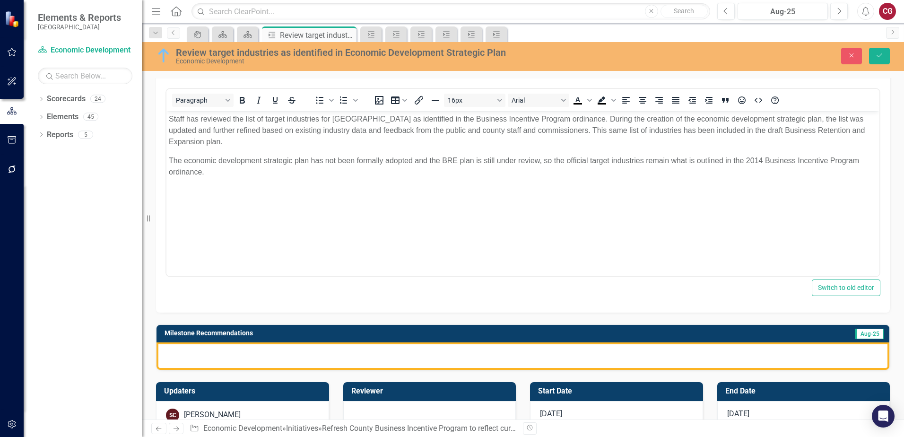
scroll to position [189, 0]
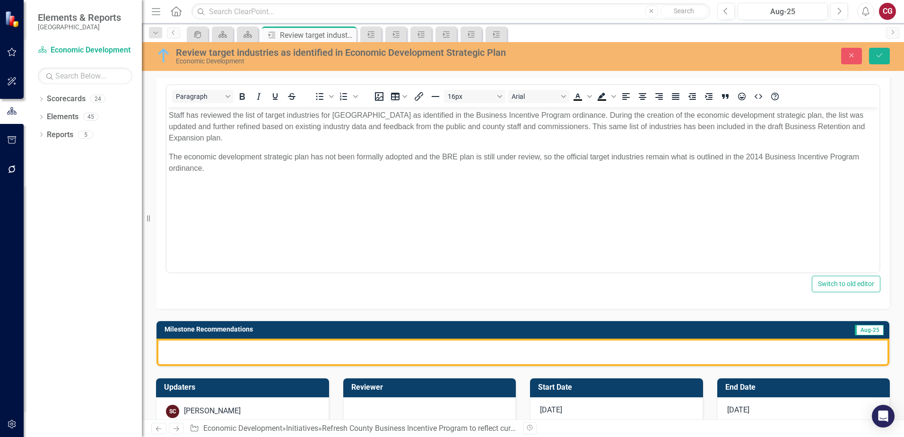
click at [343, 356] on div at bounding box center [522, 351] width 732 height 27
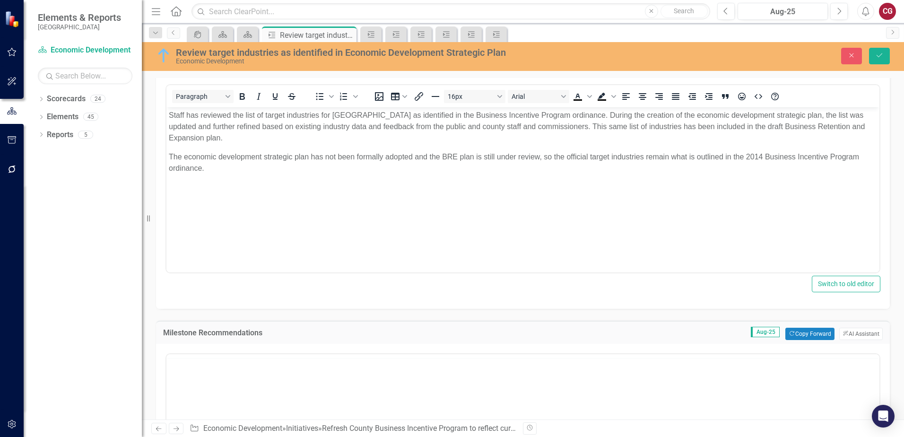
scroll to position [0, 0]
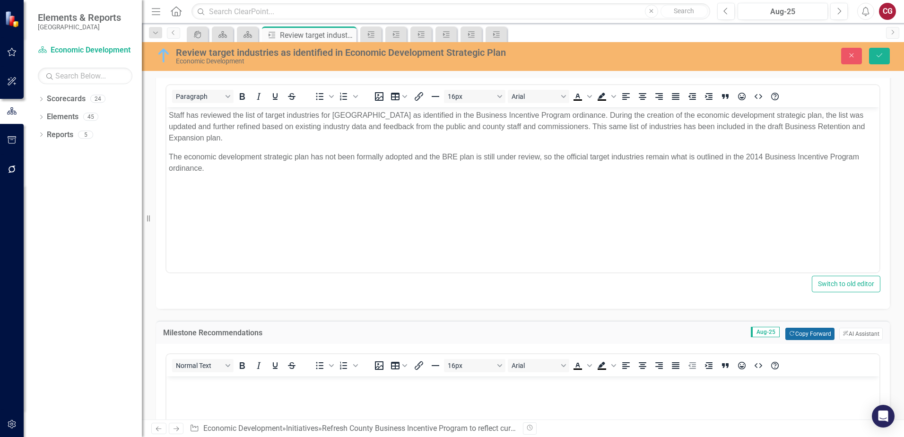
click at [792, 329] on button "Copy Forward Copy Forward" at bounding box center [809, 333] width 49 height 12
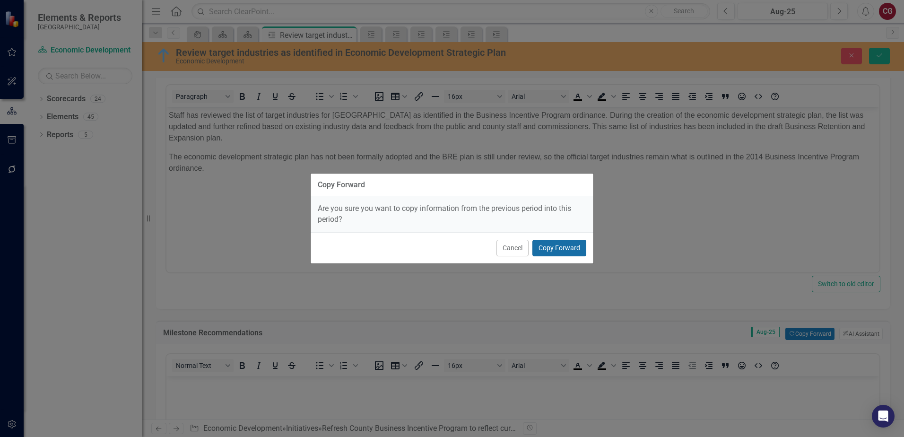
click at [545, 248] on button "Copy Forward" at bounding box center [559, 248] width 54 height 17
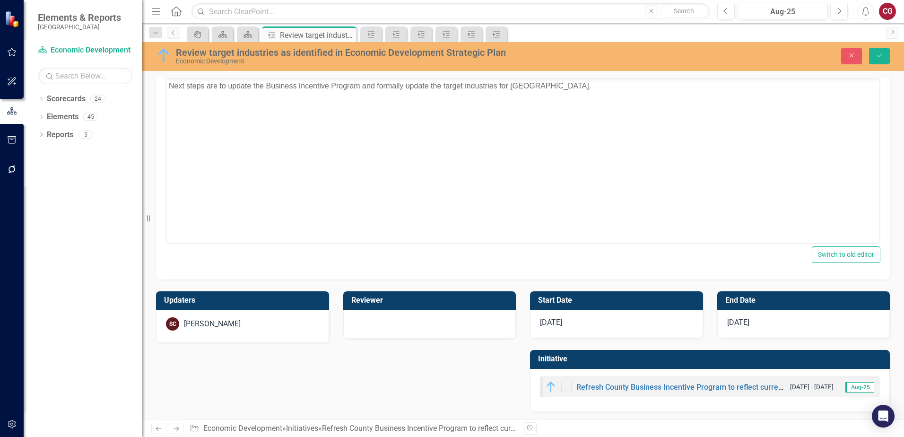
scroll to position [489, 0]
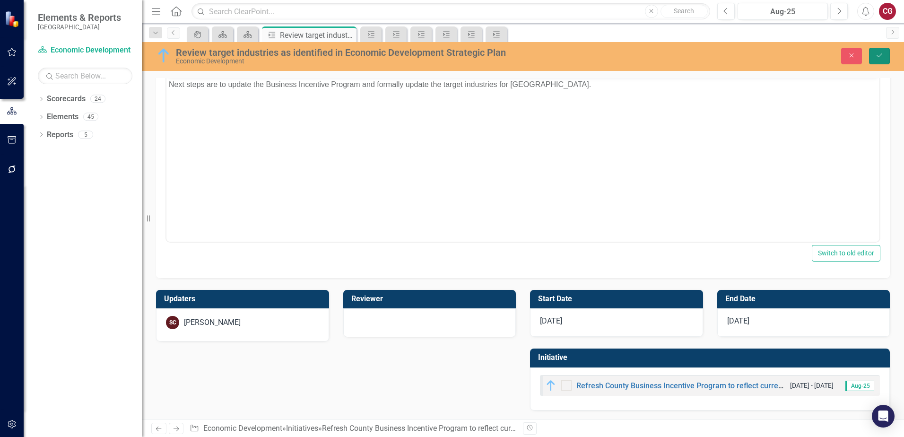
click at [887, 55] on button "Save" at bounding box center [879, 56] width 21 height 17
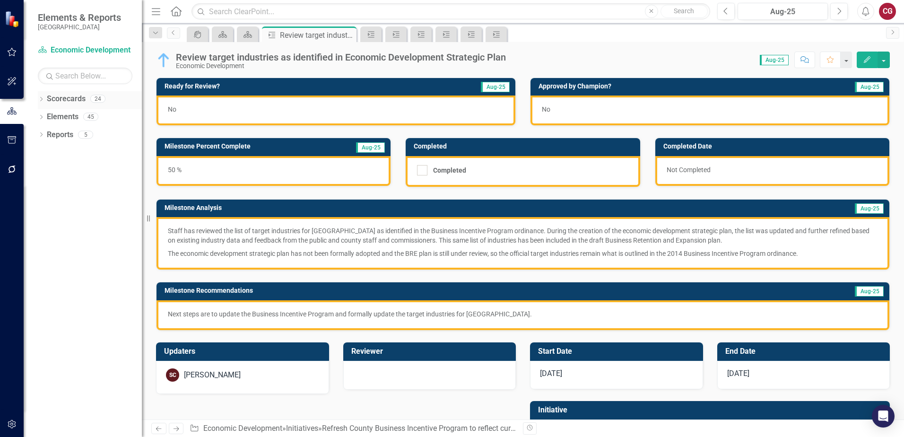
click at [42, 99] on icon "Dropdown" at bounding box center [41, 99] width 7 height 5
click at [47, 118] on icon "Dropdown" at bounding box center [46, 116] width 7 height 6
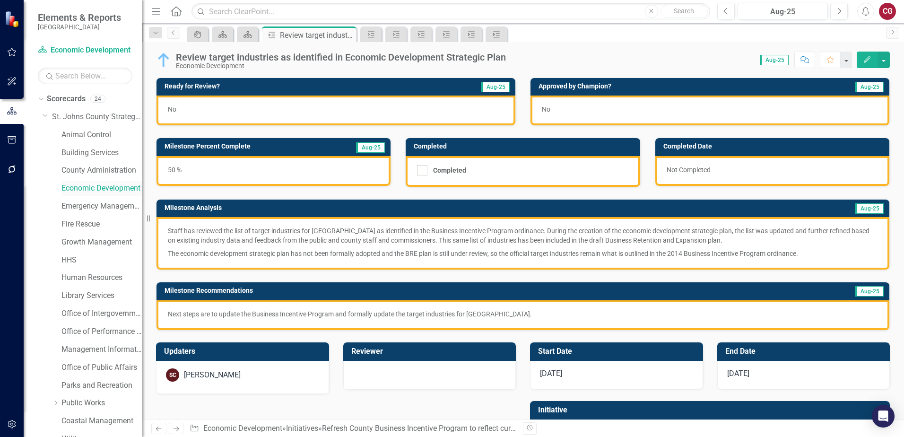
click at [78, 190] on link "Economic Development" at bounding box center [101, 188] width 80 height 11
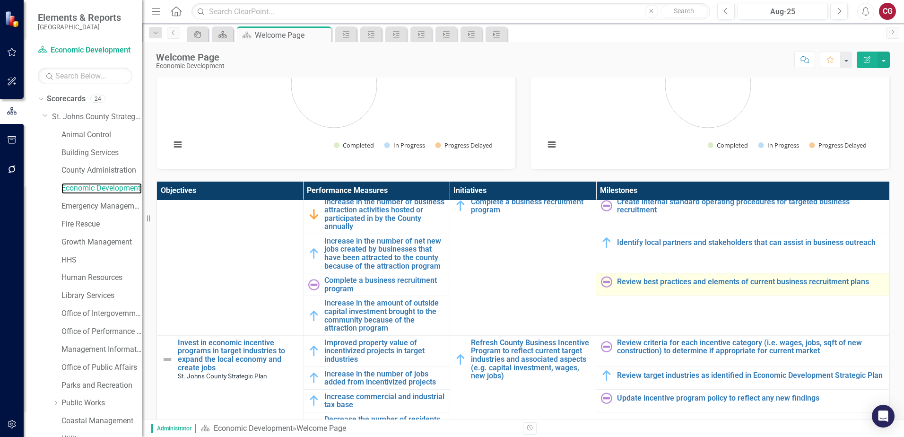
scroll to position [142, 0]
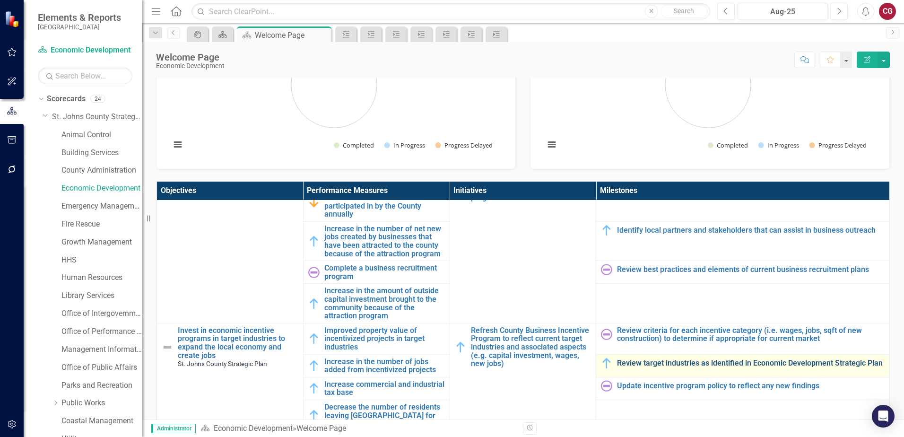
click at [635, 366] on link "Review target industries as identified in Economic Development Strategic Plan" at bounding box center [750, 363] width 267 height 9
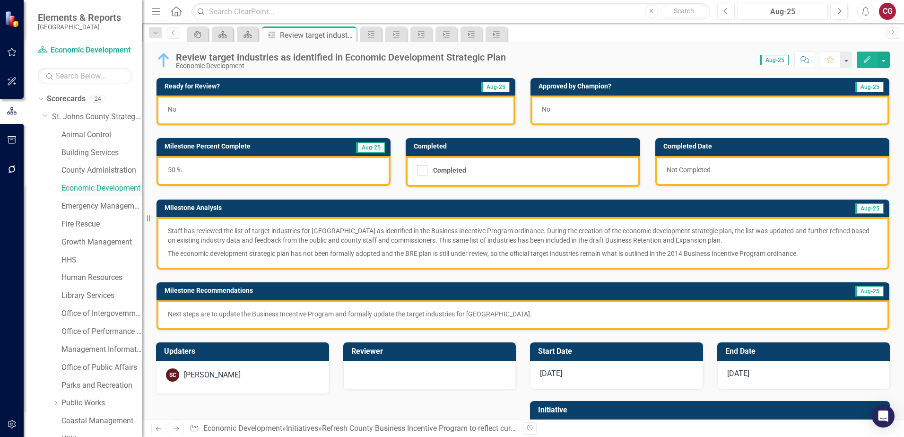
click at [76, 186] on link "Economic Development" at bounding box center [101, 188] width 80 height 11
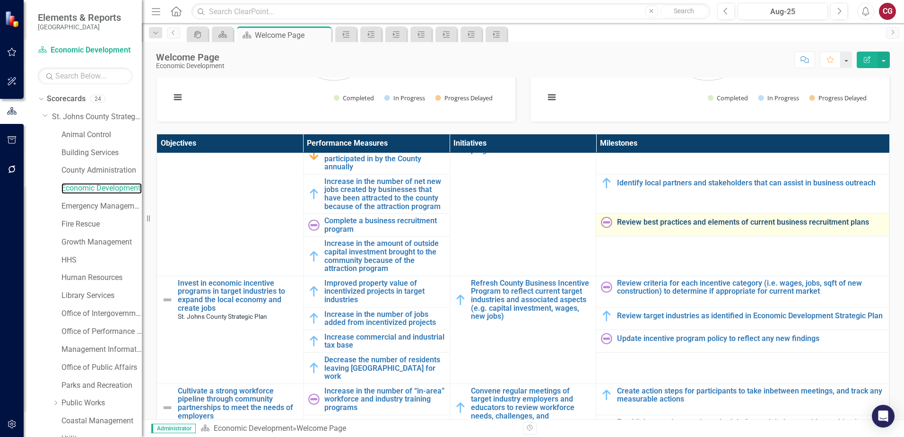
scroll to position [189, 0]
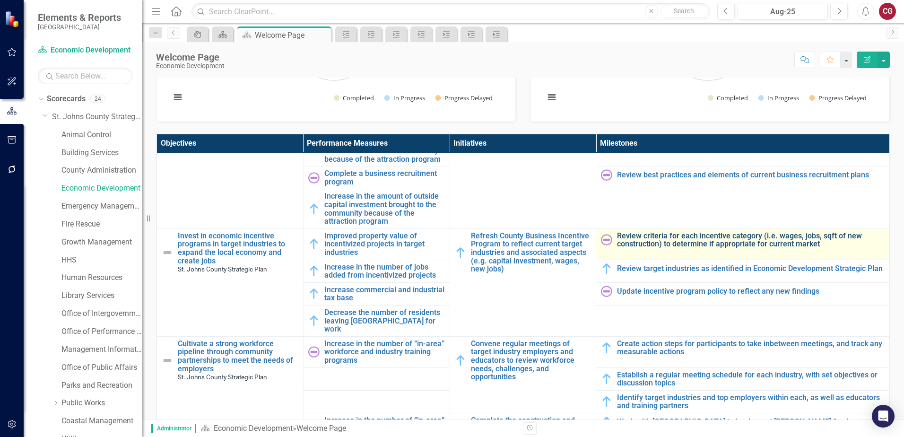
click at [713, 238] on link "Review criteria for each incentive category (i.e. wages, jobs, sqft of new cons…" at bounding box center [750, 240] width 267 height 17
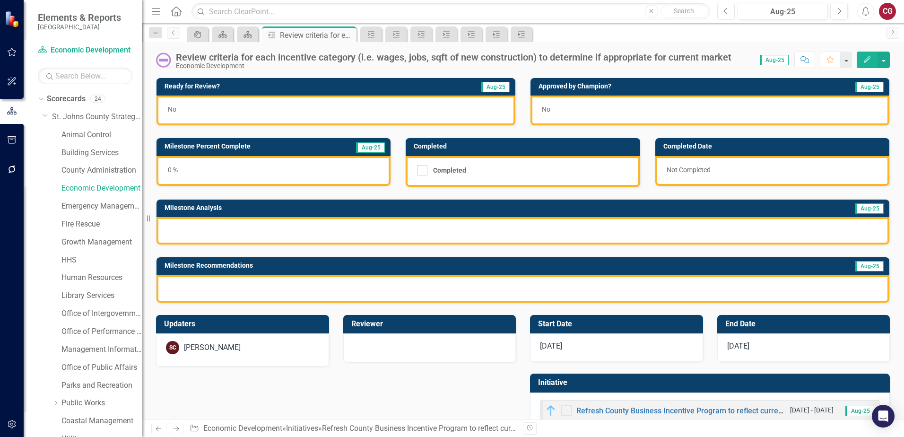
click at [728, 13] on button "Previous" at bounding box center [725, 11] width 17 height 17
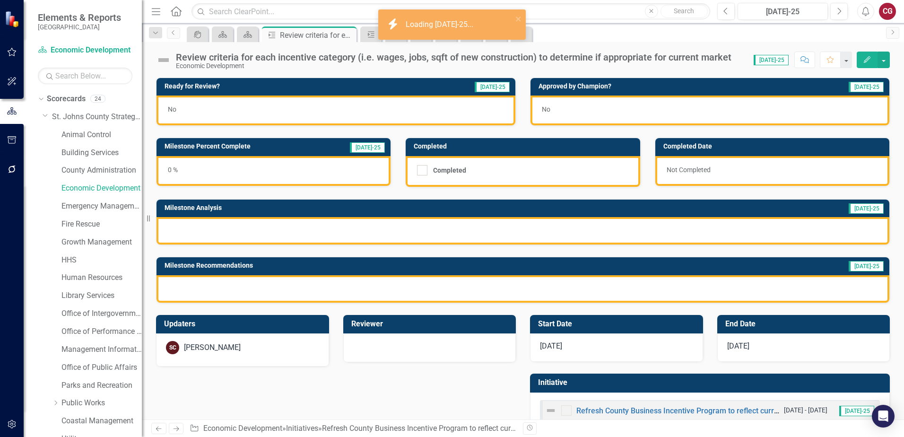
click at [249, 167] on div "0 %" at bounding box center [273, 171] width 234 height 30
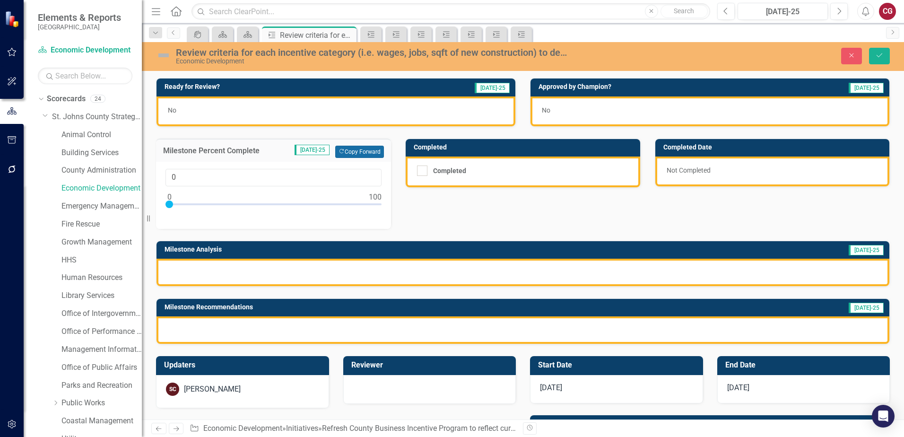
click at [353, 150] on button "Copy Forward Copy Forward" at bounding box center [359, 152] width 49 height 12
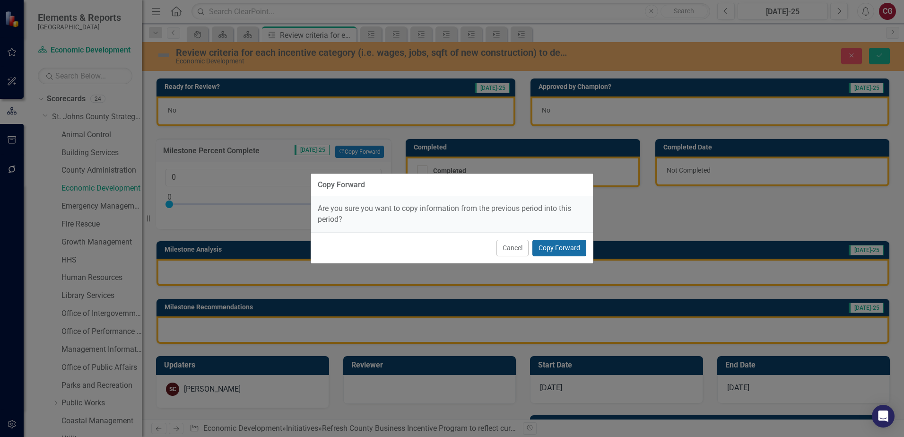
click at [539, 247] on button "Copy Forward" at bounding box center [559, 248] width 54 height 17
type input "25"
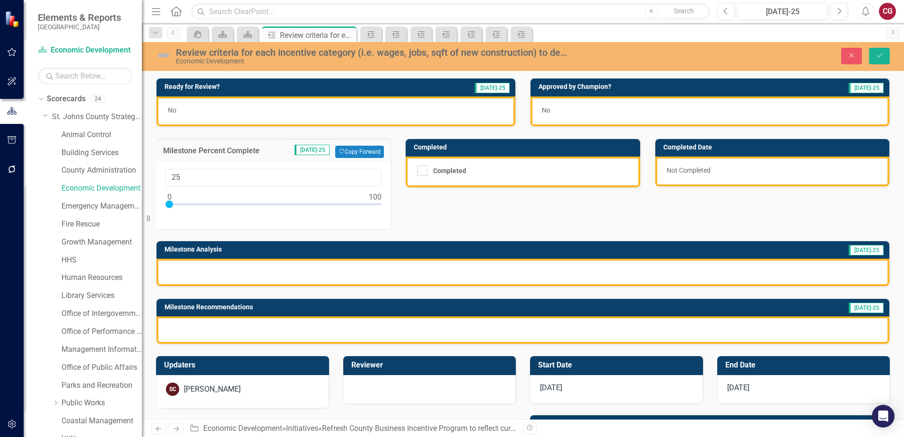
click at [393, 276] on div at bounding box center [522, 271] width 732 height 27
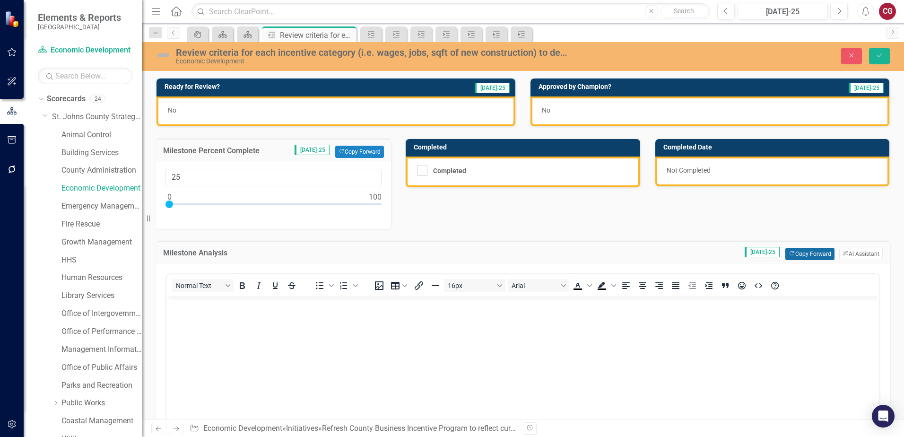
click at [786, 254] on button "Copy Forward Copy Forward" at bounding box center [809, 254] width 49 height 12
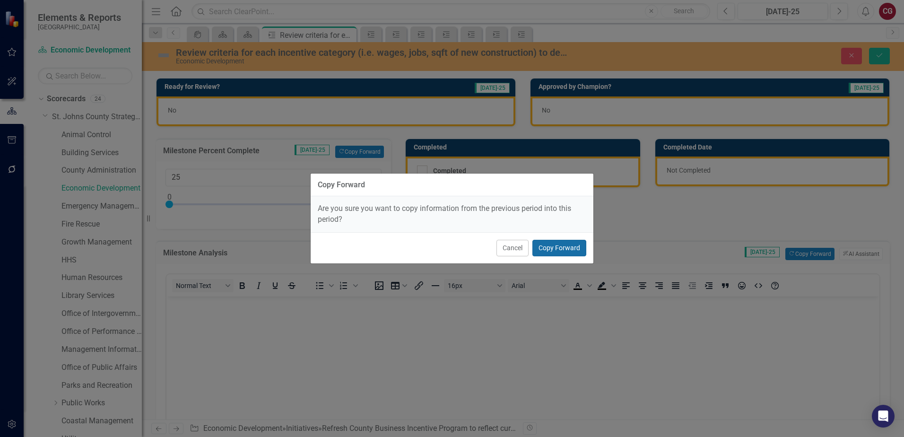
click at [560, 248] on button "Copy Forward" at bounding box center [559, 248] width 54 height 17
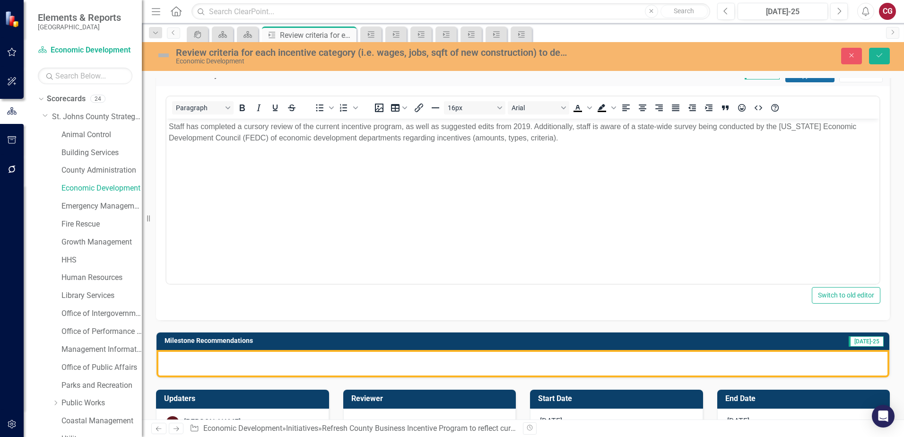
scroll to position [189, 0]
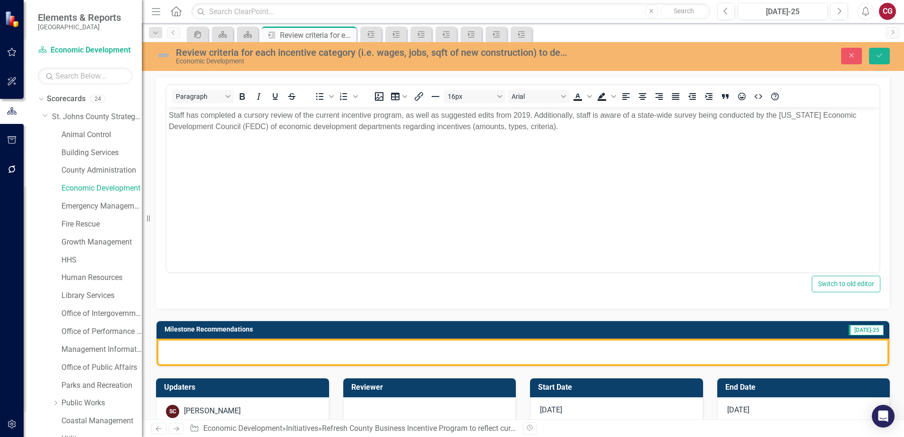
click at [463, 356] on div at bounding box center [522, 351] width 732 height 27
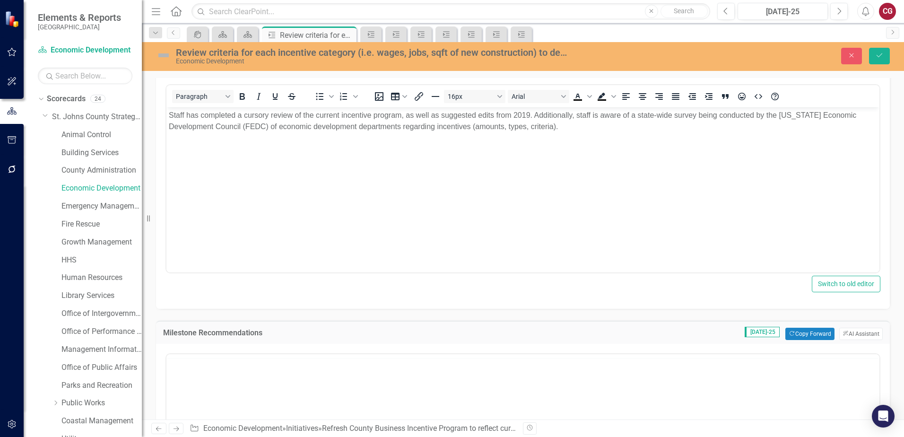
scroll to position [0, 0]
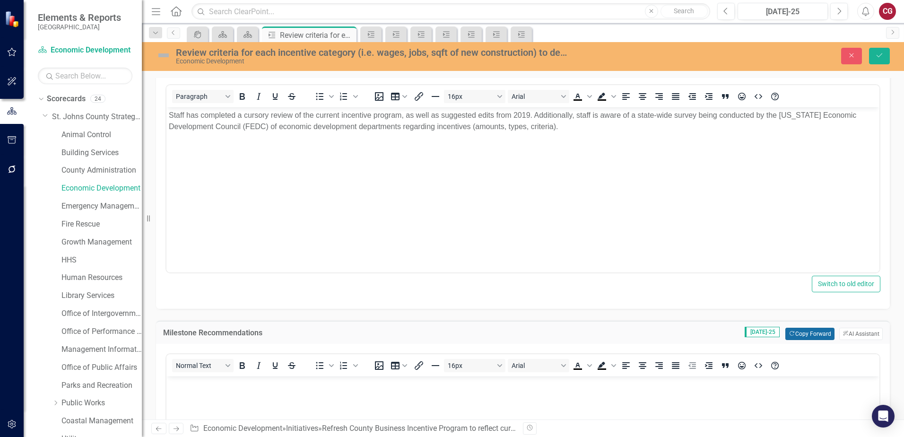
click at [793, 330] on button "Copy Forward Copy Forward" at bounding box center [809, 333] width 49 height 12
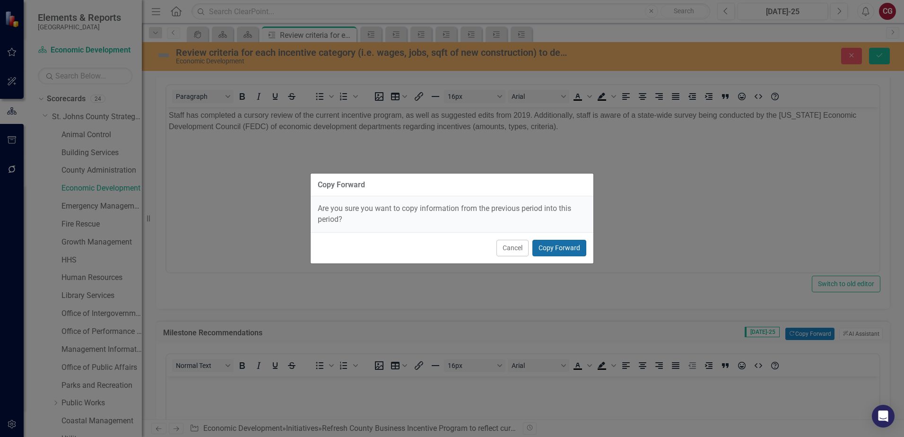
click at [567, 250] on button "Copy Forward" at bounding box center [559, 248] width 54 height 17
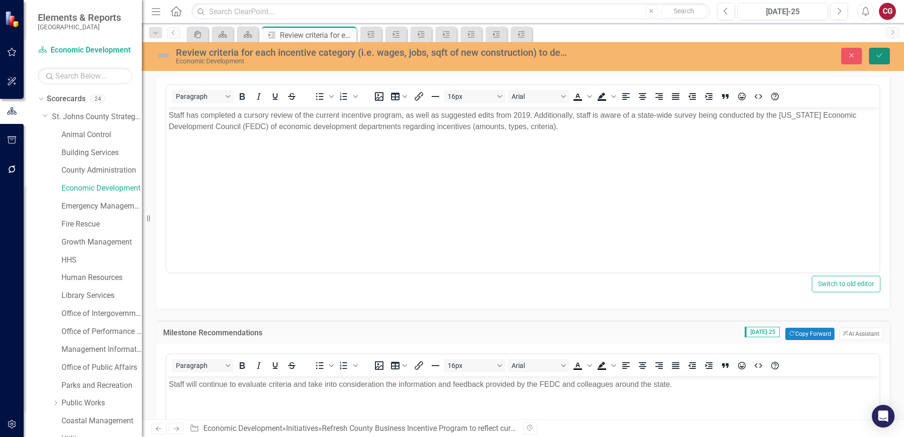
click at [880, 52] on icon "Save" at bounding box center [879, 55] width 9 height 7
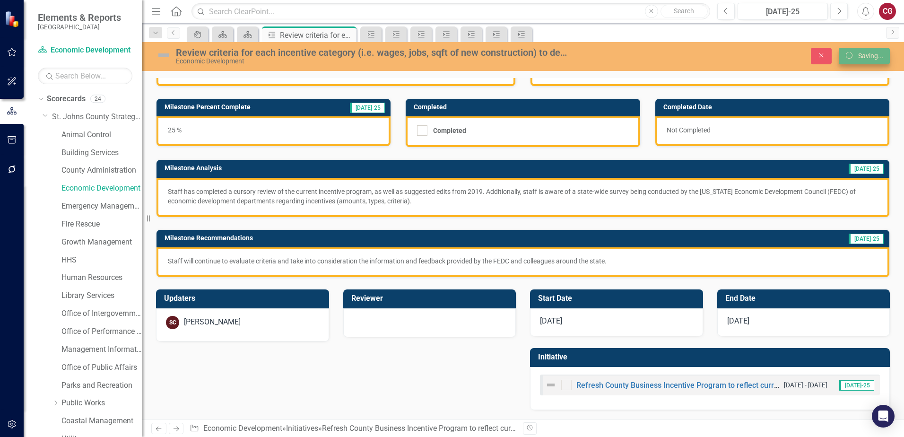
scroll to position [40, 0]
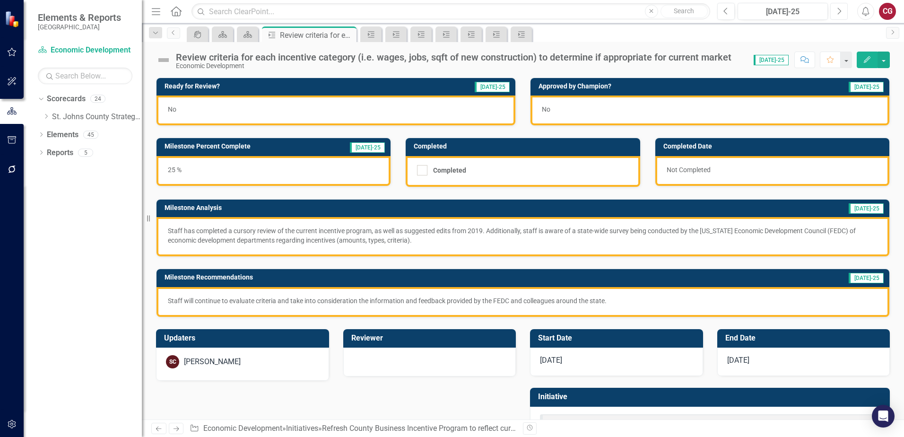
click at [840, 11] on icon "Next" at bounding box center [838, 11] width 5 height 9
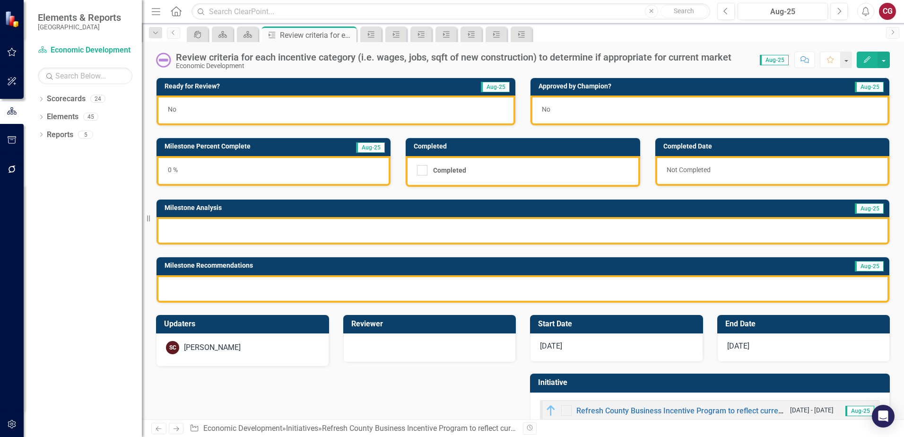
click at [285, 181] on div "0 %" at bounding box center [273, 171] width 234 height 30
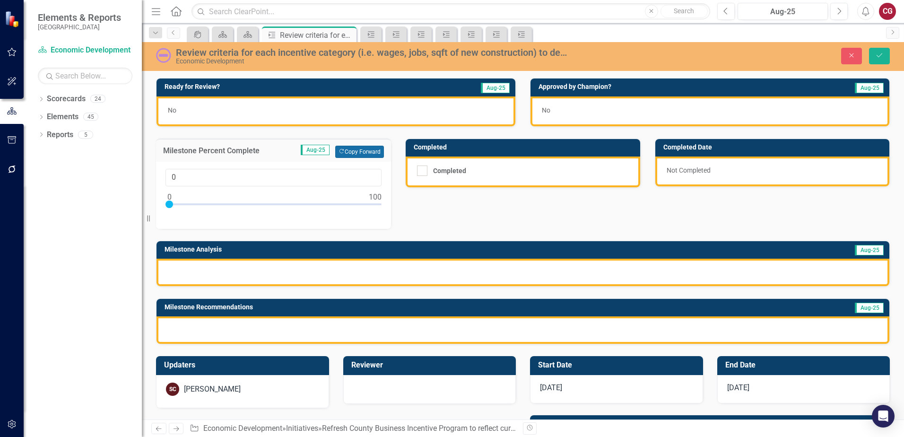
click at [370, 150] on button "Copy Forward Copy Forward" at bounding box center [359, 152] width 49 height 12
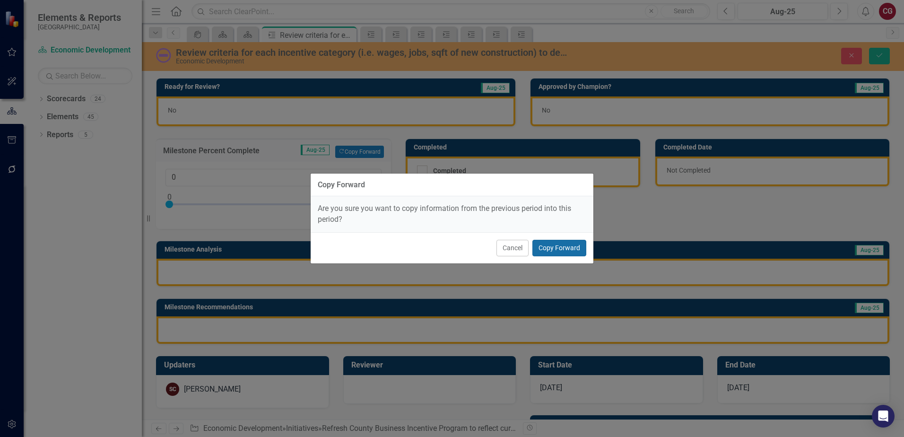
click at [561, 255] on button "Copy Forward" at bounding box center [559, 248] width 54 height 17
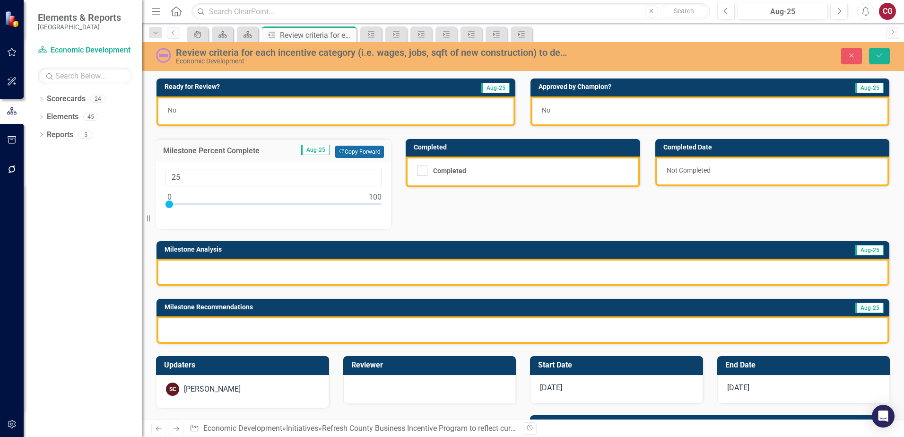
type input "25"
click at [477, 271] on div at bounding box center [522, 271] width 732 height 27
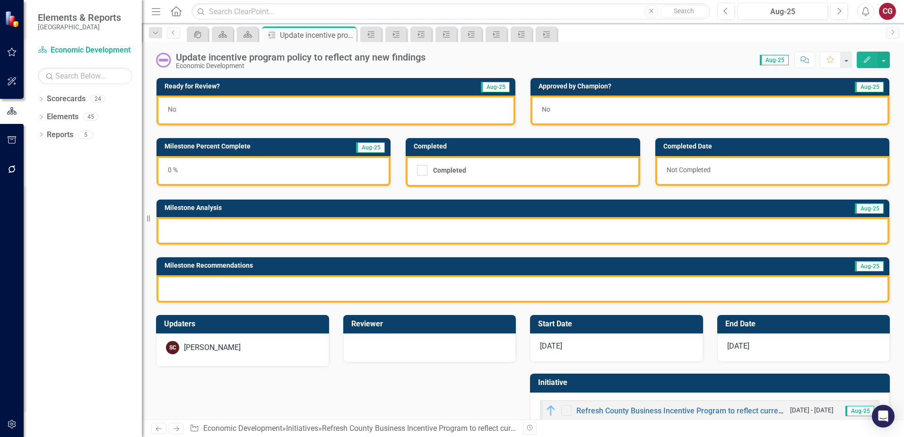
click at [241, 169] on div "0 %" at bounding box center [273, 171] width 234 height 30
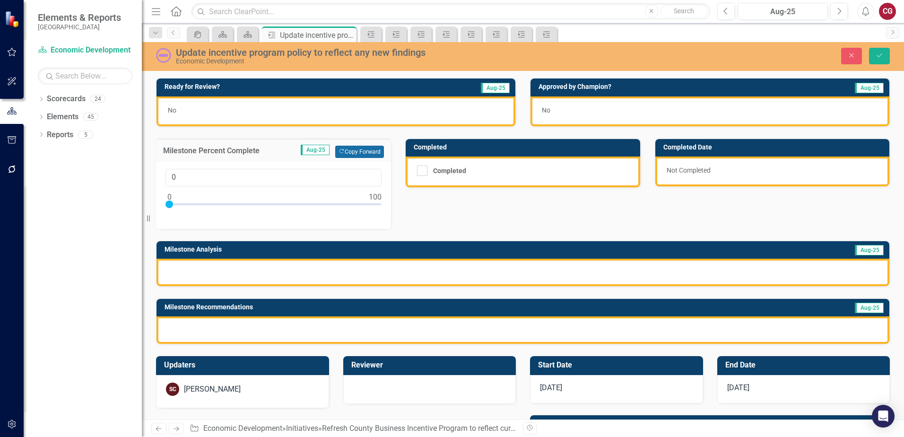
click at [373, 151] on button "Copy Forward Copy Forward" at bounding box center [359, 152] width 49 height 12
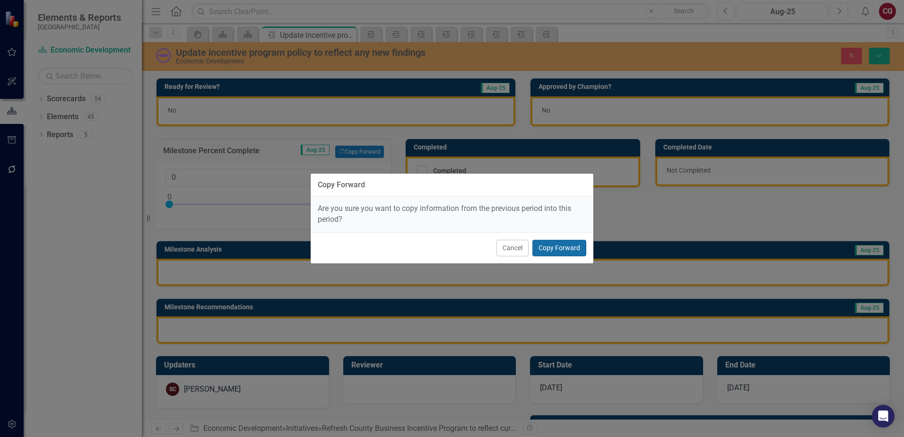
click at [548, 250] on button "Copy Forward" at bounding box center [559, 248] width 54 height 17
type input "10"
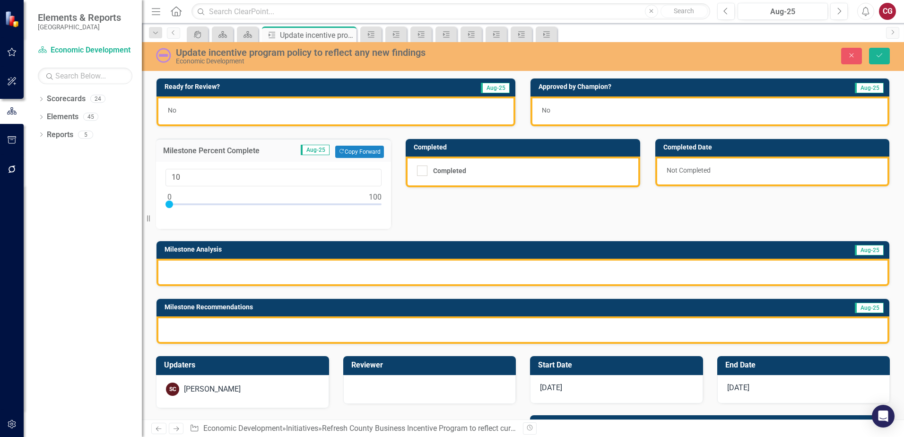
click at [285, 272] on div at bounding box center [522, 271] width 732 height 27
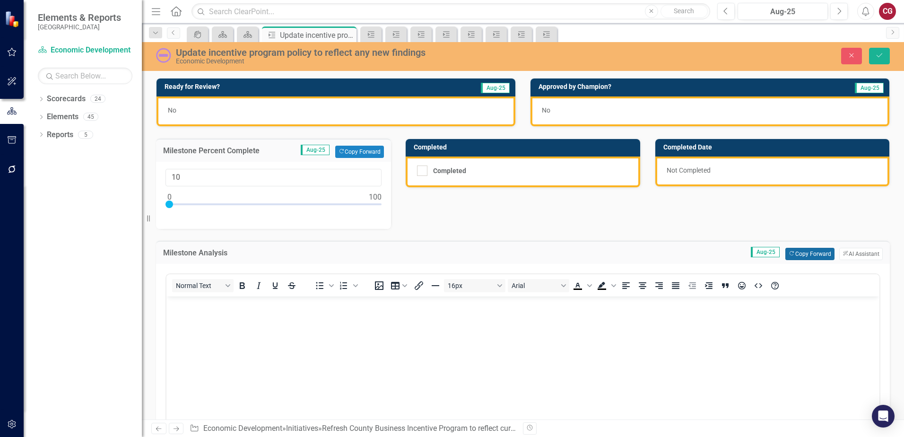
click at [788, 258] on button "Copy Forward Copy Forward" at bounding box center [809, 254] width 49 height 12
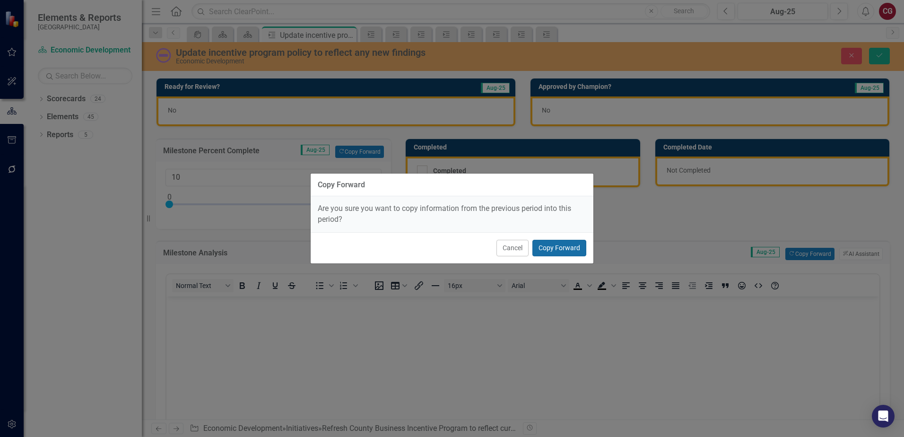
click at [557, 248] on button "Copy Forward" at bounding box center [559, 248] width 54 height 17
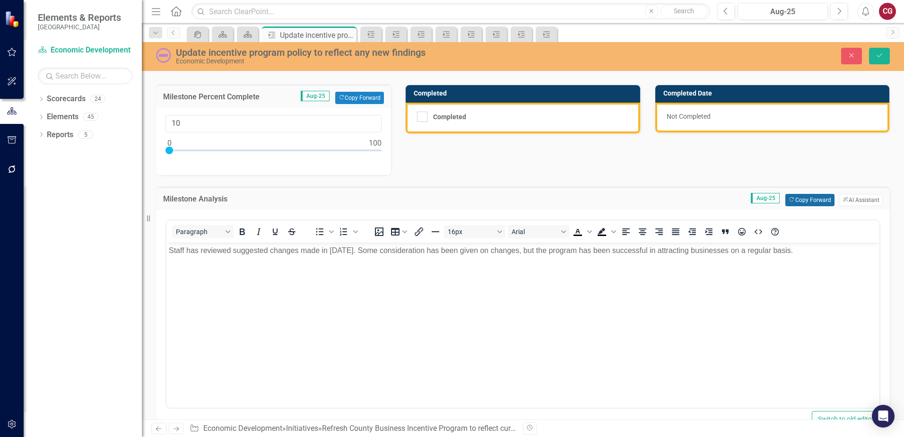
scroll to position [189, 0]
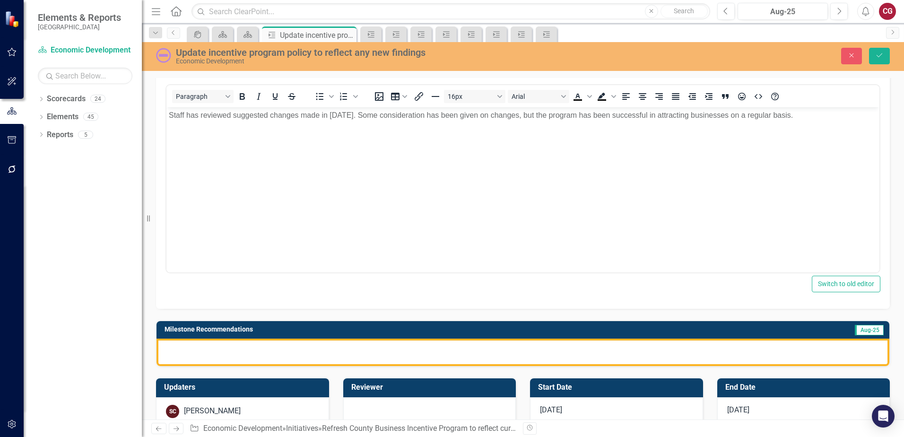
click at [423, 350] on div at bounding box center [522, 351] width 732 height 27
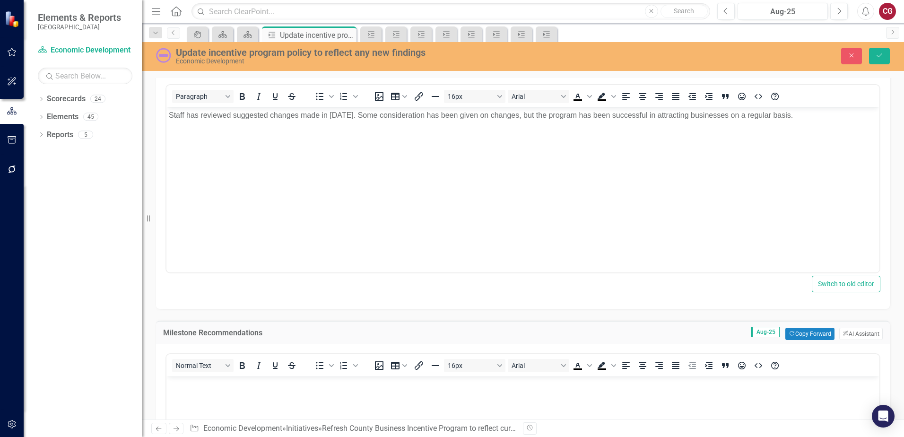
scroll to position [0, 0]
click at [788, 331] on icon "Copy Forward" at bounding box center [791, 333] width 6 height 5
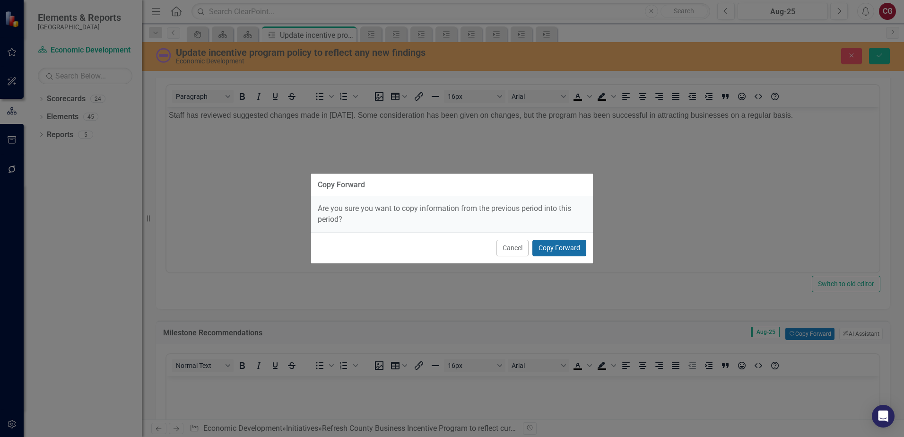
click at [560, 249] on button "Copy Forward" at bounding box center [559, 248] width 54 height 17
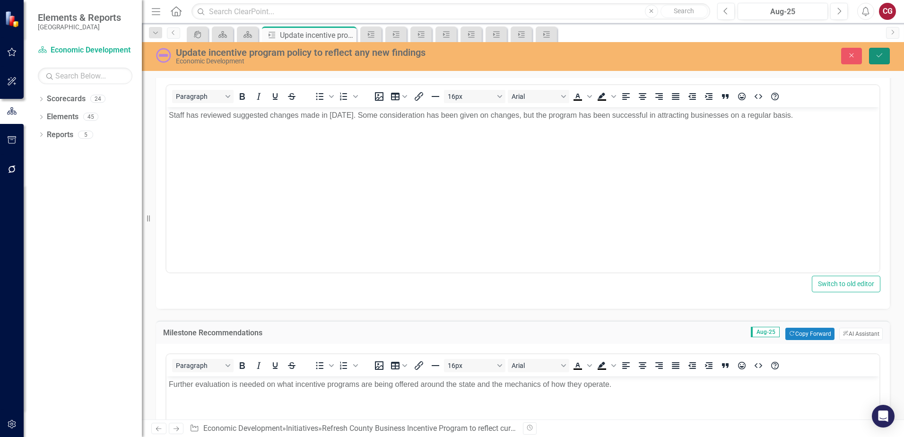
click at [881, 60] on button "Save" at bounding box center [879, 56] width 21 height 17
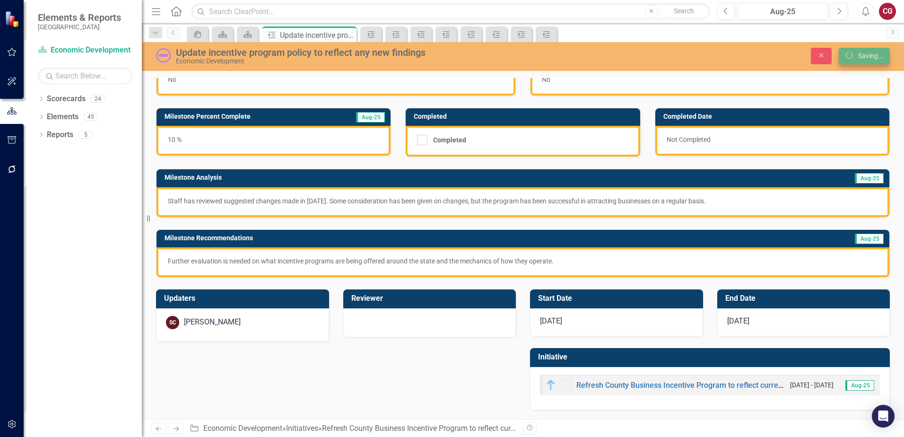
scroll to position [31, 0]
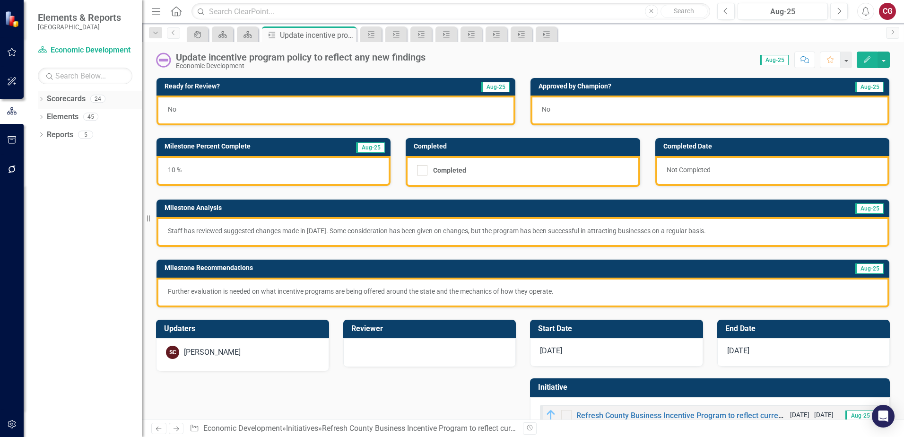
click at [40, 100] on icon "Dropdown" at bounding box center [41, 99] width 7 height 5
click at [46, 117] on icon "Dropdown" at bounding box center [46, 116] width 7 height 6
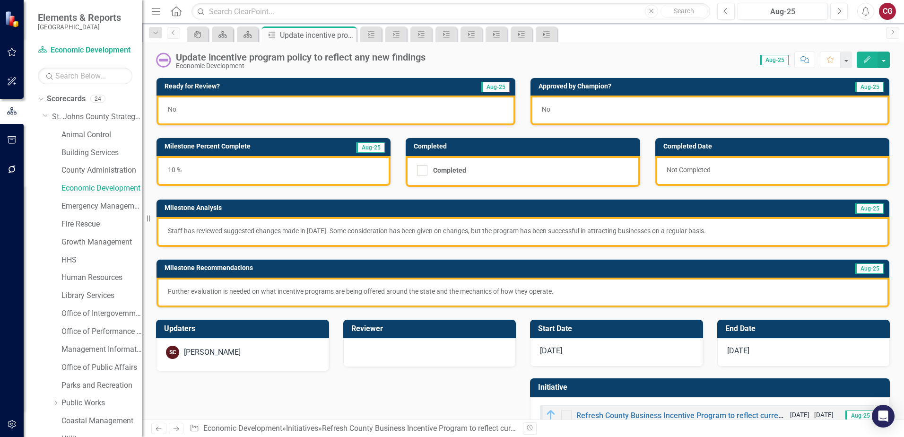
click at [78, 189] on link "Economic Development" at bounding box center [101, 188] width 80 height 11
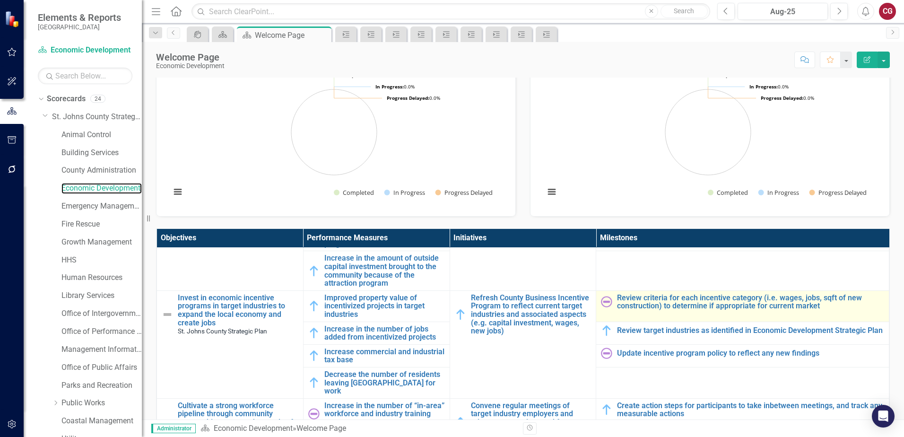
scroll to position [236, 0]
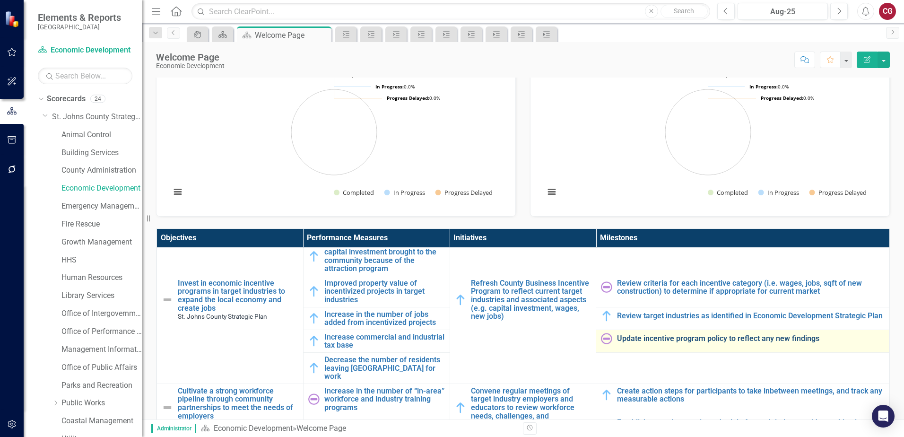
click at [642, 341] on link "Update incentive program policy to reflect any new findings" at bounding box center [750, 338] width 267 height 9
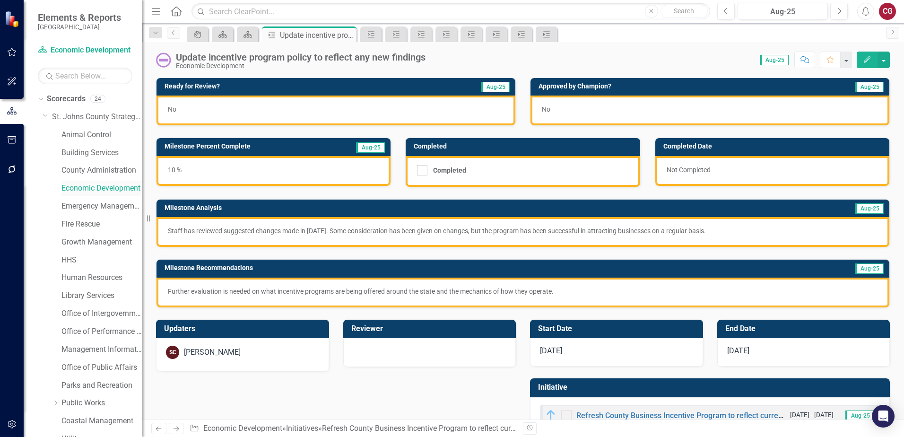
click at [76, 189] on link "Economic Development" at bounding box center [101, 188] width 80 height 11
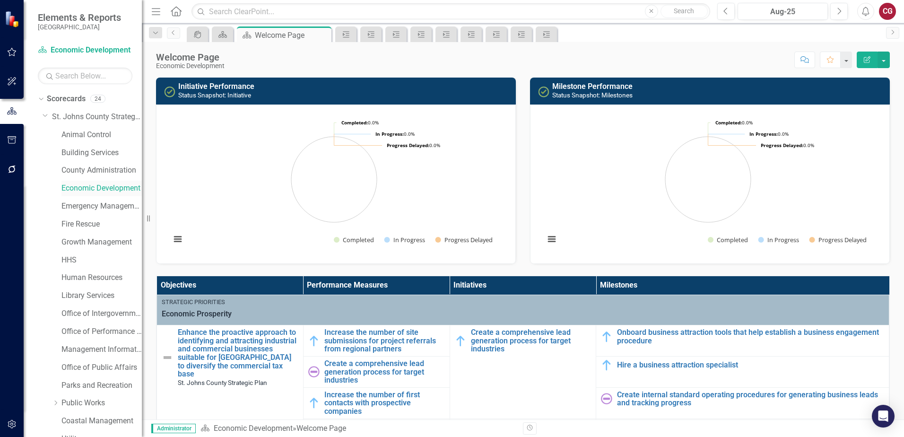
click at [97, 190] on link "Economic Development" at bounding box center [101, 188] width 80 height 11
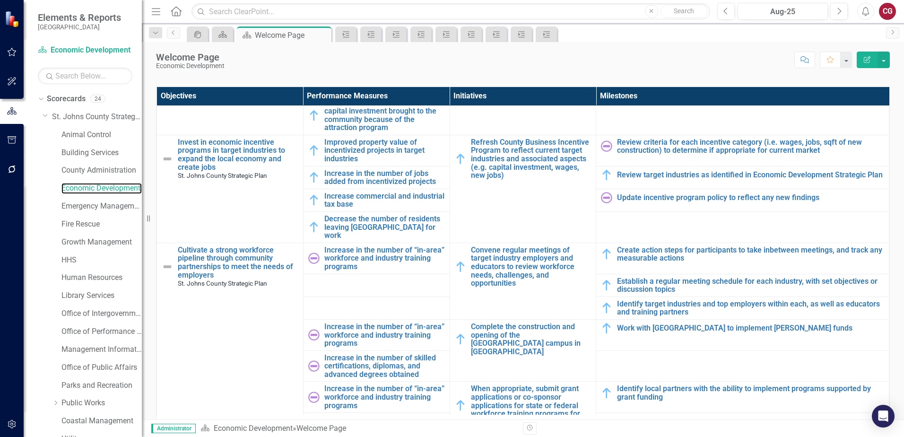
scroll to position [236, 0]
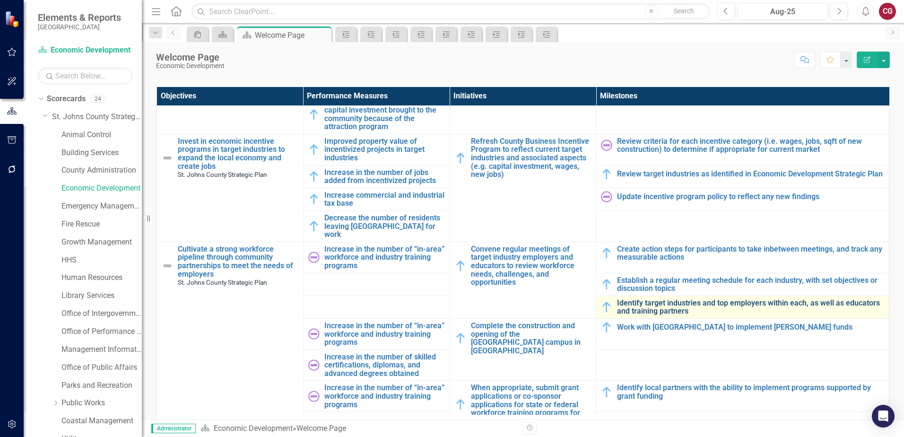
click at [658, 299] on link "Identify target industries and top employers within each, as well as educators …" at bounding box center [750, 307] width 267 height 17
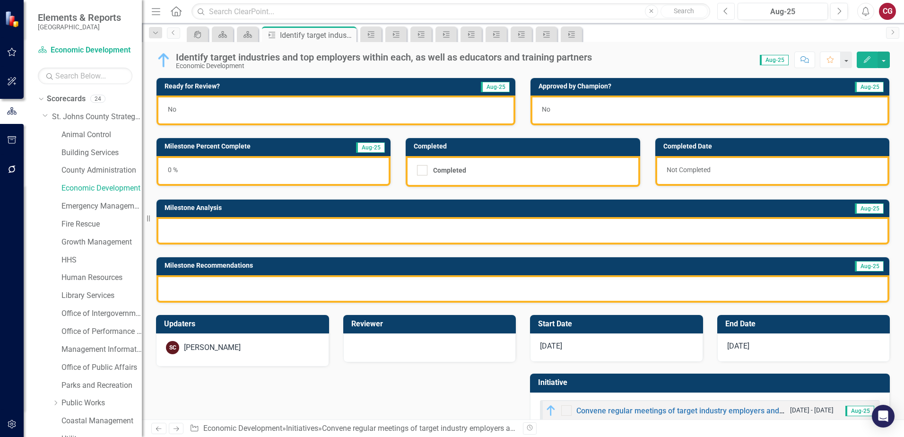
click at [723, 16] on button "Previous" at bounding box center [725, 11] width 17 height 17
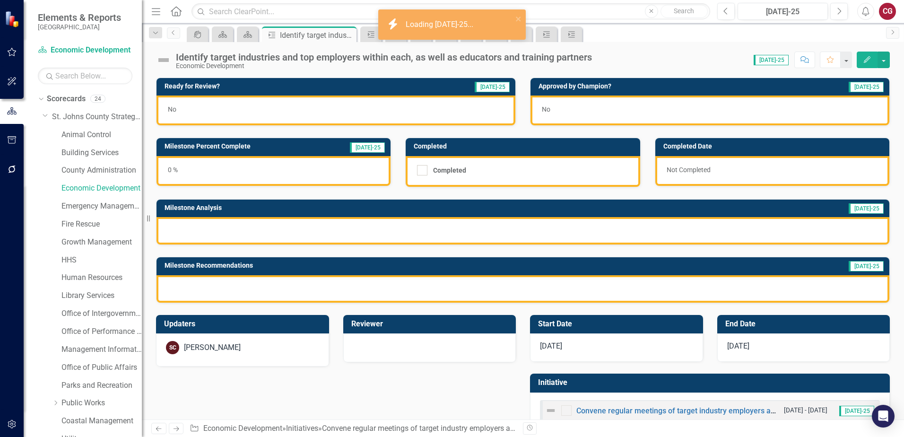
click at [249, 177] on div "0 %" at bounding box center [273, 171] width 234 height 30
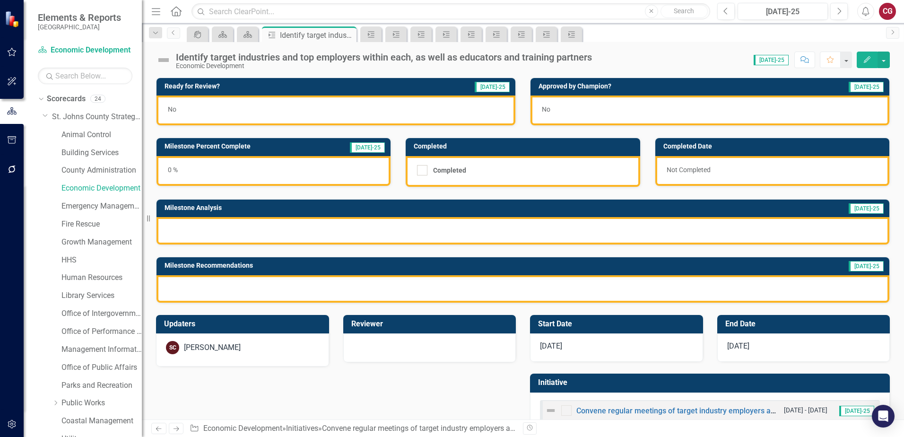
click at [249, 177] on div "0 %" at bounding box center [273, 171] width 234 height 30
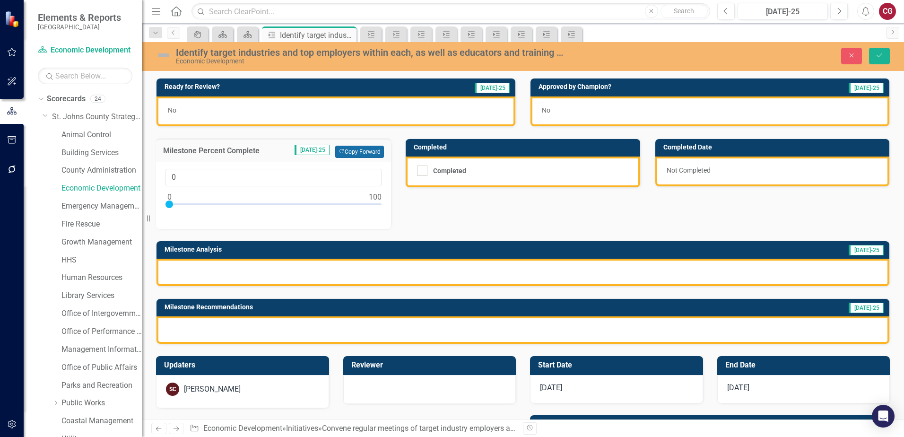
click at [370, 154] on button "Copy Forward Copy Forward" at bounding box center [359, 152] width 49 height 12
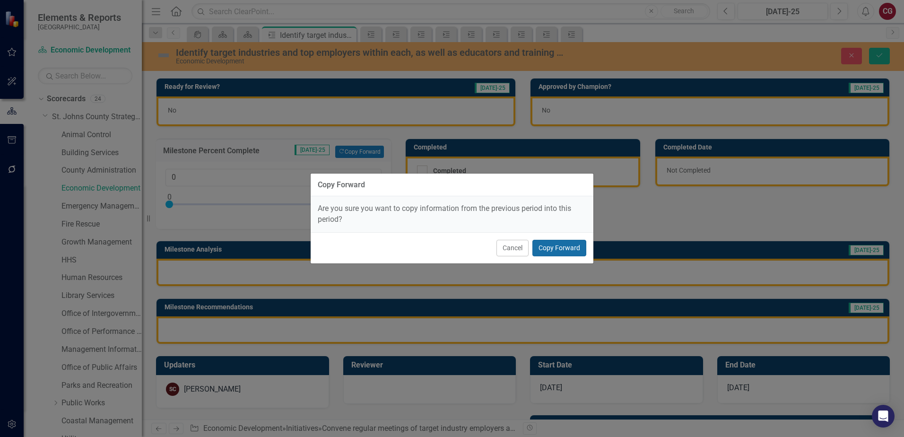
click at [561, 242] on button "Copy Forward" at bounding box center [559, 248] width 54 height 17
type input "10"
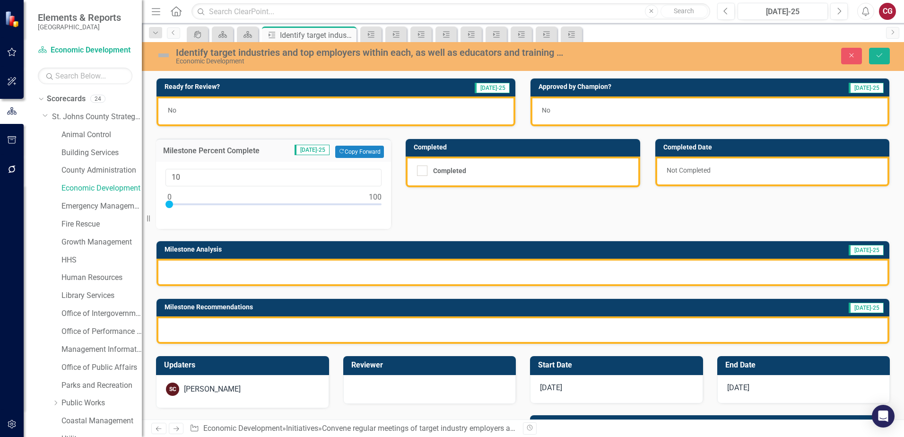
click at [453, 276] on div at bounding box center [522, 271] width 732 height 27
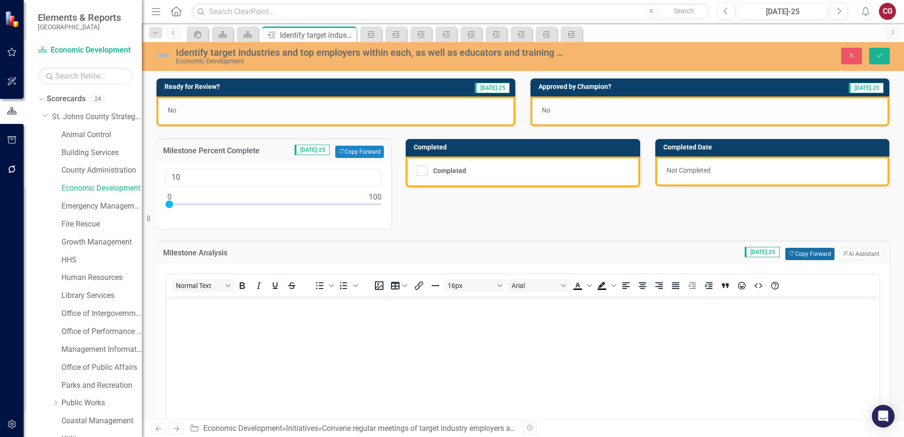
click at [800, 254] on button "Copy Forward Copy Forward" at bounding box center [809, 254] width 49 height 12
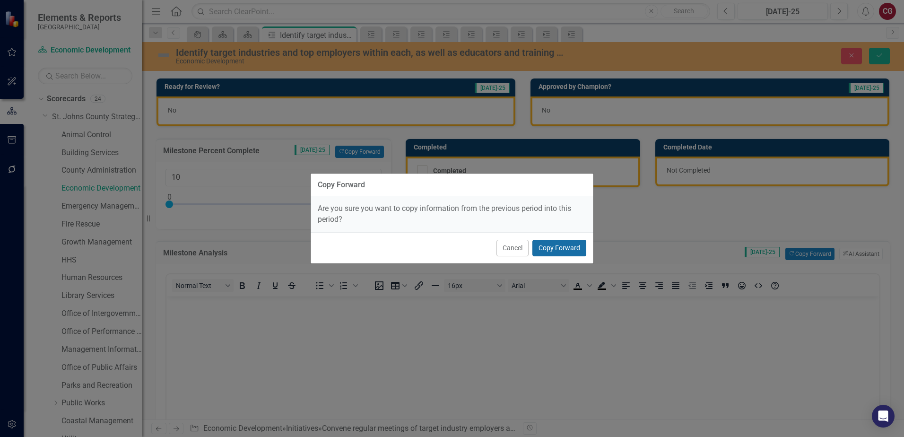
click at [572, 253] on button "Copy Forward" at bounding box center [559, 248] width 54 height 17
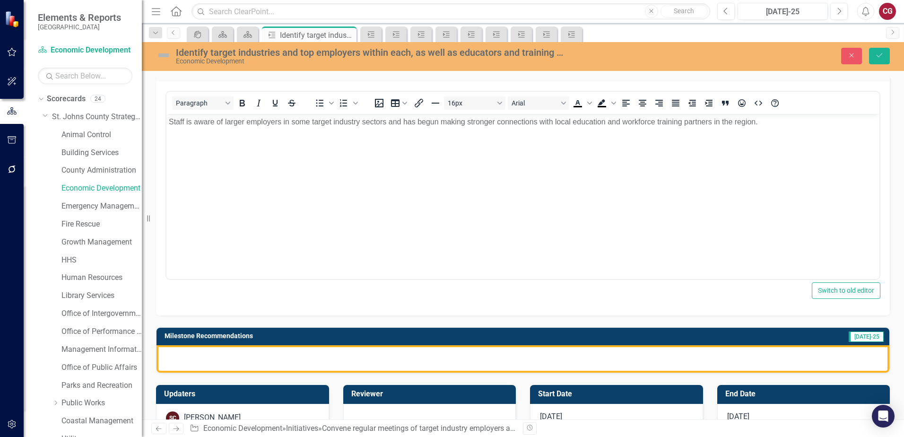
scroll to position [189, 0]
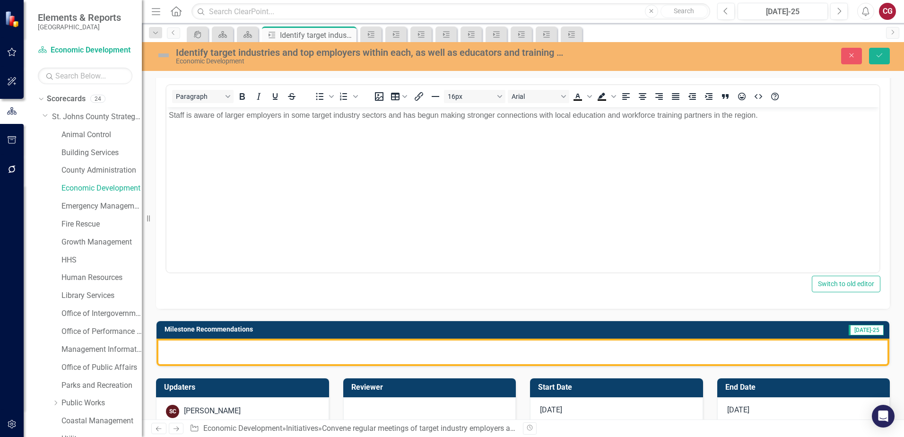
click at [571, 353] on div at bounding box center [522, 351] width 732 height 27
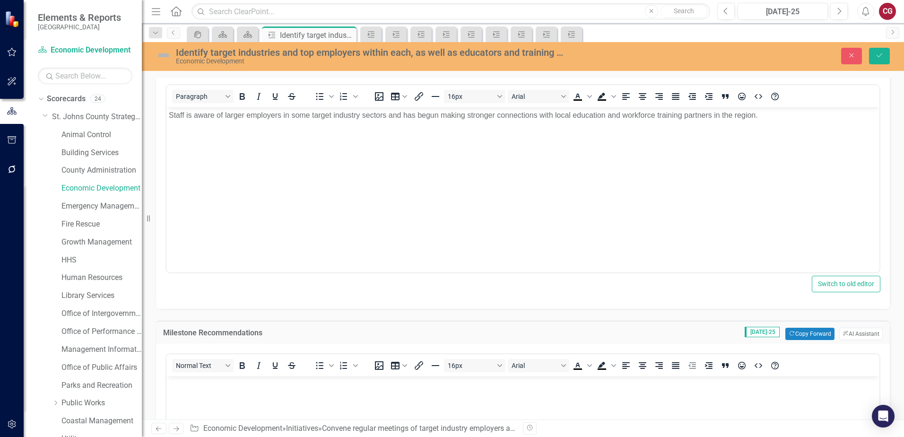
scroll to position [0, 0]
click at [791, 334] on button "Copy Forward Copy Forward" at bounding box center [809, 333] width 49 height 12
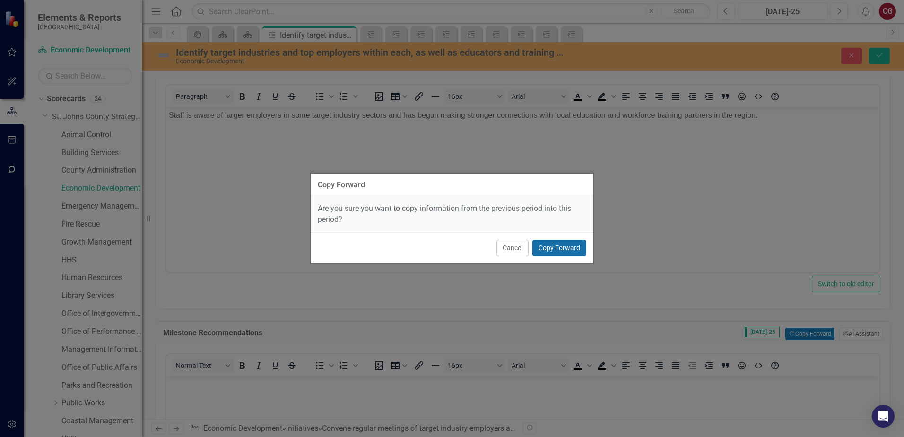
click at [560, 248] on button "Copy Forward" at bounding box center [559, 248] width 54 height 17
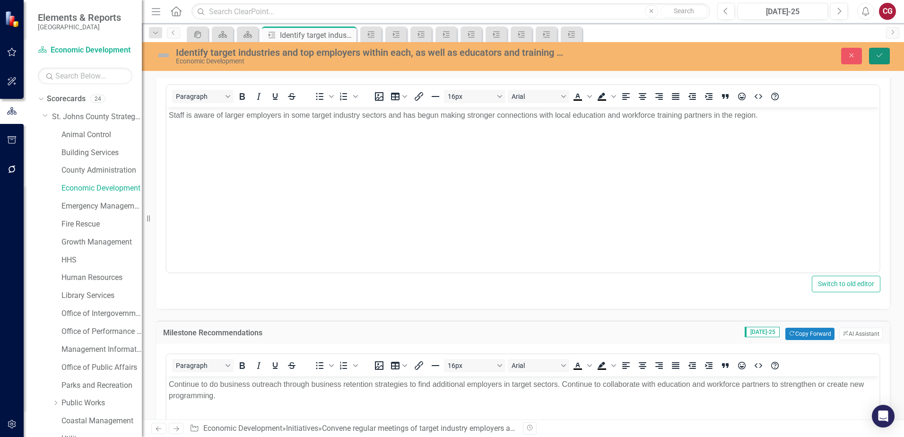
click at [877, 59] on button "Save" at bounding box center [879, 56] width 21 height 17
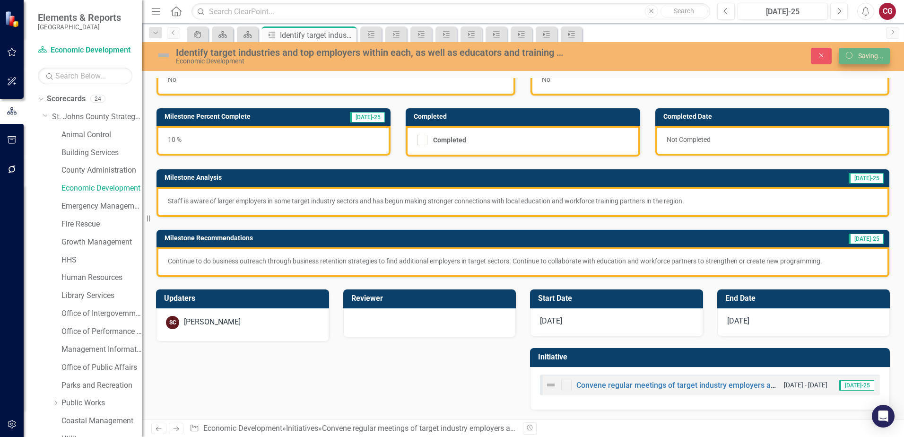
scroll to position [31, 0]
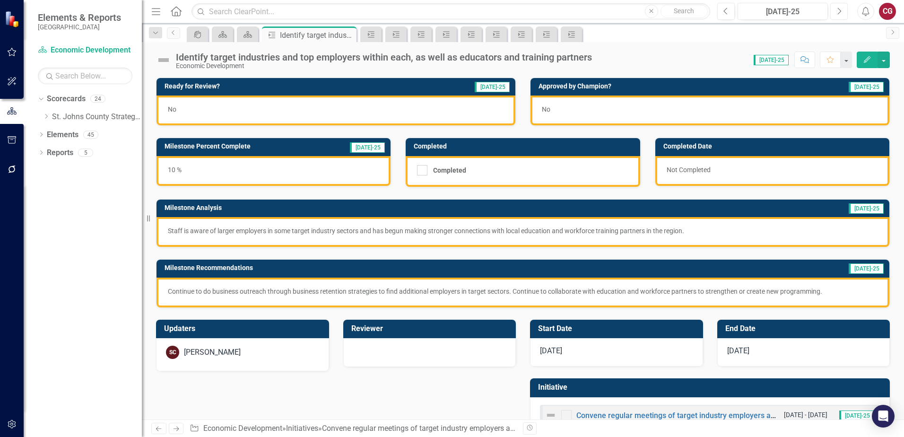
click at [838, 13] on icon "Next" at bounding box center [838, 11] width 5 height 9
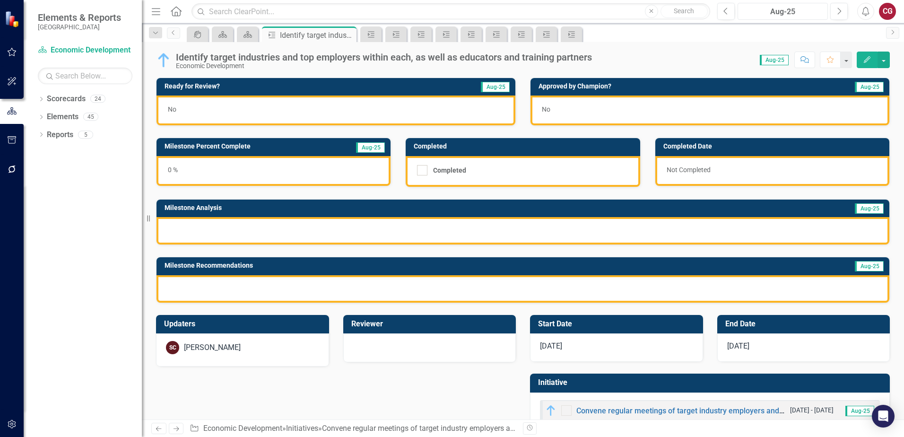
click at [739, 9] on button "Aug-25" at bounding box center [782, 11] width 90 height 17
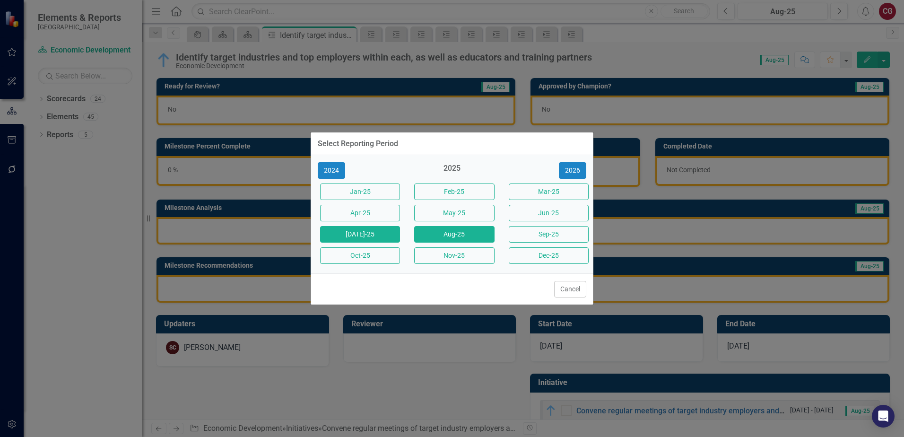
click at [375, 232] on button "[DATE]-25" at bounding box center [360, 234] width 80 height 17
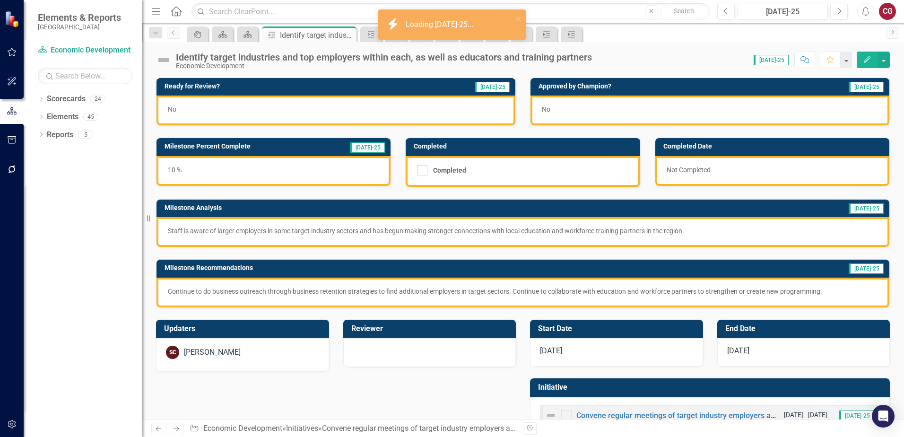
click at [234, 170] on div "10 %" at bounding box center [273, 171] width 234 height 30
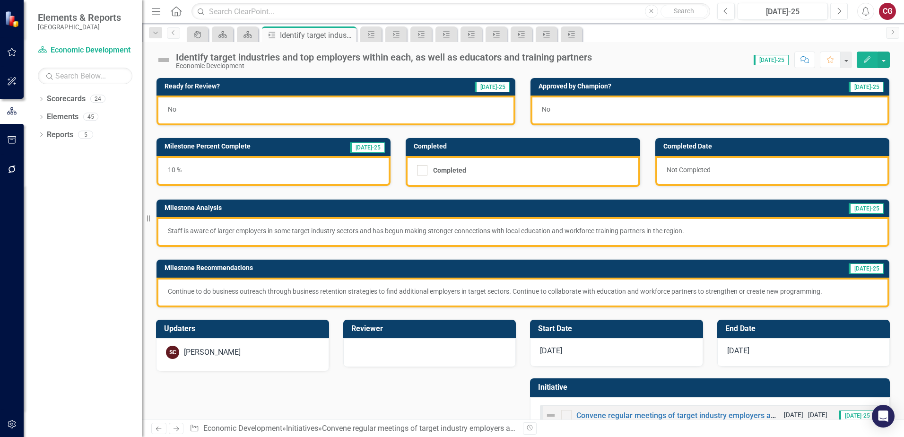
click at [838, 10] on icon "Next" at bounding box center [838, 11] width 5 height 9
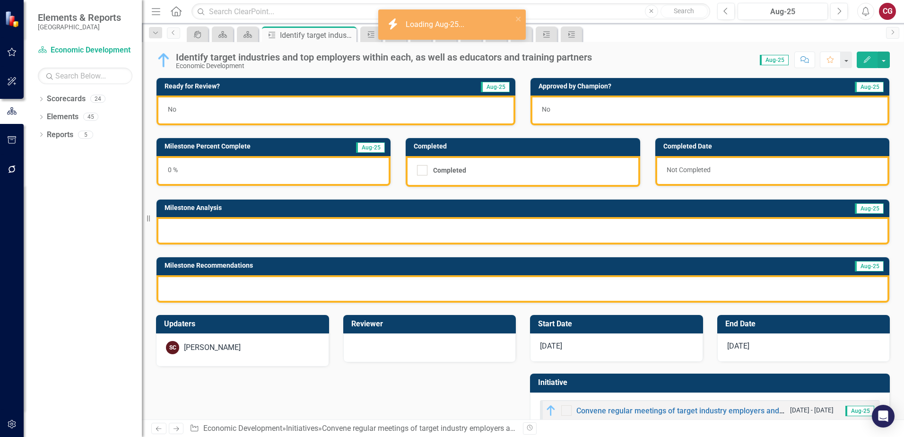
click at [257, 173] on div "0 %" at bounding box center [273, 171] width 234 height 30
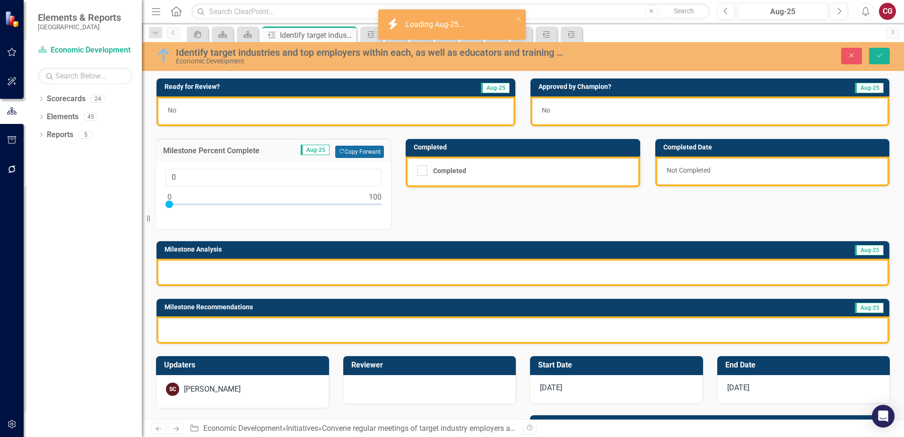
click at [369, 150] on button "Copy Forward Copy Forward" at bounding box center [359, 152] width 49 height 12
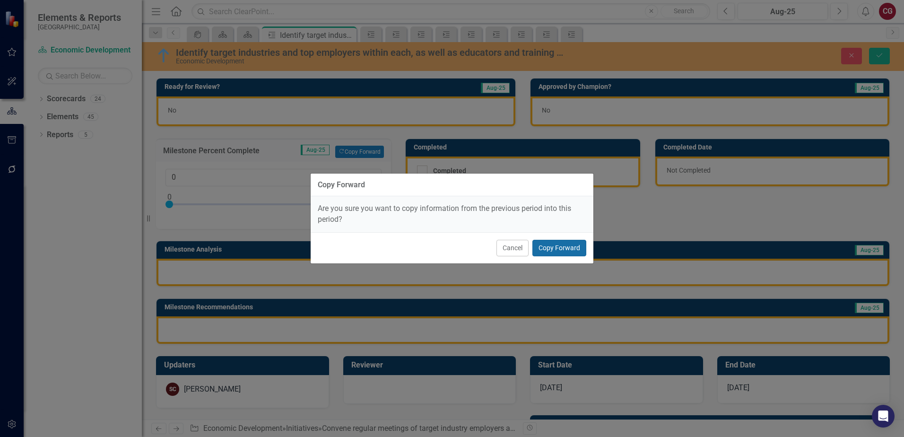
click at [574, 251] on button "Copy Forward" at bounding box center [559, 248] width 54 height 17
type input "10"
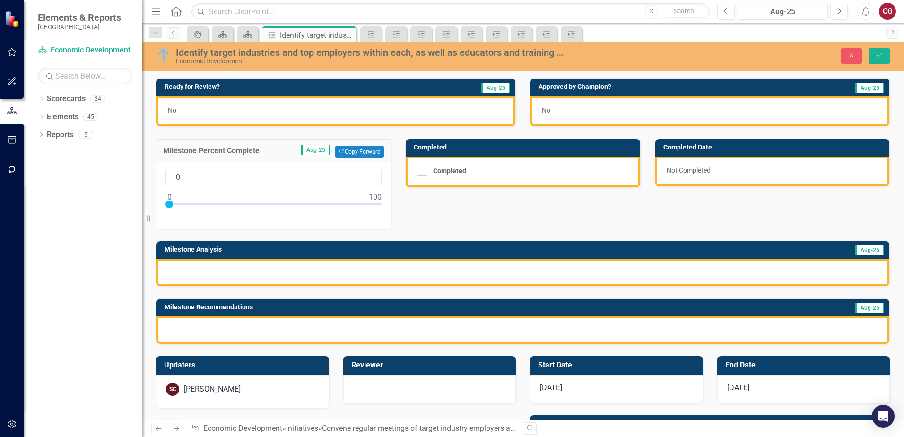
click at [520, 271] on div at bounding box center [522, 271] width 732 height 27
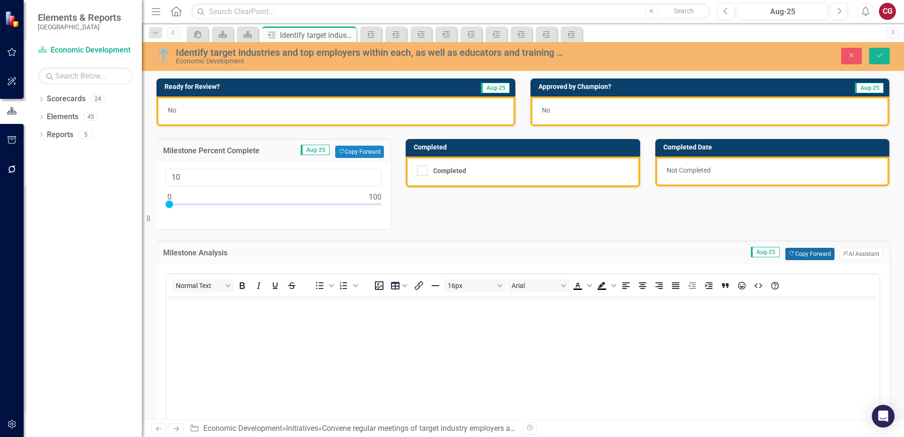
click at [801, 256] on button "Copy Forward Copy Forward" at bounding box center [809, 254] width 49 height 12
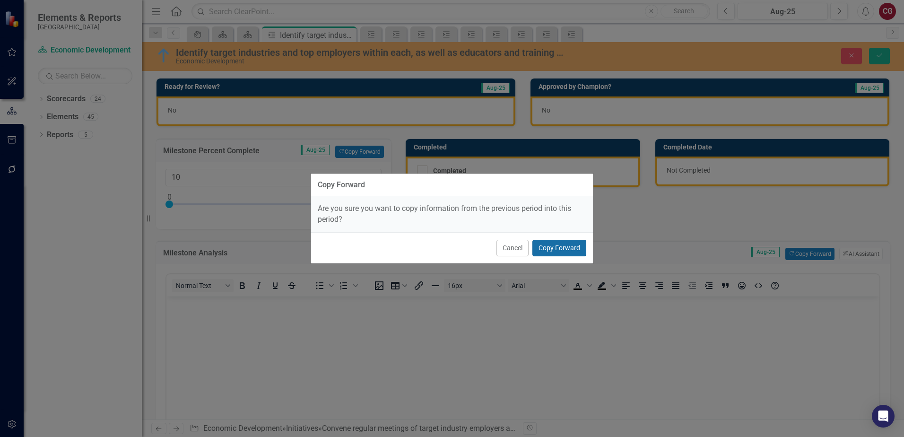
click at [560, 252] on button "Copy Forward" at bounding box center [559, 248] width 54 height 17
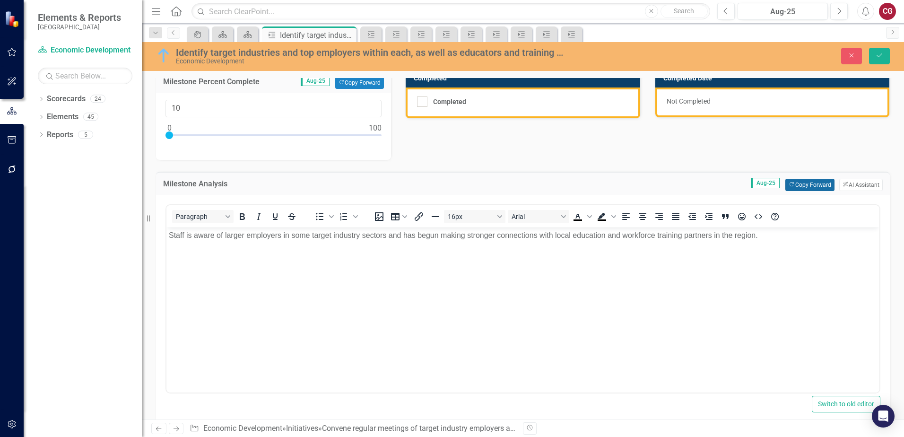
scroll to position [142, 0]
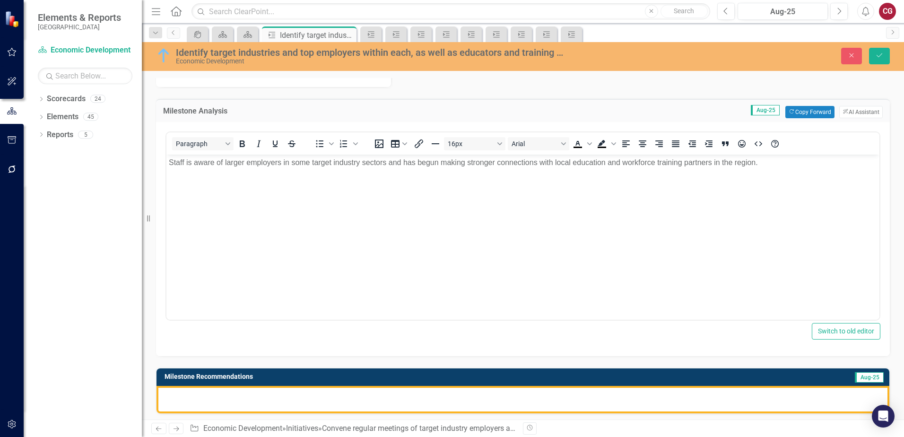
click at [541, 401] on div at bounding box center [522, 399] width 732 height 27
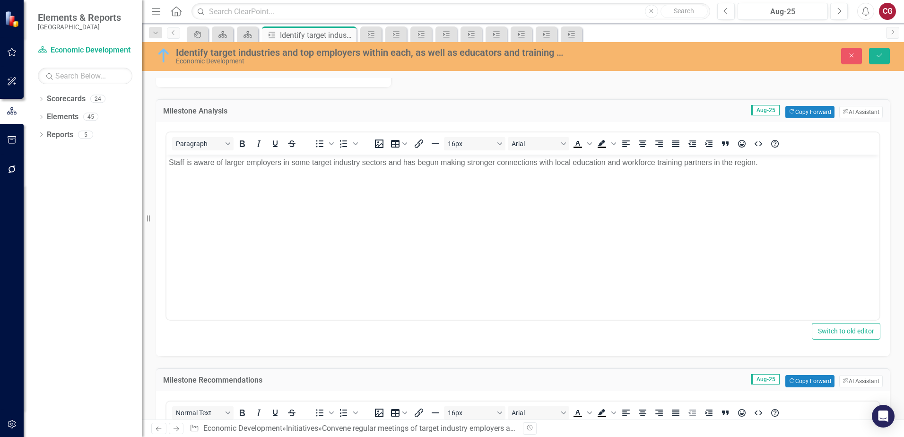
scroll to position [0, 0]
click at [797, 383] on button "Copy Forward Copy Forward" at bounding box center [809, 381] width 49 height 12
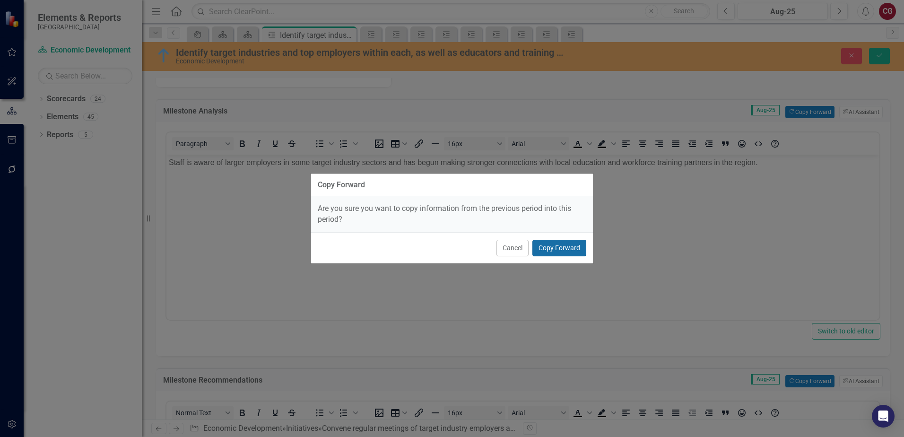
click at [562, 252] on button "Copy Forward" at bounding box center [559, 248] width 54 height 17
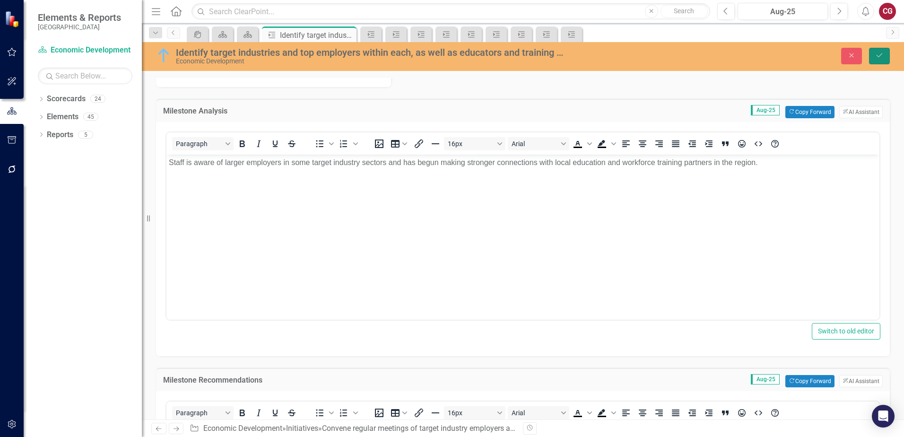
click at [885, 60] on button "Save" at bounding box center [879, 56] width 21 height 17
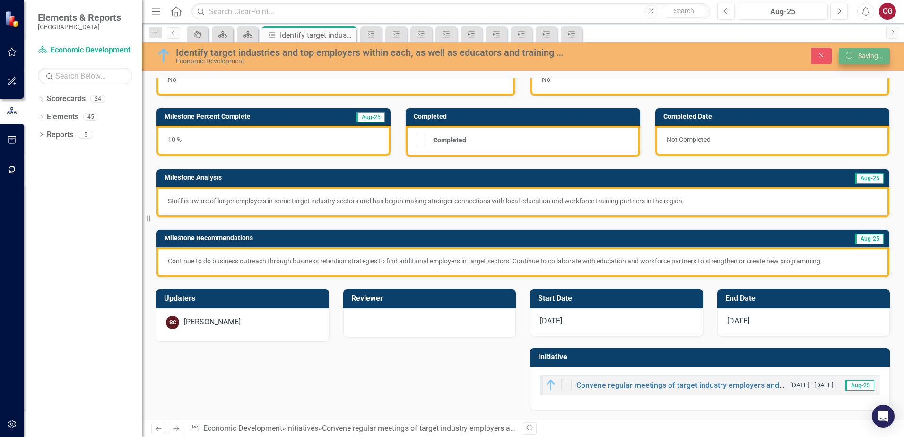
scroll to position [31, 0]
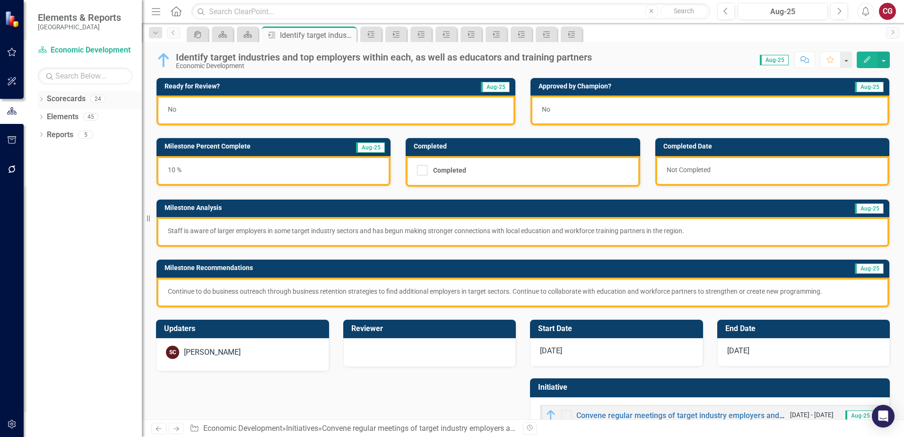
click at [42, 99] on icon "Dropdown" at bounding box center [41, 99] width 7 height 5
click at [45, 116] on icon "Dropdown" at bounding box center [46, 116] width 7 height 6
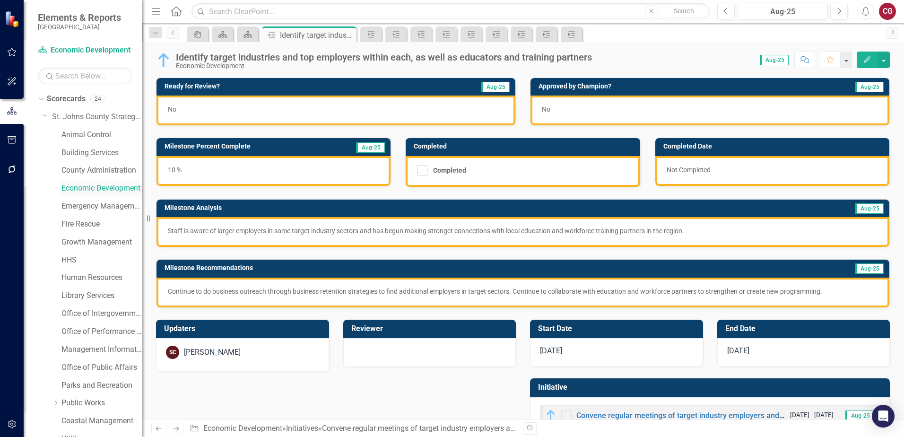
click at [81, 190] on link "Economic Development" at bounding box center [101, 188] width 80 height 11
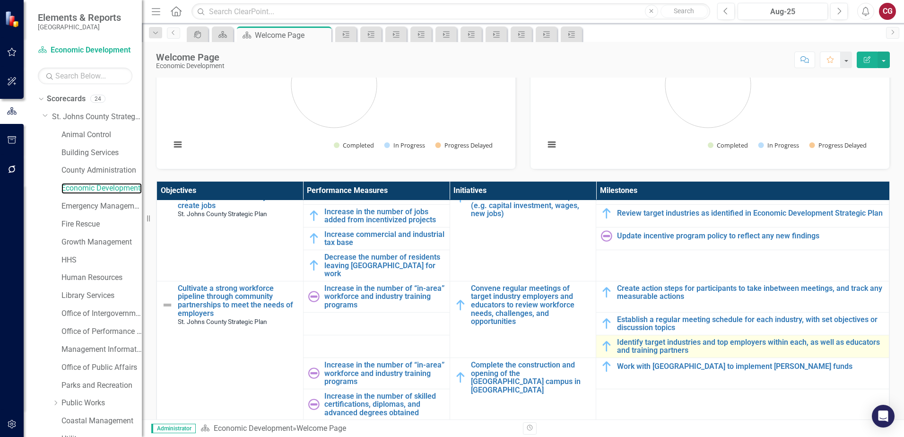
scroll to position [331, 0]
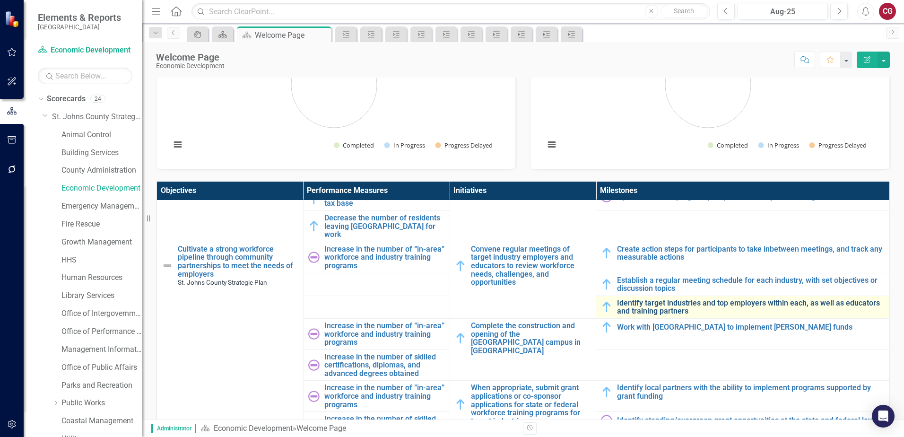
click at [637, 300] on link "Identify target industries and top employers within each, as well as educators …" at bounding box center [750, 307] width 267 height 17
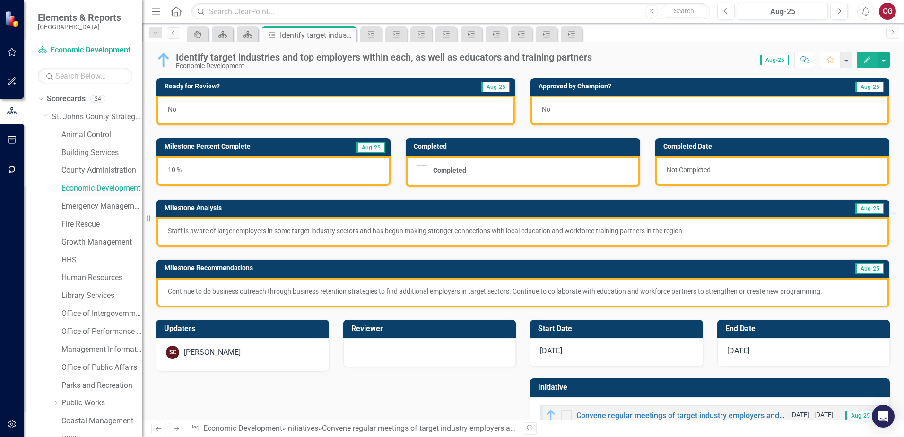
click at [110, 188] on link "Economic Development" at bounding box center [101, 188] width 80 height 11
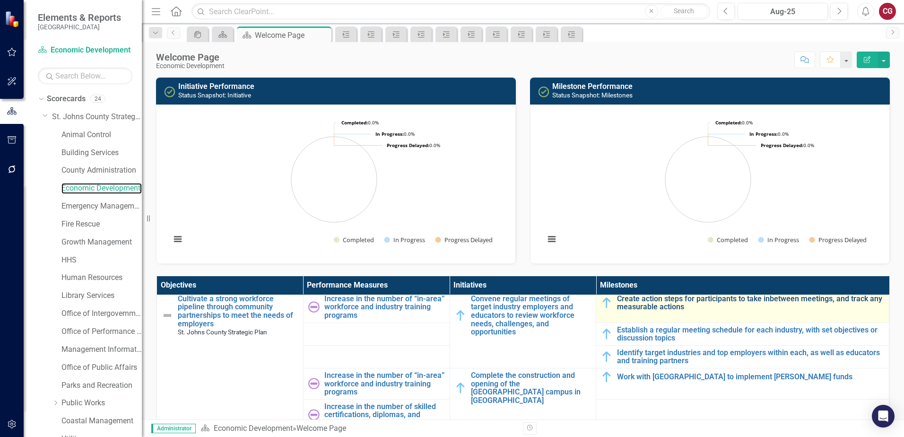
scroll to position [378, 0]
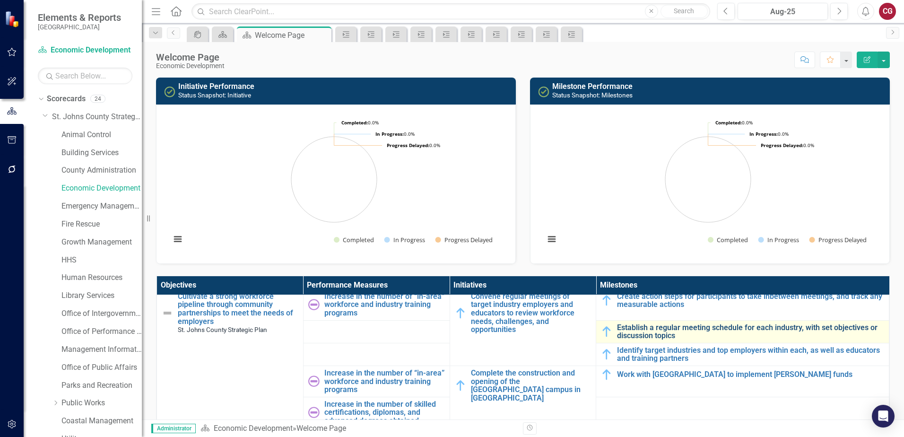
click at [667, 323] on link "Establish a regular meeting schedule for each industry, with set objectives or …" at bounding box center [750, 331] width 267 height 17
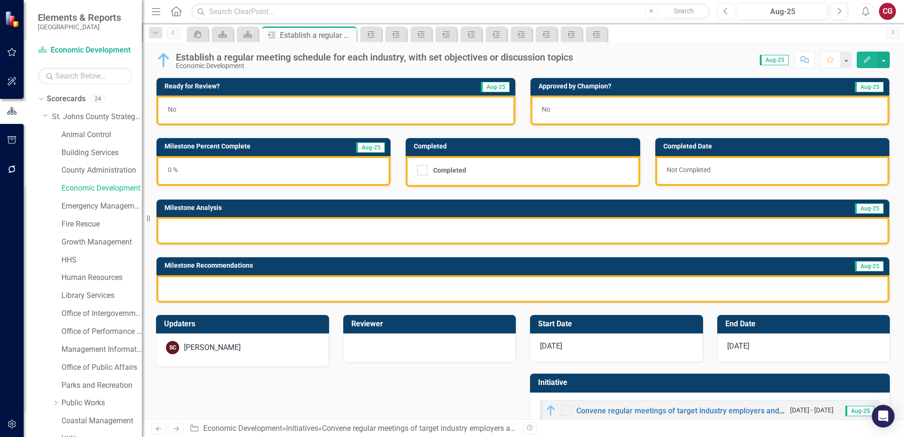
click at [728, 12] on button "Previous" at bounding box center [725, 11] width 17 height 17
click at [249, 179] on div "0 %" at bounding box center [273, 171] width 234 height 30
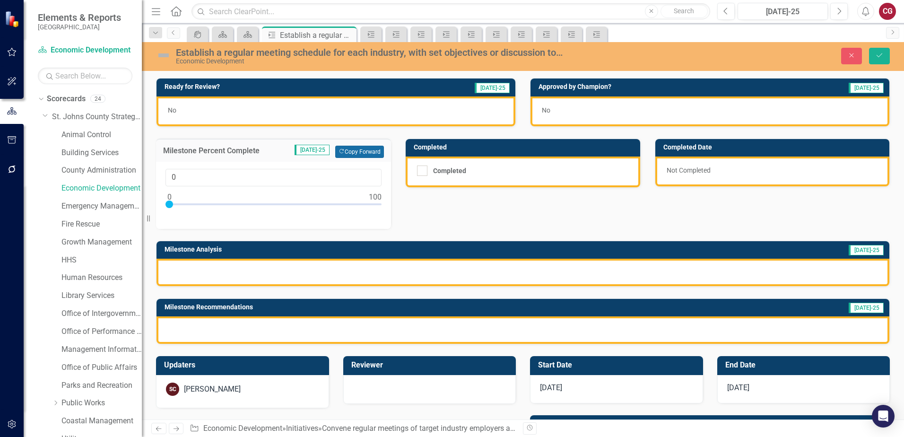
click at [349, 150] on button "Copy Forward Copy Forward" at bounding box center [359, 152] width 49 height 12
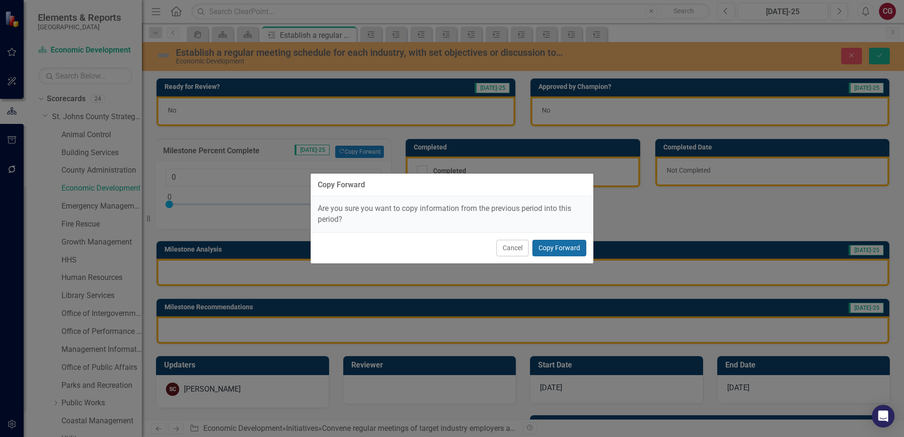
click at [567, 251] on button "Copy Forward" at bounding box center [559, 248] width 54 height 17
type input "25"
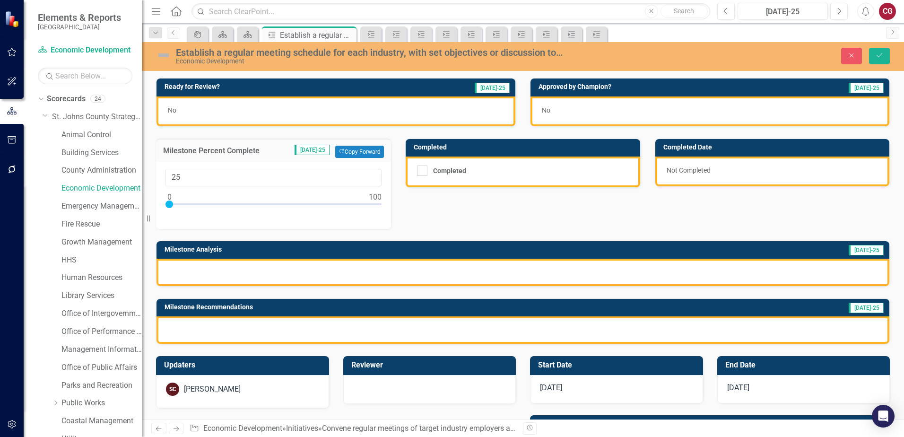
click at [422, 275] on div at bounding box center [522, 271] width 732 height 27
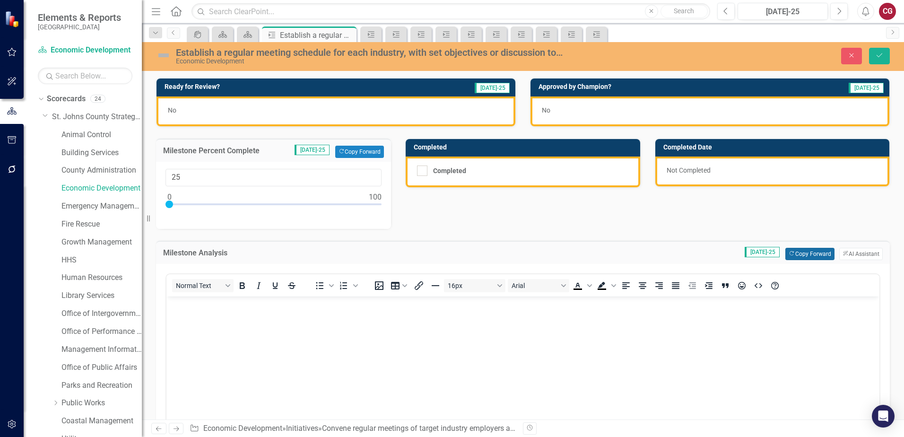
click at [808, 253] on button "Copy Forward Copy Forward" at bounding box center [809, 254] width 49 height 12
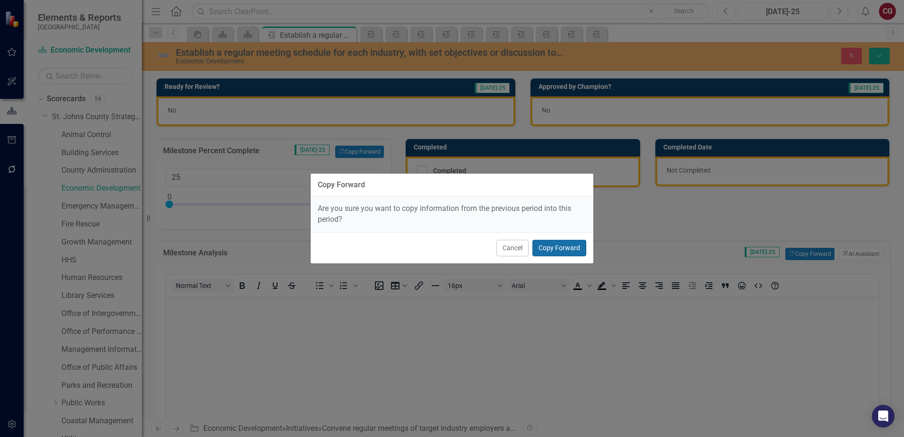
click at [548, 248] on button "Copy Forward" at bounding box center [559, 248] width 54 height 17
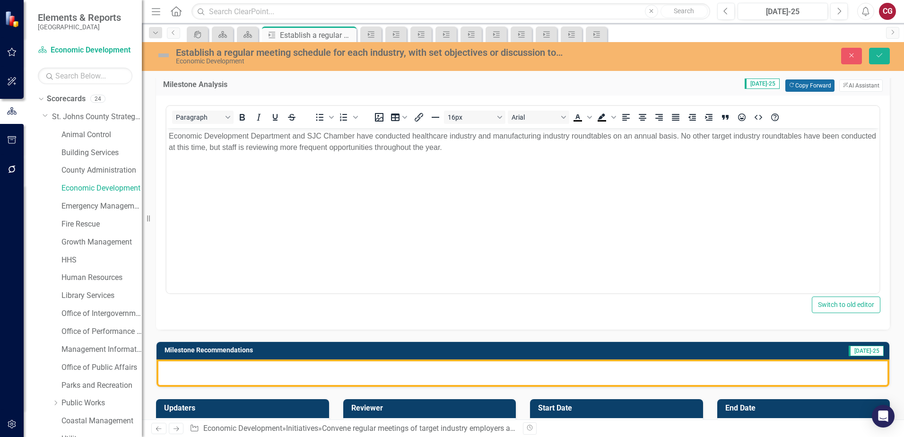
scroll to position [189, 0]
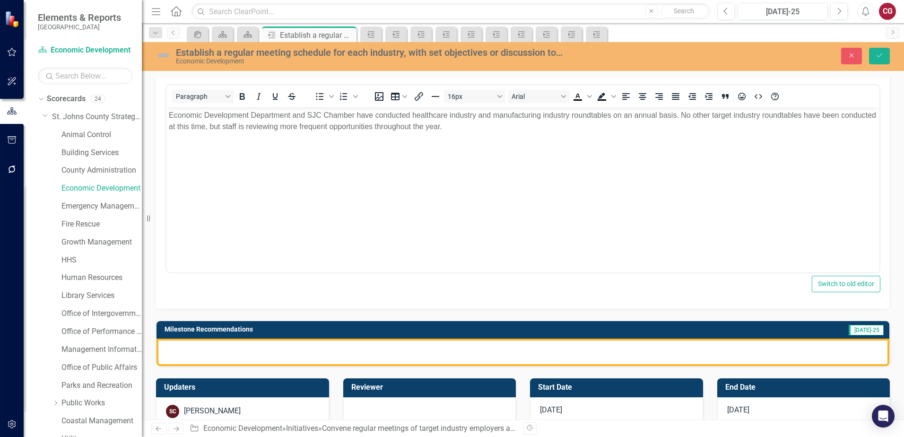
click at [510, 354] on div at bounding box center [522, 351] width 732 height 27
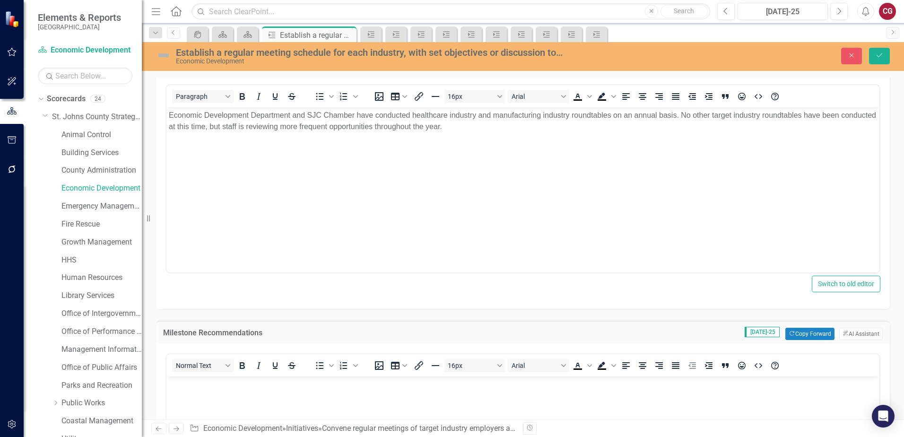
scroll to position [0, 0]
click at [808, 336] on button "Copy Forward Copy Forward" at bounding box center [809, 333] width 49 height 12
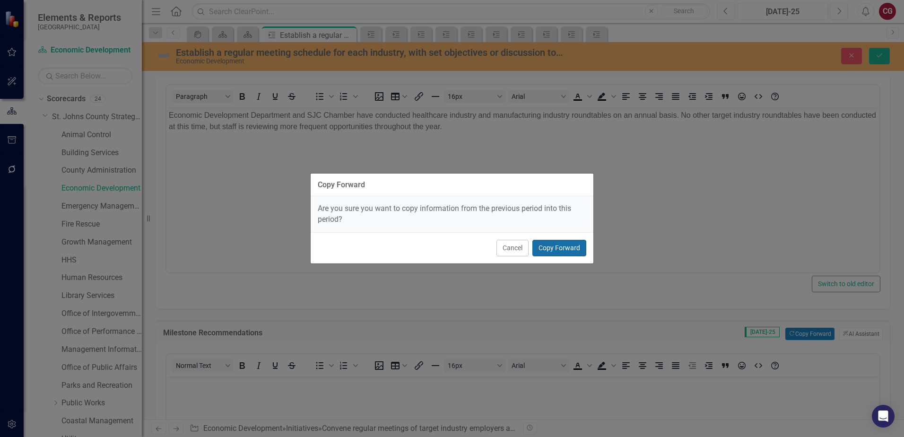
drag, startPoint x: 550, startPoint y: 247, endPoint x: 378, endPoint y: 133, distance: 205.9
click at [550, 247] on button "Copy Forward" at bounding box center [559, 248] width 54 height 17
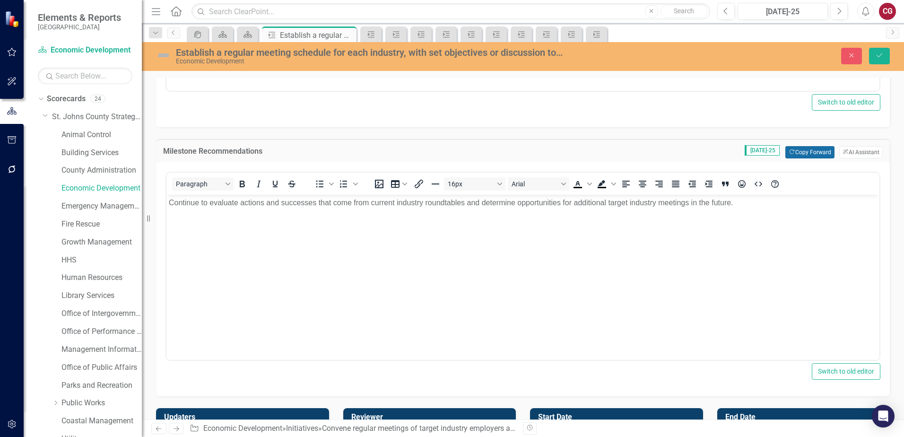
scroll to position [425, 0]
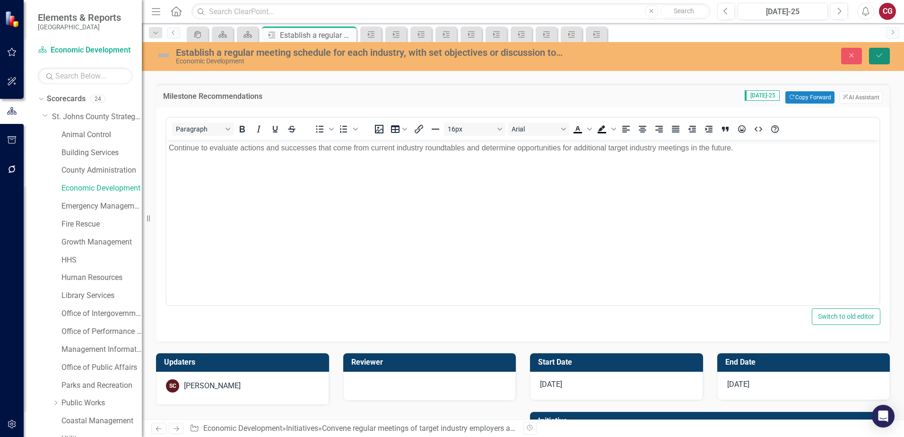
click at [874, 60] on button "Save" at bounding box center [879, 56] width 21 height 17
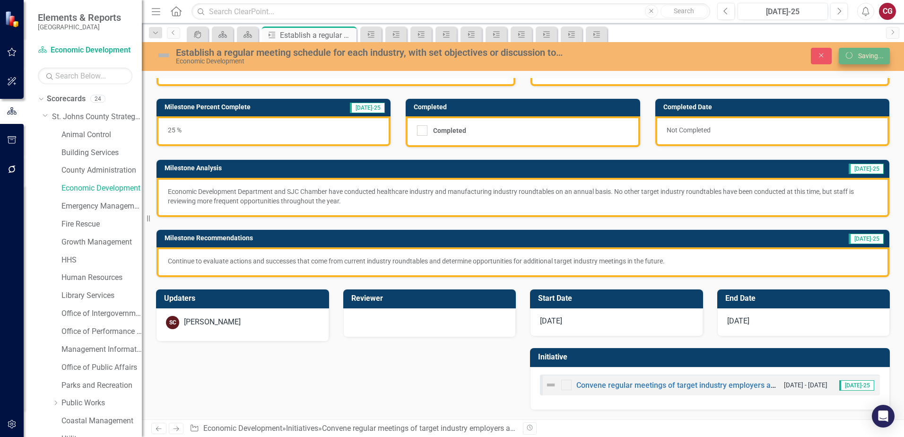
scroll to position [40, 0]
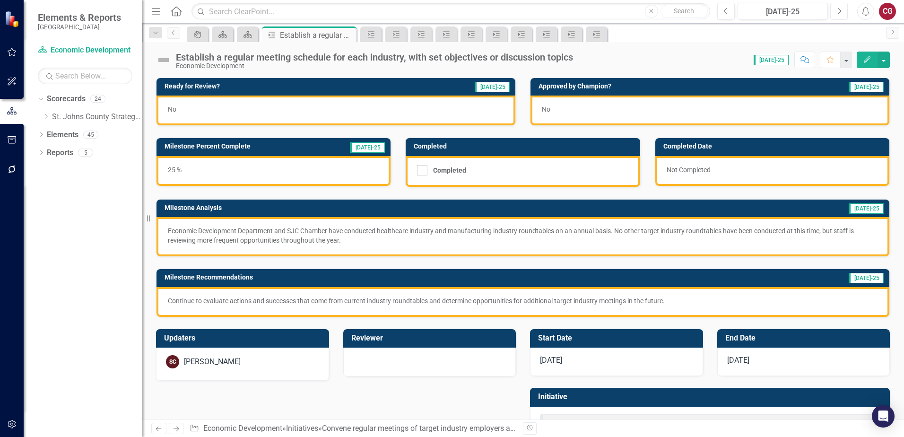
click at [838, 11] on icon "Next" at bounding box center [838, 11] width 5 height 9
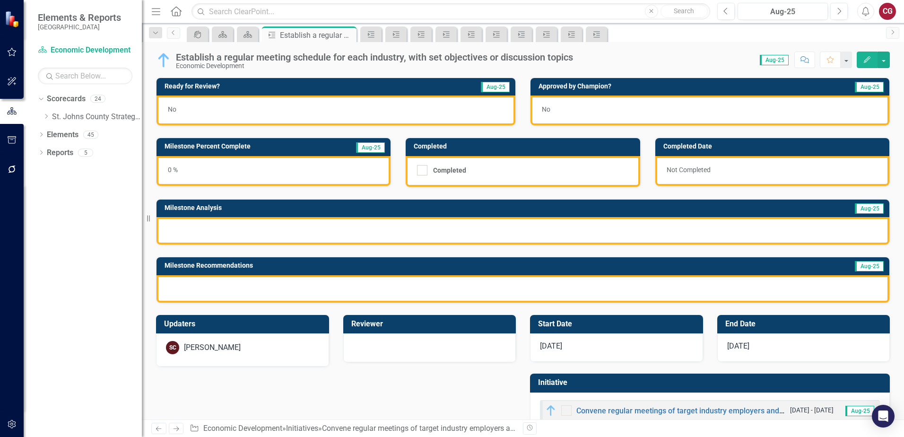
click at [239, 175] on div "0 %" at bounding box center [273, 171] width 234 height 30
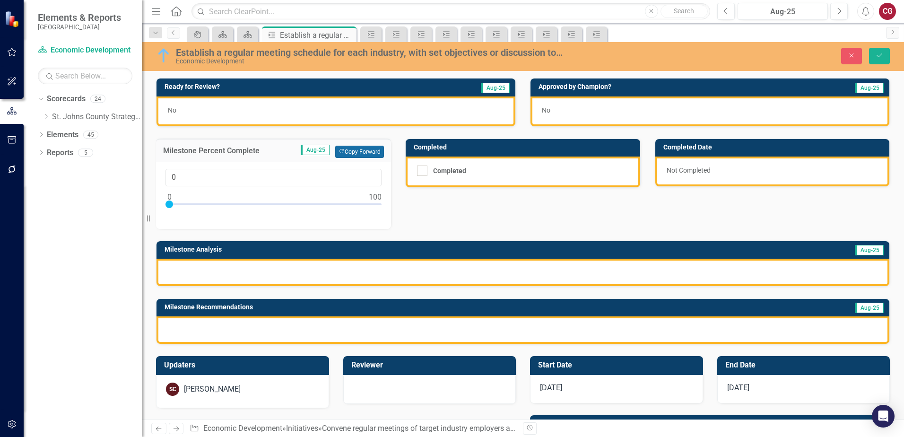
click at [361, 156] on button "Copy Forward Copy Forward" at bounding box center [359, 152] width 49 height 12
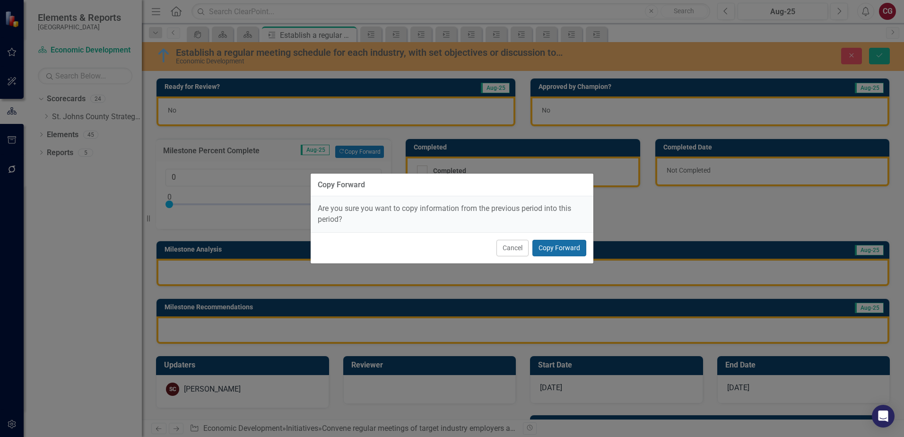
click at [576, 247] on button "Copy Forward" at bounding box center [559, 248] width 54 height 17
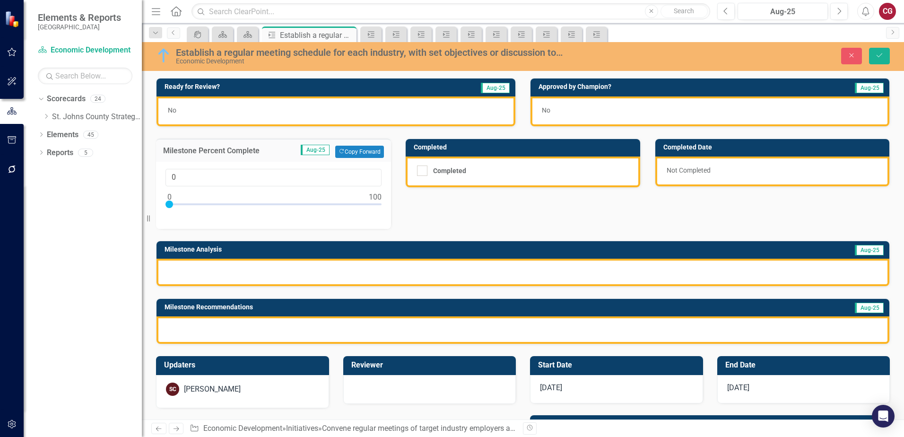
click at [342, 281] on div at bounding box center [522, 271] width 732 height 27
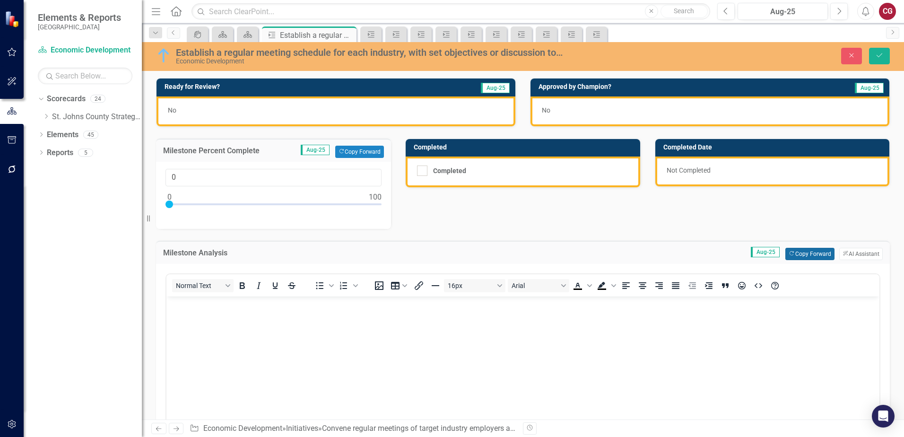
click at [787, 255] on button "Copy Forward Copy Forward" at bounding box center [809, 254] width 49 height 12
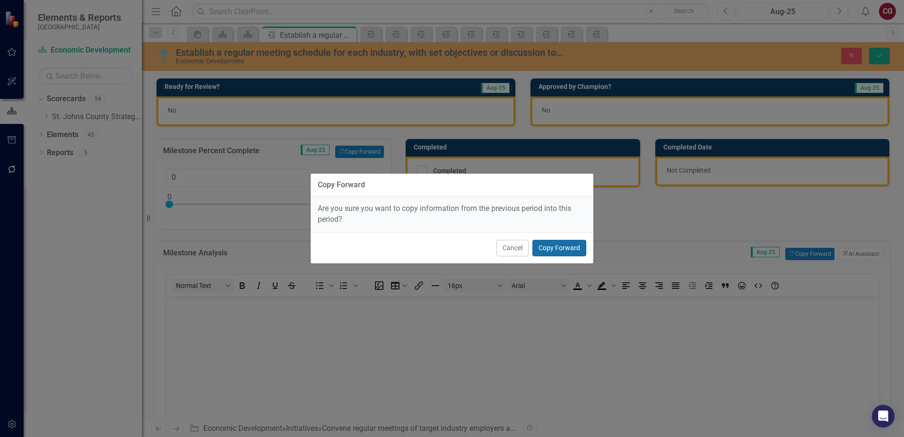
click at [565, 248] on button "Copy Forward" at bounding box center [559, 248] width 54 height 17
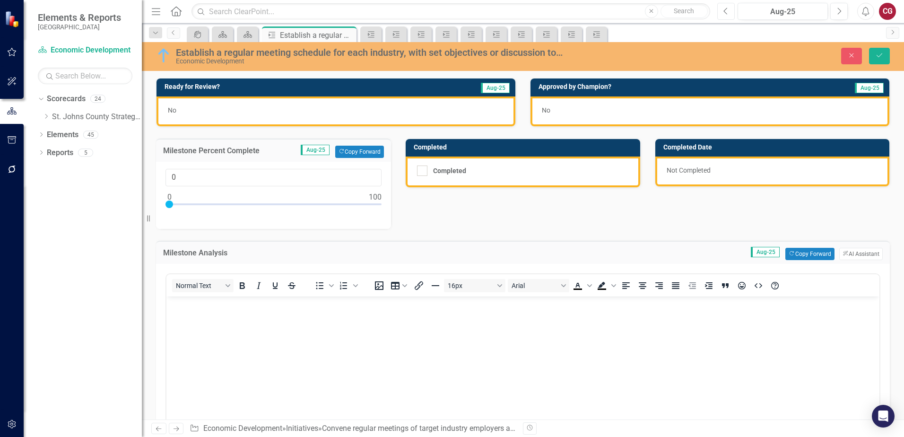
click at [730, 11] on button "Previous" at bounding box center [725, 11] width 17 height 17
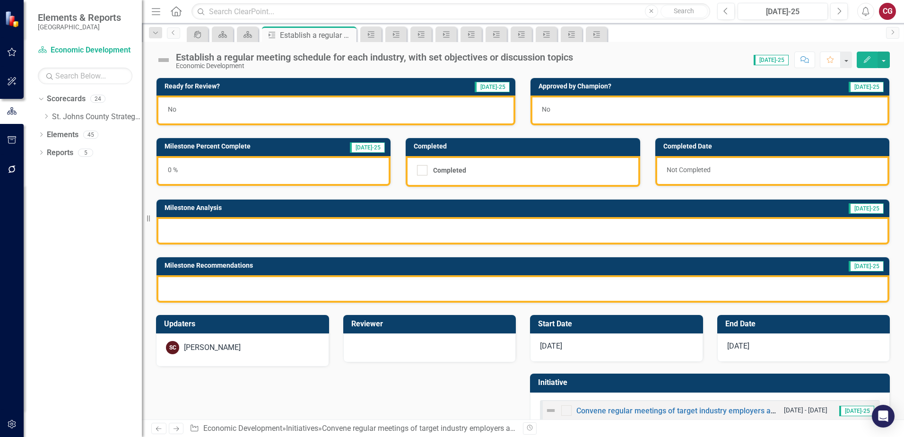
click at [303, 289] on div at bounding box center [522, 288] width 732 height 27
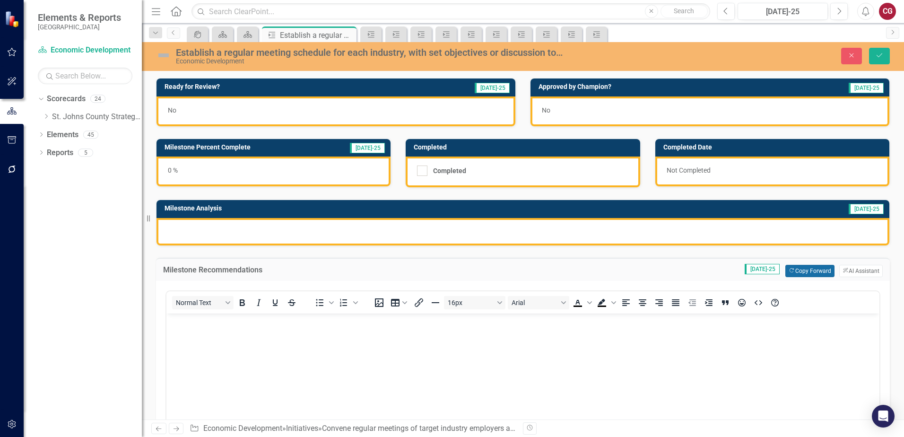
click at [796, 267] on button "Copy Forward Copy Forward" at bounding box center [809, 271] width 49 height 12
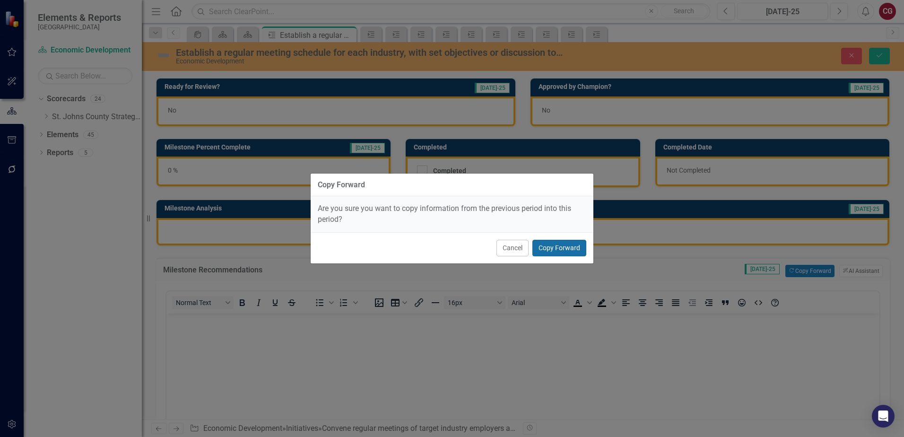
click at [560, 251] on button "Copy Forward" at bounding box center [559, 248] width 54 height 17
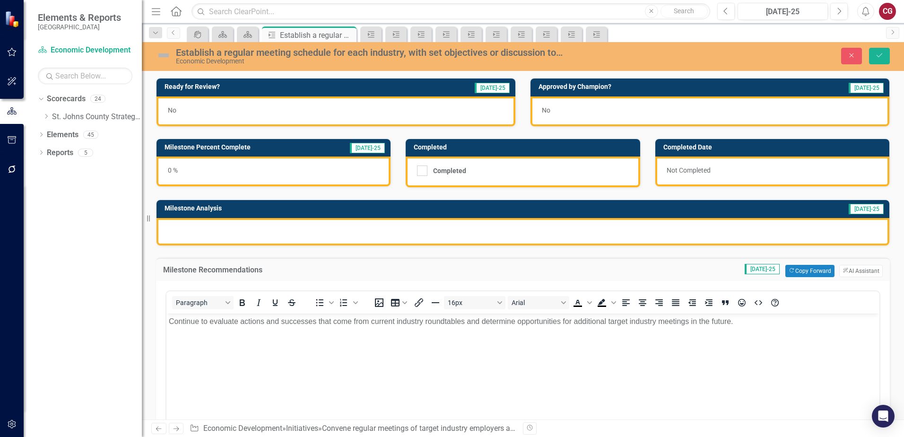
click at [330, 233] on div at bounding box center [522, 231] width 732 height 27
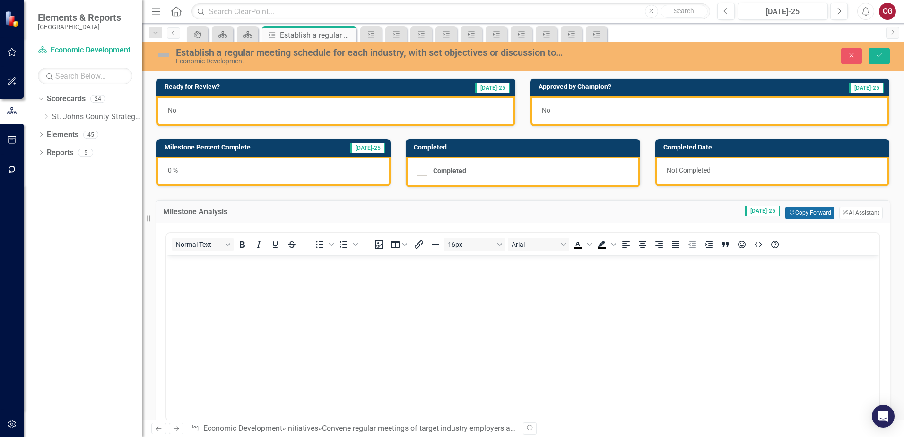
click at [795, 212] on button "Copy Forward Copy Forward" at bounding box center [809, 213] width 49 height 12
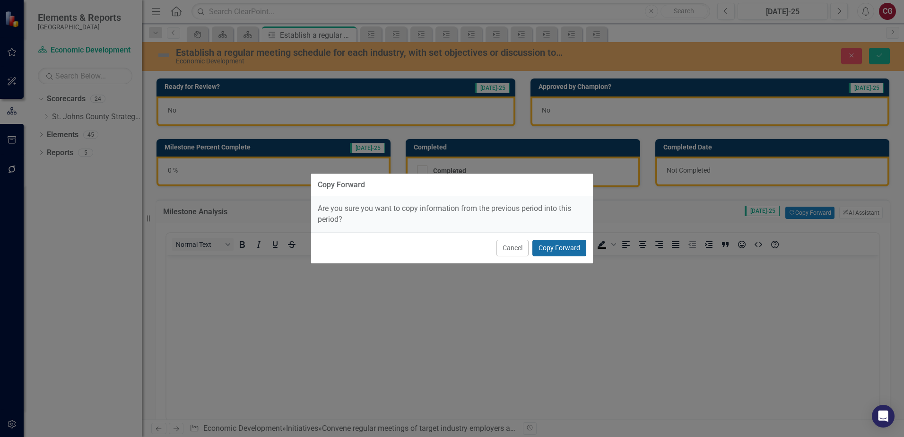
click at [543, 247] on button "Copy Forward" at bounding box center [559, 248] width 54 height 17
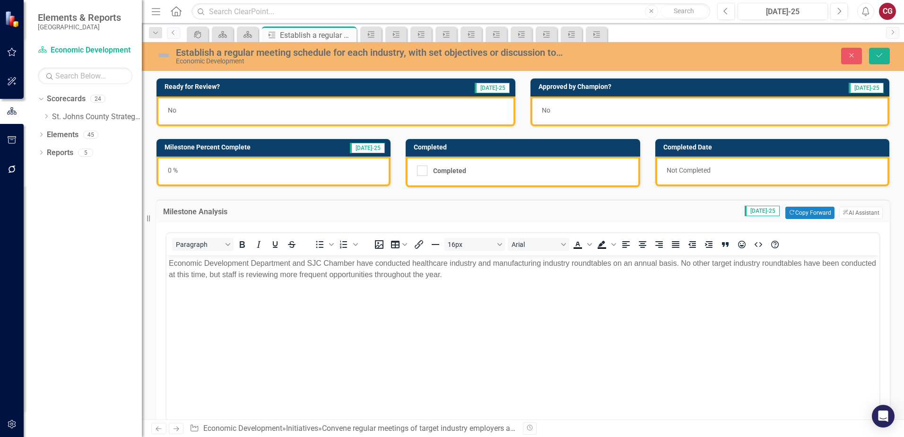
click at [305, 175] on div "0 %" at bounding box center [273, 171] width 234 height 30
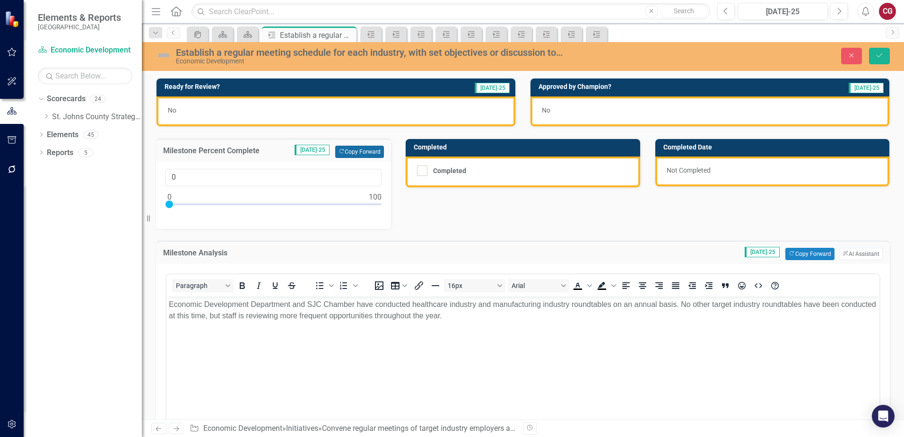
click at [365, 155] on button "Copy Forward Copy Forward" at bounding box center [359, 152] width 49 height 12
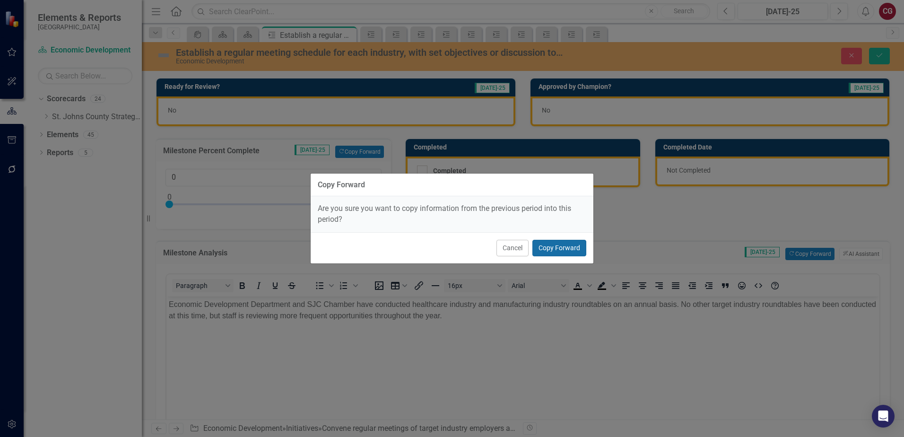
click at [560, 251] on button "Copy Forward" at bounding box center [559, 248] width 54 height 17
type input "25"
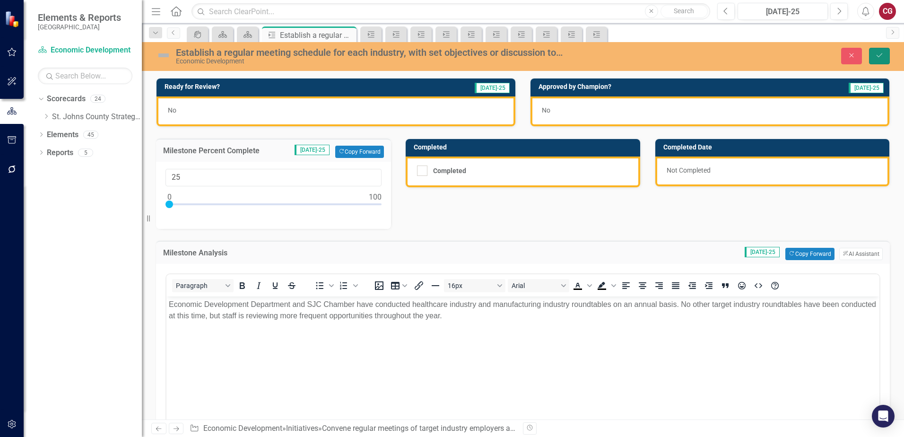
click at [876, 56] on icon "Save" at bounding box center [879, 55] width 9 height 7
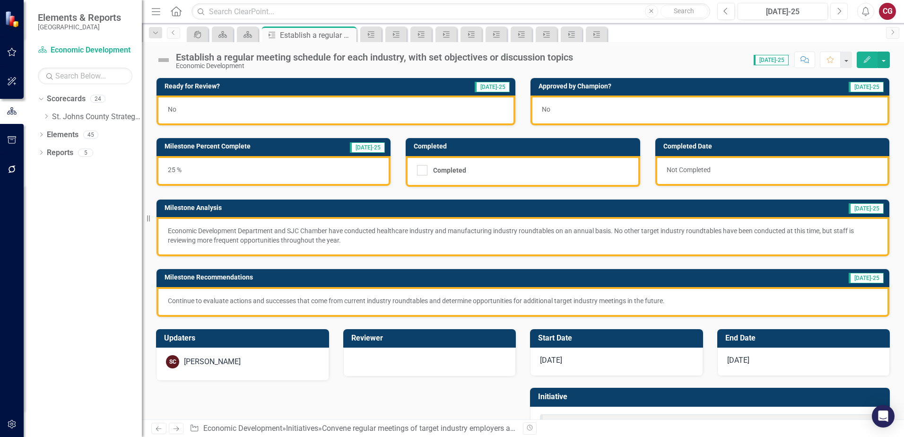
click at [838, 12] on icon "Next" at bounding box center [838, 11] width 5 height 9
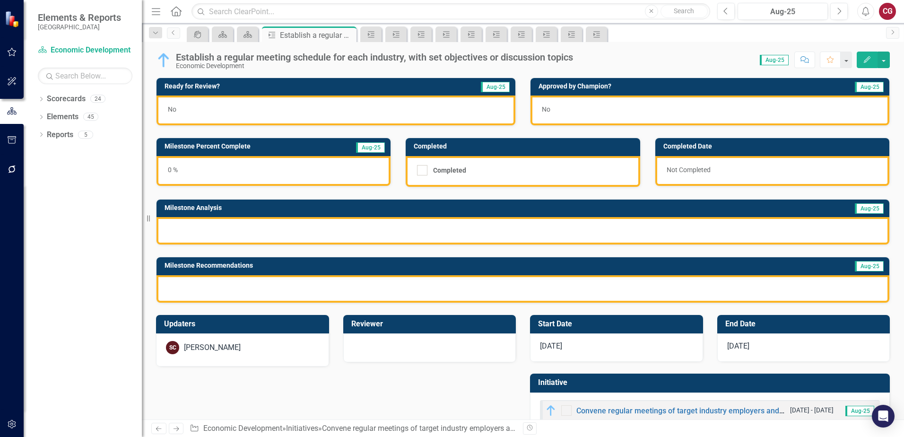
click at [254, 283] on div at bounding box center [522, 288] width 732 height 27
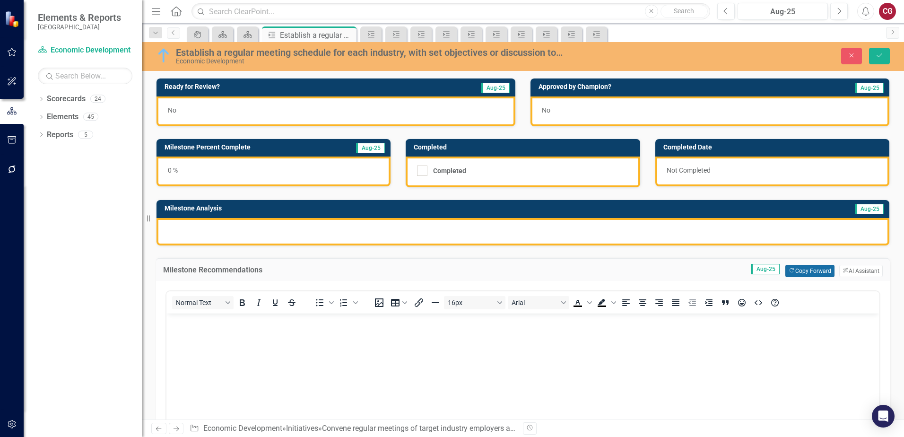
click at [814, 273] on button "Copy Forward Copy Forward" at bounding box center [809, 271] width 49 height 12
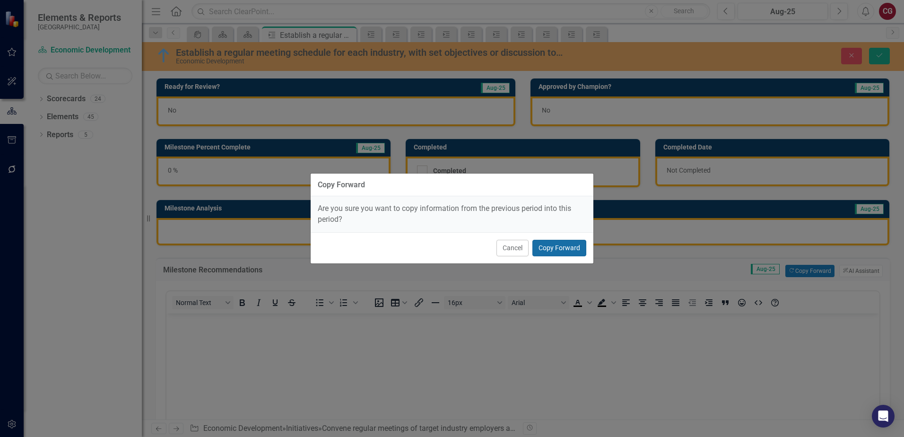
click at [573, 247] on button "Copy Forward" at bounding box center [559, 248] width 54 height 17
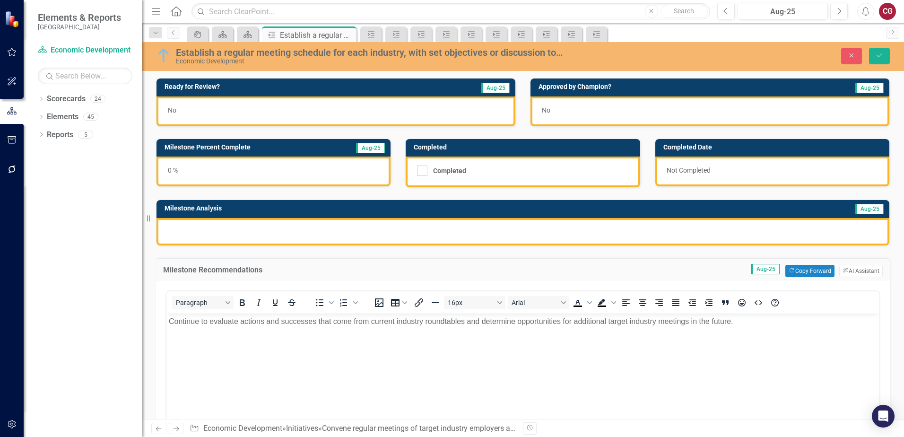
click at [623, 237] on div at bounding box center [522, 231] width 732 height 27
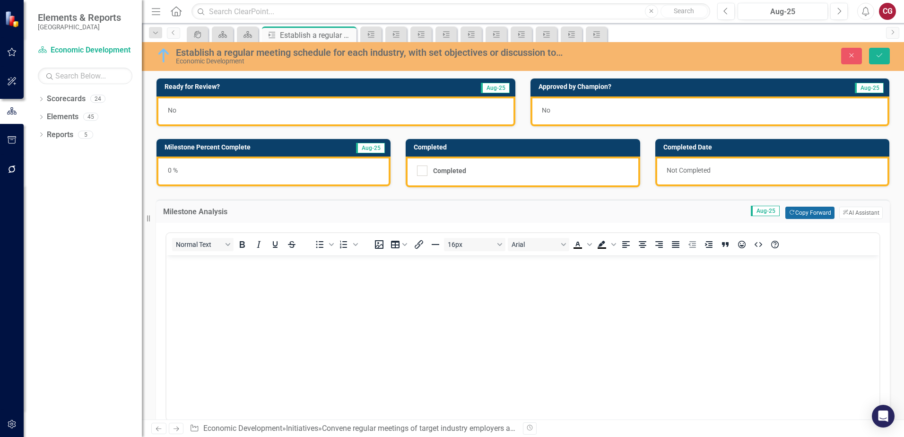
click at [788, 211] on icon "Copy Forward" at bounding box center [791, 212] width 6 height 5
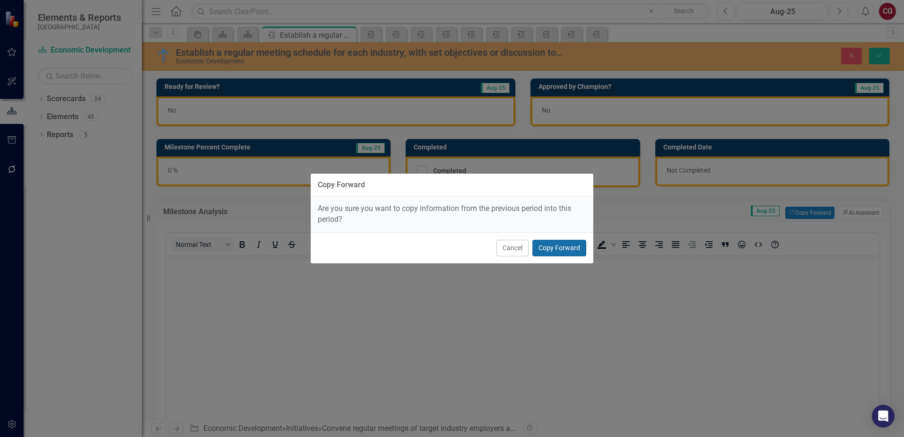
click at [571, 245] on button "Copy Forward" at bounding box center [559, 248] width 54 height 17
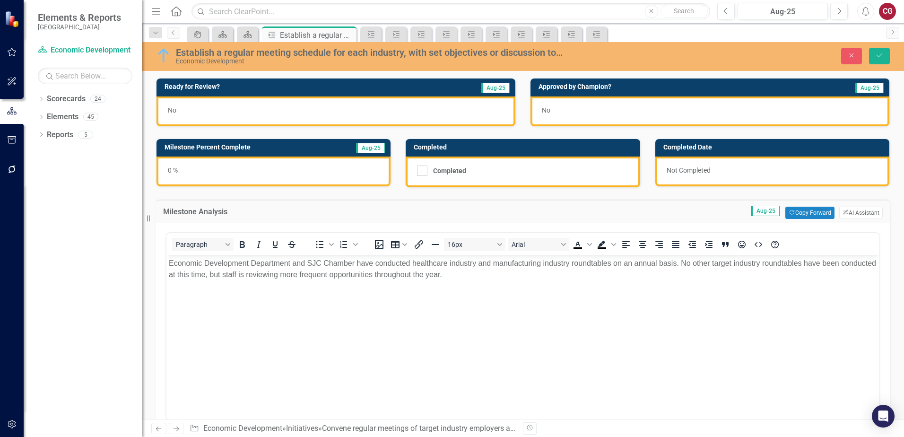
click at [256, 167] on div "0 %" at bounding box center [273, 171] width 234 height 30
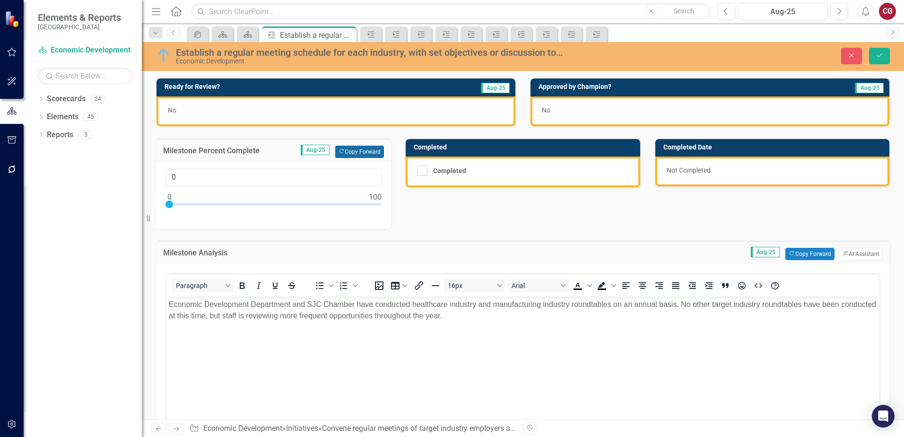
click at [360, 155] on button "Copy Forward Copy Forward" at bounding box center [359, 152] width 49 height 12
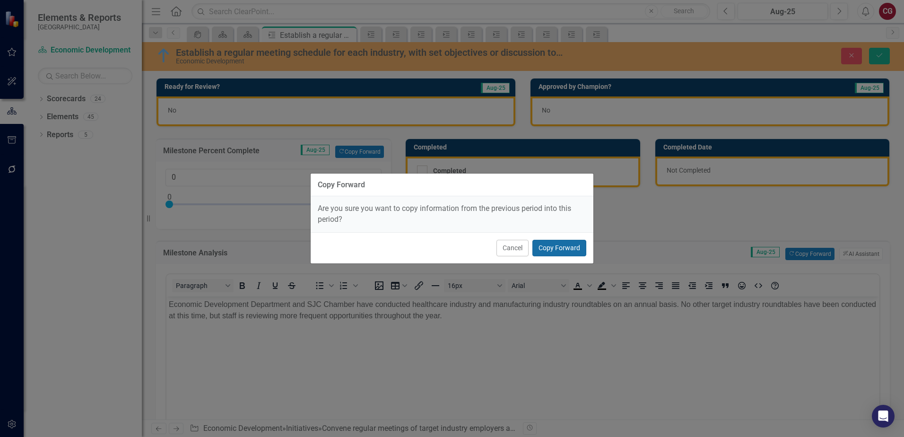
click at [561, 251] on button "Copy Forward" at bounding box center [559, 248] width 54 height 17
type input "25"
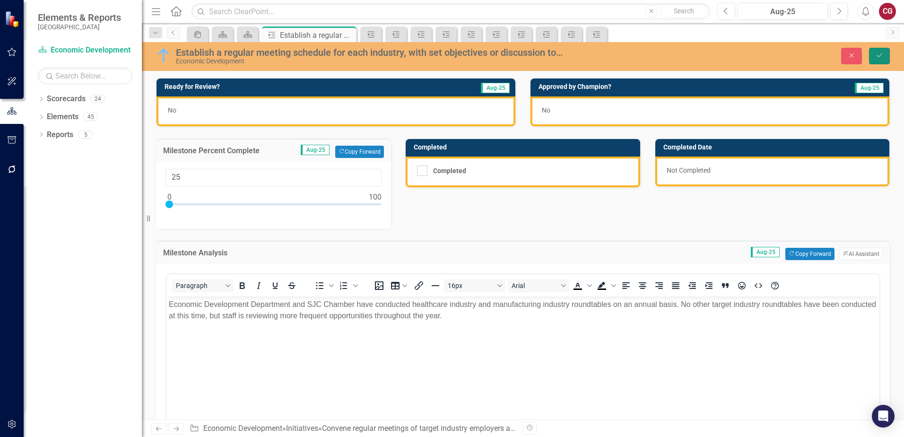
click at [877, 58] on icon "Save" at bounding box center [879, 55] width 9 height 7
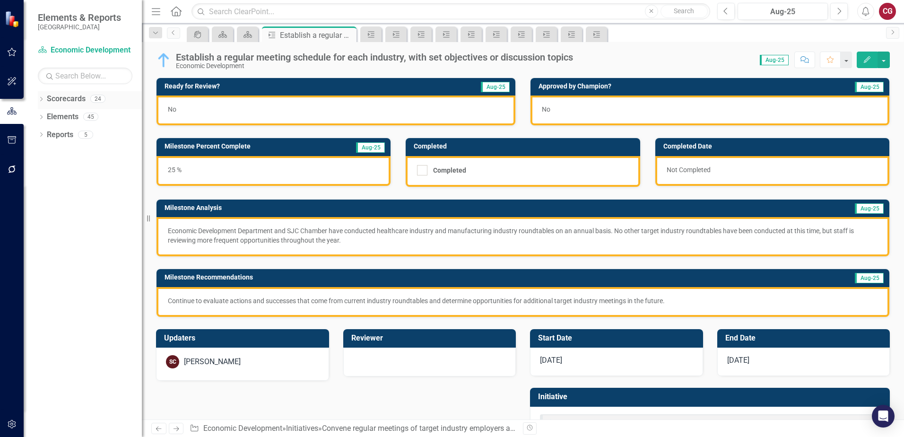
click at [41, 99] on icon "Dropdown" at bounding box center [41, 99] width 7 height 5
click at [43, 117] on icon "Dropdown" at bounding box center [46, 116] width 7 height 6
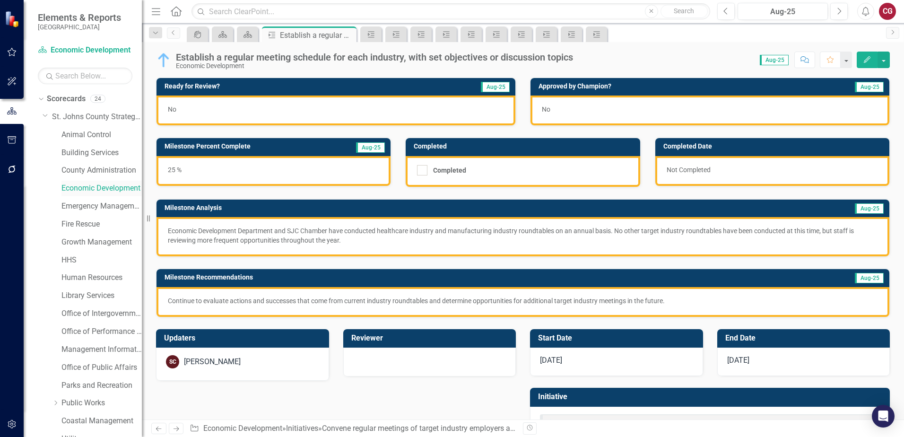
click at [79, 189] on link "Economic Development" at bounding box center [101, 188] width 80 height 11
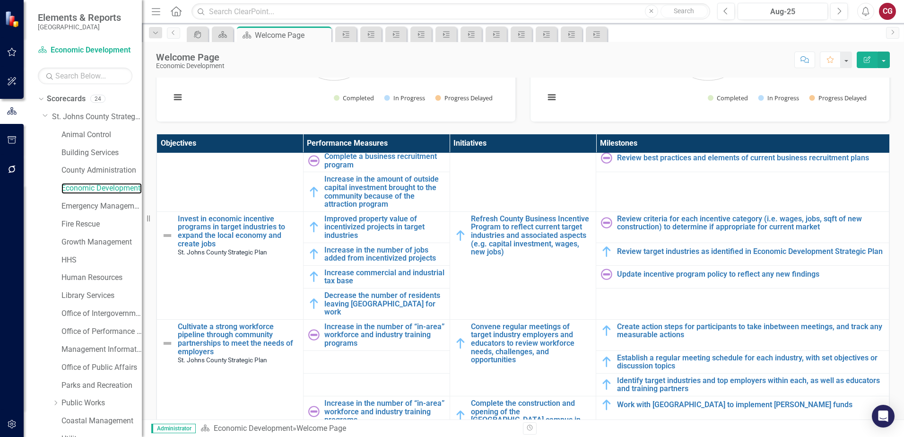
scroll to position [236, 0]
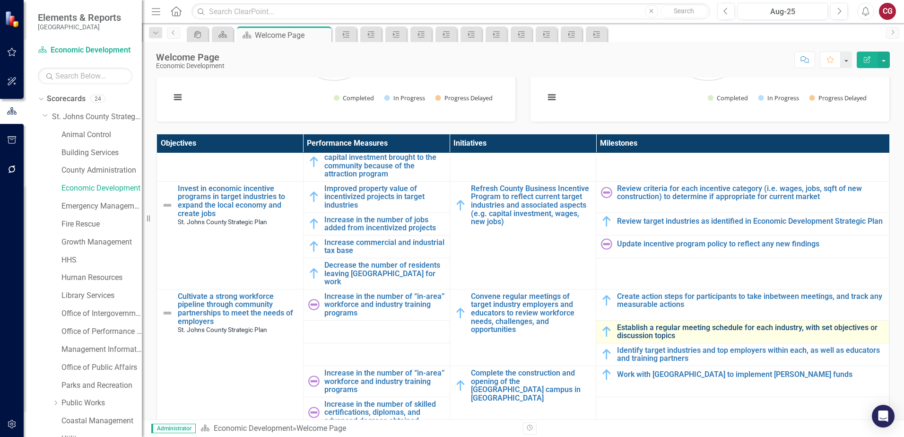
click at [642, 323] on link "Establish a regular meeting schedule for each industry, with set objectives or …" at bounding box center [750, 331] width 267 height 17
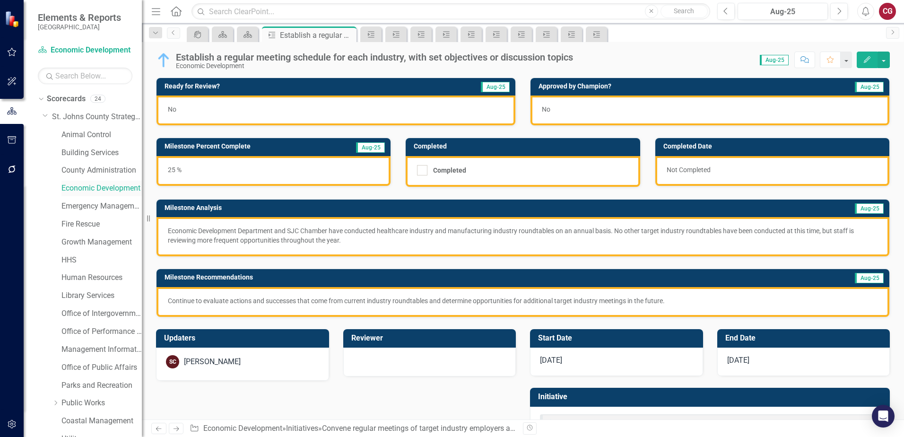
click at [88, 185] on link "Economic Development" at bounding box center [101, 188] width 80 height 11
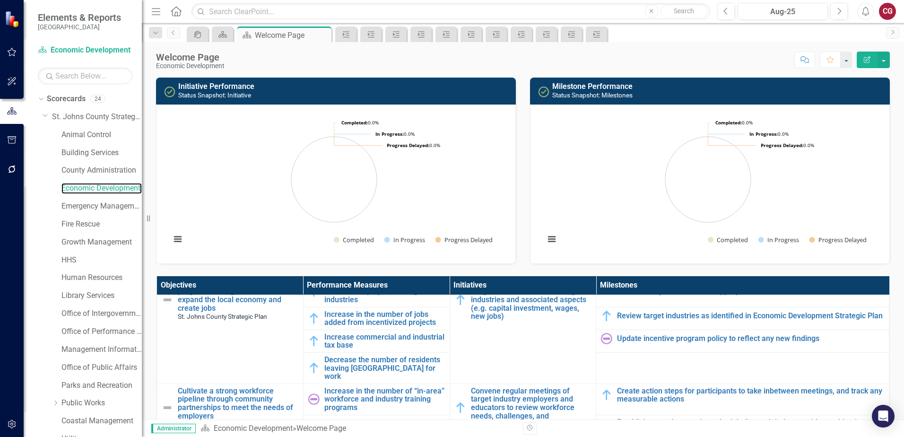
scroll to position [331, 0]
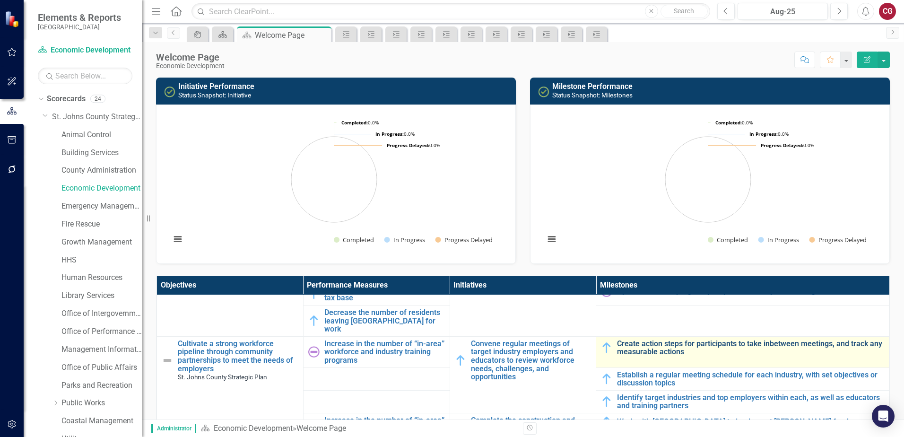
click at [660, 339] on link "Create action steps for participants to take inbetween meetings, and track any …" at bounding box center [750, 347] width 267 height 17
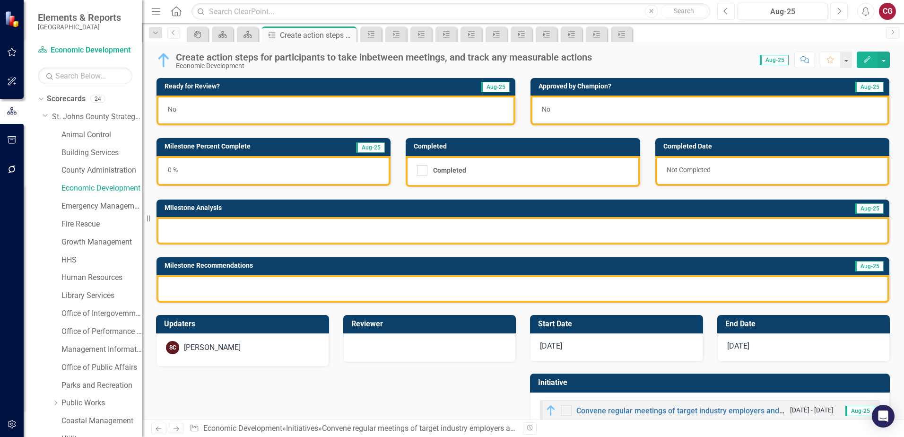
click at [727, 13] on icon "Previous" at bounding box center [725, 11] width 5 height 9
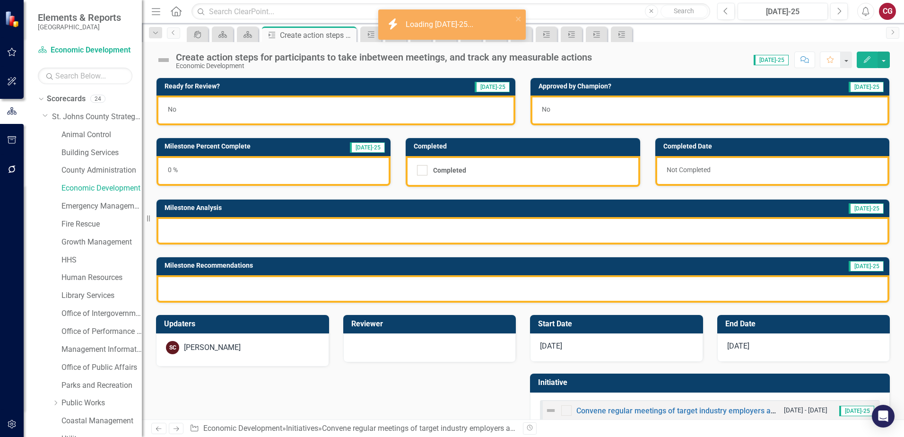
click at [267, 181] on div "0 %" at bounding box center [273, 171] width 234 height 30
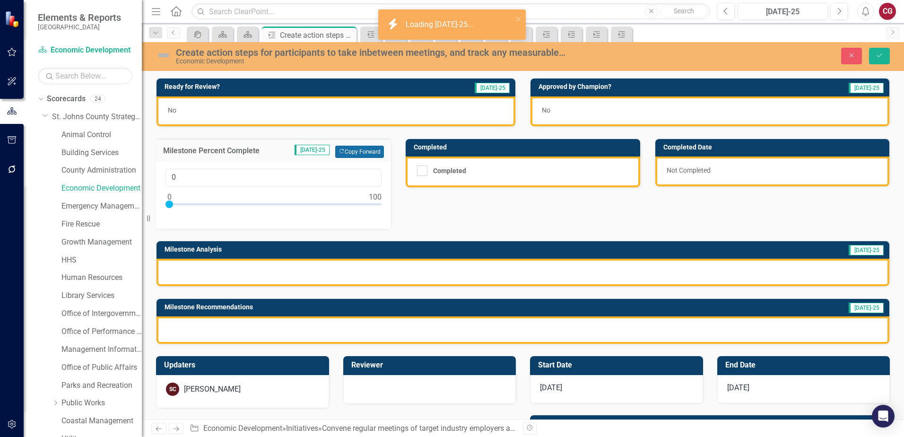
click at [354, 151] on button "Copy Forward Copy Forward" at bounding box center [359, 152] width 49 height 12
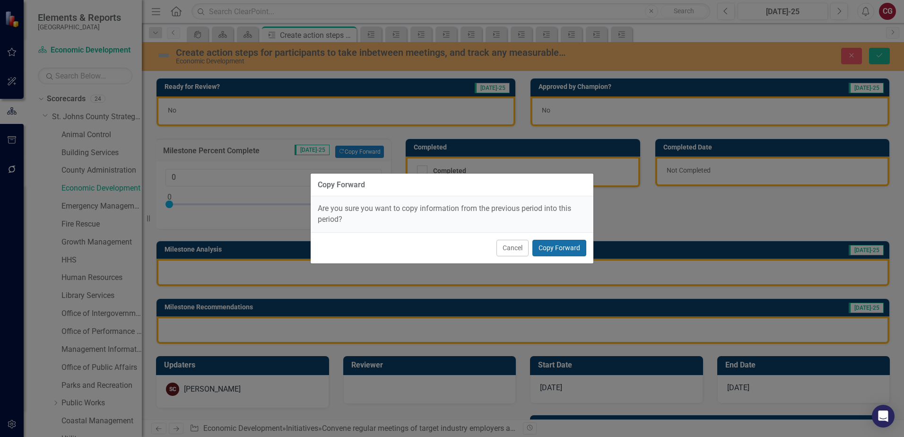
click at [546, 248] on button "Copy Forward" at bounding box center [559, 248] width 54 height 17
type input "10"
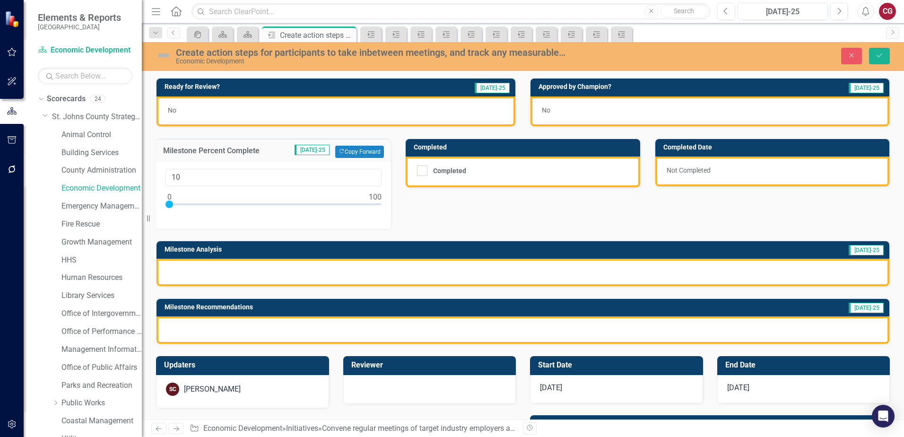
click at [379, 274] on div at bounding box center [522, 271] width 732 height 27
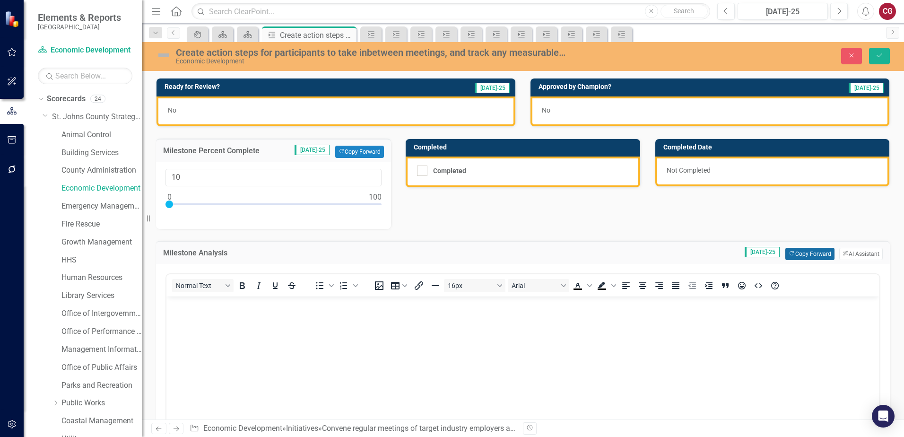
click at [801, 256] on button "Copy Forward Copy Forward" at bounding box center [809, 254] width 49 height 12
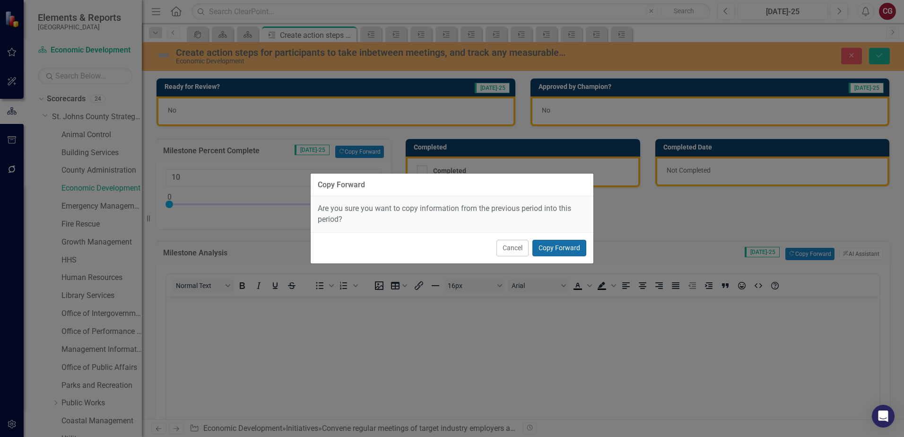
click at [582, 253] on button "Copy Forward" at bounding box center [559, 248] width 54 height 17
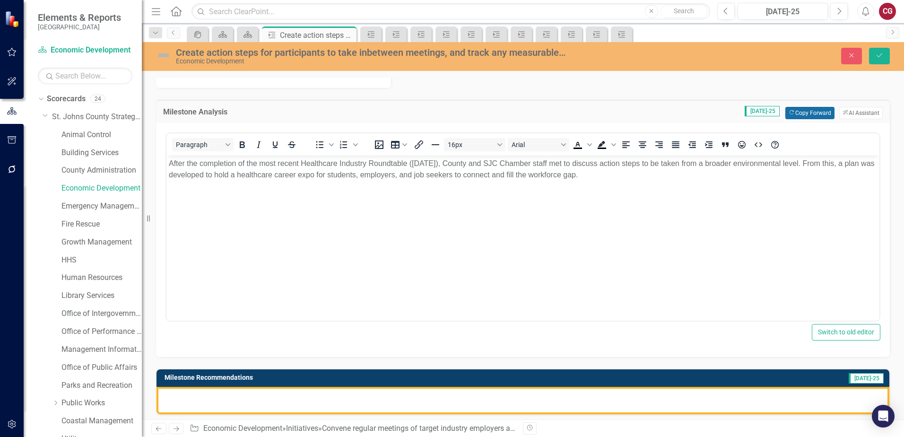
scroll to position [142, 0]
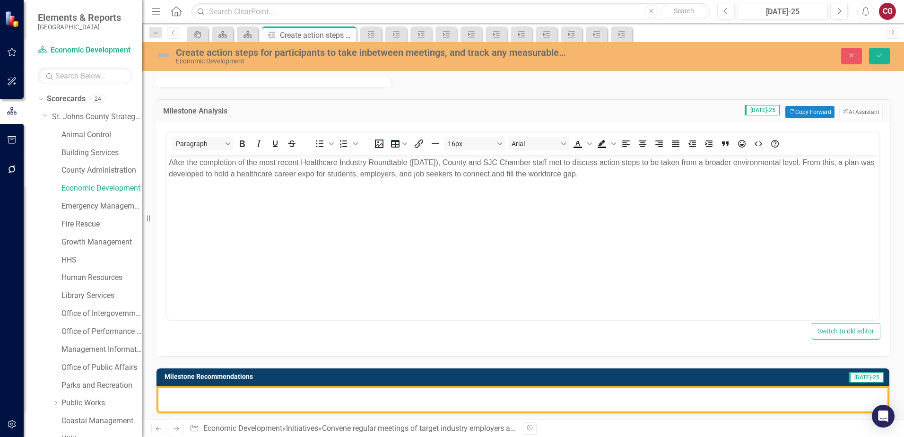
click at [430, 403] on div at bounding box center [522, 399] width 732 height 27
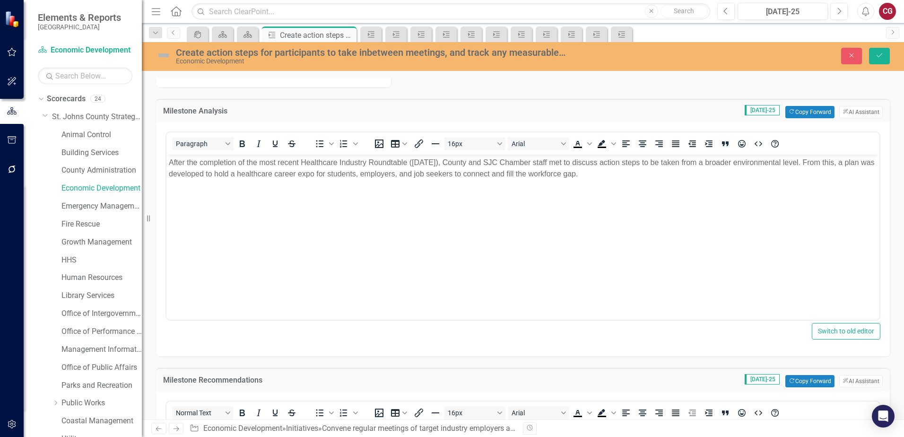
scroll to position [0, 0]
click at [796, 380] on button "Copy Forward Copy Forward" at bounding box center [809, 381] width 49 height 12
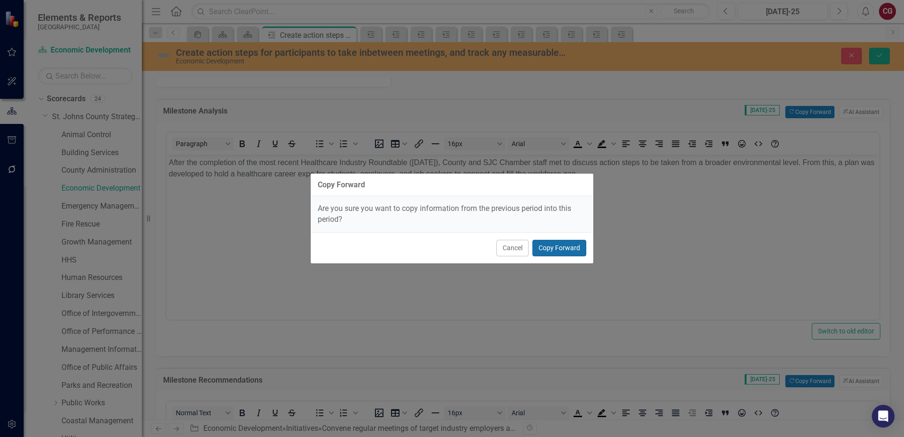
click at [574, 242] on button "Copy Forward" at bounding box center [559, 248] width 54 height 17
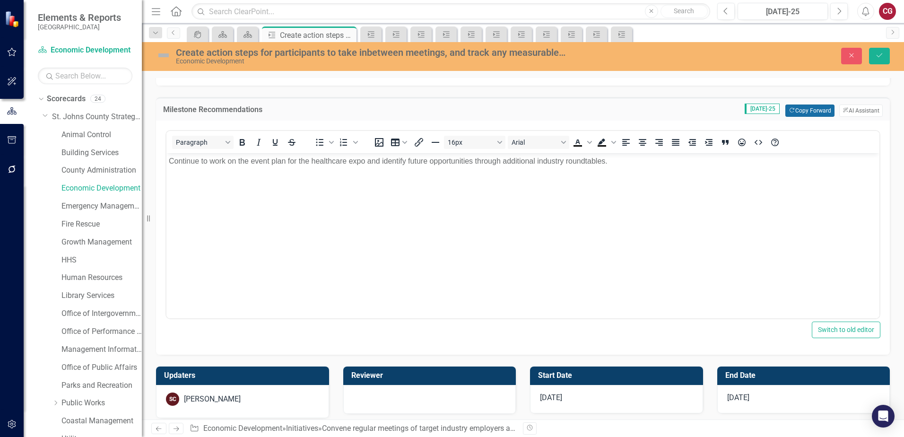
scroll to position [425, 0]
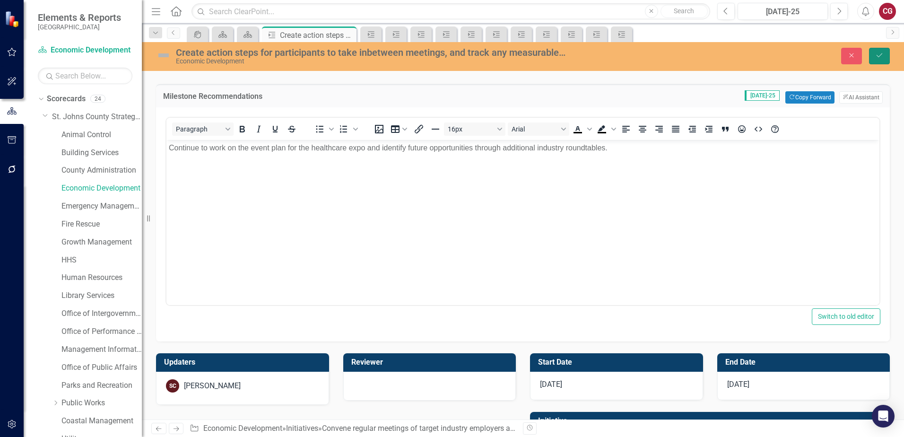
click at [876, 53] on icon "Save" at bounding box center [879, 55] width 9 height 7
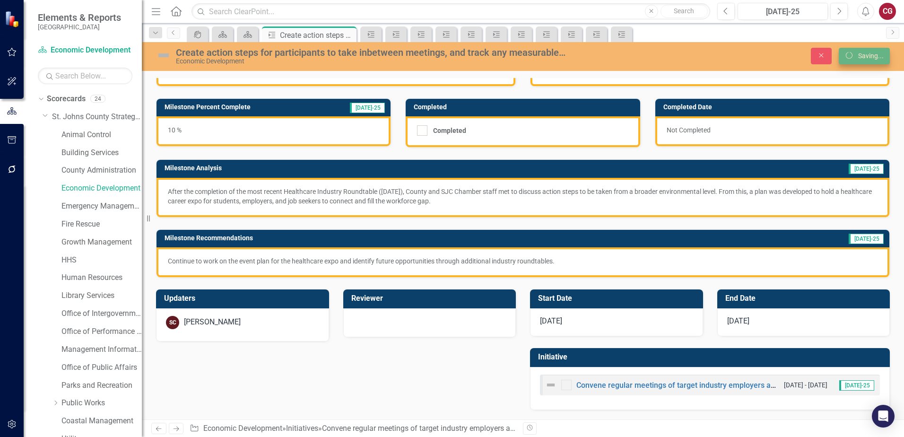
scroll to position [40, 0]
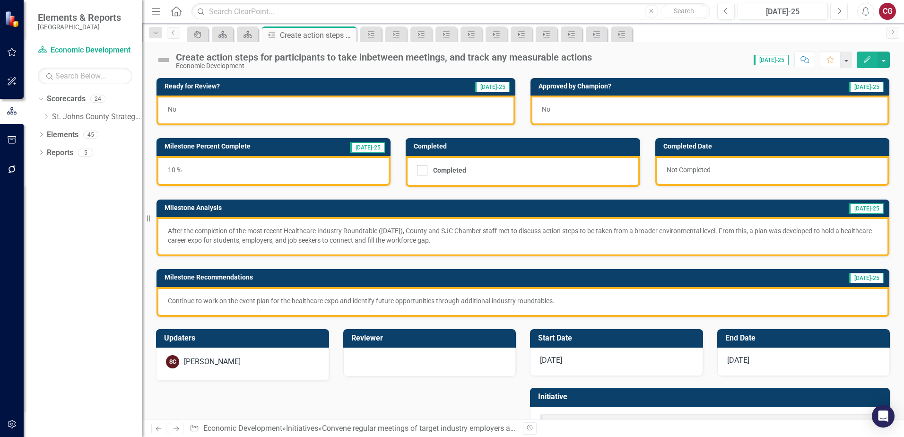
click at [838, 17] on button "Next" at bounding box center [838, 11] width 17 height 17
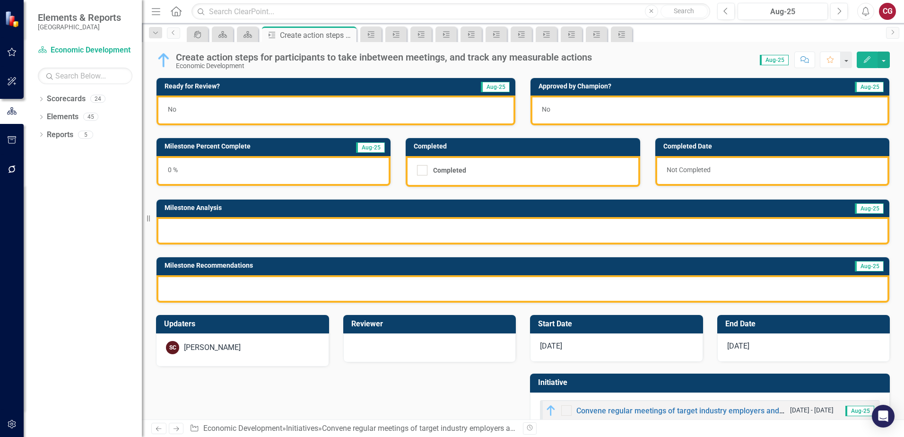
click at [248, 178] on div "0 %" at bounding box center [273, 171] width 234 height 30
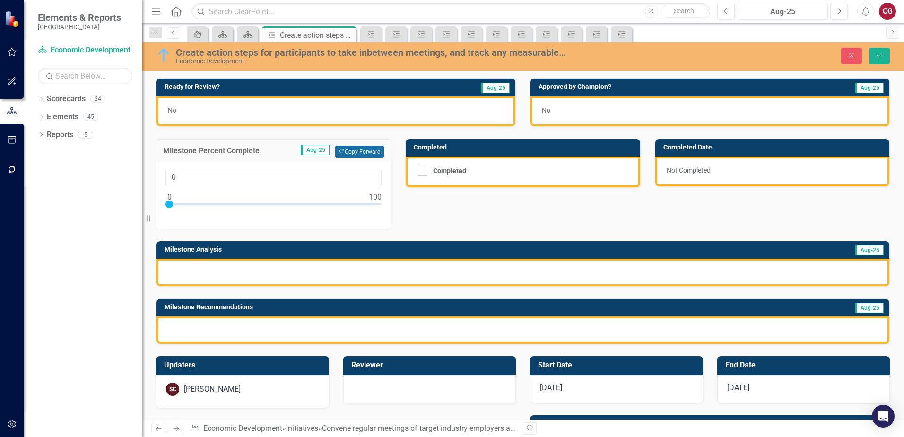
click at [374, 157] on button "Copy Forward Copy Forward" at bounding box center [359, 152] width 49 height 12
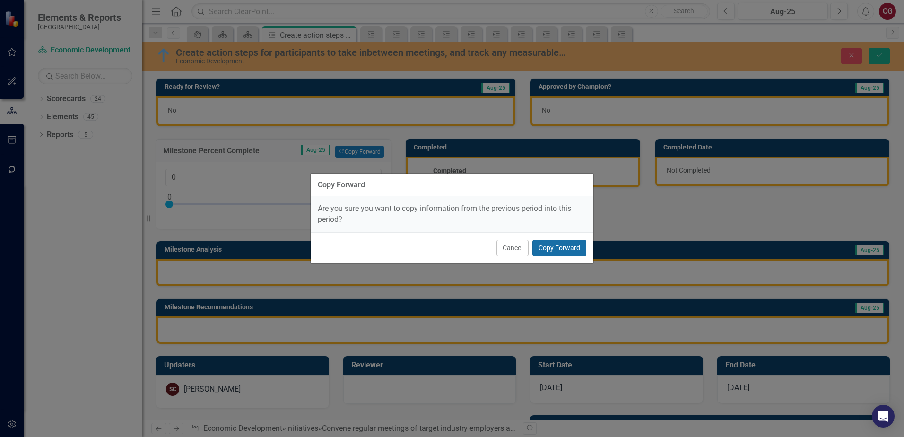
click at [570, 249] on button "Copy Forward" at bounding box center [559, 248] width 54 height 17
type input "10"
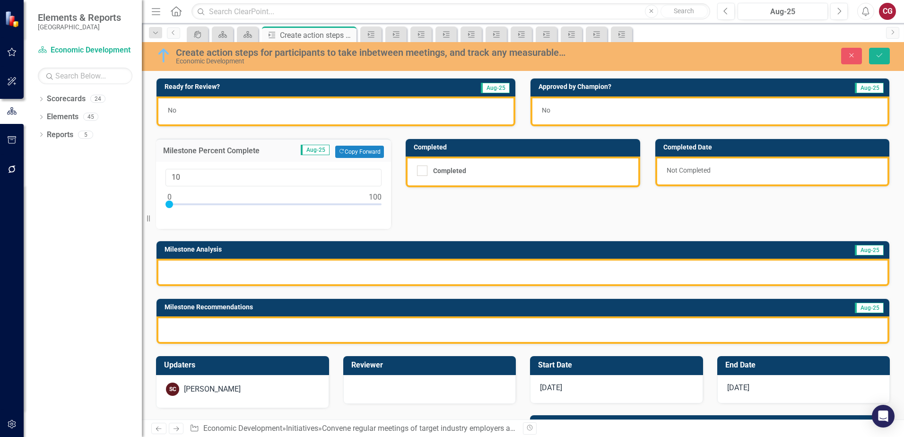
click at [418, 271] on div at bounding box center [522, 271] width 732 height 27
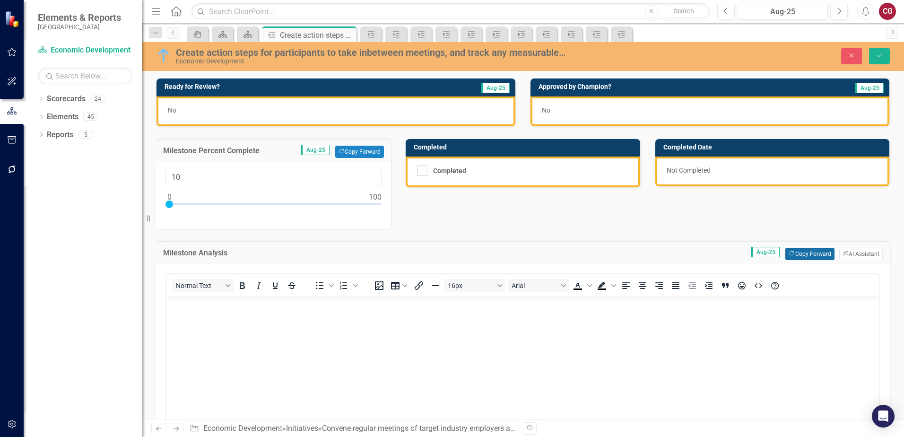
click at [798, 254] on button "Copy Forward Copy Forward" at bounding box center [809, 254] width 49 height 12
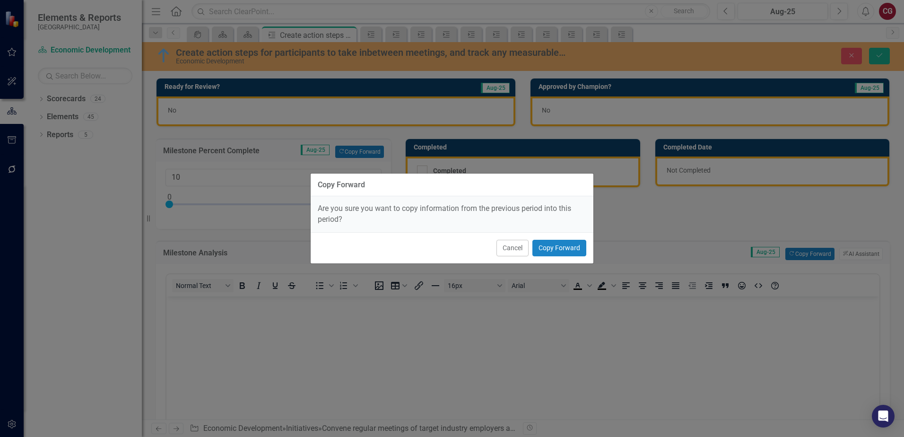
click at [575, 258] on div "Cancel Copy Forward" at bounding box center [451, 247] width 283 height 31
click at [572, 254] on button "Copy Forward" at bounding box center [559, 248] width 54 height 17
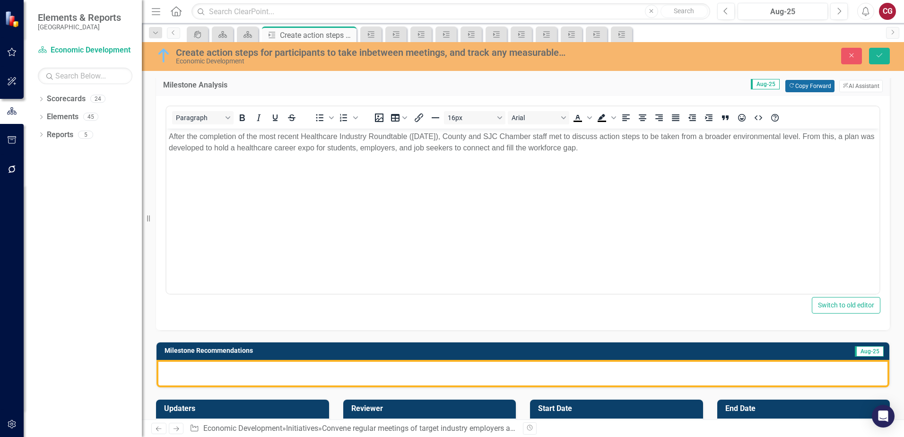
scroll to position [189, 0]
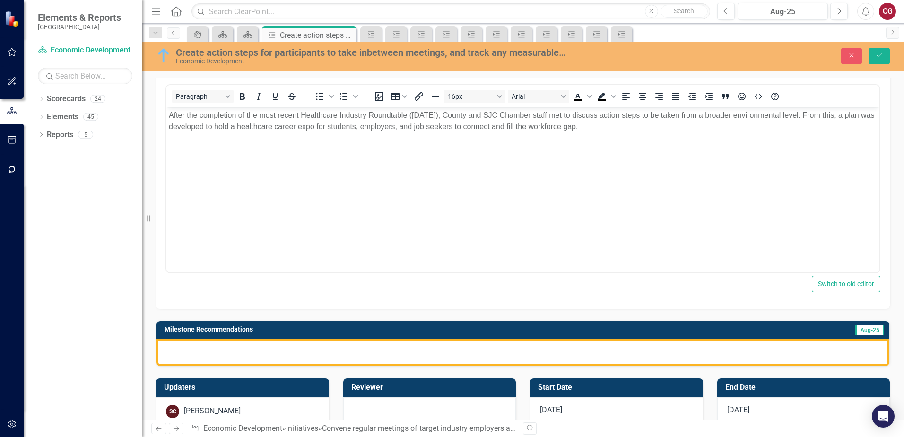
click at [493, 350] on div at bounding box center [522, 351] width 732 height 27
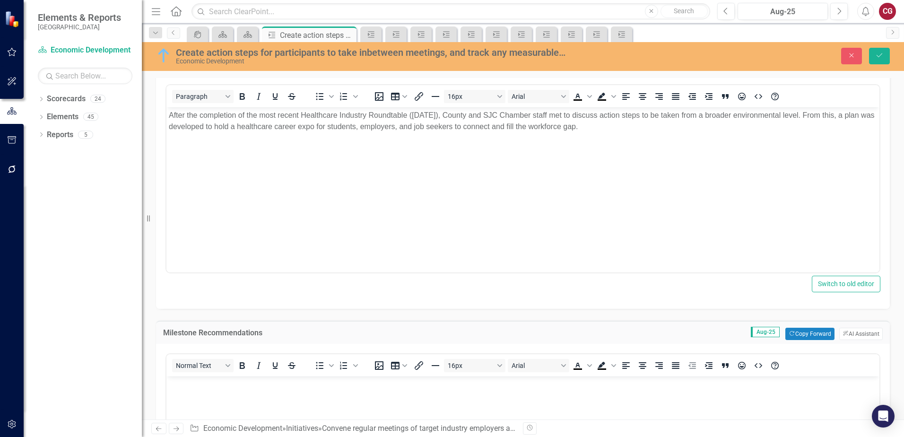
scroll to position [0, 0]
click at [801, 330] on button "Copy Forward Copy Forward" at bounding box center [809, 333] width 49 height 12
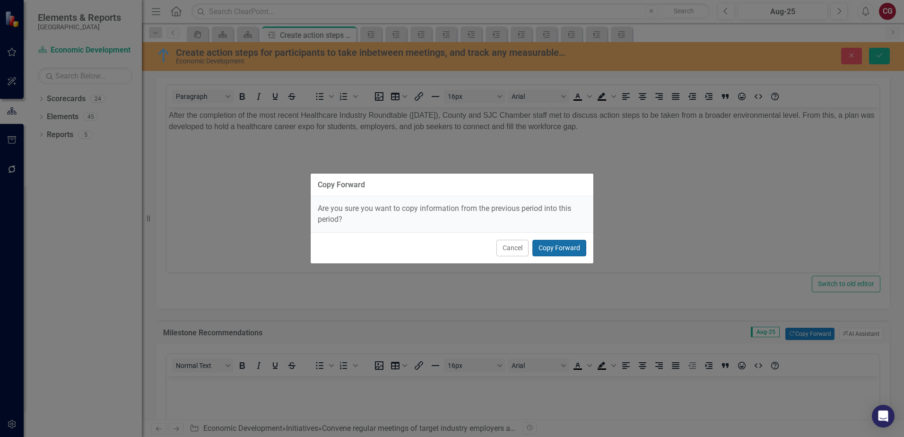
click at [555, 248] on button "Copy Forward" at bounding box center [559, 248] width 54 height 17
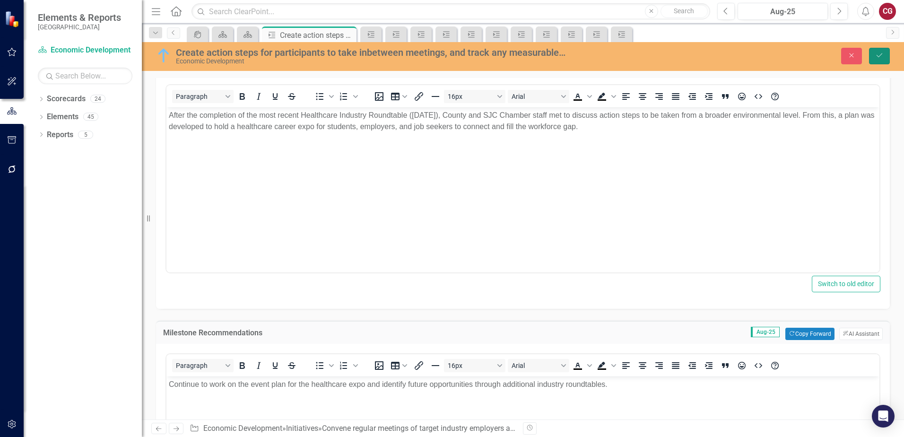
click at [879, 58] on icon "Save" at bounding box center [879, 55] width 9 height 7
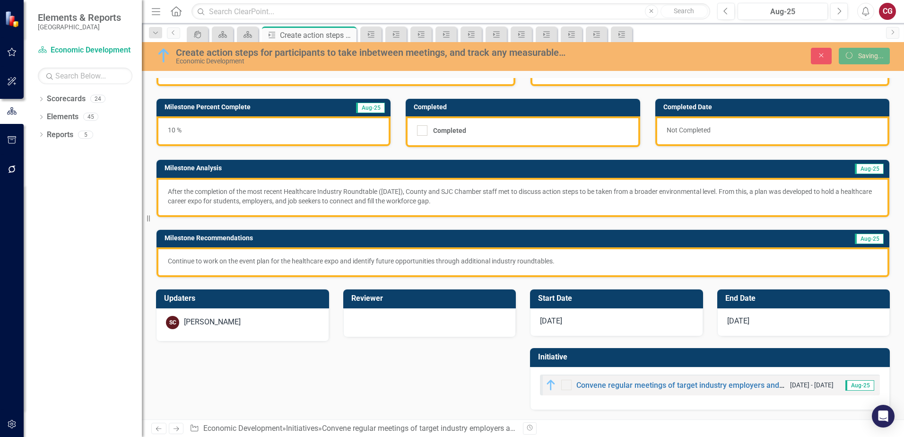
scroll to position [40, 0]
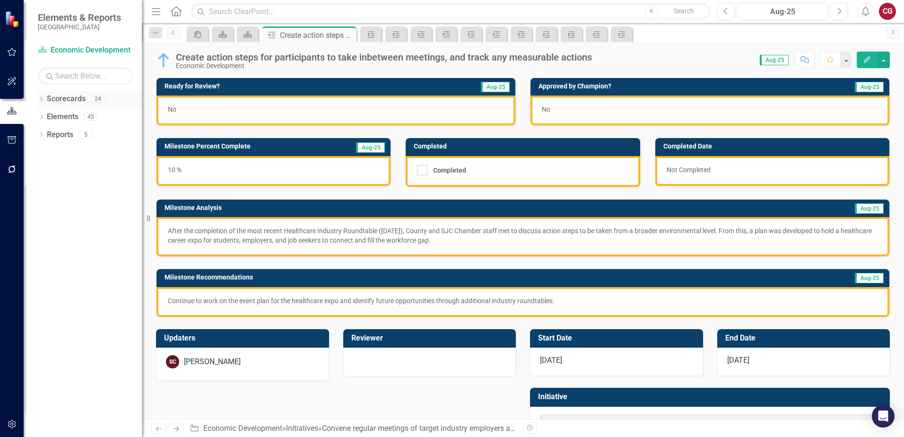
click at [40, 101] on icon "Dropdown" at bounding box center [41, 99] width 7 height 5
click at [49, 116] on icon "Dropdown" at bounding box center [46, 116] width 7 height 6
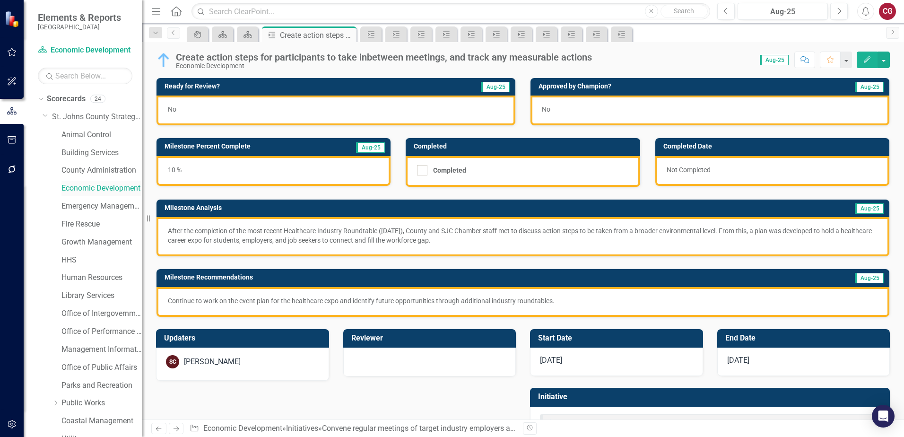
click at [78, 187] on link "Economic Development" at bounding box center [101, 188] width 80 height 11
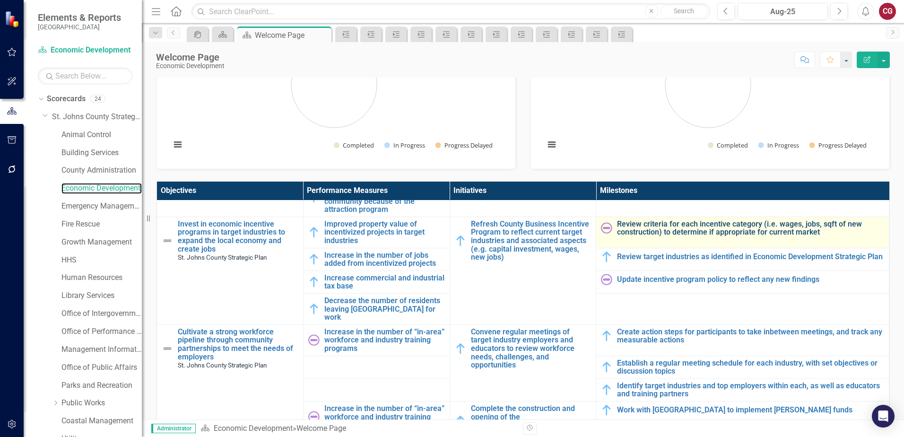
scroll to position [284, 0]
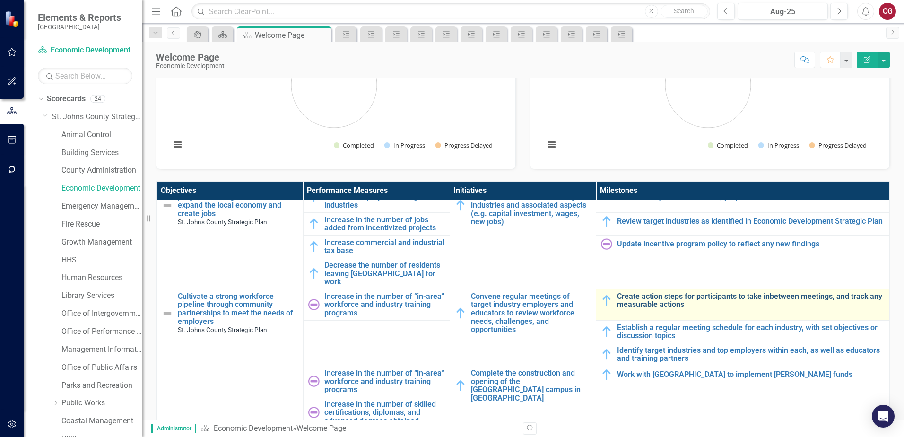
click at [635, 292] on link "Create action steps for participants to take inbetween meetings, and track any …" at bounding box center [750, 300] width 267 height 17
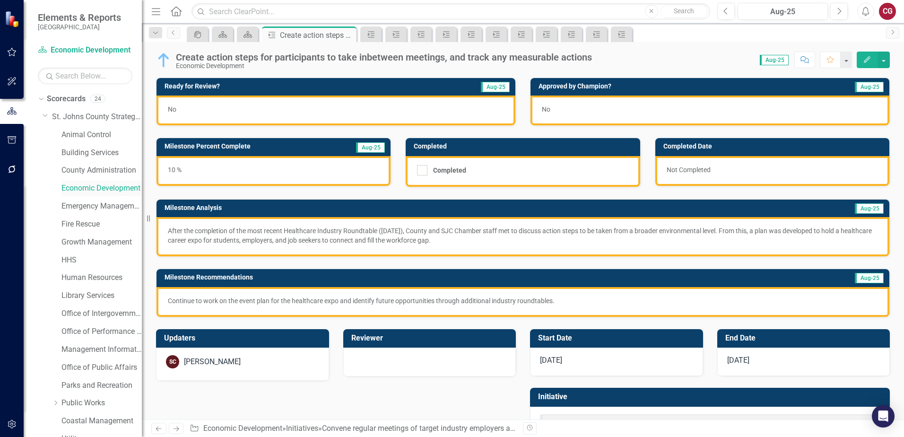
click at [100, 187] on link "Economic Development" at bounding box center [101, 188] width 80 height 11
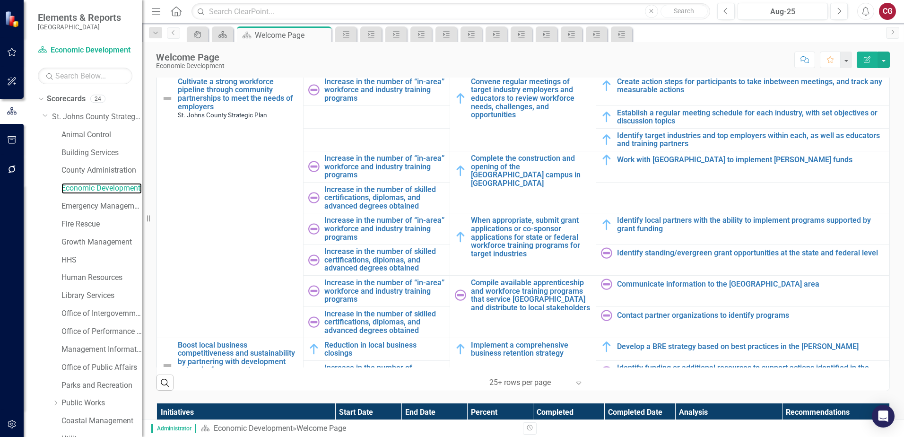
scroll to position [355, 0]
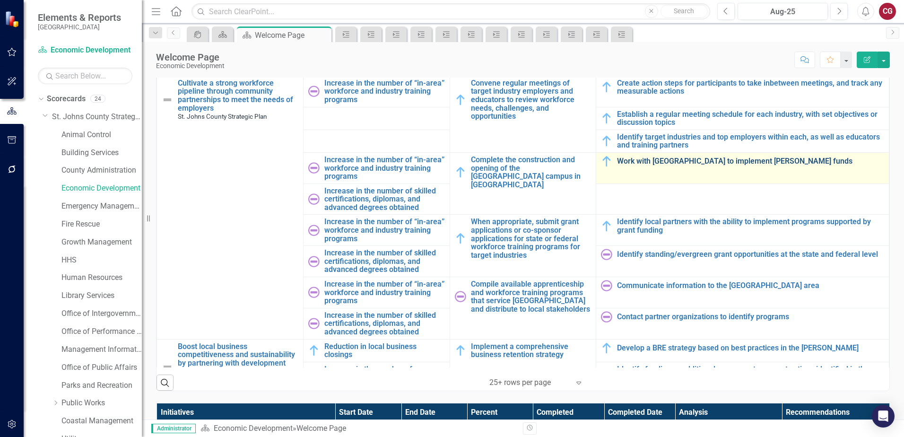
click at [703, 157] on link "Work with [GEOGRAPHIC_DATA] to implement [PERSON_NAME] funds" at bounding box center [750, 161] width 267 height 9
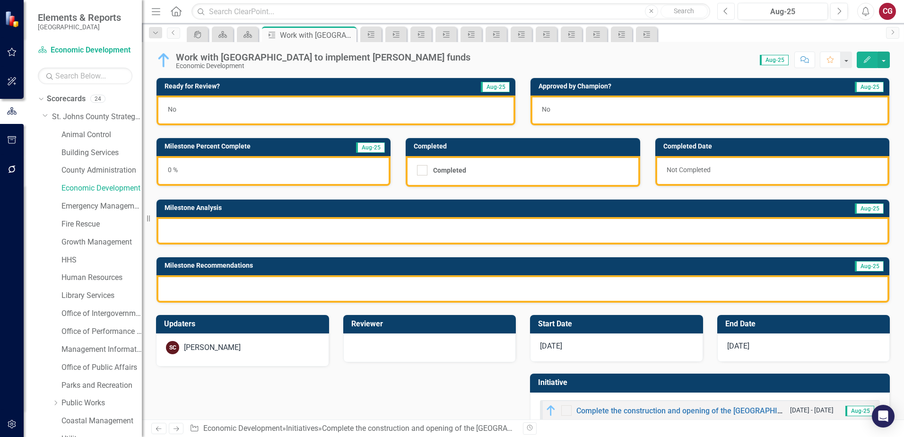
click at [731, 17] on button "Previous" at bounding box center [725, 11] width 17 height 17
click at [227, 174] on div "0 %" at bounding box center [273, 171] width 234 height 30
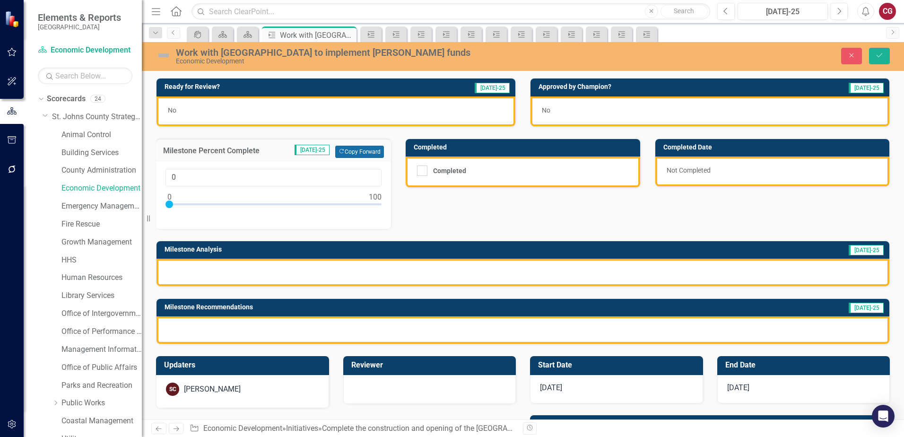
click at [365, 155] on button "Copy Forward Copy Forward" at bounding box center [359, 152] width 49 height 12
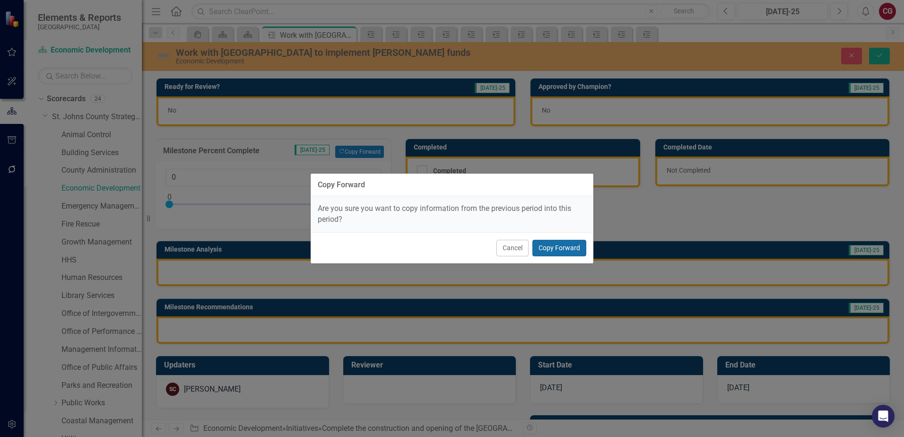
click at [559, 247] on button "Copy Forward" at bounding box center [559, 248] width 54 height 17
type input "10"
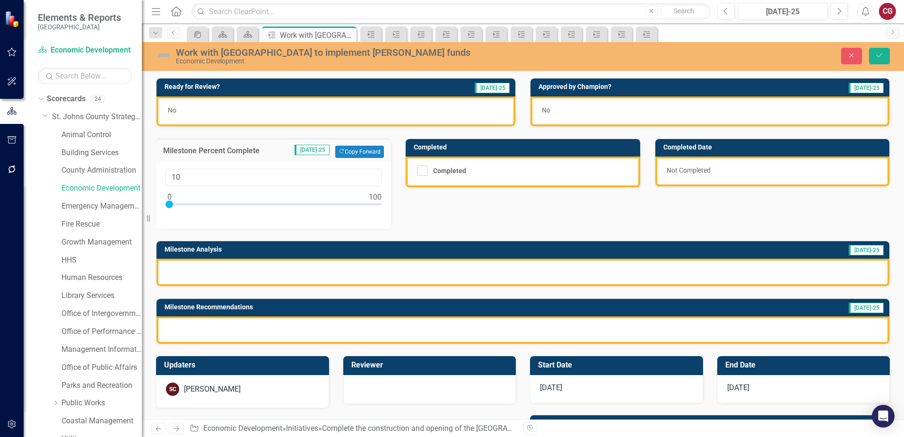
click at [374, 280] on div at bounding box center [522, 271] width 732 height 27
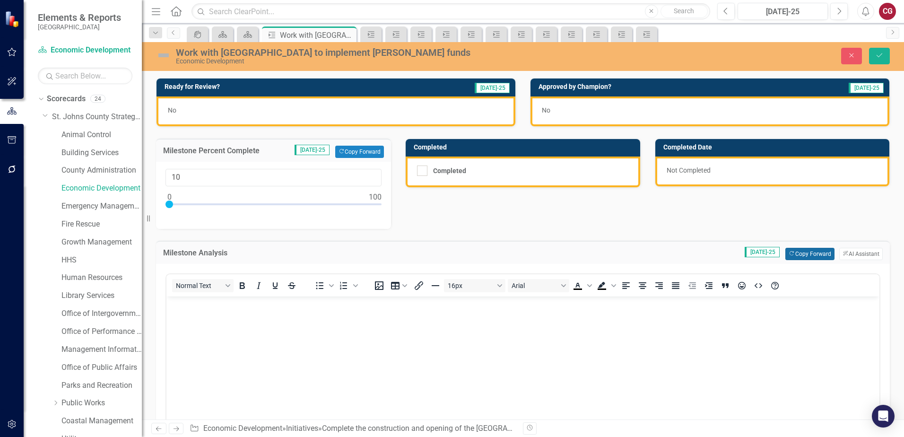
click at [802, 255] on button "Copy Forward Copy Forward" at bounding box center [809, 254] width 49 height 12
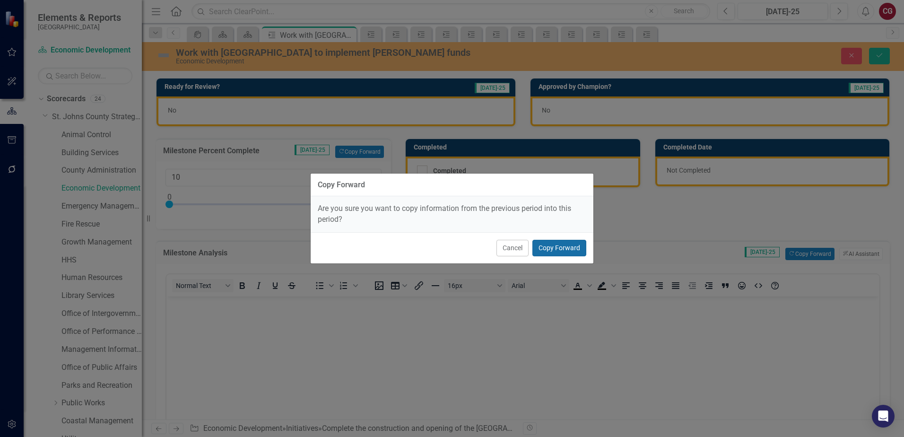
click at [549, 251] on button "Copy Forward" at bounding box center [559, 248] width 54 height 17
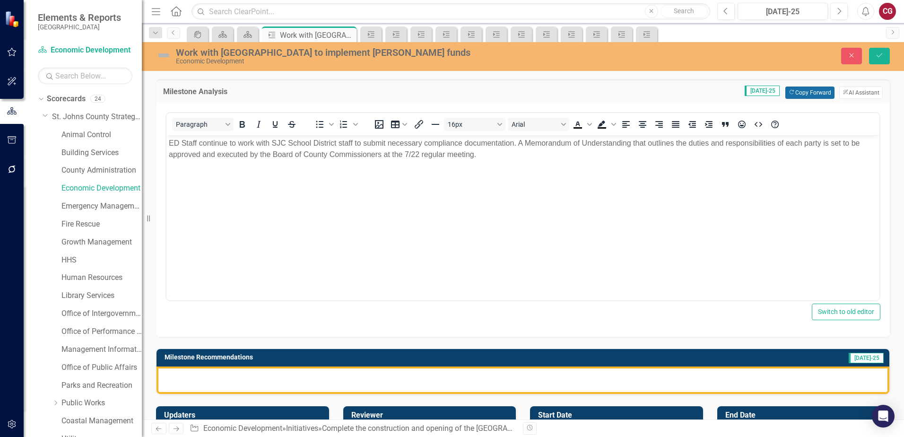
scroll to position [189, 0]
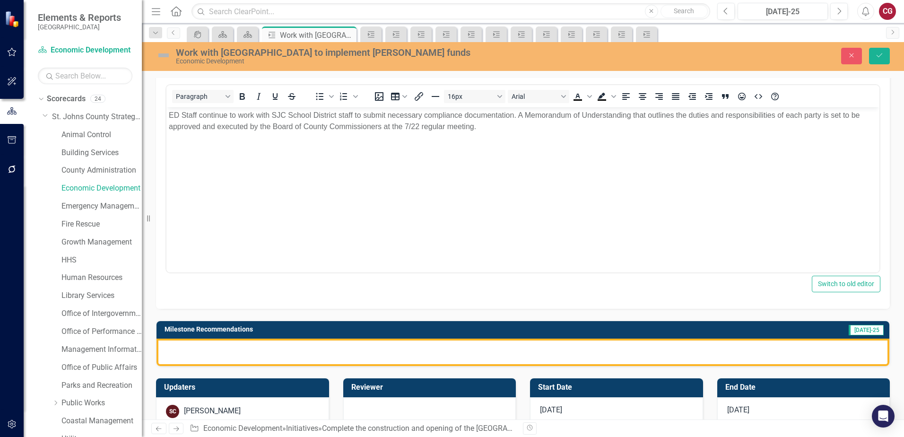
click at [384, 358] on div at bounding box center [522, 351] width 732 height 27
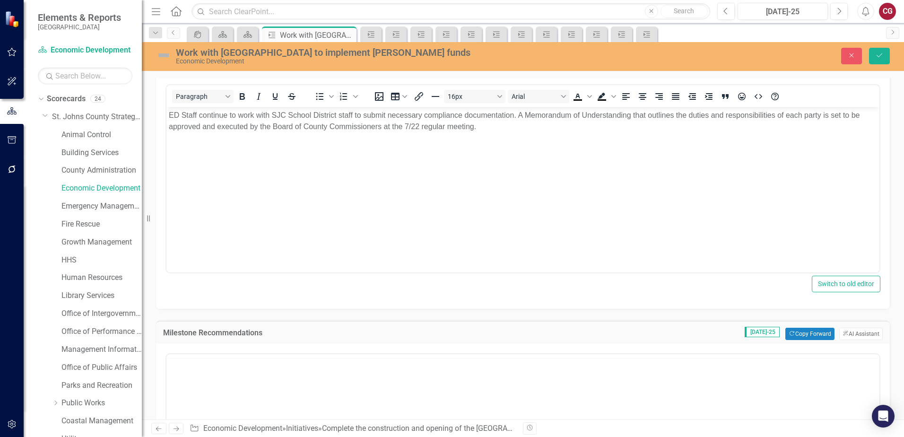
scroll to position [0, 0]
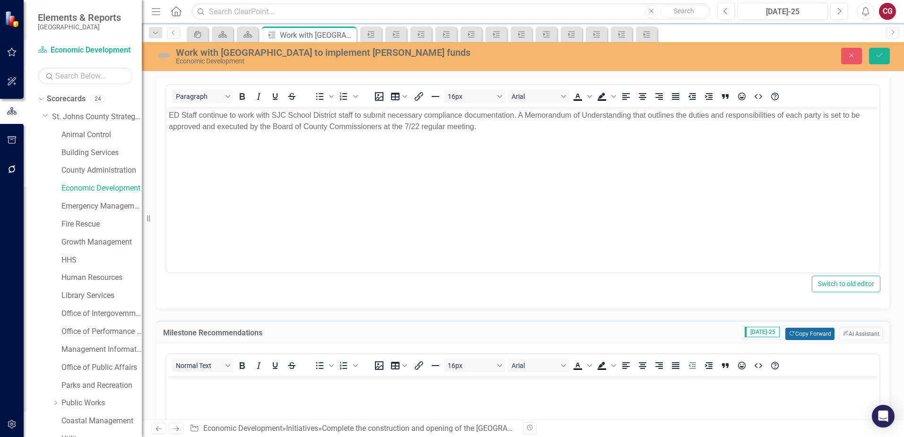
click at [794, 337] on button "Copy Forward Copy Forward" at bounding box center [809, 333] width 49 height 12
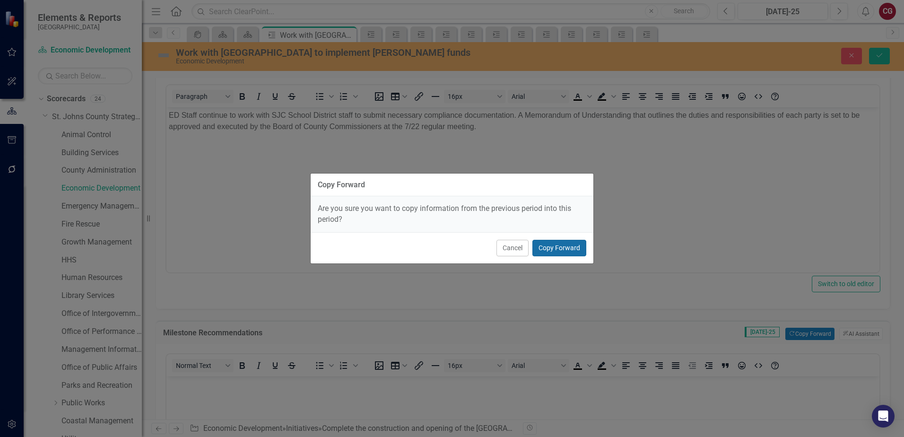
click at [566, 246] on button "Copy Forward" at bounding box center [559, 248] width 54 height 17
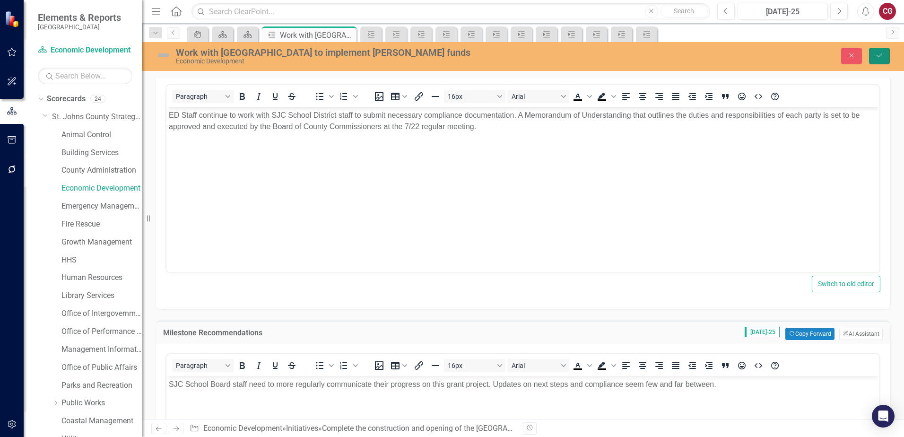
click at [881, 56] on icon "Save" at bounding box center [879, 55] width 9 height 7
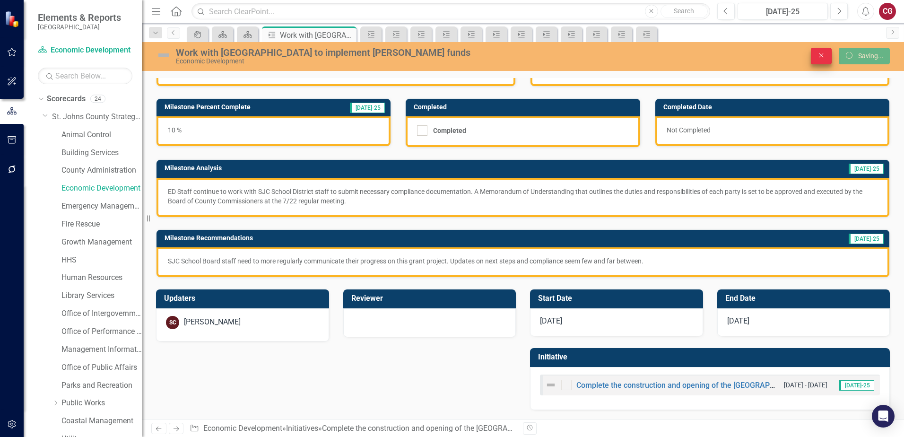
scroll to position [40, 0]
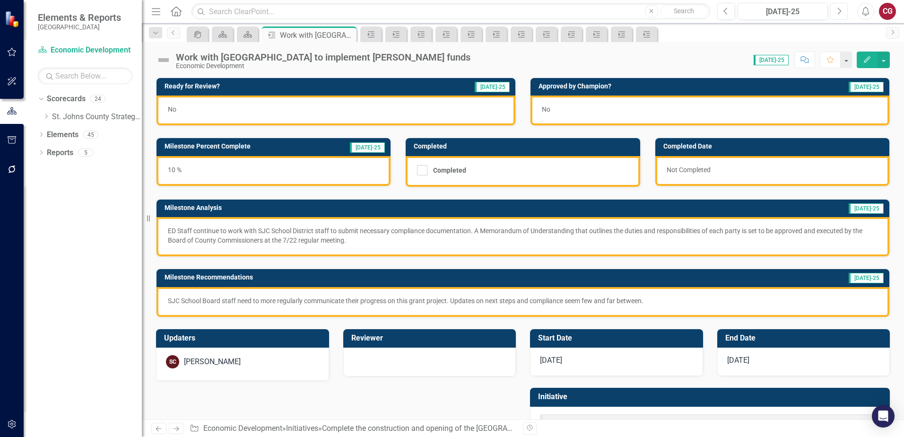
click at [832, 10] on button "Next" at bounding box center [838, 11] width 17 height 17
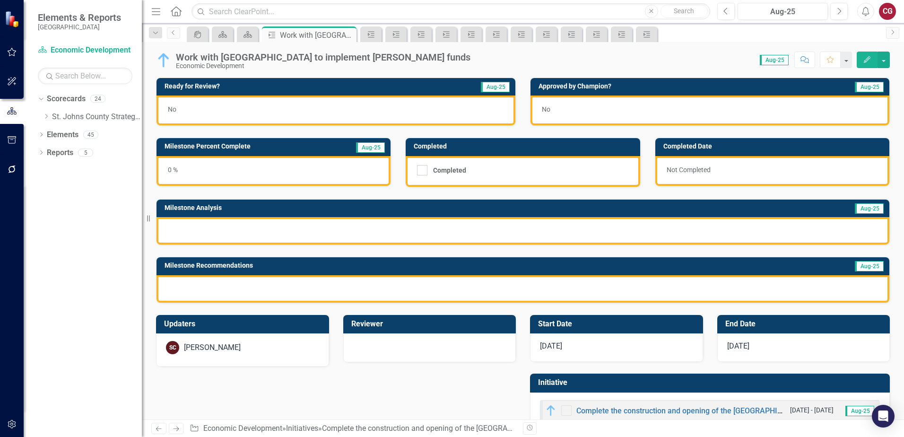
click at [211, 172] on div "0 %" at bounding box center [273, 171] width 234 height 30
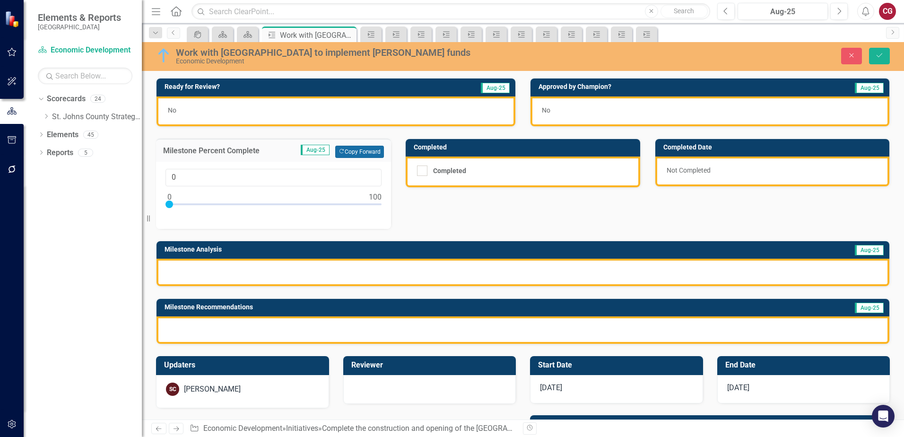
click at [342, 150] on button "Copy Forward Copy Forward" at bounding box center [359, 152] width 49 height 12
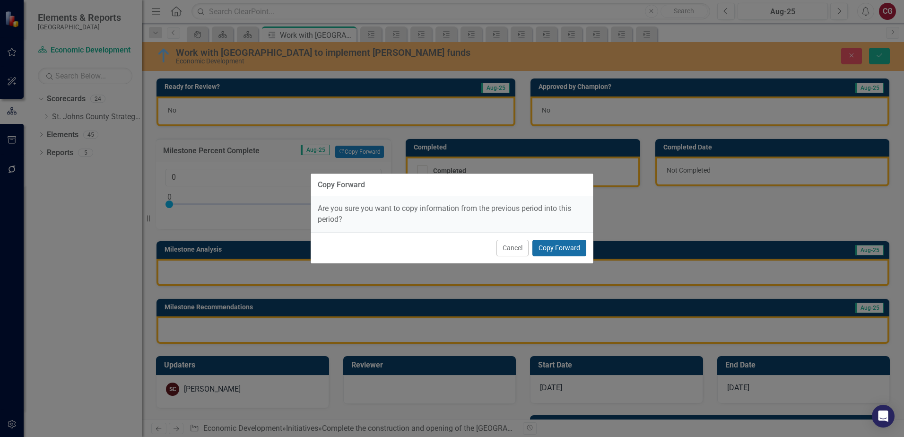
click at [554, 249] on button "Copy Forward" at bounding box center [559, 248] width 54 height 17
type input "10"
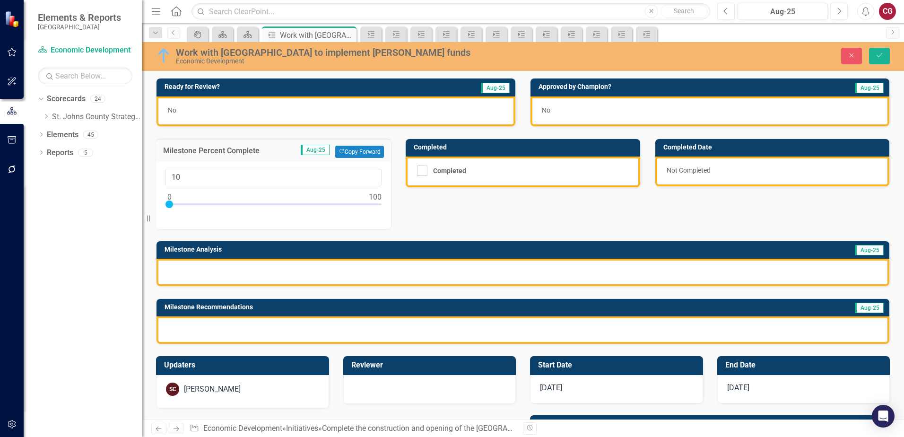
click at [494, 278] on div at bounding box center [522, 271] width 732 height 27
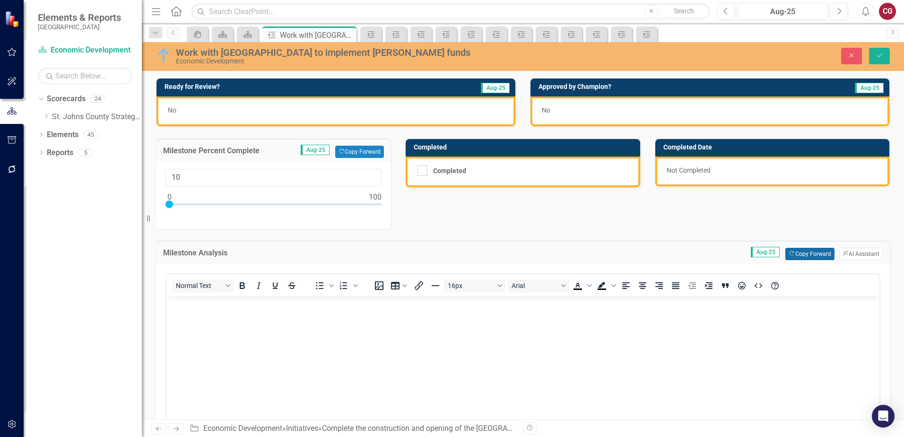
click at [795, 250] on button "Copy Forward Copy Forward" at bounding box center [809, 254] width 49 height 12
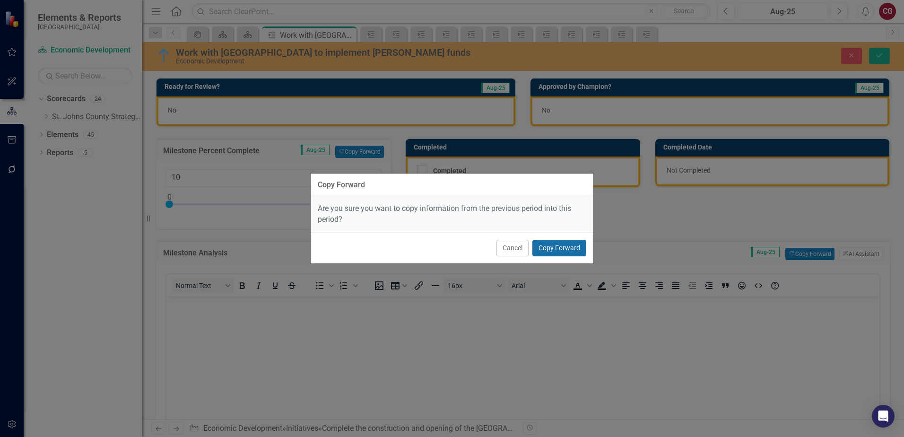
click at [567, 246] on button "Copy Forward" at bounding box center [559, 248] width 54 height 17
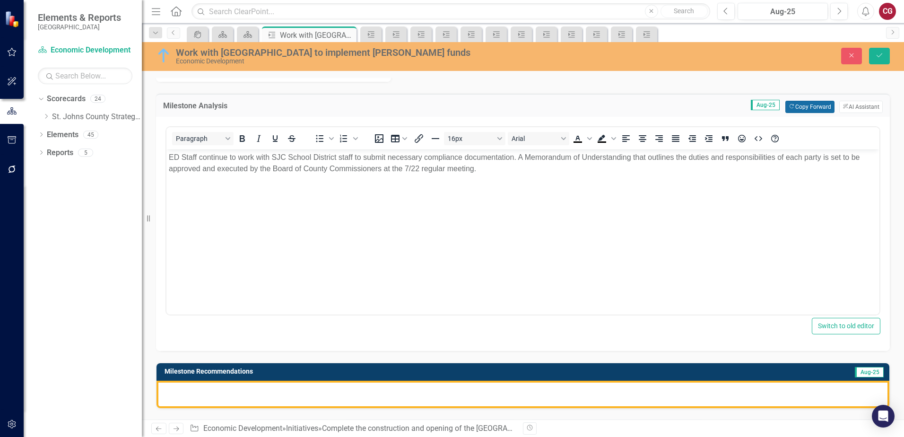
scroll to position [189, 0]
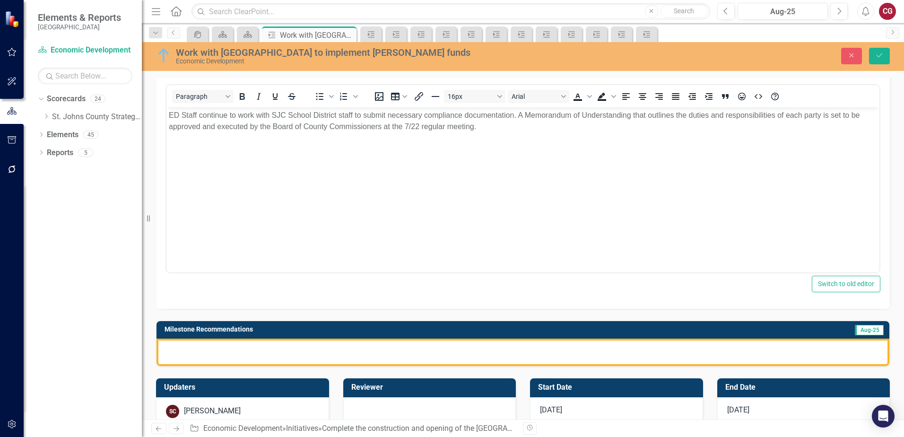
click at [502, 346] on div at bounding box center [522, 351] width 732 height 27
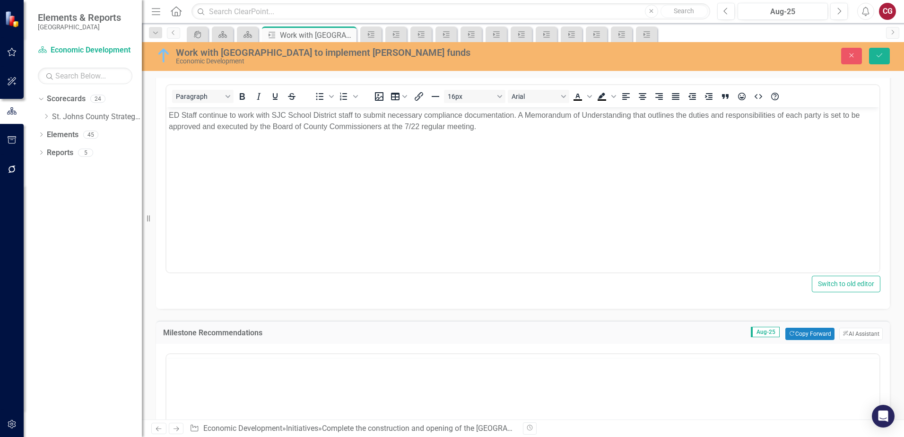
scroll to position [0, 0]
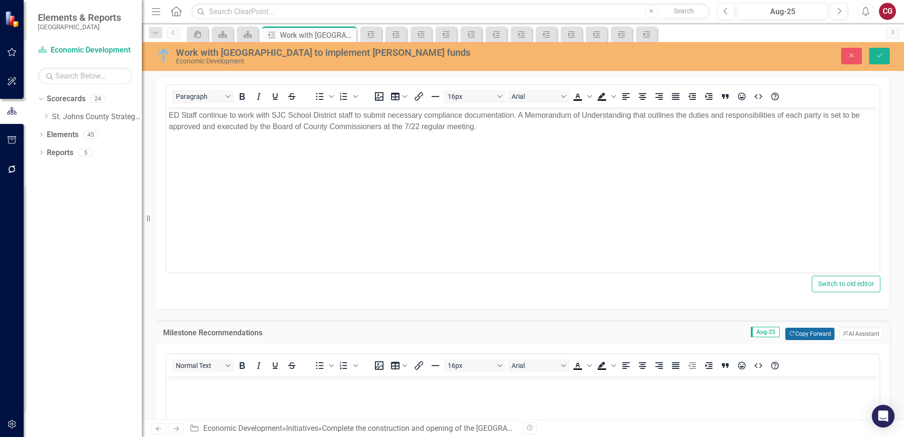
click at [792, 330] on button "Copy Forward Copy Forward" at bounding box center [809, 333] width 49 height 12
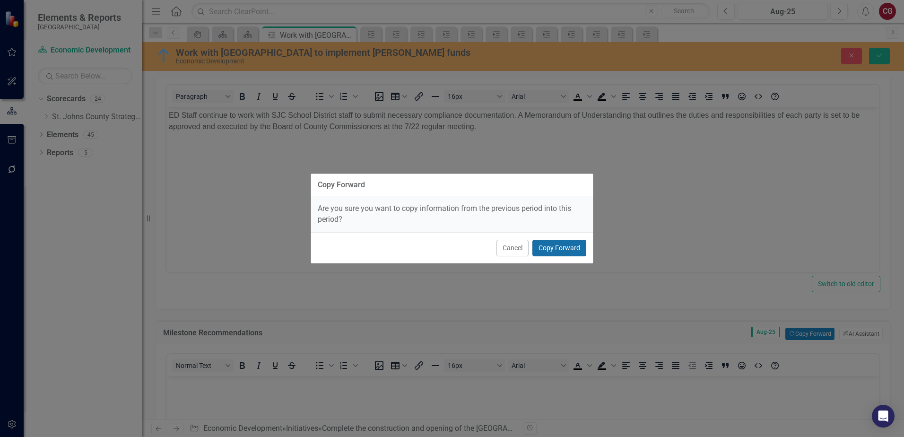
click at [575, 244] on button "Copy Forward" at bounding box center [559, 248] width 54 height 17
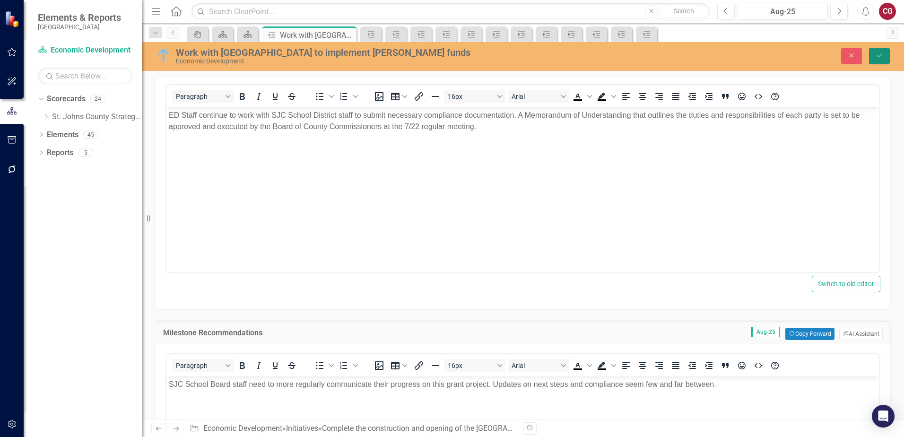
click at [870, 60] on button "Save" at bounding box center [879, 56] width 21 height 17
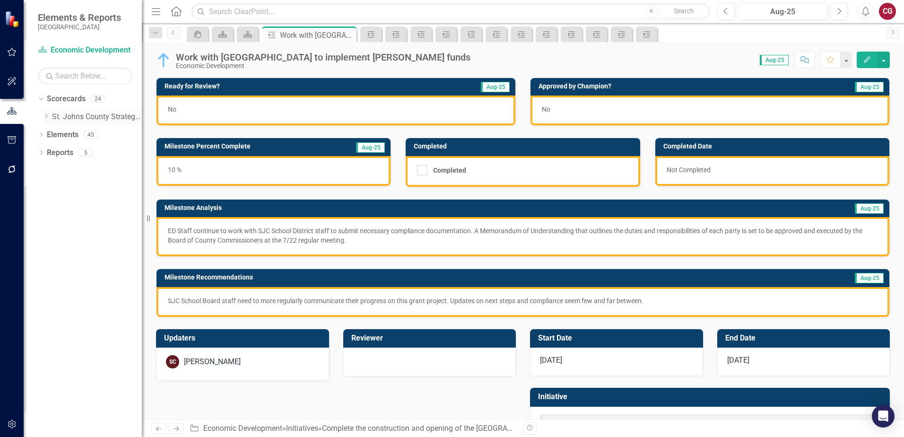
click at [48, 116] on icon "Dropdown" at bounding box center [46, 116] width 7 height 6
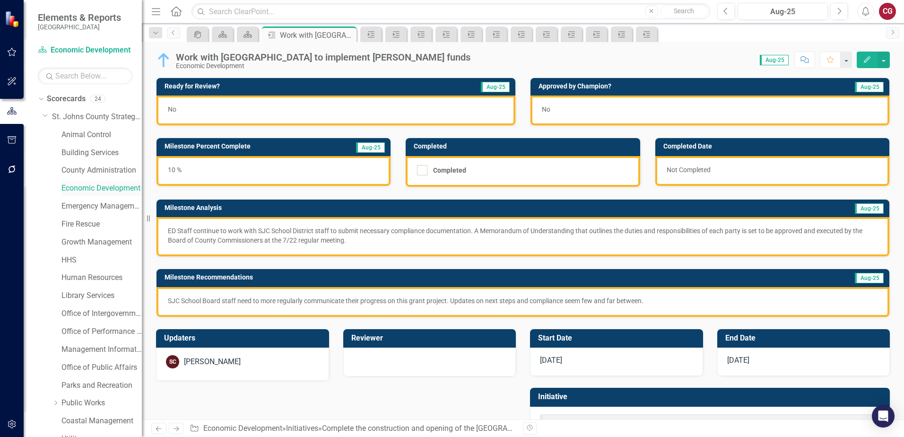
click at [75, 188] on link "Economic Development" at bounding box center [101, 188] width 80 height 11
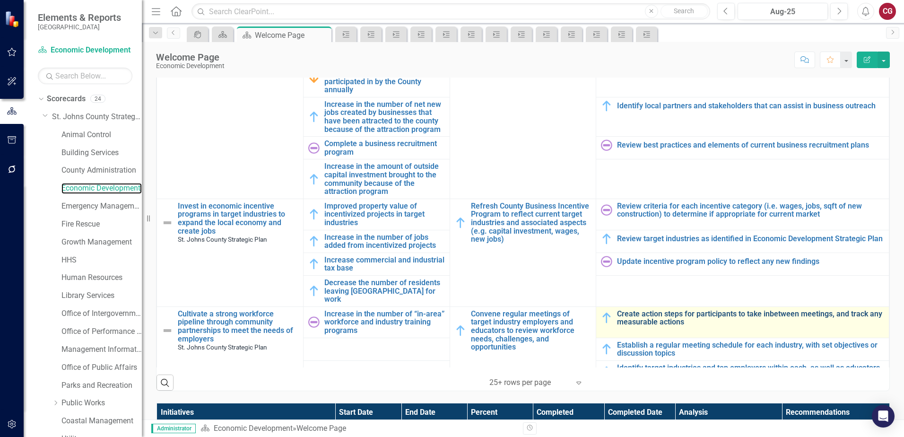
scroll to position [260, 0]
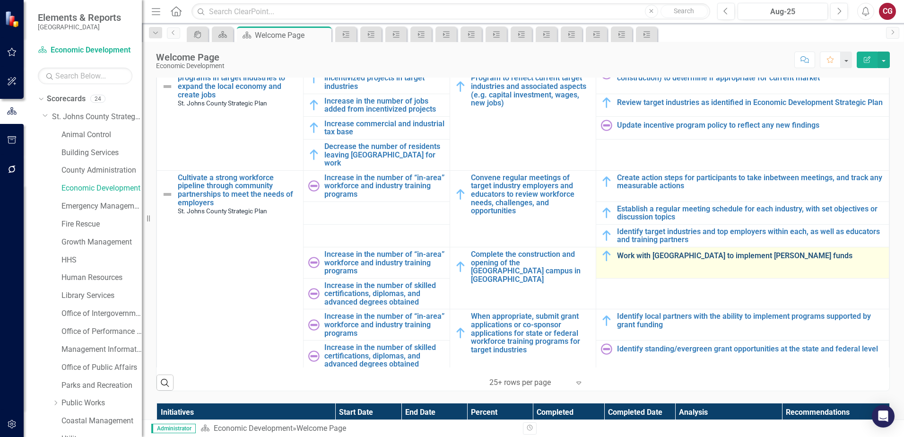
click at [665, 251] on link "Work with [GEOGRAPHIC_DATA] to implement [PERSON_NAME] funds" at bounding box center [750, 255] width 267 height 9
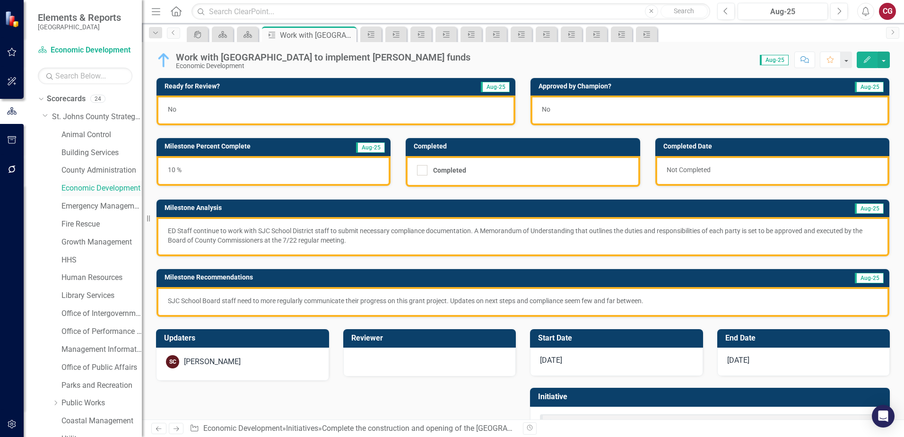
click at [86, 185] on link "Economic Development" at bounding box center [101, 188] width 80 height 11
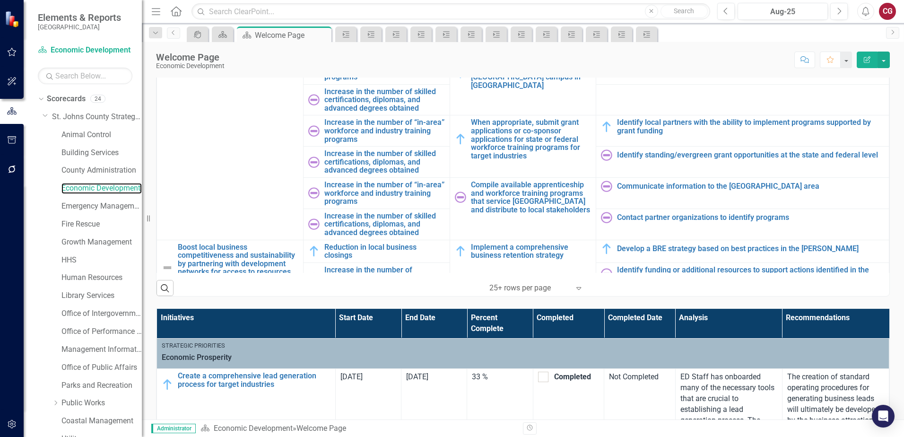
scroll to position [355, 0]
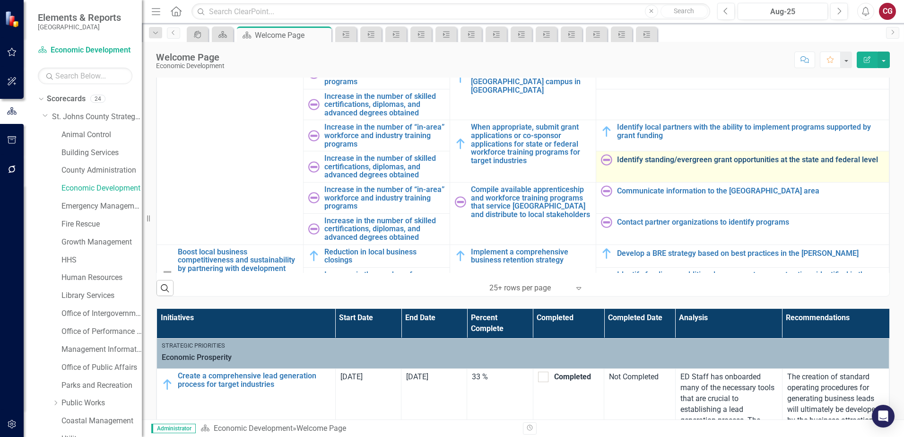
click at [646, 155] on link "Identify standing/evergreen grant opportunities at the state and federal level" at bounding box center [750, 159] width 267 height 9
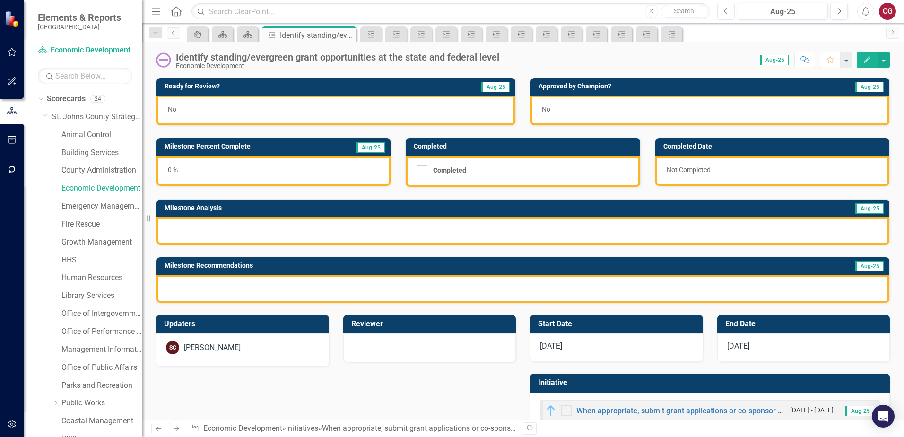
click at [719, 13] on button "Previous" at bounding box center [725, 11] width 17 height 17
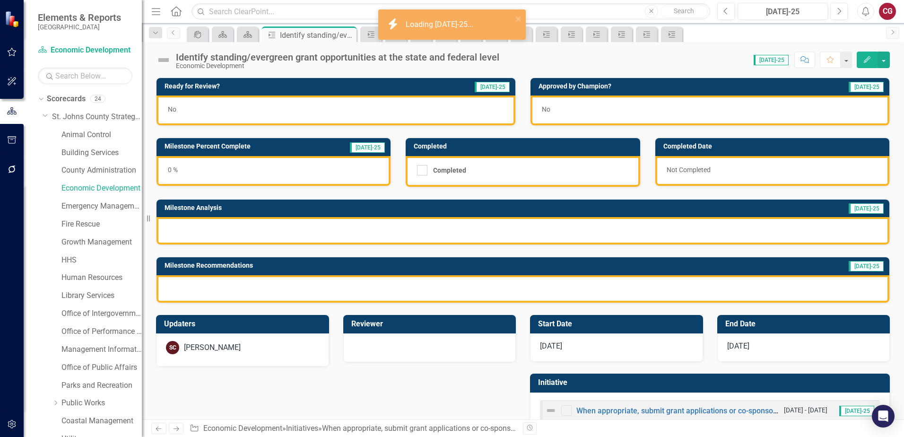
click at [298, 169] on div "0 %" at bounding box center [273, 171] width 234 height 30
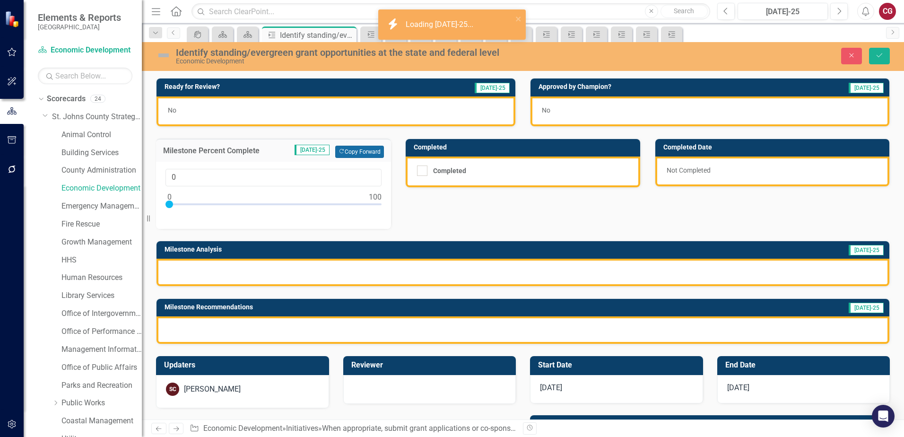
click at [361, 149] on button "Copy Forward Copy Forward" at bounding box center [359, 152] width 49 height 12
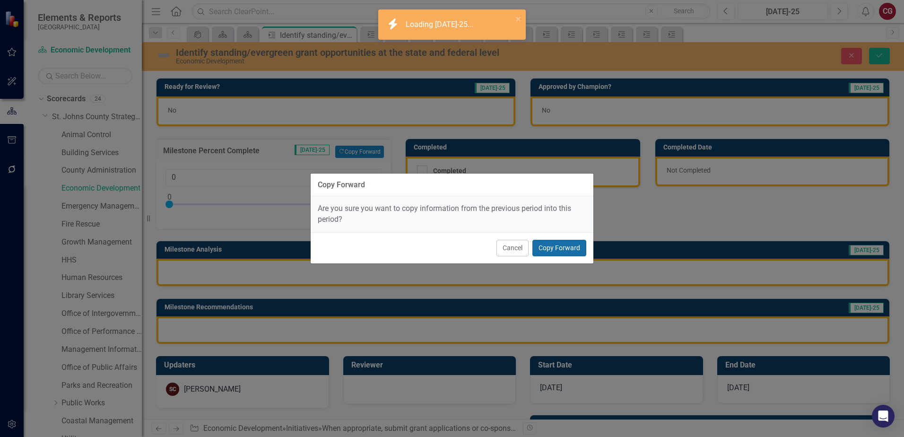
click at [565, 247] on button "Copy Forward" at bounding box center [559, 248] width 54 height 17
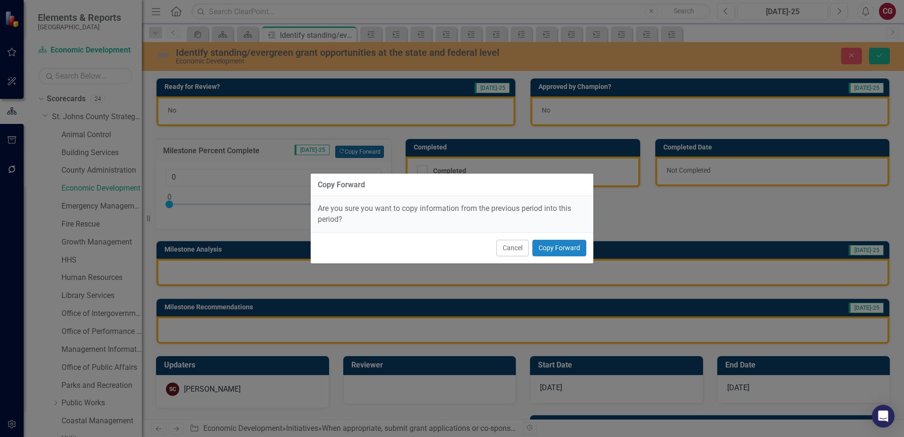
type input "10"
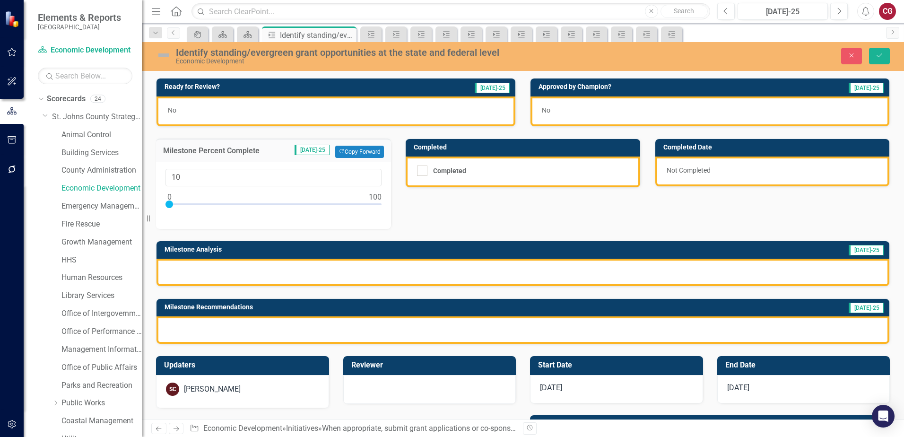
click at [404, 278] on div at bounding box center [522, 271] width 732 height 27
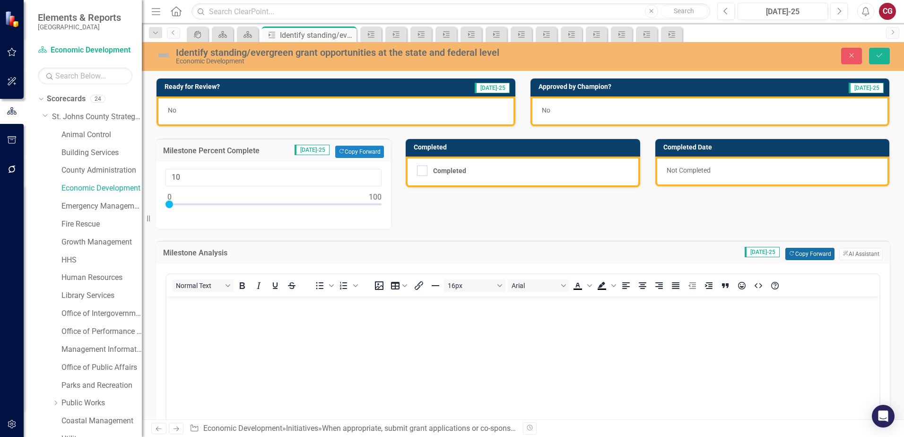
click at [800, 257] on button "Copy Forward Copy Forward" at bounding box center [809, 254] width 49 height 12
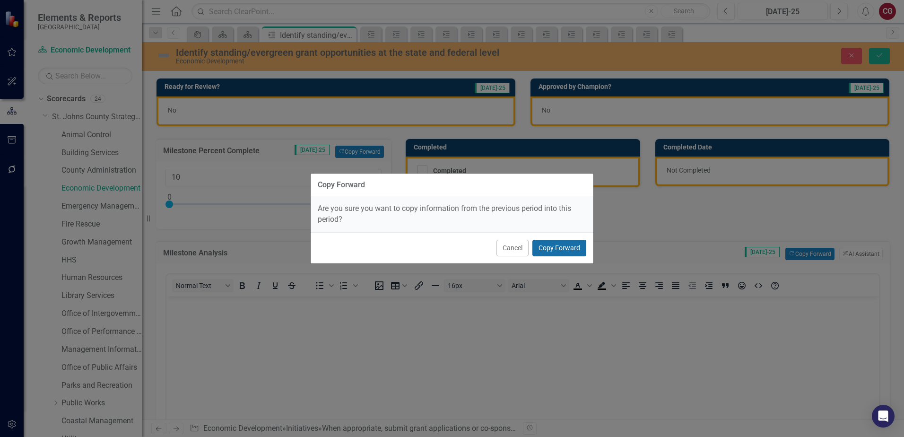
click at [568, 250] on button "Copy Forward" at bounding box center [559, 248] width 54 height 17
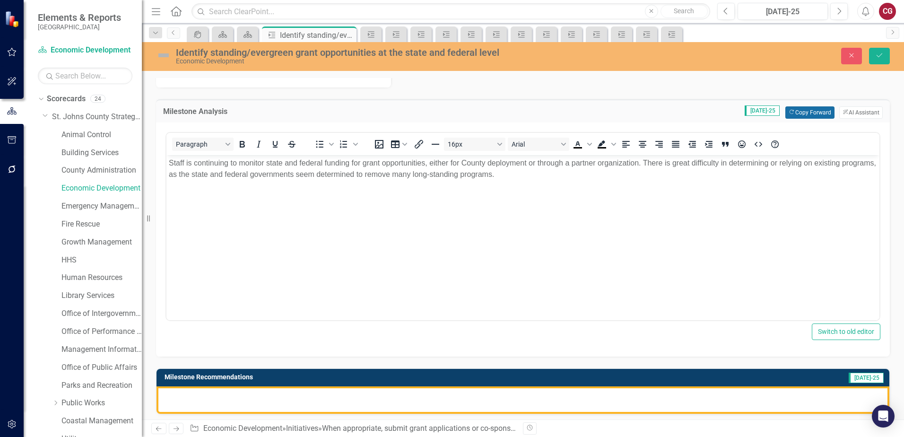
scroll to position [142, 0]
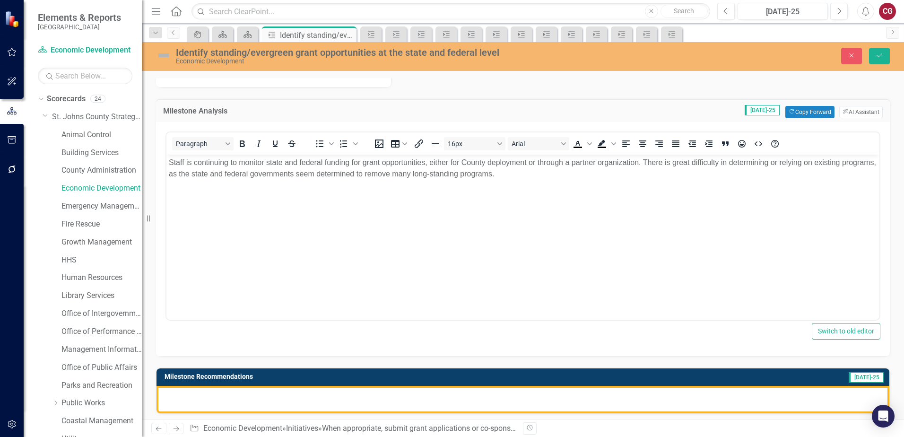
click at [581, 395] on div at bounding box center [522, 399] width 732 height 27
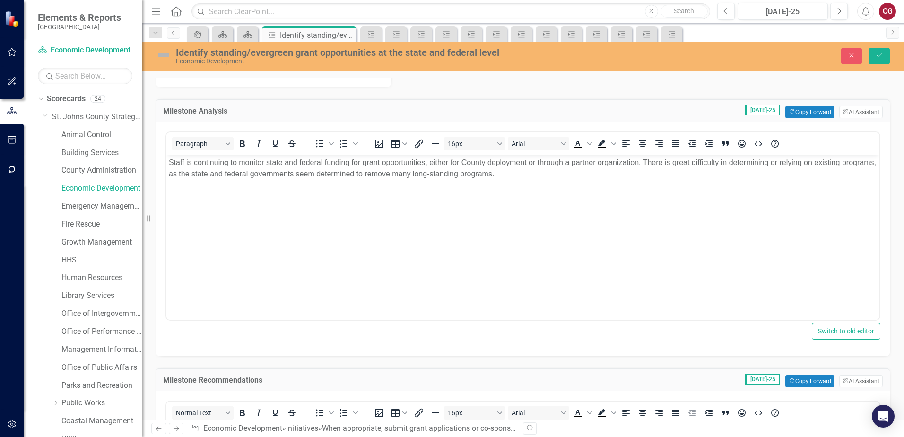
scroll to position [0, 0]
click at [785, 378] on button "Copy Forward Copy Forward" at bounding box center [809, 381] width 49 height 12
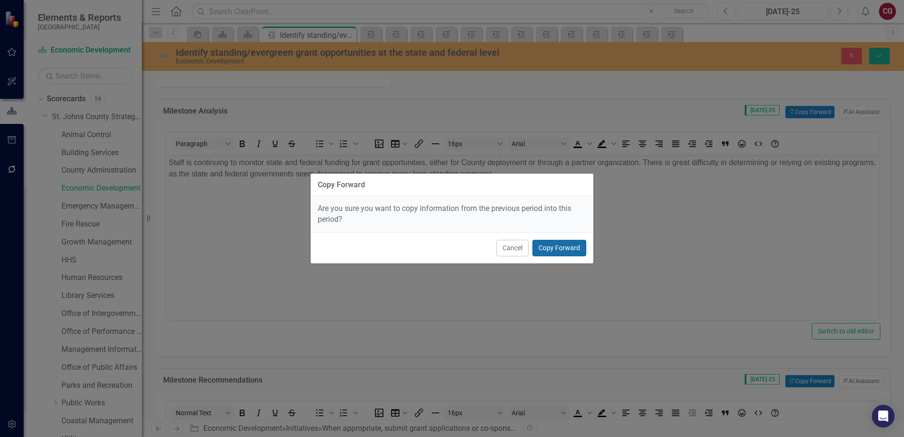
click at [568, 250] on button "Copy Forward" at bounding box center [559, 248] width 54 height 17
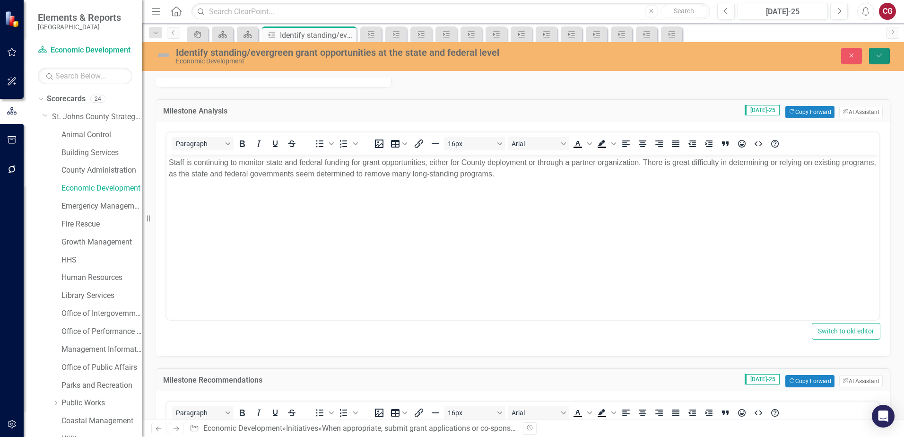
click at [877, 54] on icon "Save" at bounding box center [879, 55] width 9 height 7
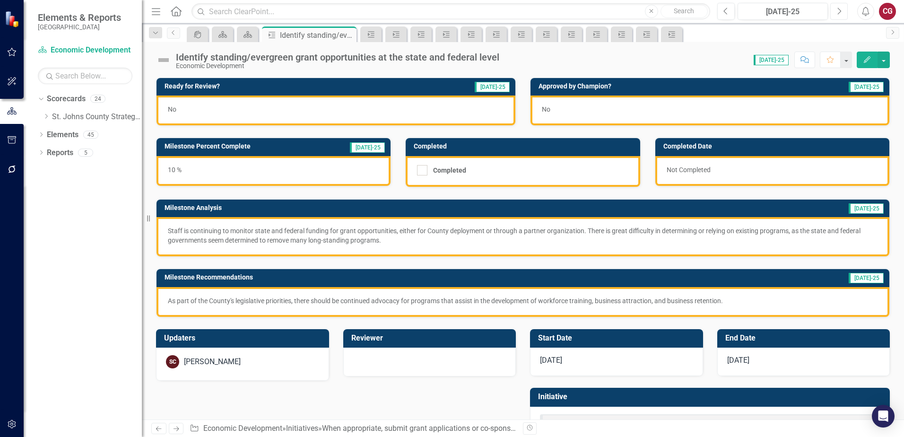
click at [841, 12] on button "Next" at bounding box center [838, 11] width 17 height 17
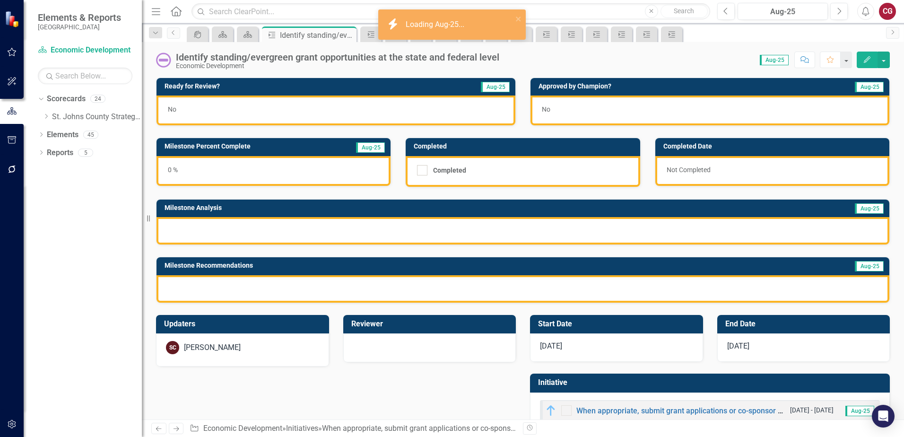
click at [283, 172] on div "0 %" at bounding box center [273, 171] width 234 height 30
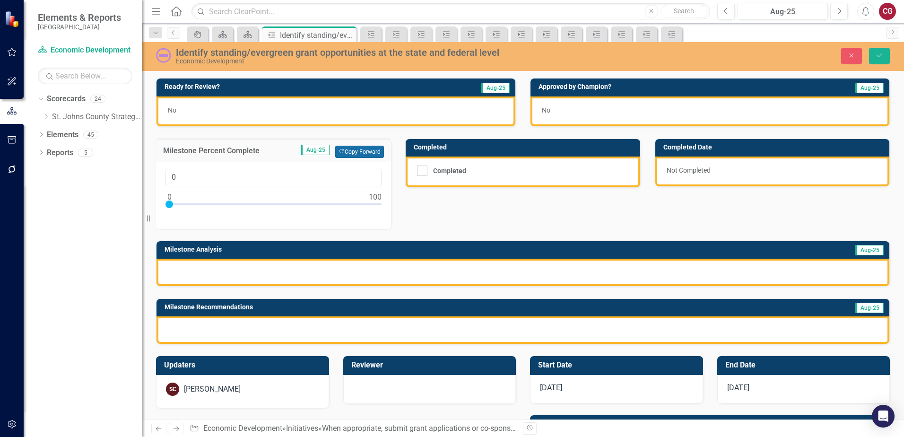
click at [366, 153] on button "Copy Forward Copy Forward" at bounding box center [359, 152] width 49 height 12
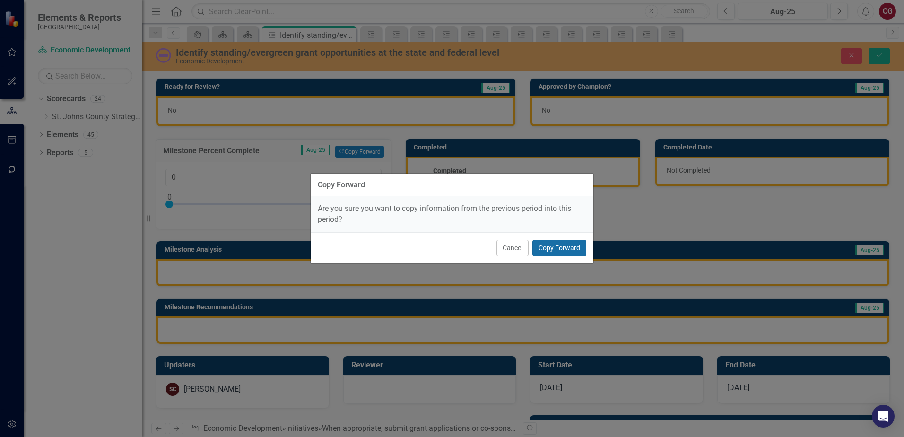
click at [559, 240] on button "Copy Forward" at bounding box center [559, 248] width 54 height 17
type input "10"
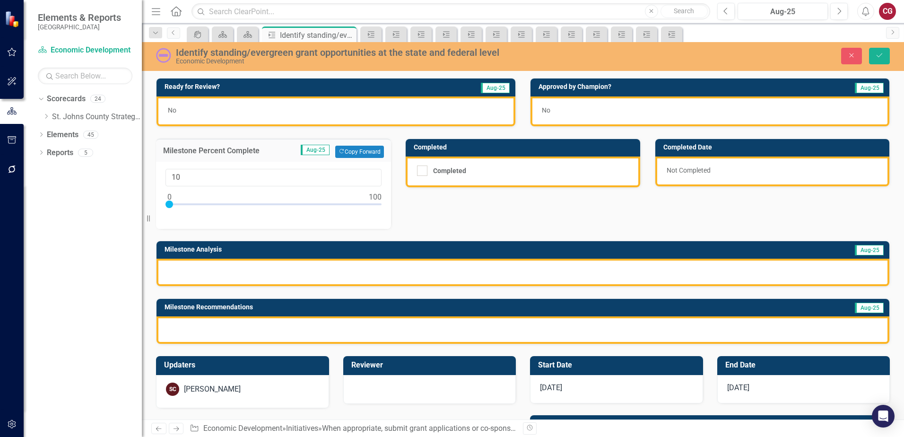
click at [572, 276] on div at bounding box center [522, 271] width 732 height 27
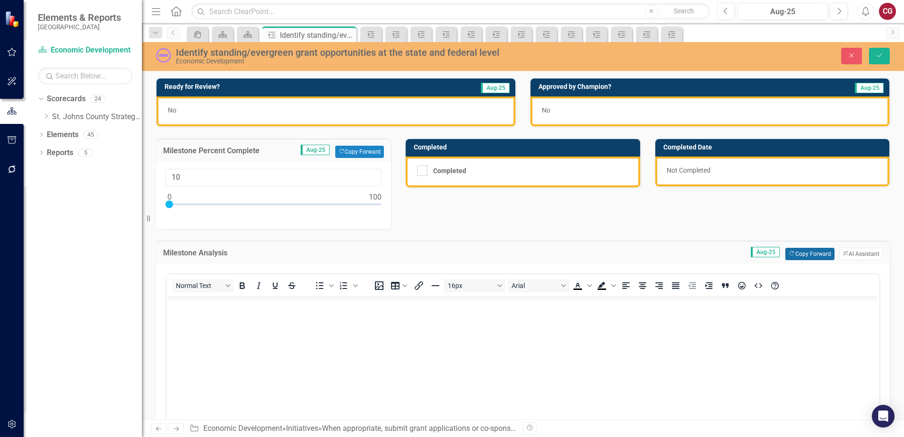
click at [810, 252] on button "Copy Forward Copy Forward" at bounding box center [809, 254] width 49 height 12
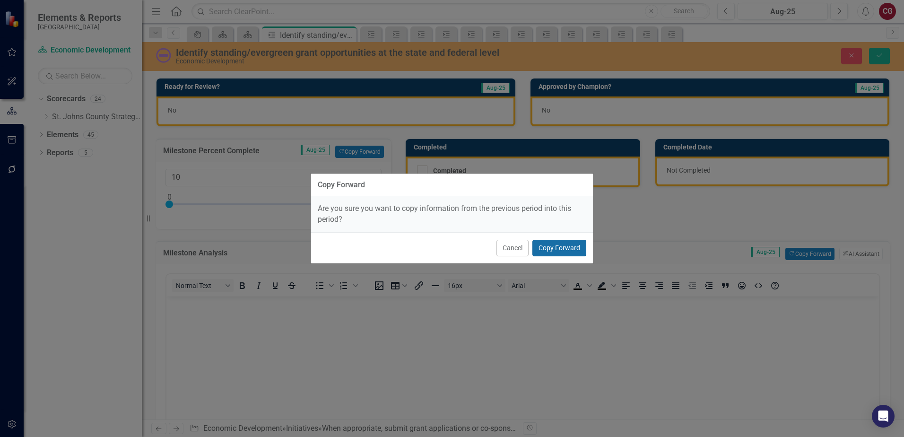
click at [537, 247] on button "Copy Forward" at bounding box center [559, 248] width 54 height 17
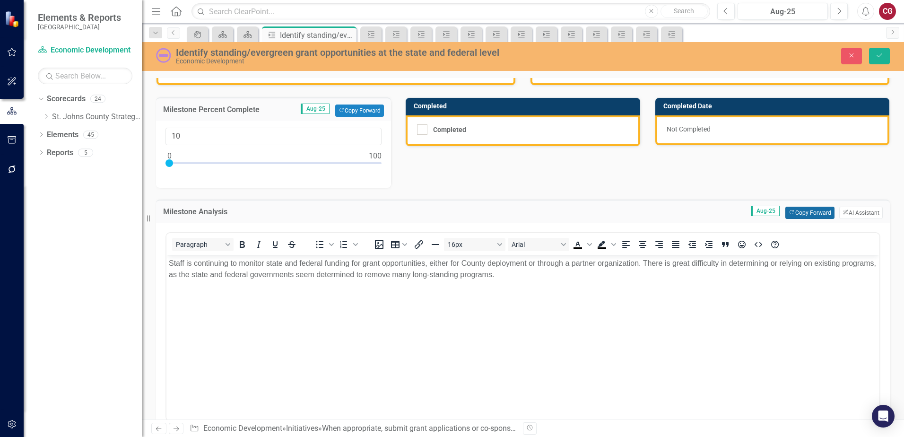
scroll to position [142, 0]
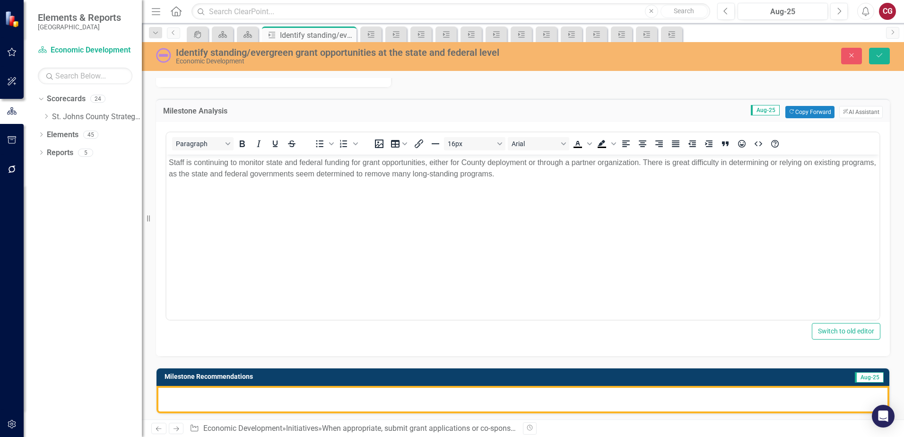
click at [498, 397] on div at bounding box center [522, 399] width 732 height 27
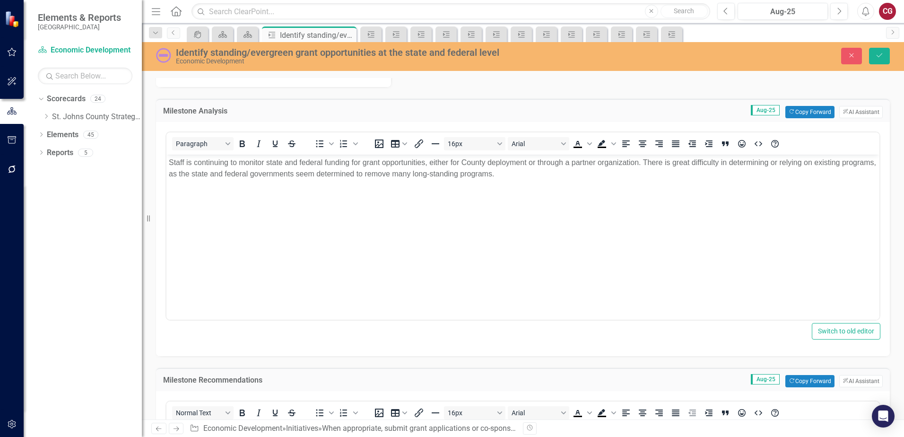
scroll to position [0, 0]
click at [788, 381] on icon "Copy Forward" at bounding box center [791, 380] width 6 height 5
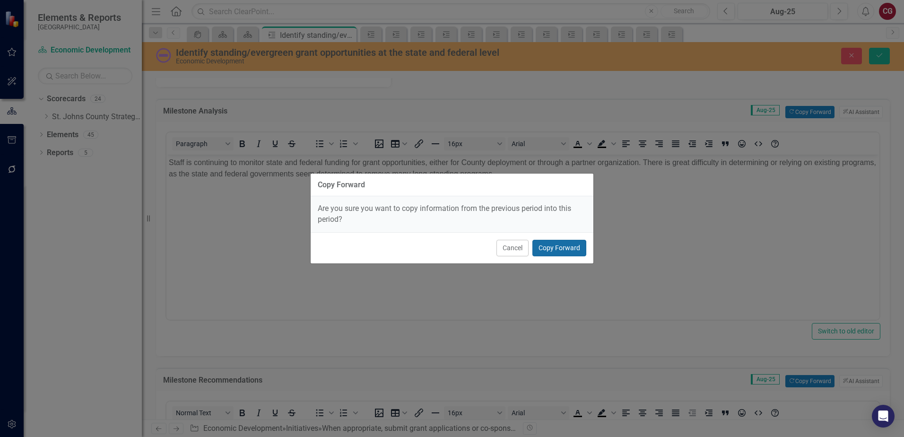
click at [575, 247] on button "Copy Forward" at bounding box center [559, 248] width 54 height 17
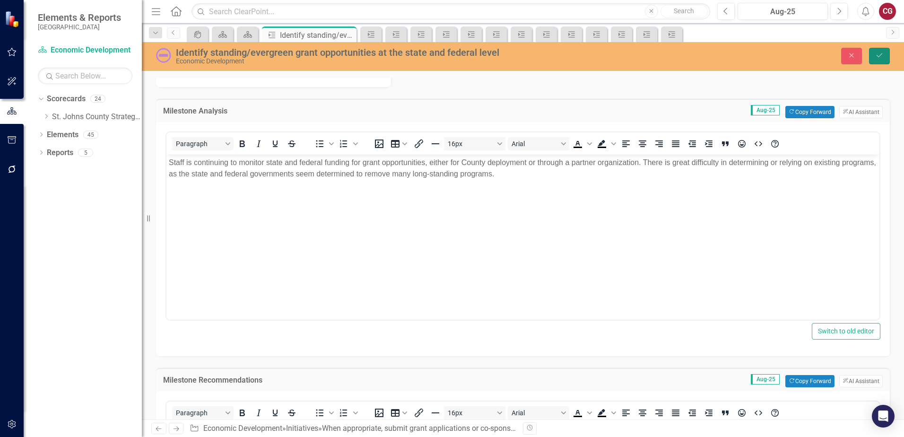
click at [881, 56] on icon "Save" at bounding box center [879, 55] width 9 height 7
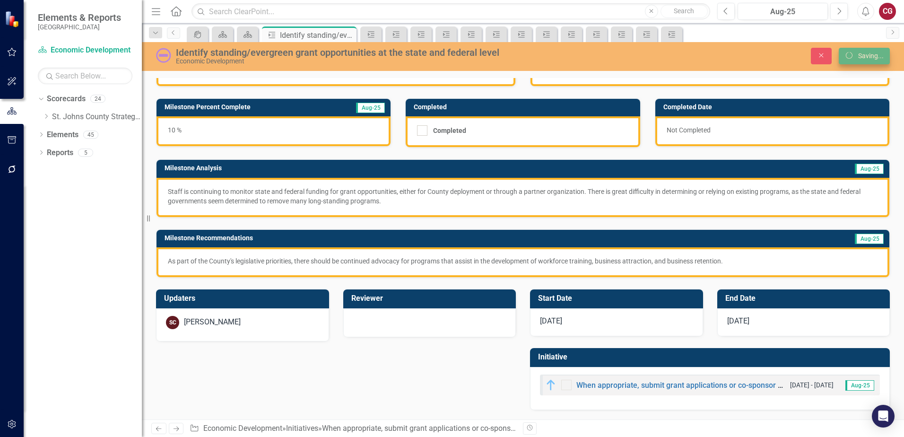
scroll to position [40, 0]
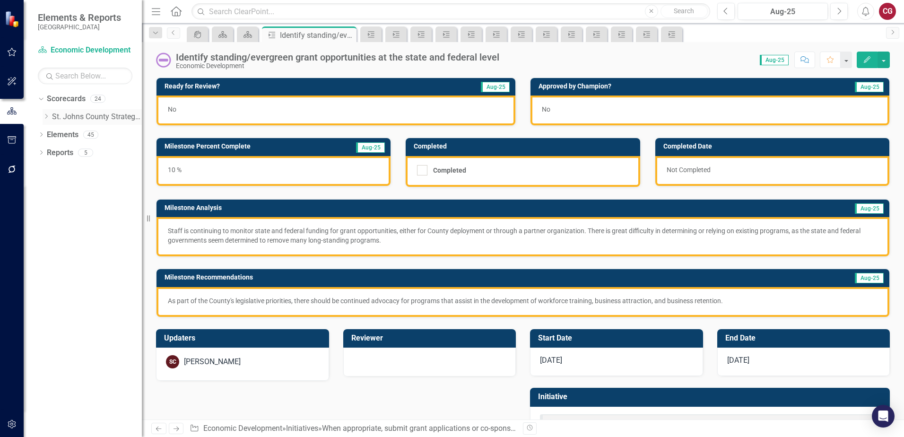
click at [46, 116] on icon "Dropdown" at bounding box center [46, 116] width 7 height 6
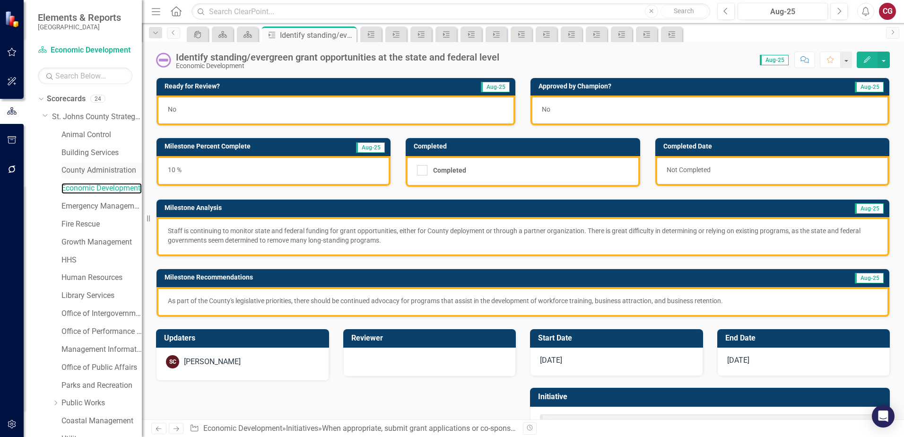
drag, startPoint x: 74, startPoint y: 187, endPoint x: 102, endPoint y: 176, distance: 29.5
click at [74, 187] on link "Economic Development" at bounding box center [101, 188] width 80 height 11
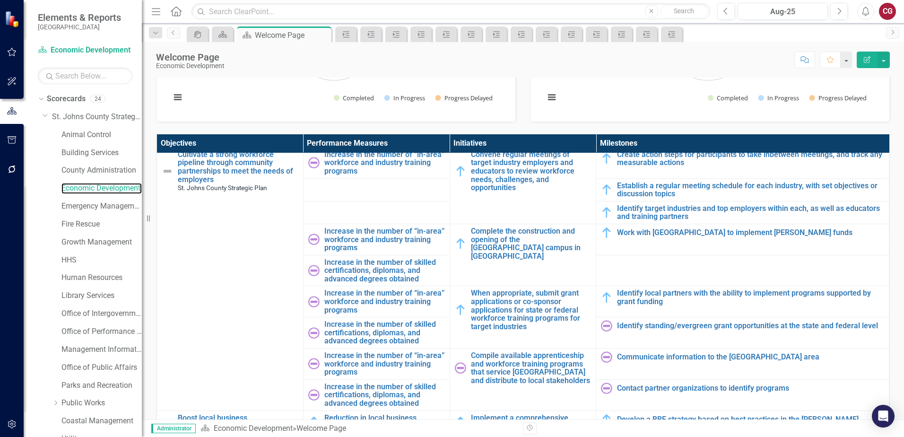
scroll to position [425, 0]
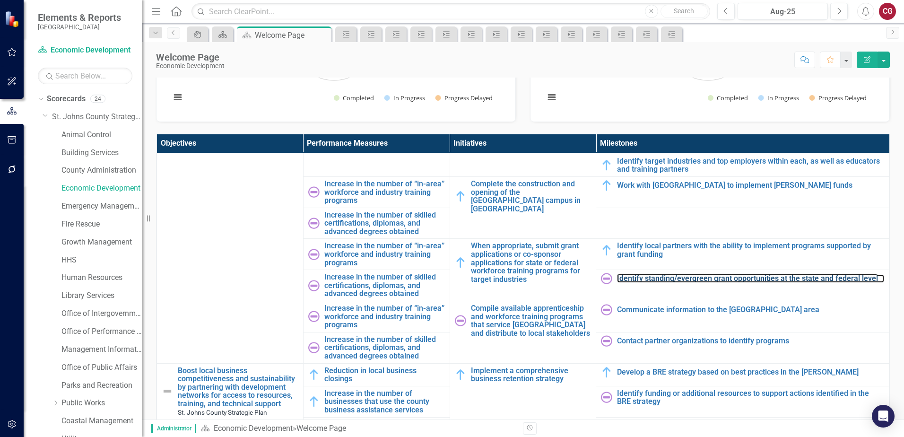
click at [637, 274] on link "Identify standing/evergreen grant opportunities at the state and federal level" at bounding box center [750, 278] width 267 height 9
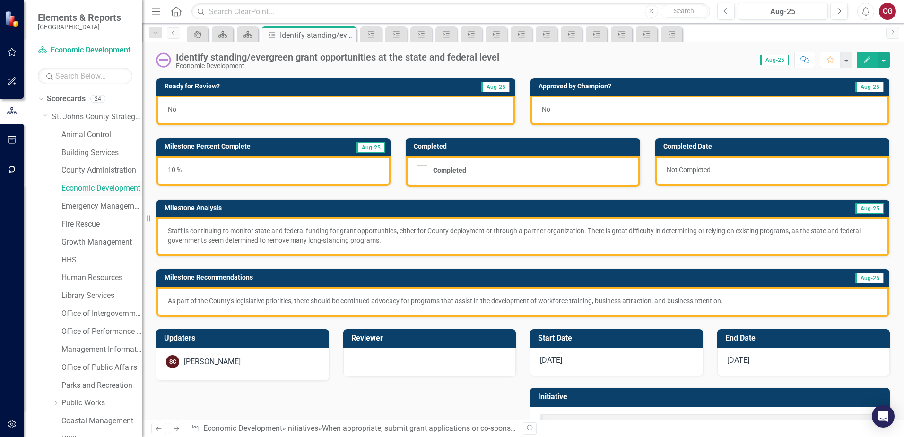
click at [78, 187] on link "Economic Development" at bounding box center [101, 188] width 80 height 11
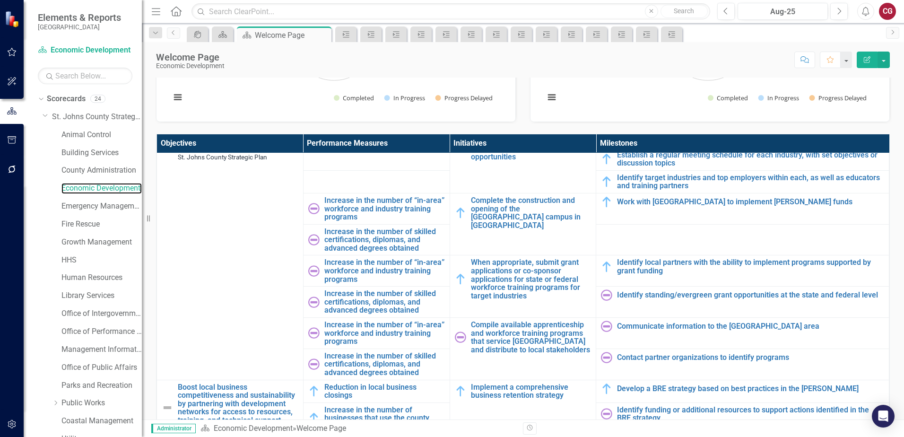
scroll to position [425, 0]
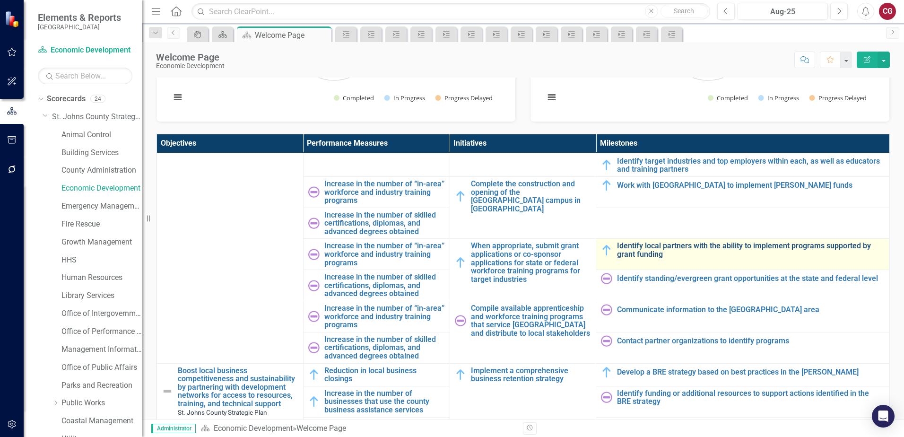
click at [647, 241] on link "Identify local partners with the ability to implement programs supported by gra…" at bounding box center [750, 249] width 267 height 17
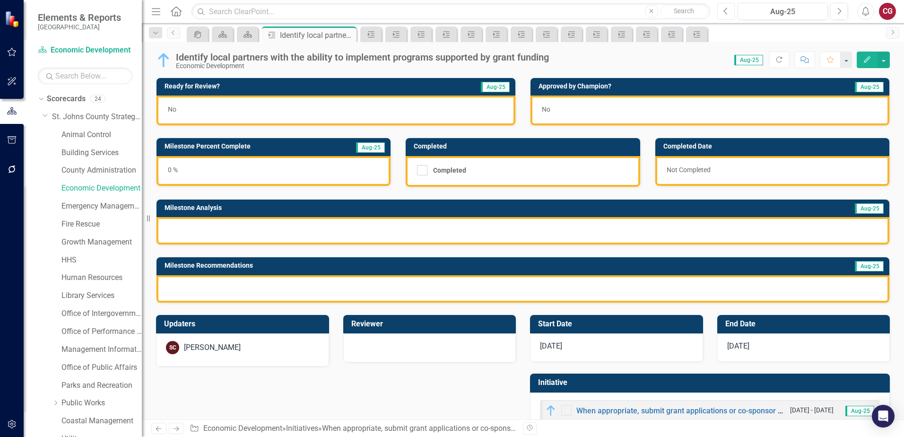
click at [728, 16] on button "Previous" at bounding box center [725, 11] width 17 height 17
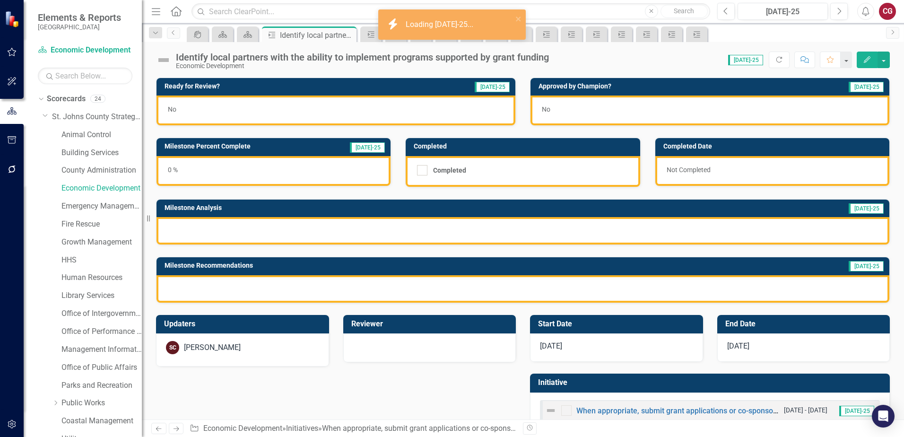
click at [239, 169] on div "0 %" at bounding box center [273, 171] width 234 height 30
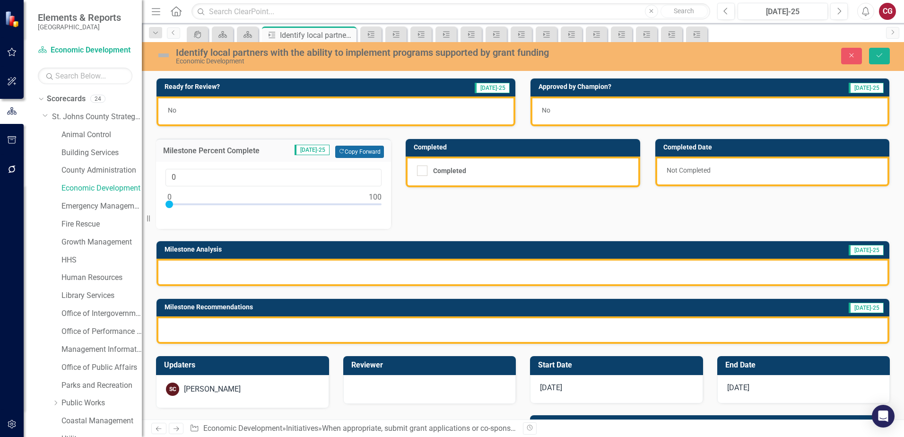
click at [363, 152] on button "Copy Forward Copy Forward" at bounding box center [359, 152] width 49 height 12
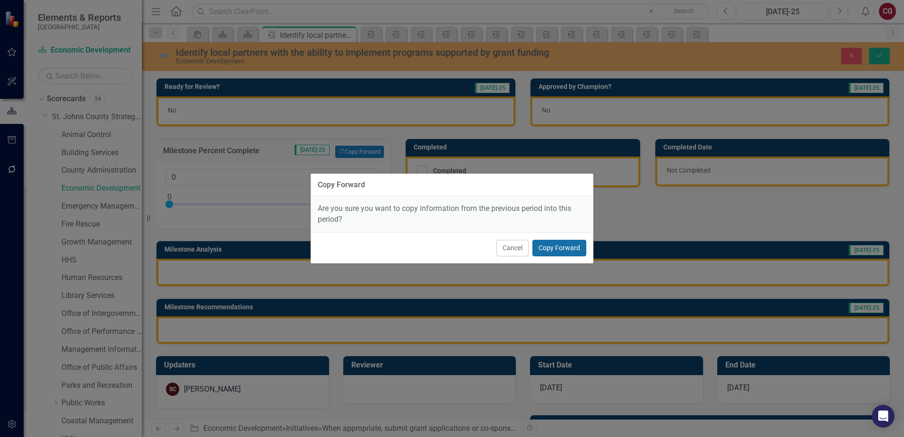
click at [556, 244] on button "Copy Forward" at bounding box center [559, 248] width 54 height 17
type input "10"
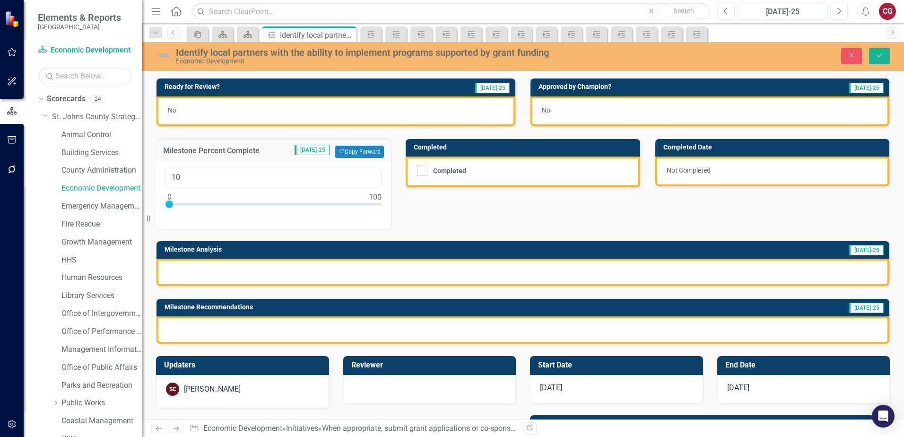
click at [376, 273] on div at bounding box center [522, 271] width 732 height 27
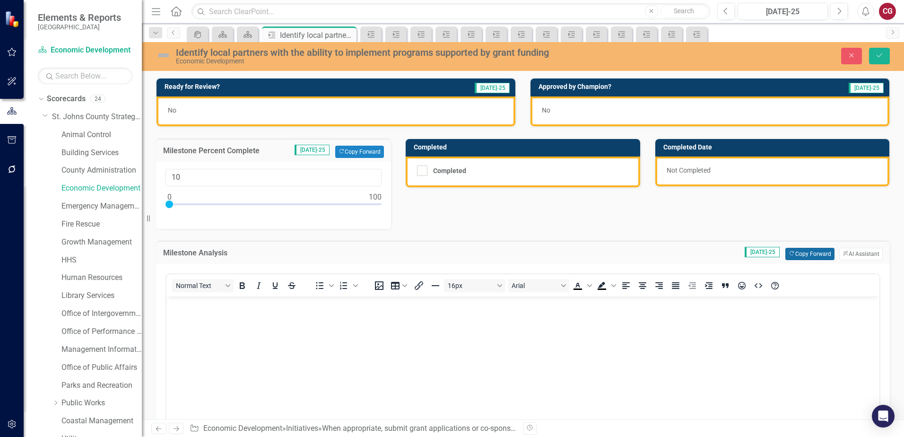
click at [798, 254] on button "Copy Forward Copy Forward" at bounding box center [809, 254] width 49 height 12
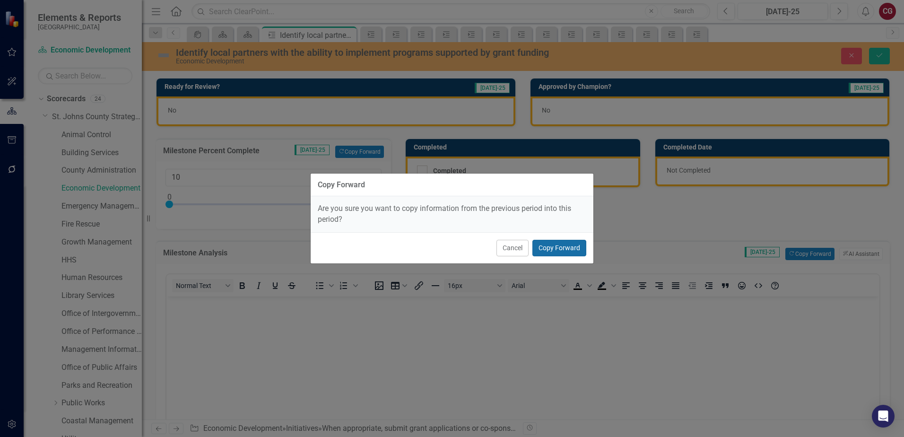
click at [578, 246] on button "Copy Forward" at bounding box center [559, 248] width 54 height 17
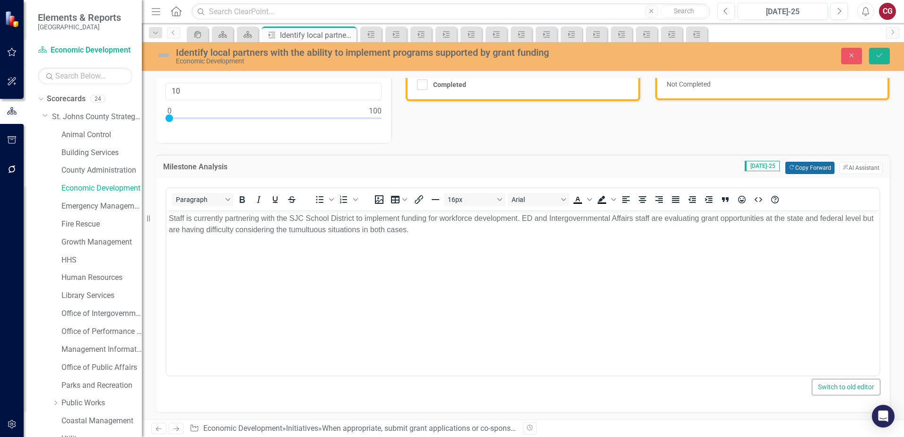
scroll to position [142, 0]
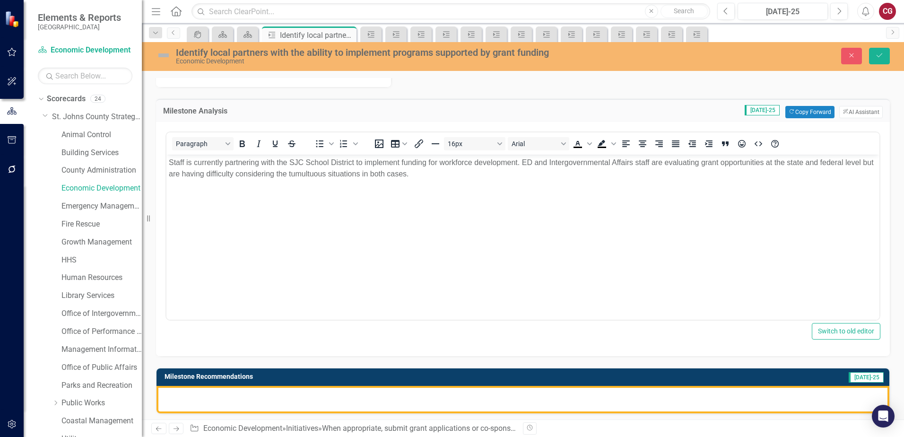
click at [468, 397] on div at bounding box center [522, 399] width 732 height 27
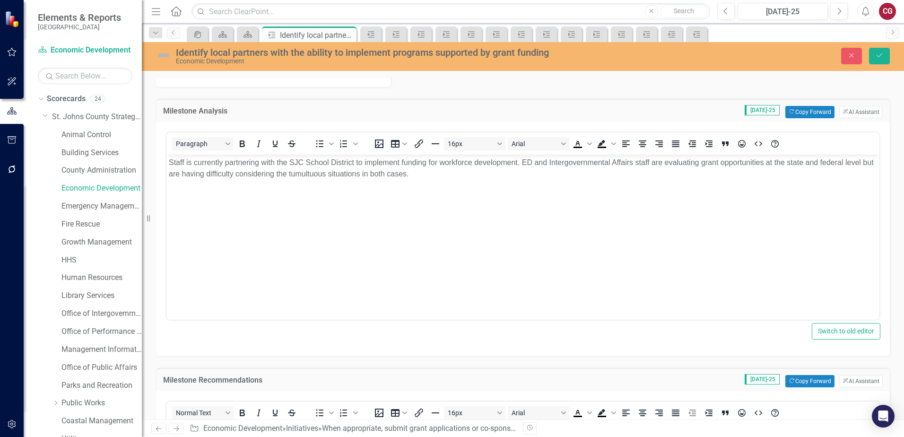
scroll to position [0, 0]
click at [790, 379] on button "Copy Forward Copy Forward" at bounding box center [809, 381] width 49 height 12
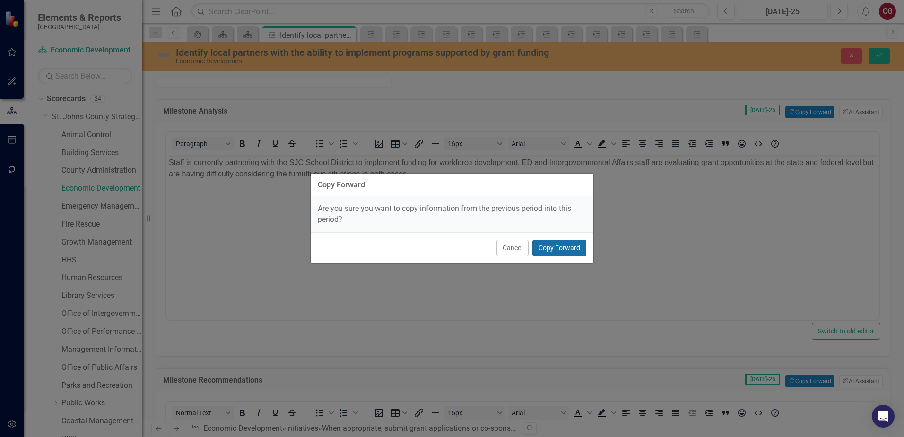
click at [571, 250] on button "Copy Forward" at bounding box center [559, 248] width 54 height 17
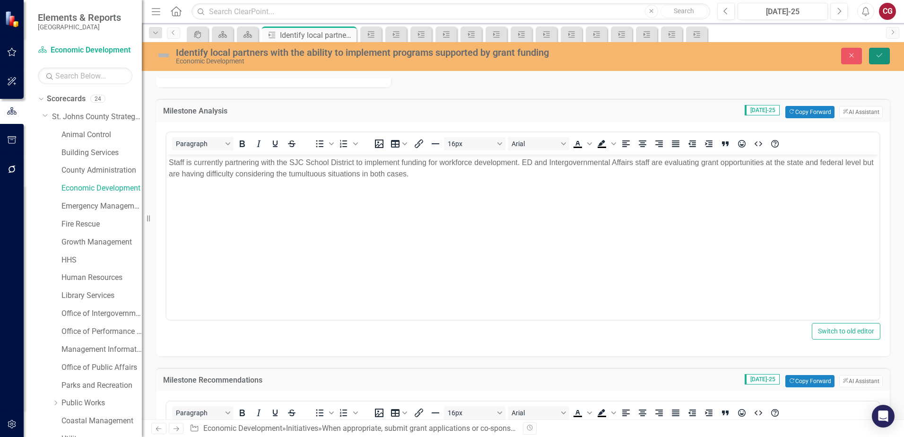
click at [874, 60] on button "Save" at bounding box center [879, 56] width 21 height 17
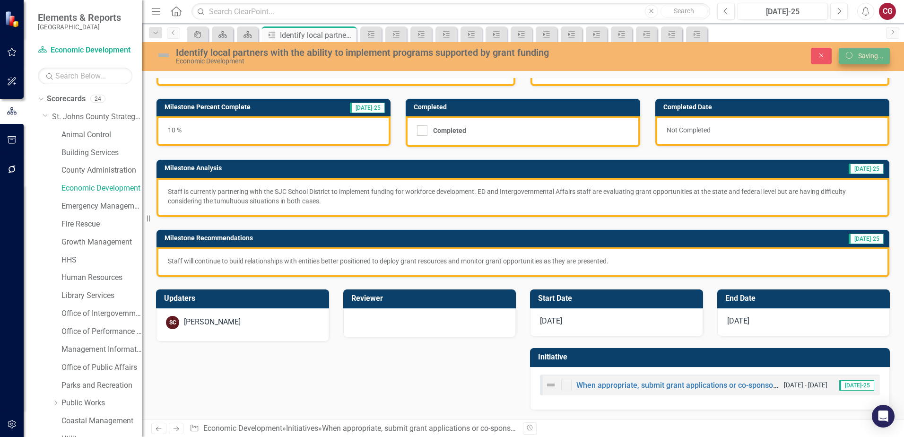
scroll to position [40, 0]
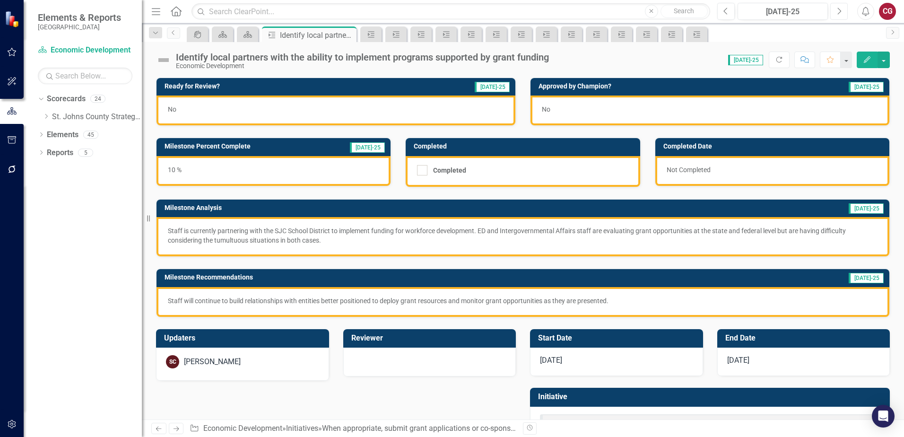
click at [838, 15] on button "Next" at bounding box center [838, 11] width 17 height 17
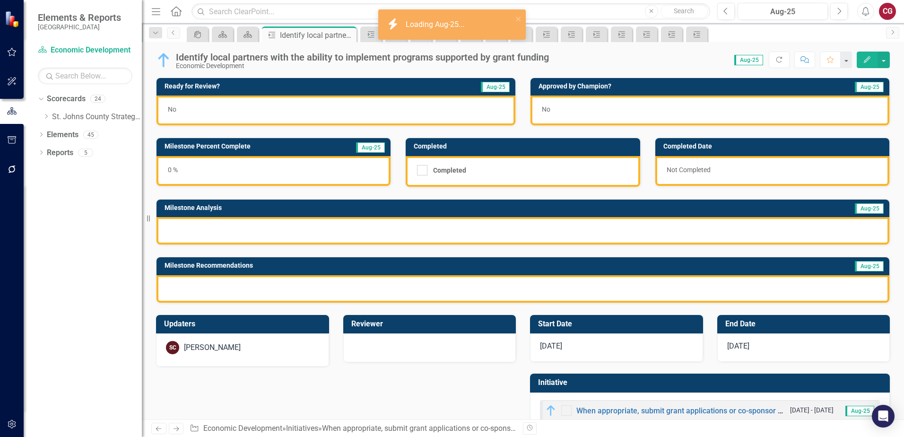
click at [304, 177] on div "0 %" at bounding box center [273, 171] width 234 height 30
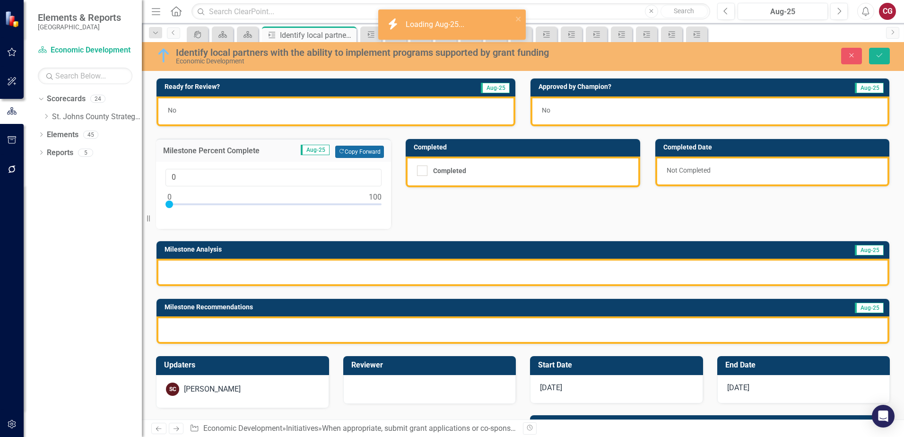
click at [358, 151] on button "Copy Forward Copy Forward" at bounding box center [359, 152] width 49 height 12
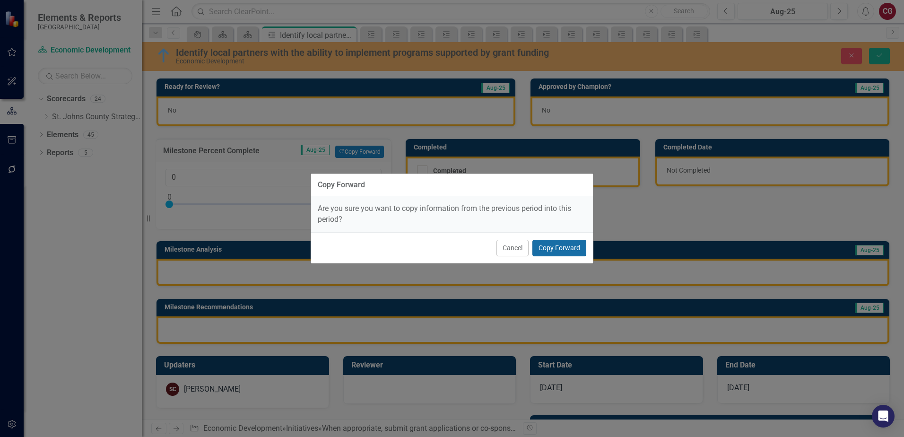
click at [547, 249] on button "Copy Forward" at bounding box center [559, 248] width 54 height 17
type input "10"
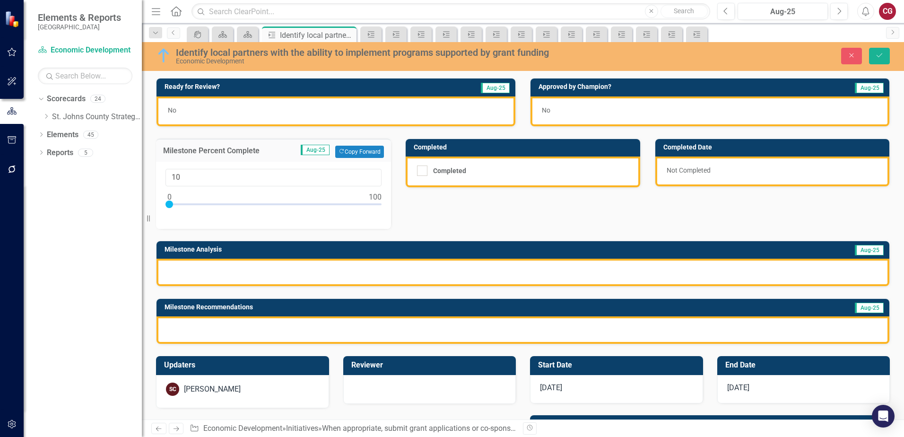
click at [318, 274] on div at bounding box center [522, 271] width 732 height 27
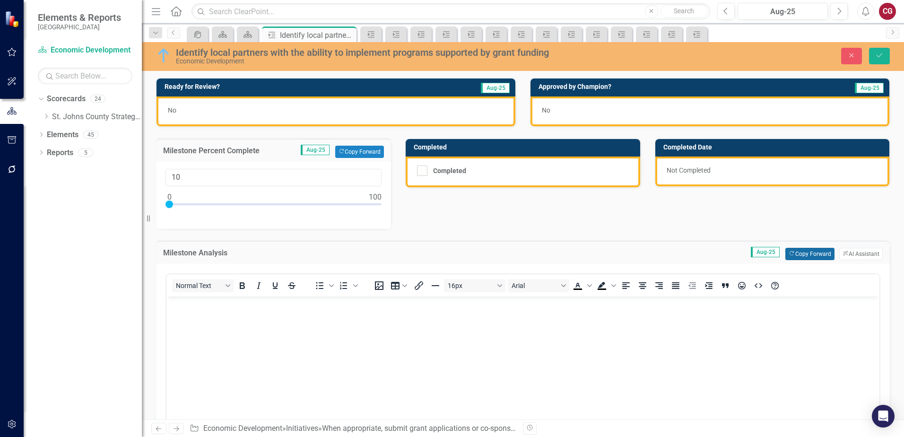
click at [803, 250] on button "Copy Forward Copy Forward" at bounding box center [809, 254] width 49 height 12
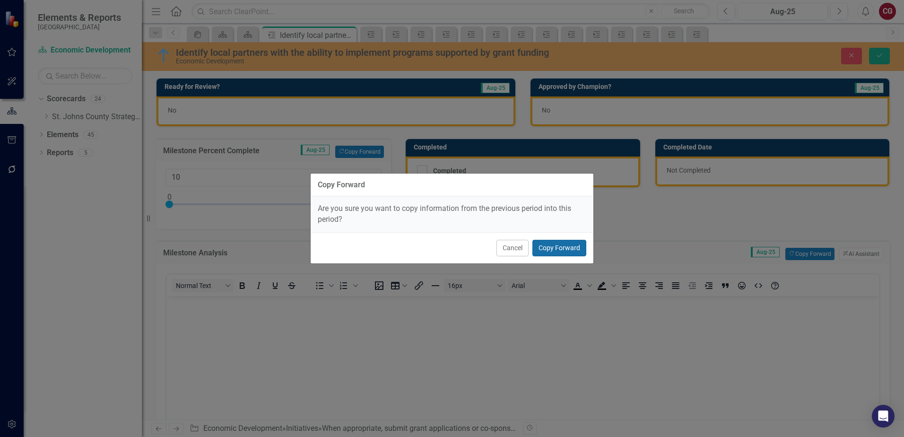
click at [573, 247] on button "Copy Forward" at bounding box center [559, 248] width 54 height 17
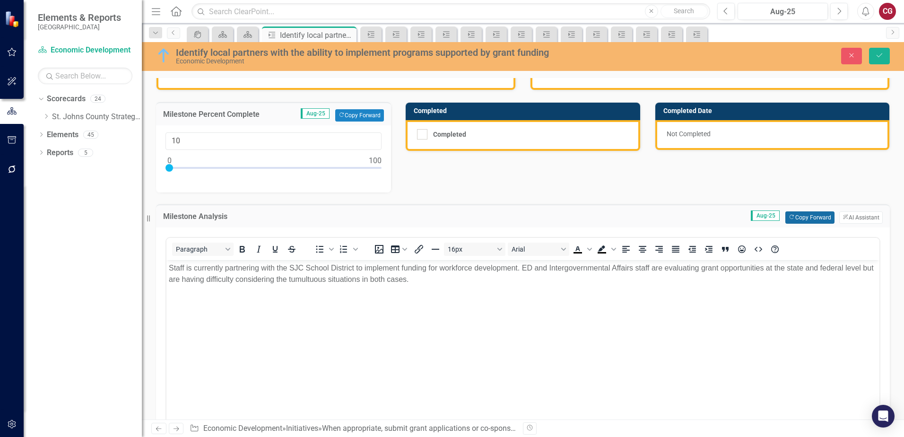
scroll to position [189, 0]
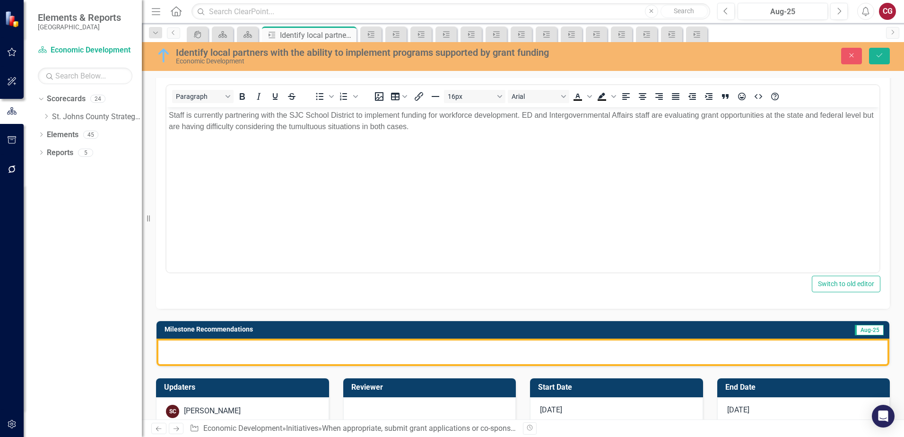
click at [517, 351] on div at bounding box center [522, 351] width 732 height 27
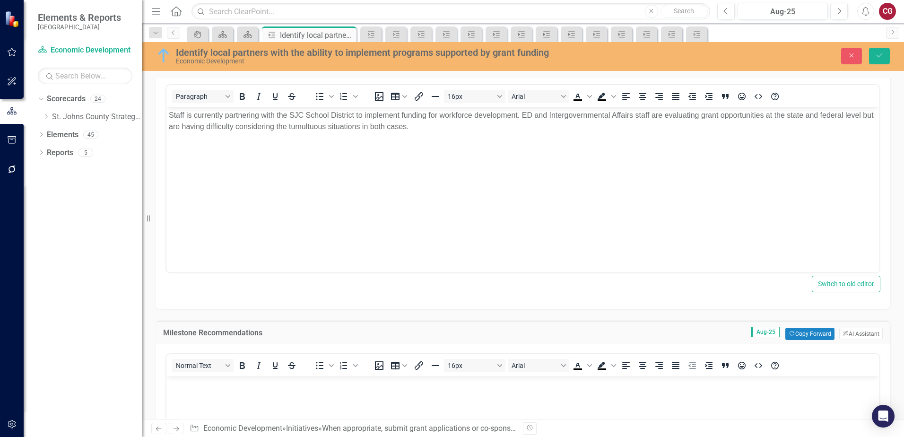
scroll to position [0, 0]
click at [798, 333] on button "Copy Forward Copy Forward" at bounding box center [809, 333] width 49 height 12
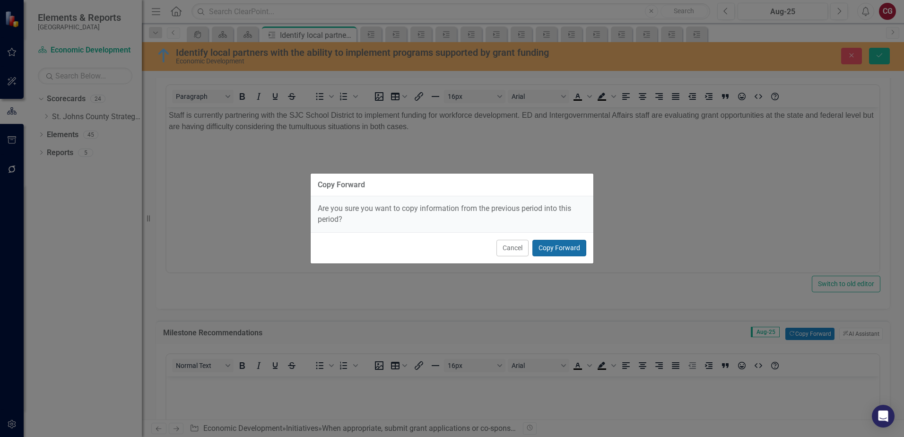
click at [548, 249] on button "Copy Forward" at bounding box center [559, 248] width 54 height 17
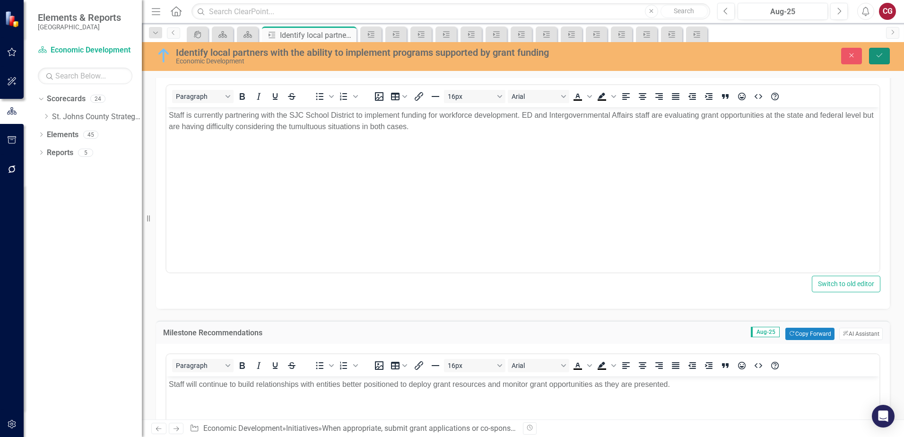
click at [884, 59] on button "Save" at bounding box center [879, 56] width 21 height 17
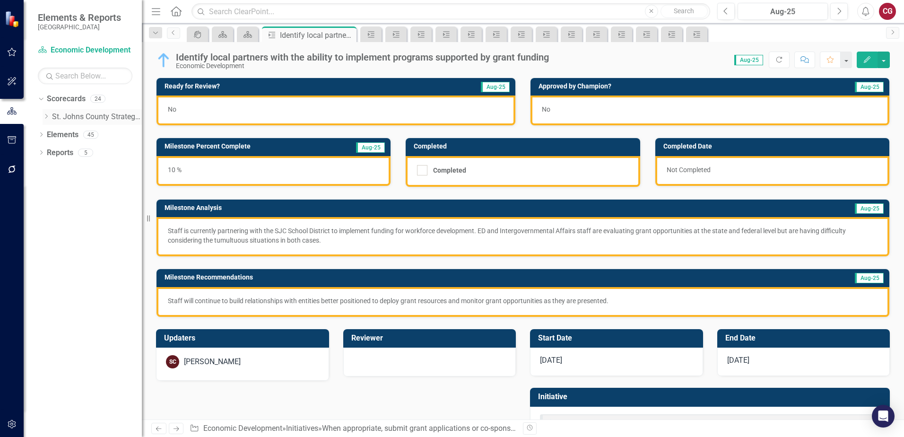
click at [45, 114] on icon "Dropdown" at bounding box center [46, 116] width 7 height 6
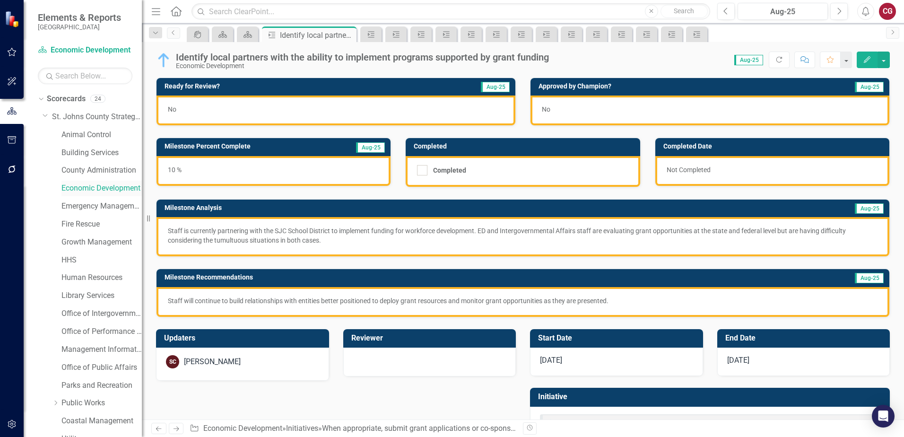
click at [91, 186] on link "Economic Development" at bounding box center [101, 188] width 80 height 11
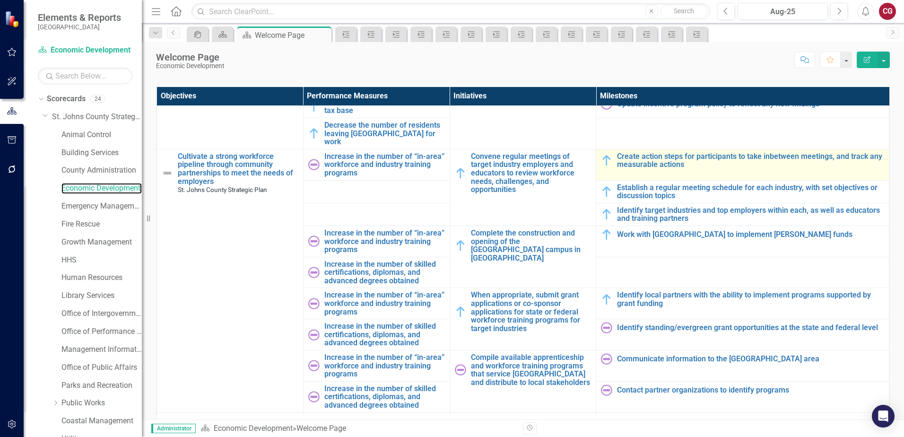
scroll to position [378, 0]
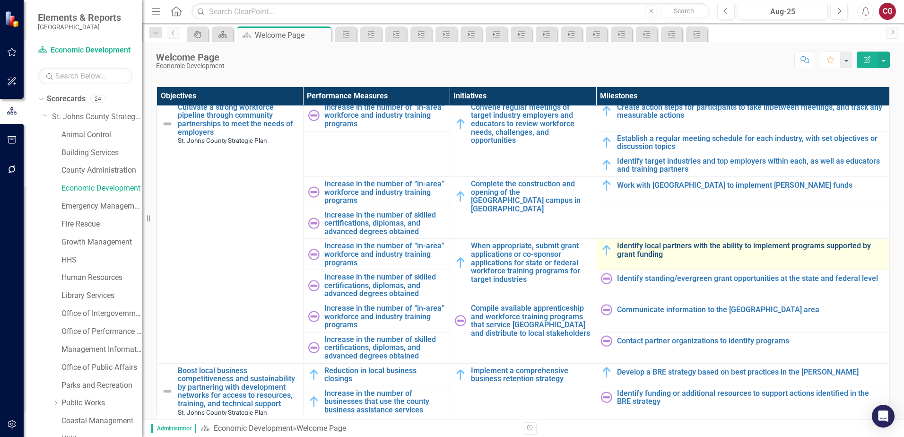
click at [690, 241] on link "Identify local partners with the ability to implement programs supported by gra…" at bounding box center [750, 249] width 267 height 17
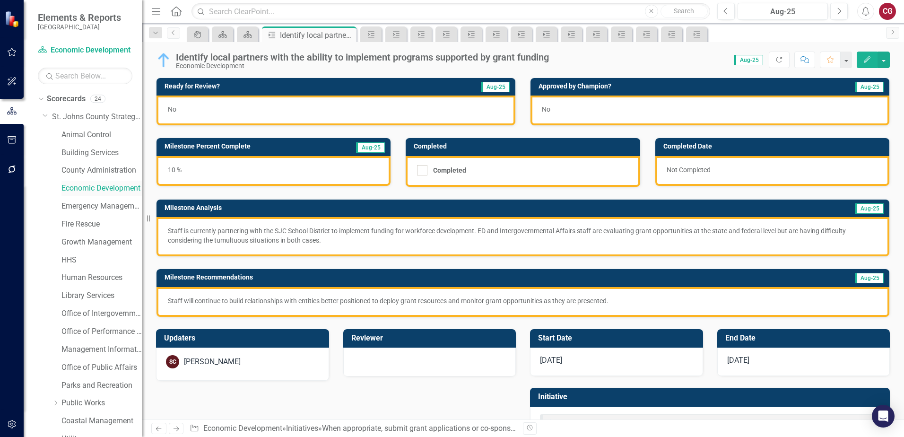
click at [103, 188] on link "Economic Development" at bounding box center [101, 188] width 80 height 11
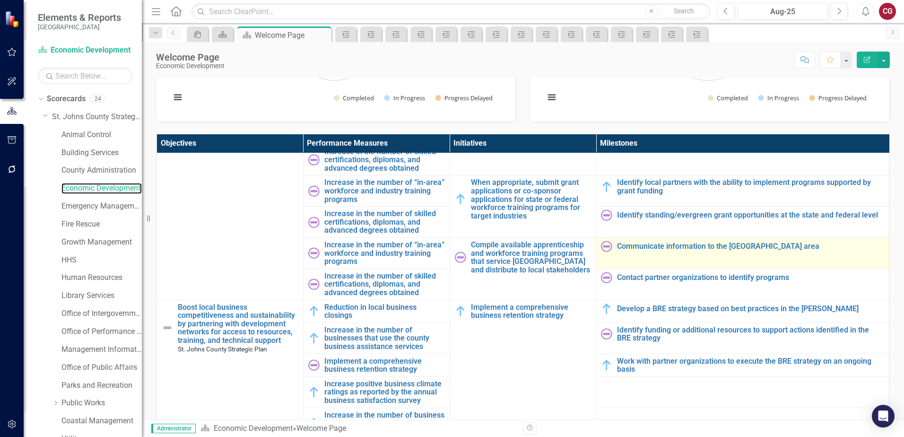
scroll to position [520, 0]
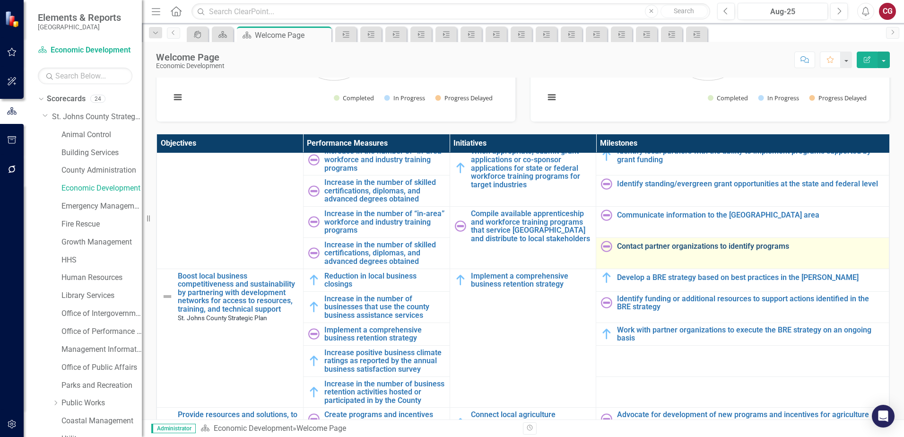
click at [675, 242] on link "Contact partner organizations to identify programs" at bounding box center [750, 246] width 267 height 9
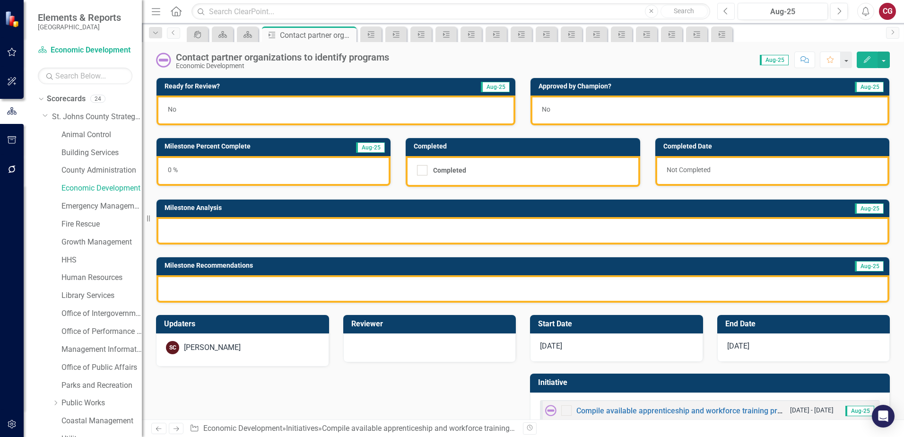
click at [719, 13] on button "Previous" at bounding box center [725, 11] width 17 height 17
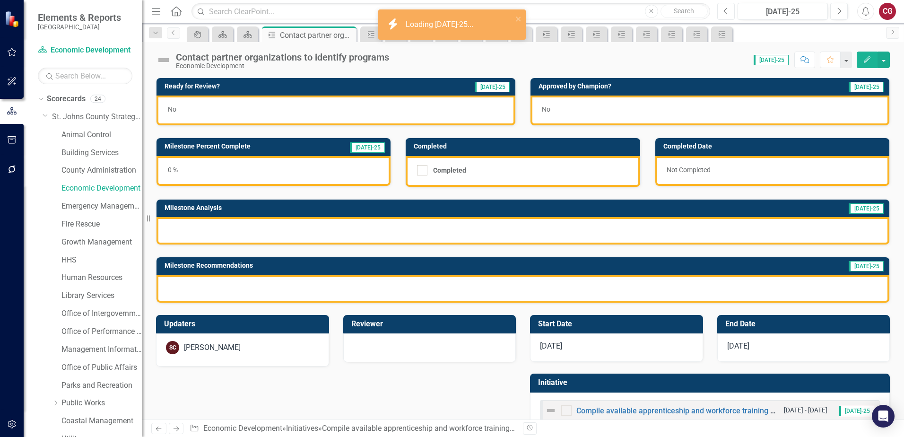
click at [719, 13] on button "Previous" at bounding box center [725, 11] width 17 height 17
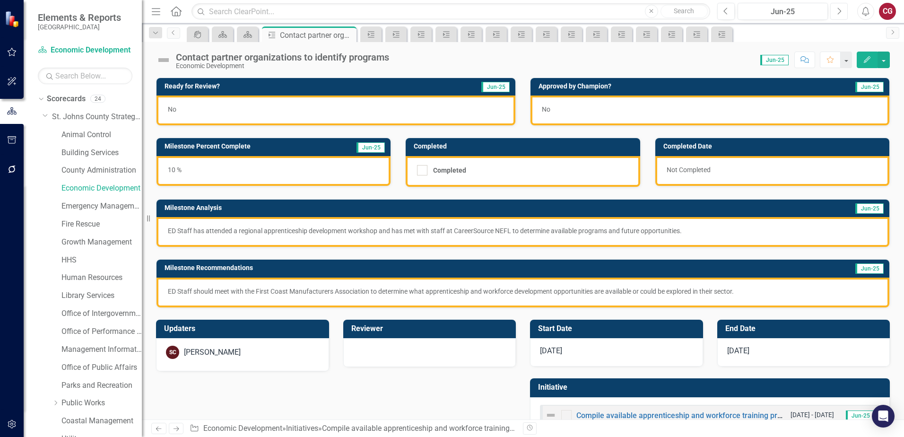
click at [836, 10] on icon "Next" at bounding box center [838, 11] width 5 height 9
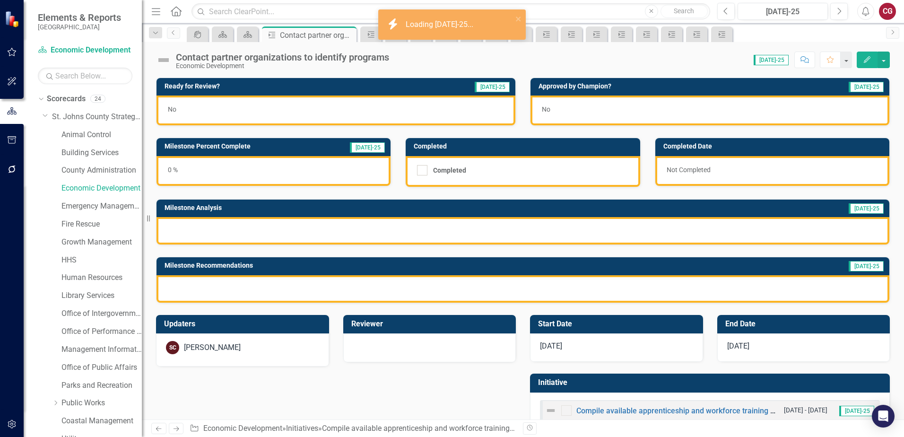
click at [310, 171] on div "0 %" at bounding box center [273, 171] width 234 height 30
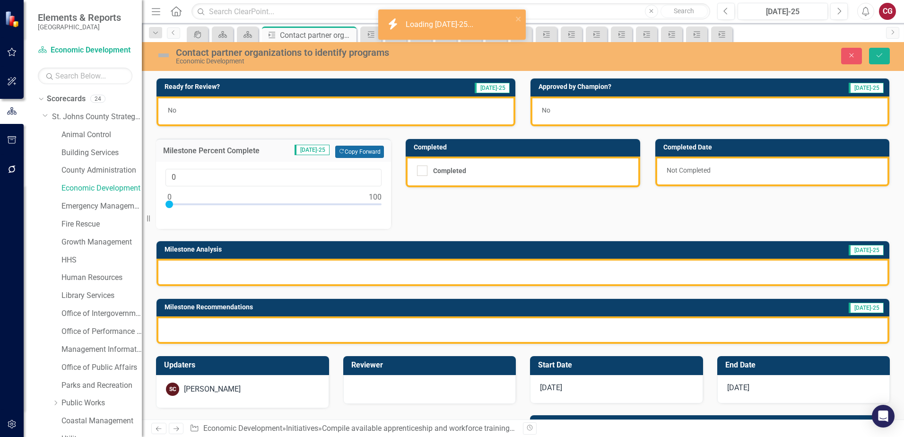
click at [365, 157] on button "Copy Forward Copy Forward" at bounding box center [359, 152] width 49 height 12
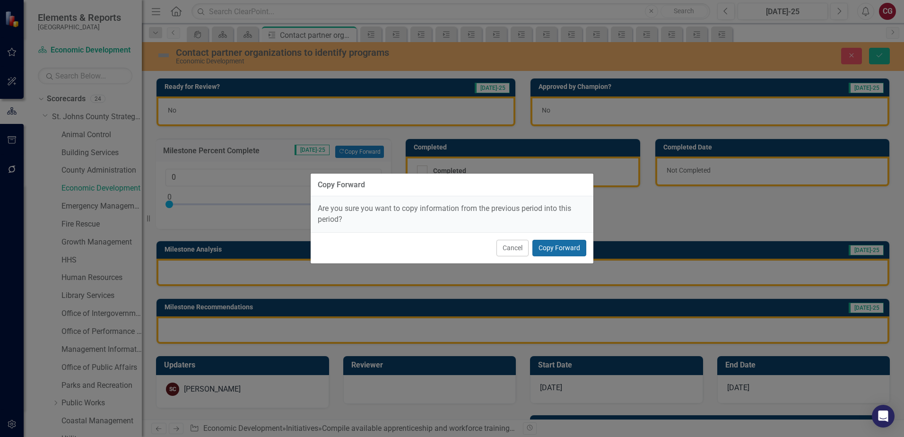
click at [552, 245] on button "Copy Forward" at bounding box center [559, 248] width 54 height 17
type input "10"
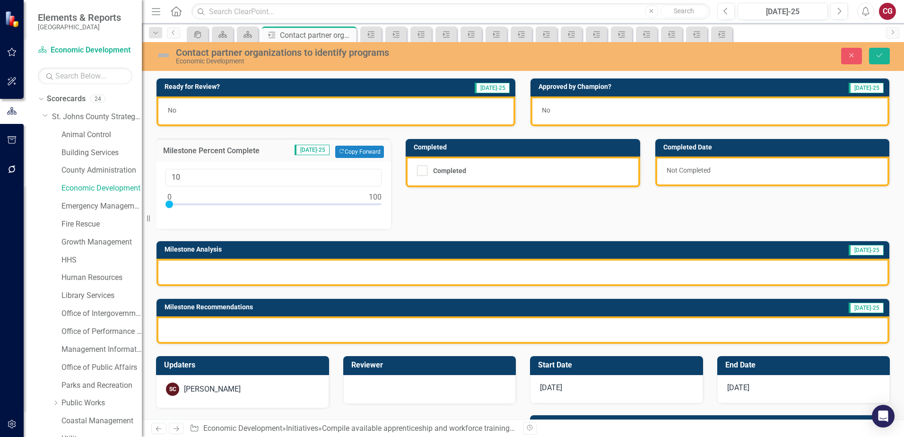
click at [414, 276] on div at bounding box center [522, 271] width 732 height 27
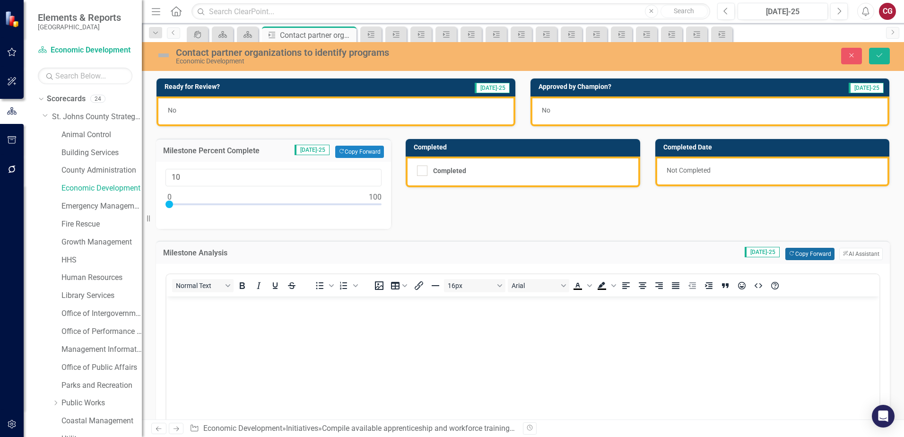
click at [785, 258] on button "Copy Forward Copy Forward" at bounding box center [809, 254] width 49 height 12
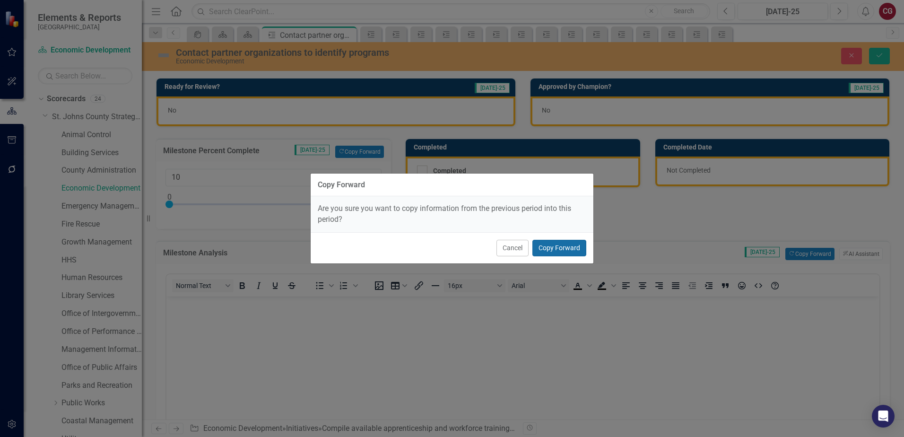
click at [573, 249] on button "Copy Forward" at bounding box center [559, 248] width 54 height 17
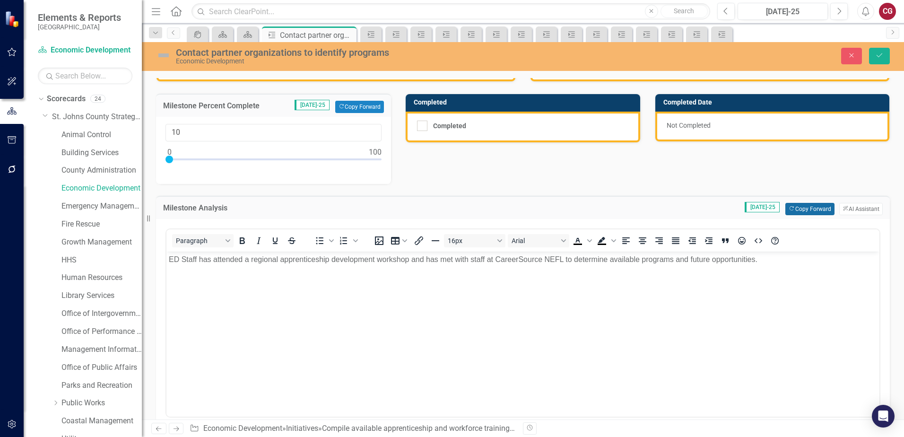
scroll to position [189, 0]
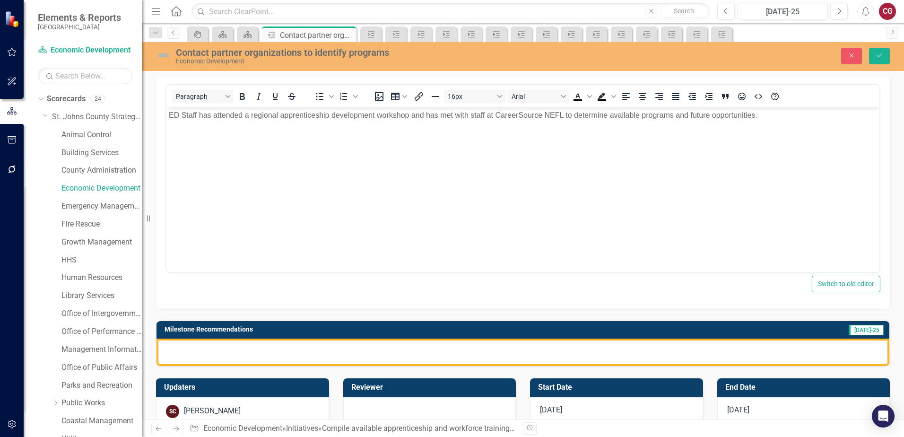
click at [544, 353] on div at bounding box center [522, 351] width 732 height 27
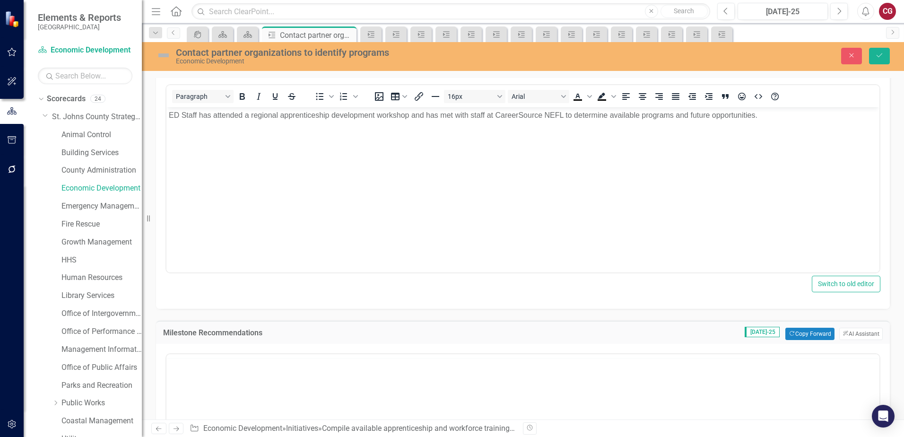
scroll to position [0, 0]
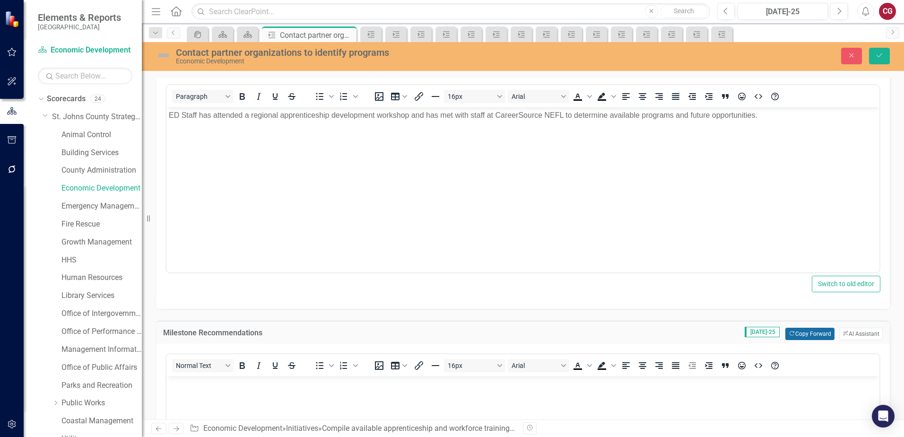
click at [785, 334] on button "Copy Forward Copy Forward" at bounding box center [809, 333] width 49 height 12
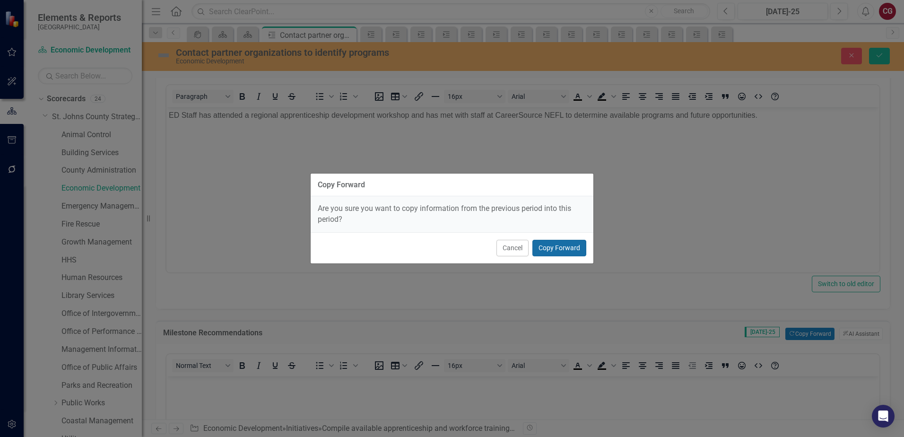
click at [566, 251] on button "Copy Forward" at bounding box center [559, 248] width 54 height 17
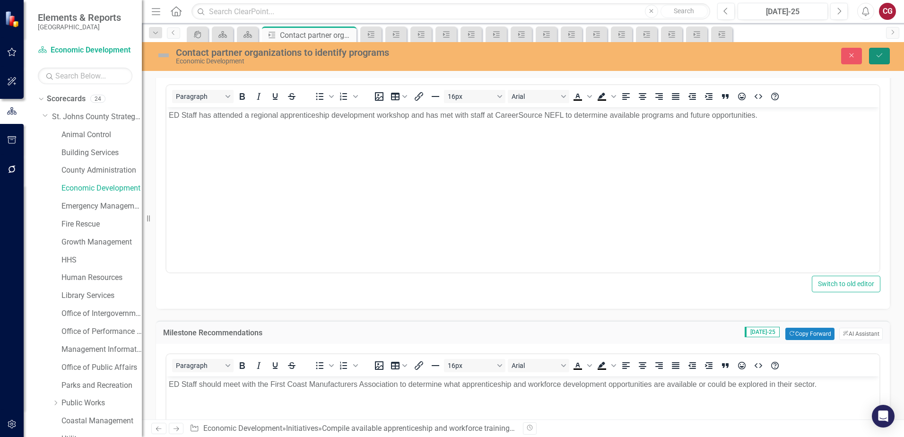
click at [876, 58] on icon "Save" at bounding box center [879, 55] width 9 height 7
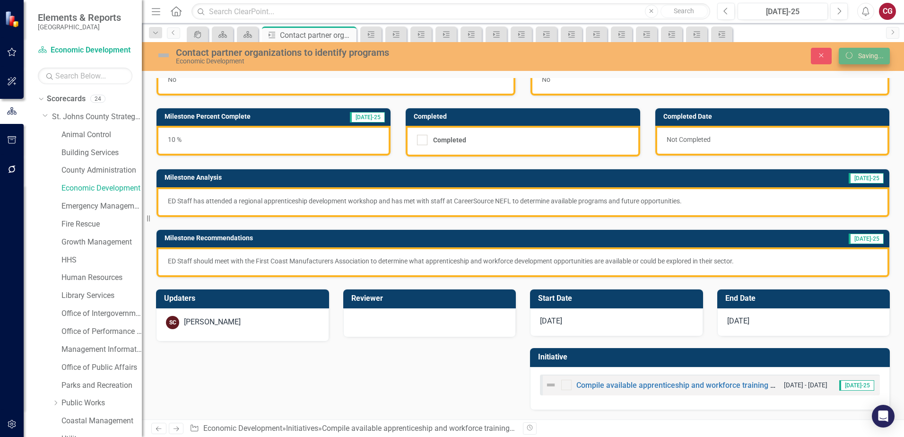
scroll to position [31, 0]
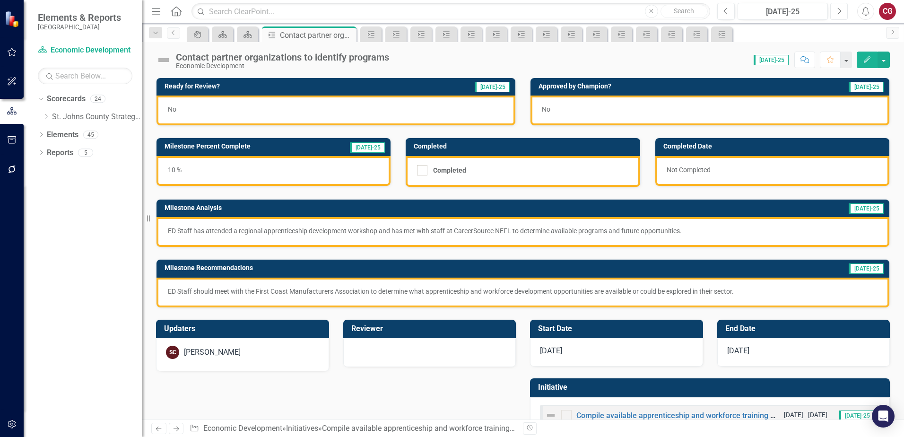
click at [837, 13] on icon "Next" at bounding box center [838, 11] width 5 height 9
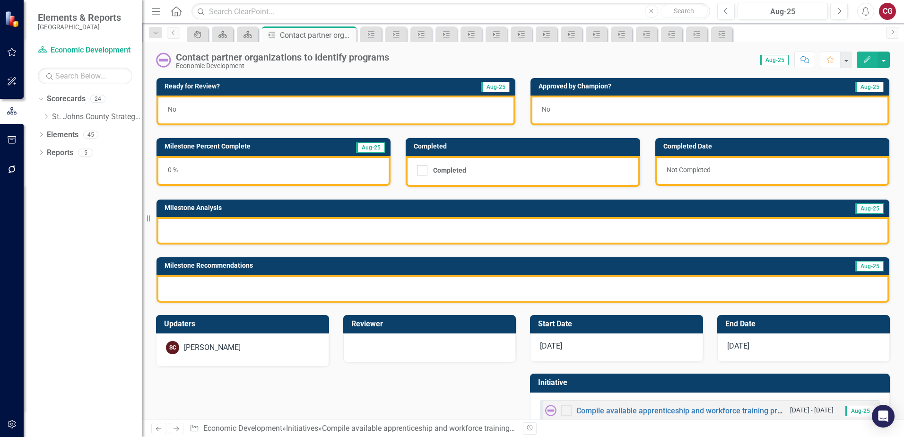
click at [296, 177] on div "0 %" at bounding box center [273, 171] width 234 height 30
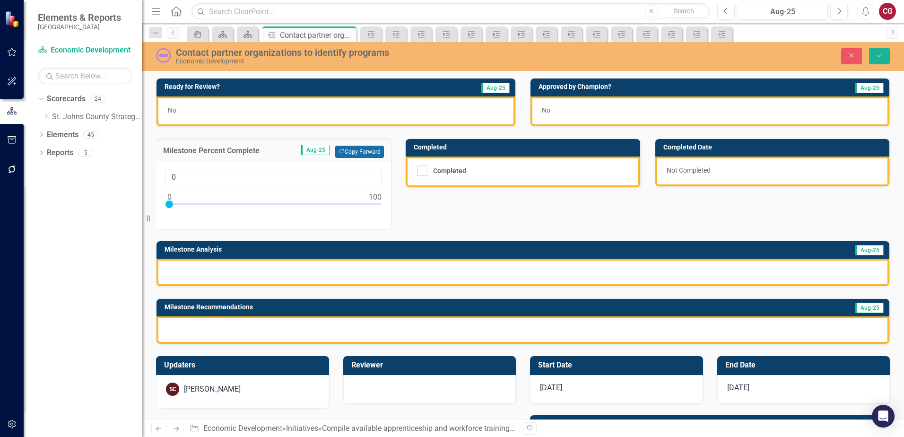
click at [340, 156] on button "Copy Forward Copy Forward" at bounding box center [359, 152] width 49 height 12
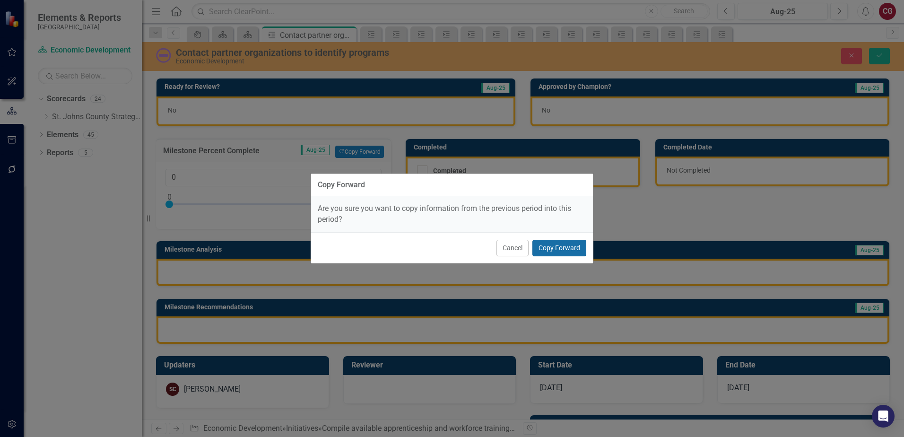
click at [549, 241] on button "Copy Forward" at bounding box center [559, 248] width 54 height 17
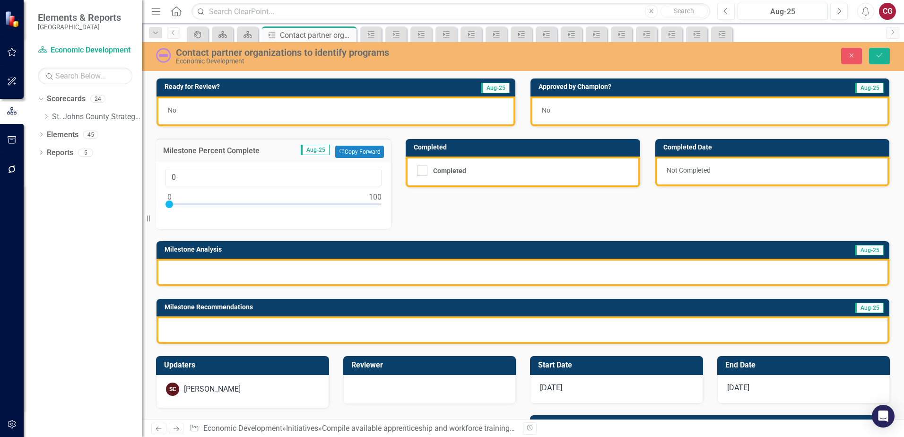
click at [274, 279] on div at bounding box center [522, 271] width 732 height 27
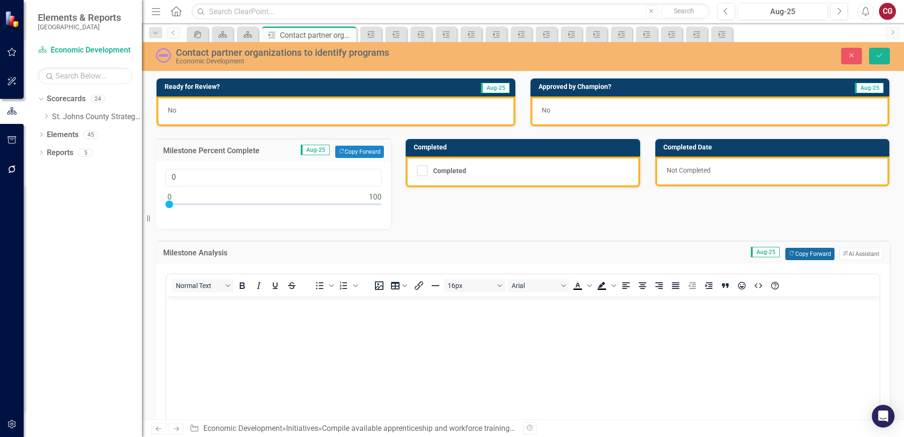
click at [801, 257] on button "Copy Forward Copy Forward" at bounding box center [809, 254] width 49 height 12
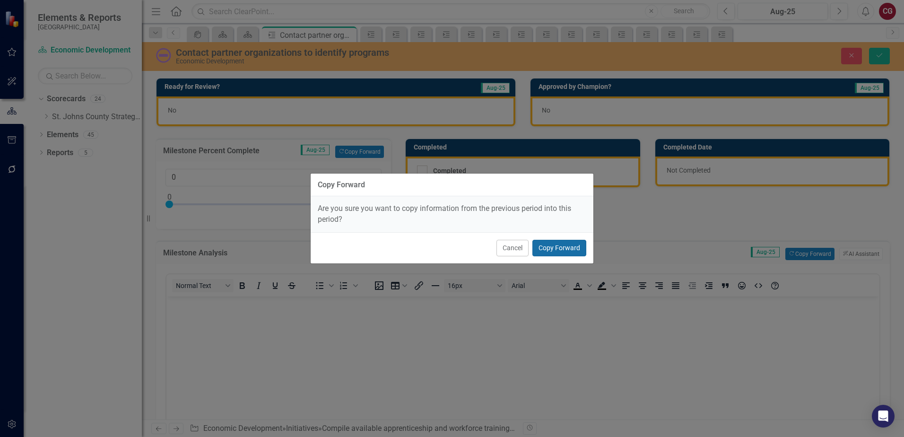
click at [554, 252] on button "Copy Forward" at bounding box center [559, 248] width 54 height 17
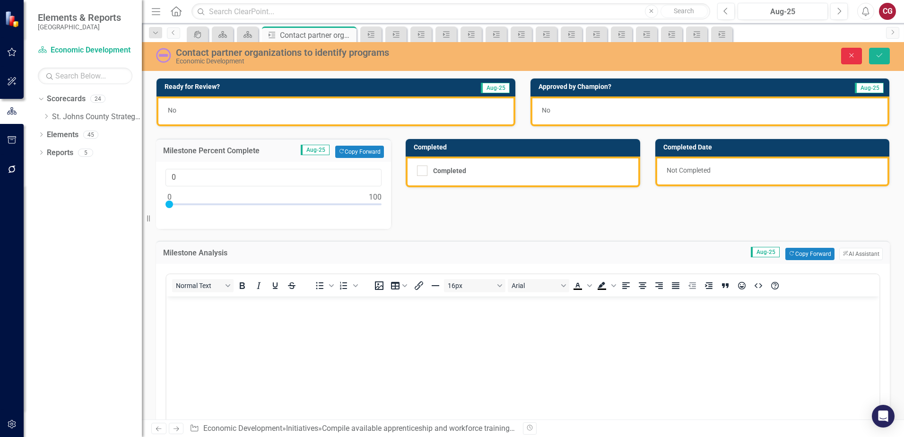
click at [857, 59] on button "Close" at bounding box center [851, 56] width 21 height 17
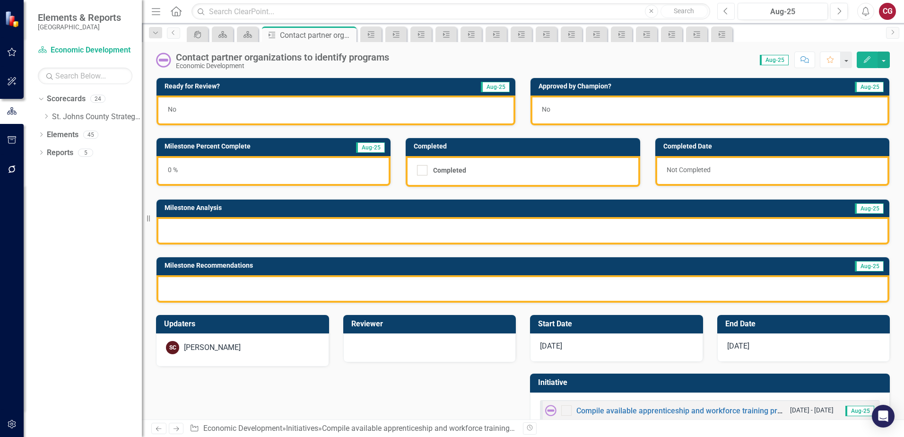
click at [727, 17] on button "Previous" at bounding box center [725, 11] width 17 height 17
click at [260, 172] on div "0 %" at bounding box center [273, 171] width 234 height 30
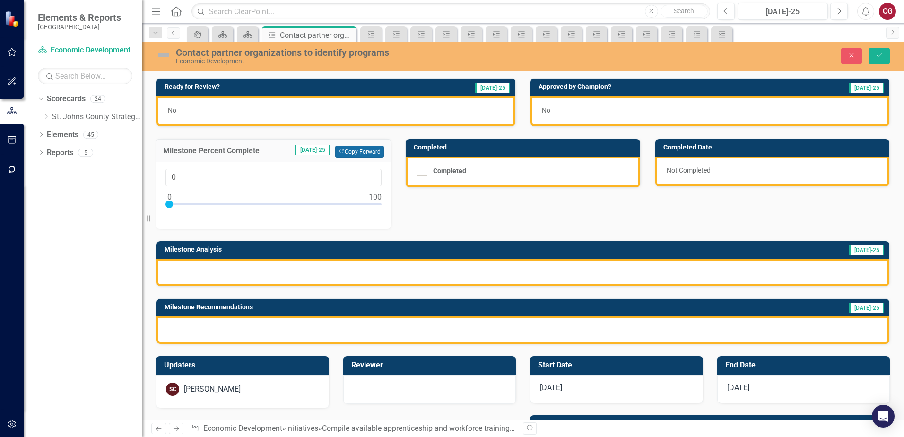
click at [375, 157] on button "Copy Forward Copy Forward" at bounding box center [359, 152] width 49 height 12
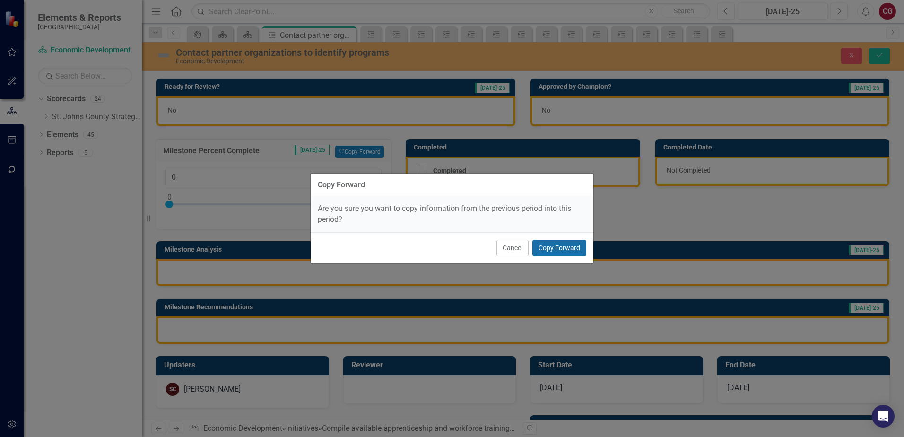
click at [557, 245] on button "Copy Forward" at bounding box center [559, 248] width 54 height 17
type input "10"
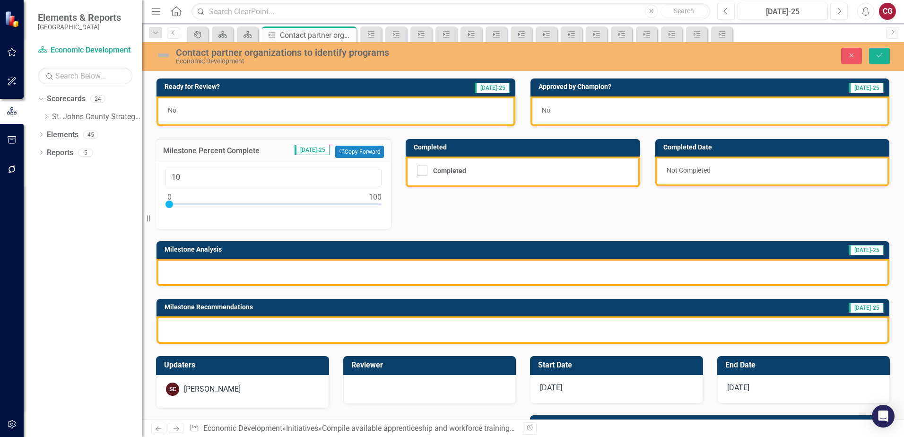
click at [302, 285] on div at bounding box center [522, 271] width 732 height 27
click at [301, 278] on div at bounding box center [522, 271] width 732 height 27
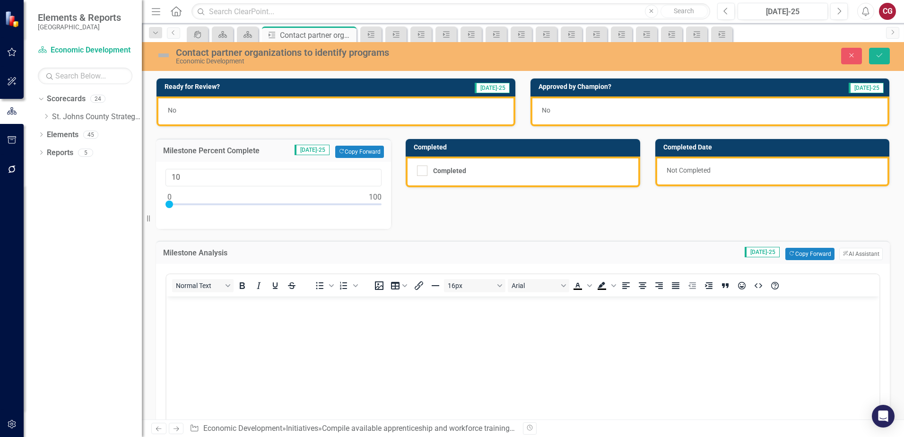
click at [766, 256] on span "Jul-25" at bounding box center [761, 252] width 35 height 10
click at [788, 254] on icon "Copy Forward" at bounding box center [791, 253] width 6 height 5
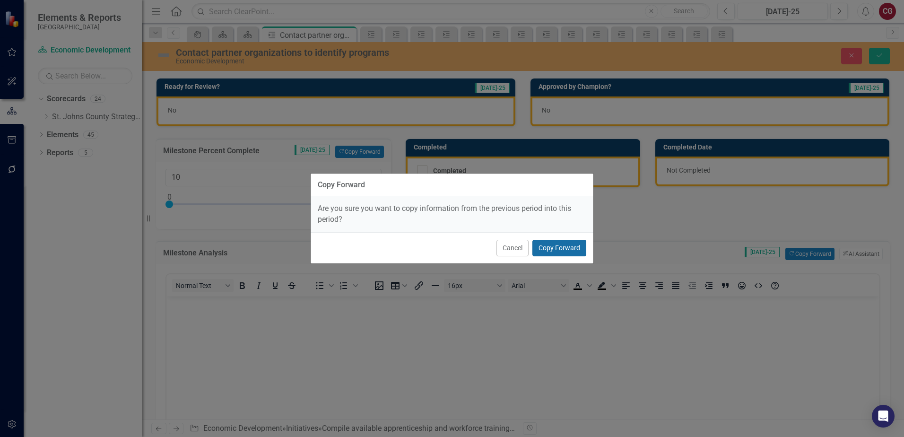
click at [580, 247] on button "Copy Forward" at bounding box center [559, 248] width 54 height 17
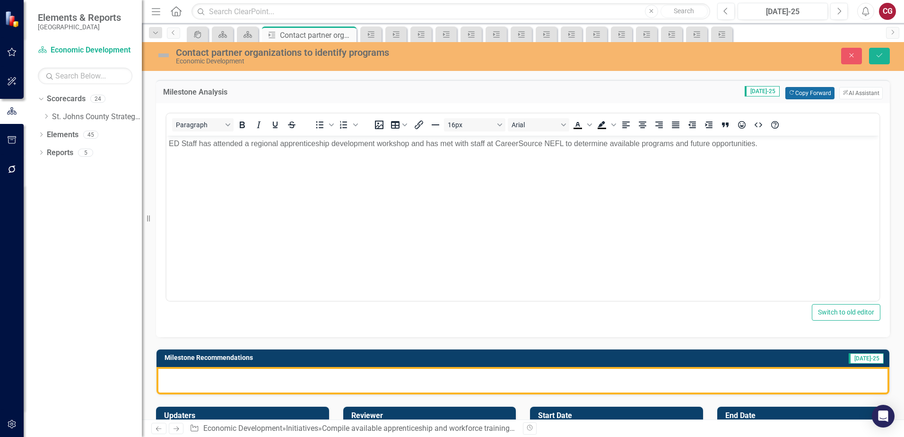
scroll to position [189, 0]
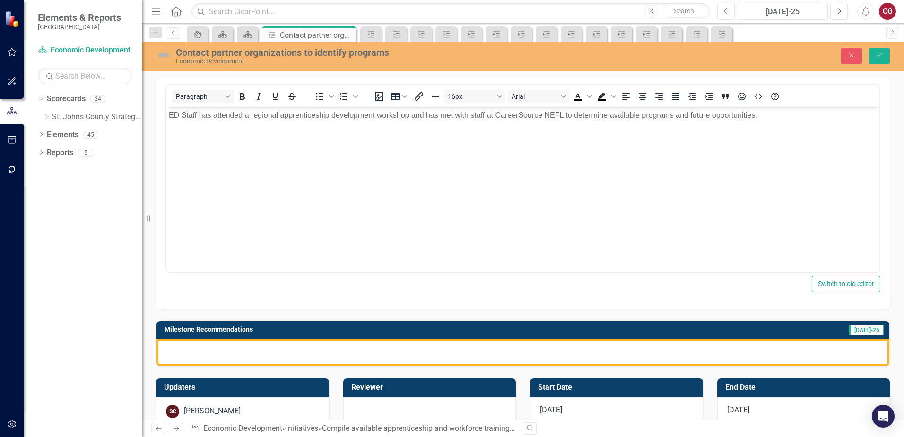
click at [497, 359] on div at bounding box center [522, 351] width 732 height 27
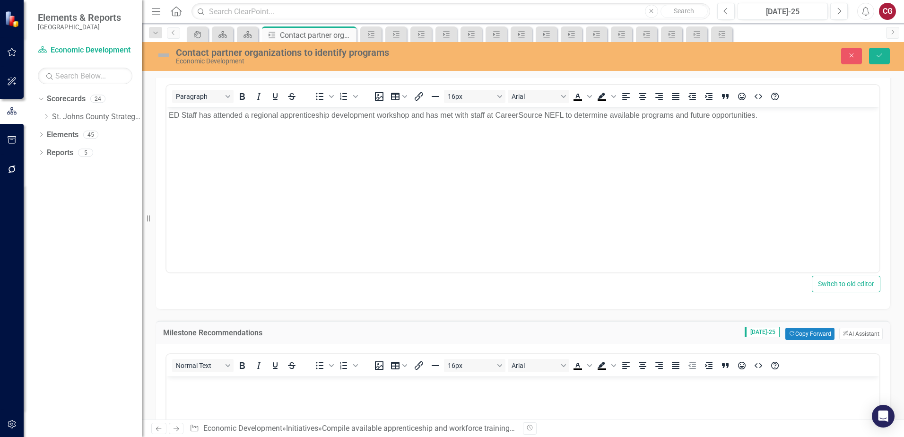
scroll to position [0, 0]
click at [790, 327] on div "Milestone Recommendations Jul-25 Copy Forward Copy Forward ClearPoint AI AI Ass…" at bounding box center [522, 331] width 733 height 23
click at [792, 332] on button "Copy Forward Copy Forward" at bounding box center [809, 333] width 49 height 12
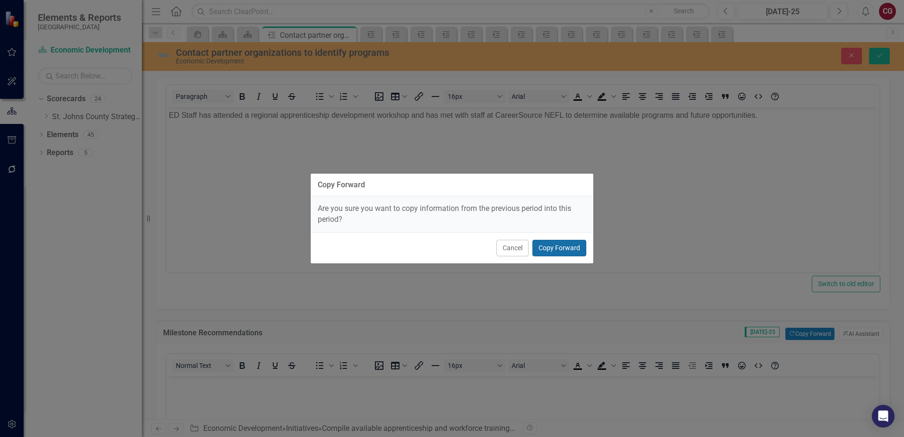
click at [542, 248] on button "Copy Forward" at bounding box center [559, 248] width 54 height 17
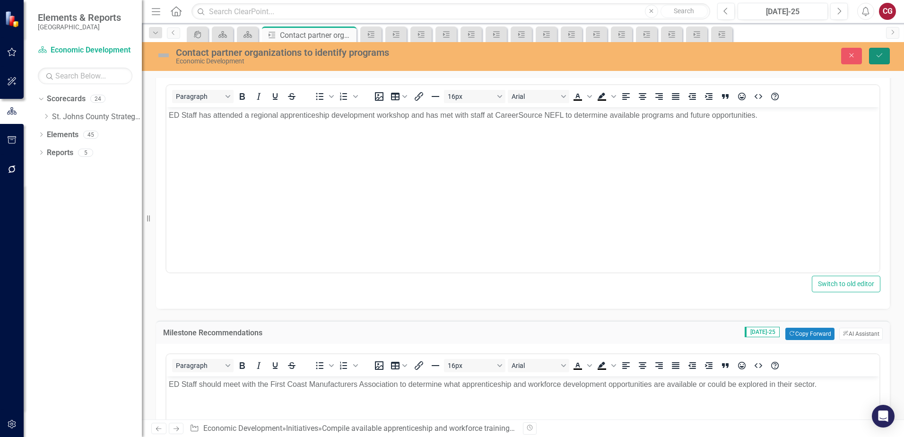
click at [884, 56] on button "Save" at bounding box center [879, 56] width 21 height 17
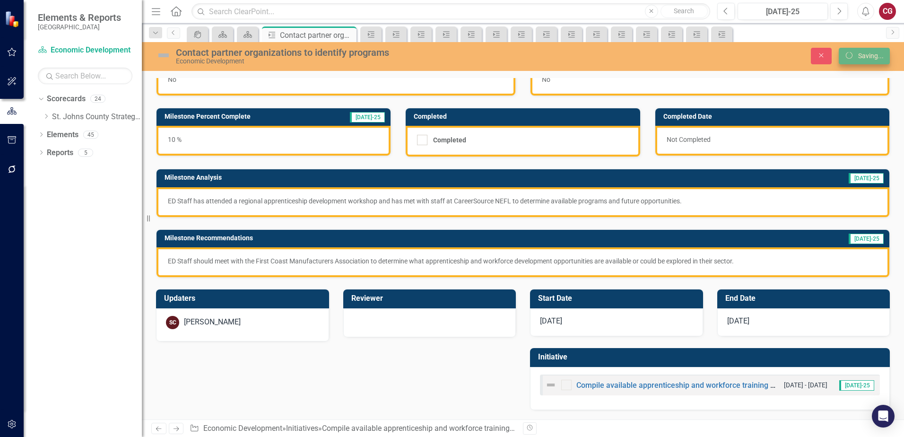
scroll to position [31, 0]
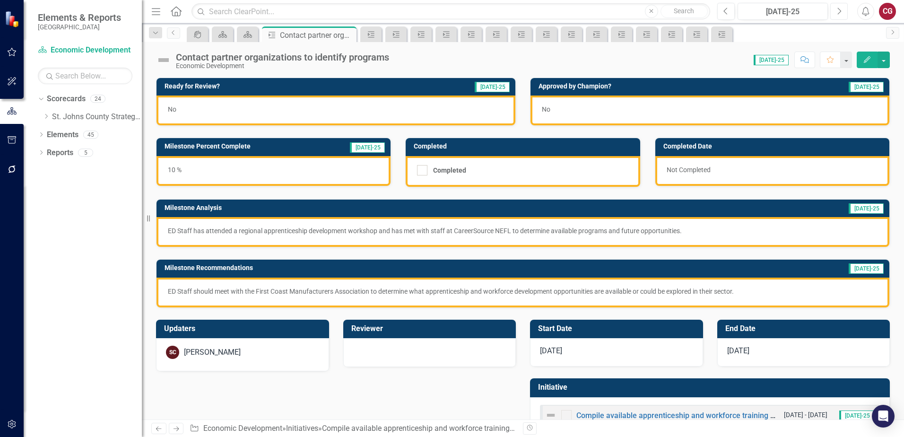
click at [838, 15] on button "Next" at bounding box center [838, 11] width 17 height 17
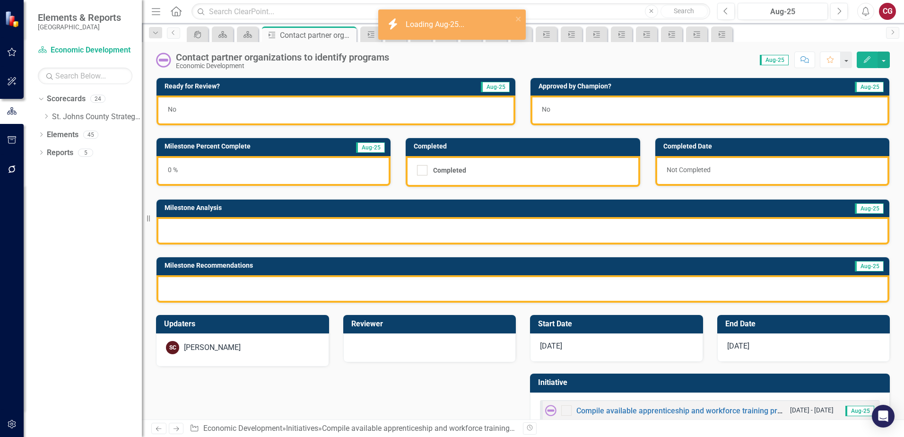
click at [301, 179] on div "0 %" at bounding box center [273, 171] width 234 height 30
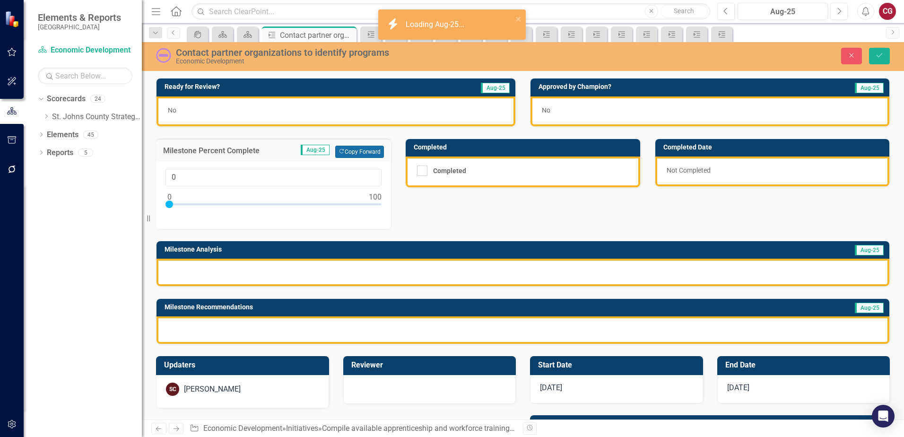
click at [355, 154] on button "Copy Forward Copy Forward" at bounding box center [359, 152] width 49 height 12
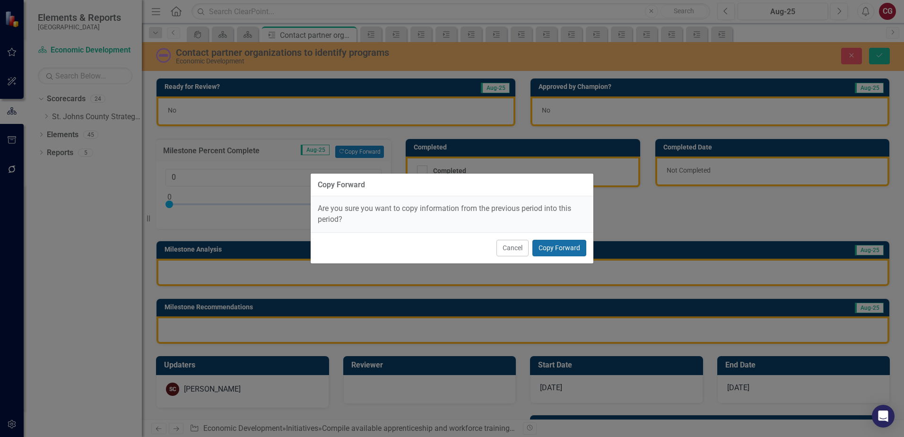
click at [546, 250] on button "Copy Forward" at bounding box center [559, 248] width 54 height 17
type input "10"
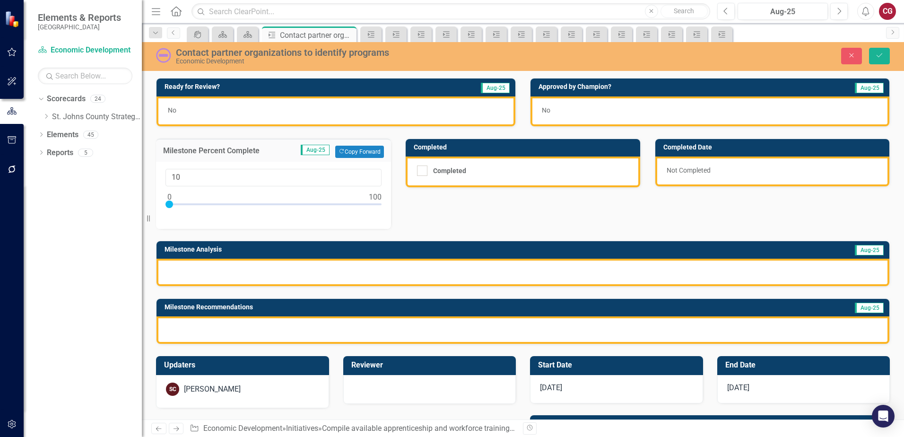
click at [533, 263] on div at bounding box center [522, 271] width 732 height 27
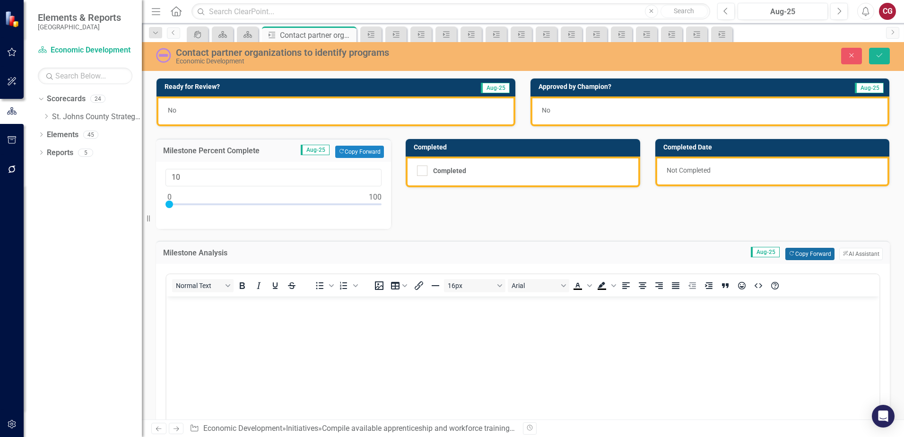
click at [789, 254] on icon "button" at bounding box center [791, 253] width 4 height 4
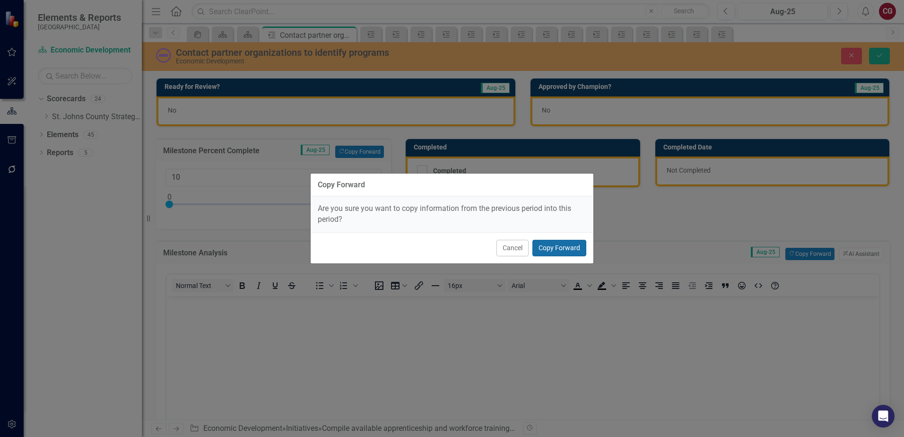
click at [575, 250] on button "Copy Forward" at bounding box center [559, 248] width 54 height 17
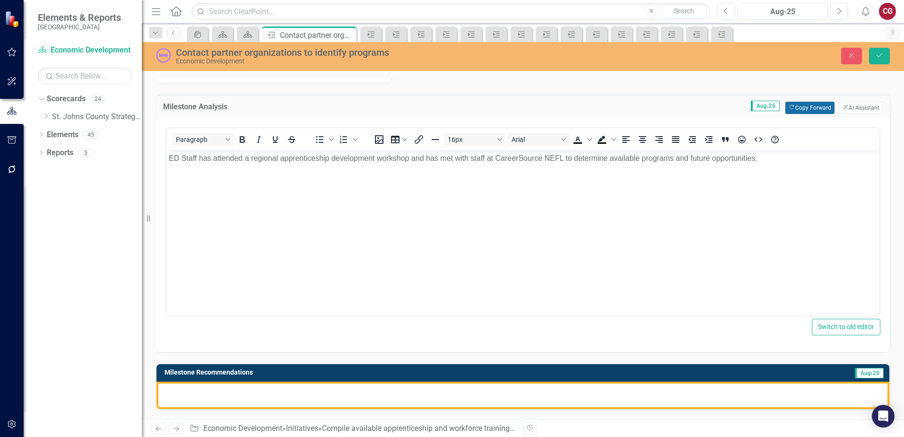
scroll to position [189, 0]
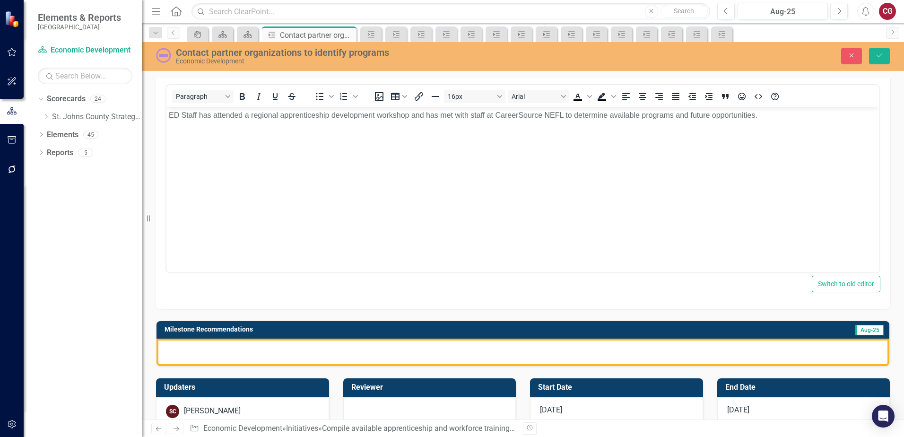
click at [648, 349] on div at bounding box center [522, 351] width 732 height 27
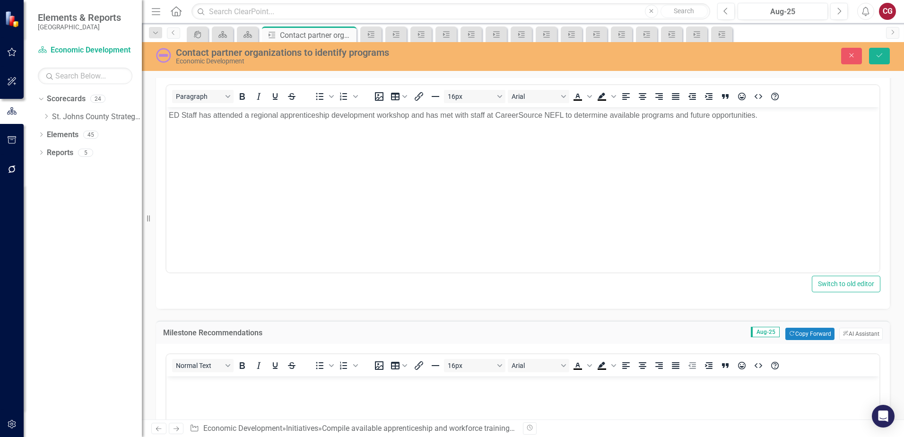
scroll to position [0, 0]
click at [807, 330] on button "Copy Forward Copy Forward" at bounding box center [809, 333] width 49 height 12
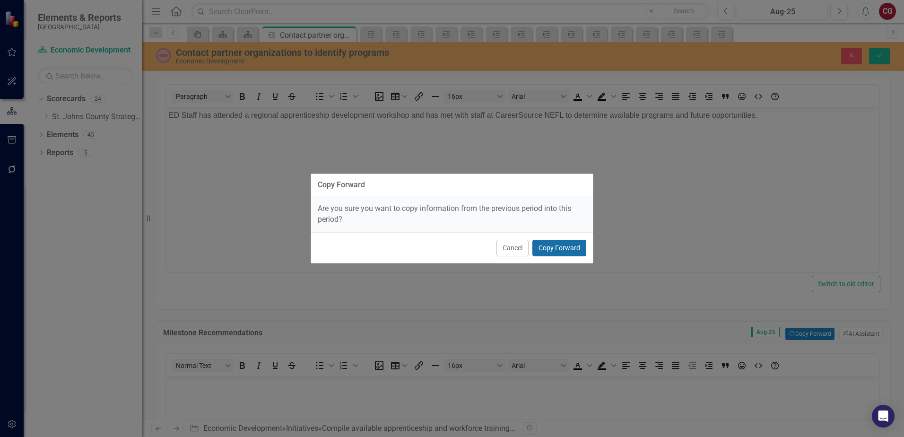
click at [571, 242] on button "Copy Forward" at bounding box center [559, 248] width 54 height 17
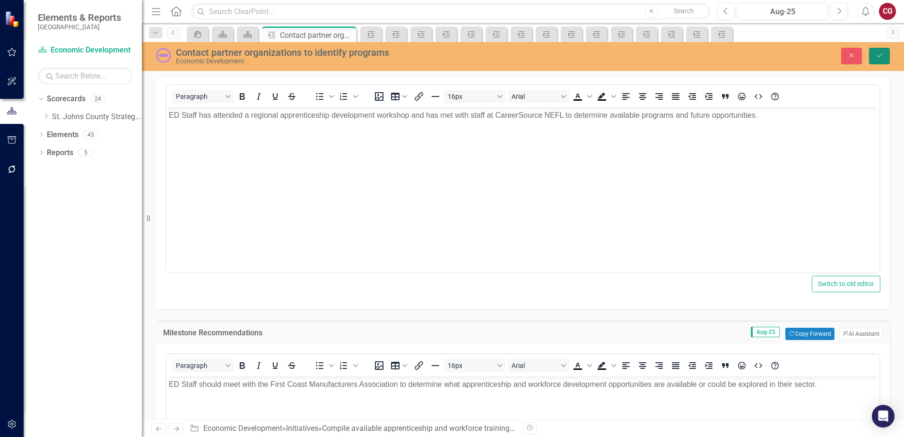
click at [879, 58] on icon "Save" at bounding box center [879, 55] width 9 height 7
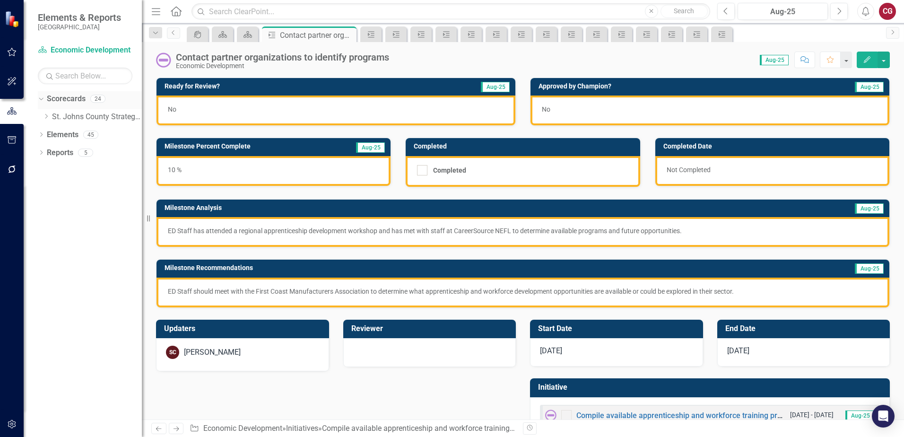
click at [43, 97] on div "Dropdown" at bounding box center [39, 98] width 8 height 7
click at [43, 101] on icon "Dropdown" at bounding box center [41, 99] width 7 height 5
click at [49, 115] on icon "Dropdown" at bounding box center [46, 116] width 7 height 6
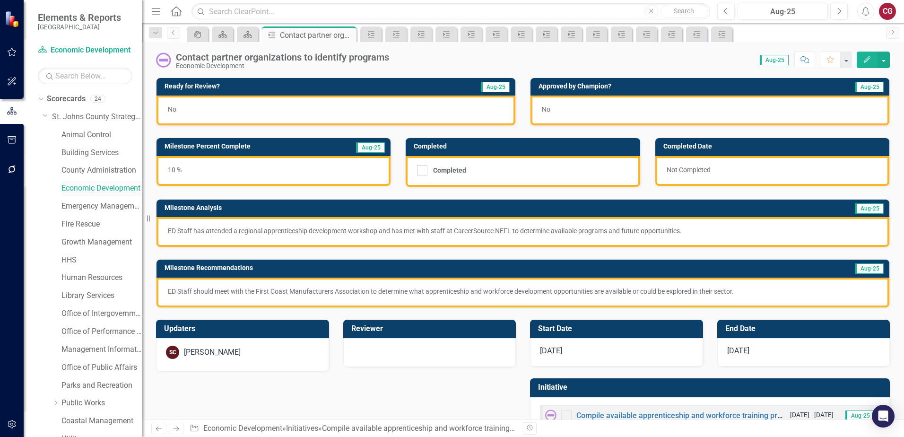
click at [97, 189] on link "Economic Development" at bounding box center [101, 188] width 80 height 11
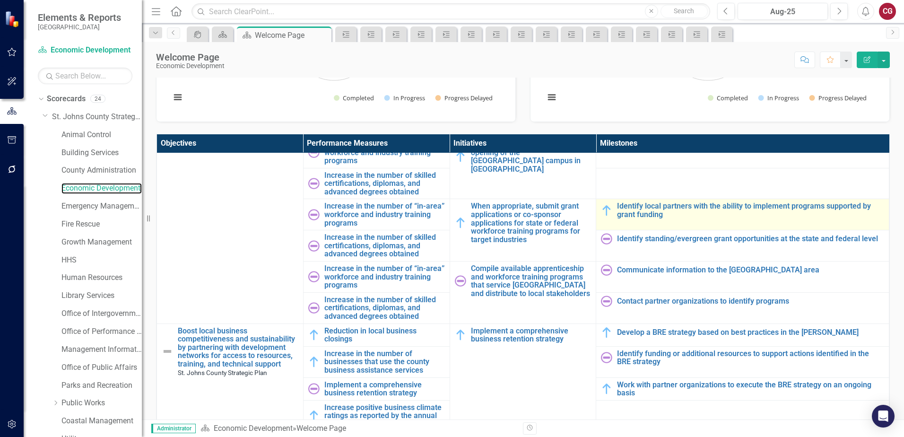
scroll to position [473, 0]
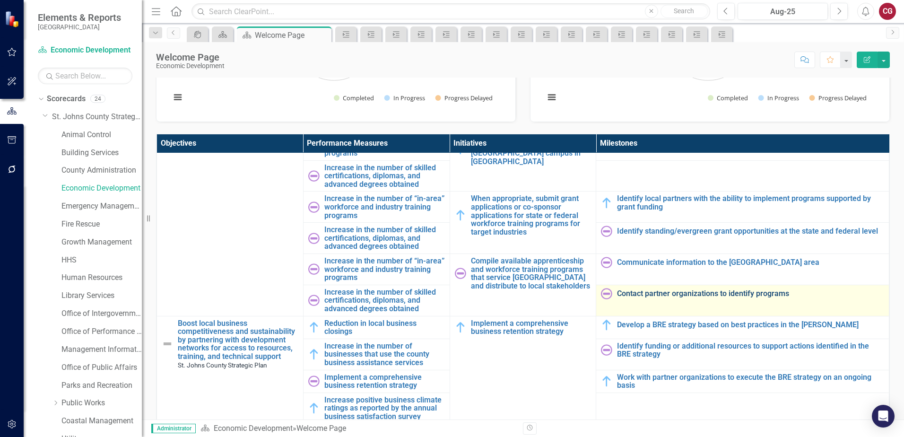
click at [661, 289] on link "Contact partner organizations to identify programs" at bounding box center [750, 293] width 267 height 9
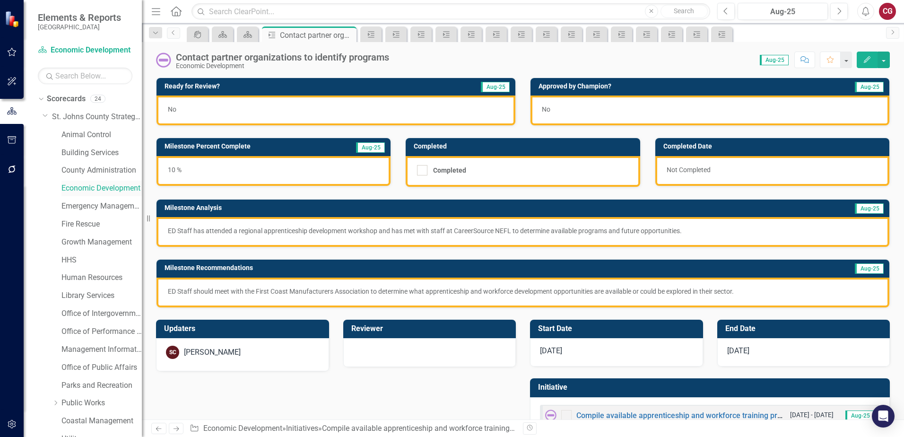
click at [86, 187] on link "Economic Development" at bounding box center [101, 188] width 80 height 11
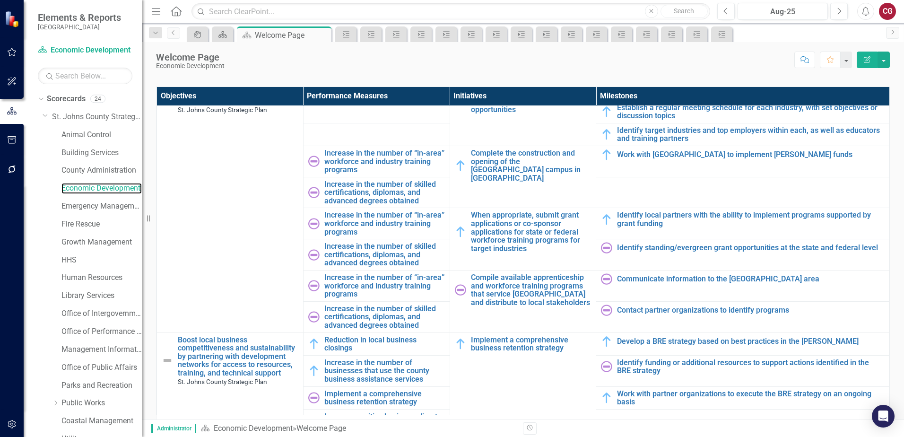
scroll to position [425, 0]
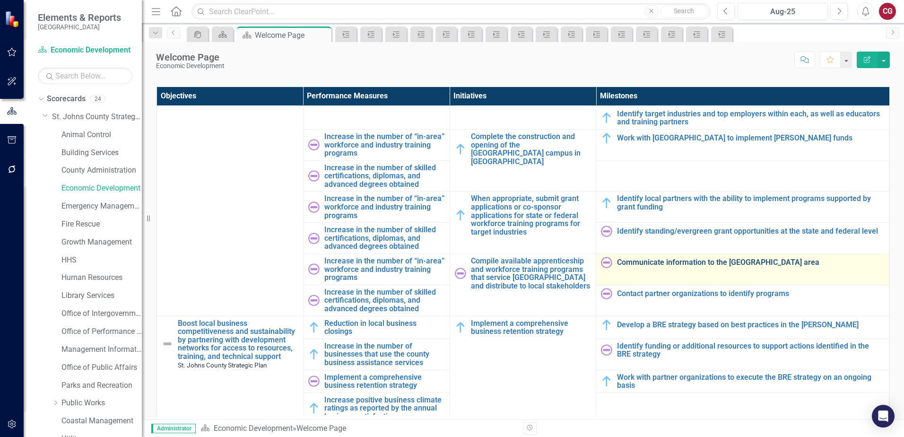
click at [660, 258] on link "Communicate information to the [GEOGRAPHIC_DATA] area" at bounding box center [750, 262] width 267 height 9
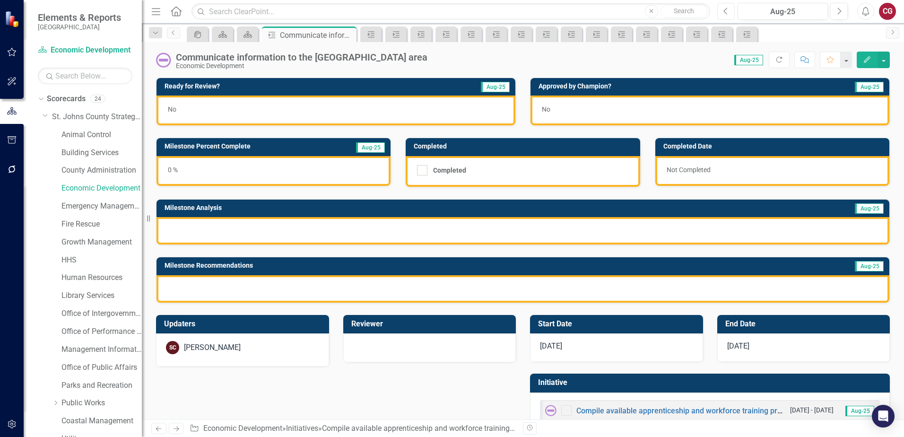
click at [732, 12] on button "Previous" at bounding box center [725, 11] width 17 height 17
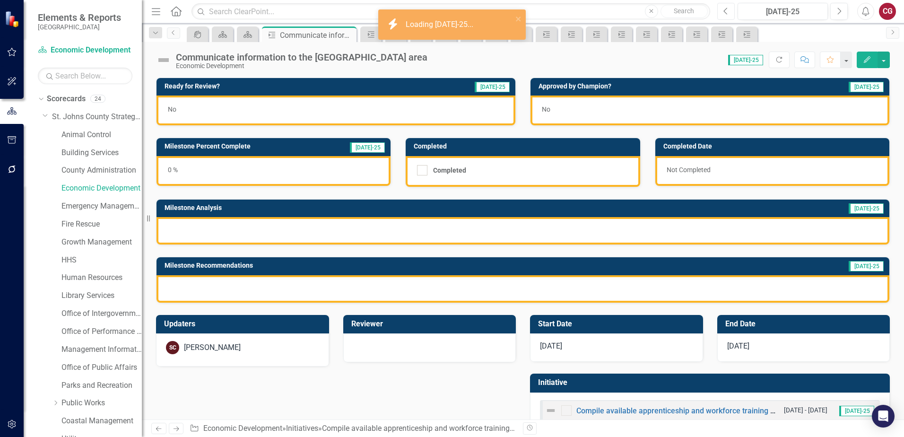
click at [732, 12] on button "Previous" at bounding box center [725, 11] width 17 height 17
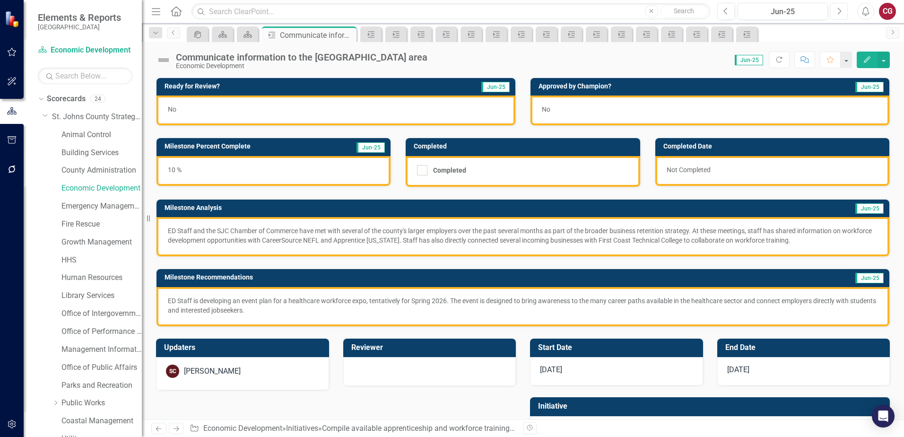
click at [837, 8] on icon "button" at bounding box center [839, 11] width 4 height 7
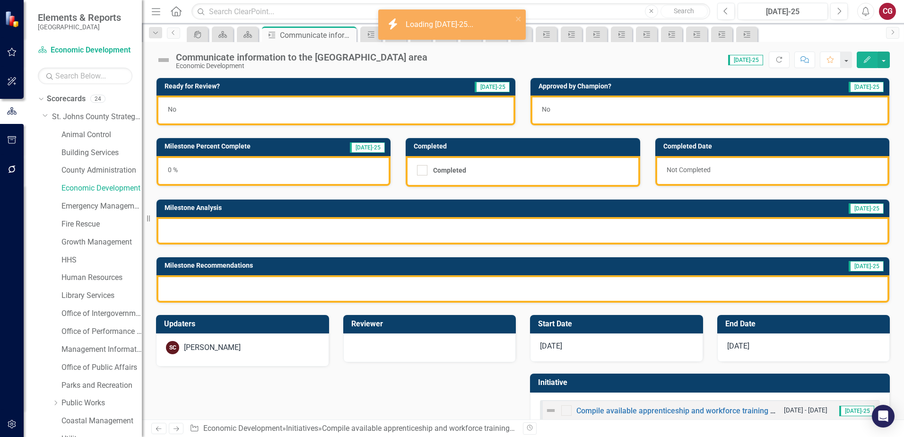
click at [280, 169] on div "0 %" at bounding box center [273, 171] width 234 height 30
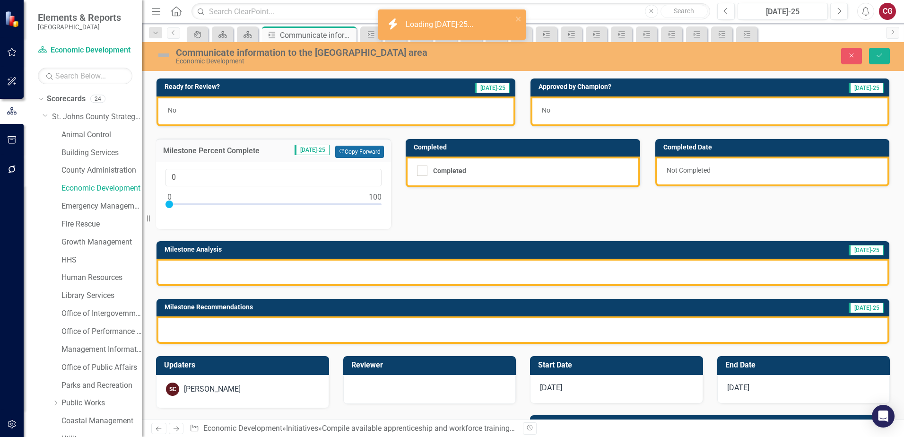
click at [371, 152] on button "Copy Forward Copy Forward" at bounding box center [359, 152] width 49 height 12
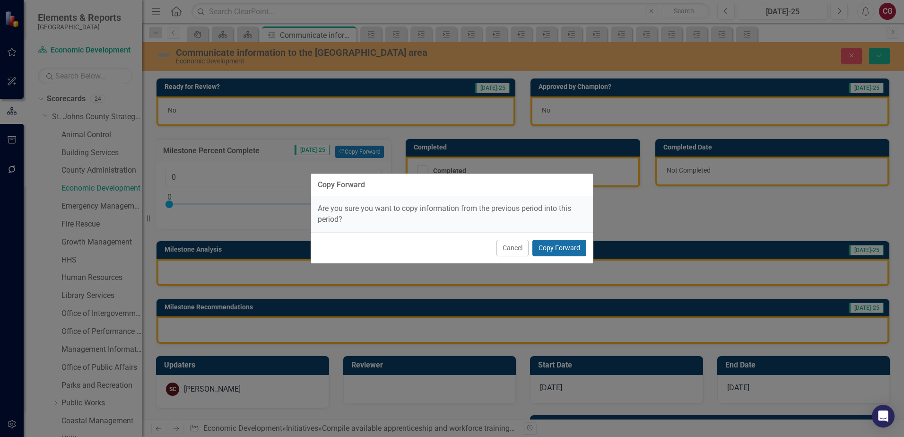
click at [551, 243] on button "Copy Forward" at bounding box center [559, 248] width 54 height 17
type input "10"
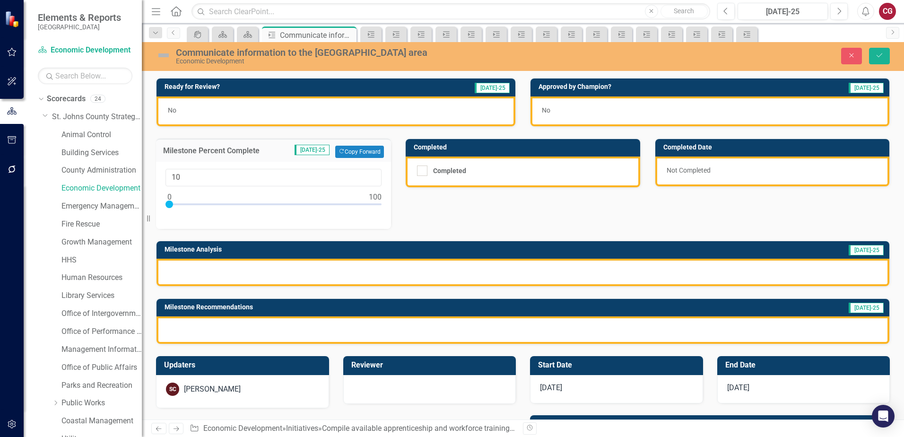
click at [365, 270] on div at bounding box center [522, 271] width 732 height 27
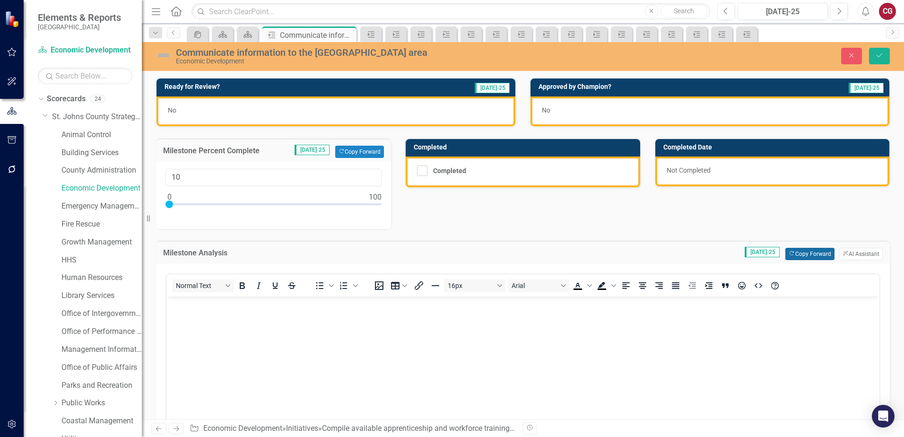
click at [789, 252] on icon "button" at bounding box center [791, 253] width 4 height 4
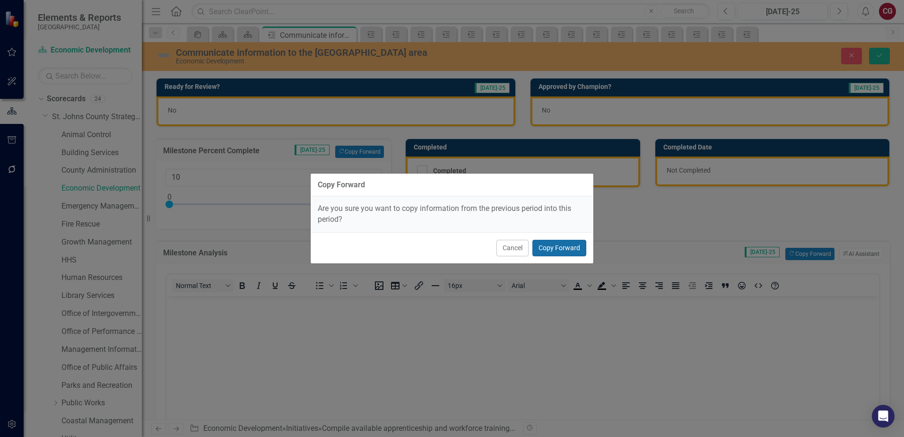
click at [568, 250] on button "Copy Forward" at bounding box center [559, 248] width 54 height 17
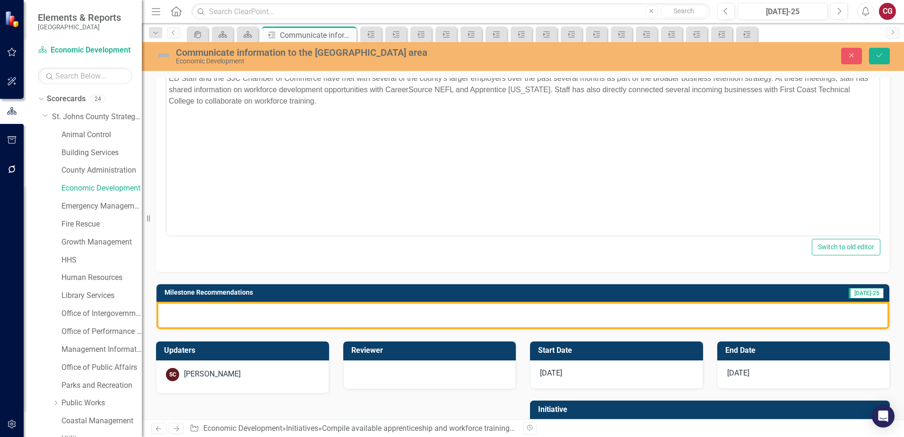
scroll to position [236, 0]
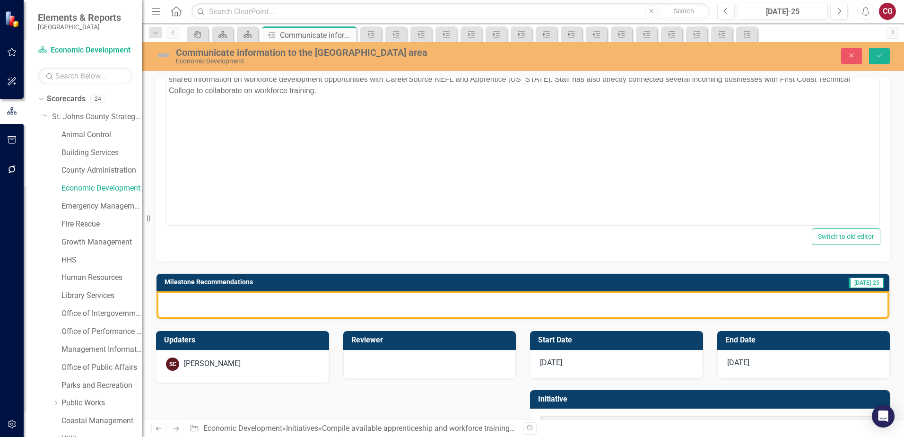
click at [568, 302] on div at bounding box center [522, 304] width 732 height 27
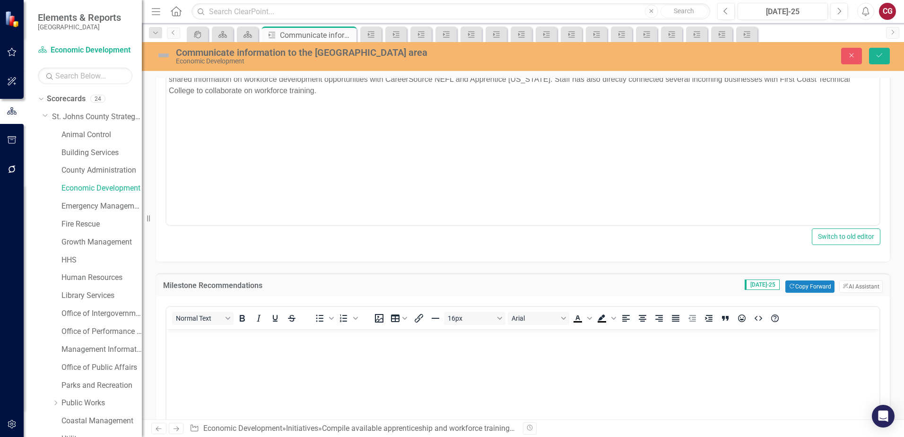
scroll to position [0, 0]
click at [798, 287] on button "Copy Forward Copy Forward" at bounding box center [809, 286] width 49 height 12
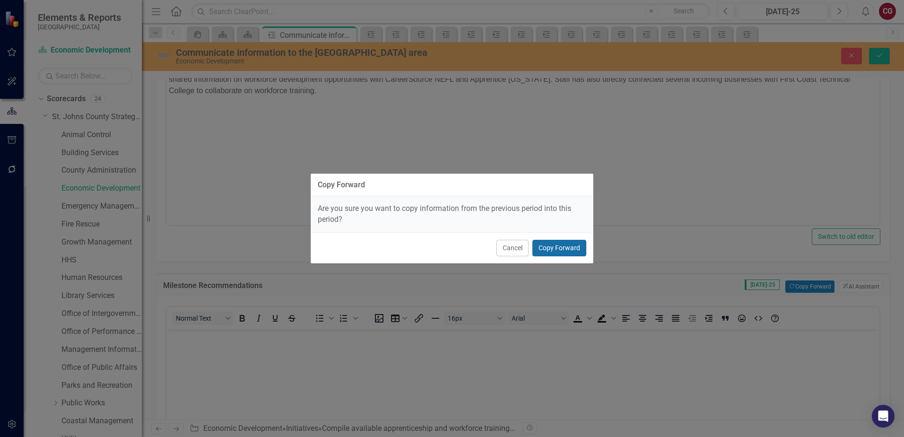
drag, startPoint x: 572, startPoint y: 248, endPoint x: 457, endPoint y: 143, distance: 155.2
click at [572, 248] on button "Copy Forward" at bounding box center [559, 248] width 54 height 17
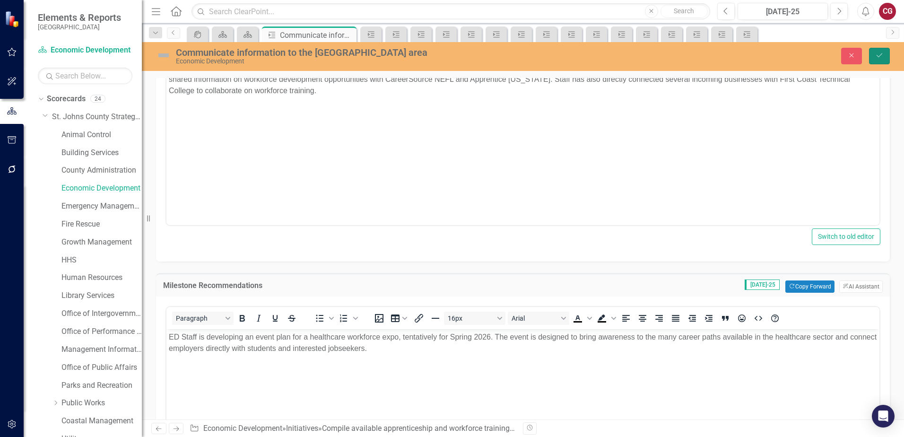
click at [877, 52] on icon "Save" at bounding box center [879, 55] width 9 height 7
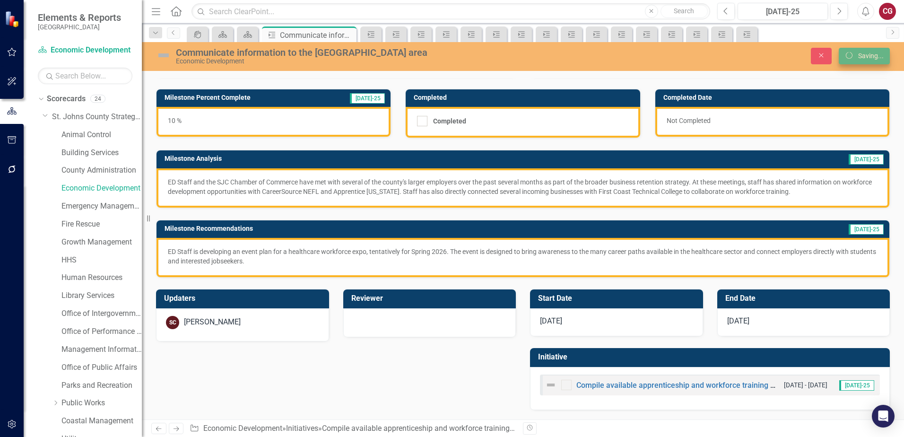
scroll to position [50, 0]
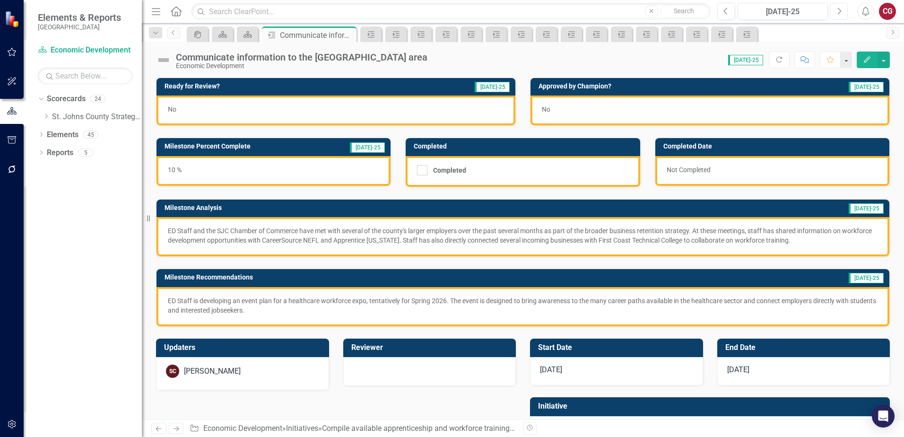
click at [840, 11] on icon "Next" at bounding box center [838, 11] width 5 height 9
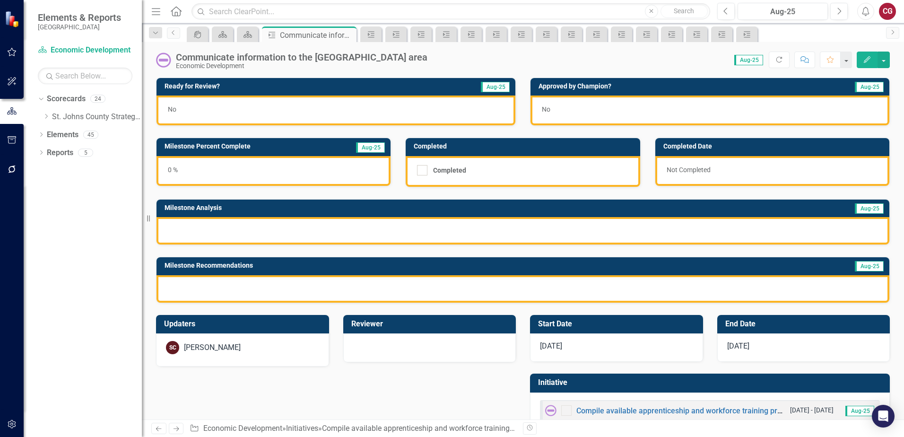
click at [245, 173] on div "0 %" at bounding box center [273, 171] width 234 height 30
click at [244, 173] on div "0 %" at bounding box center [273, 171] width 234 height 30
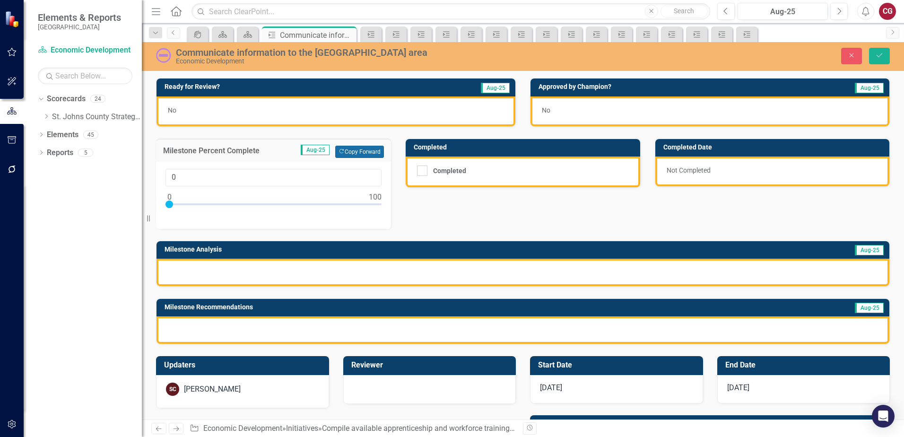
click at [344, 149] on button "Copy Forward Copy Forward" at bounding box center [359, 152] width 49 height 12
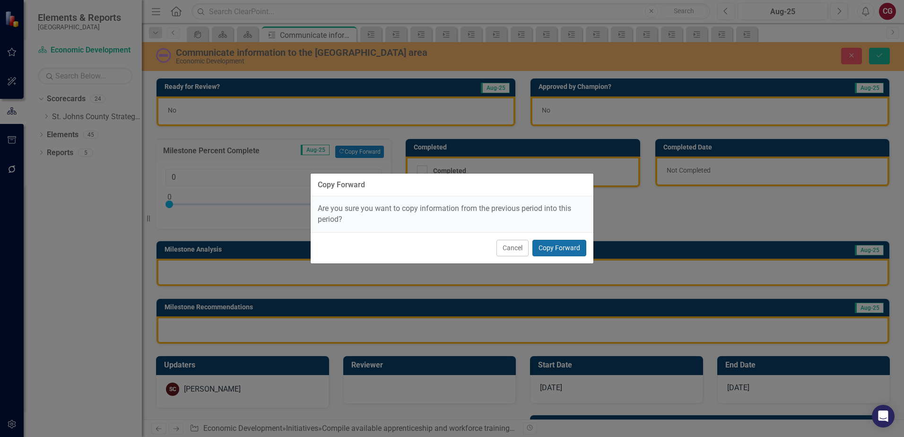
click at [566, 250] on button "Copy Forward" at bounding box center [559, 248] width 54 height 17
type input "10"
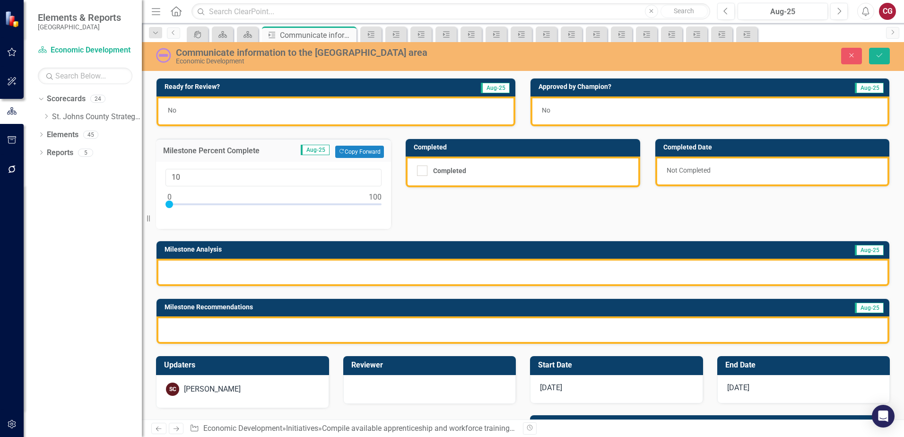
click at [479, 281] on div at bounding box center [522, 271] width 732 height 27
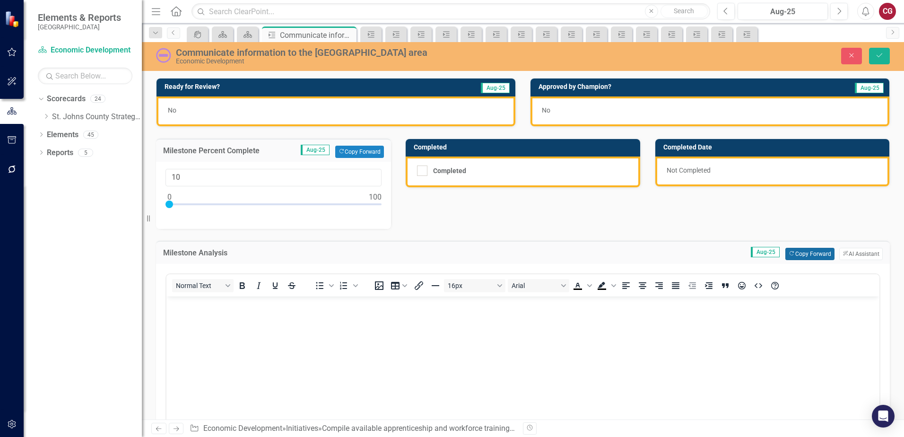
click at [789, 252] on button "Copy Forward Copy Forward" at bounding box center [809, 254] width 49 height 12
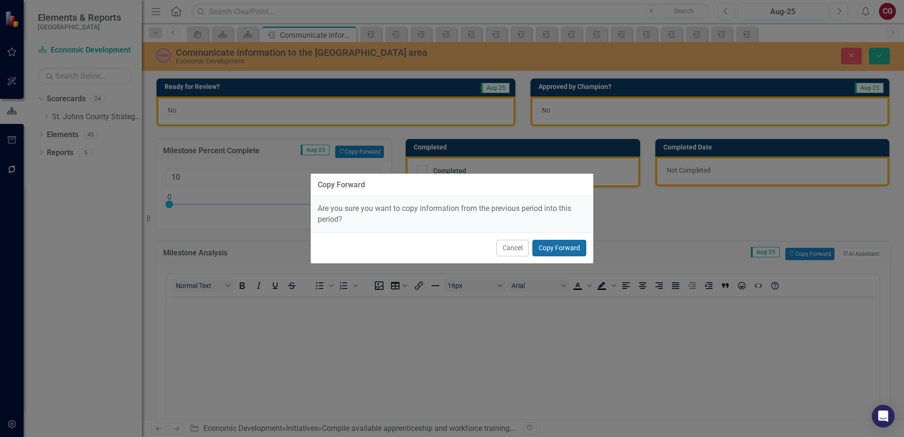
click at [560, 252] on button "Copy Forward" at bounding box center [559, 248] width 54 height 17
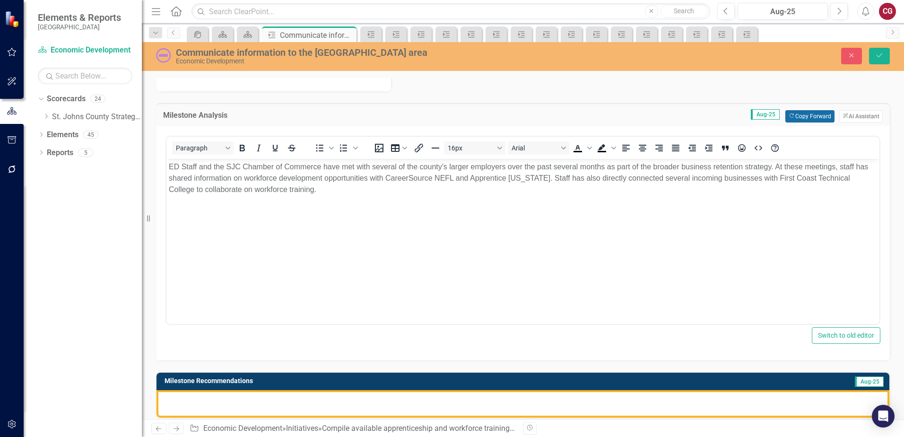
scroll to position [189, 0]
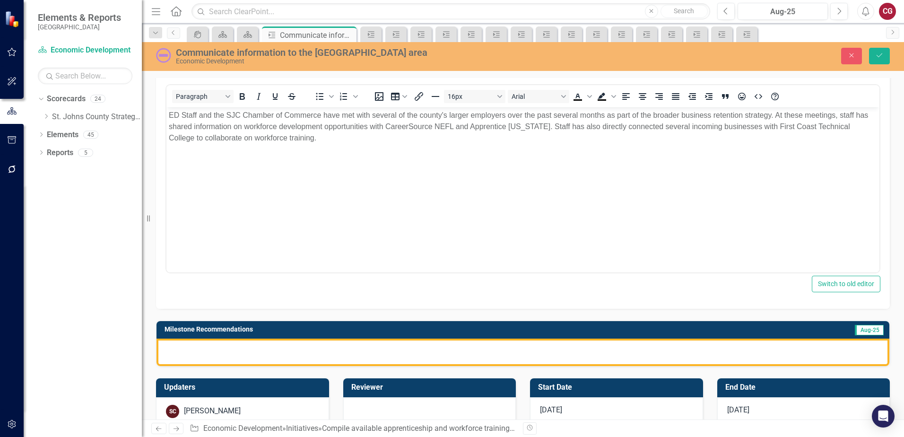
click at [353, 363] on div at bounding box center [522, 351] width 732 height 27
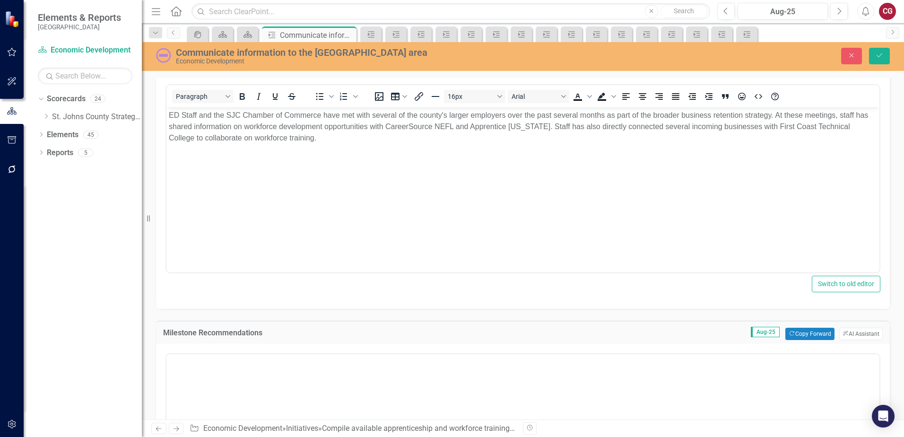
scroll to position [0, 0]
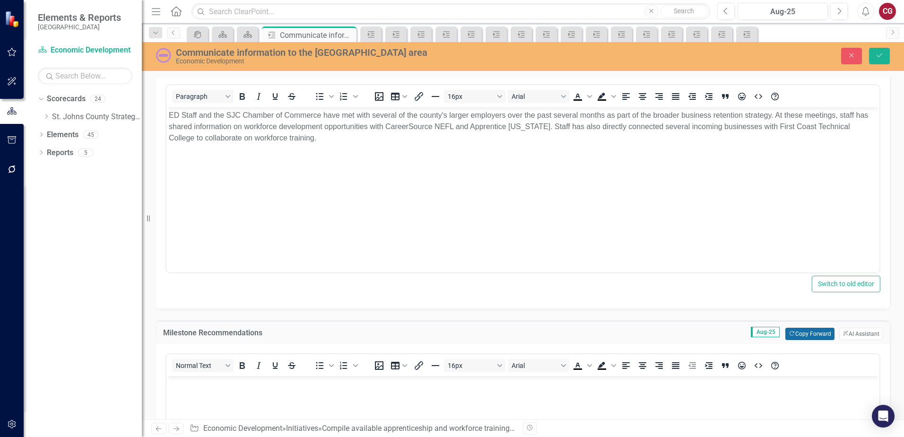
click at [795, 330] on button "Copy Forward Copy Forward" at bounding box center [809, 333] width 49 height 12
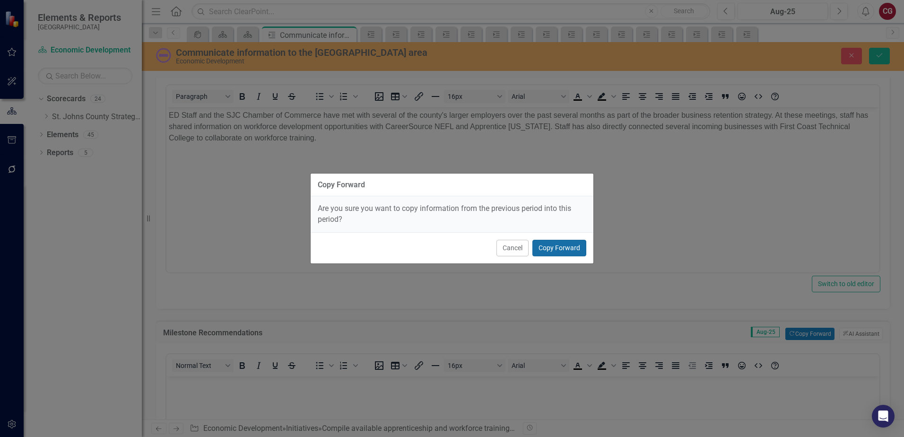
click at [572, 250] on button "Copy Forward" at bounding box center [559, 248] width 54 height 17
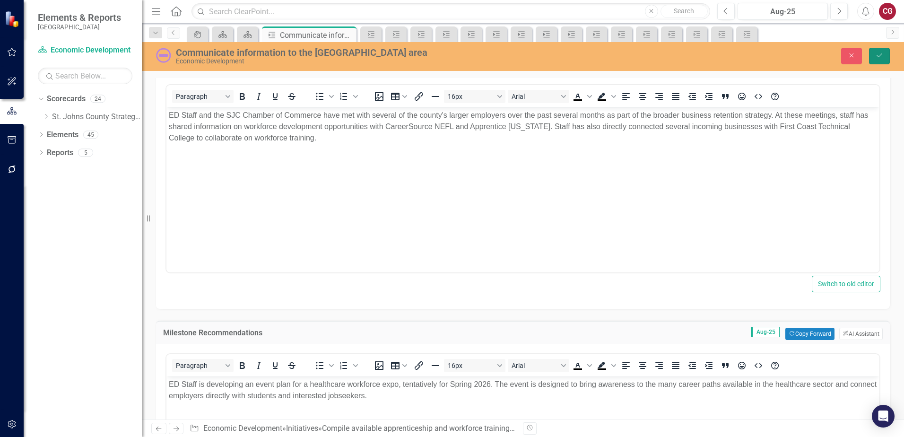
click at [877, 60] on button "Save" at bounding box center [879, 56] width 21 height 17
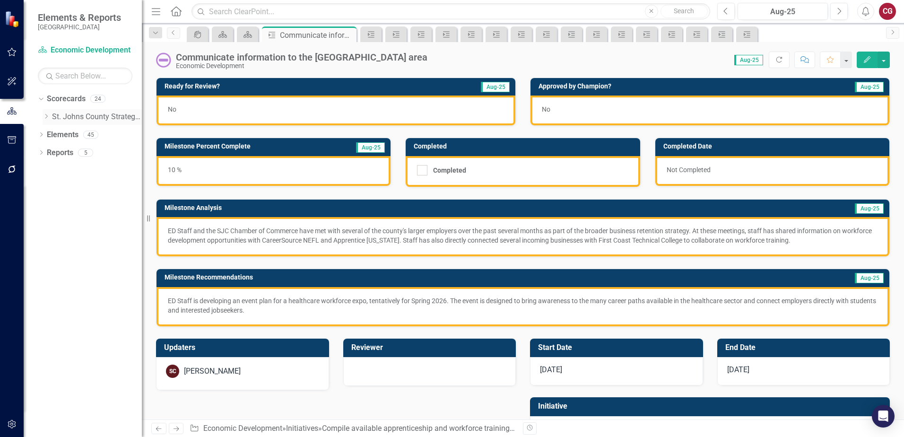
click at [46, 119] on icon "Dropdown" at bounding box center [46, 116] width 7 height 6
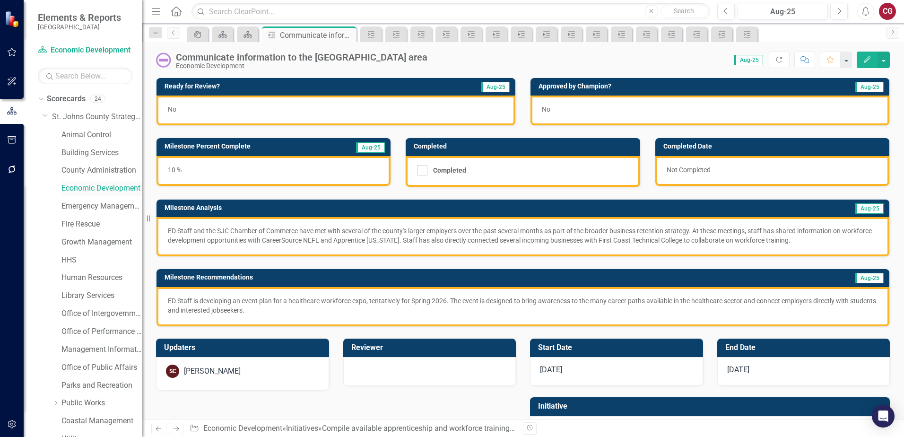
click at [86, 186] on link "Economic Development" at bounding box center [101, 188] width 80 height 11
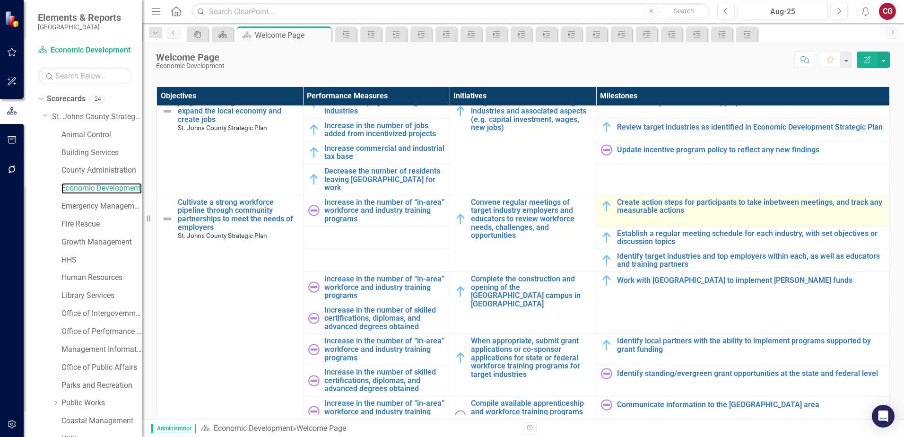
scroll to position [284, 0]
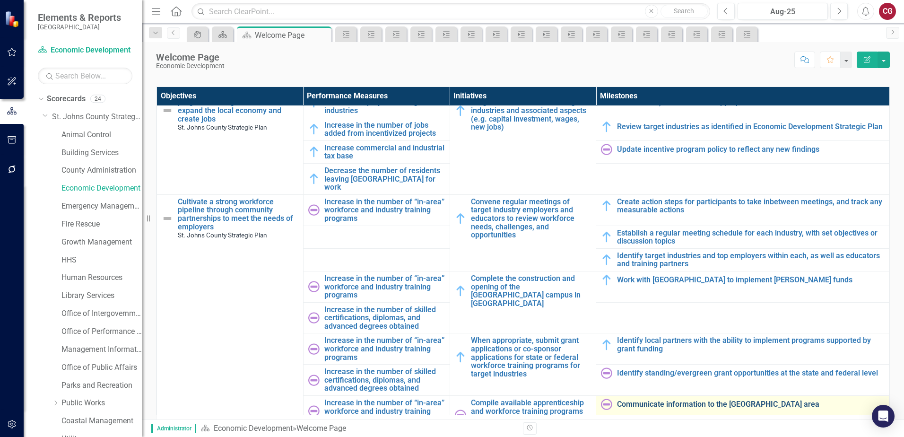
click at [650, 400] on link "Communicate information to the [GEOGRAPHIC_DATA] area" at bounding box center [750, 404] width 267 height 9
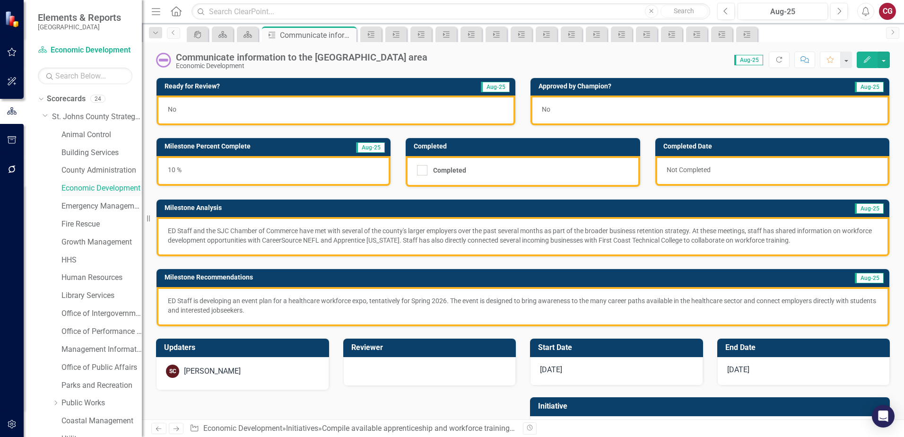
click at [95, 189] on link "Economic Development" at bounding box center [101, 188] width 80 height 11
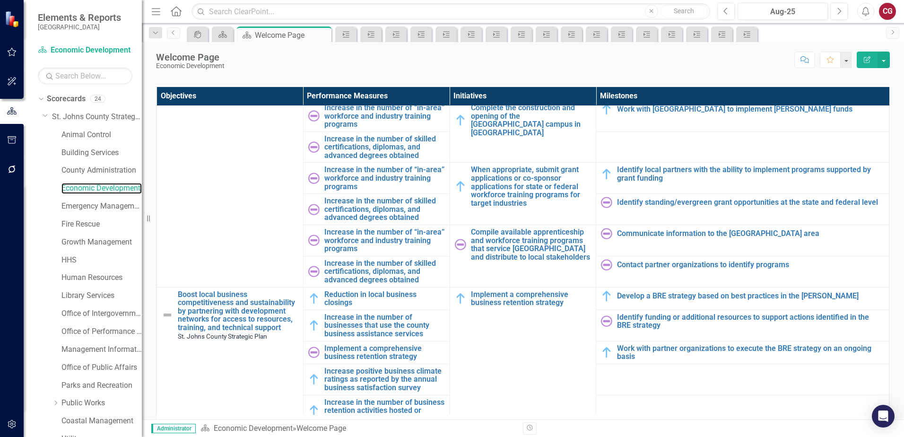
scroll to position [473, 0]
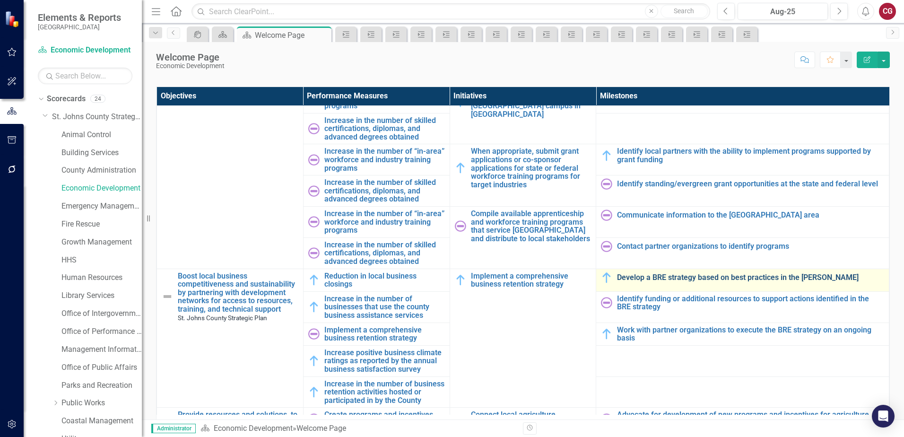
click at [663, 273] on link "Develop a BRE strategy based on best practices in the [PERSON_NAME]" at bounding box center [750, 277] width 267 height 9
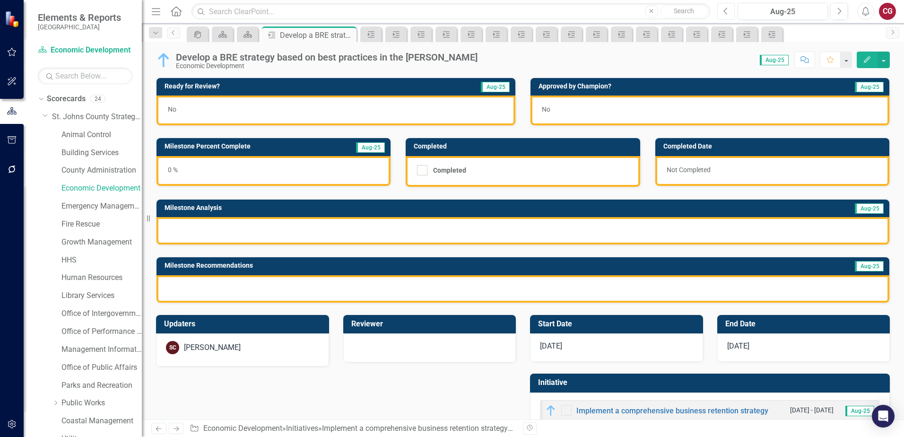
click at [728, 14] on button "Previous" at bounding box center [725, 11] width 17 height 17
click at [302, 173] on div "0 %" at bounding box center [273, 171] width 234 height 30
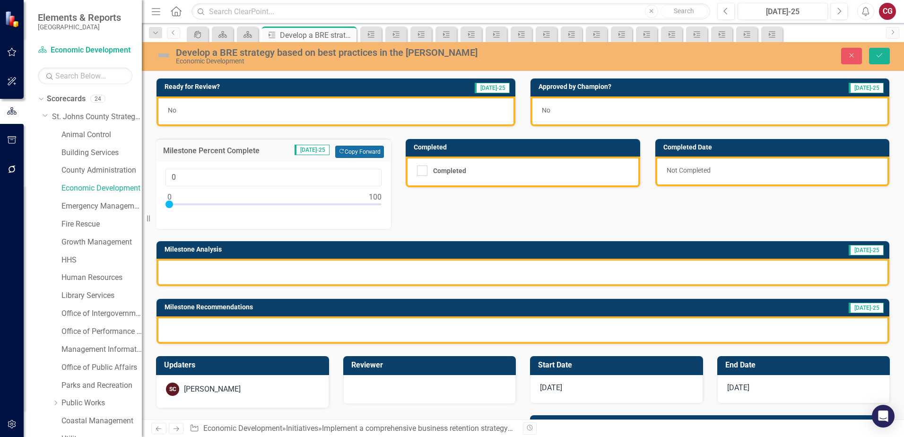
click at [354, 147] on button "Copy Forward Copy Forward" at bounding box center [359, 152] width 49 height 12
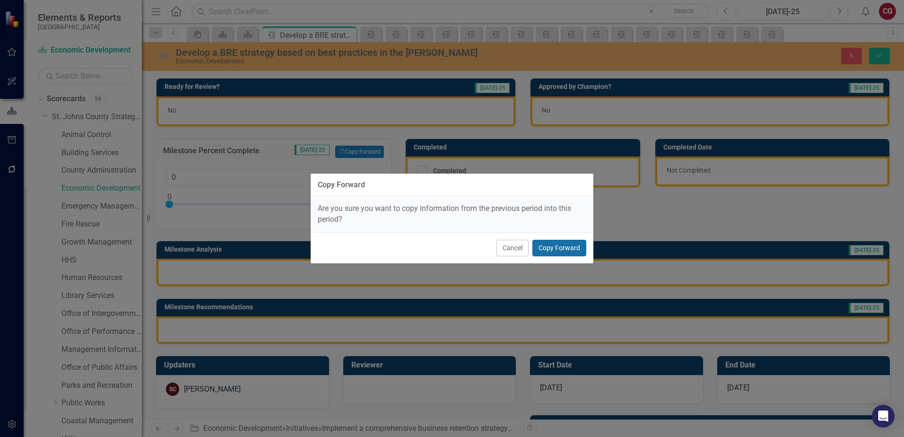
click at [558, 244] on button "Copy Forward" at bounding box center [559, 248] width 54 height 17
type input "25"
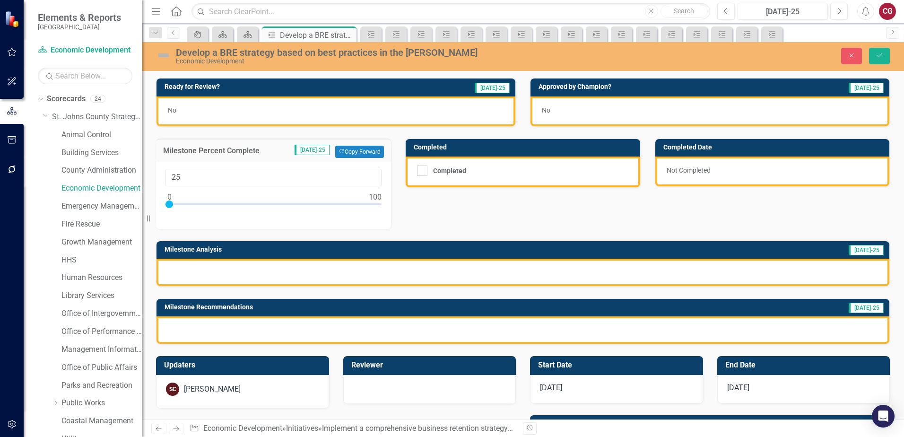
click at [391, 274] on div at bounding box center [522, 271] width 732 height 27
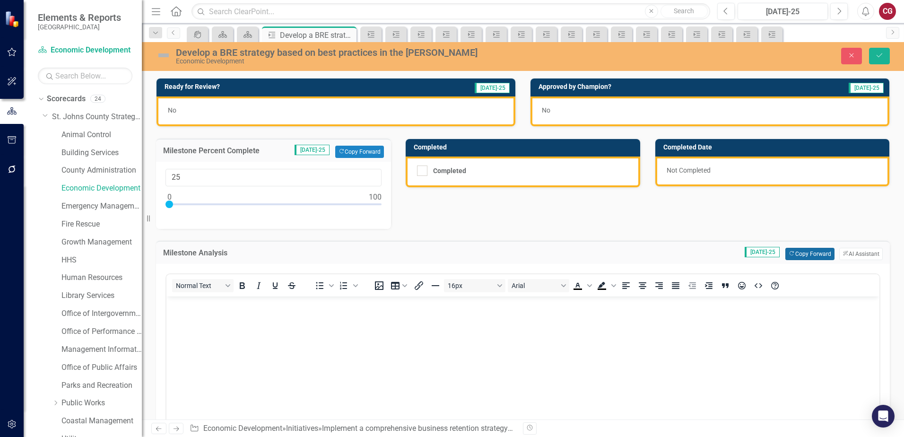
click at [802, 256] on button "Copy Forward Copy Forward" at bounding box center [809, 254] width 49 height 12
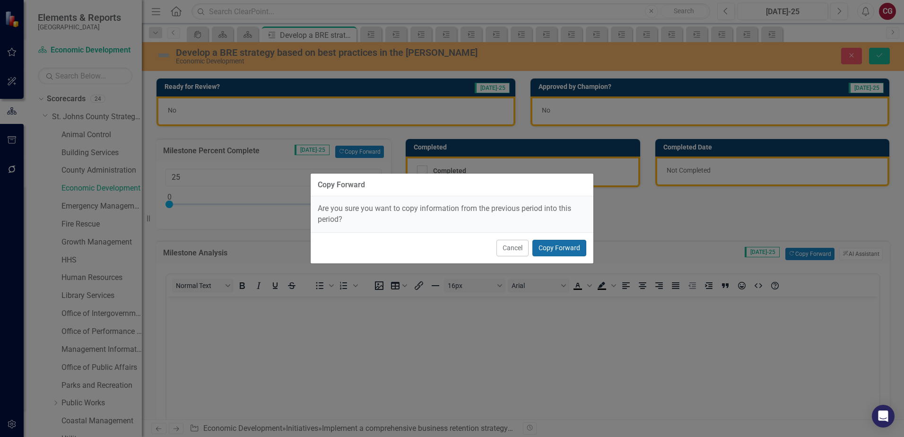
click at [571, 250] on button "Copy Forward" at bounding box center [559, 248] width 54 height 17
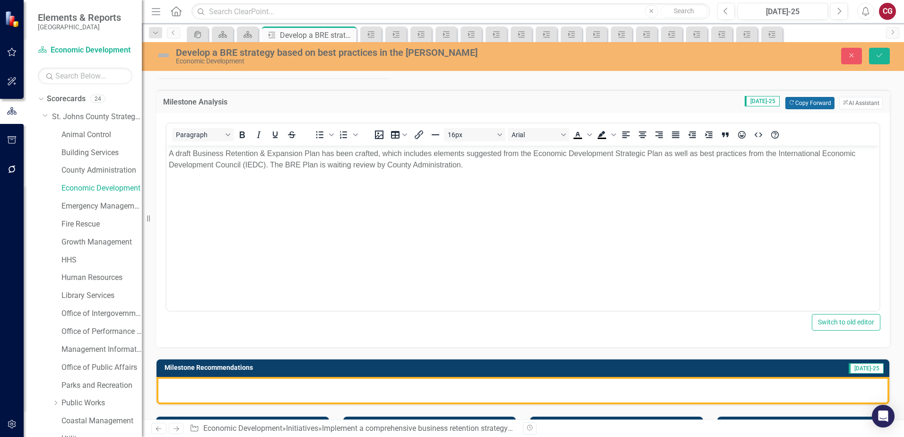
scroll to position [189, 0]
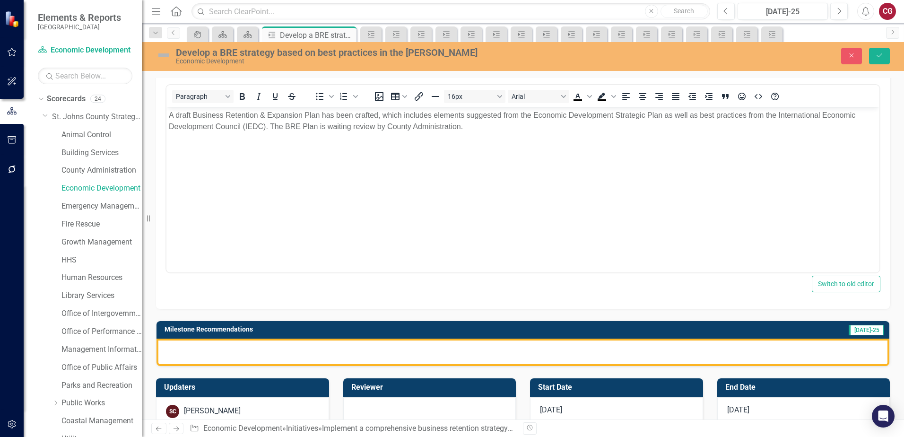
click at [423, 351] on div at bounding box center [522, 351] width 732 height 27
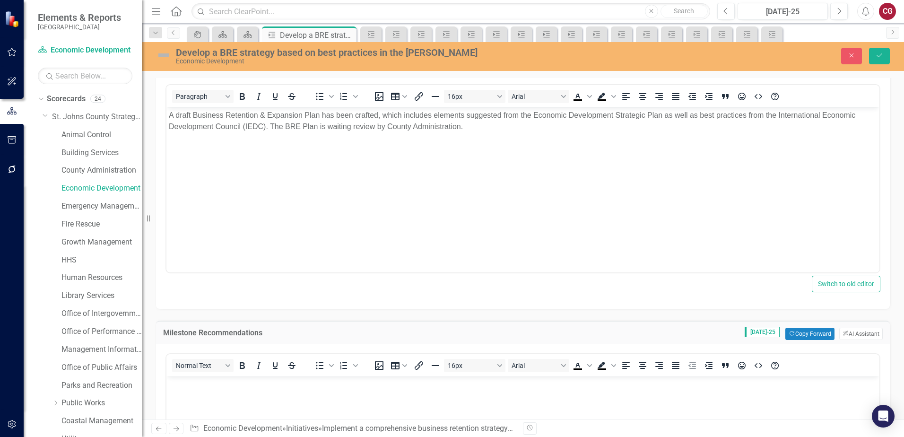
scroll to position [0, 0]
click at [800, 330] on button "Copy Forward Copy Forward" at bounding box center [809, 333] width 49 height 12
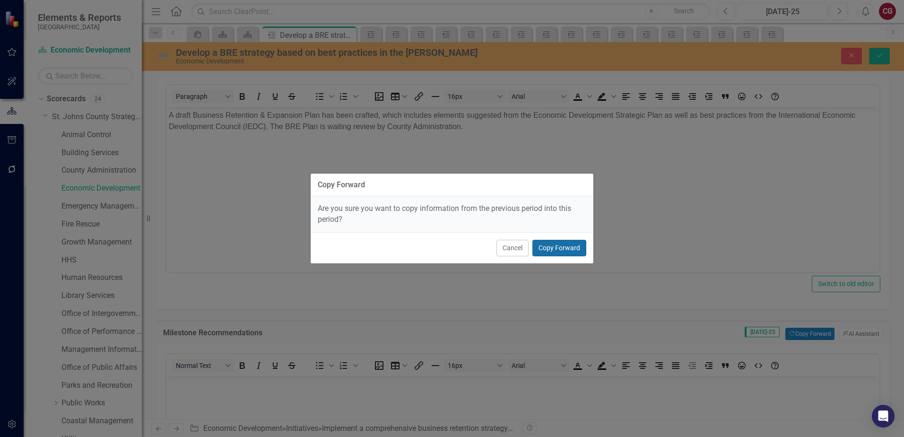
click at [570, 241] on button "Copy Forward" at bounding box center [559, 248] width 54 height 17
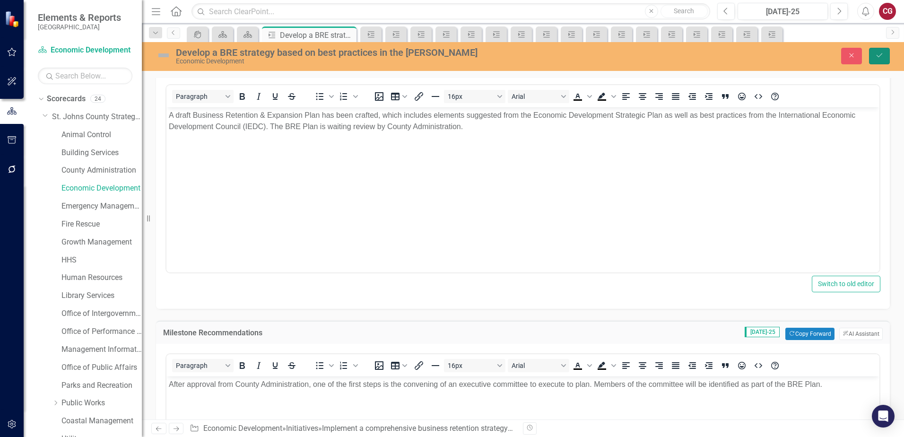
click at [882, 61] on button "Save" at bounding box center [879, 56] width 21 height 17
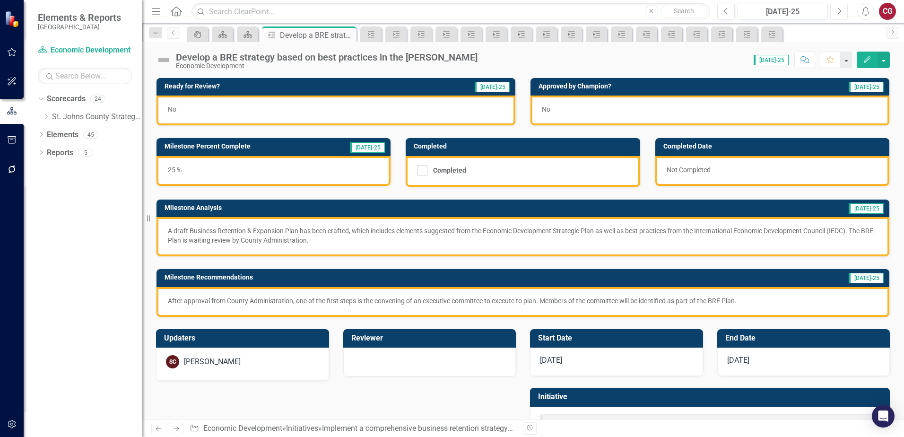
click at [840, 16] on button "Next" at bounding box center [838, 11] width 17 height 17
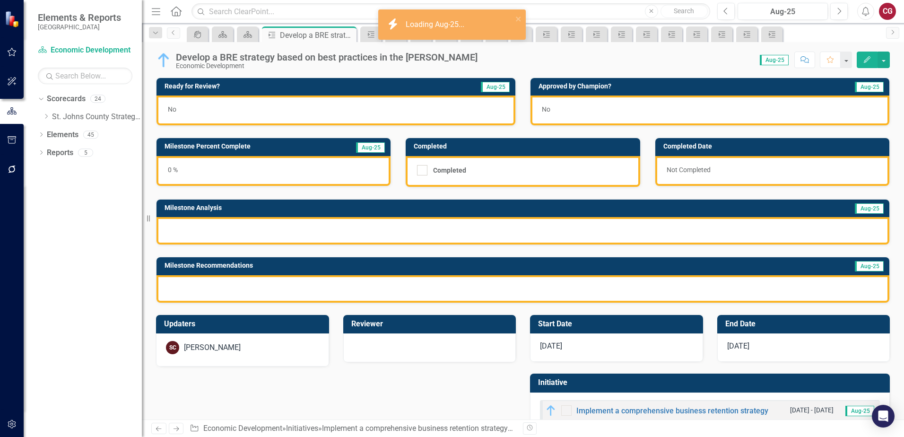
click at [229, 172] on div "0 %" at bounding box center [273, 171] width 234 height 30
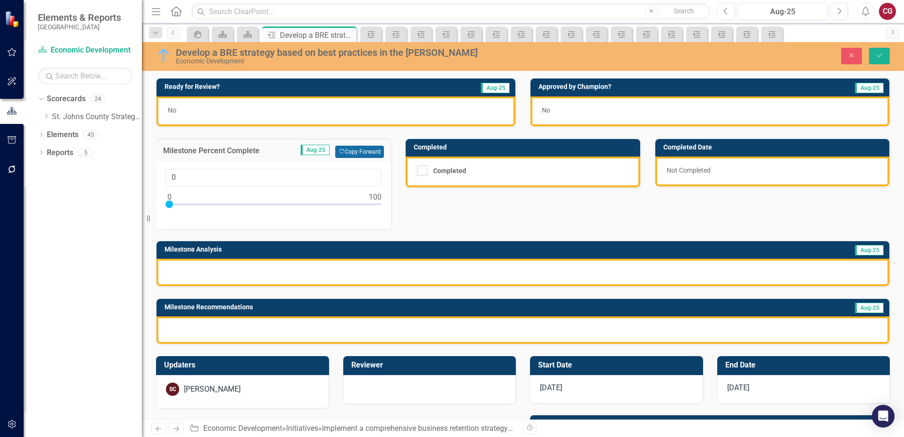
click at [360, 155] on button "Copy Forward Copy Forward" at bounding box center [359, 152] width 49 height 12
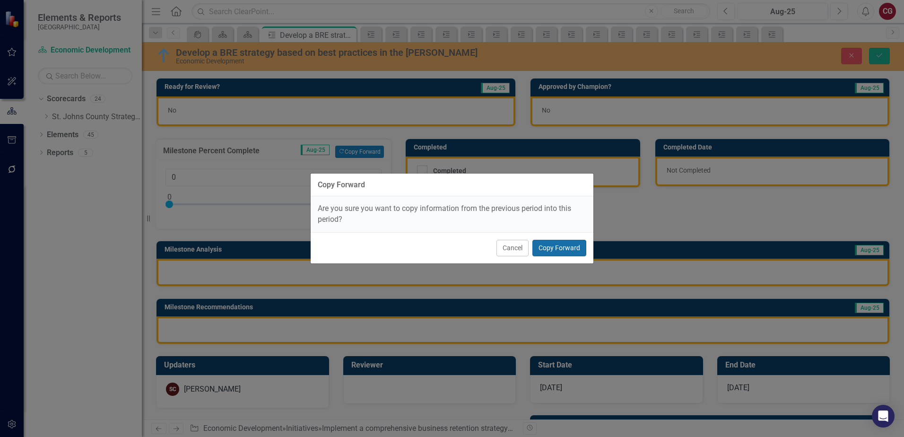
click at [553, 249] on button "Copy Forward" at bounding box center [559, 248] width 54 height 17
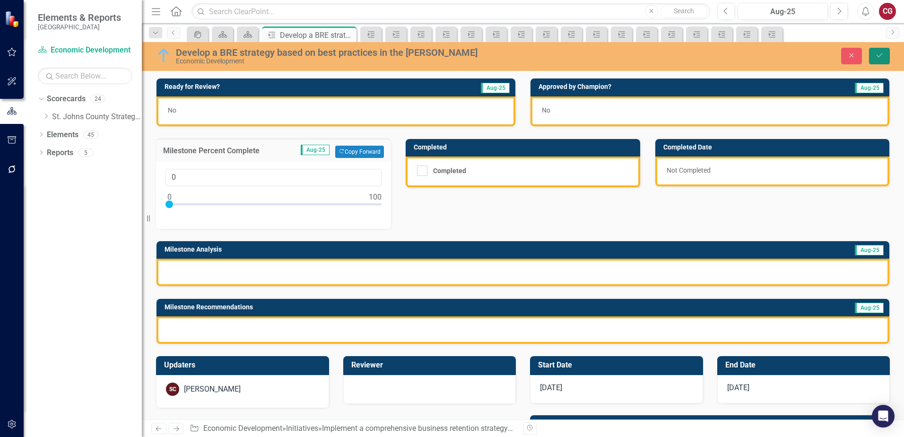
click at [877, 55] on icon "Save" at bounding box center [879, 55] width 9 height 7
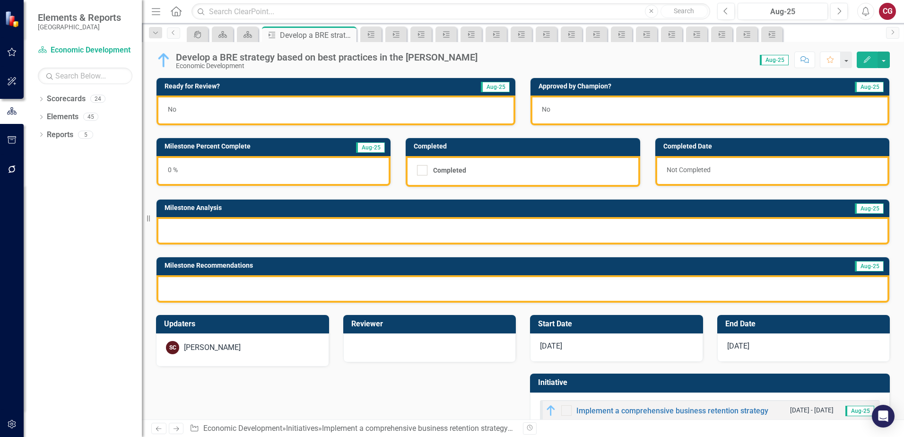
click at [268, 172] on div "0 %" at bounding box center [273, 171] width 234 height 30
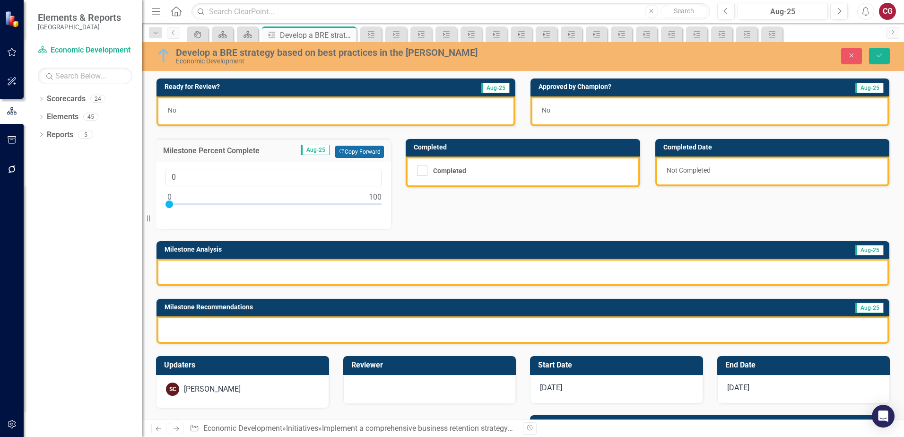
click at [361, 150] on button "Copy Forward Copy Forward" at bounding box center [359, 152] width 49 height 12
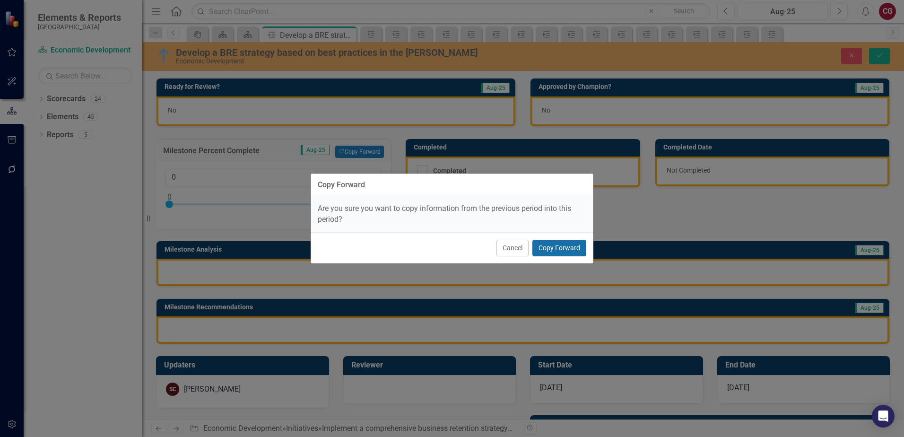
click at [559, 249] on button "Copy Forward" at bounding box center [559, 248] width 54 height 17
type input "25"
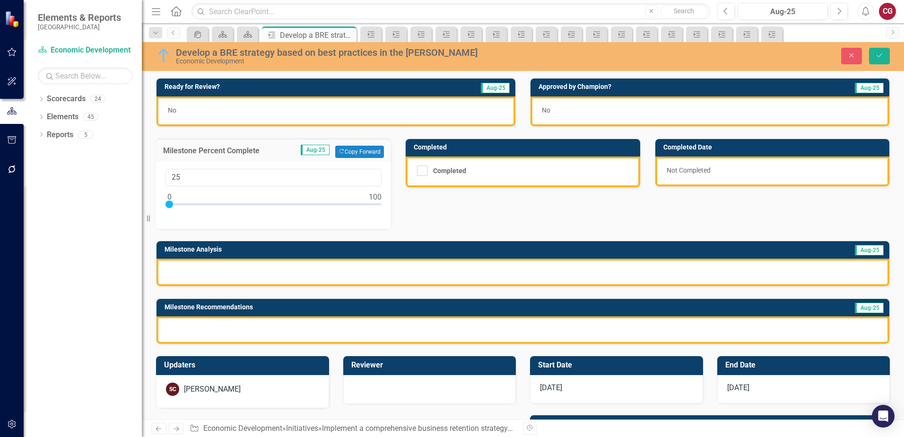
click at [467, 265] on div at bounding box center [522, 271] width 732 height 27
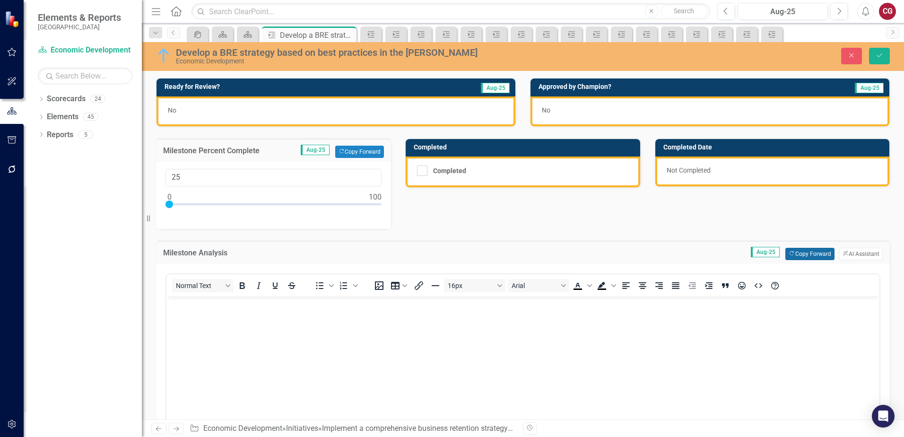
click at [785, 257] on button "Copy Forward Copy Forward" at bounding box center [809, 254] width 49 height 12
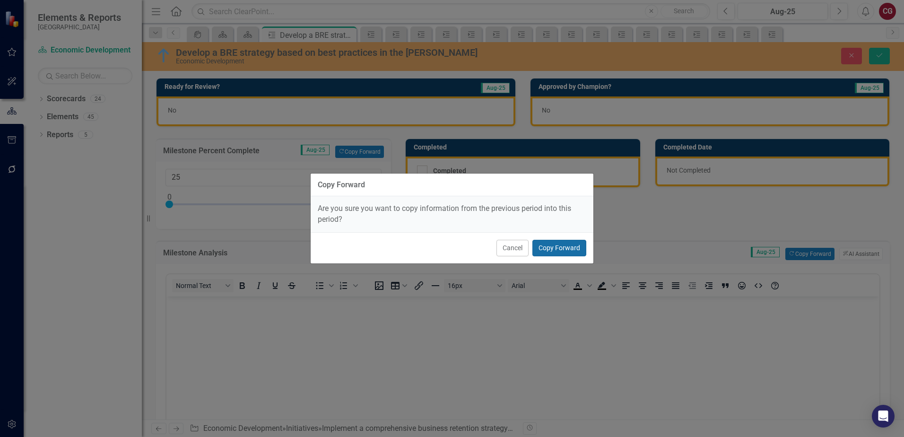
click at [548, 243] on button "Copy Forward" at bounding box center [559, 248] width 54 height 17
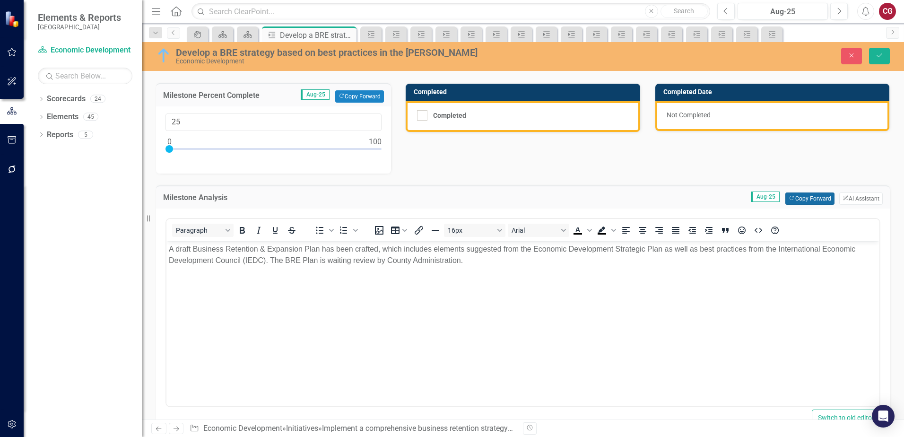
scroll to position [278, 0]
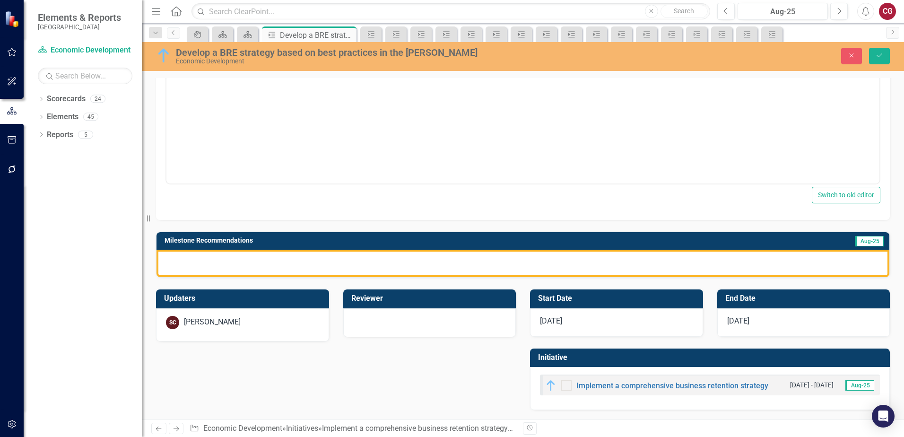
click at [537, 267] on div at bounding box center [522, 263] width 732 height 27
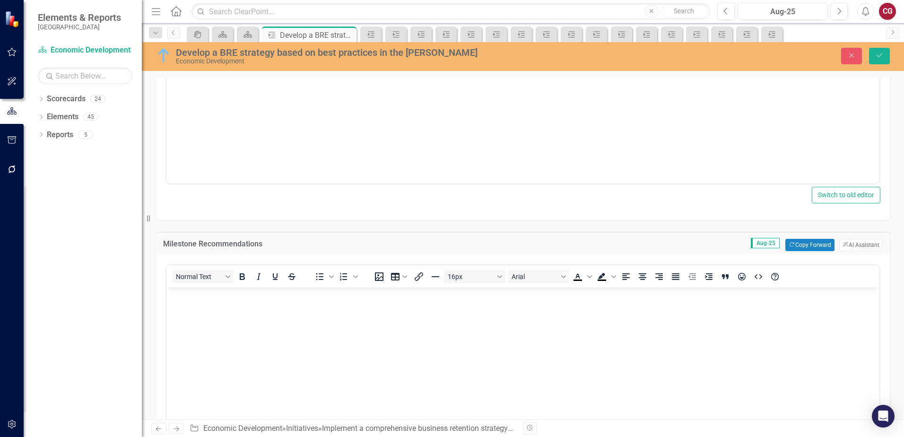
scroll to position [0, 0]
click at [788, 246] on icon "Copy Forward" at bounding box center [791, 244] width 6 height 5
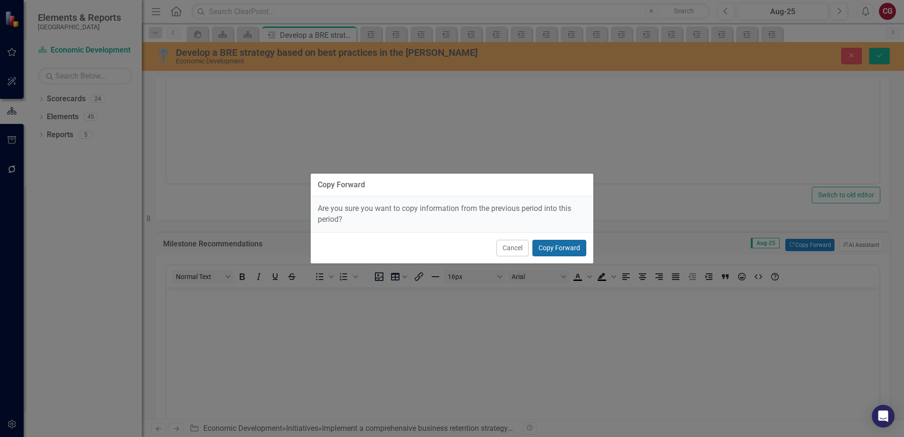
click at [565, 250] on button "Copy Forward" at bounding box center [559, 248] width 54 height 17
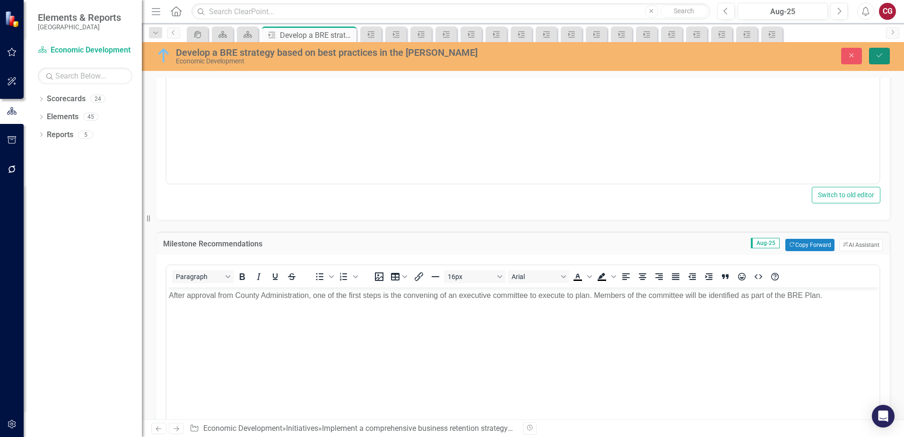
click at [872, 59] on button "Save" at bounding box center [879, 56] width 21 height 17
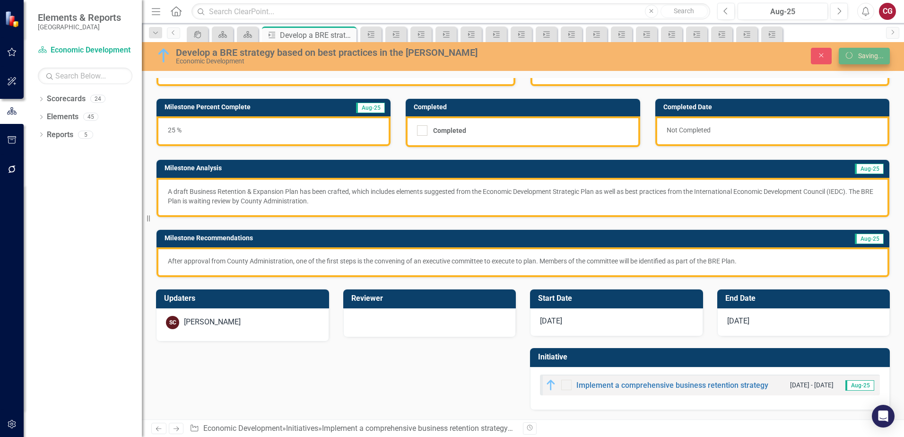
scroll to position [40, 0]
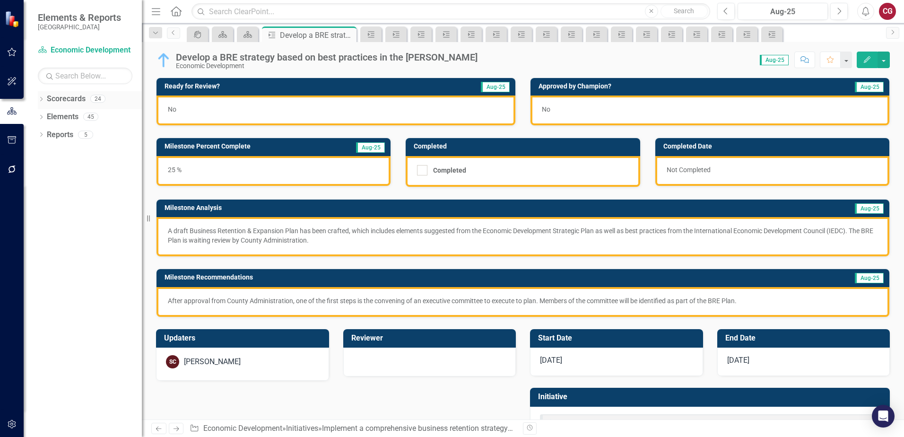
click at [43, 101] on icon "Dropdown" at bounding box center [41, 99] width 7 height 5
click at [47, 116] on icon "Dropdown" at bounding box center [46, 116] width 7 height 6
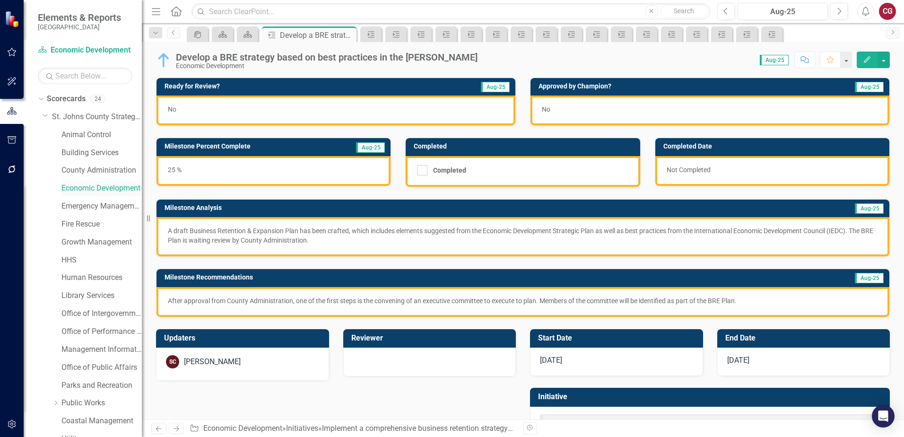
click at [71, 186] on link "Economic Development" at bounding box center [101, 188] width 80 height 11
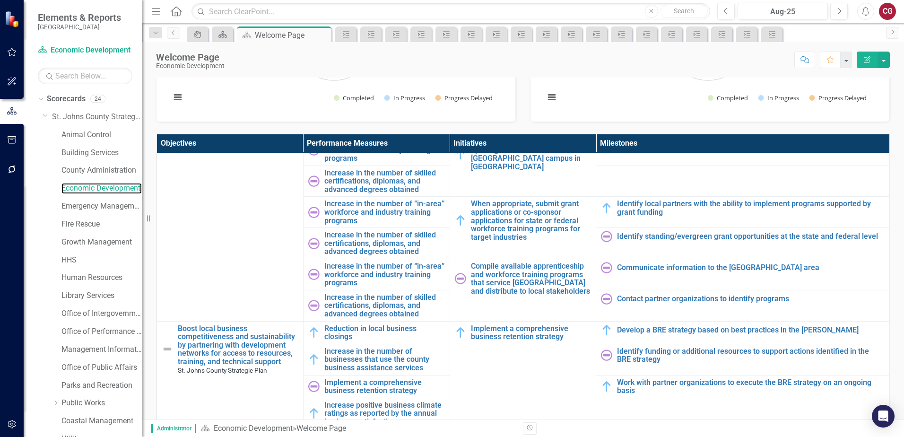
scroll to position [473, 0]
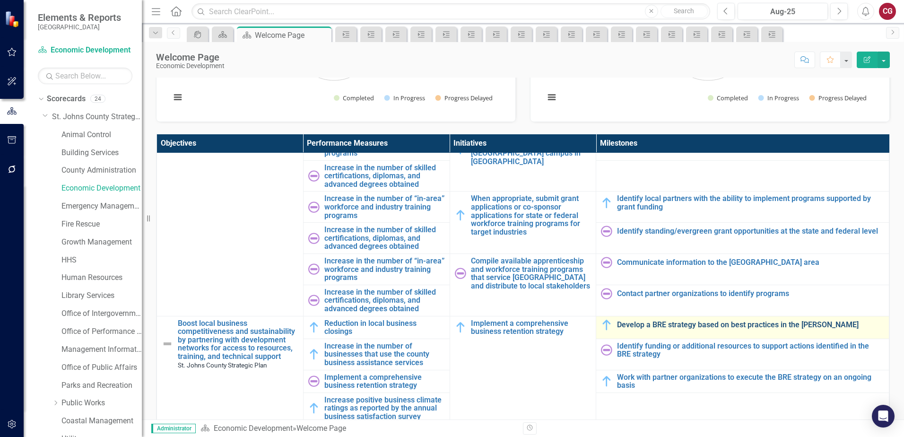
click at [645, 320] on link "Develop a BRE strategy based on best practices in the [PERSON_NAME]" at bounding box center [750, 324] width 267 height 9
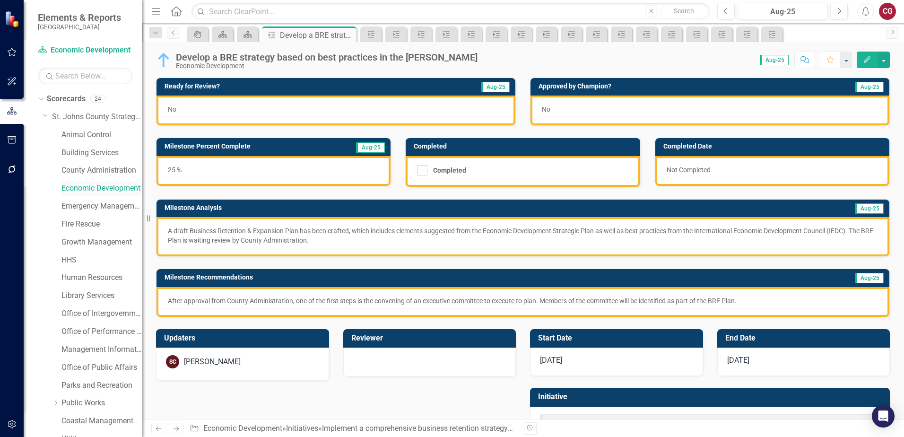
click at [85, 192] on link "Economic Development" at bounding box center [101, 188] width 80 height 11
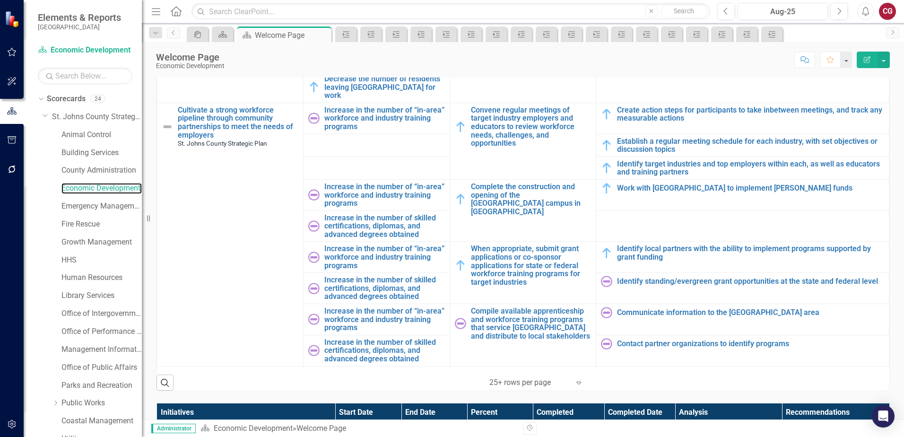
scroll to position [331, 0]
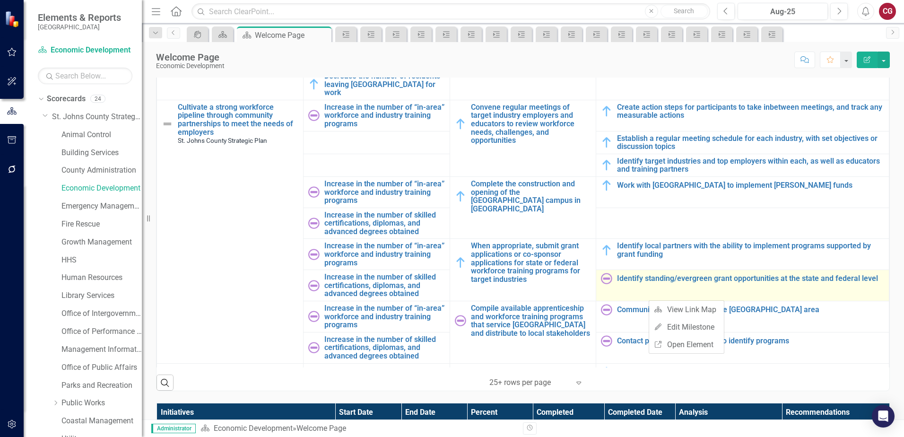
click at [613, 284] on td "Identify standing/evergreen grant opportunities at the state and federal level …" at bounding box center [742, 285] width 293 height 31
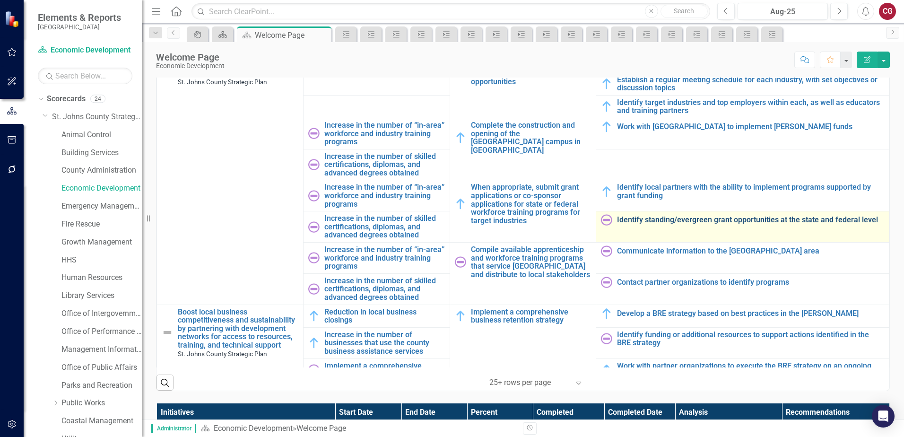
scroll to position [425, 0]
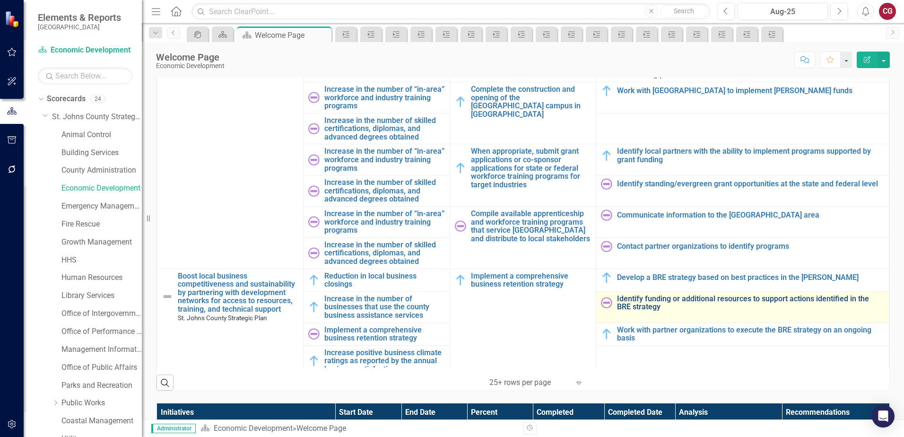
click at [635, 297] on link "Identify funding or additional resources to support actions identified in the B…" at bounding box center [750, 302] width 267 height 17
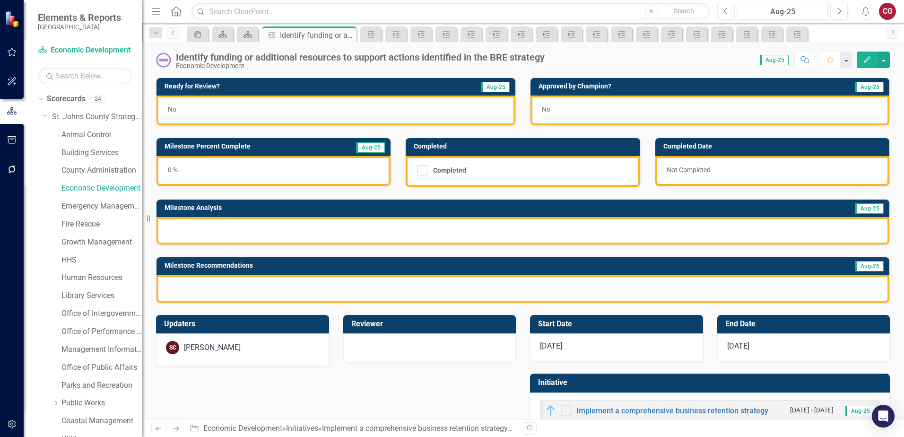
click at [732, 13] on button "Previous" at bounding box center [725, 11] width 17 height 17
click at [246, 175] on div "0 %" at bounding box center [273, 171] width 234 height 30
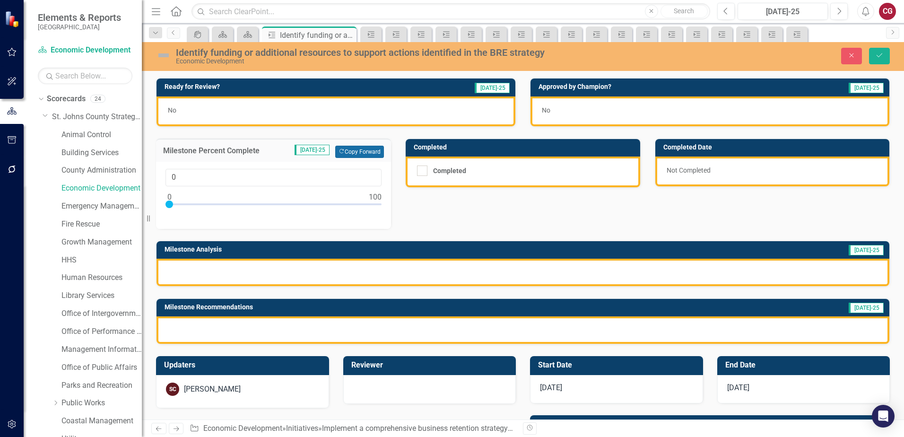
click at [352, 150] on button "Copy Forward Copy Forward" at bounding box center [359, 152] width 49 height 12
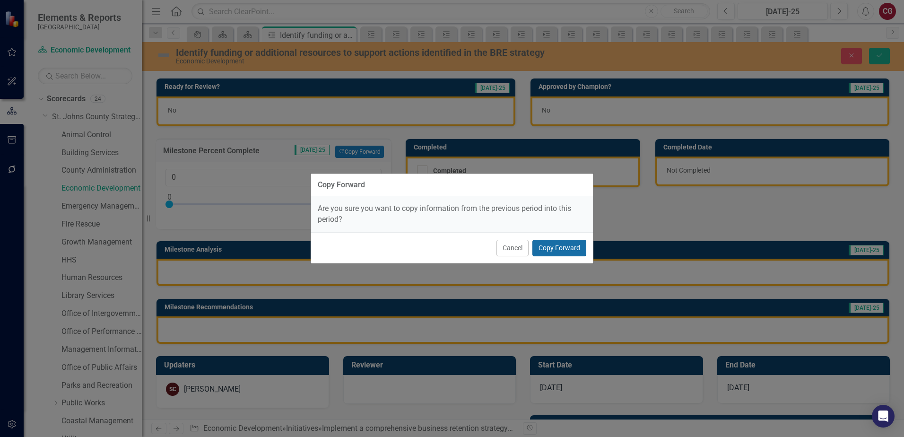
click at [558, 248] on button "Copy Forward" at bounding box center [559, 248] width 54 height 17
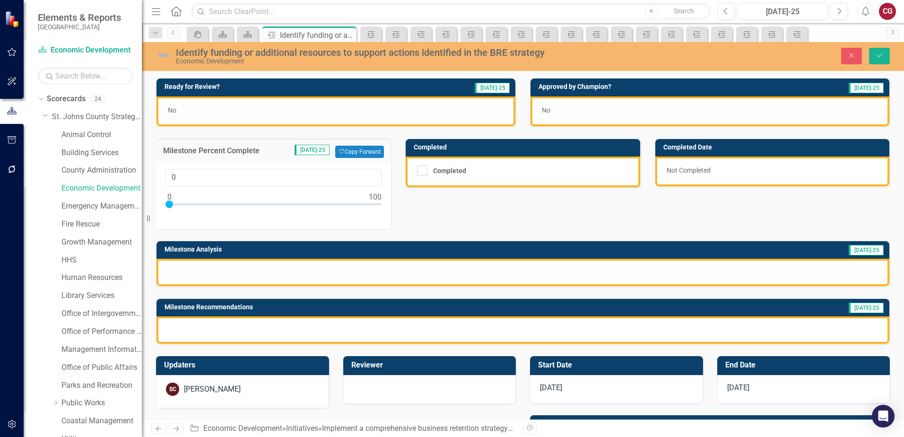
click at [383, 273] on div at bounding box center [522, 271] width 732 height 27
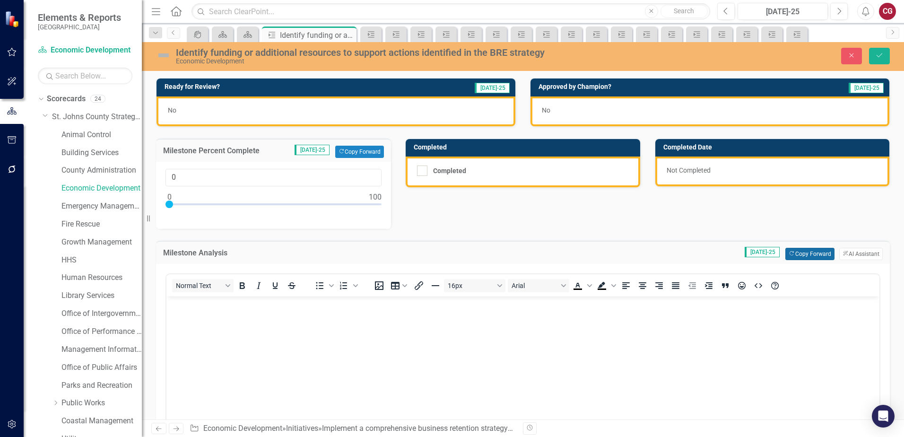
click at [798, 253] on button "Copy Forward Copy Forward" at bounding box center [809, 254] width 49 height 12
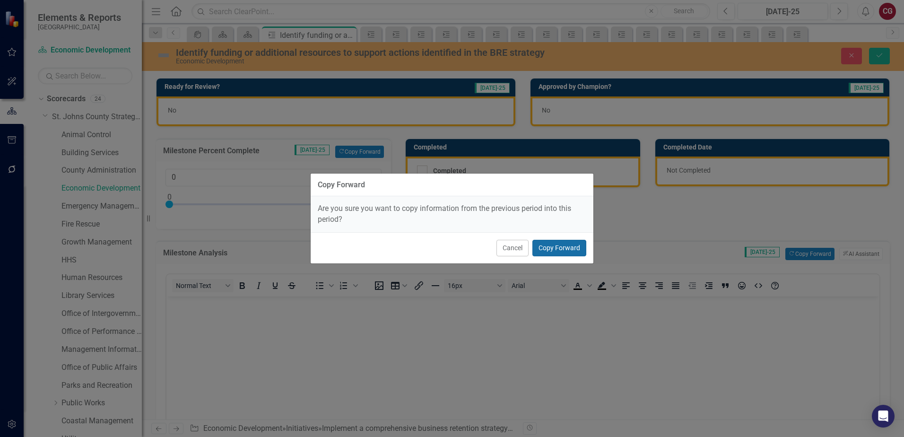
click at [556, 248] on button "Copy Forward" at bounding box center [559, 248] width 54 height 17
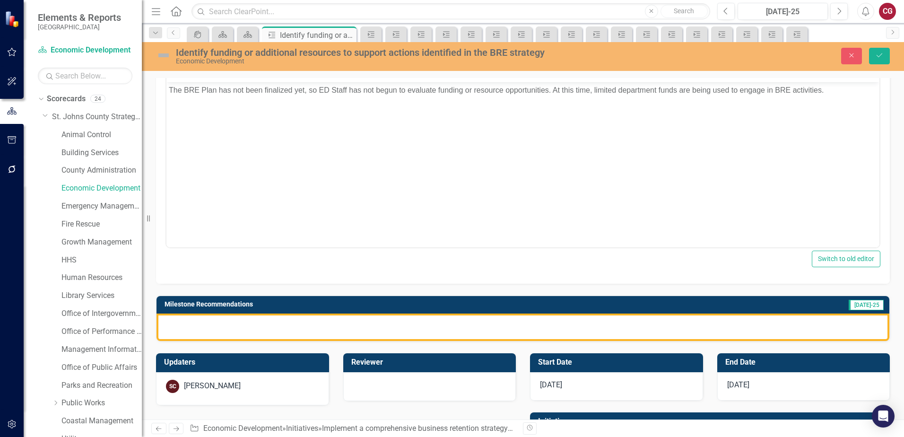
scroll to position [236, 0]
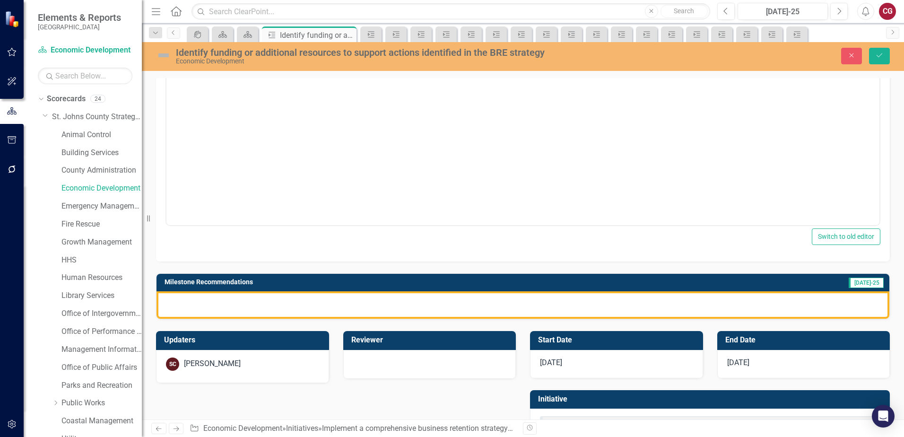
click at [400, 305] on div at bounding box center [522, 304] width 732 height 27
click at [418, 307] on div at bounding box center [522, 304] width 732 height 27
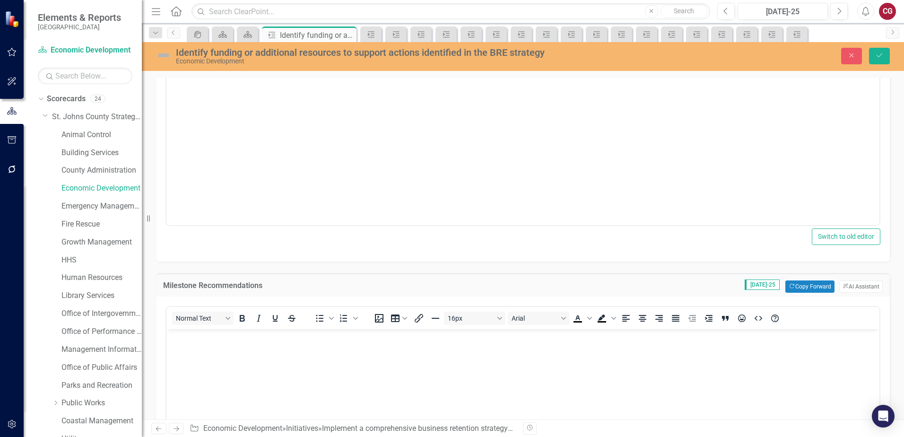
scroll to position [0, 0]
click at [810, 288] on button "Copy Forward Copy Forward" at bounding box center [809, 286] width 49 height 12
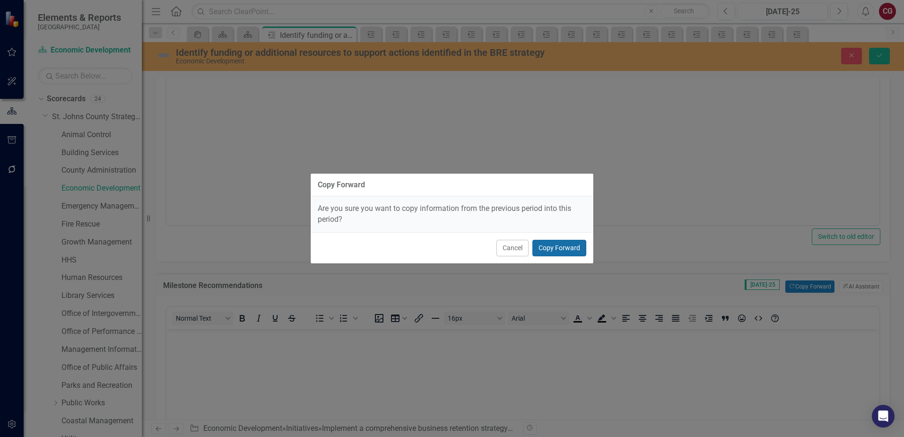
click at [562, 248] on button "Copy Forward" at bounding box center [559, 248] width 54 height 17
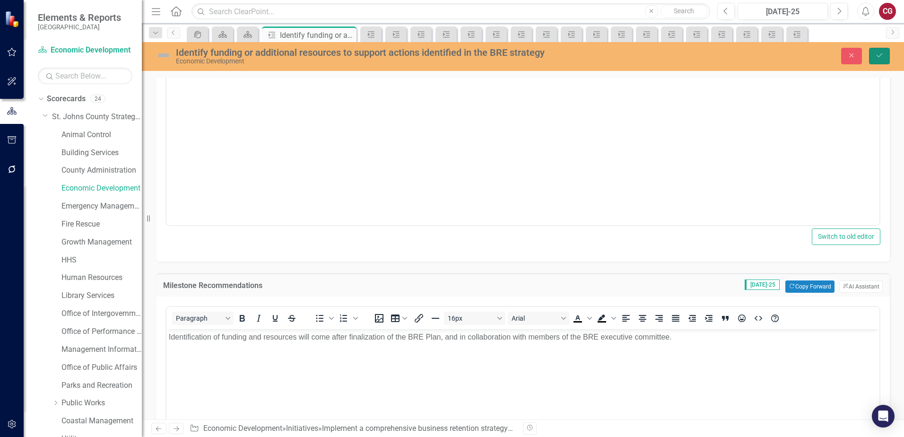
click at [880, 56] on icon "Save" at bounding box center [879, 55] width 9 height 7
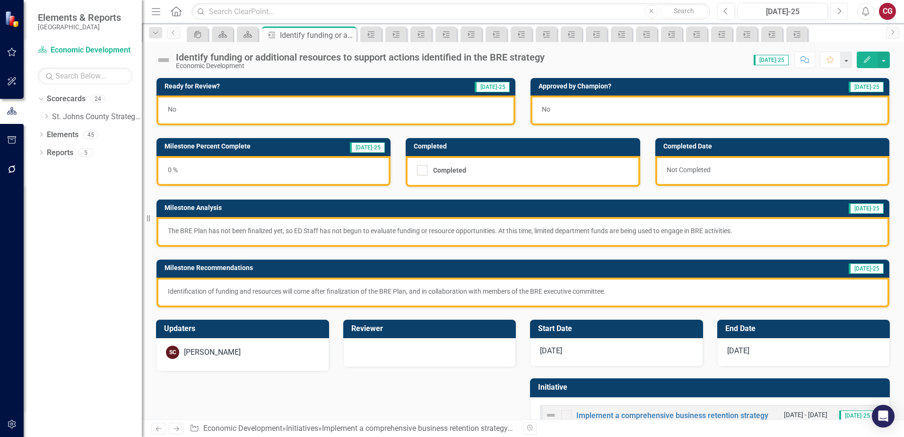
click at [839, 12] on icon "Next" at bounding box center [838, 11] width 5 height 9
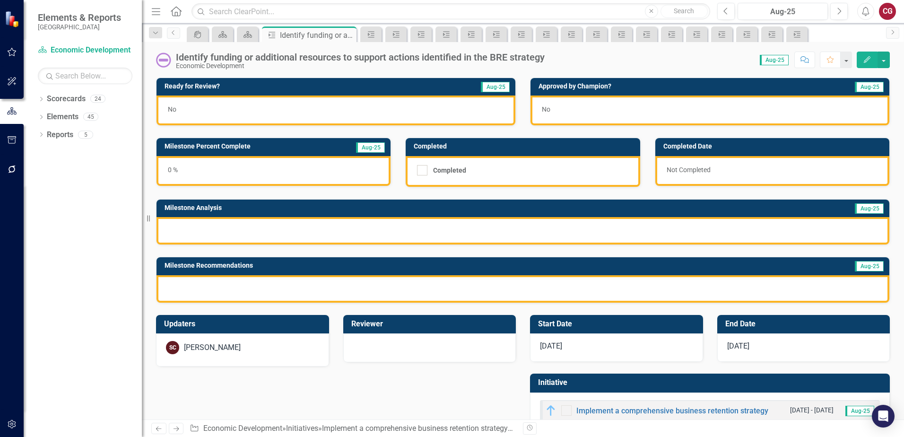
click at [267, 157] on div "0 %" at bounding box center [273, 171] width 234 height 30
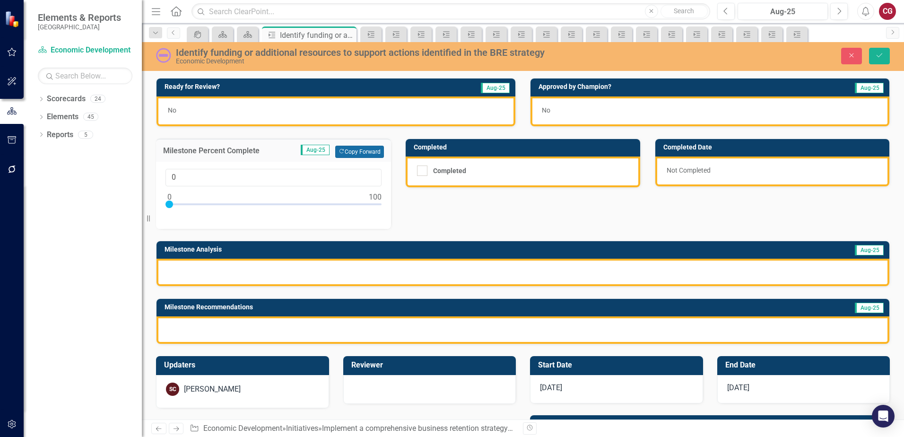
click at [360, 153] on button "Copy Forward Copy Forward" at bounding box center [359, 152] width 49 height 12
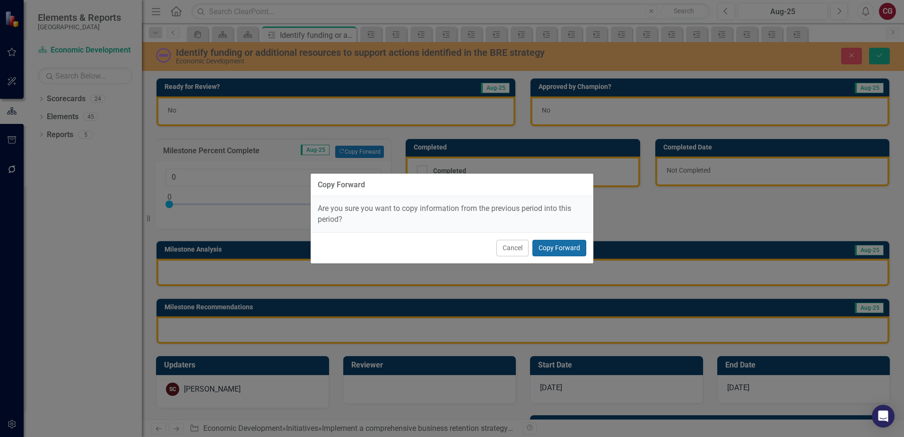
click at [571, 240] on button "Copy Forward" at bounding box center [559, 248] width 54 height 17
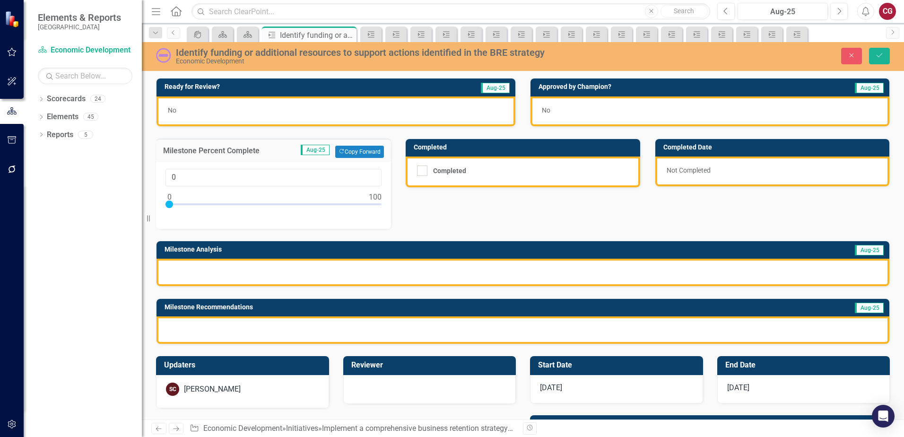
click at [570, 246] on h3 "Milestone Analysis" at bounding box center [401, 249] width 474 height 7
click at [472, 280] on div at bounding box center [522, 271] width 732 height 27
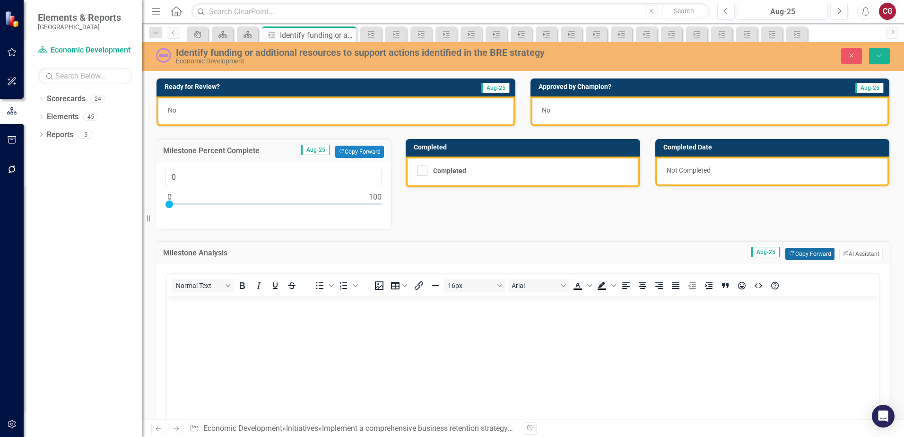
click at [813, 250] on button "Copy Forward Copy Forward" at bounding box center [809, 254] width 49 height 12
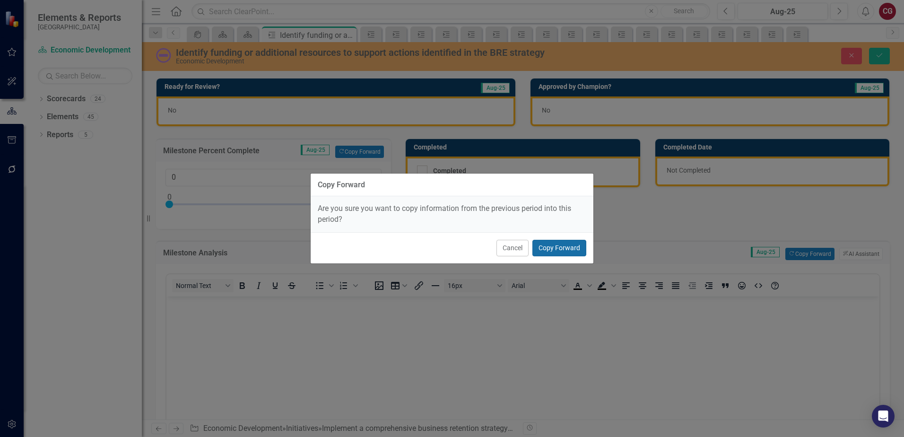
click at [573, 249] on button "Copy Forward" at bounding box center [559, 248] width 54 height 17
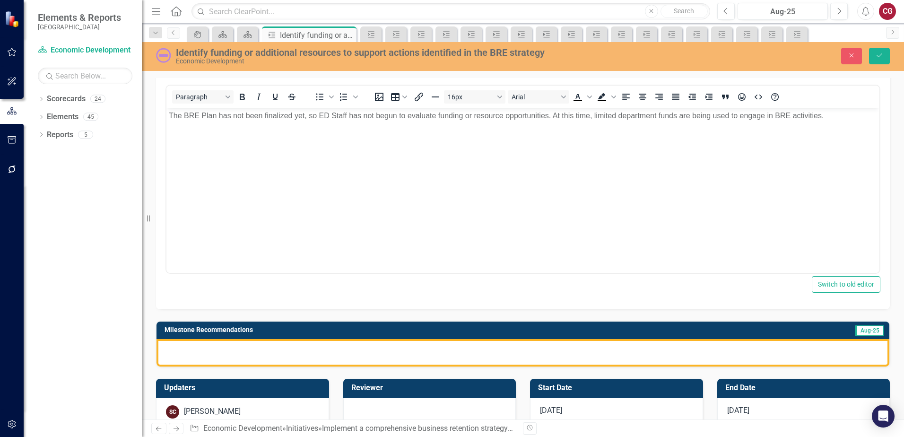
scroll to position [189, 0]
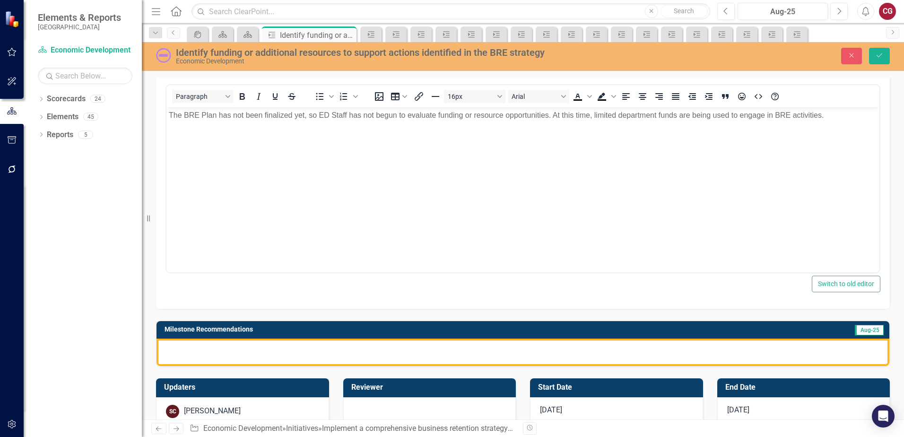
click at [503, 355] on div at bounding box center [522, 351] width 732 height 27
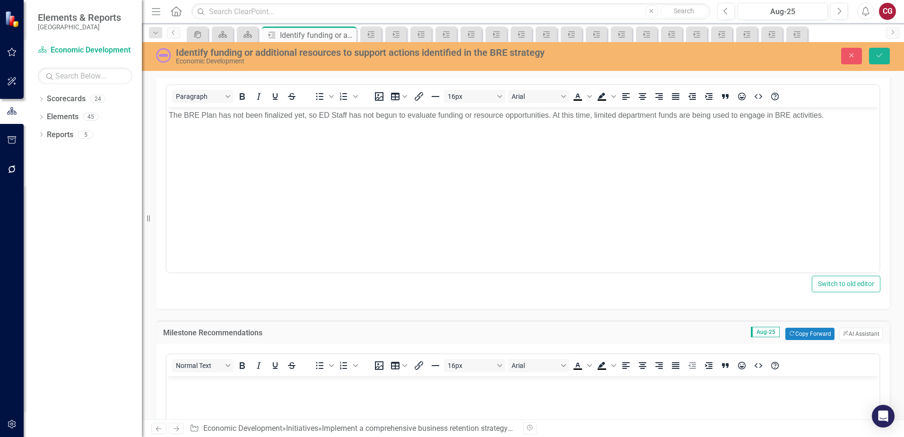
scroll to position [0, 0]
click at [799, 330] on button "Copy Forward Copy Forward" at bounding box center [809, 333] width 49 height 12
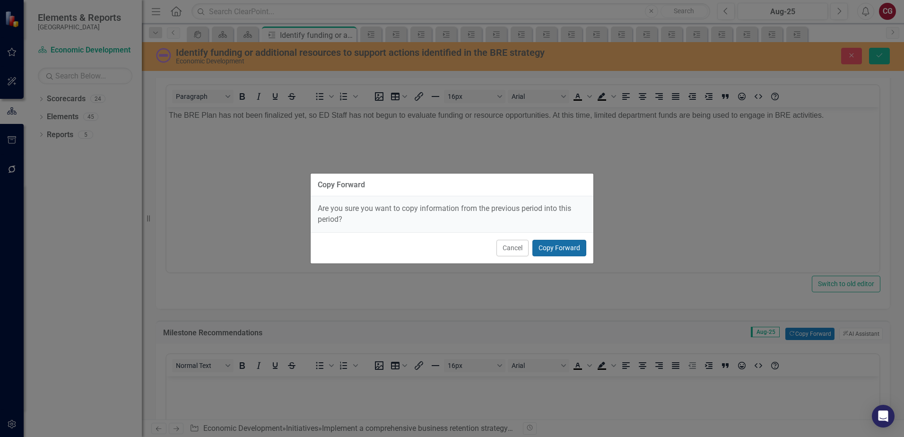
click at [553, 253] on button "Copy Forward" at bounding box center [559, 248] width 54 height 17
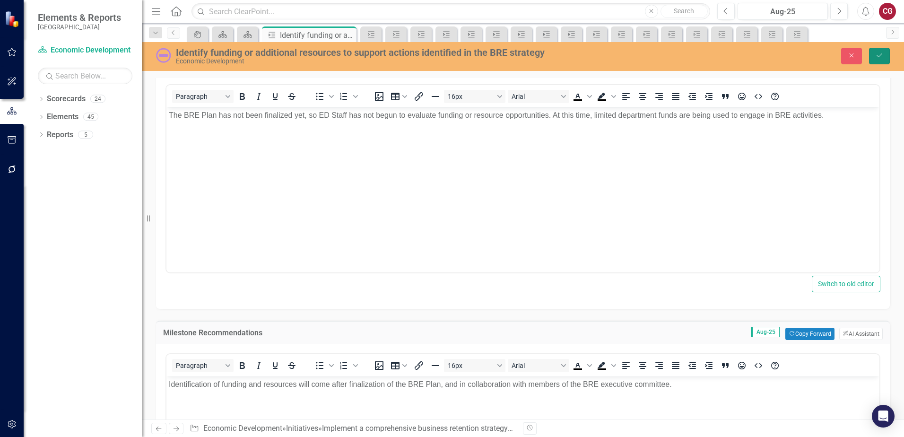
click at [880, 58] on icon "Save" at bounding box center [879, 55] width 9 height 7
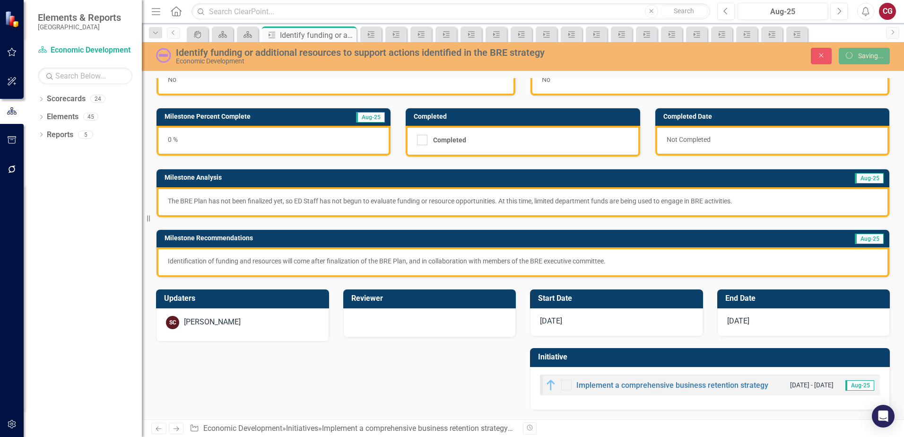
scroll to position [31, 0]
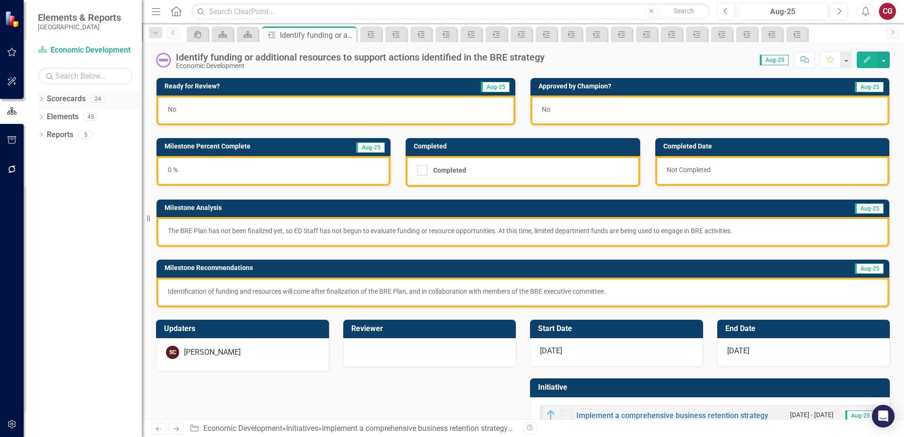
click at [39, 99] on icon "Dropdown" at bounding box center [41, 99] width 7 height 5
click at [45, 117] on icon "Dropdown" at bounding box center [46, 116] width 7 height 6
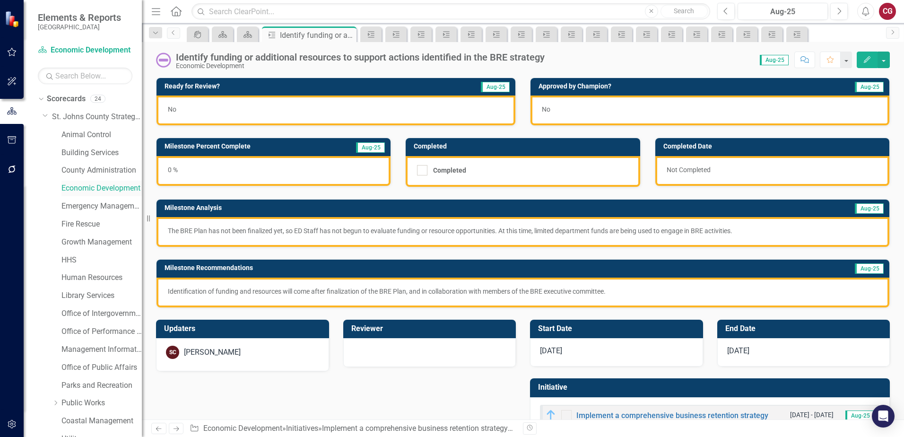
click at [76, 185] on link "Economic Development" at bounding box center [101, 188] width 80 height 11
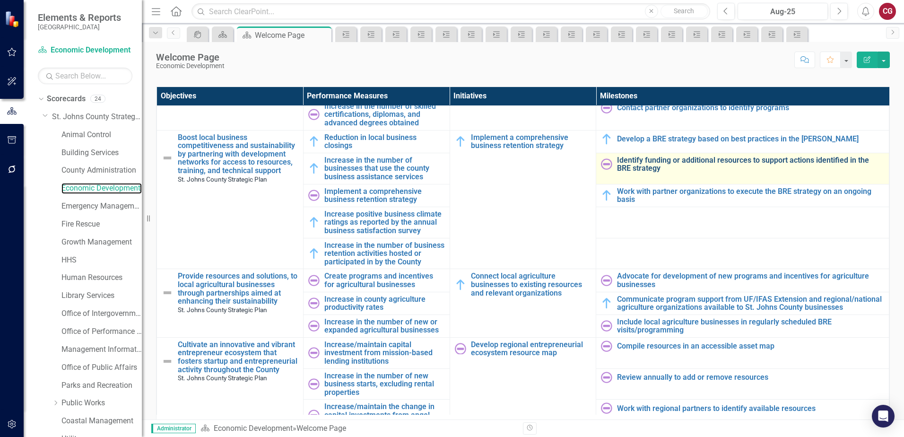
scroll to position [614, 0]
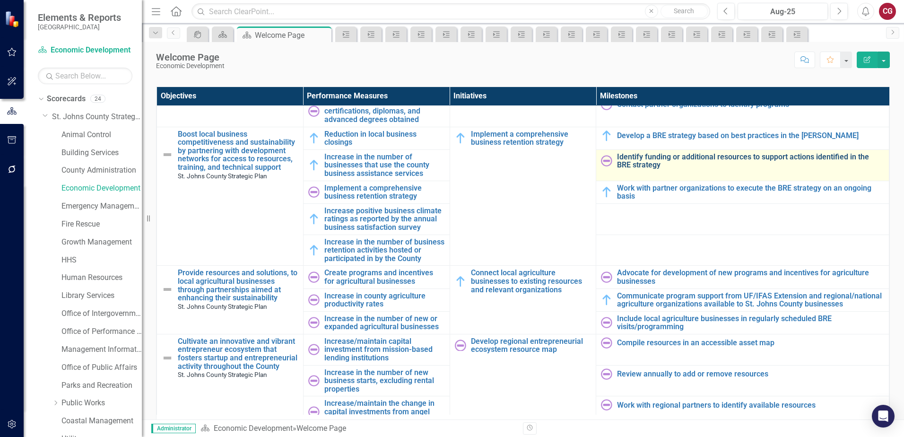
click at [682, 153] on link "Identify funding or additional resources to support actions identified in the B…" at bounding box center [750, 161] width 267 height 17
